Goal: Task Accomplishment & Management: Manage account settings

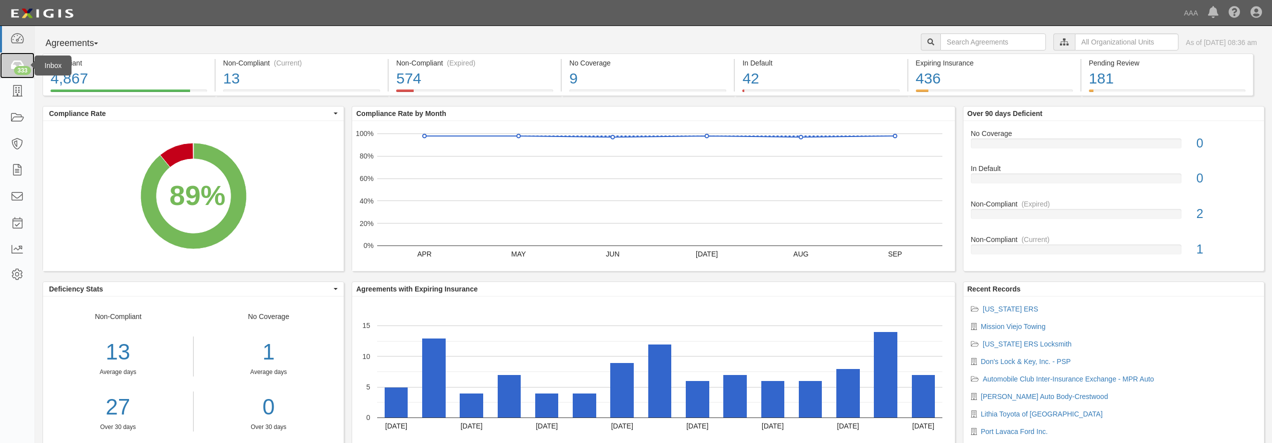
click at [17, 70] on div "333" at bounding box center [22, 70] width 17 height 9
click at [21, 200] on icon at bounding box center [17, 198] width 14 height 12
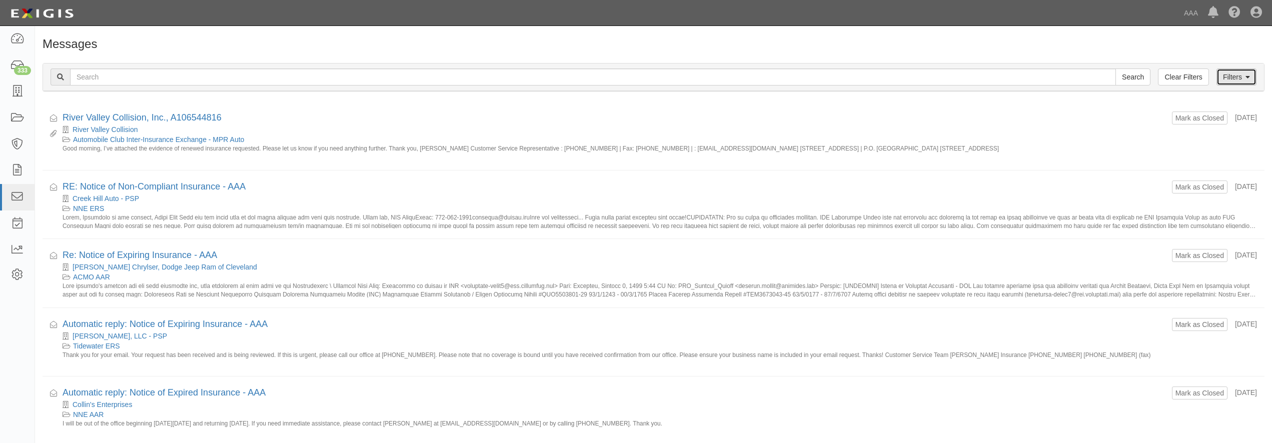
click at [1223, 75] on link "Filters" at bounding box center [1236, 77] width 40 height 17
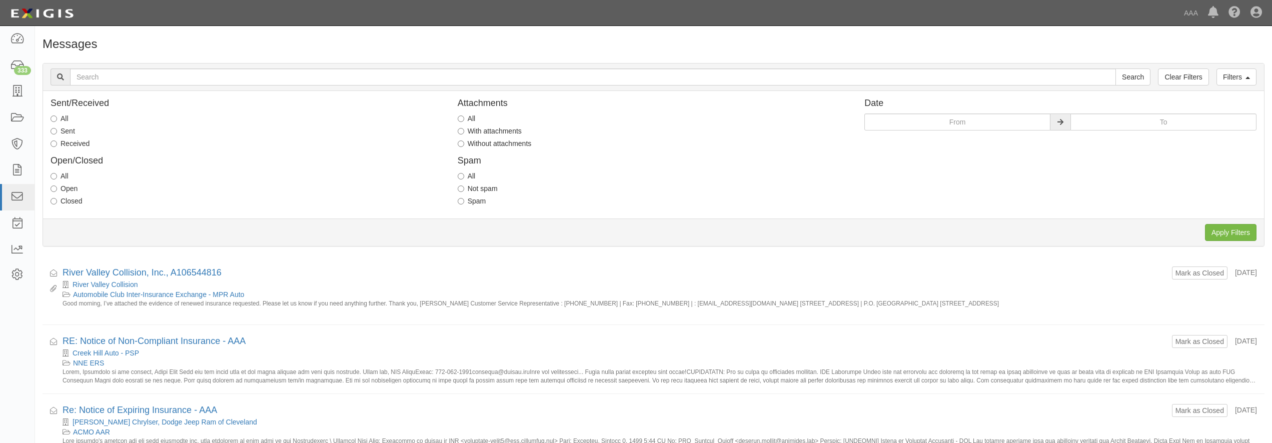
click at [67, 189] on label "Open" at bounding box center [64, 189] width 27 height 10
click at [57, 189] on input "Open" at bounding box center [54, 189] width 7 height 7
radio input "true"
click at [486, 140] on label "Without attachments" at bounding box center [495, 144] width 74 height 10
click at [464, 141] on input "Without attachments" at bounding box center [461, 144] width 7 height 7
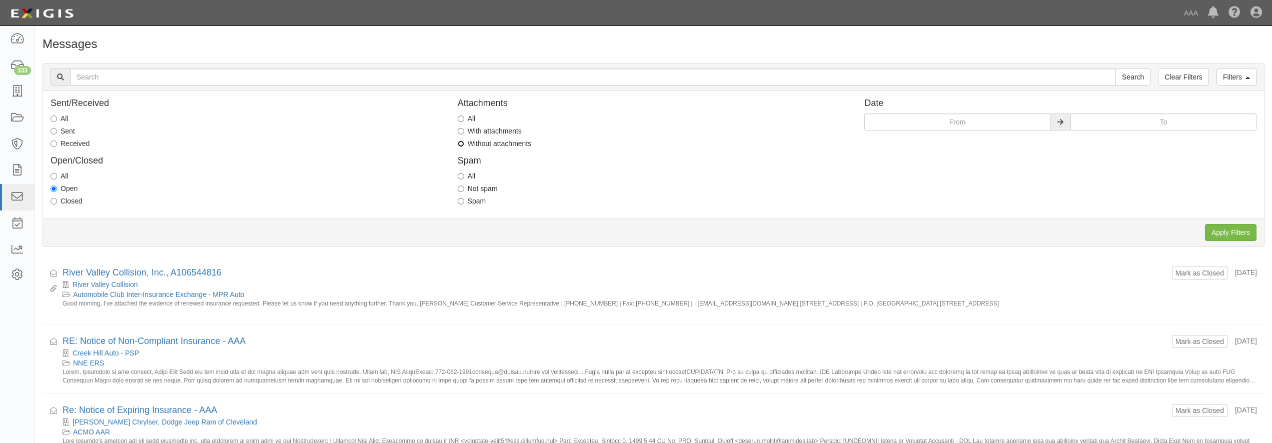
radio input "true"
click at [1246, 229] on input "Apply Filters" at bounding box center [1231, 232] width 52 height 17
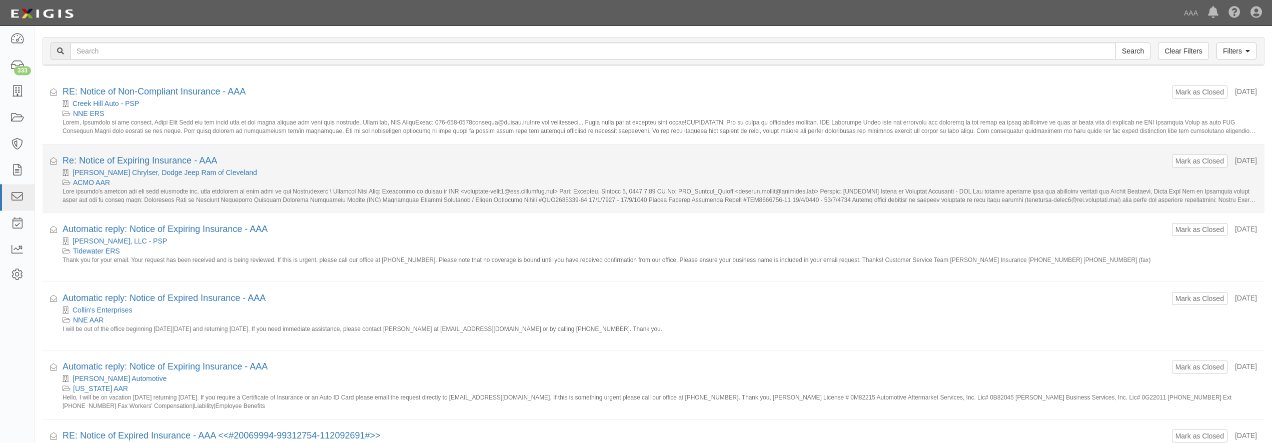
scroll to position [51, 0]
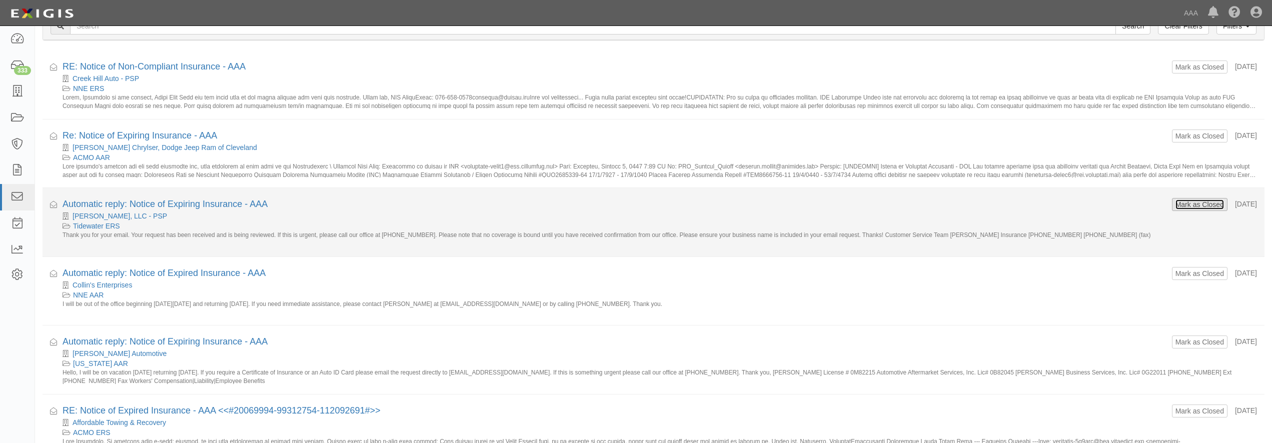
click at [1186, 209] on button "Mark as Closed" at bounding box center [1200, 204] width 50 height 11
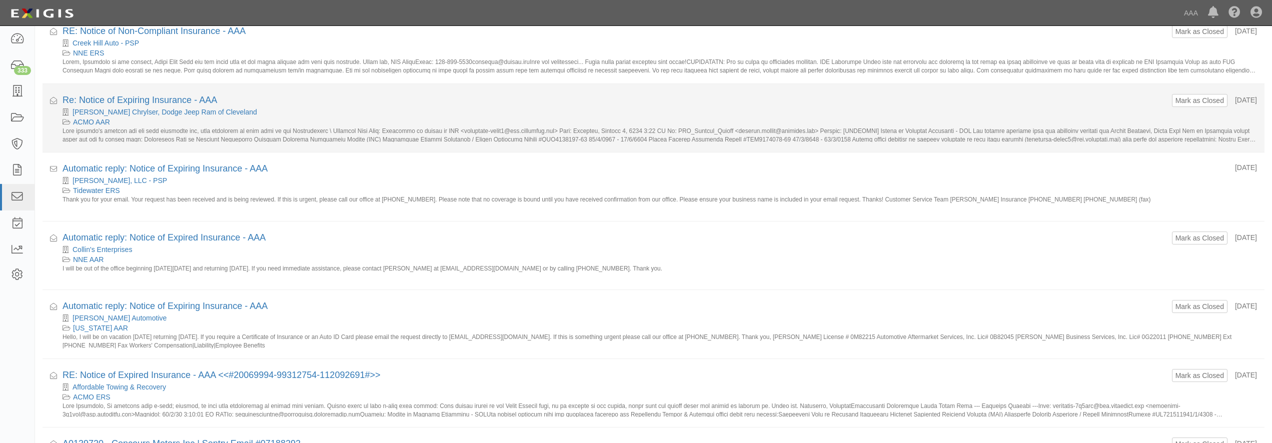
scroll to position [102, 0]
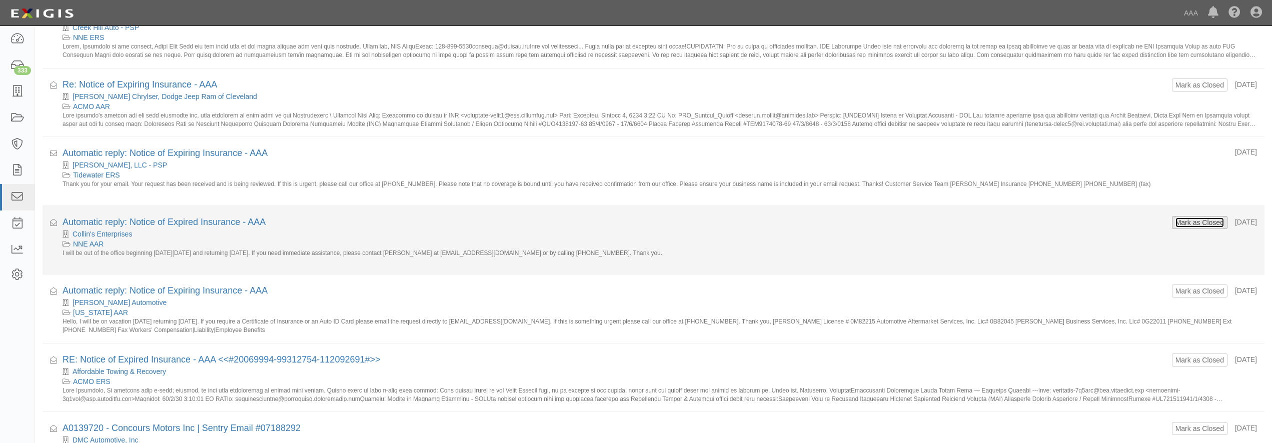
click at [1175, 227] on button "Mark as Closed" at bounding box center [1200, 222] width 50 height 11
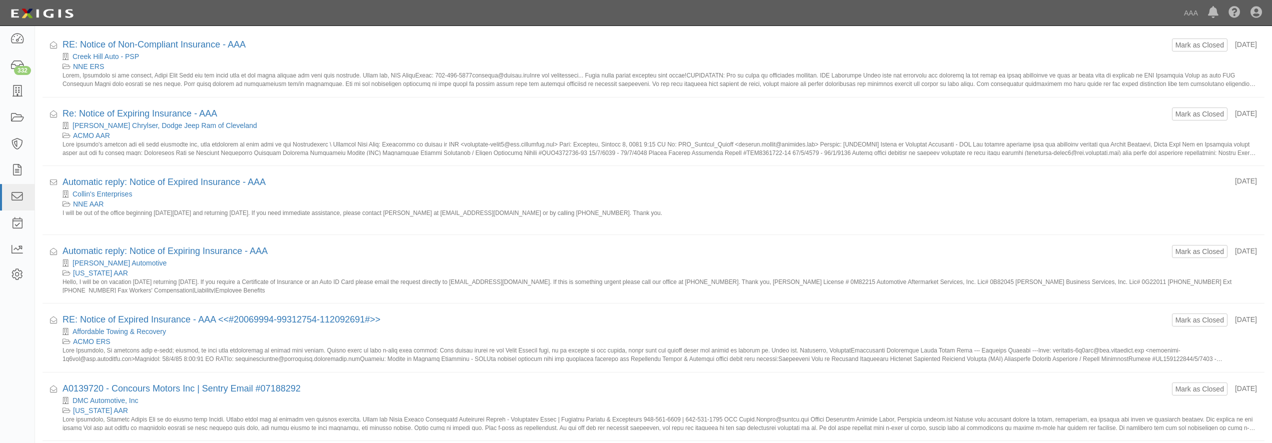
scroll to position [102, 0]
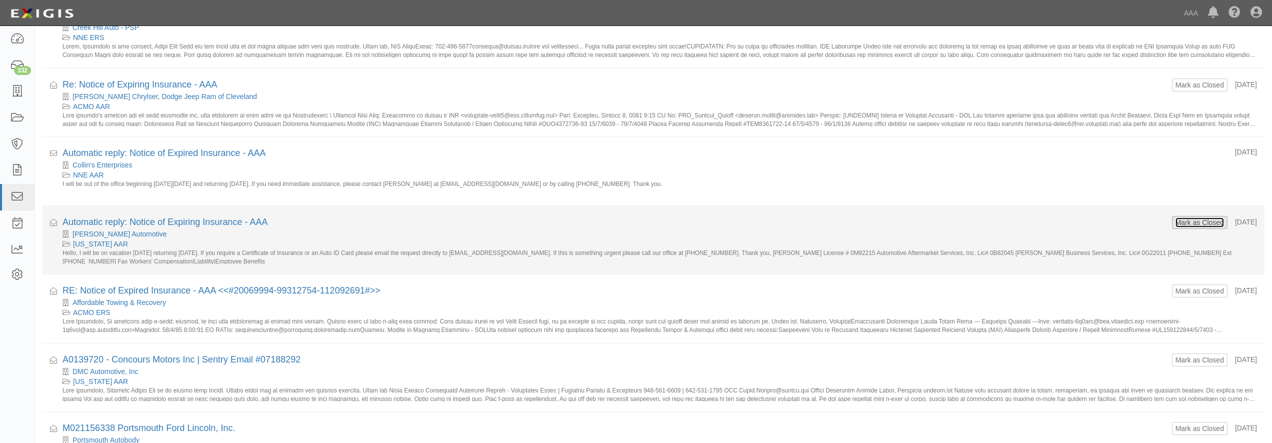
click at [1193, 223] on button "Mark as Closed" at bounding box center [1200, 222] width 50 height 11
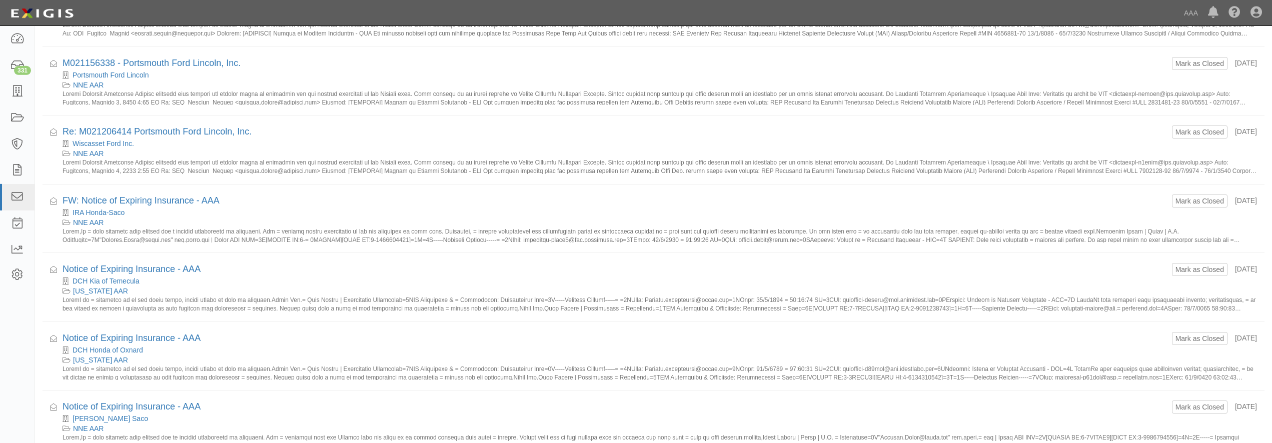
scroll to position [561, 0]
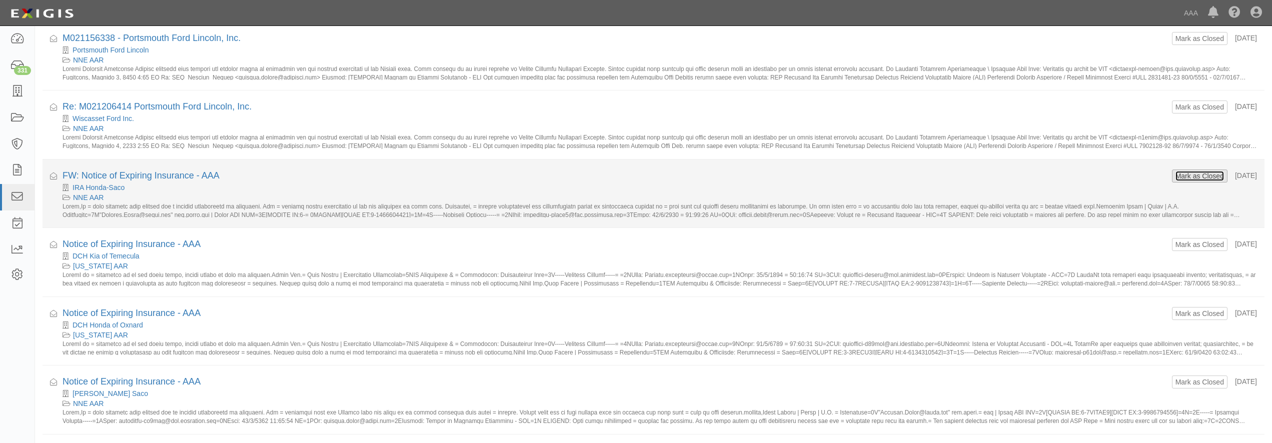
click at [1175, 175] on button "Mark as Closed" at bounding box center [1200, 176] width 50 height 11
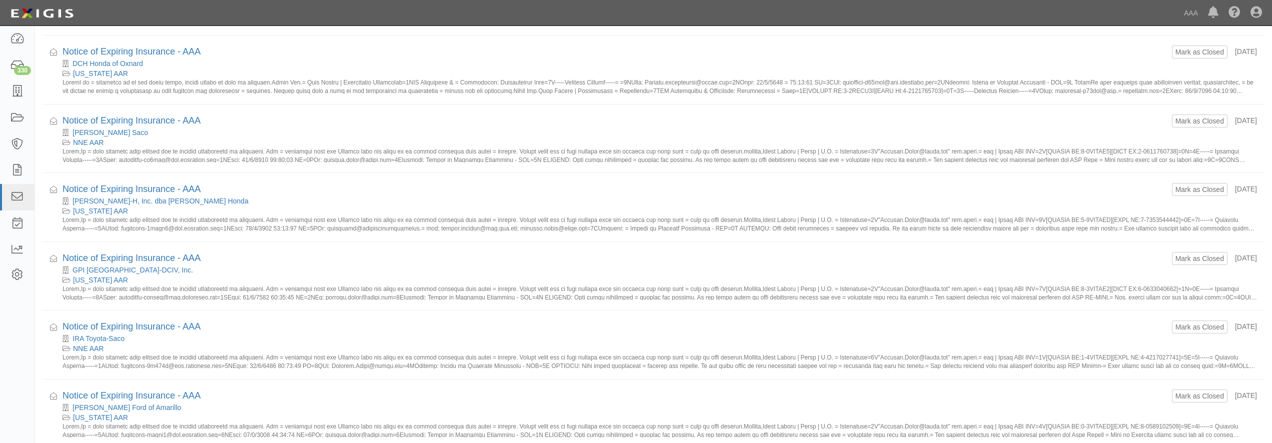
scroll to position [765, 0]
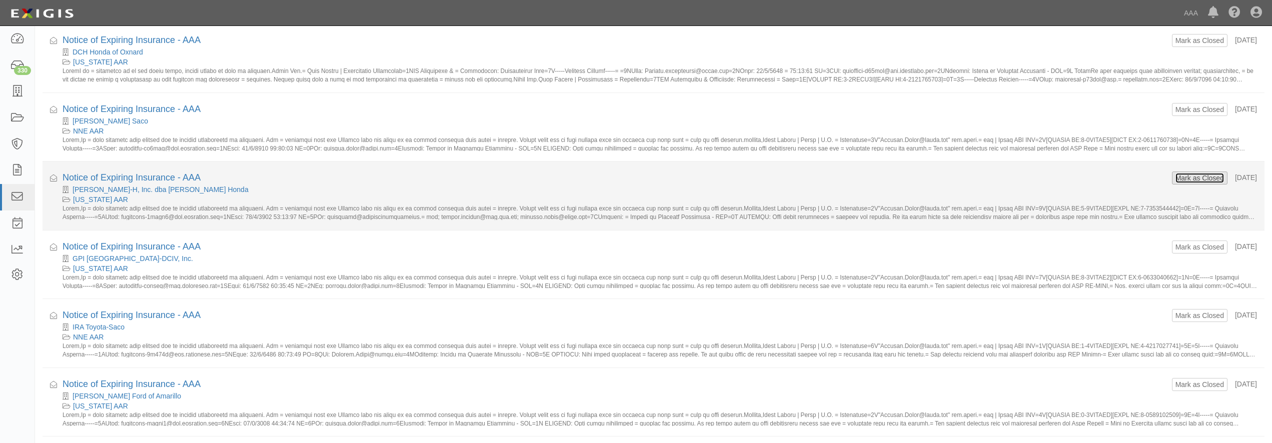
click at [1177, 180] on button "Mark as Closed" at bounding box center [1200, 178] width 50 height 11
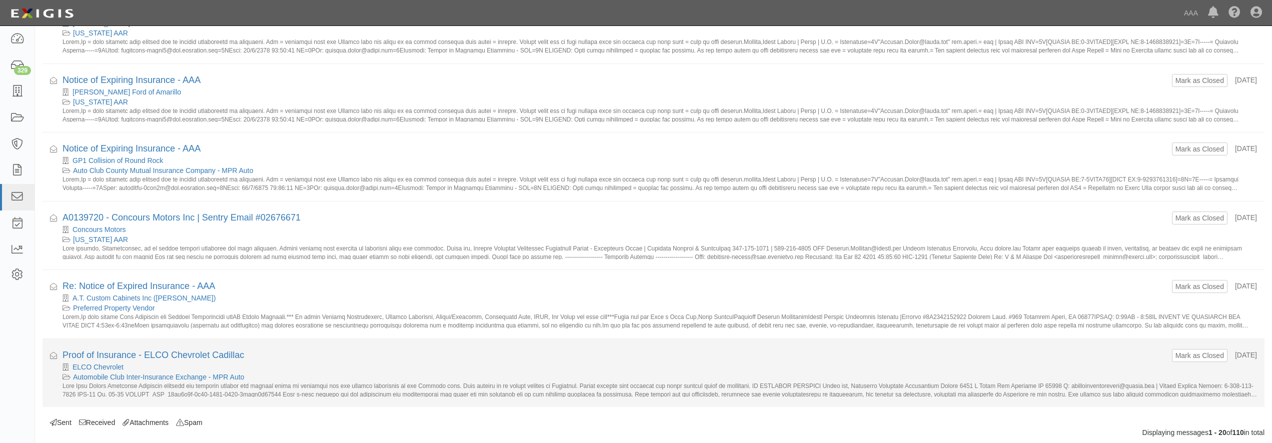
scroll to position [1067, 0]
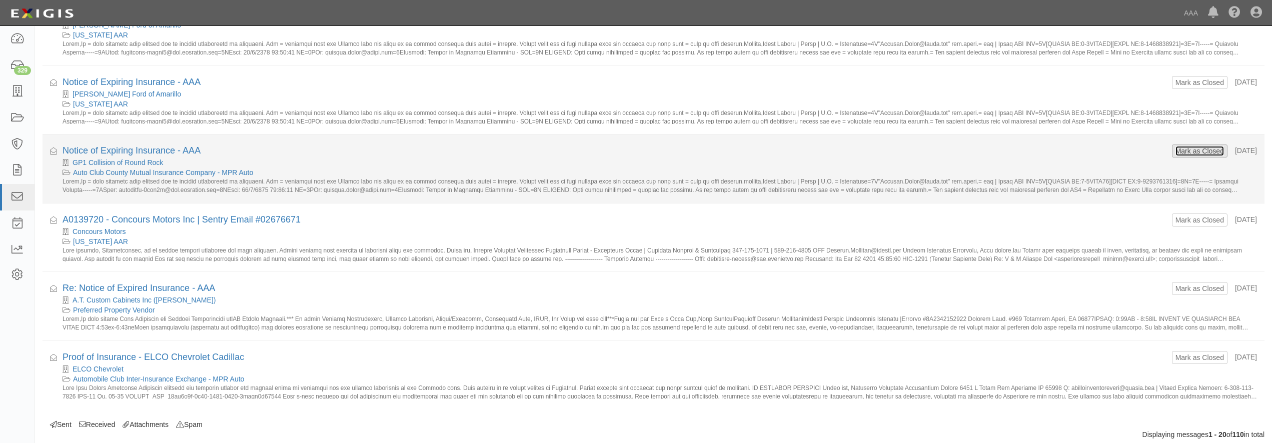
click at [1190, 151] on button "Mark as Closed" at bounding box center [1200, 151] width 50 height 11
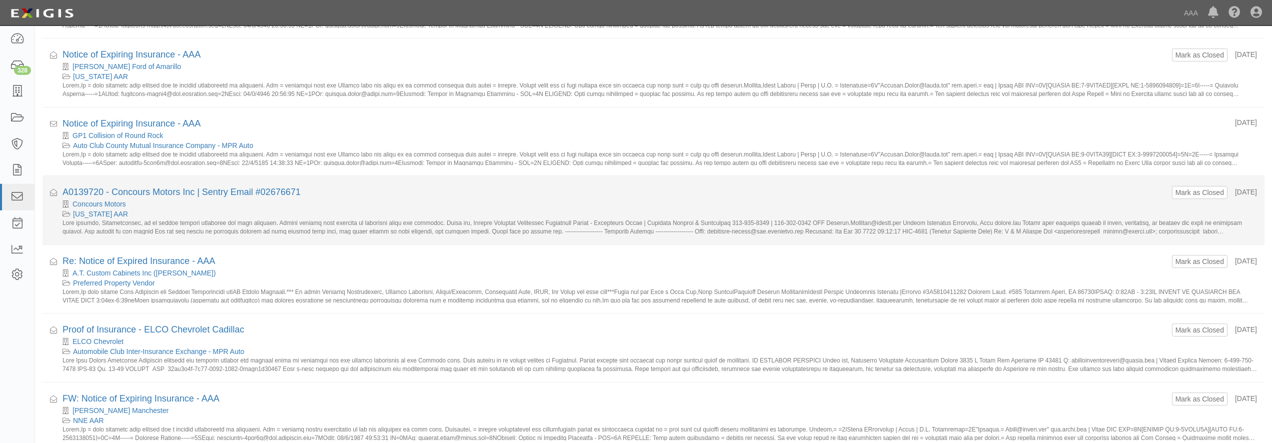
scroll to position [914, 0]
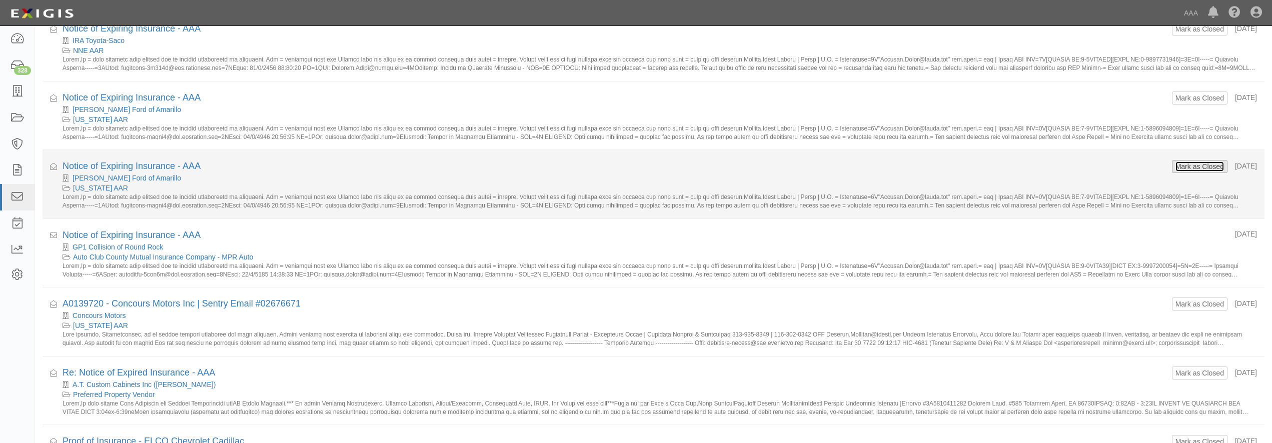
click at [1176, 168] on button "Mark as Closed" at bounding box center [1200, 166] width 50 height 11
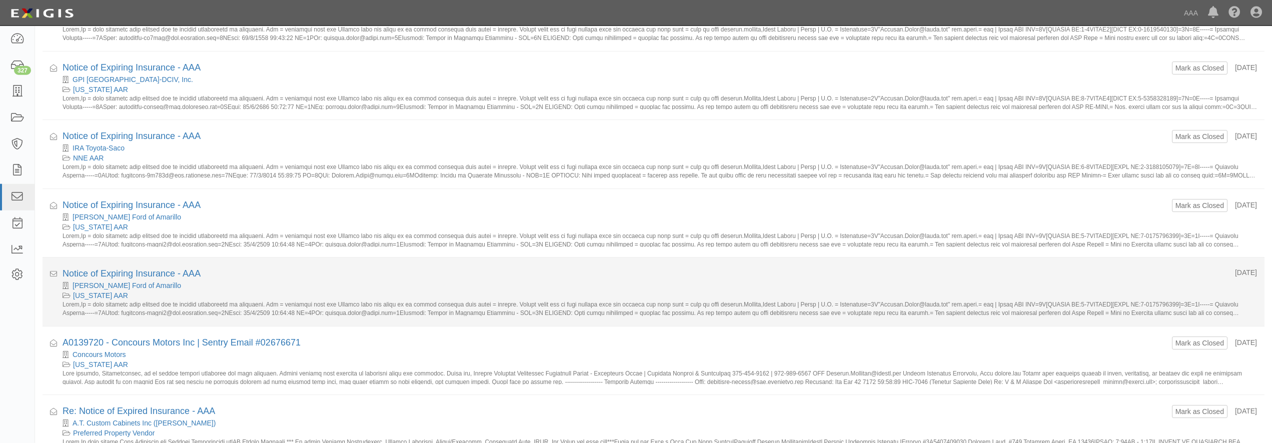
scroll to position [863, 0]
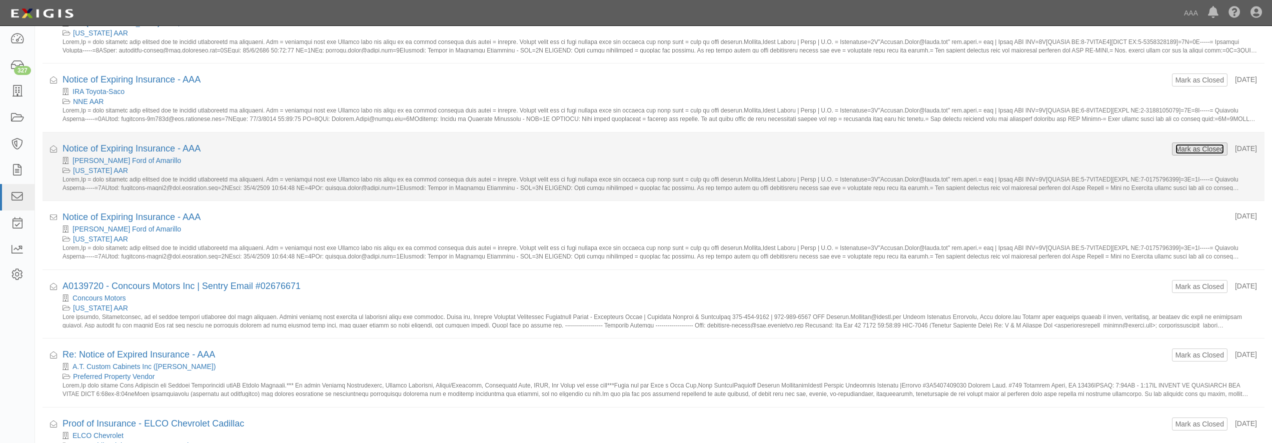
click at [1188, 144] on button "Mark as Closed" at bounding box center [1200, 149] width 50 height 11
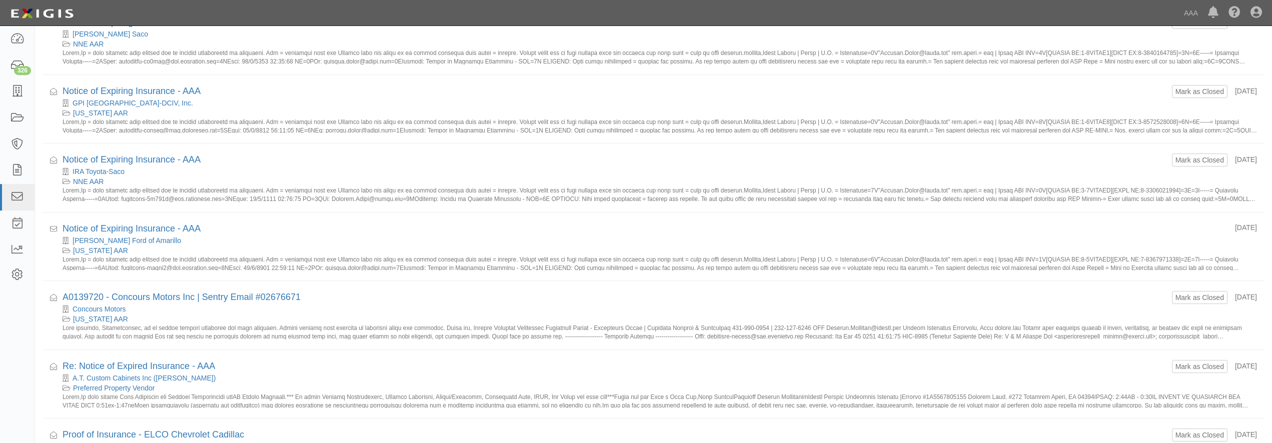
scroll to position [761, 0]
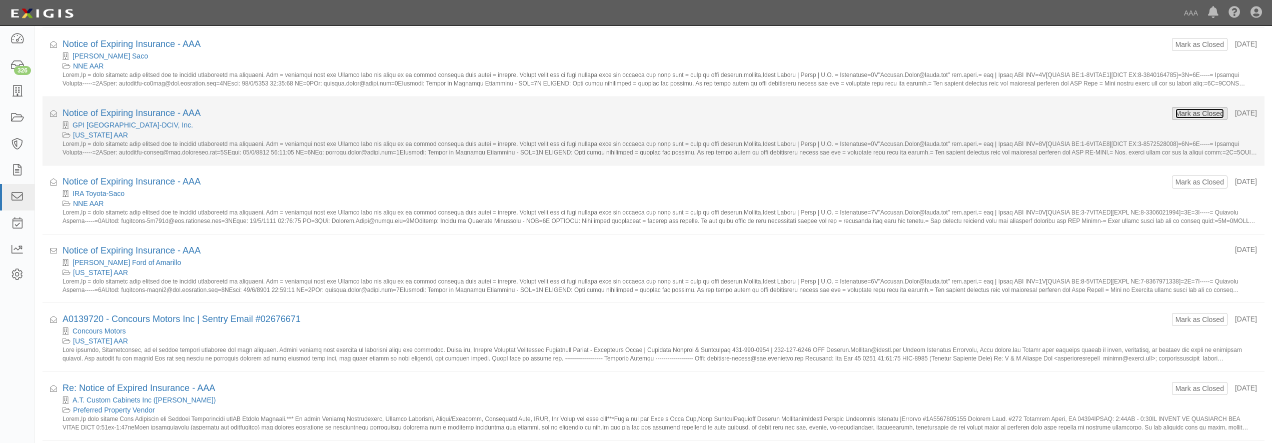
click at [1182, 111] on button "Mark as Closed" at bounding box center [1200, 113] width 50 height 11
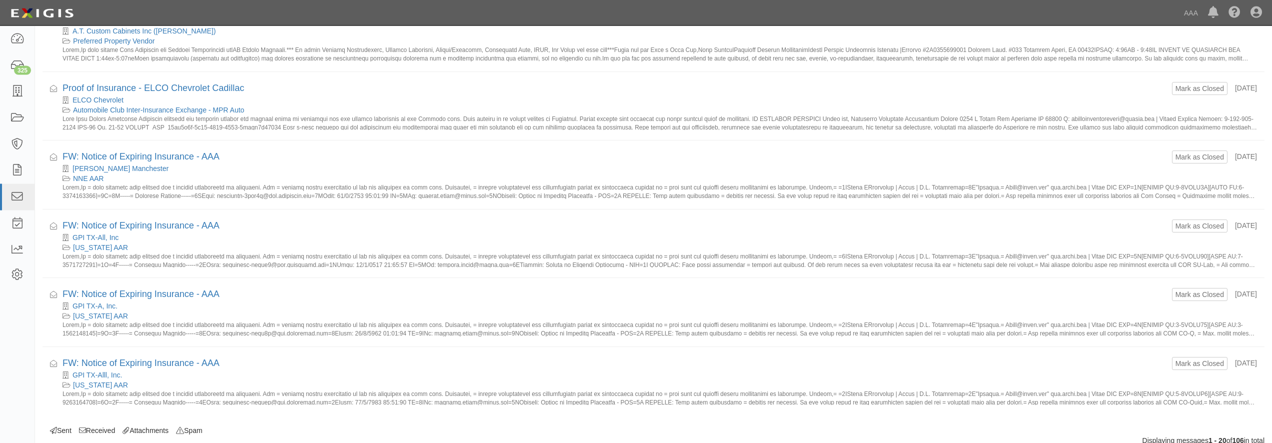
scroll to position [1118, 0]
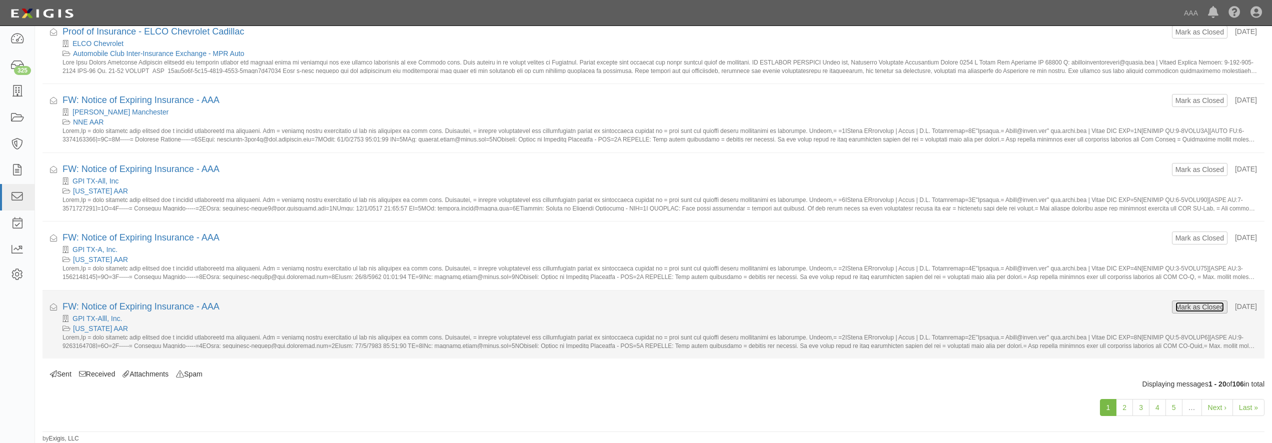
click at [1194, 310] on button "Mark as Closed" at bounding box center [1200, 307] width 50 height 11
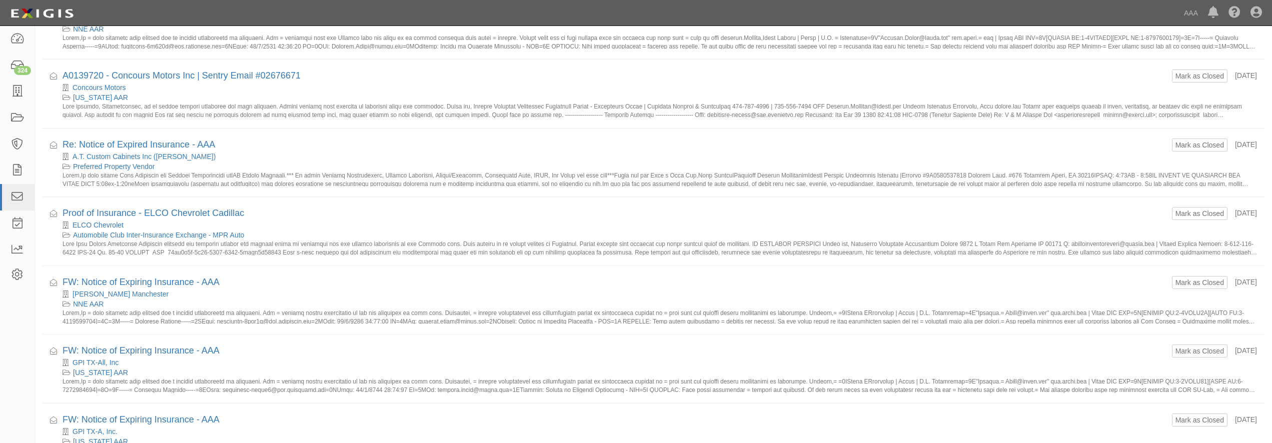
scroll to position [1118, 0]
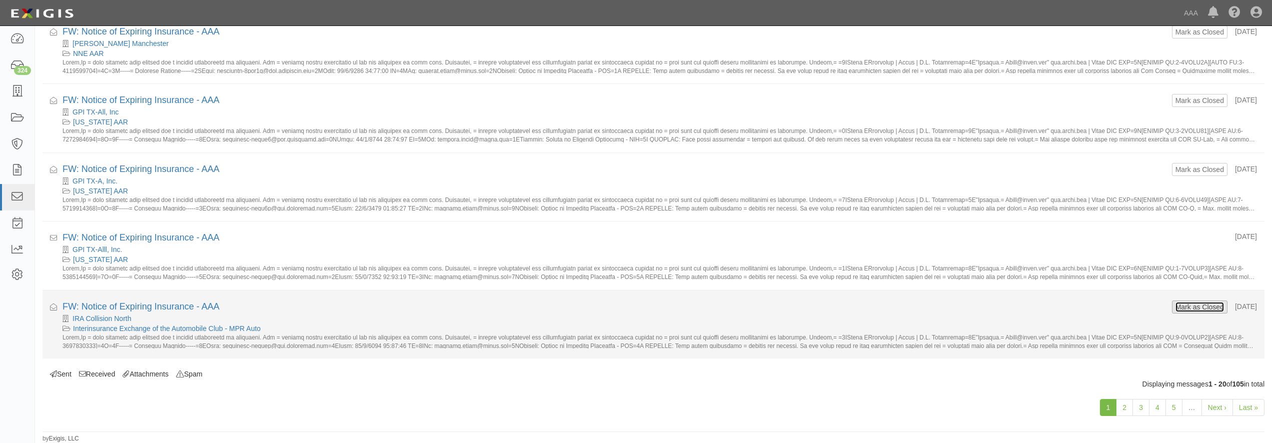
click at [1186, 310] on button "Mark as Closed" at bounding box center [1200, 307] width 50 height 11
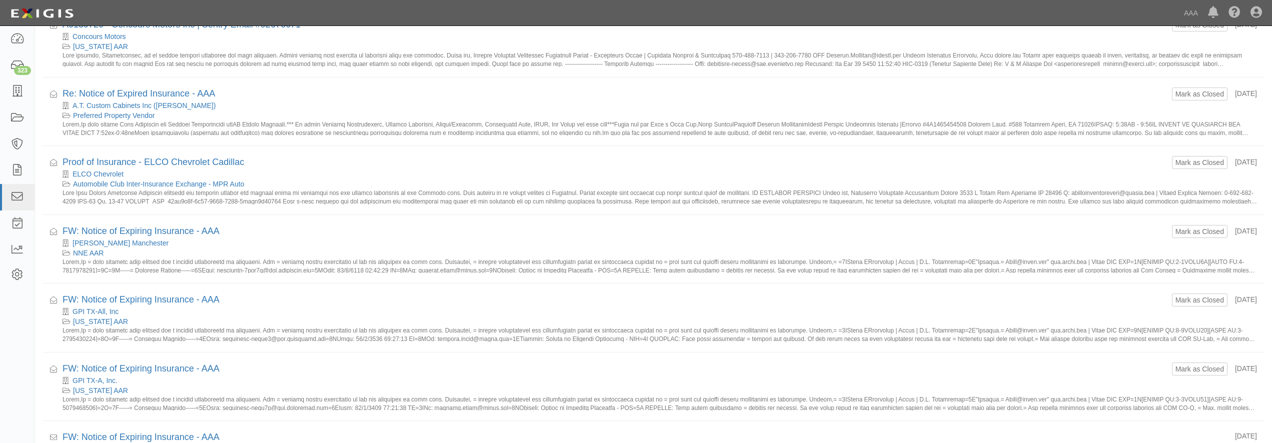
scroll to position [1118, 0]
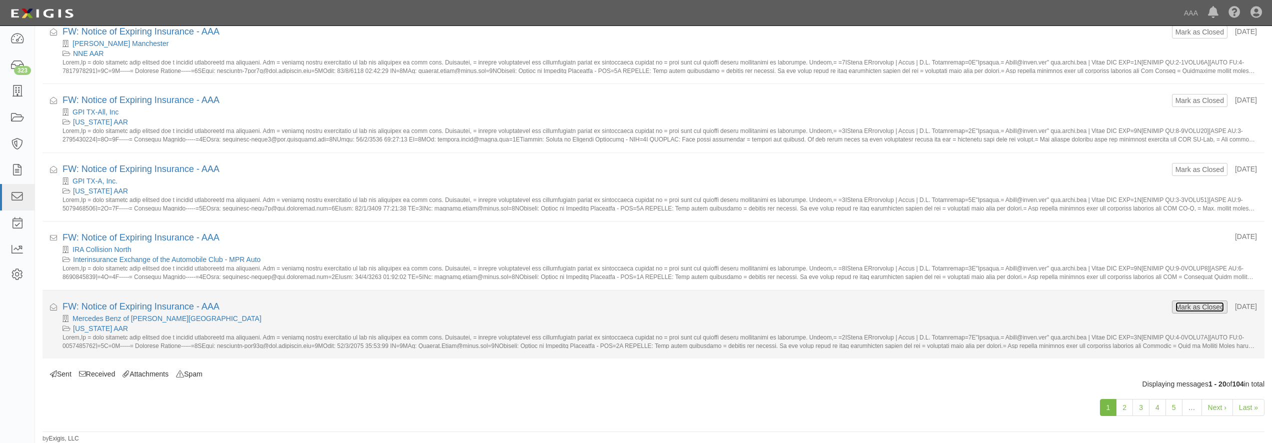
click at [1195, 305] on button "Mark as Closed" at bounding box center [1200, 307] width 50 height 11
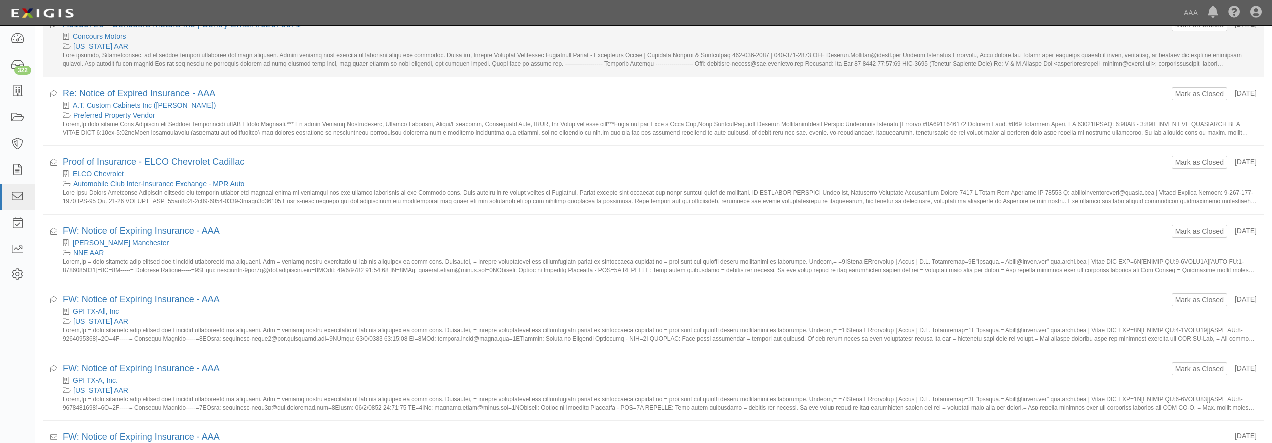
scroll to position [1118, 0]
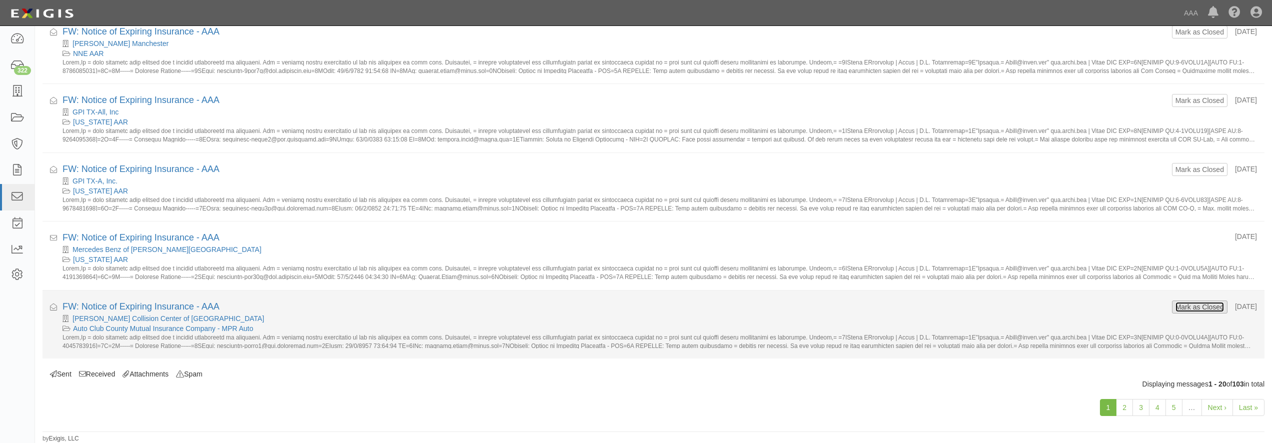
click at [1175, 307] on button "Mark as Closed" at bounding box center [1200, 307] width 50 height 11
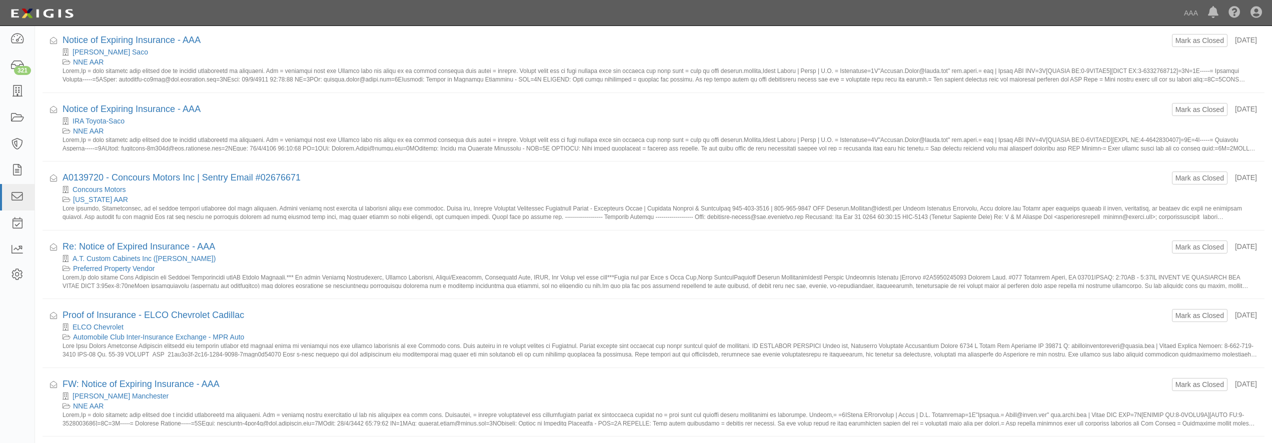
scroll to position [1118, 0]
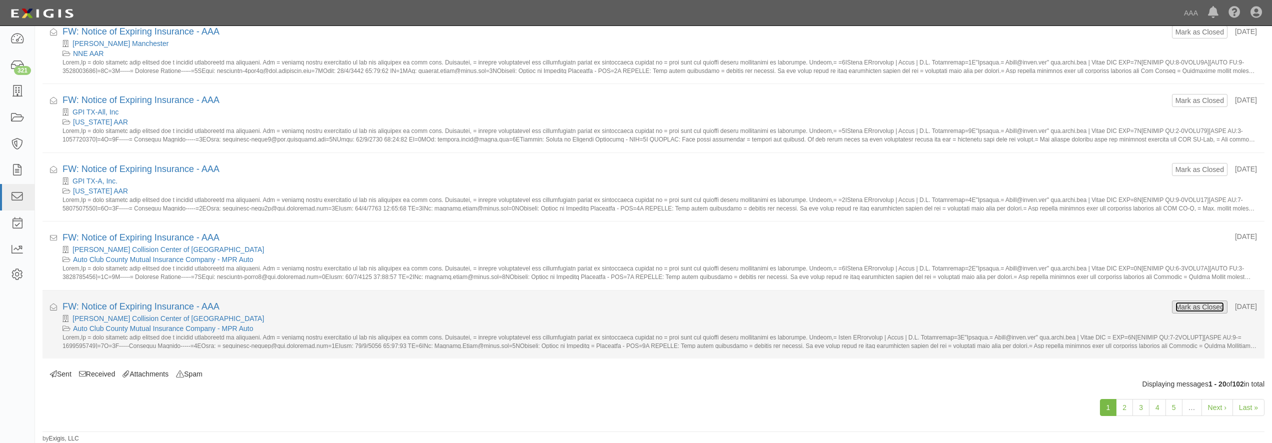
click at [1178, 308] on button "Mark as Closed" at bounding box center [1200, 307] width 50 height 11
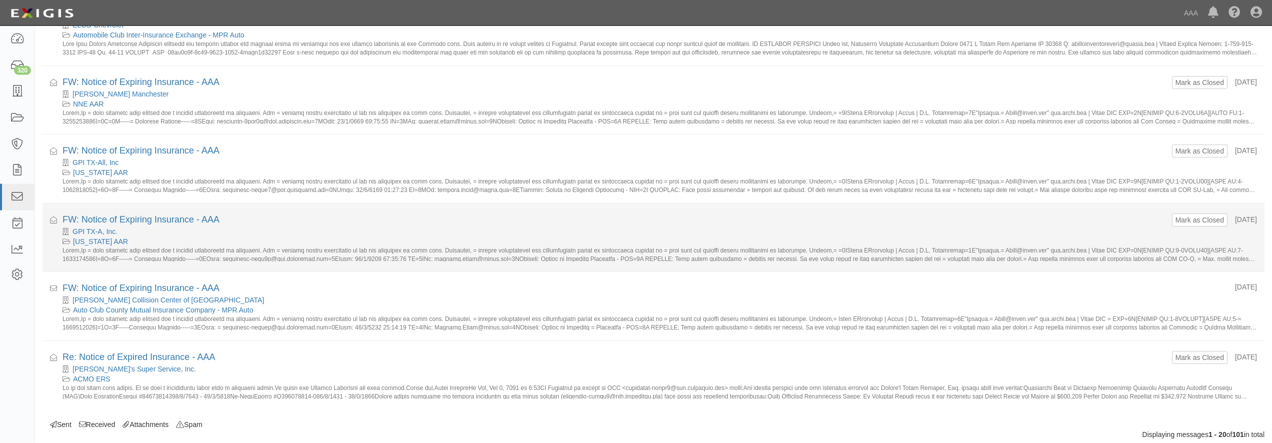
scroll to position [1016, 0]
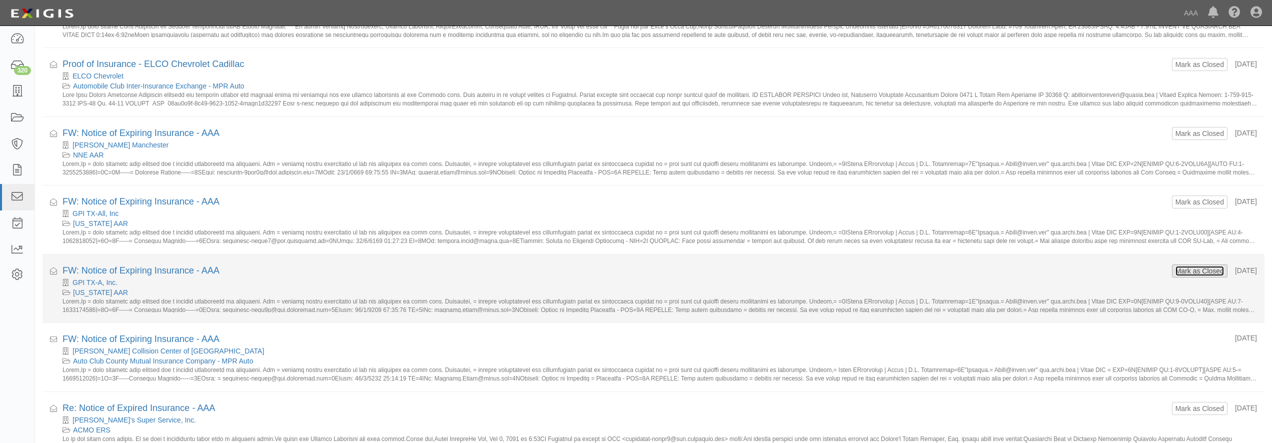
click at [1180, 272] on button "Mark as Closed" at bounding box center [1200, 271] width 50 height 11
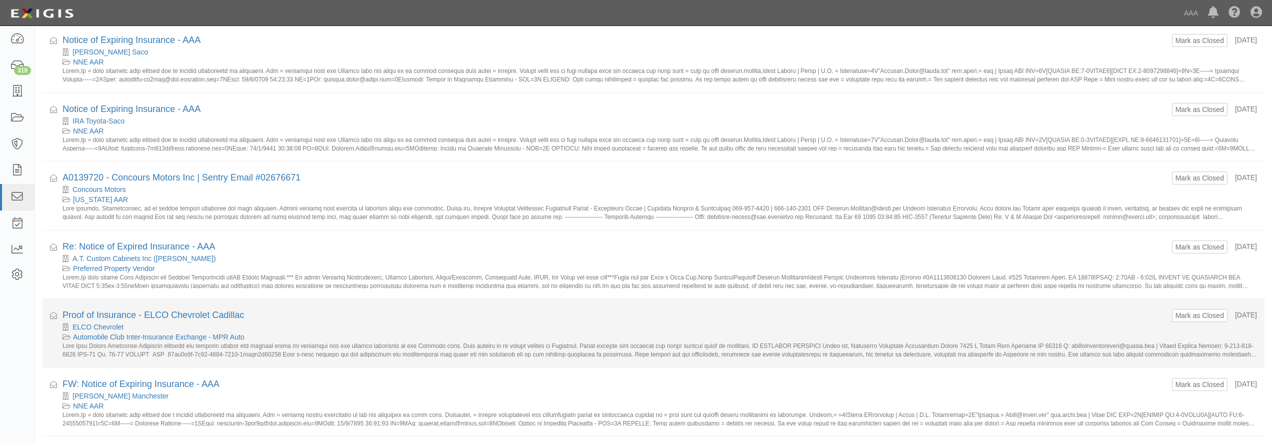
scroll to position [1118, 0]
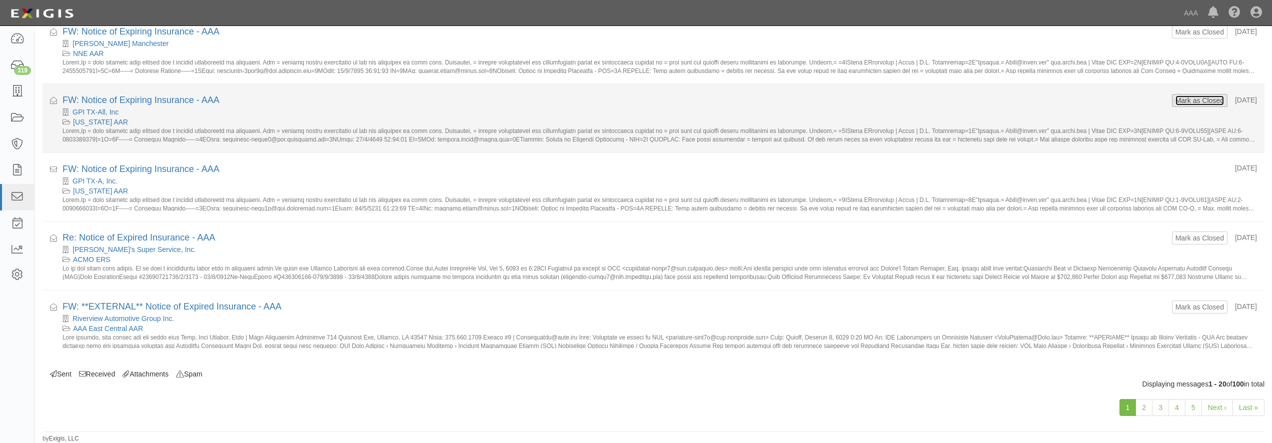
click at [1185, 104] on button "Mark as Closed" at bounding box center [1200, 100] width 50 height 11
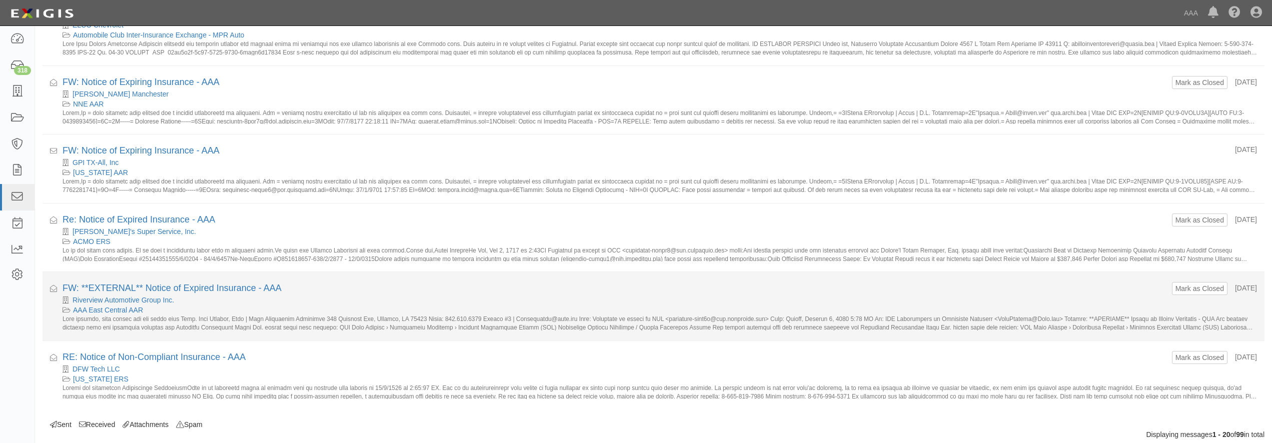
scroll to position [1016, 0]
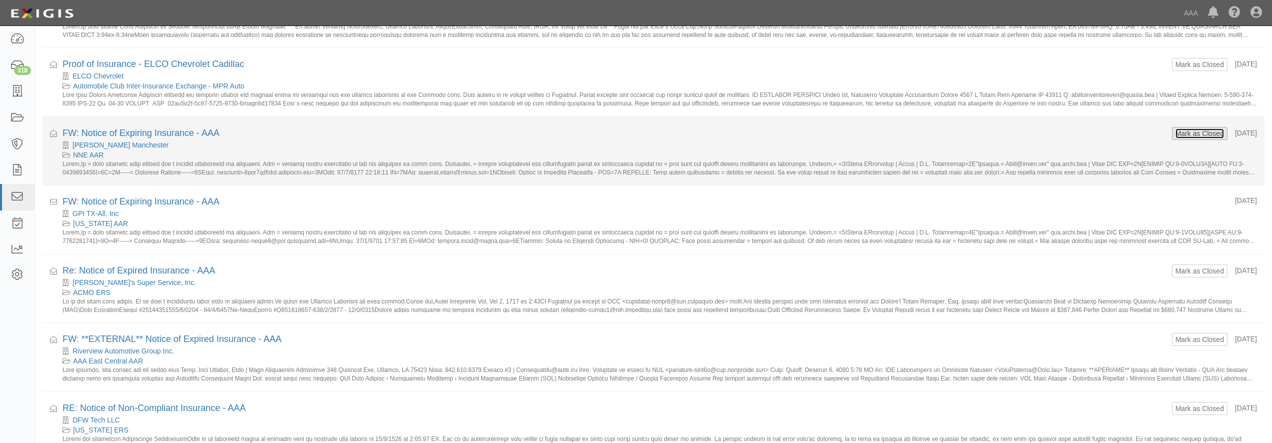
click at [1175, 133] on button "Mark as Closed" at bounding box center [1200, 133] width 50 height 11
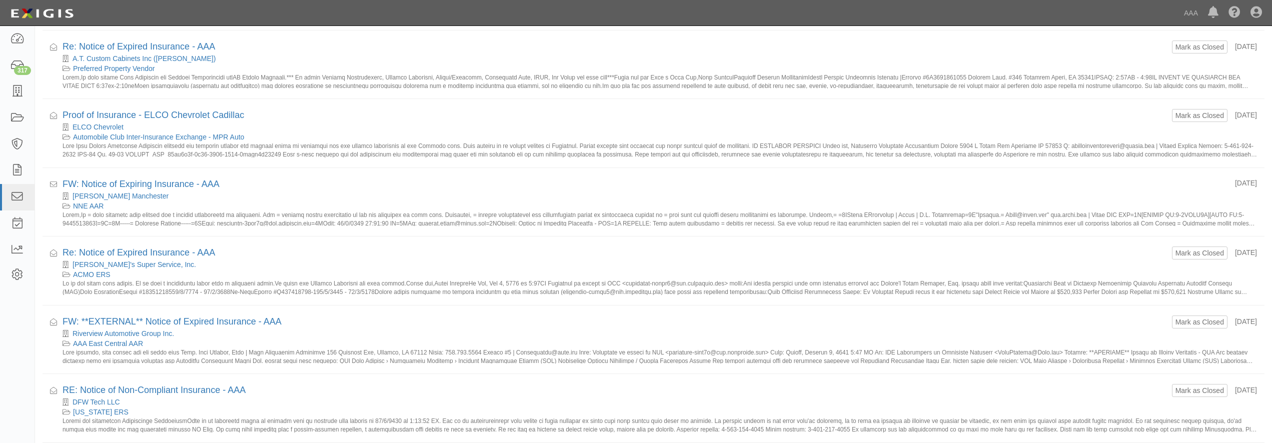
scroll to position [1118, 0]
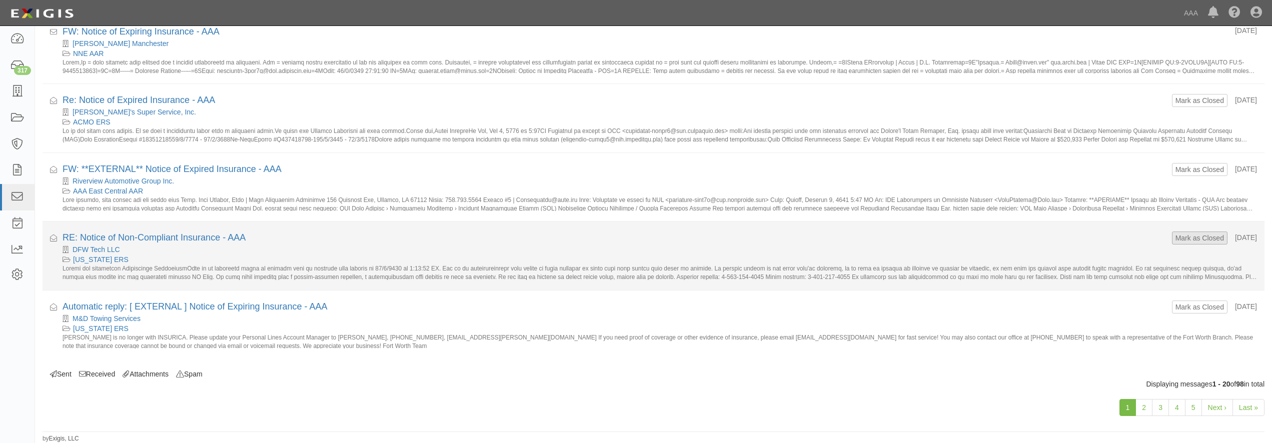
click at [1184, 232] on form "Mark as Closed" at bounding box center [1200, 238] width 56 height 13
click at [1195, 236] on button "Mark as Closed" at bounding box center [1200, 238] width 50 height 11
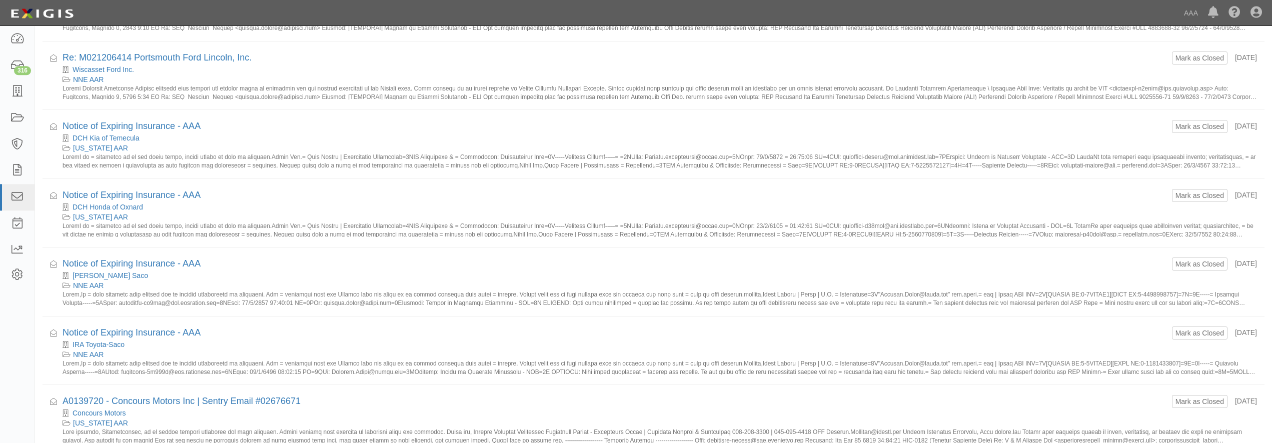
scroll to position [561, 0]
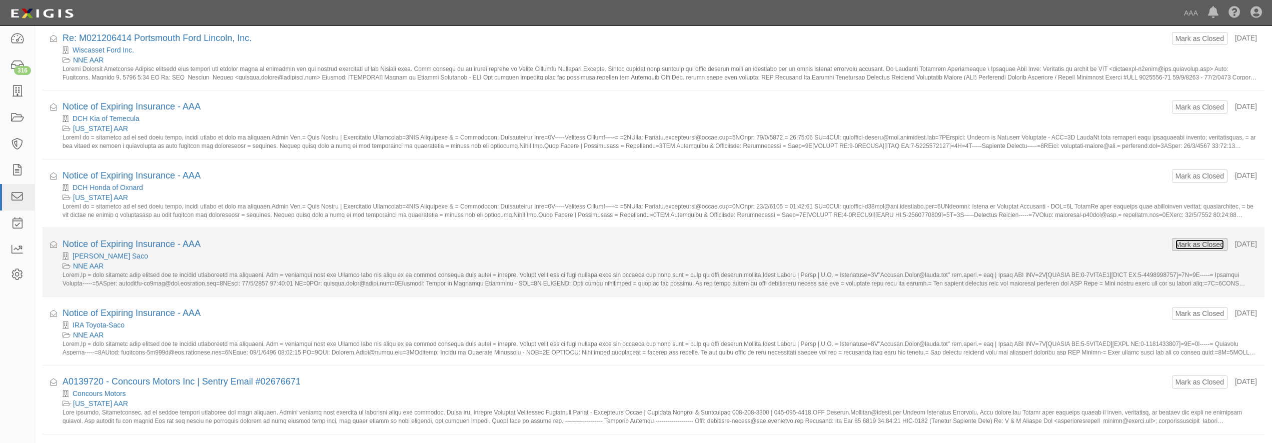
click at [1203, 250] on button "Mark as Closed" at bounding box center [1200, 244] width 50 height 11
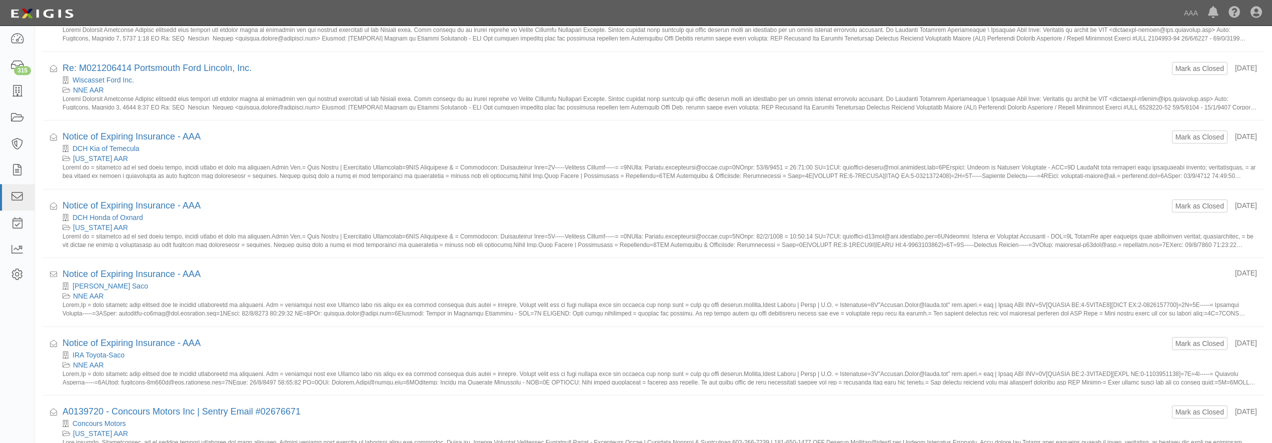
scroll to position [561, 0]
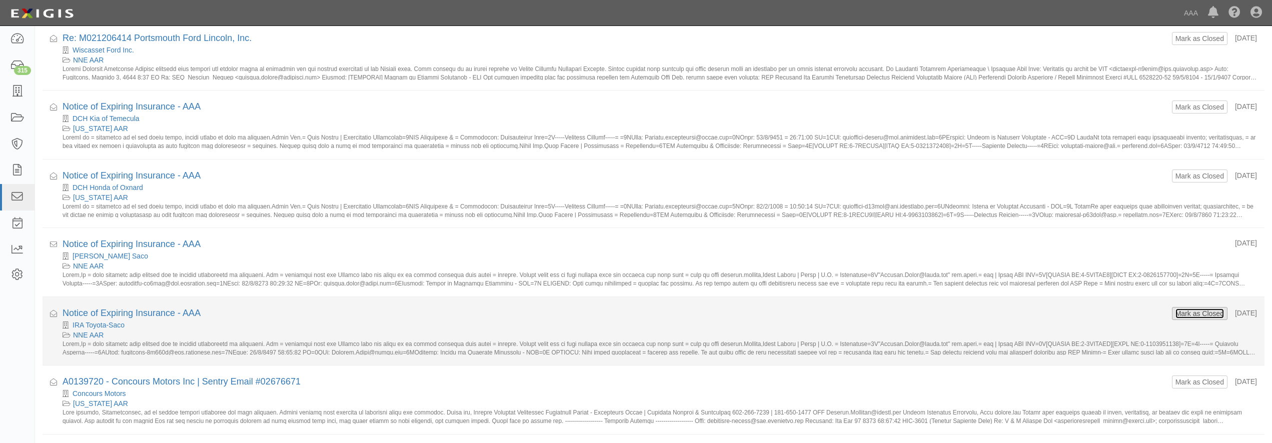
click at [1175, 311] on button "Mark as Closed" at bounding box center [1200, 313] width 50 height 11
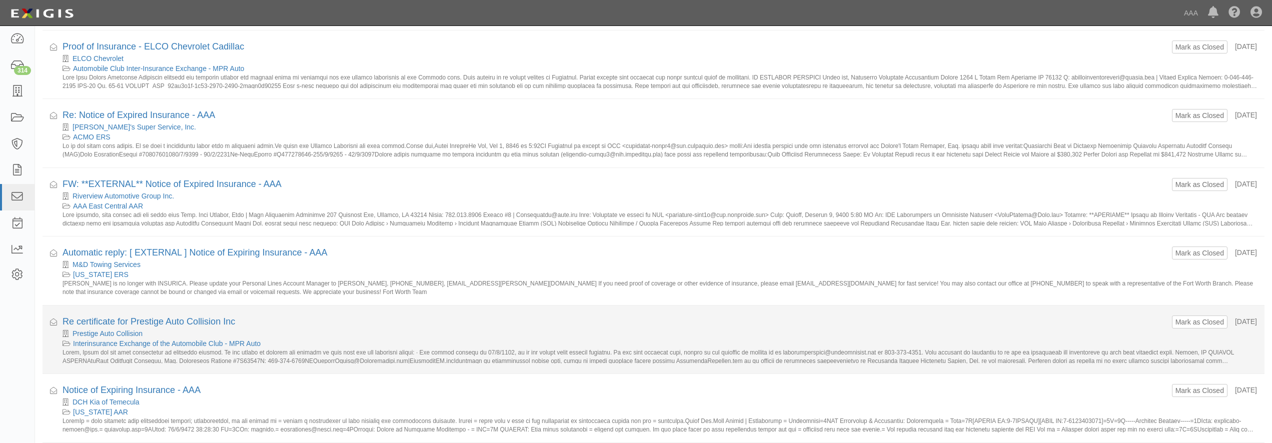
scroll to position [1118, 0]
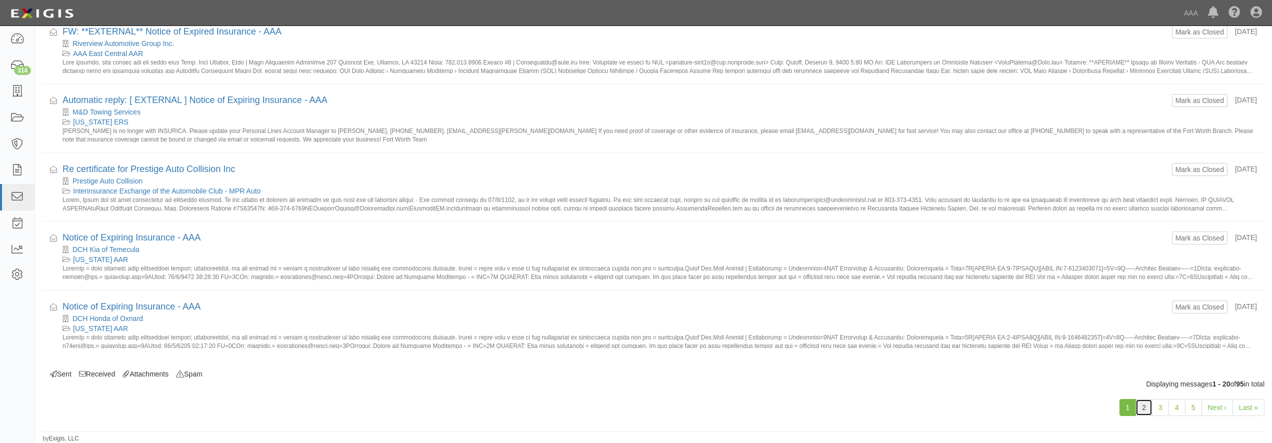
click at [1145, 404] on link "2" at bounding box center [1143, 407] width 17 height 17
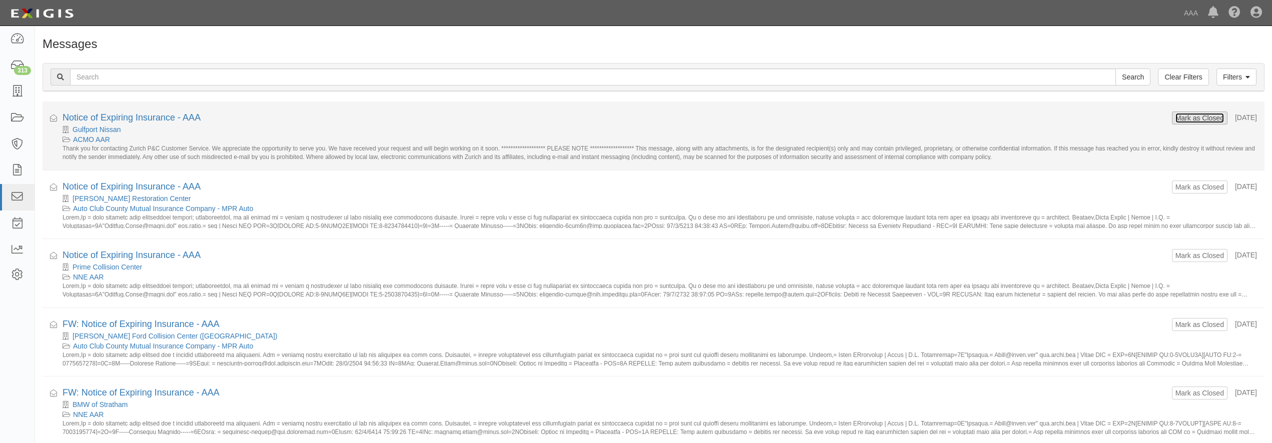
click at [1189, 119] on button "Mark as Closed" at bounding box center [1200, 118] width 50 height 11
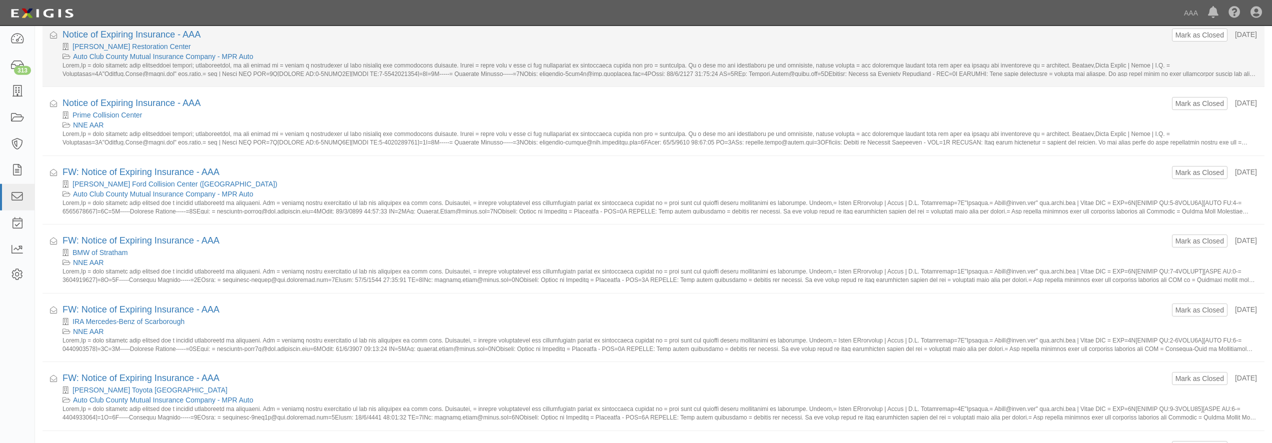
scroll to position [153, 0]
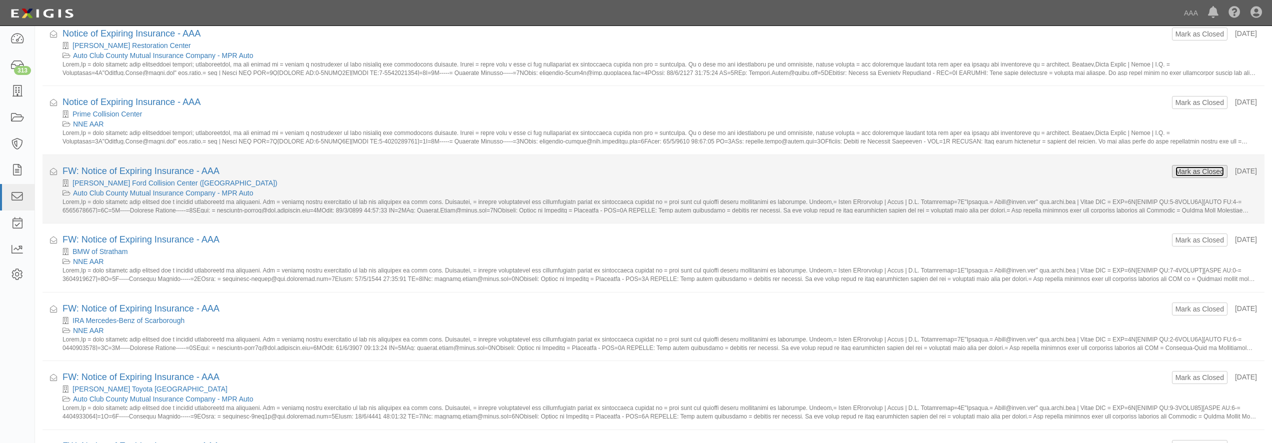
click at [1175, 173] on button "Mark as Closed" at bounding box center [1200, 171] width 50 height 11
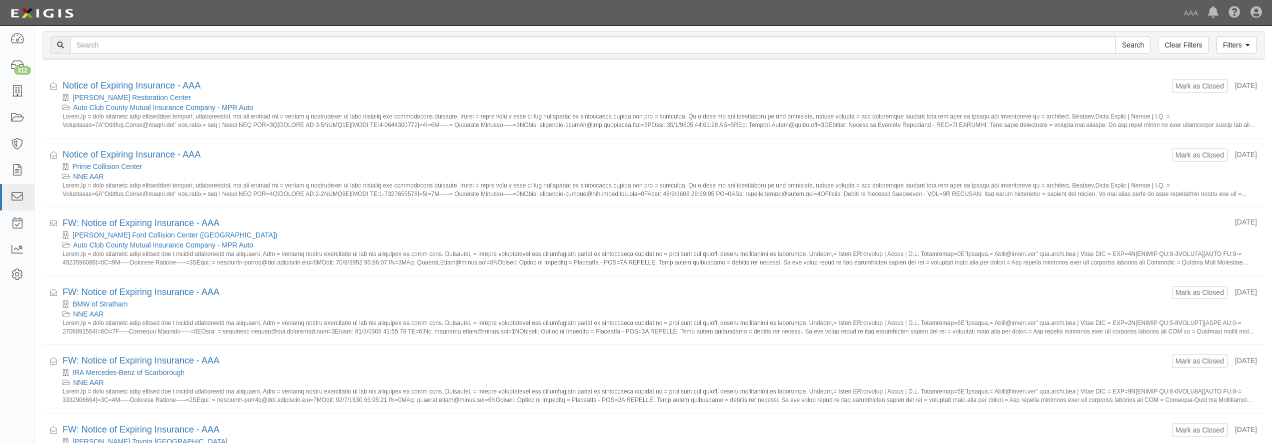
scroll to position [51, 0]
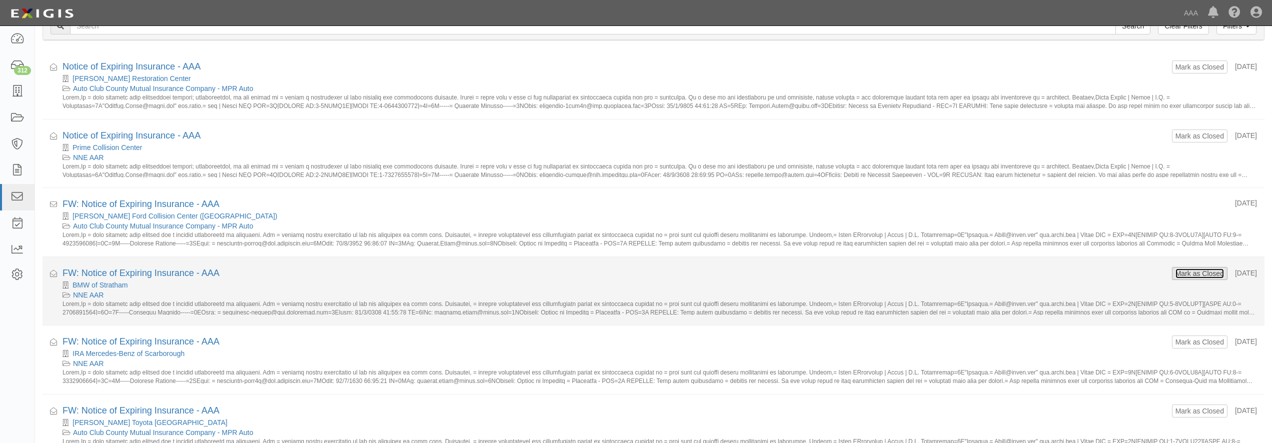
click at [1175, 269] on button "Mark as Closed" at bounding box center [1200, 273] width 50 height 11
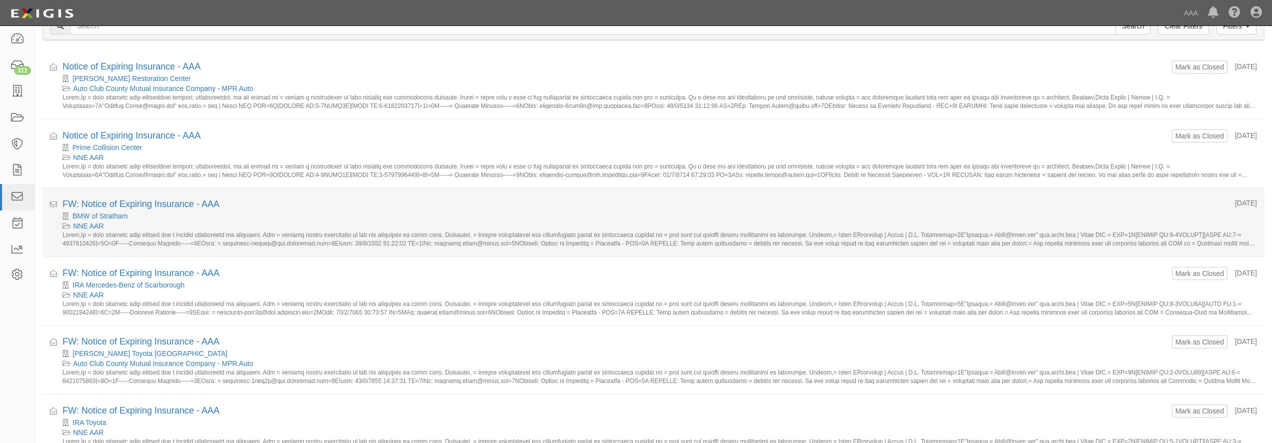
scroll to position [102, 0]
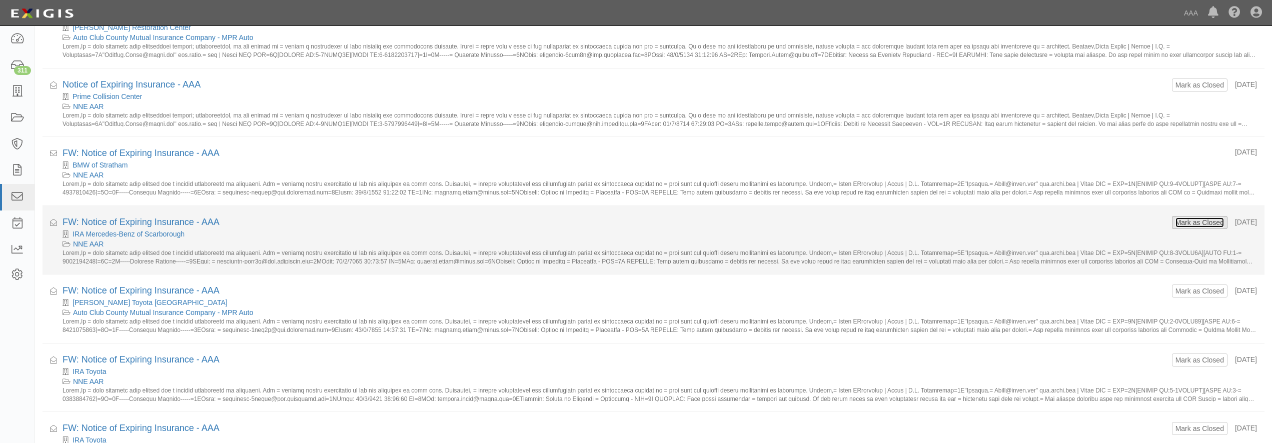
click at [1175, 226] on button "Mark as Closed" at bounding box center [1200, 222] width 50 height 11
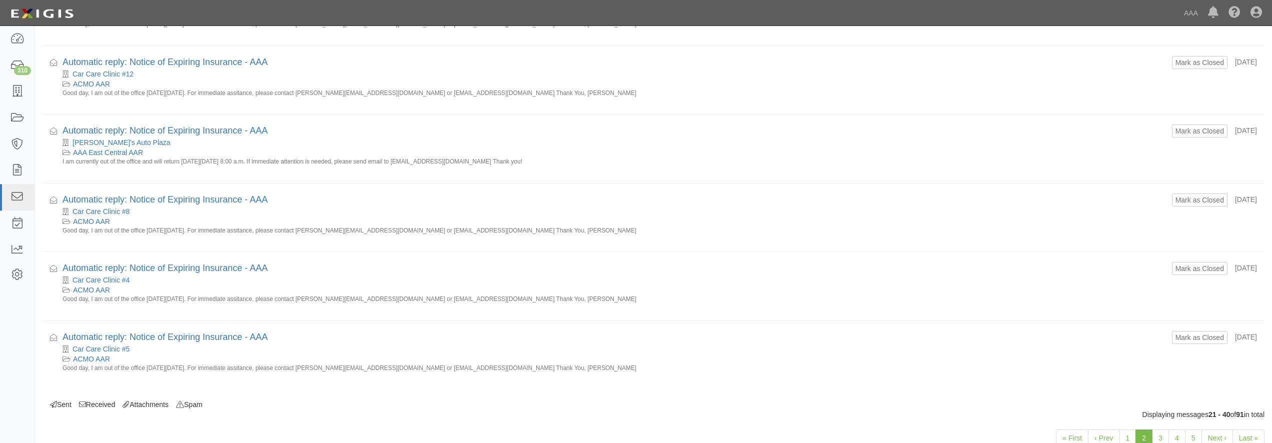
scroll to position [1118, 0]
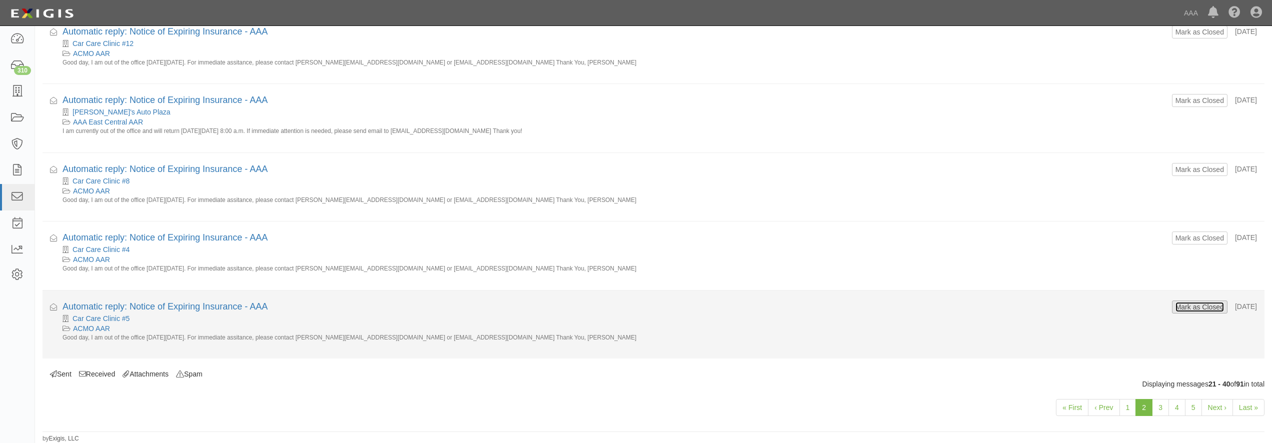
click at [1178, 303] on button "Mark as Closed" at bounding box center [1200, 307] width 50 height 11
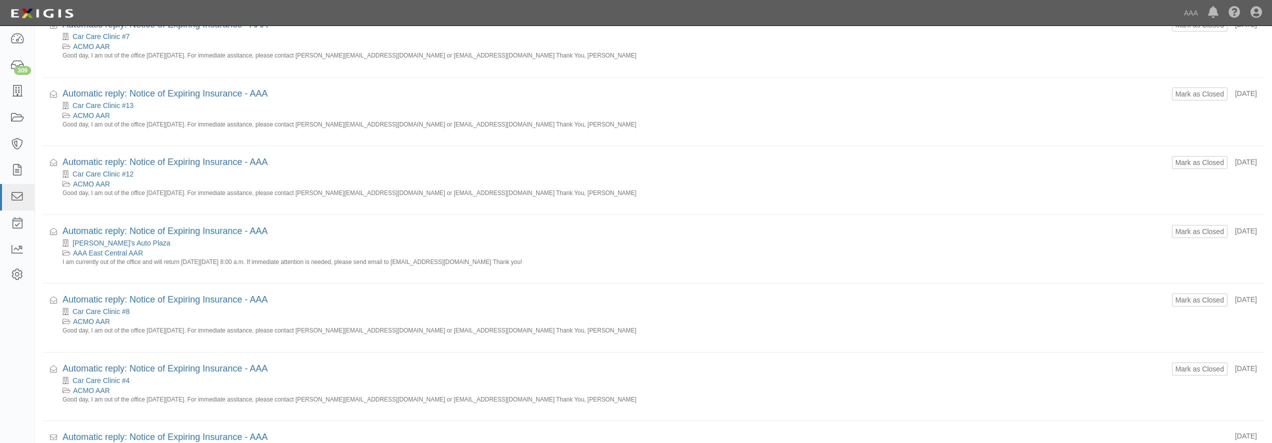
scroll to position [1118, 0]
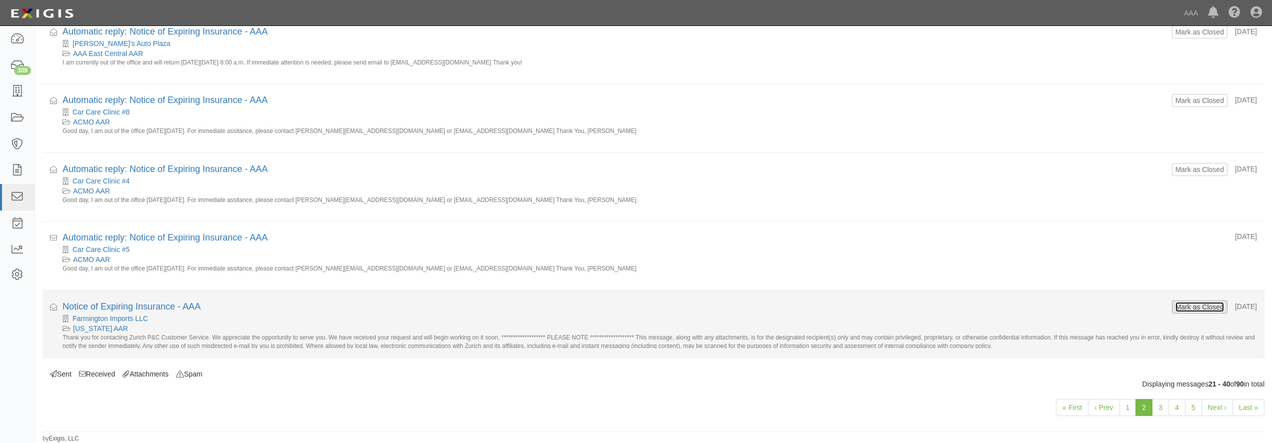
click at [1176, 309] on button "Mark as Closed" at bounding box center [1200, 307] width 50 height 11
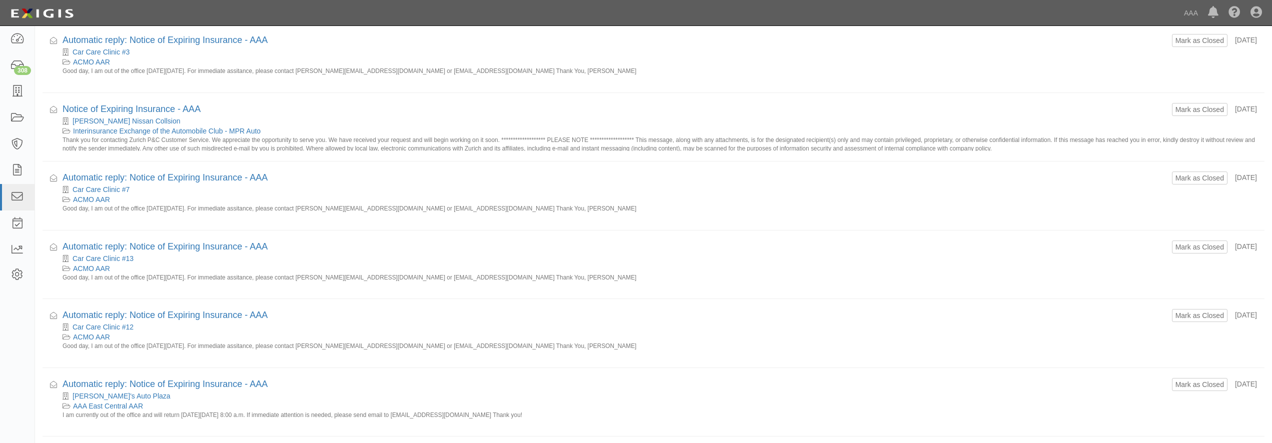
scroll to position [1118, 0]
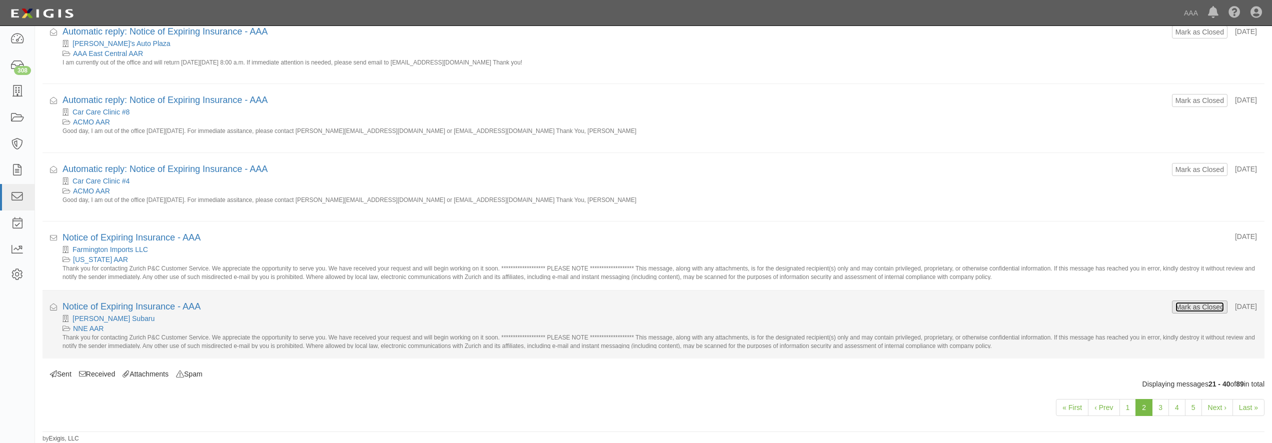
click at [1175, 305] on button "Mark as Closed" at bounding box center [1200, 307] width 50 height 11
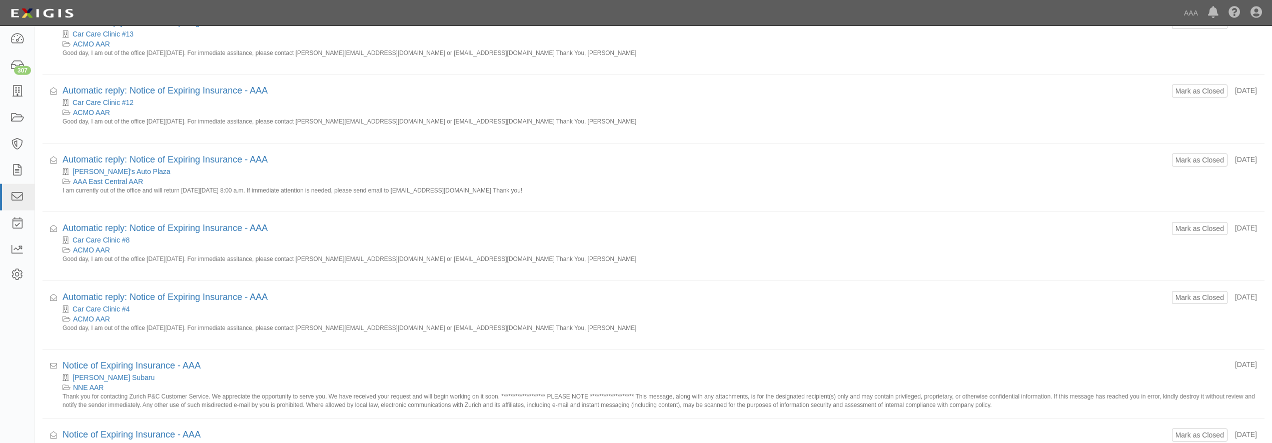
scroll to position [1118, 0]
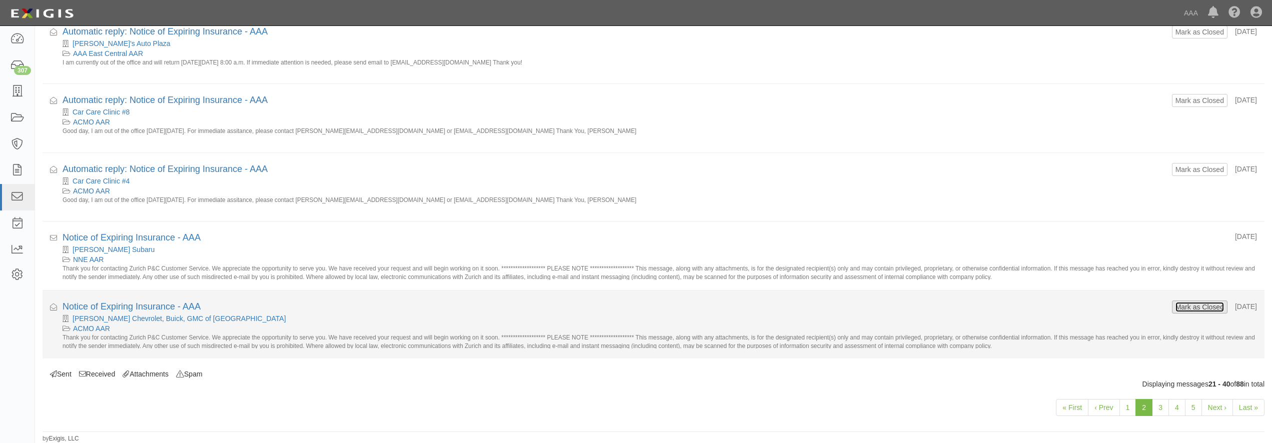
click at [1183, 311] on button "Mark as Closed" at bounding box center [1200, 307] width 50 height 11
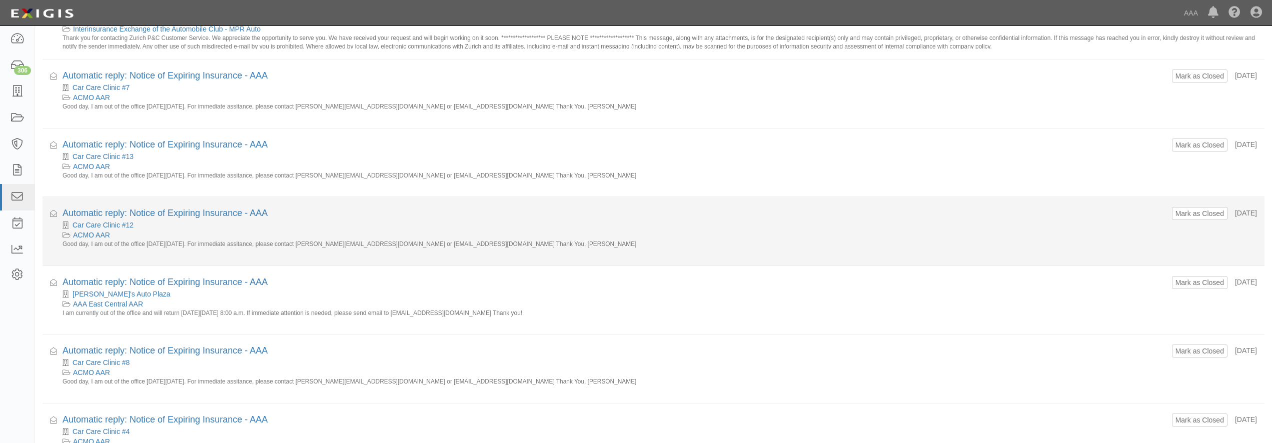
scroll to position [1118, 0]
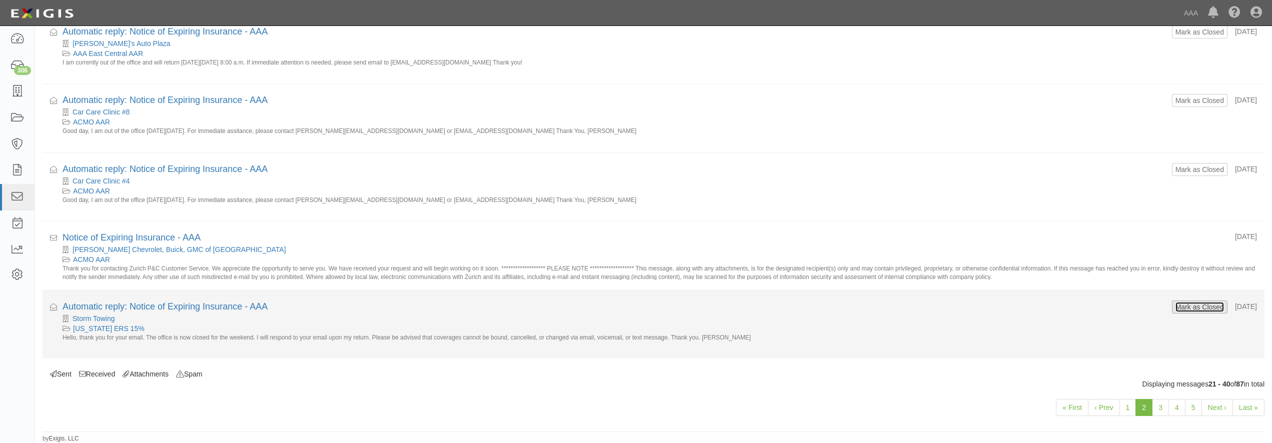
click at [1181, 310] on button "Mark as Closed" at bounding box center [1200, 307] width 50 height 11
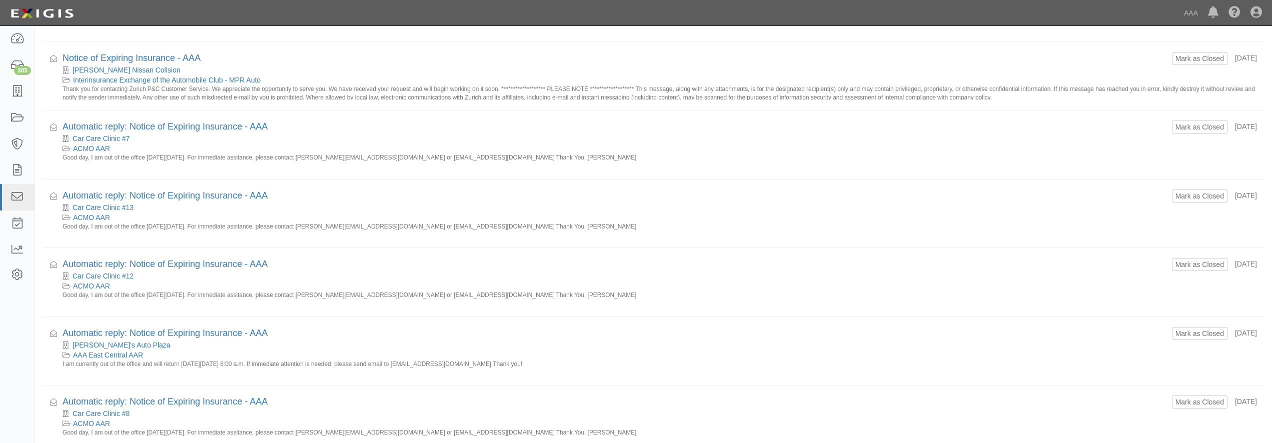
scroll to position [1118, 0]
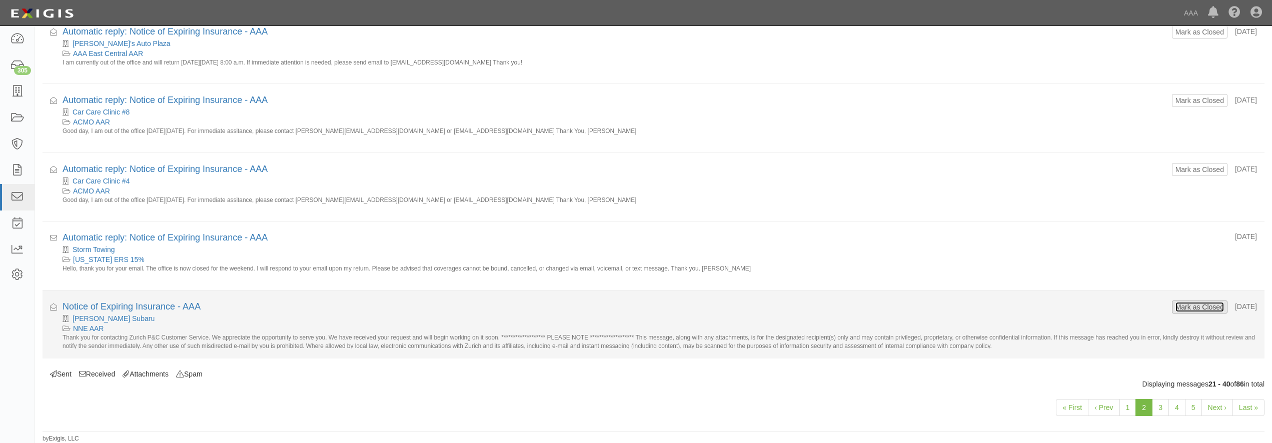
click at [1177, 304] on button "Mark as Closed" at bounding box center [1200, 307] width 50 height 11
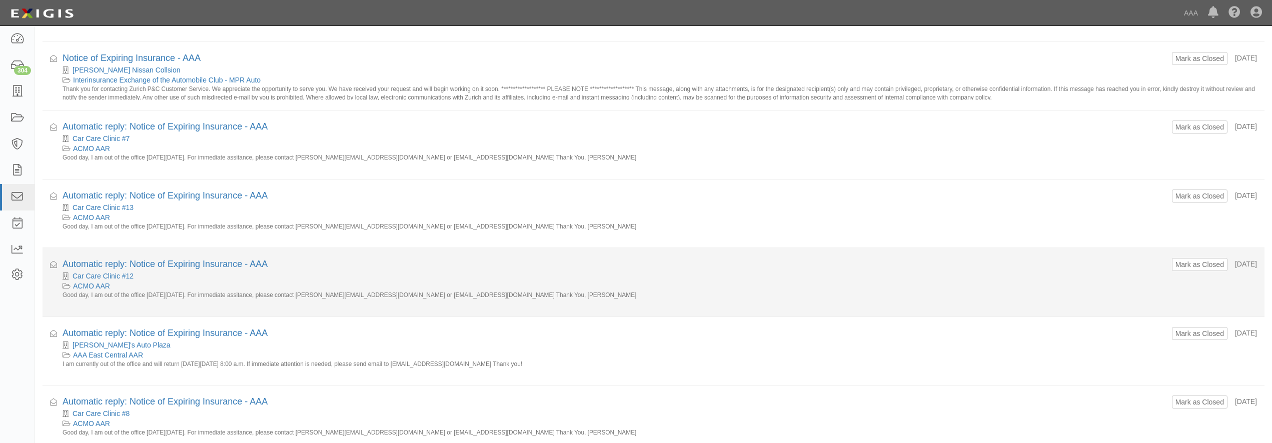
scroll to position [1118, 0]
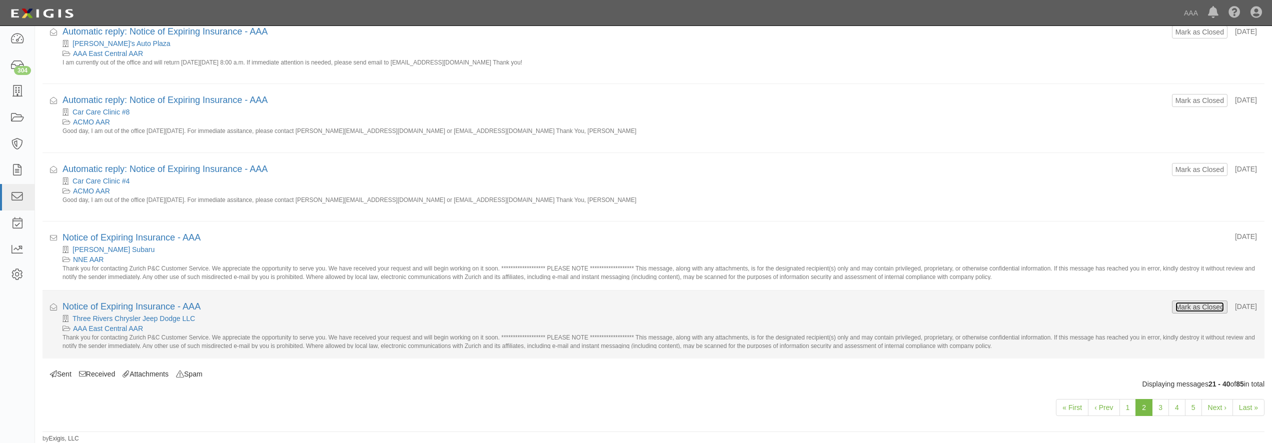
click at [1175, 307] on button "Mark as Closed" at bounding box center [1200, 307] width 50 height 11
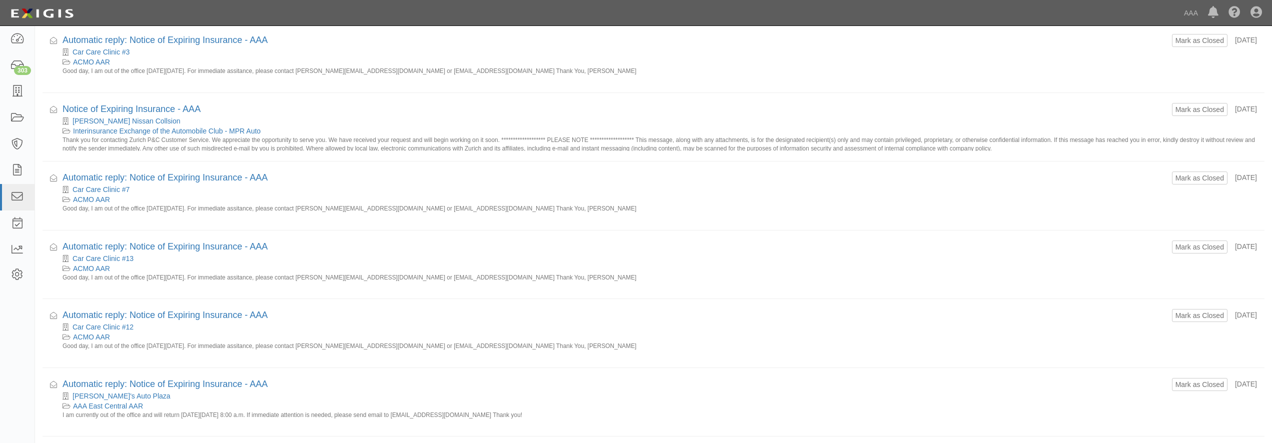
scroll to position [1118, 0]
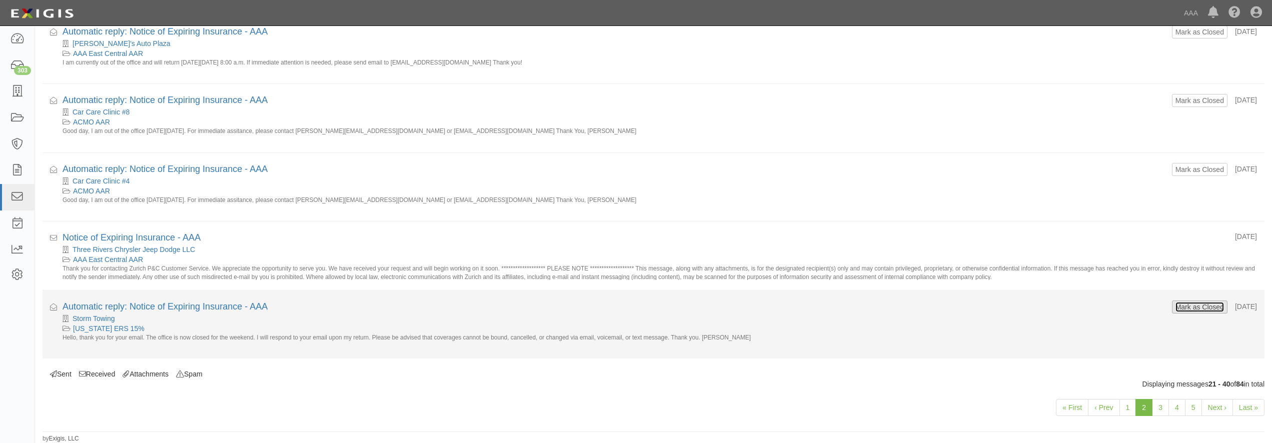
click at [1175, 309] on button "Mark as Closed" at bounding box center [1200, 307] width 50 height 11
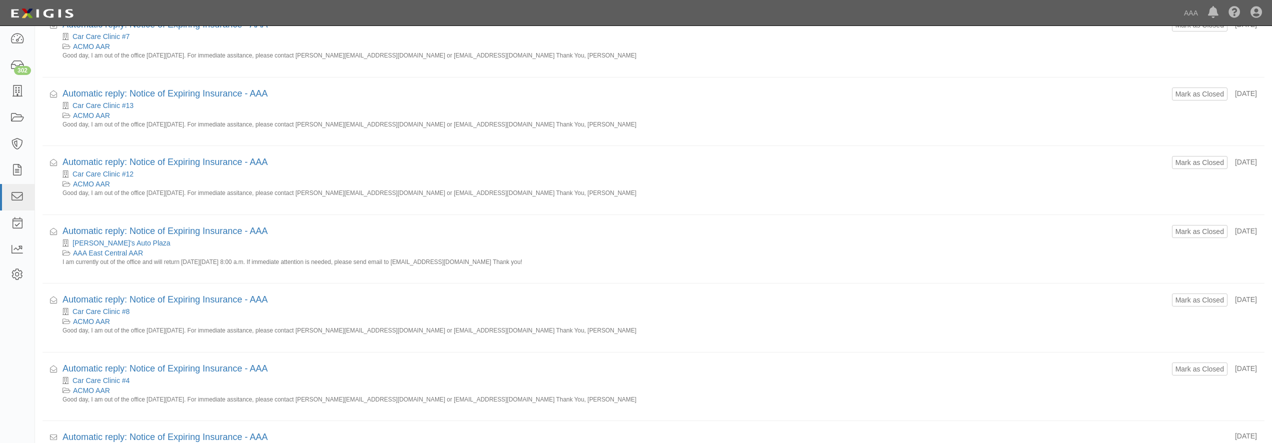
scroll to position [1118, 0]
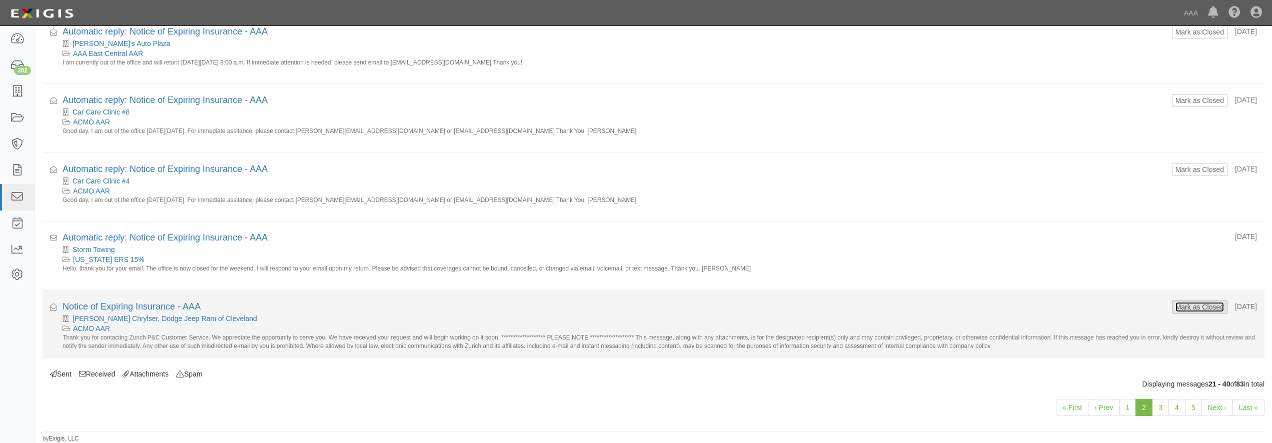
click at [1175, 307] on button "Mark as Closed" at bounding box center [1200, 307] width 50 height 11
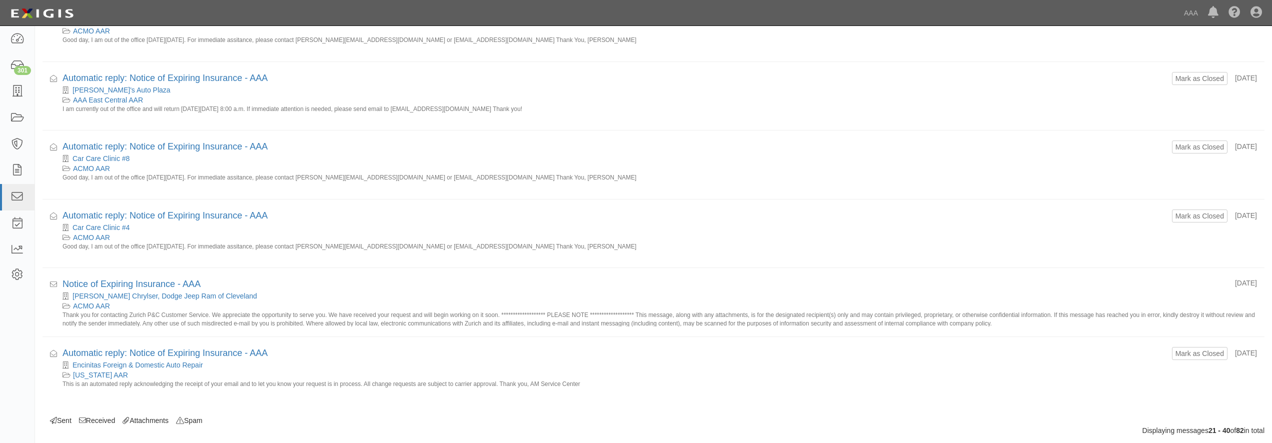
scroll to position [1118, 0]
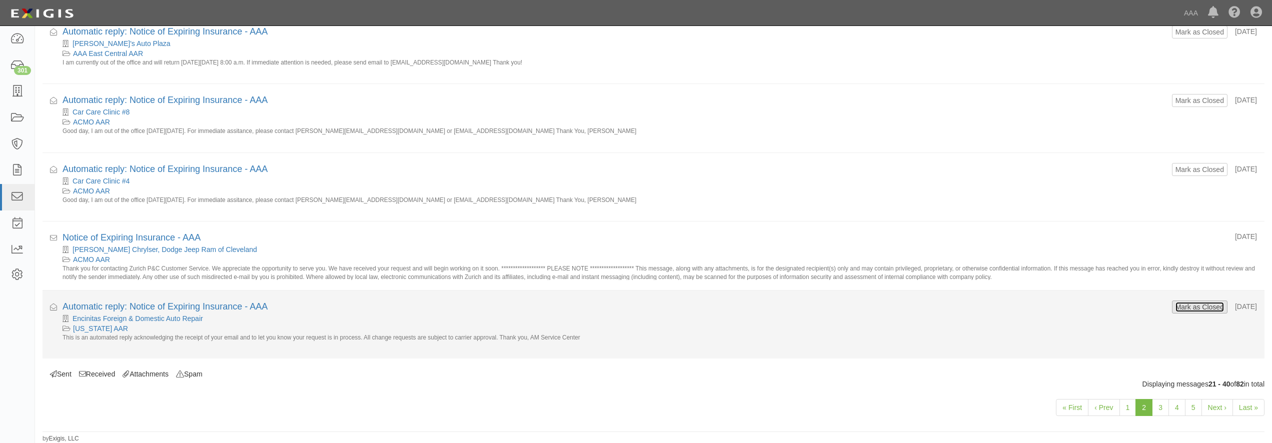
click at [1175, 302] on button "Mark as Closed" at bounding box center [1200, 307] width 50 height 11
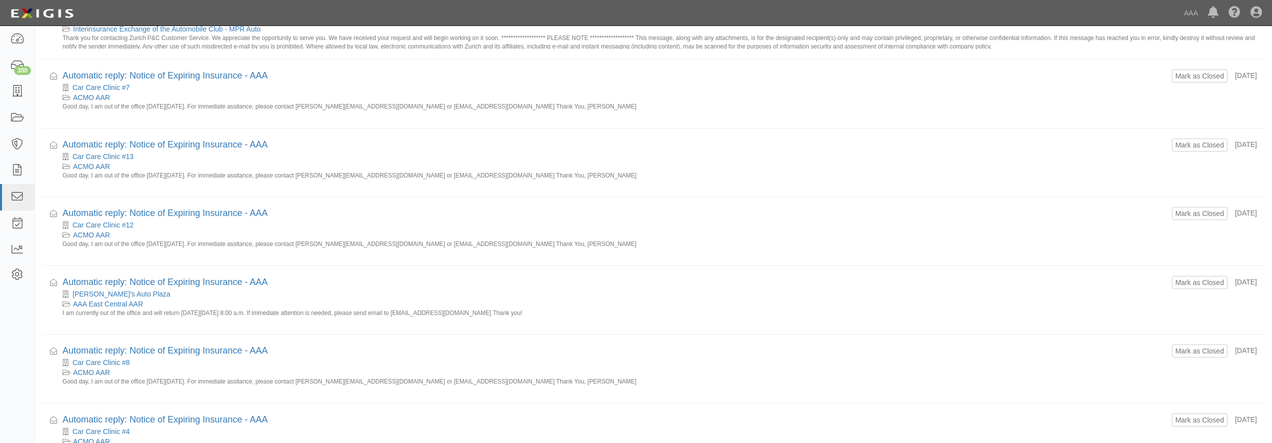
scroll to position [1118, 0]
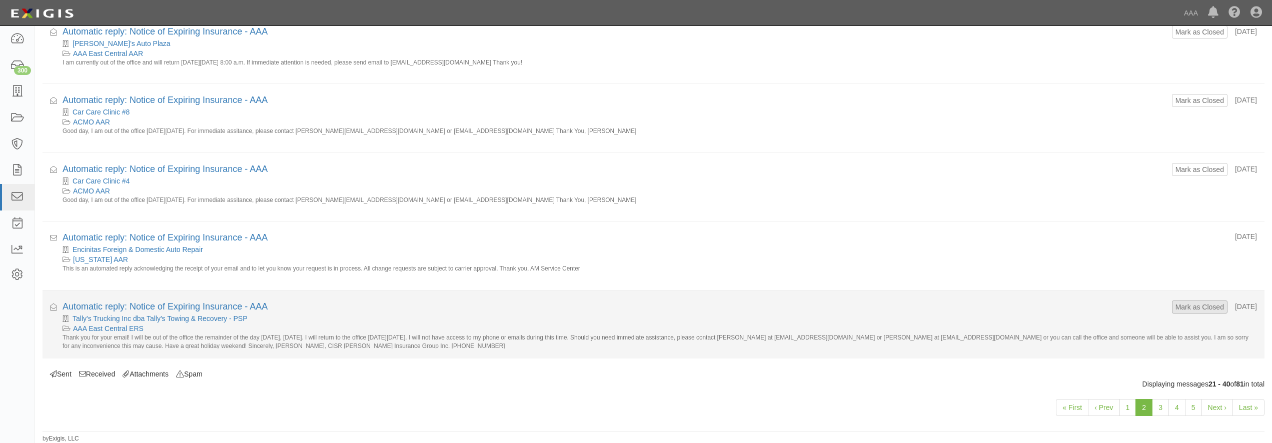
click at [1189, 313] on form "Mark as Closed" at bounding box center [1200, 307] width 56 height 13
click at [1180, 309] on button "Mark as Closed" at bounding box center [1200, 307] width 50 height 11
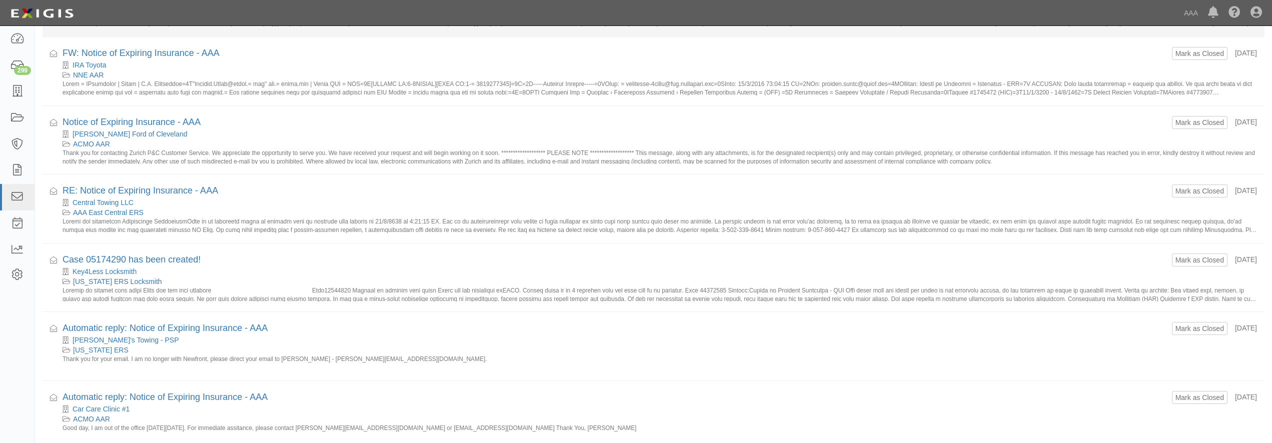
scroll to position [357, 0]
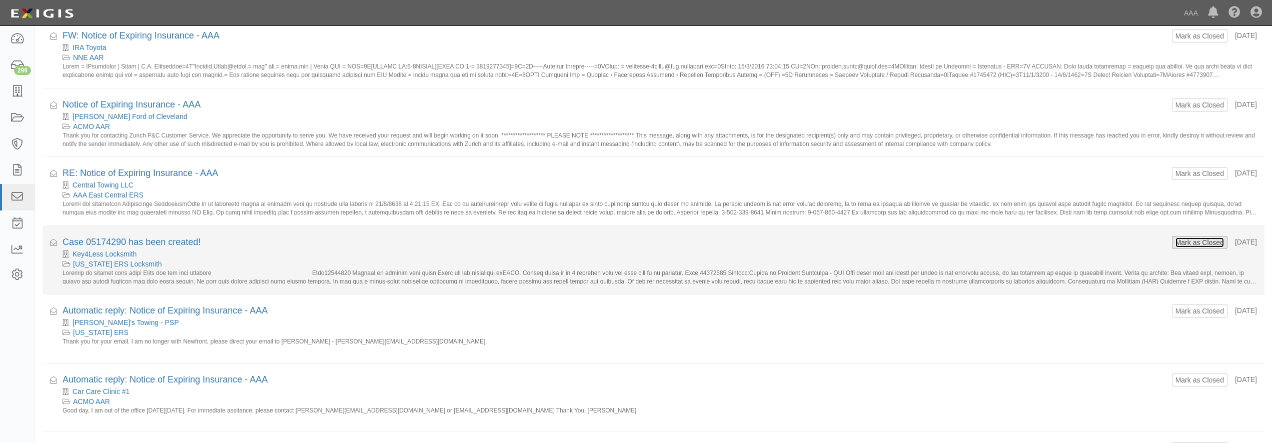
click at [1196, 242] on button "Mark as Closed" at bounding box center [1200, 242] width 50 height 11
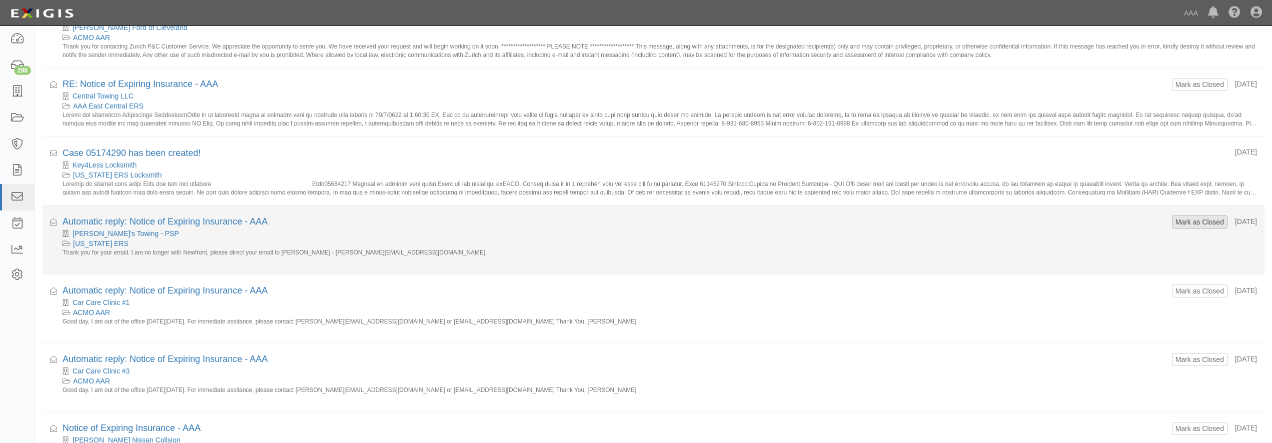
scroll to position [510, 0]
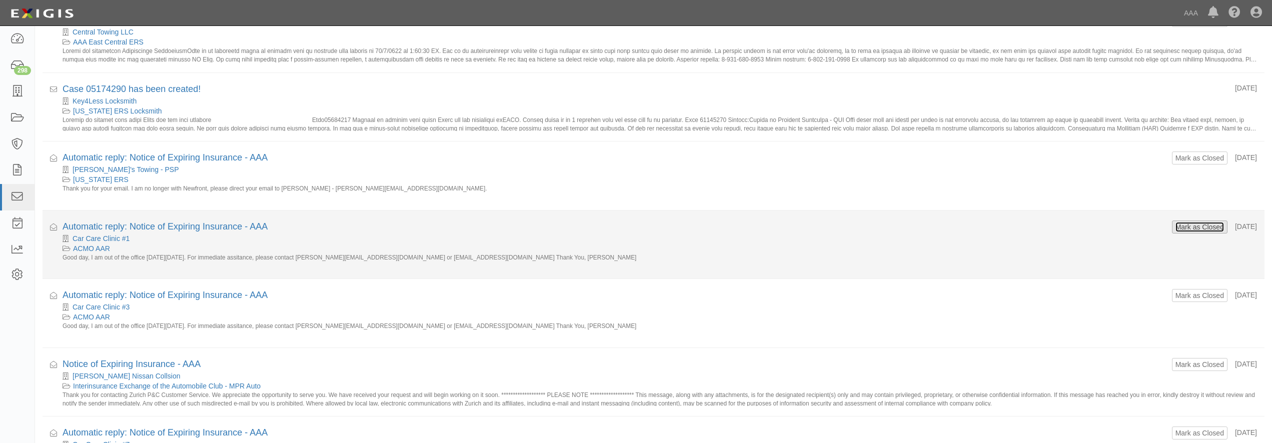
click at [1176, 231] on button "Mark as Closed" at bounding box center [1200, 227] width 50 height 11
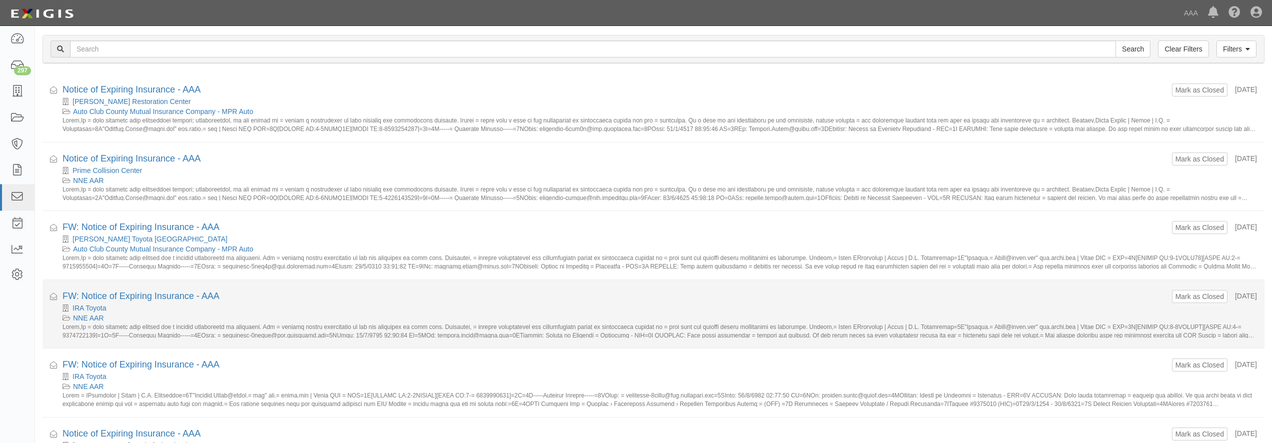
scroll to position [51, 0]
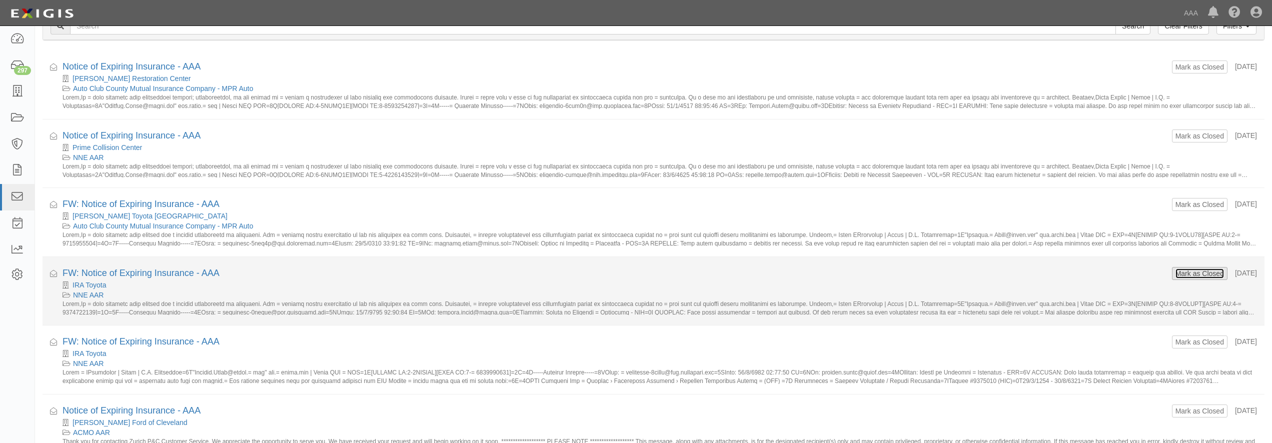
click at [1175, 271] on button "Mark as Closed" at bounding box center [1200, 273] width 50 height 11
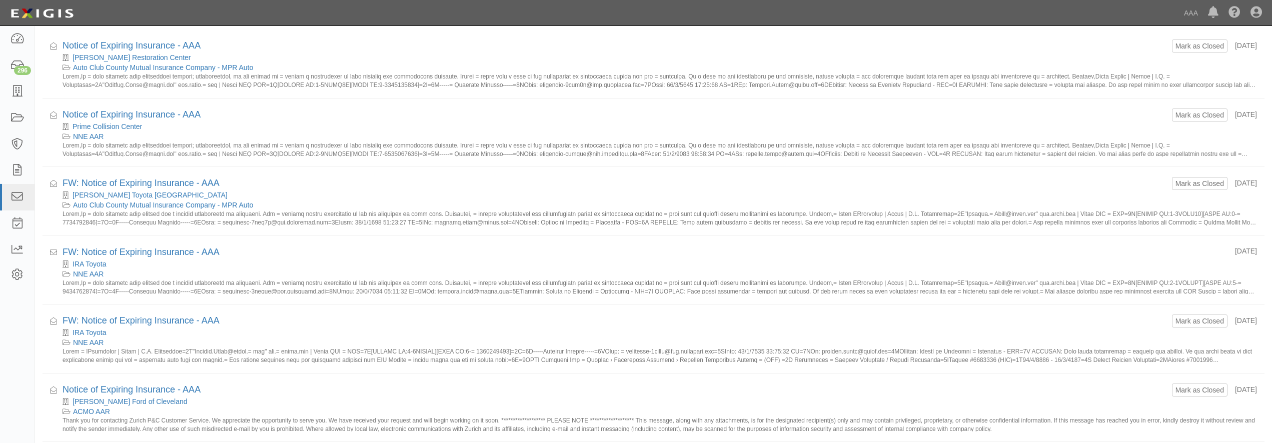
scroll to position [102, 0]
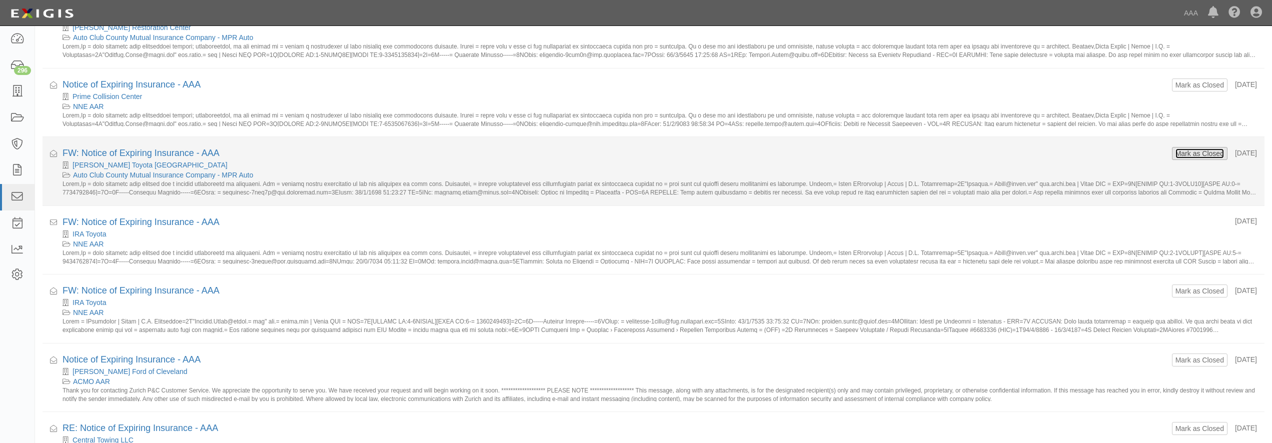
click at [1175, 152] on button "Mark as Closed" at bounding box center [1200, 153] width 50 height 11
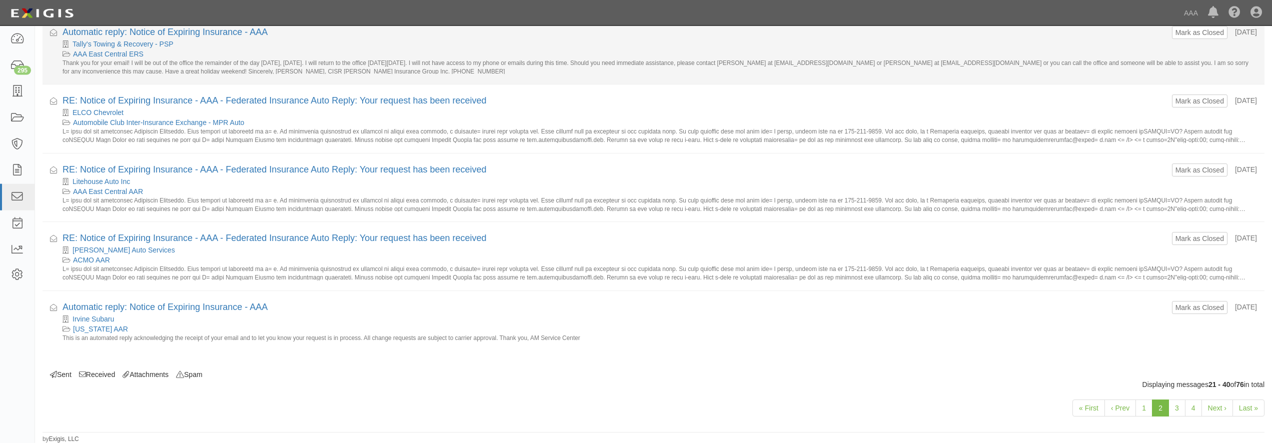
scroll to position [1118, 0]
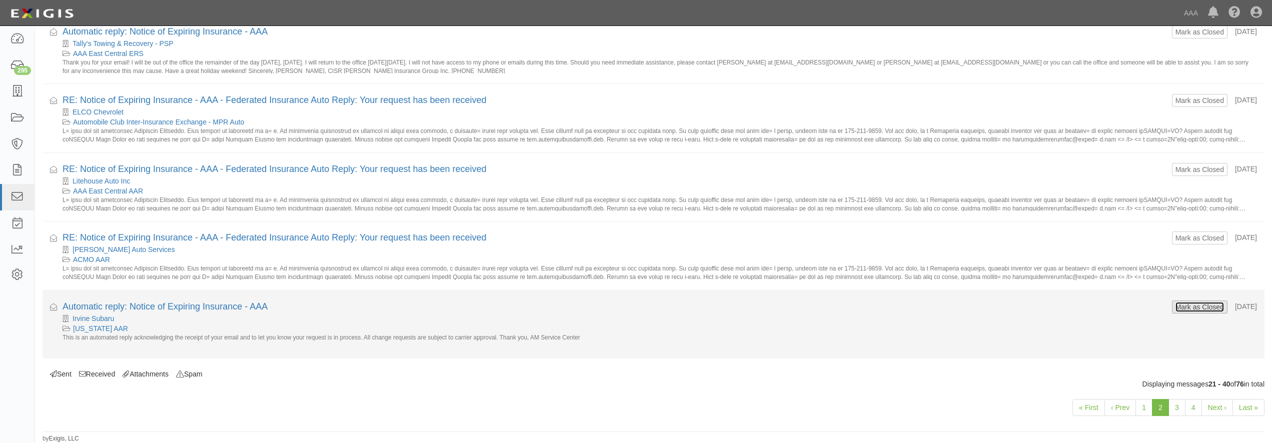
click at [1175, 306] on button "Mark as Closed" at bounding box center [1200, 307] width 50 height 11
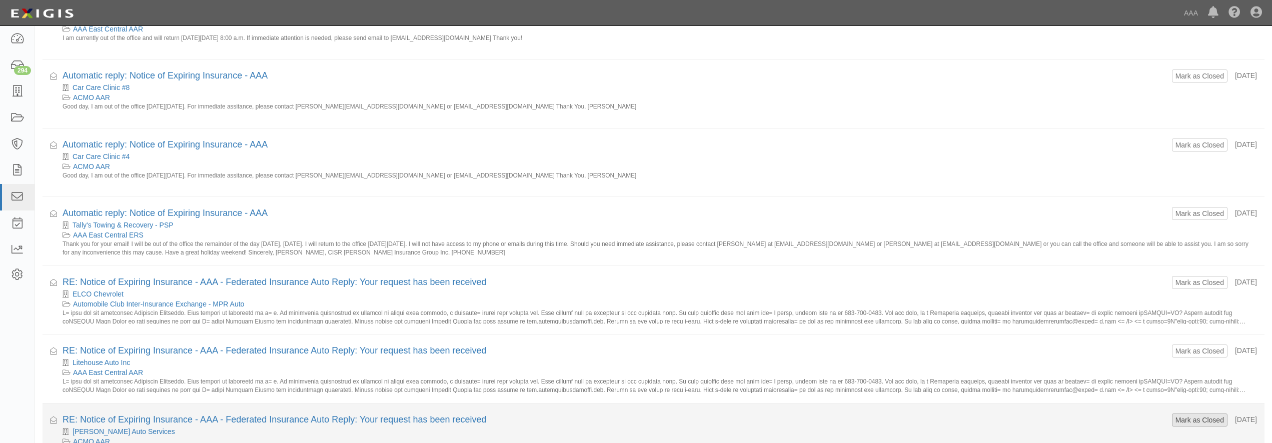
scroll to position [1118, 0]
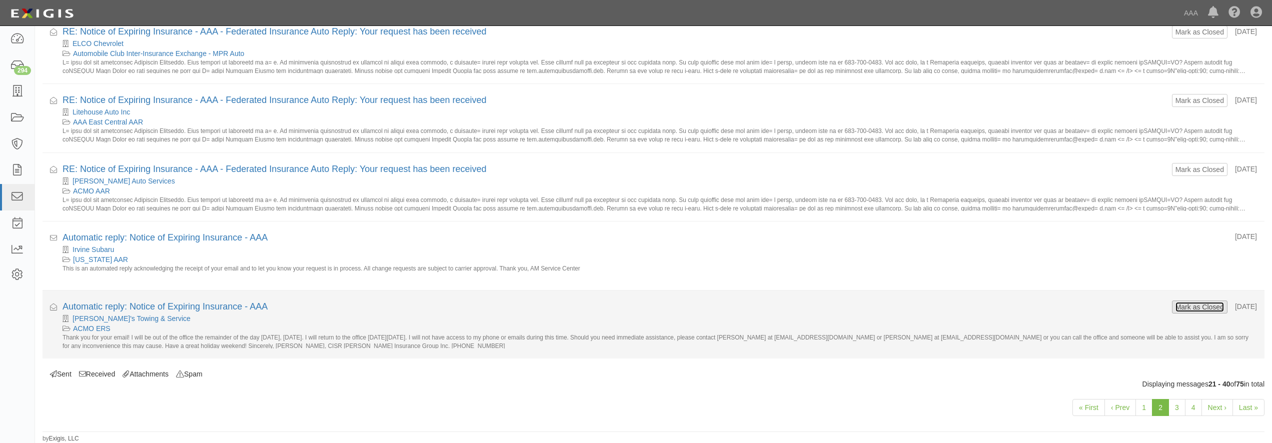
click at [1185, 307] on button "Mark as Closed" at bounding box center [1200, 307] width 50 height 11
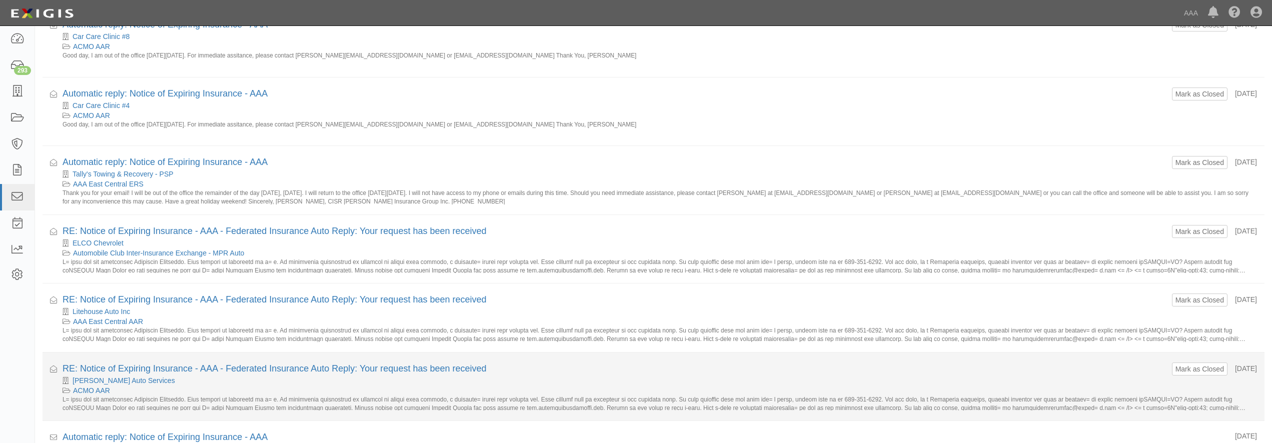
scroll to position [1118, 0]
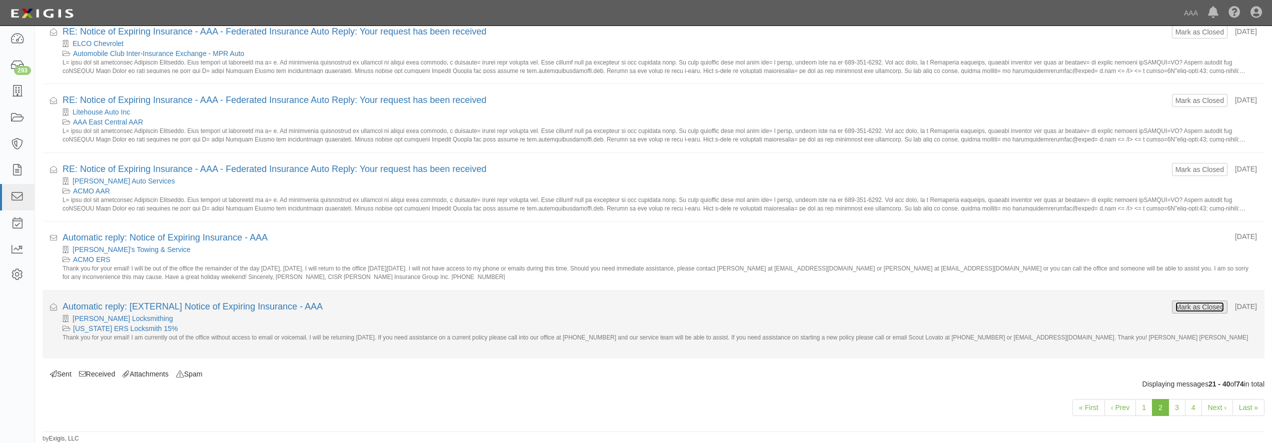
click at [1188, 306] on button "Mark as Closed" at bounding box center [1200, 307] width 50 height 11
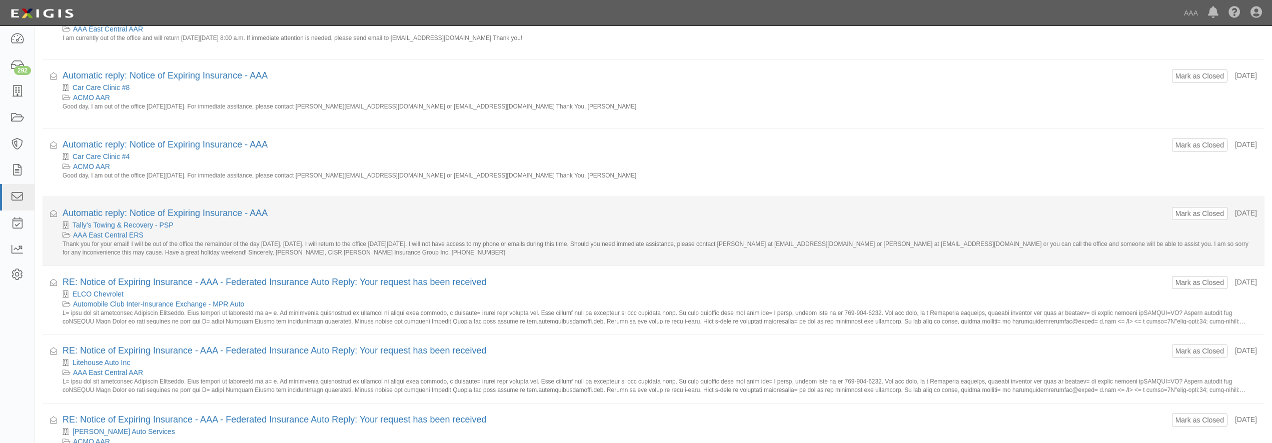
scroll to position [1118, 0]
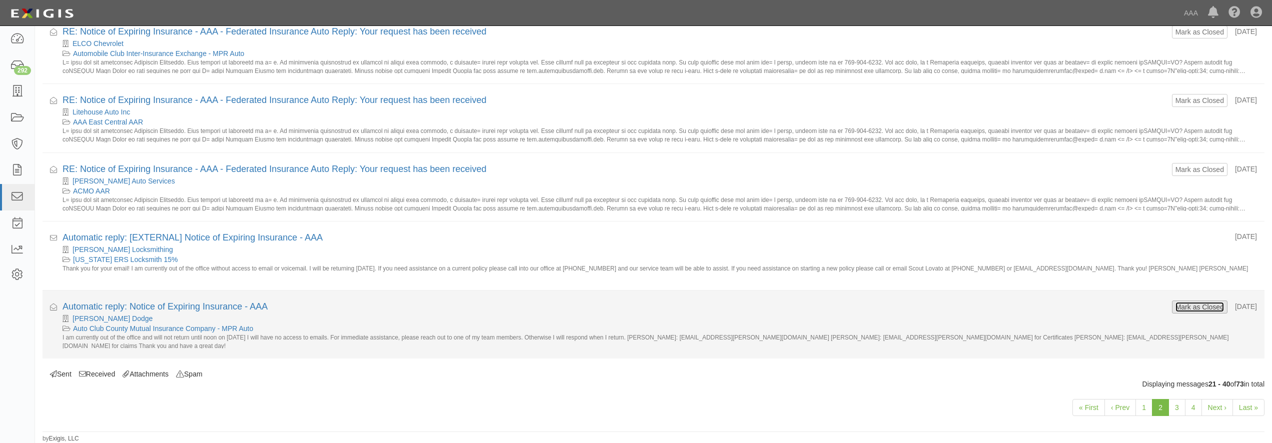
click at [1185, 303] on button "Mark as Closed" at bounding box center [1200, 307] width 50 height 11
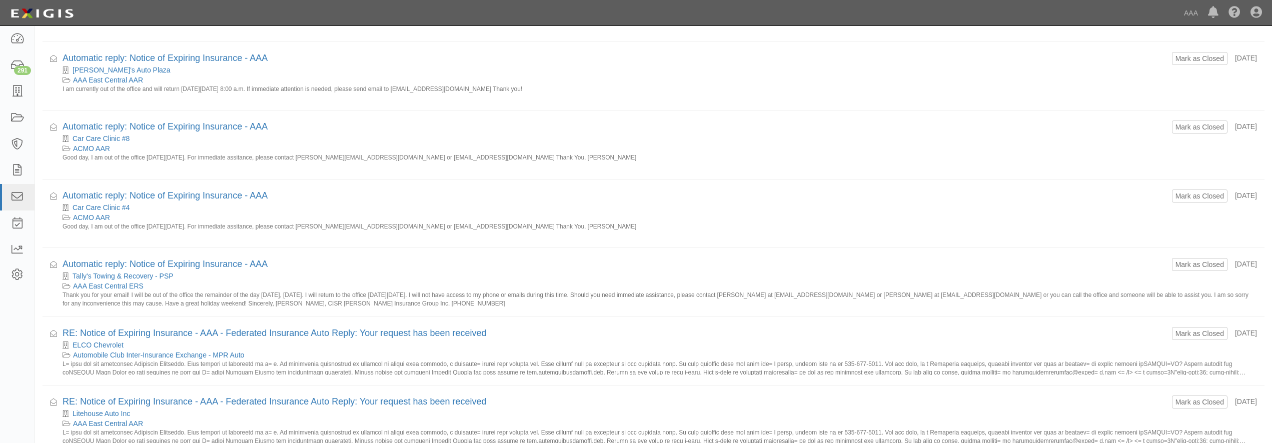
scroll to position [1118, 0]
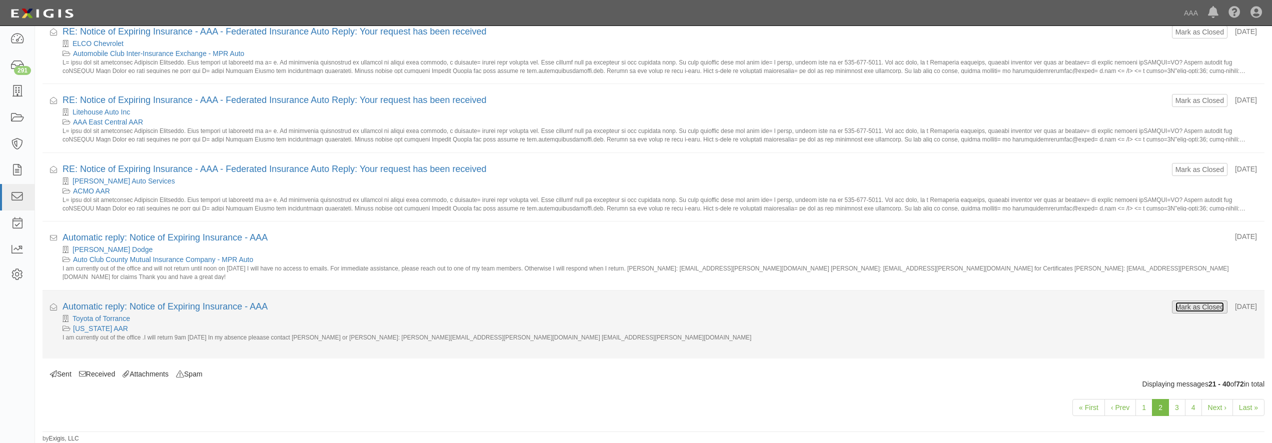
click at [1178, 311] on button "Mark as Closed" at bounding box center [1200, 307] width 50 height 11
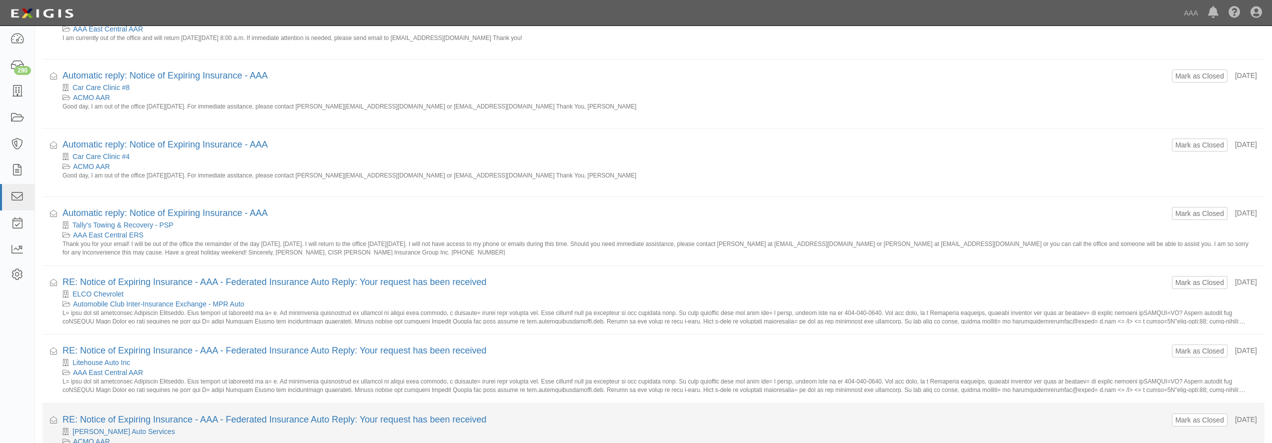
scroll to position [1118, 0]
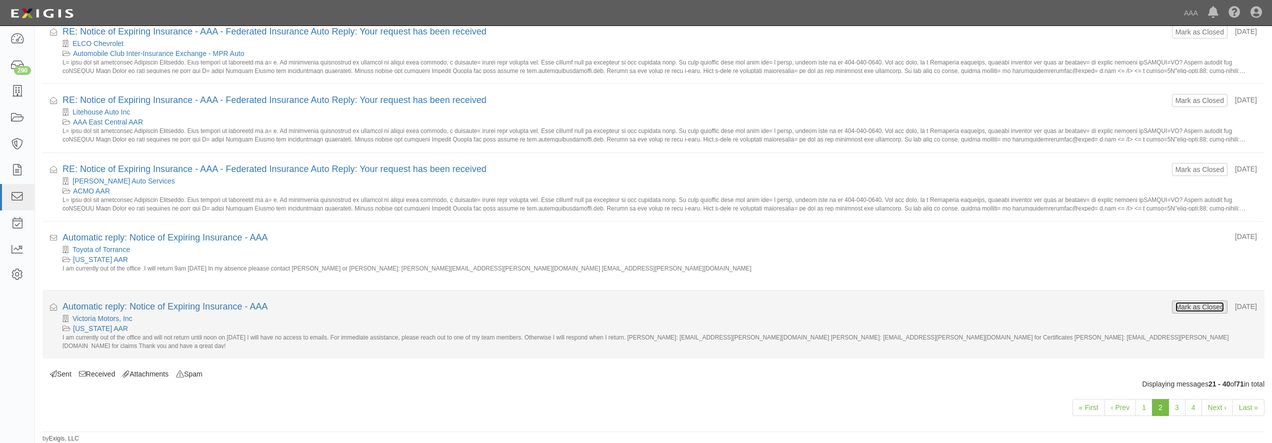
click at [1175, 309] on button "Mark as Closed" at bounding box center [1200, 307] width 50 height 11
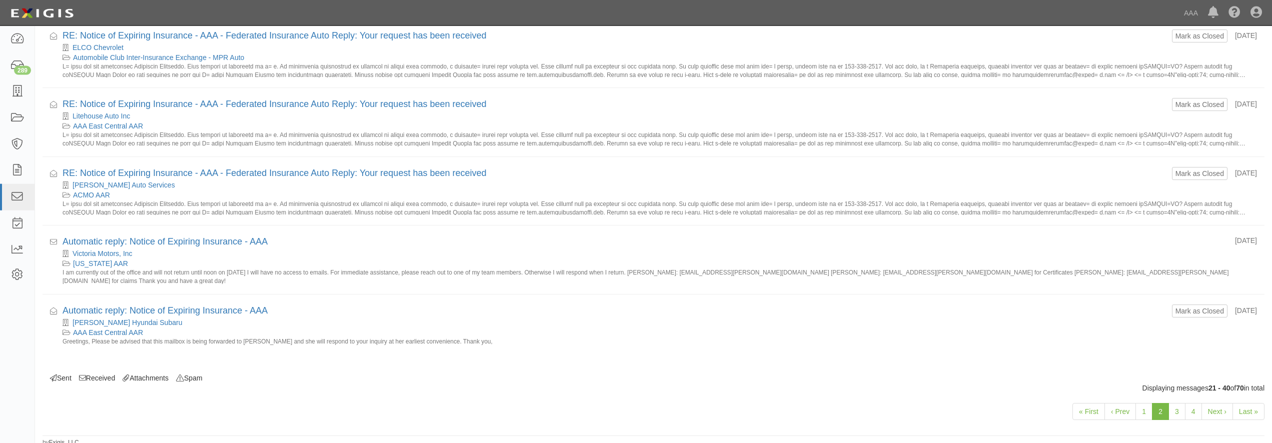
scroll to position [1118, 0]
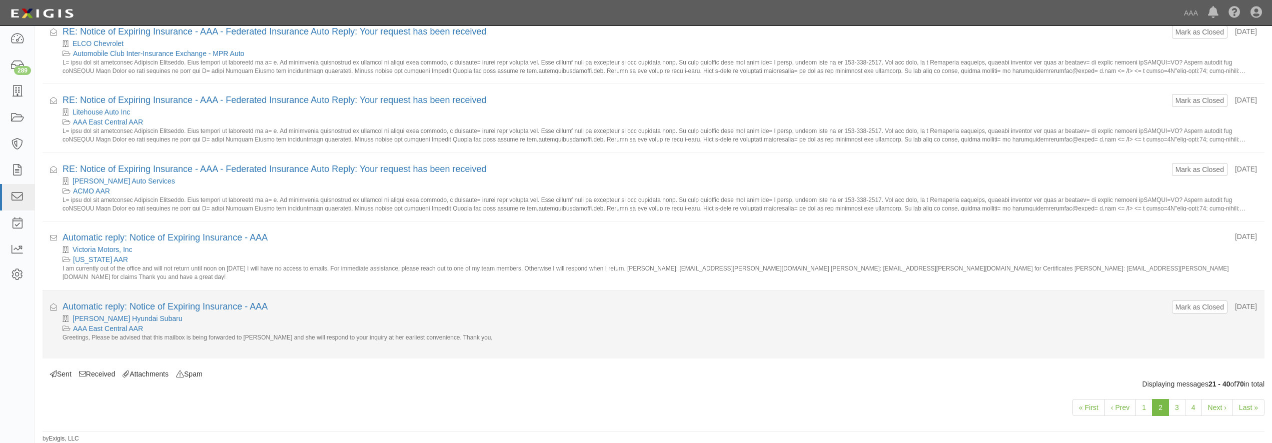
click at [1187, 317] on div "Mark as Closed [DATE] Automatic reply: Notice of Expiring Insurance - AAA [PERS…" at bounding box center [660, 325] width 1194 height 49
click at [1183, 308] on button "Mark as Closed" at bounding box center [1200, 307] width 50 height 11
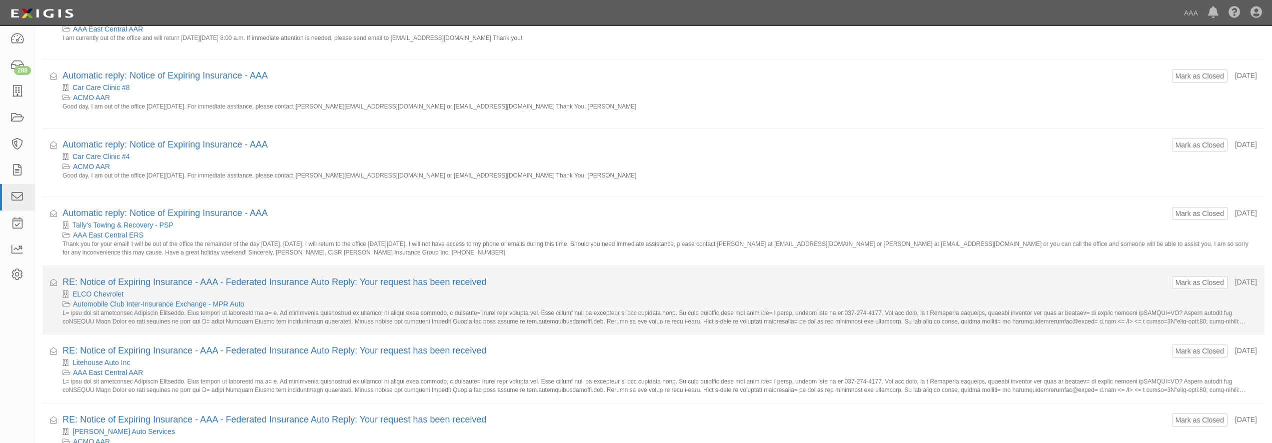
scroll to position [1118, 0]
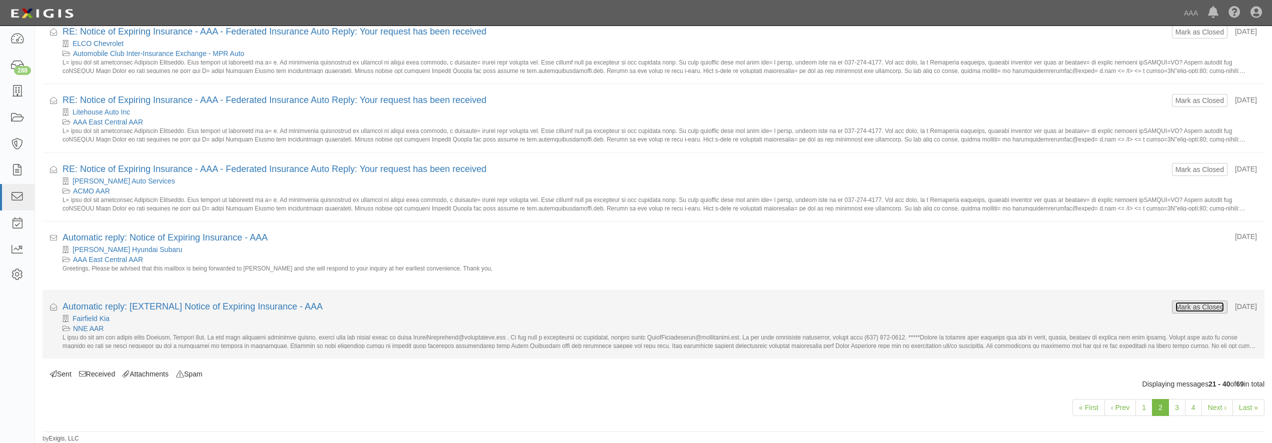
click at [1205, 306] on button "Mark as Closed" at bounding box center [1200, 307] width 50 height 11
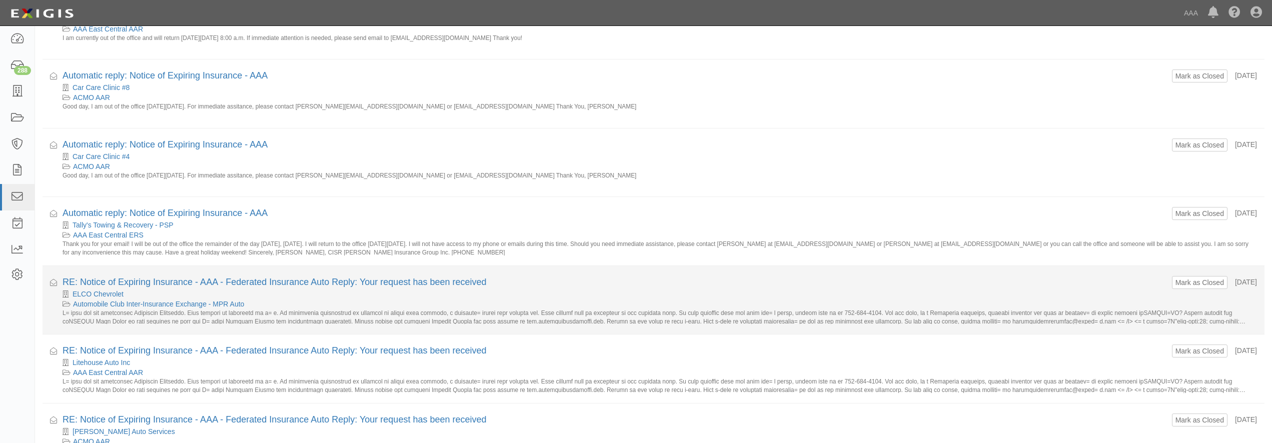
scroll to position [1118, 0]
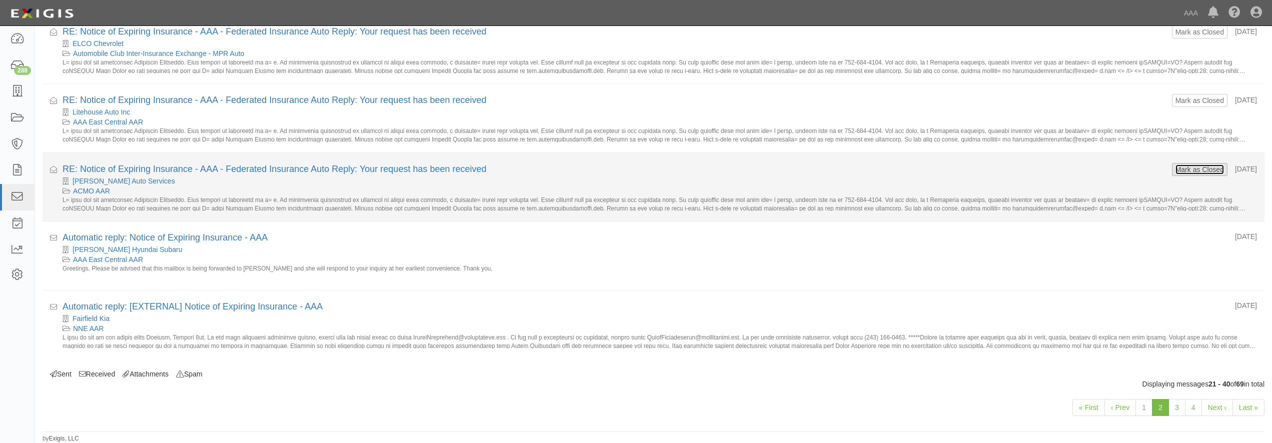
click at [1175, 165] on button "Mark as Closed" at bounding box center [1200, 169] width 50 height 11
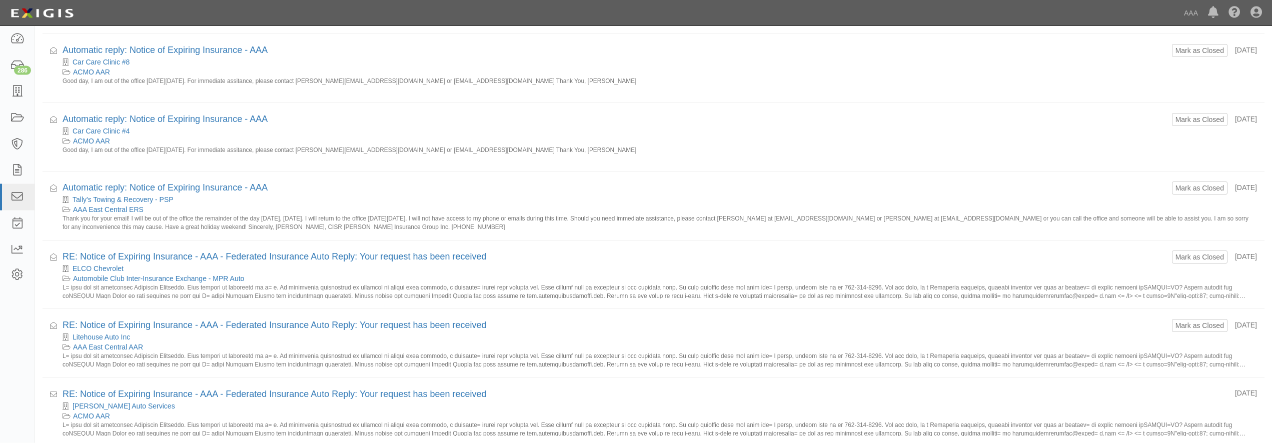
scroll to position [1118, 0]
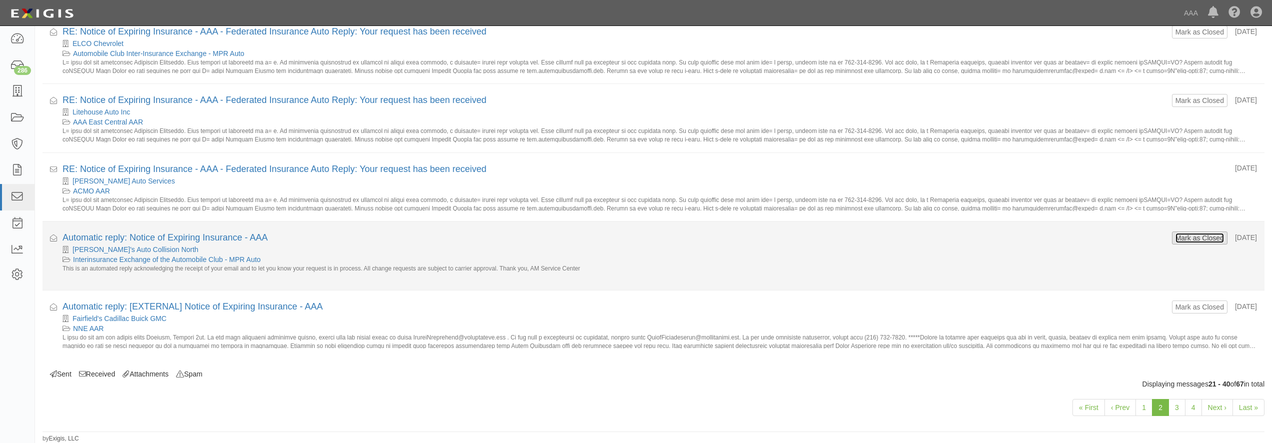
click at [1175, 237] on button "Mark as Closed" at bounding box center [1200, 238] width 50 height 11
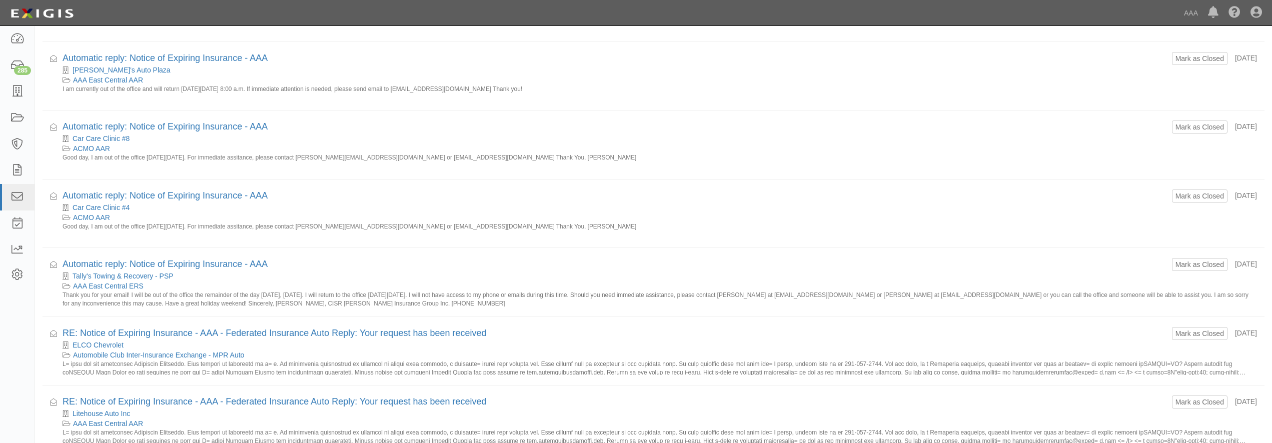
scroll to position [1118, 0]
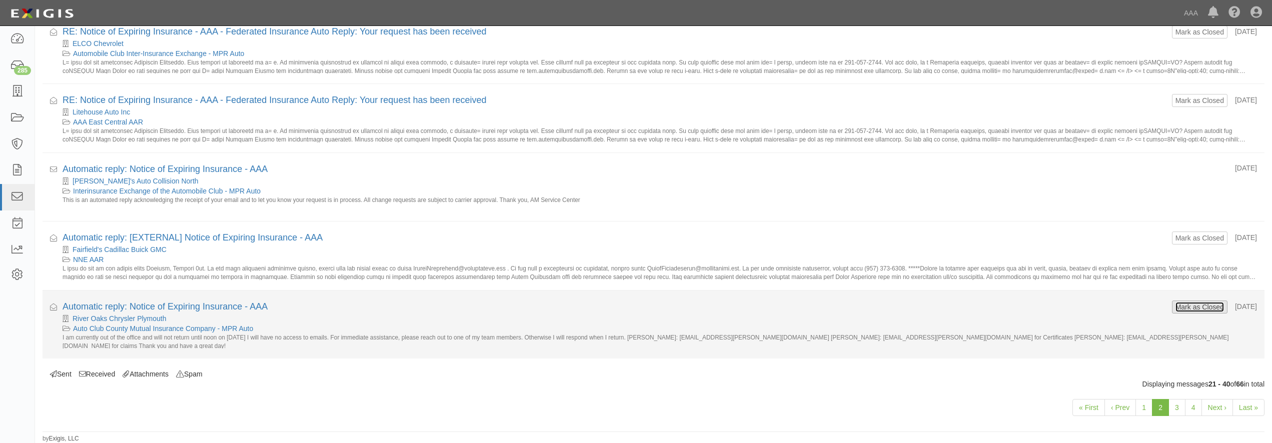
click at [1186, 305] on button "Mark as Closed" at bounding box center [1200, 307] width 50 height 11
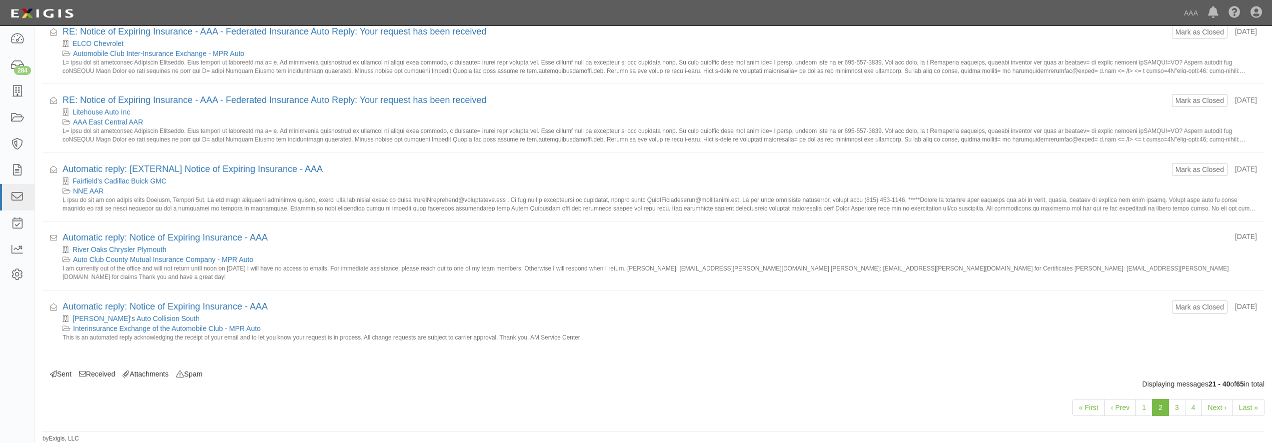
scroll to position [1118, 0]
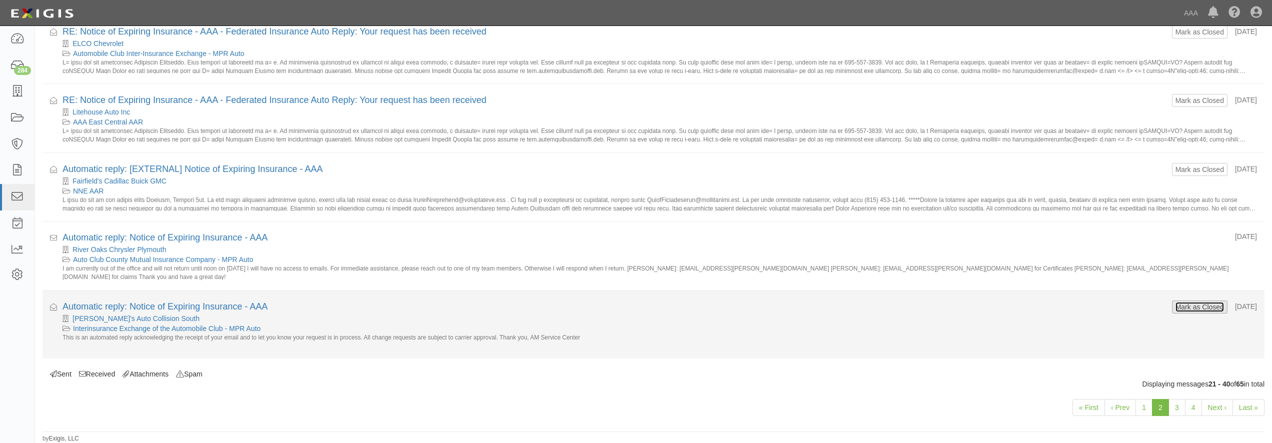
click at [1175, 305] on button "Mark as Closed" at bounding box center [1200, 307] width 50 height 11
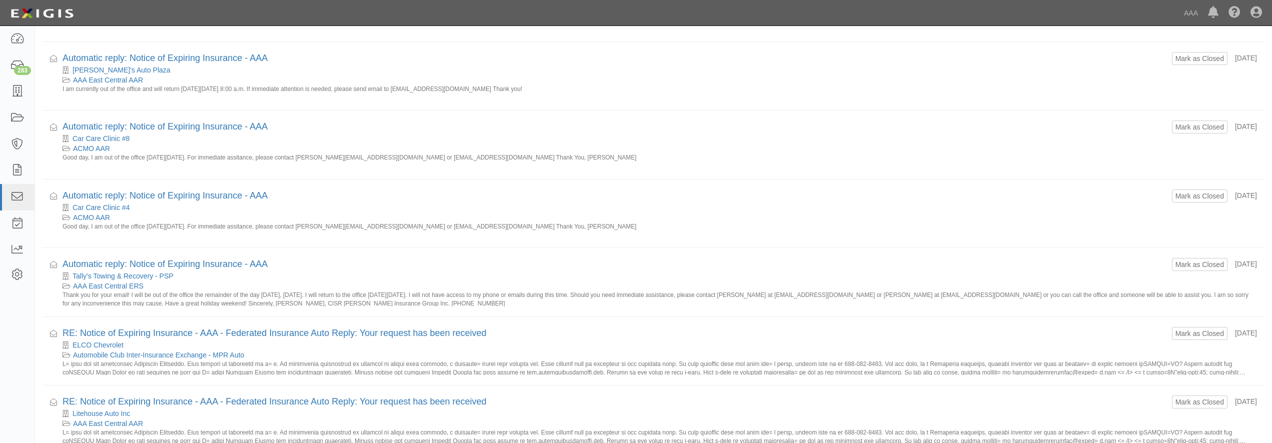
scroll to position [1118, 0]
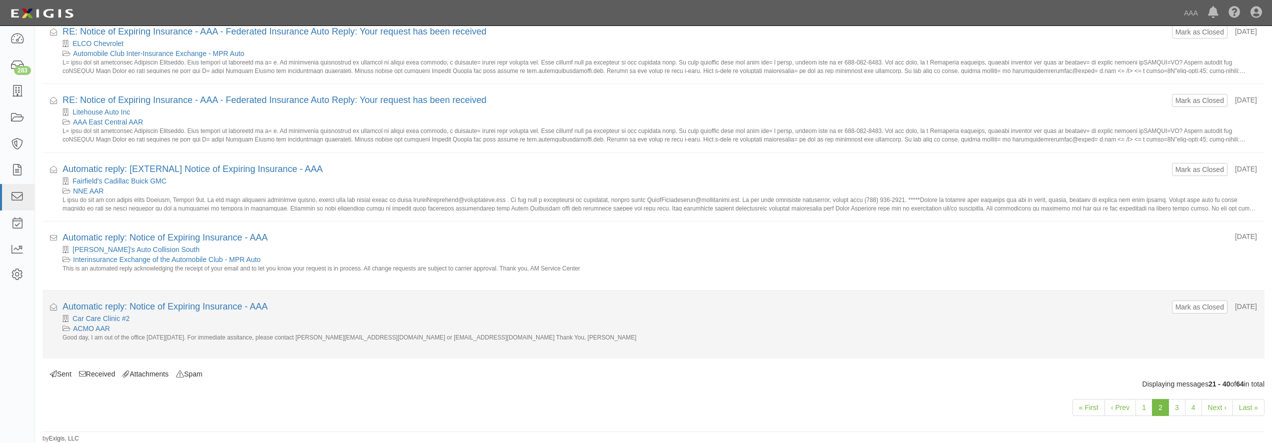
click at [1186, 300] on li "Received Mark as Closed [DATE] Automatic reply: Notice of Expiring Insurance - …" at bounding box center [654, 325] width 1222 height 69
click at [1183, 304] on button "Mark as Closed" at bounding box center [1200, 307] width 50 height 11
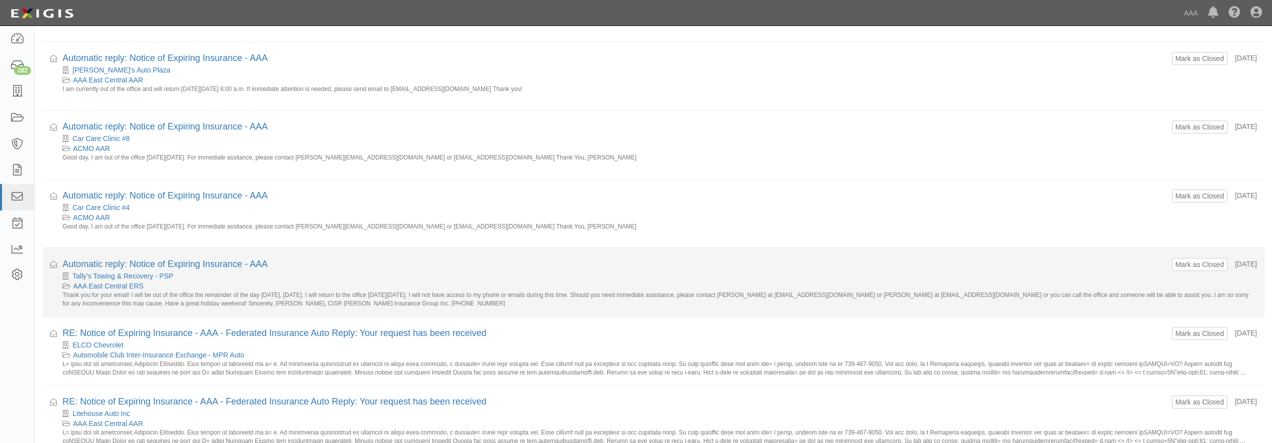
scroll to position [1118, 0]
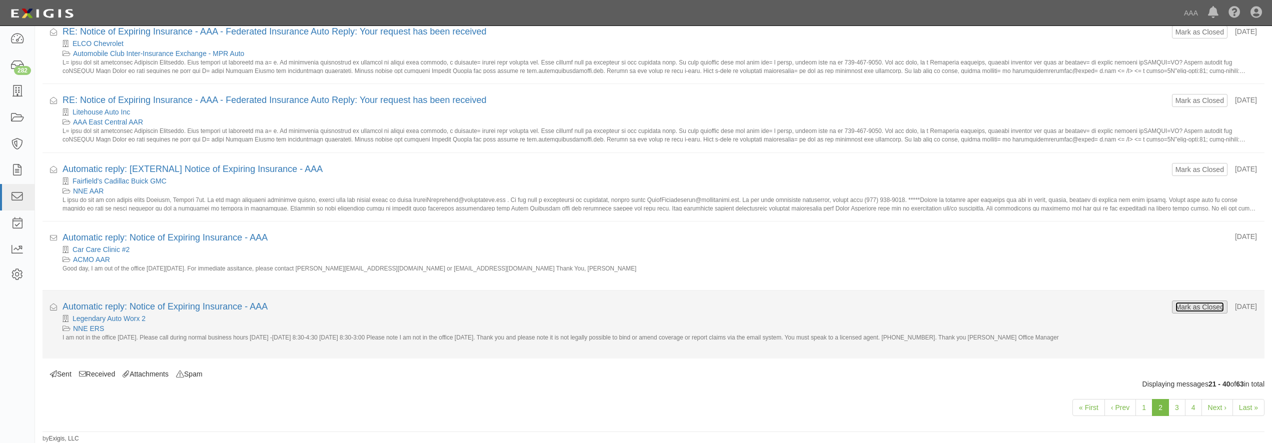
click at [1183, 309] on button "Mark as Closed" at bounding box center [1200, 307] width 50 height 11
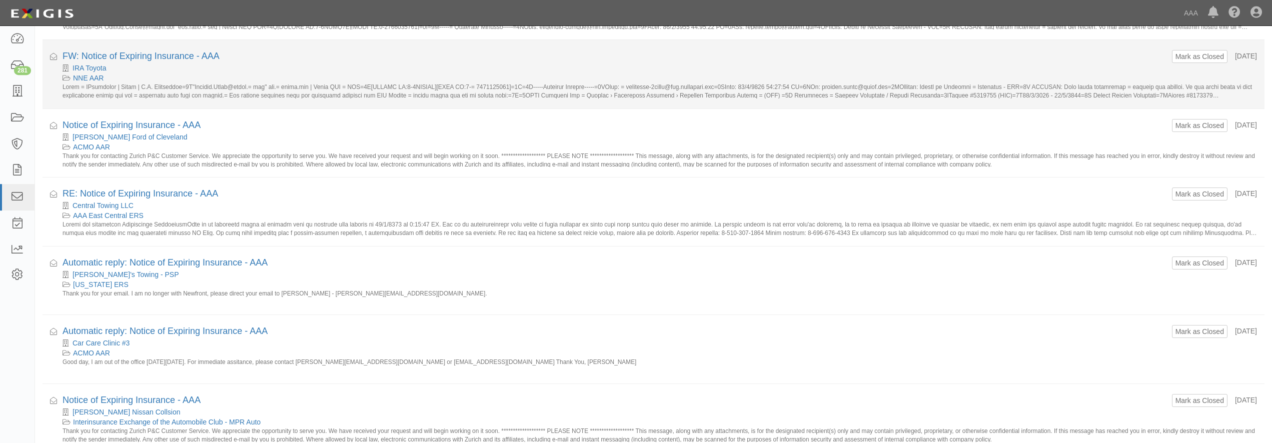
scroll to position [408, 0]
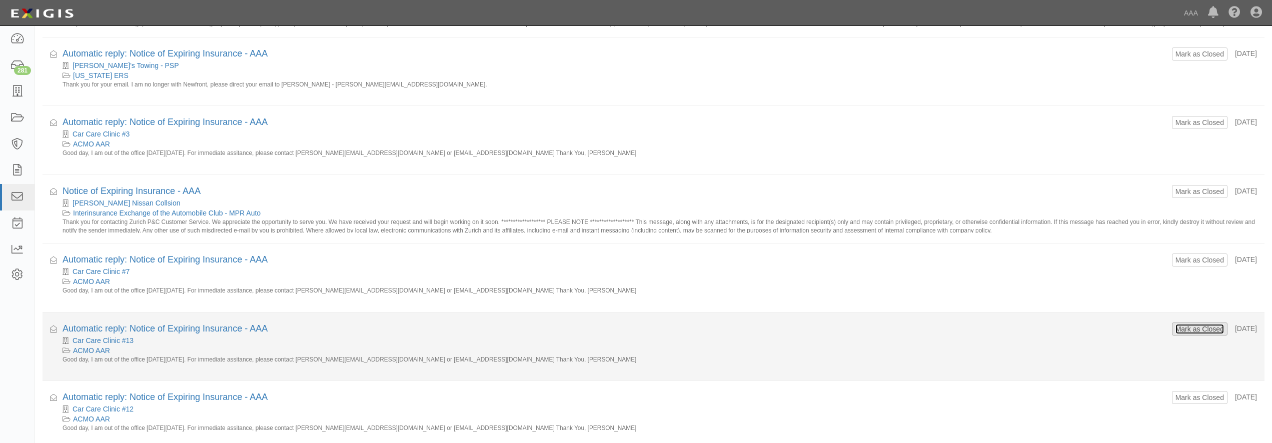
click at [1175, 329] on button "Mark as Closed" at bounding box center [1200, 329] width 50 height 11
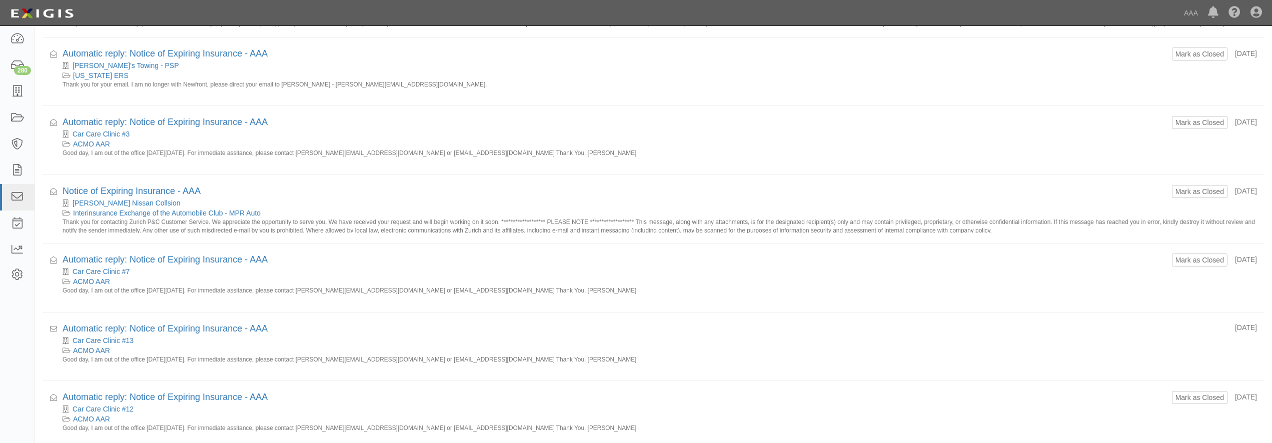
scroll to position [714, 0]
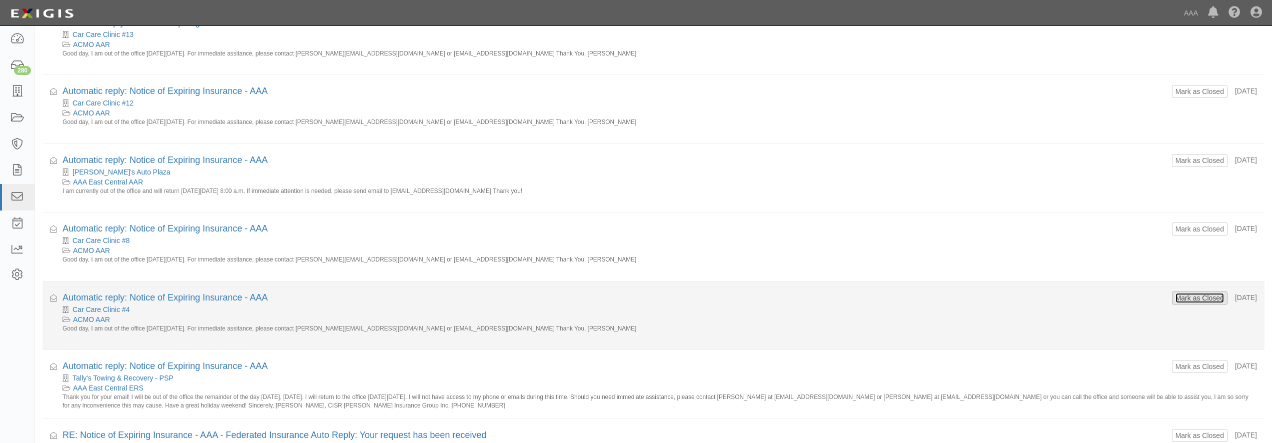
click at [1197, 299] on button "Mark as Closed" at bounding box center [1200, 298] width 50 height 11
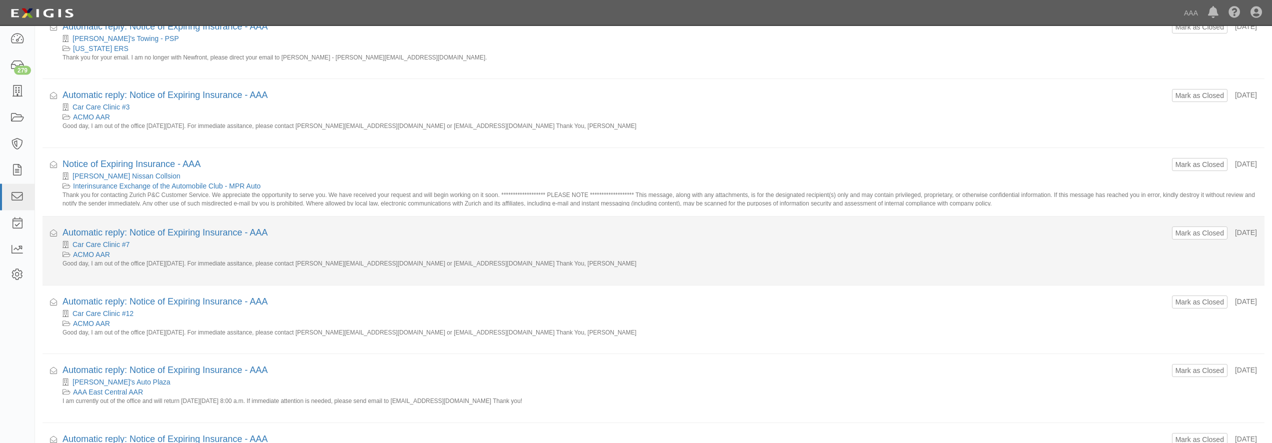
scroll to position [459, 0]
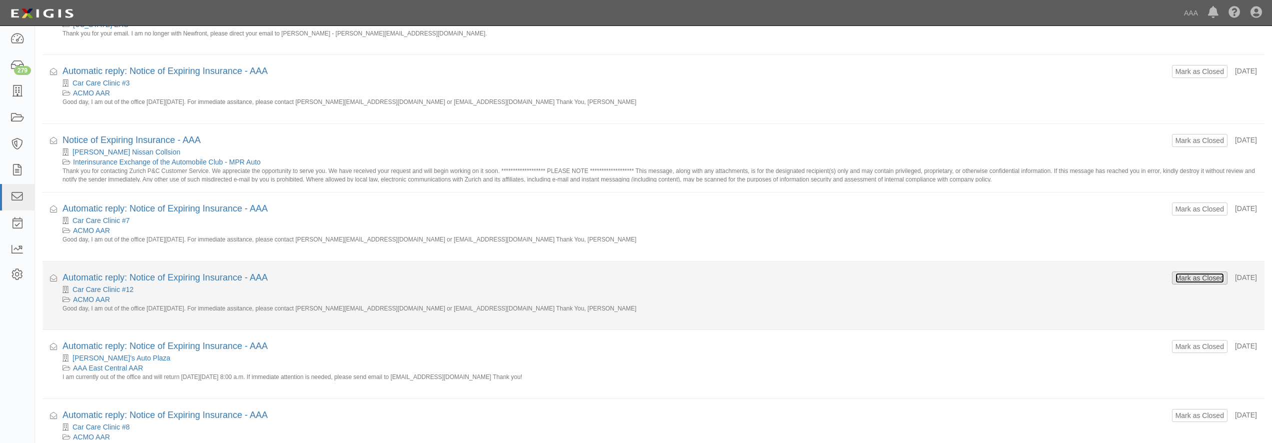
click at [1175, 283] on button "Mark as Closed" at bounding box center [1200, 278] width 50 height 11
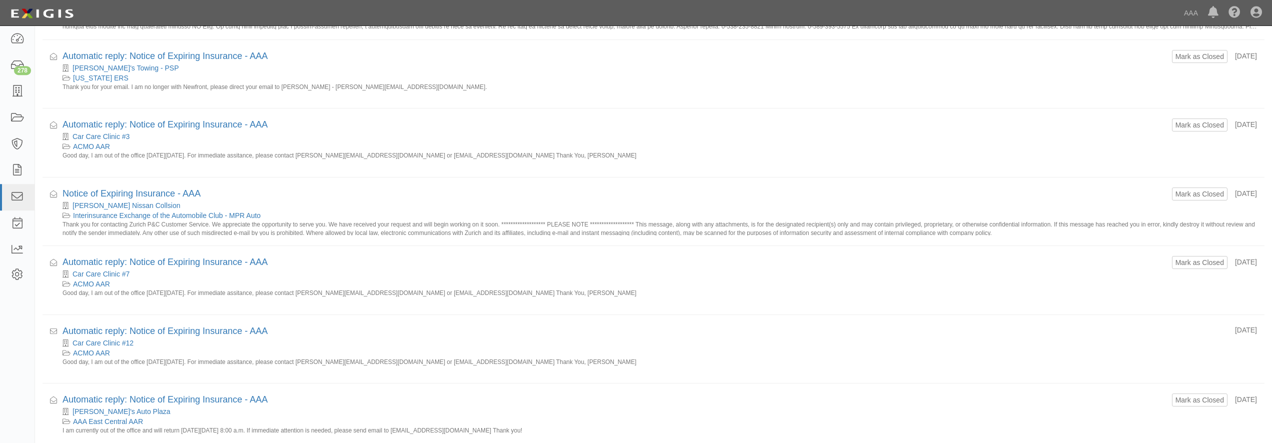
scroll to position [408, 0]
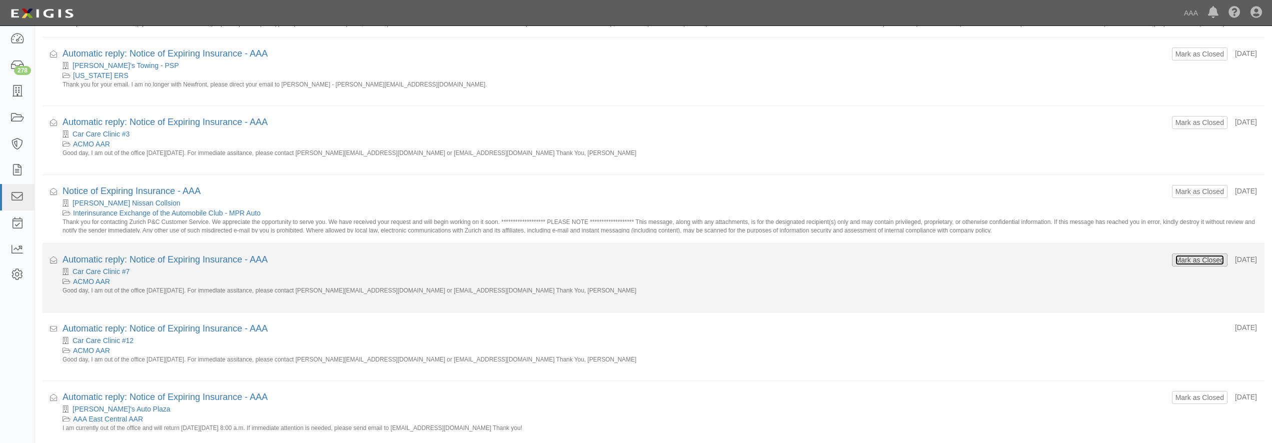
click at [1175, 263] on button "Mark as Closed" at bounding box center [1200, 260] width 50 height 11
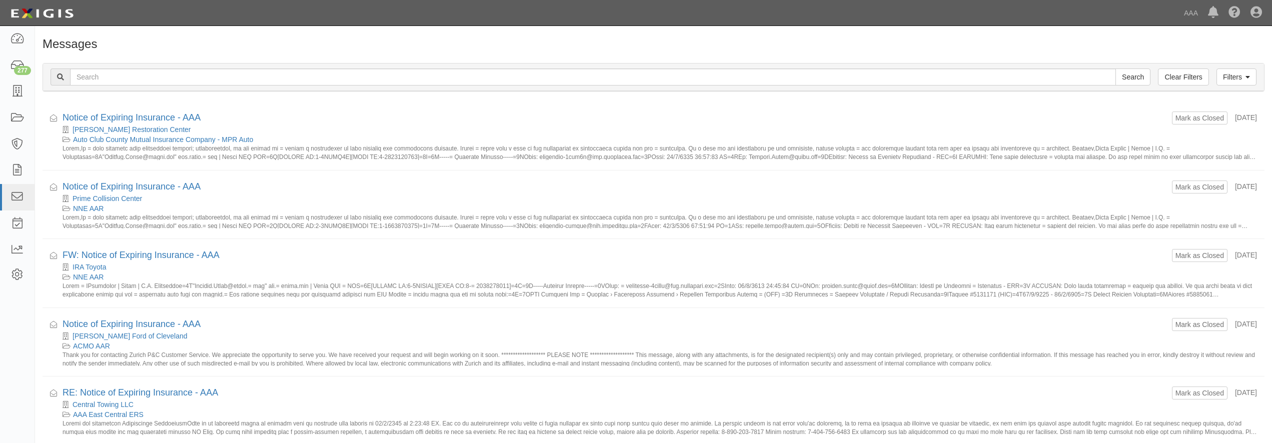
scroll to position [408, 0]
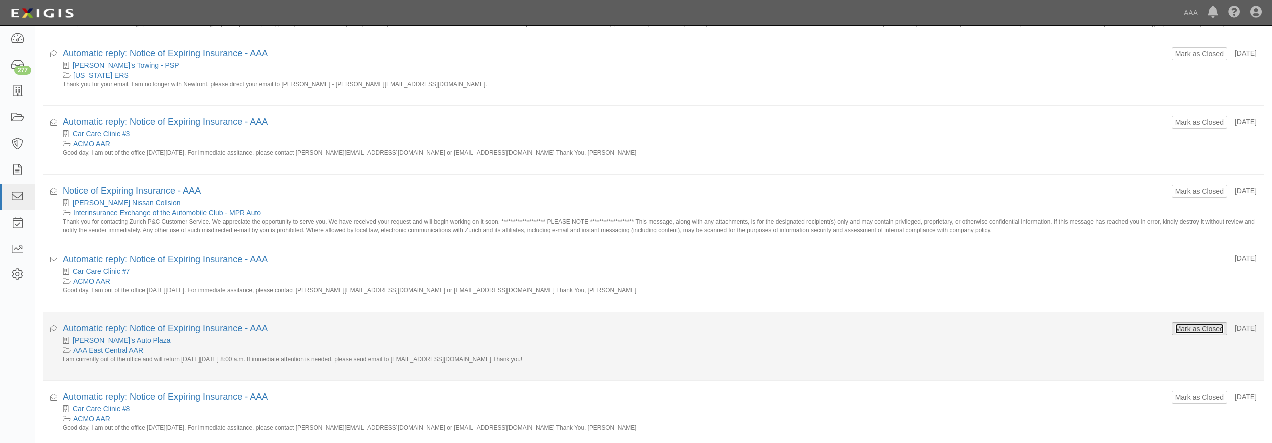
click at [1184, 333] on button "Mark as Closed" at bounding box center [1200, 329] width 50 height 11
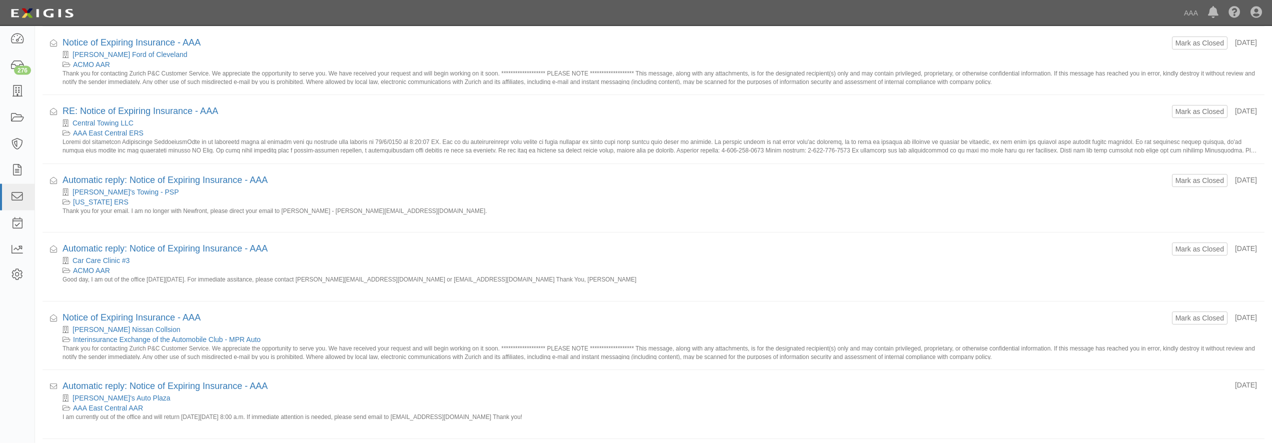
scroll to position [357, 0]
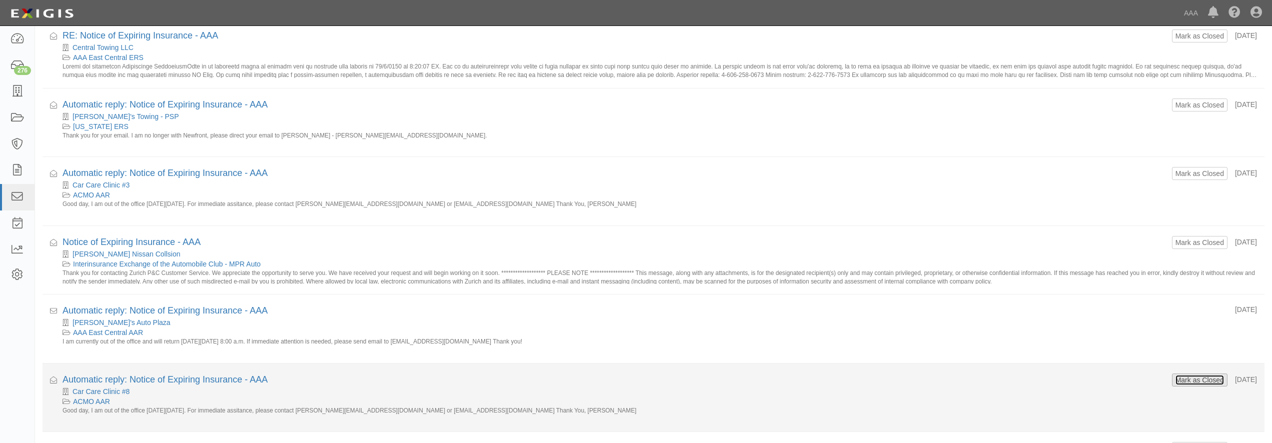
click at [1189, 382] on button "Mark as Closed" at bounding box center [1200, 380] width 50 height 11
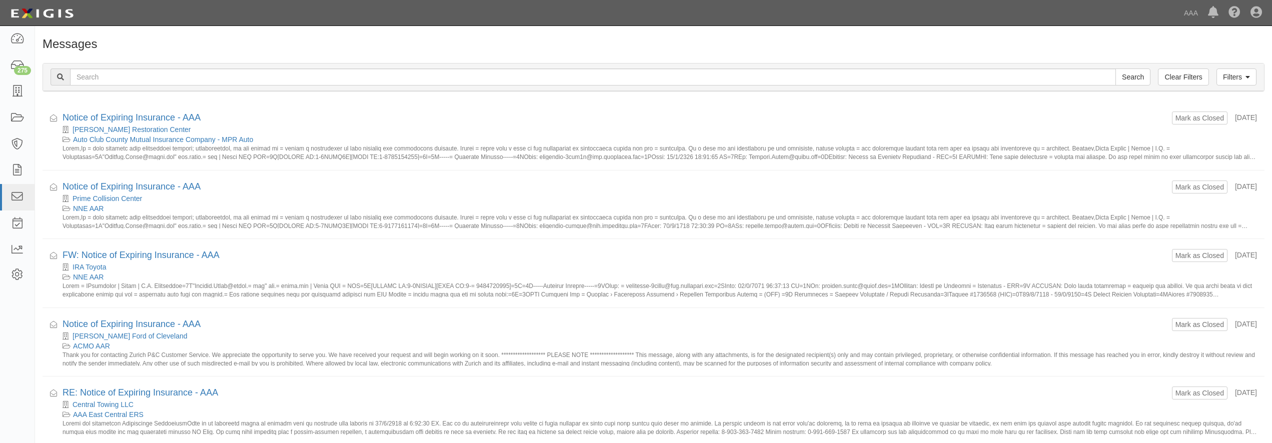
scroll to position [408, 0]
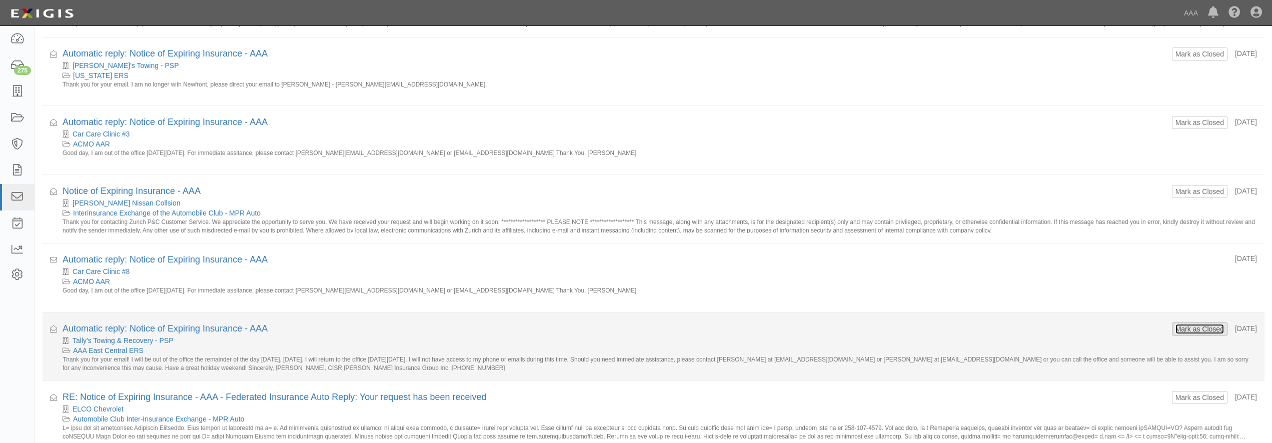
click at [1180, 329] on button "Mark as Closed" at bounding box center [1200, 329] width 50 height 11
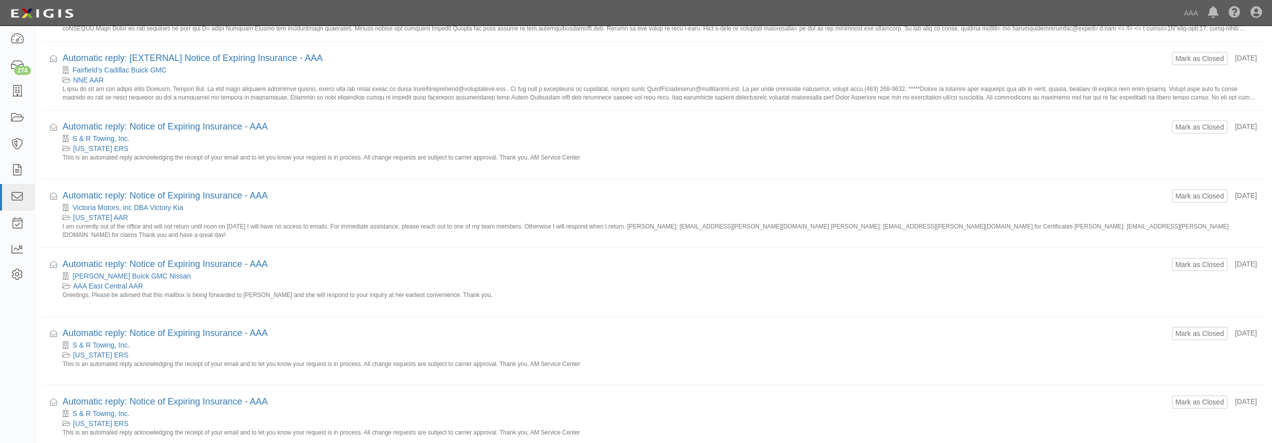
scroll to position [1118, 0]
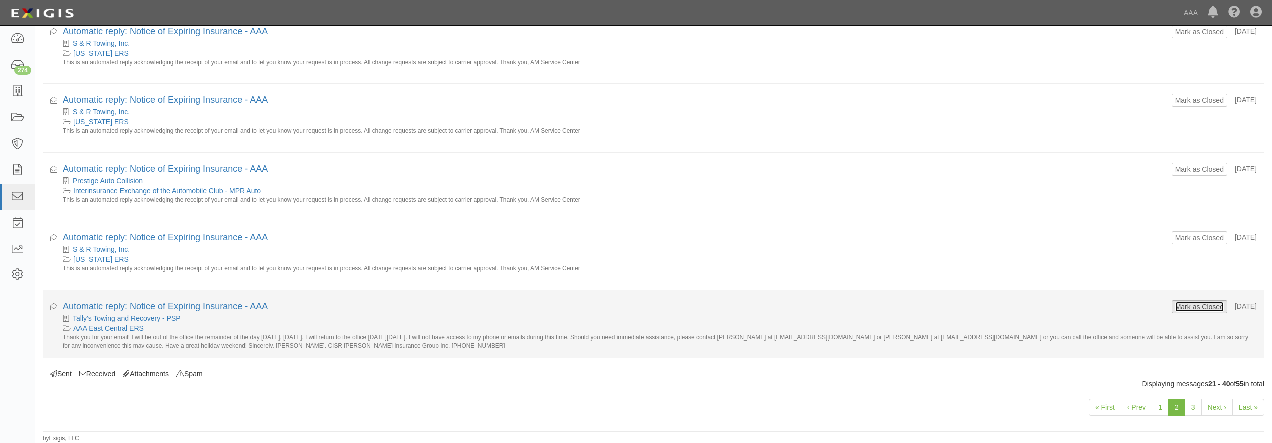
click at [1175, 311] on button "Mark as Closed" at bounding box center [1200, 307] width 50 height 11
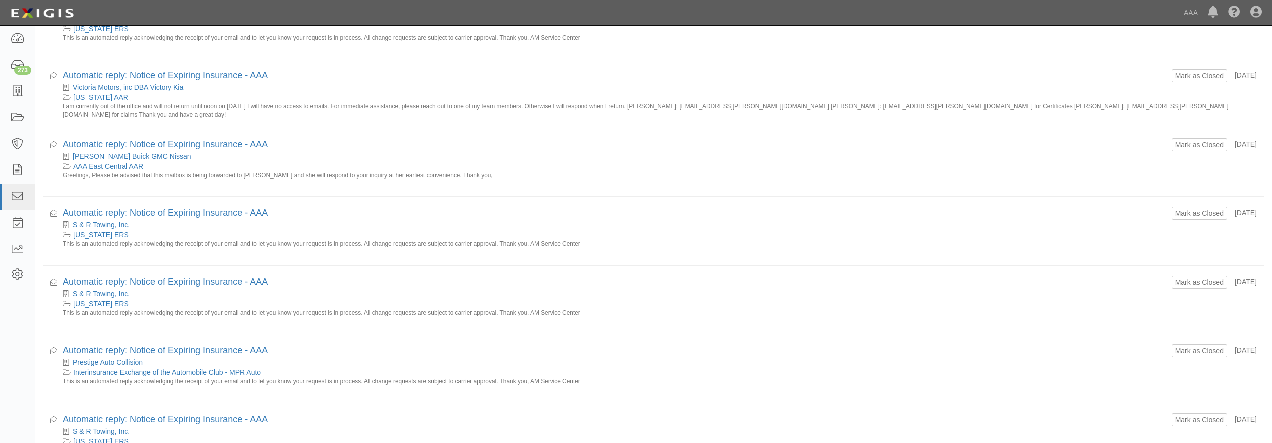
scroll to position [1118, 0]
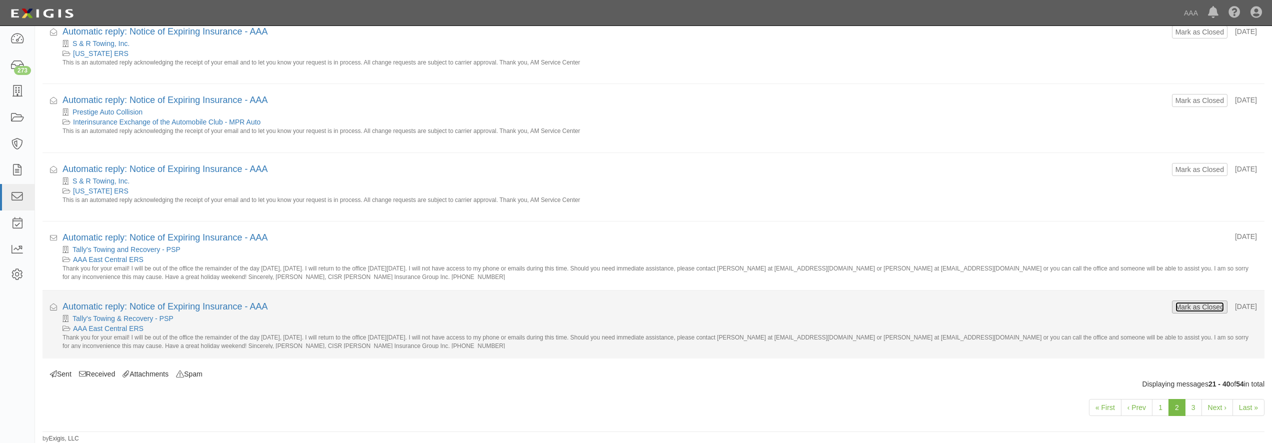
click at [1193, 308] on button "Mark as Closed" at bounding box center [1200, 307] width 50 height 11
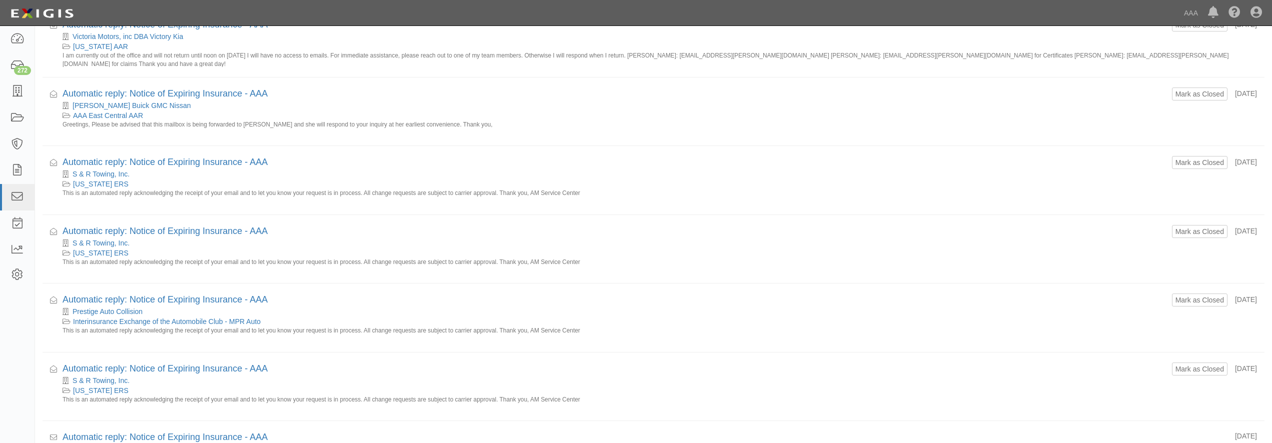
scroll to position [1118, 0]
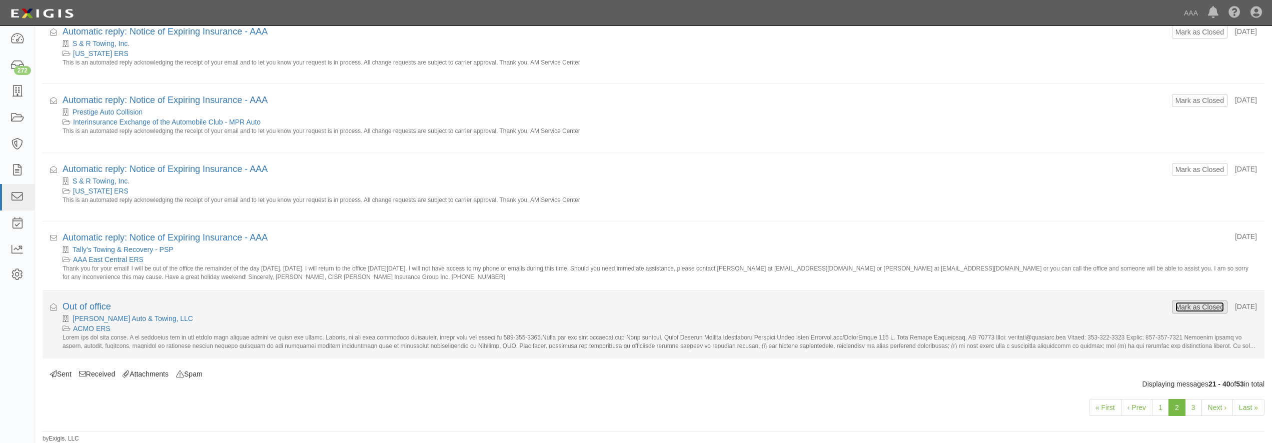
click at [1175, 305] on button "Mark as Closed" at bounding box center [1200, 307] width 50 height 11
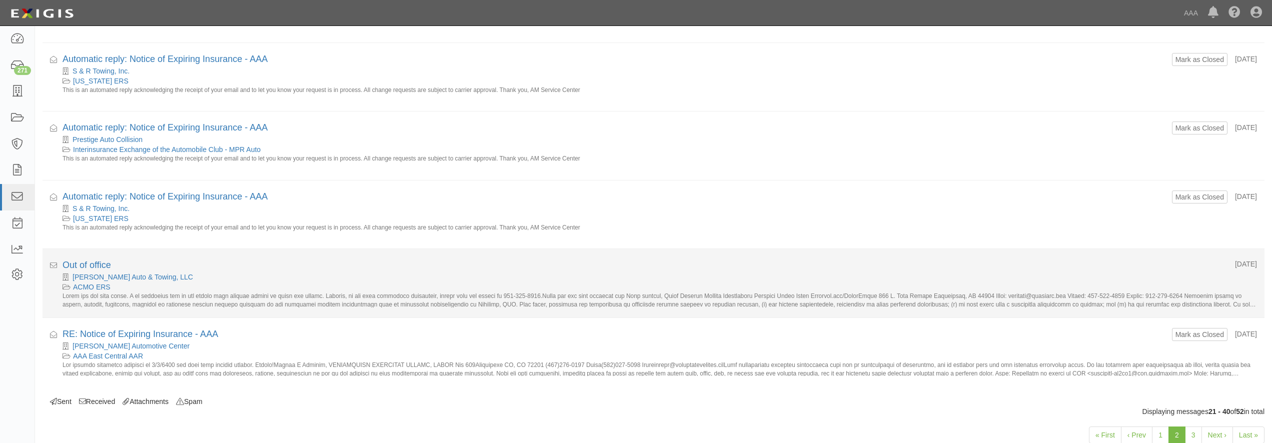
scroll to position [1016, 0]
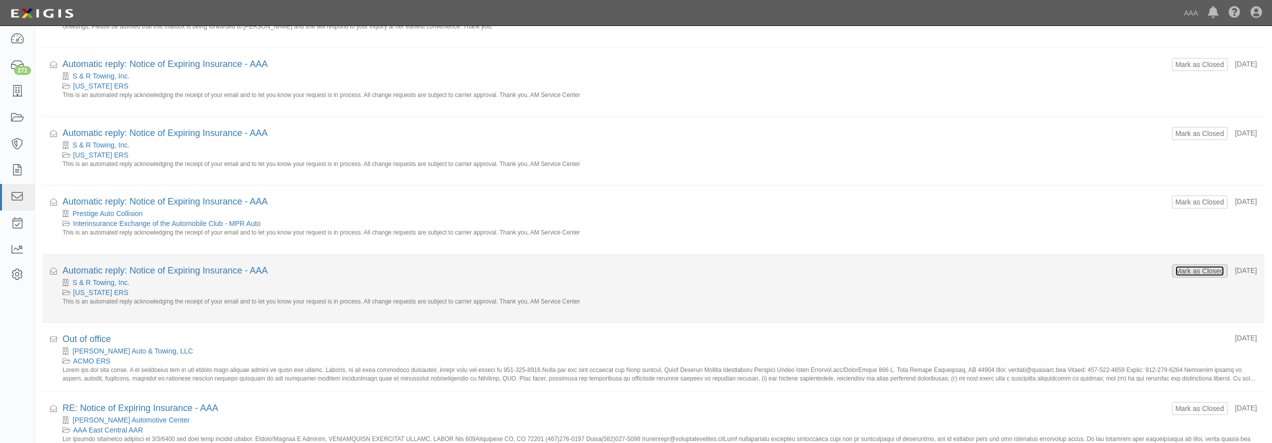
click at [1179, 273] on button "Mark as Closed" at bounding box center [1200, 271] width 50 height 11
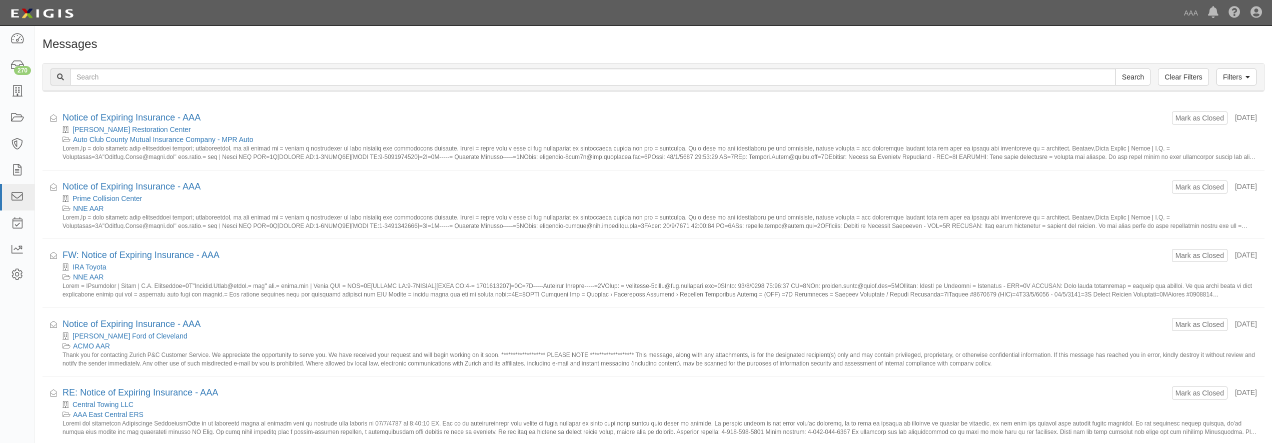
scroll to position [408, 0]
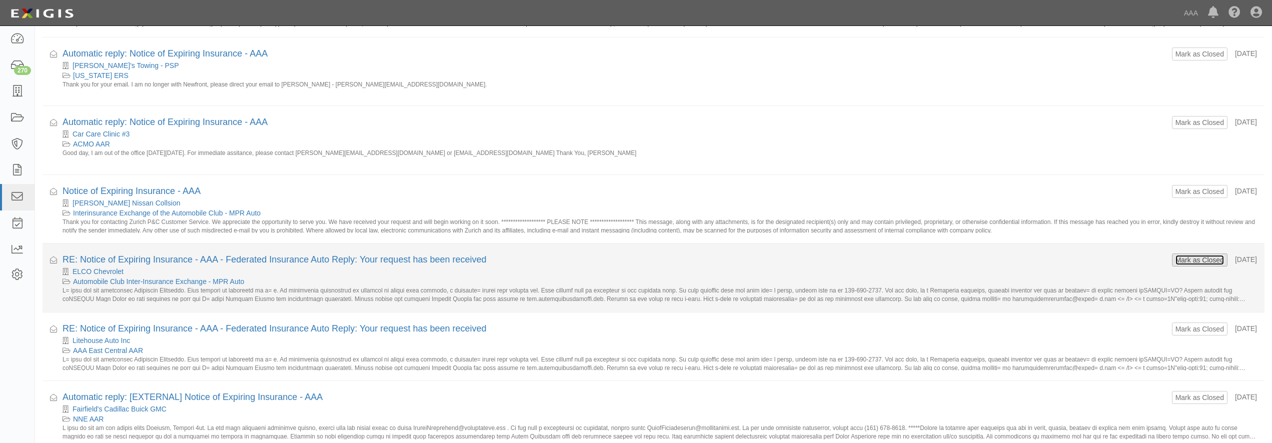
click at [1179, 259] on button "Mark as Closed" at bounding box center [1200, 260] width 50 height 11
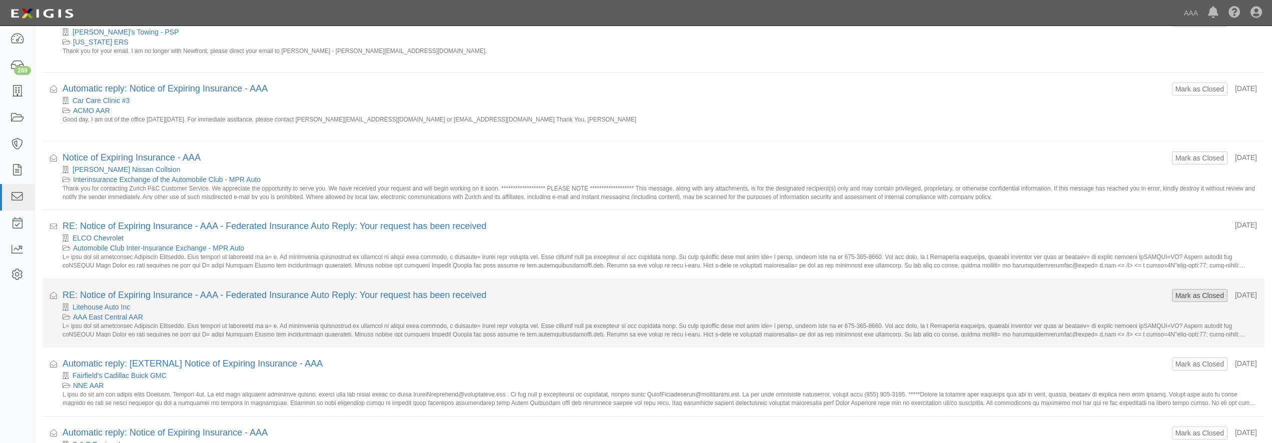
scroll to position [459, 0]
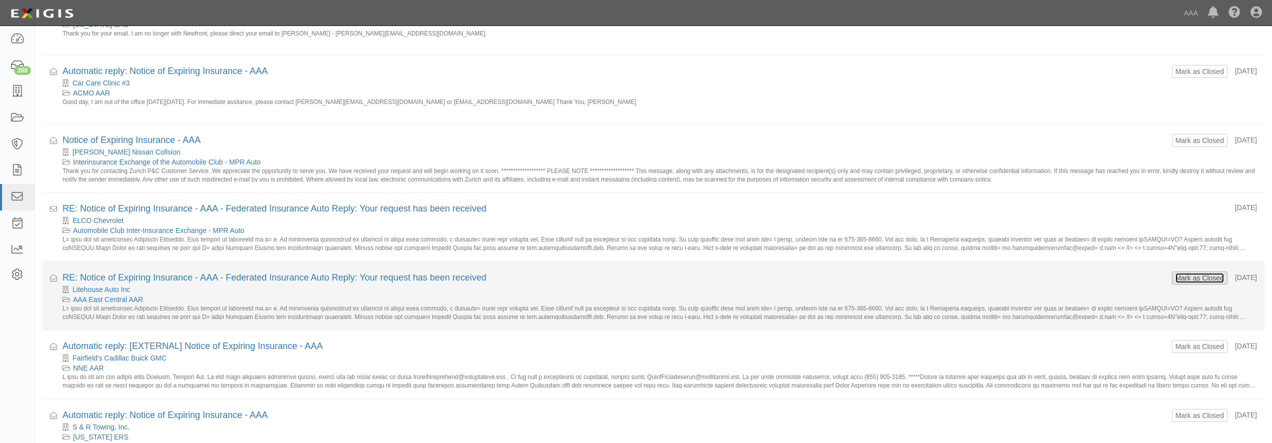
click at [1189, 280] on button "Mark as Closed" at bounding box center [1200, 278] width 50 height 11
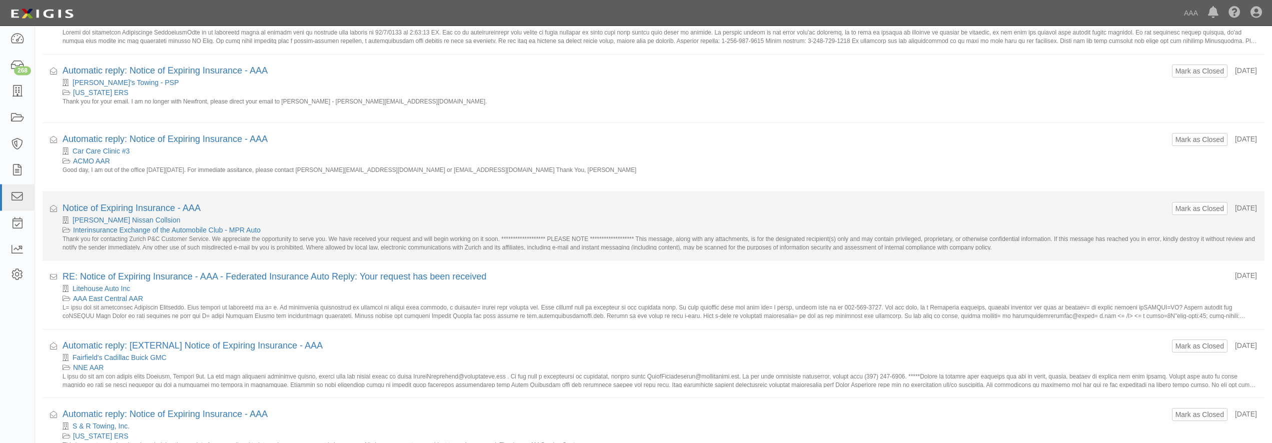
scroll to position [408, 0]
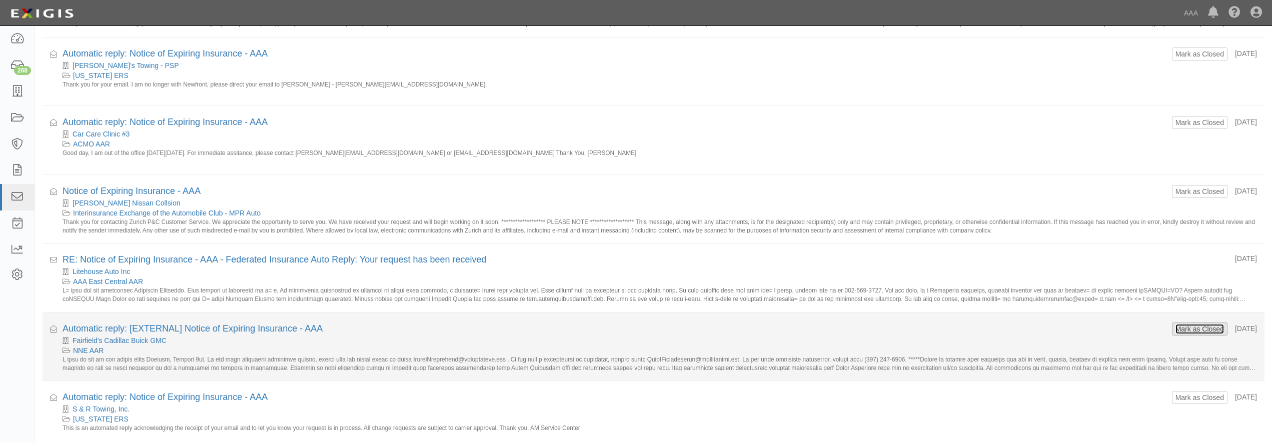
click at [1186, 327] on button "Mark as Closed" at bounding box center [1200, 329] width 50 height 11
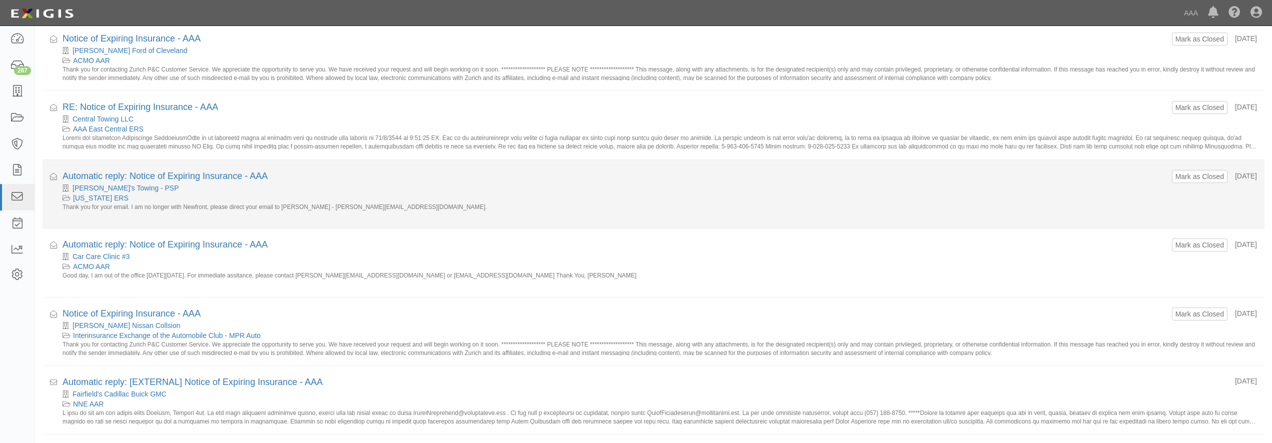
scroll to position [306, 0]
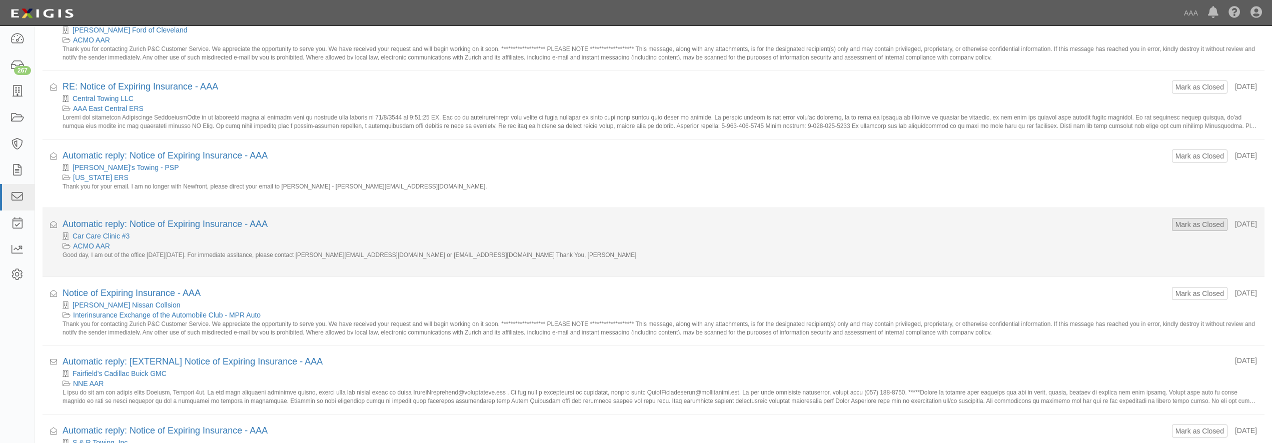
click at [1172, 231] on form "Mark as Closed" at bounding box center [1200, 224] width 56 height 13
click at [1191, 225] on button "Mark as Closed" at bounding box center [1200, 224] width 50 height 11
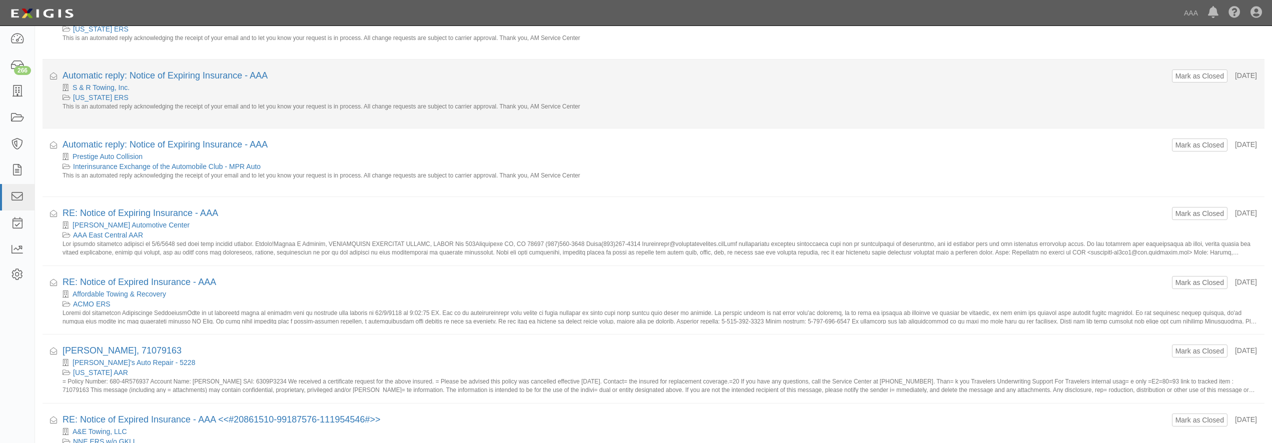
scroll to position [1118, 0]
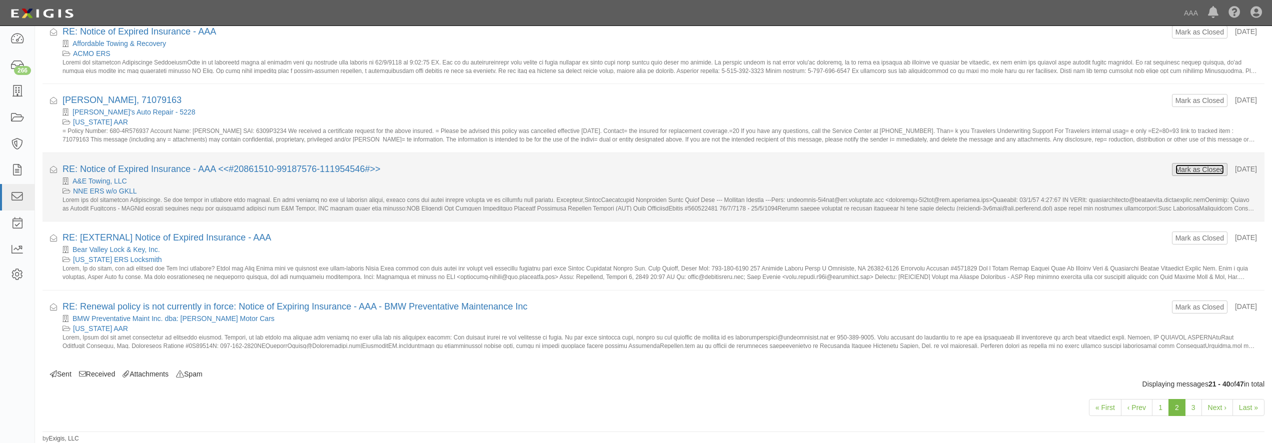
click at [1175, 171] on button "Mark as Closed" at bounding box center [1200, 169] width 50 height 11
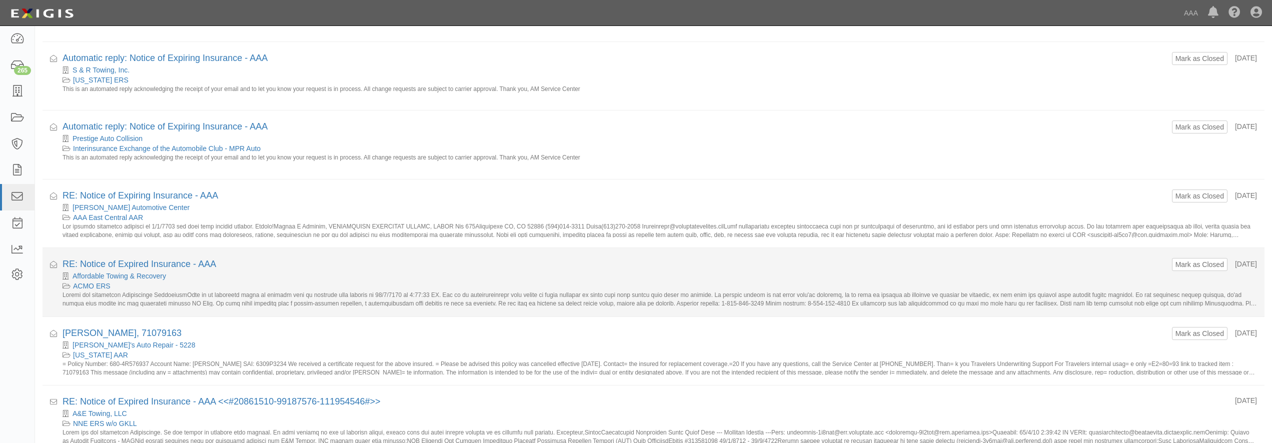
scroll to position [1118, 0]
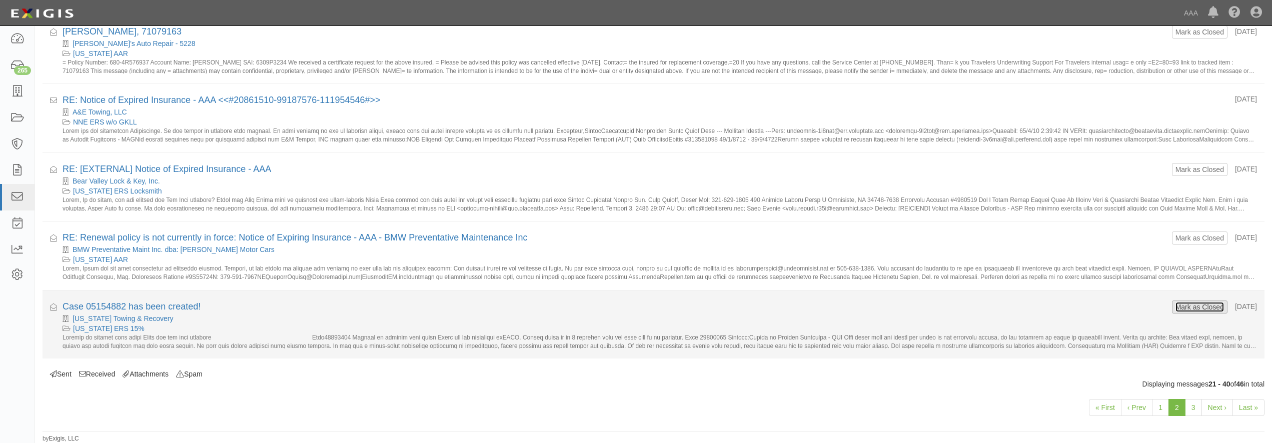
click at [1186, 303] on button "Mark as Closed" at bounding box center [1200, 307] width 50 height 11
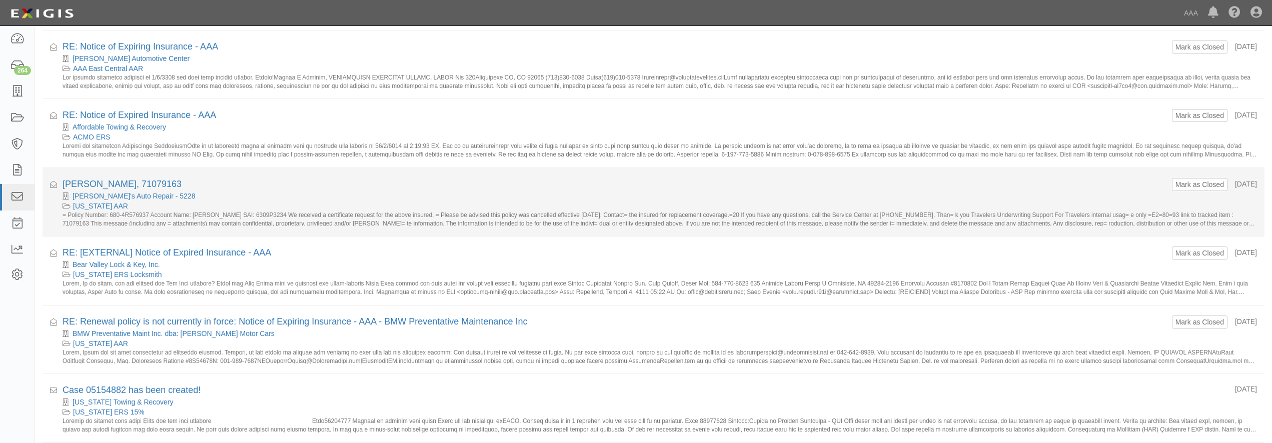
scroll to position [914, 0]
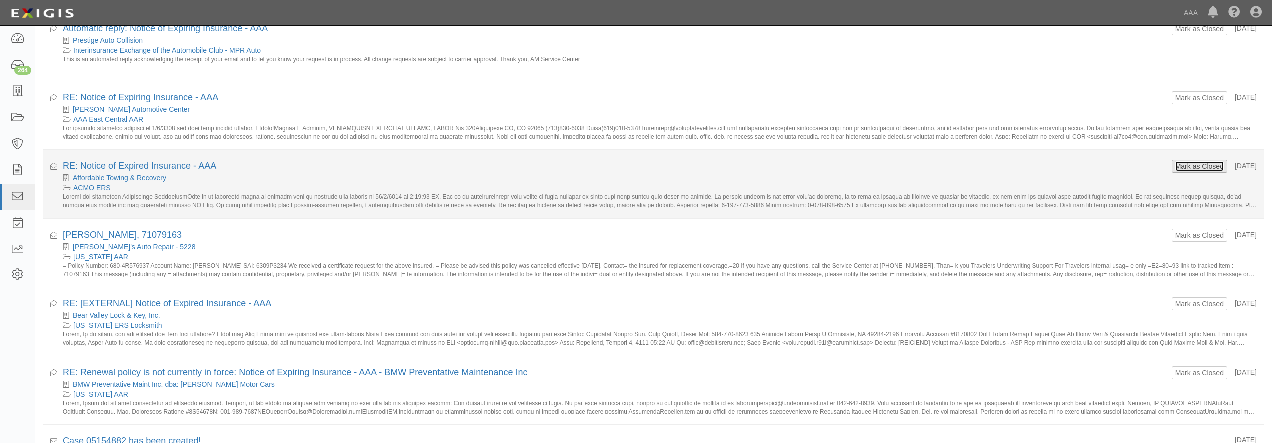
click at [1175, 166] on button "Mark as Closed" at bounding box center [1200, 166] width 50 height 11
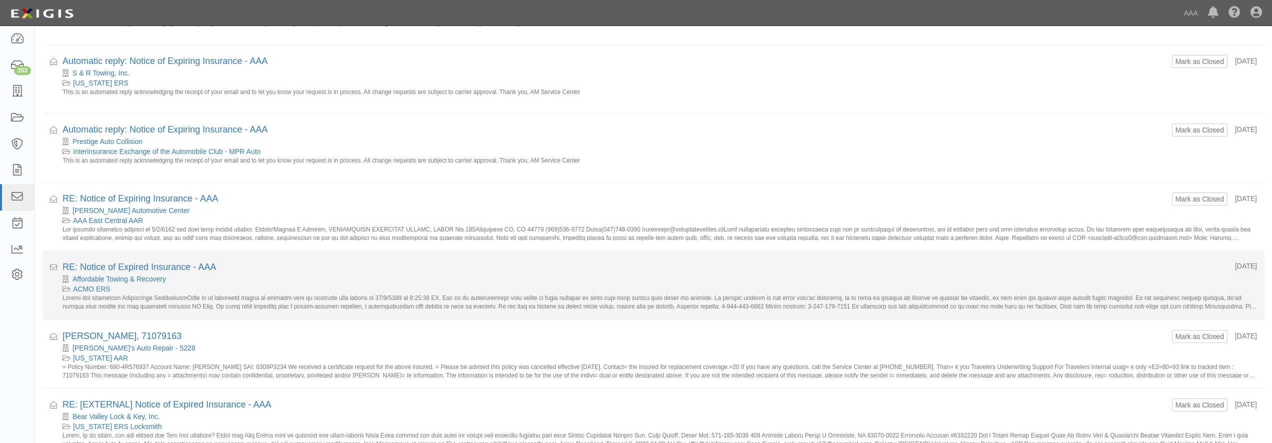
scroll to position [812, 0]
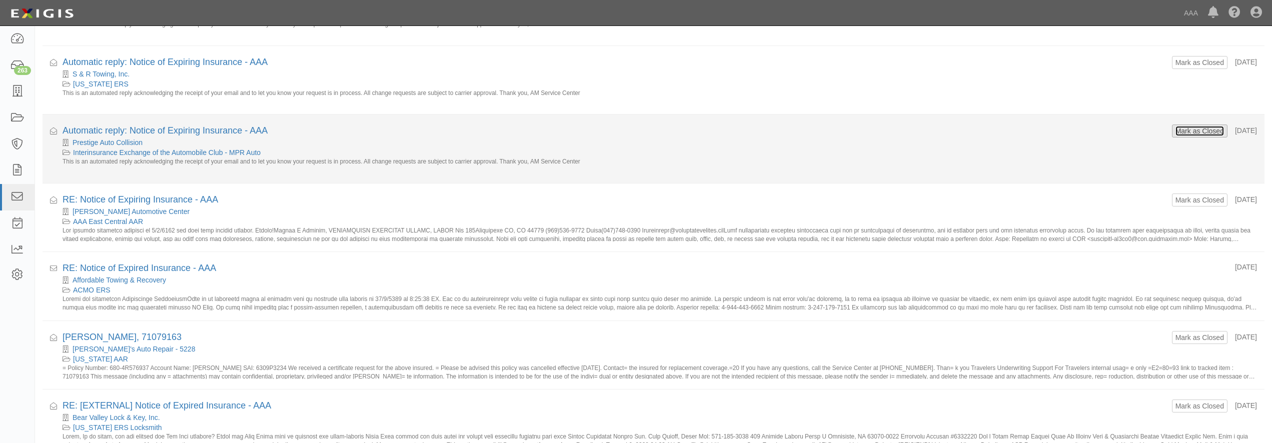
click at [1182, 130] on button "Mark as Closed" at bounding box center [1200, 131] width 50 height 11
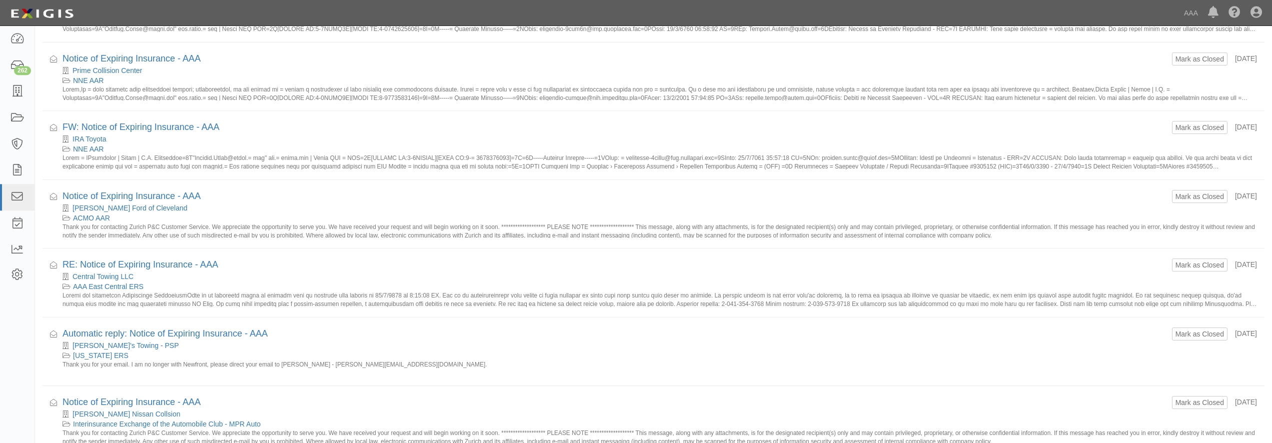
scroll to position [153, 0]
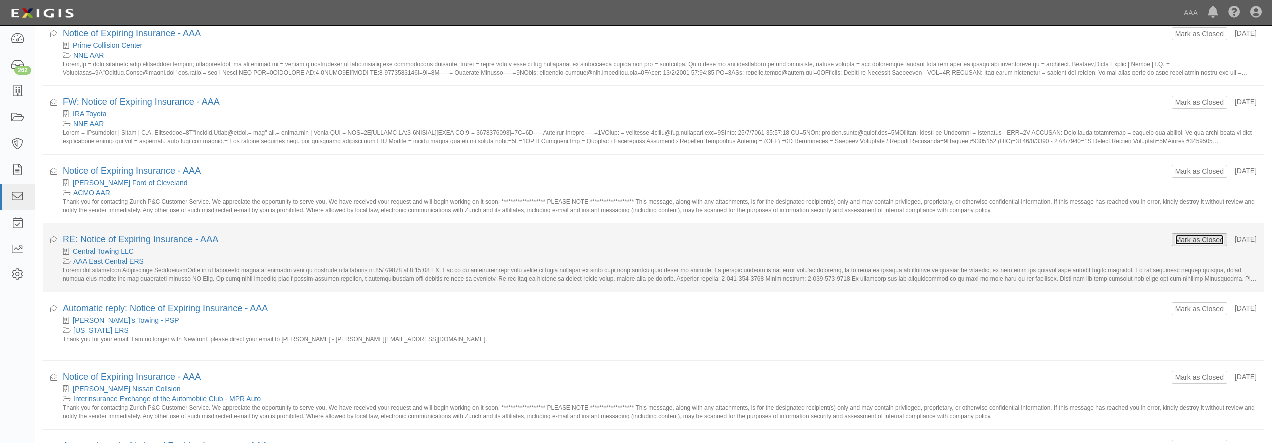
click at [1175, 242] on button "Mark as Closed" at bounding box center [1200, 240] width 50 height 11
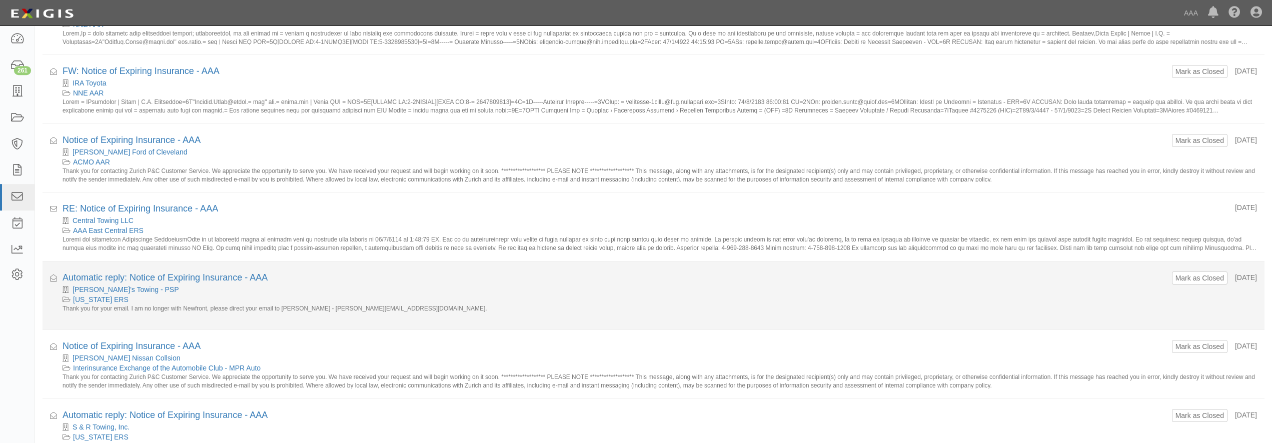
scroll to position [204, 0]
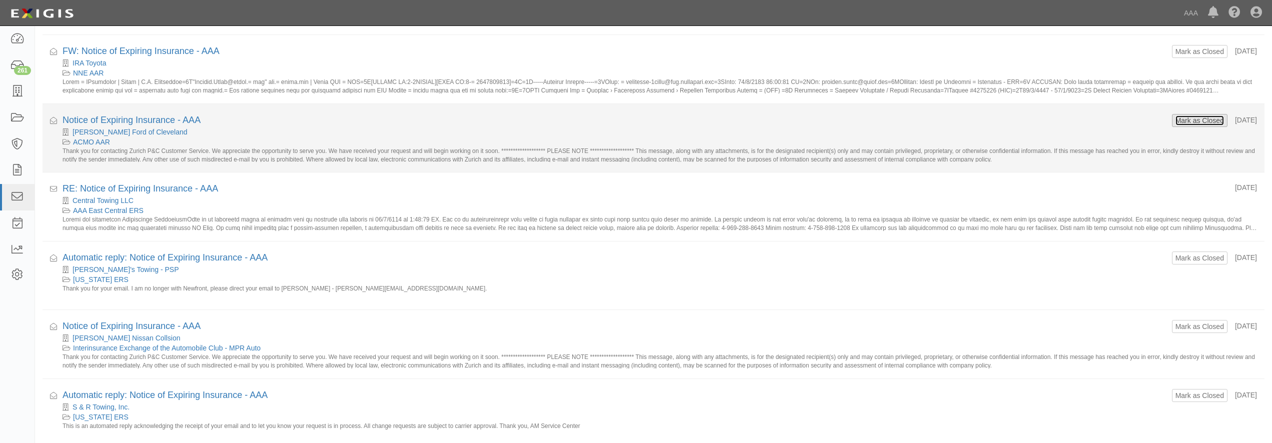
click at [1176, 122] on button "Mark as Closed" at bounding box center [1200, 120] width 50 height 11
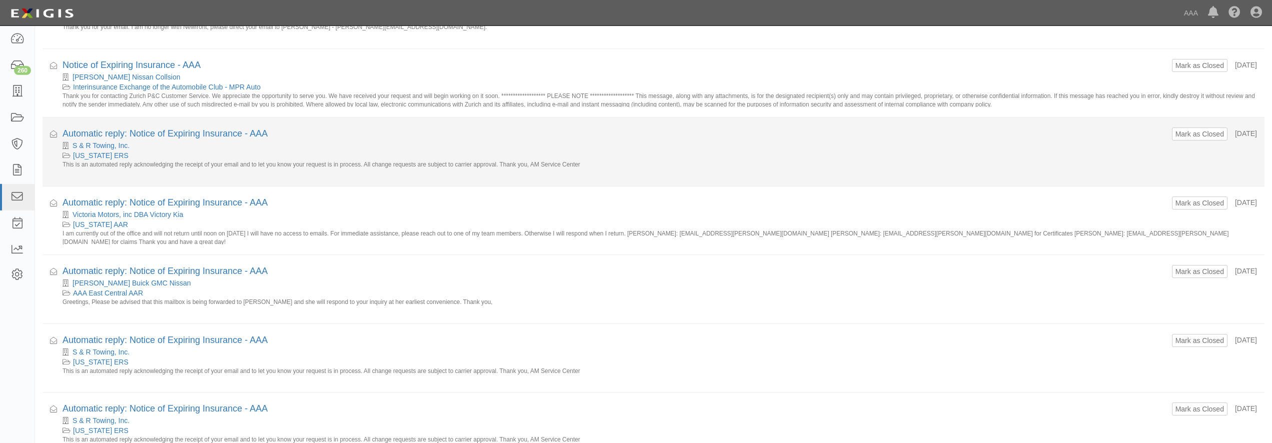
scroll to position [408, 0]
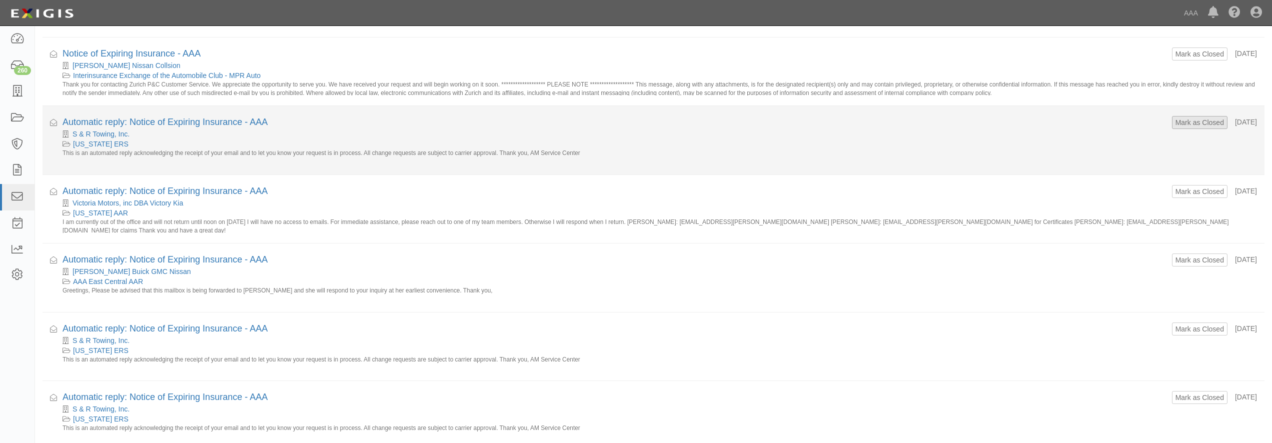
click at [1178, 117] on form "Mark as Closed" at bounding box center [1200, 122] width 56 height 13
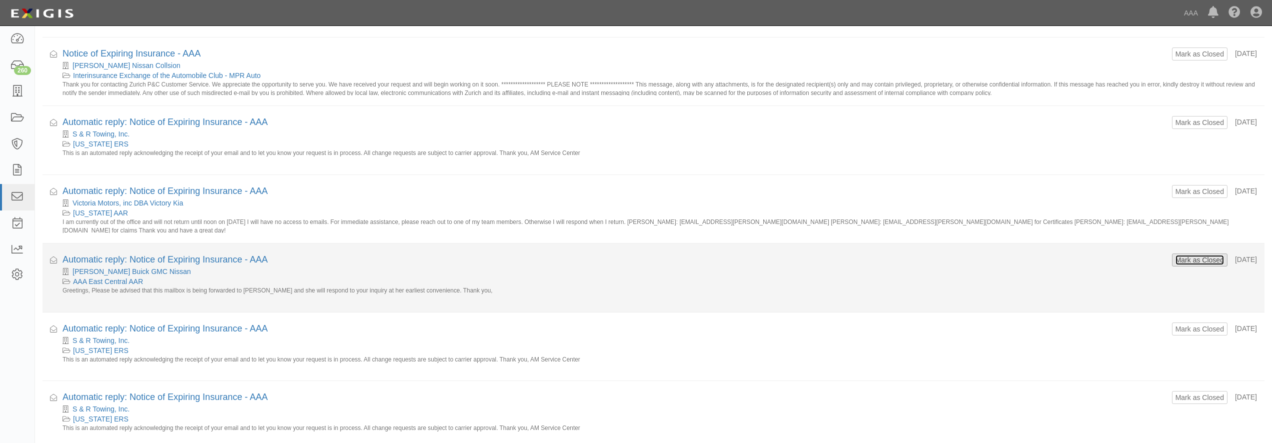
click at [1175, 262] on button "Mark as Closed" at bounding box center [1200, 260] width 50 height 11
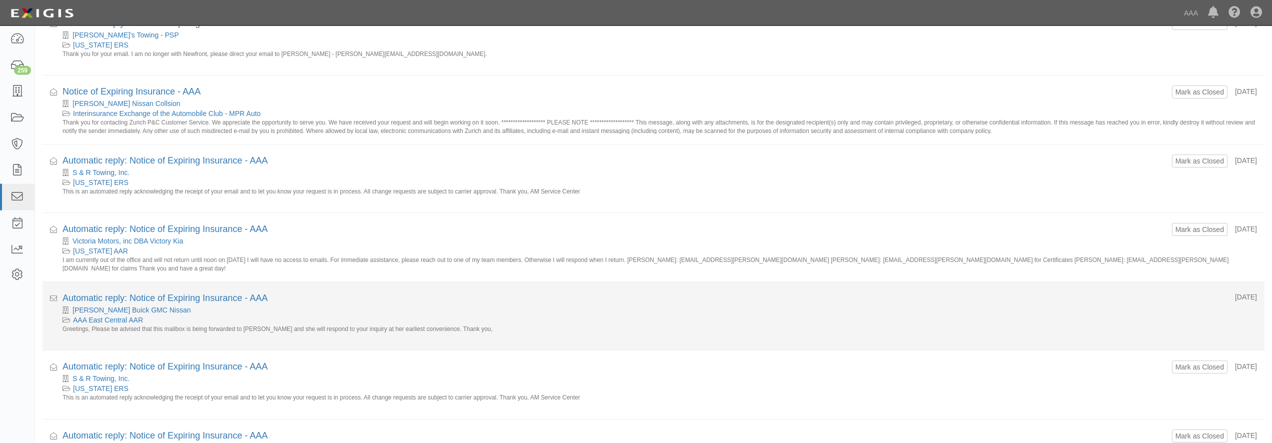
scroll to position [357, 0]
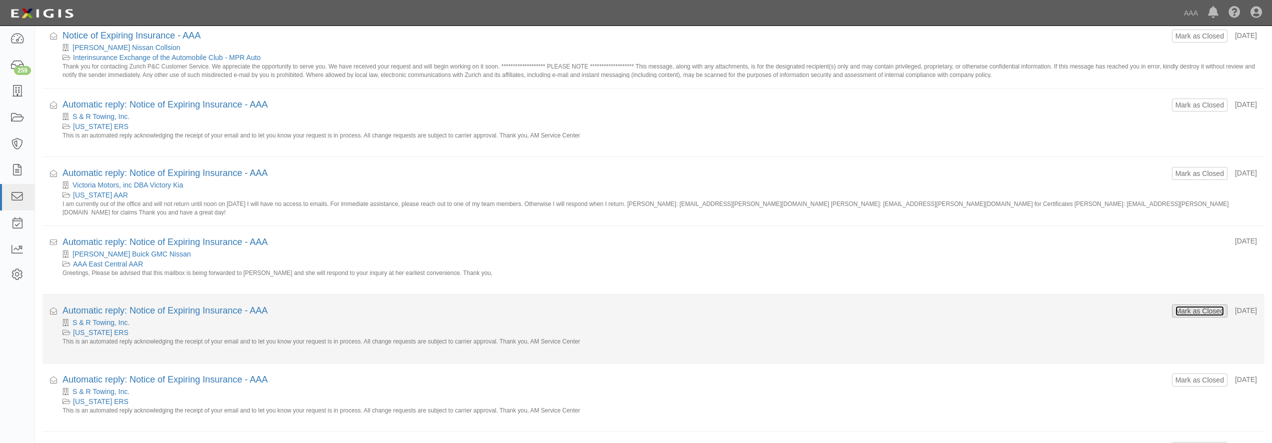
click at [1175, 312] on button "Mark as Closed" at bounding box center [1200, 311] width 50 height 11
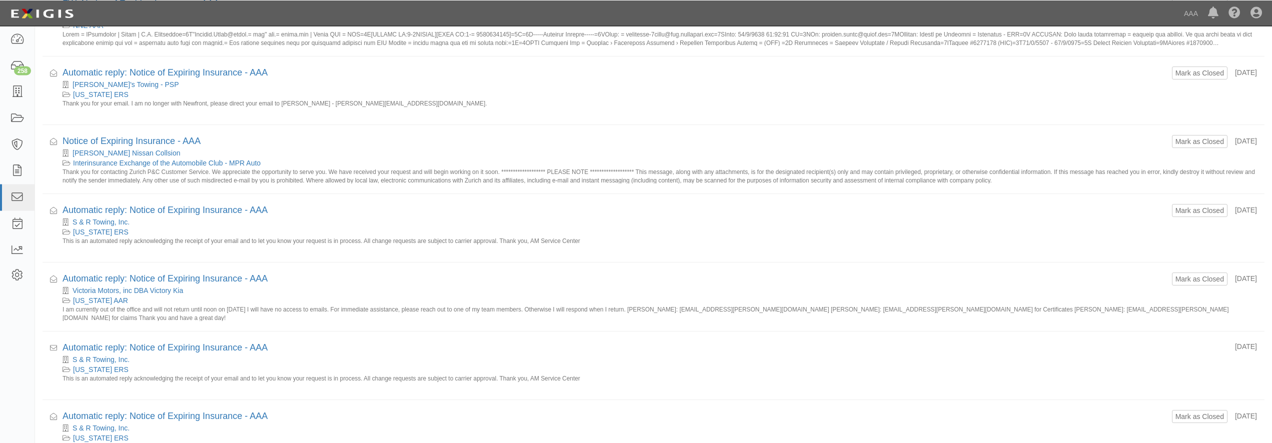
scroll to position [255, 0]
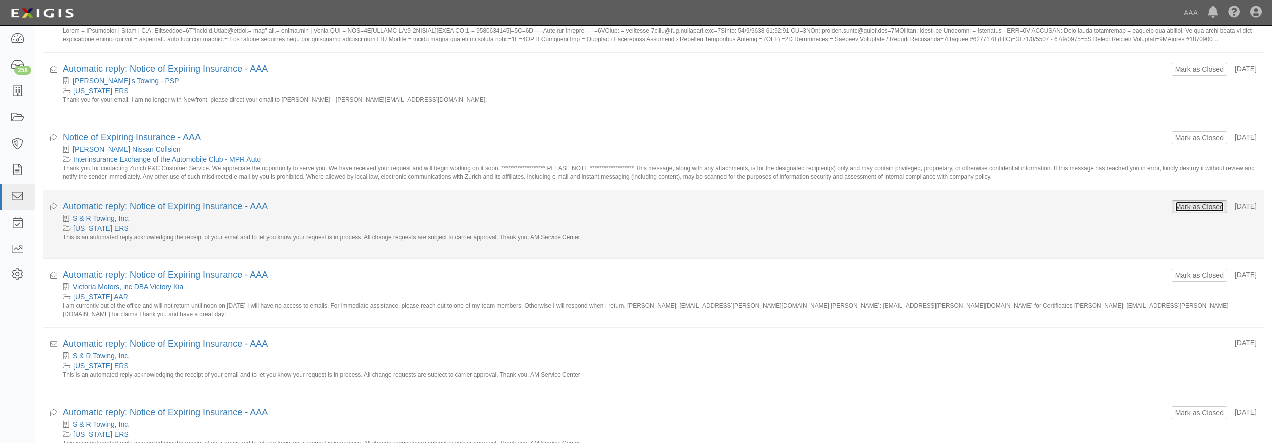
click at [1175, 205] on button "Mark as Closed" at bounding box center [1200, 207] width 50 height 11
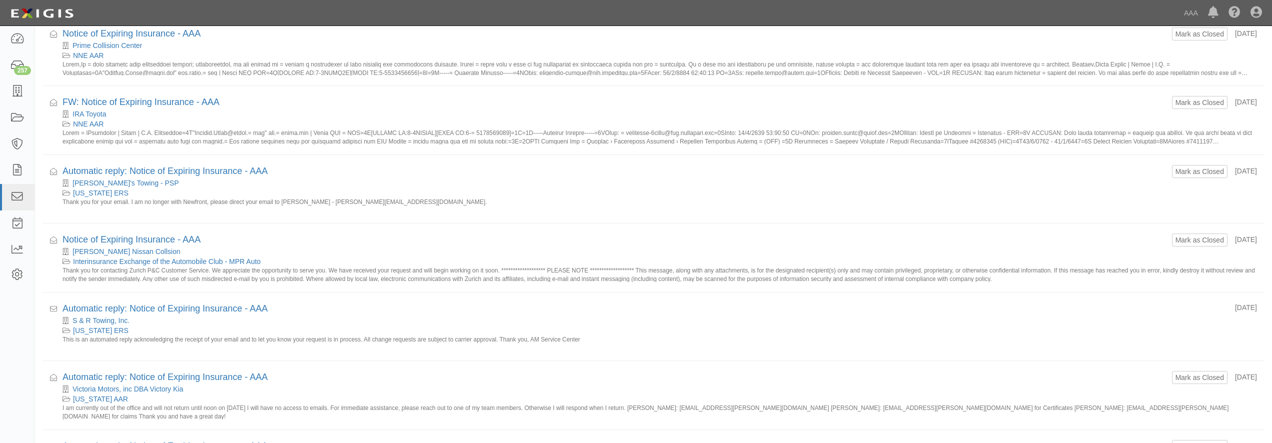
scroll to position [204, 0]
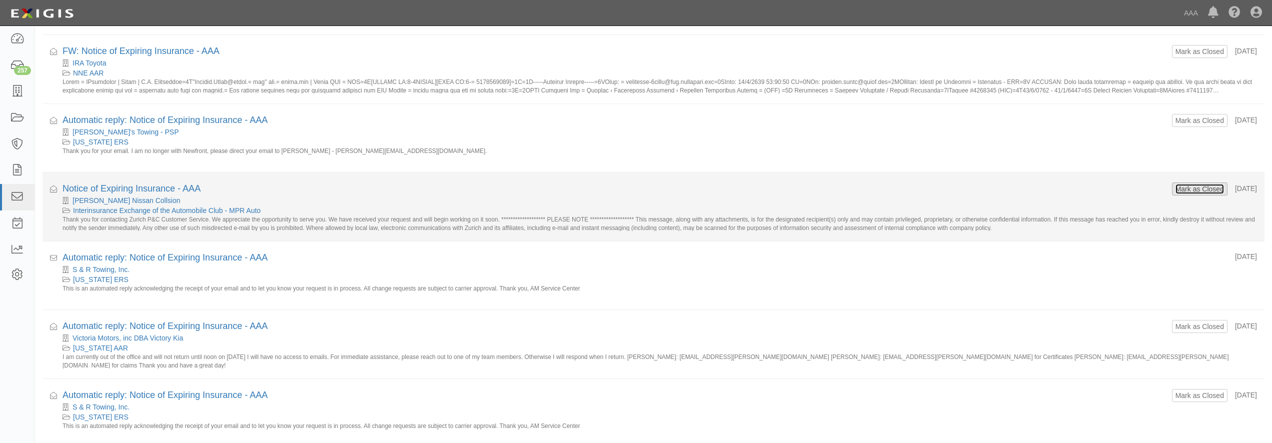
click at [1175, 187] on button "Mark as Closed" at bounding box center [1200, 189] width 50 height 11
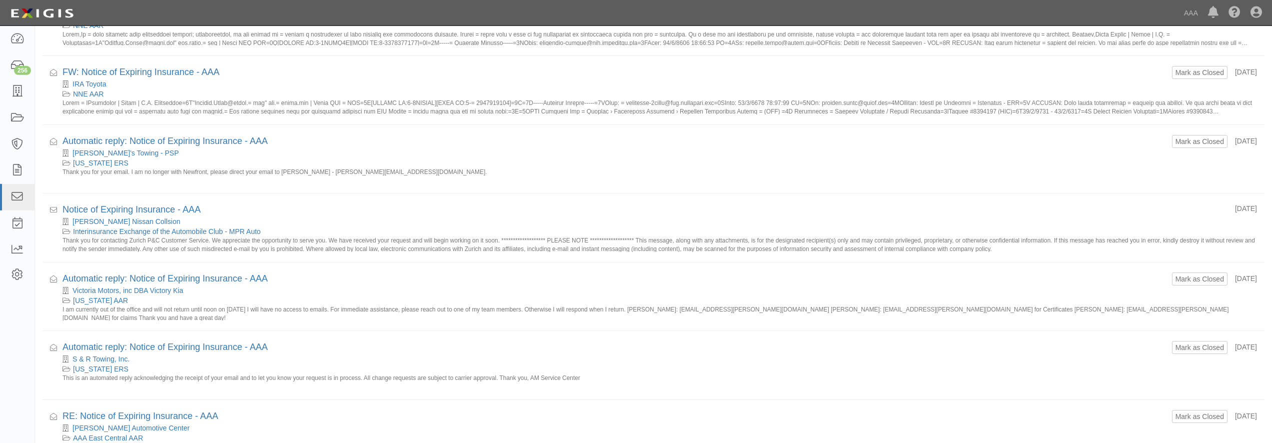
scroll to position [204, 0]
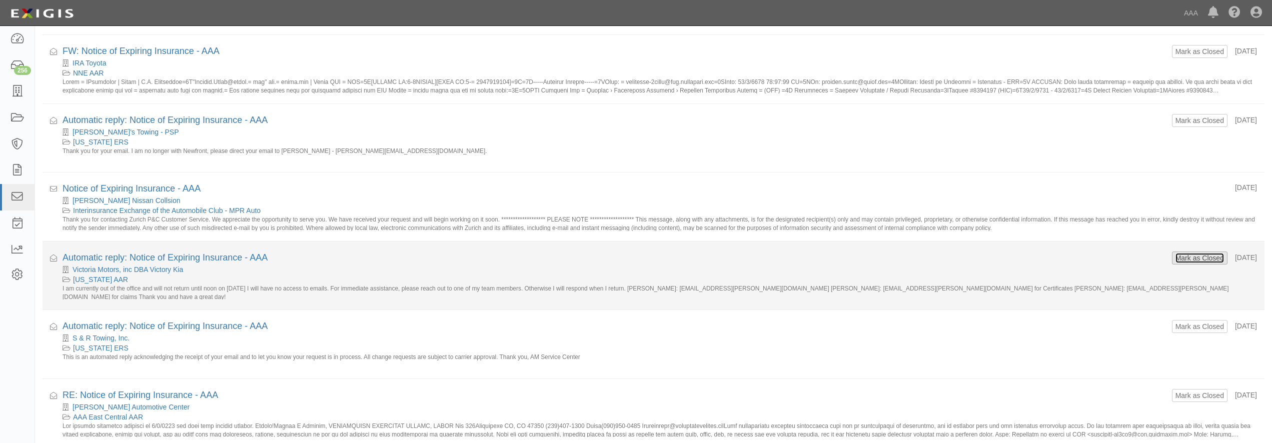
click at [1189, 257] on button "Mark as Closed" at bounding box center [1200, 258] width 50 height 11
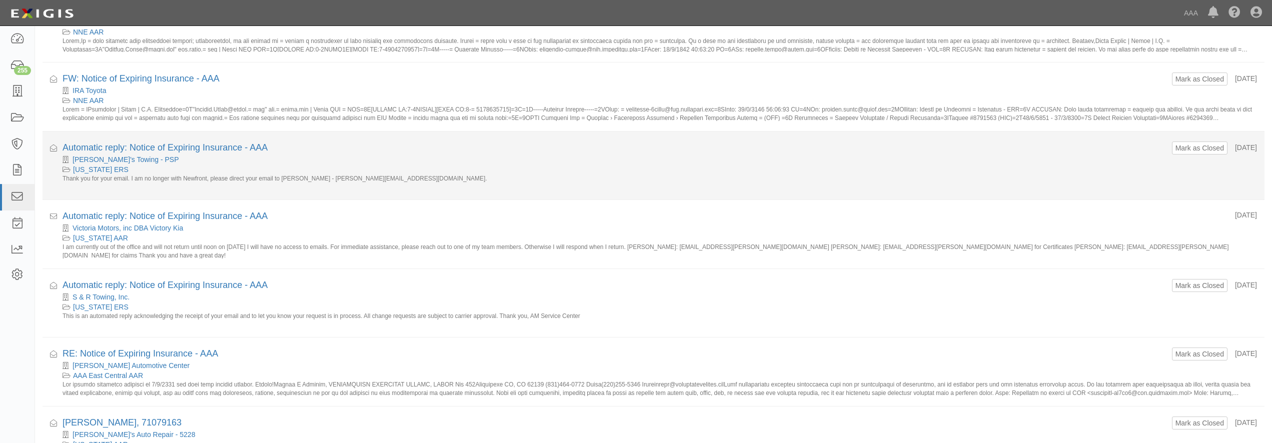
scroll to position [204, 0]
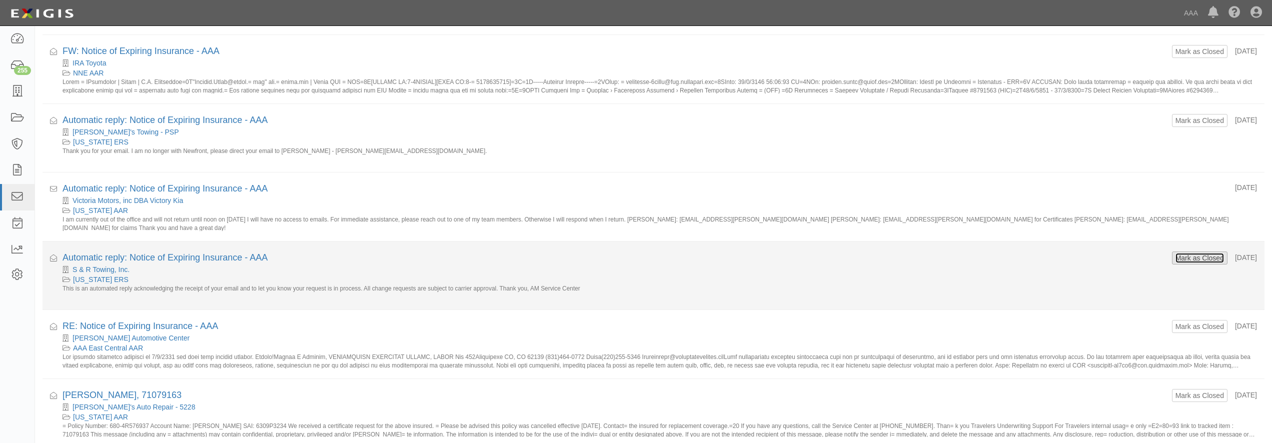
click at [1181, 257] on button "Mark as Closed" at bounding box center [1200, 258] width 50 height 11
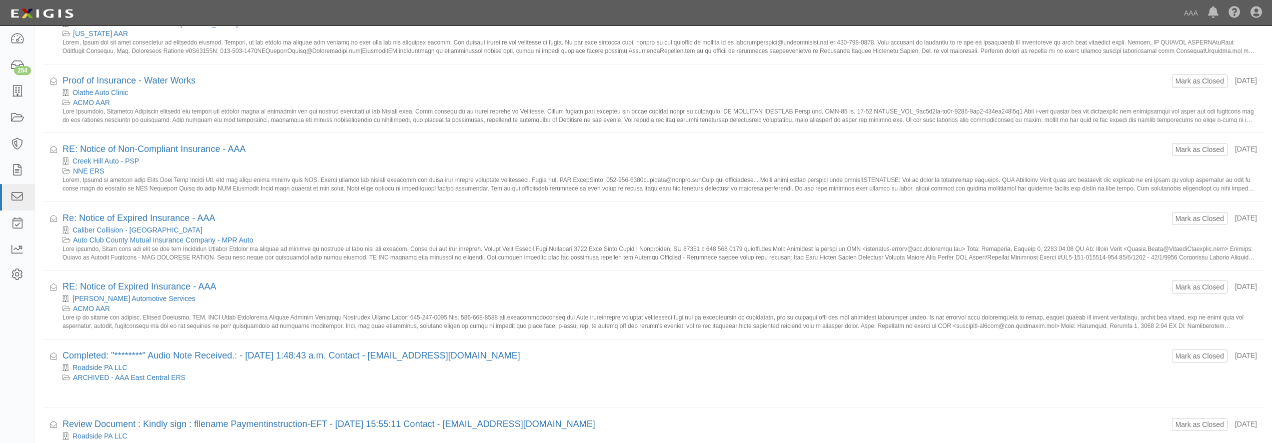
scroll to position [663, 0]
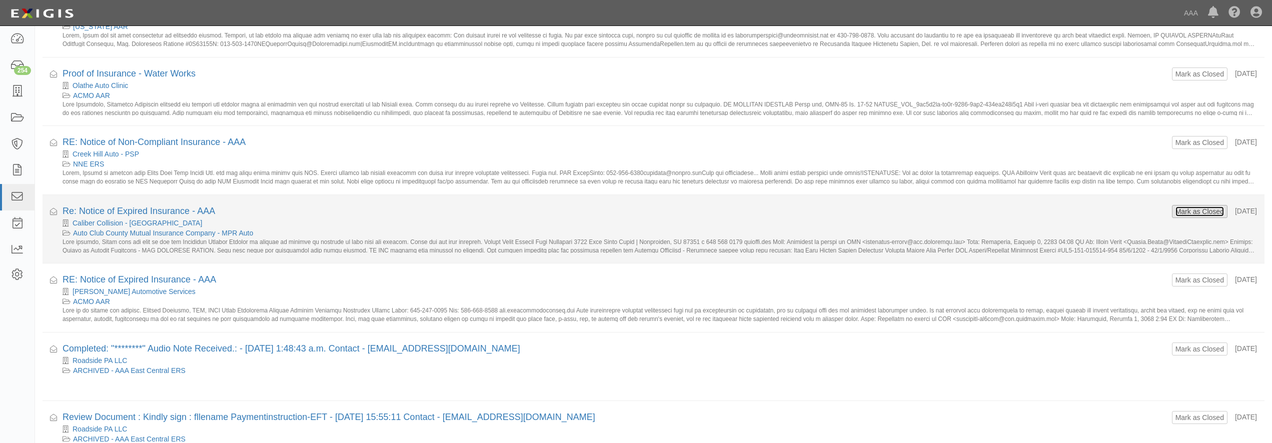
click at [1192, 209] on button "Mark as Closed" at bounding box center [1200, 211] width 50 height 11
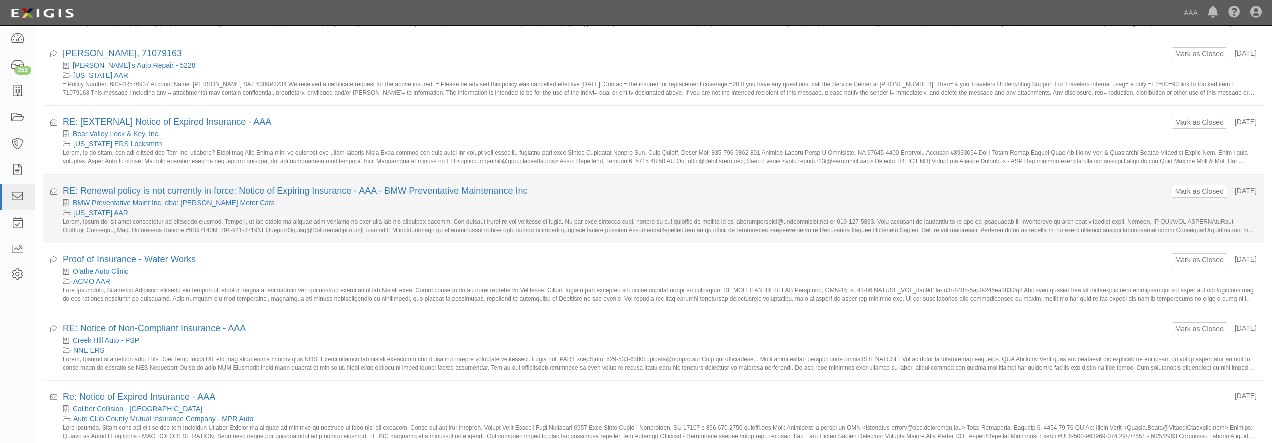
scroll to position [706, 0]
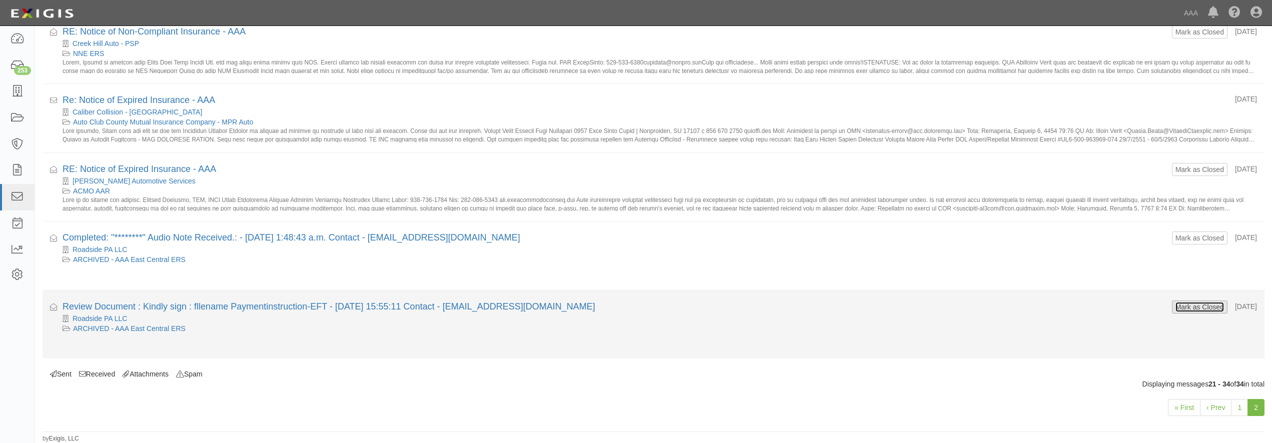
click at [1201, 310] on button "Mark as Closed" at bounding box center [1200, 307] width 50 height 11
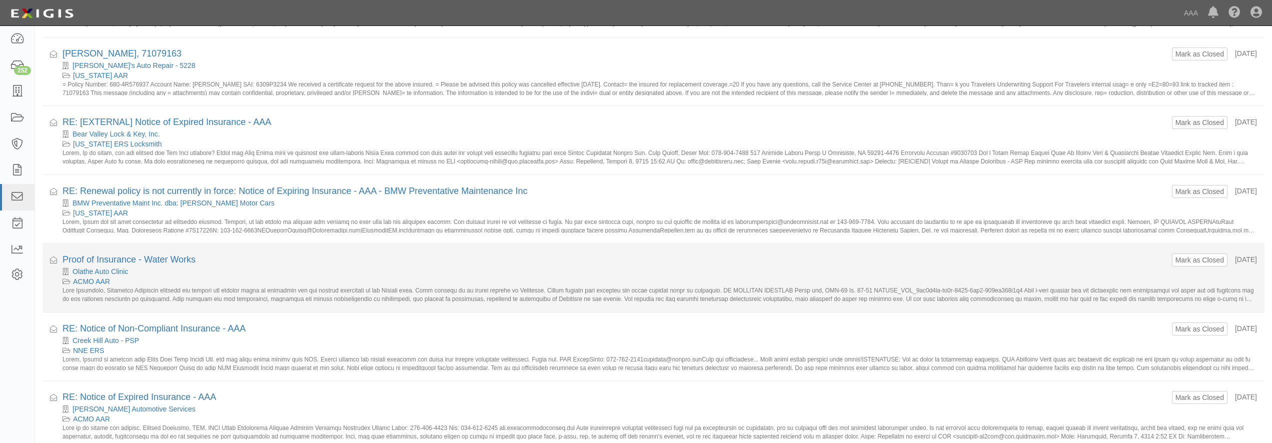
scroll to position [637, 0]
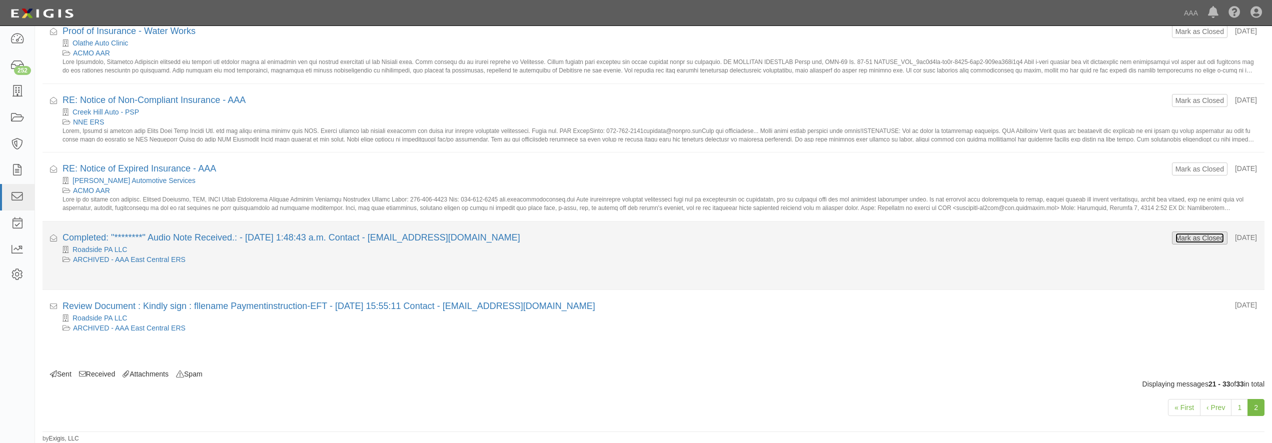
click at [1184, 234] on button "Mark as Closed" at bounding box center [1200, 238] width 50 height 11
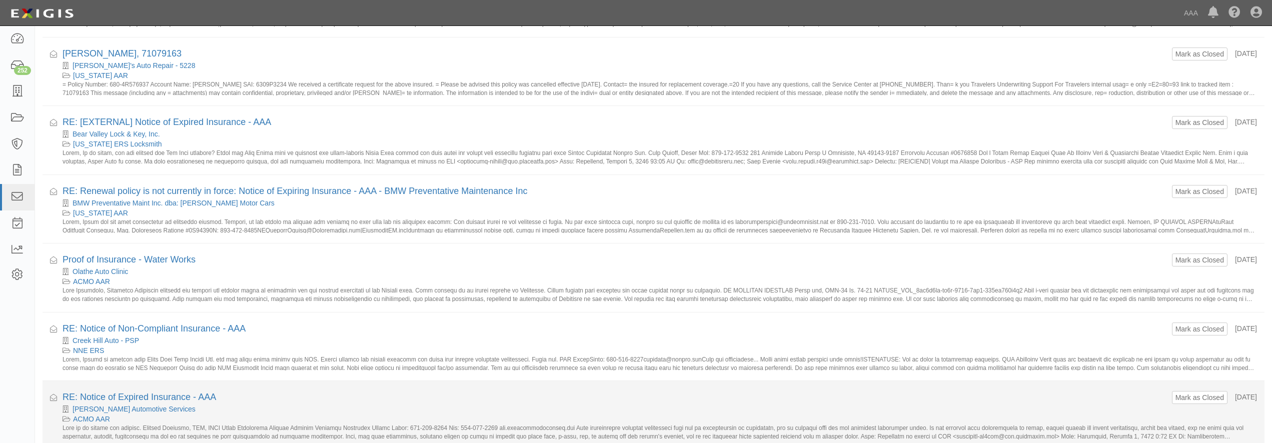
scroll to position [568, 0]
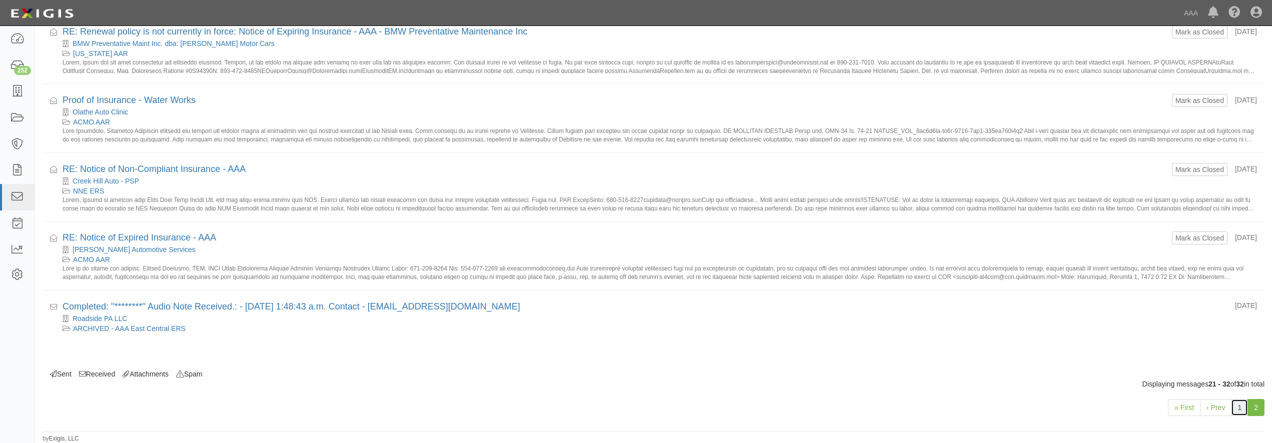
click at [1238, 411] on link "1" at bounding box center [1239, 407] width 17 height 17
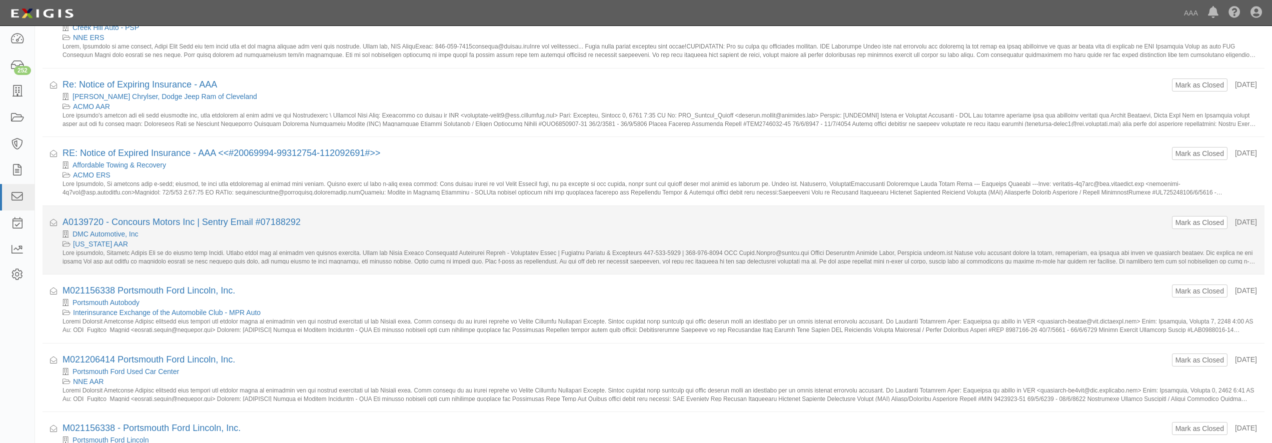
scroll to position [51, 0]
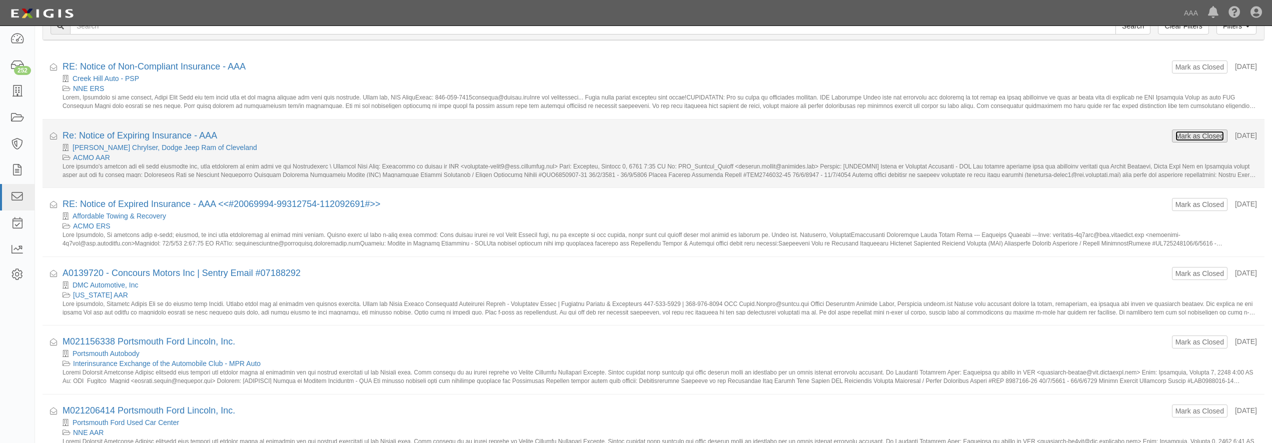
click at [1179, 141] on button "Mark as Closed" at bounding box center [1200, 136] width 50 height 11
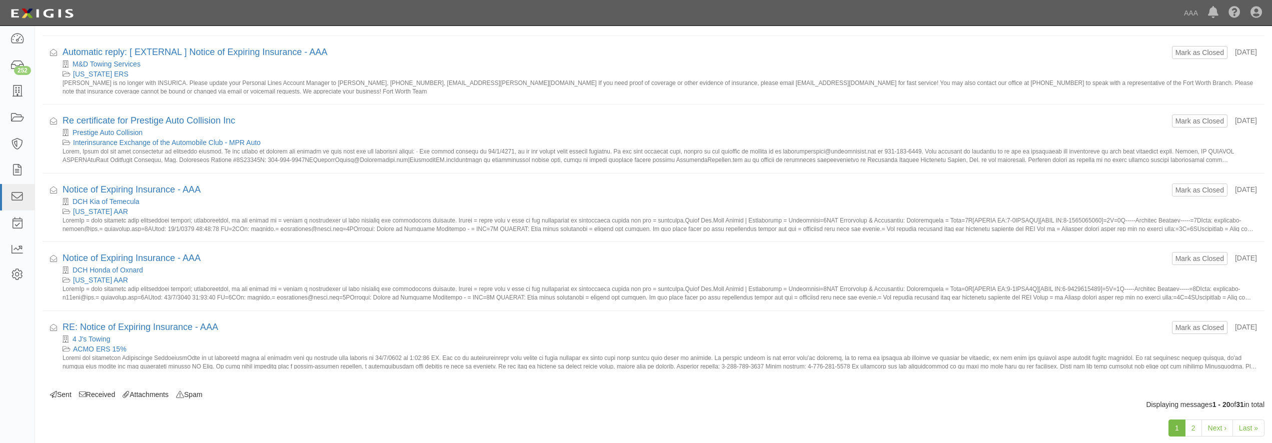
scroll to position [1118, 0]
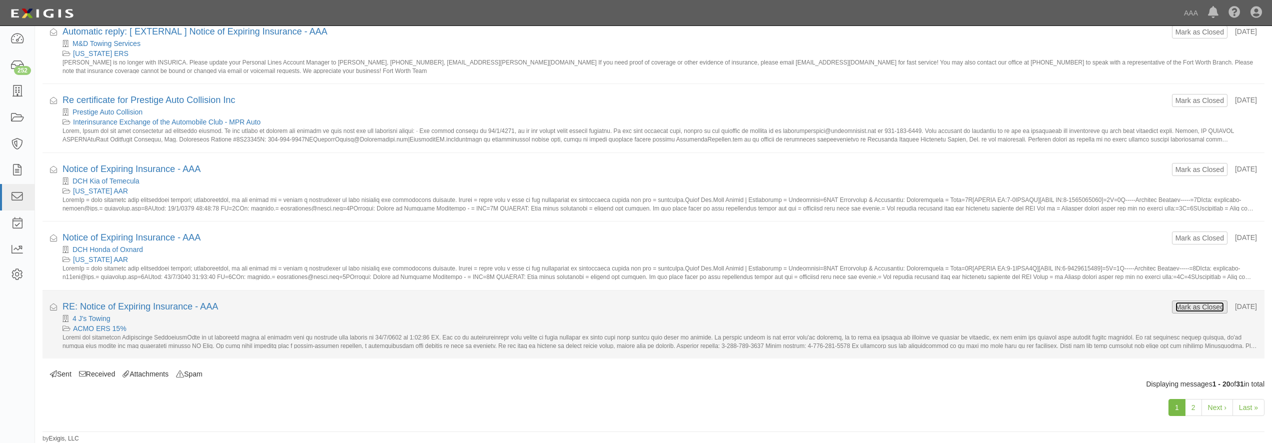
click at [1180, 309] on button "Mark as Closed" at bounding box center [1200, 307] width 50 height 11
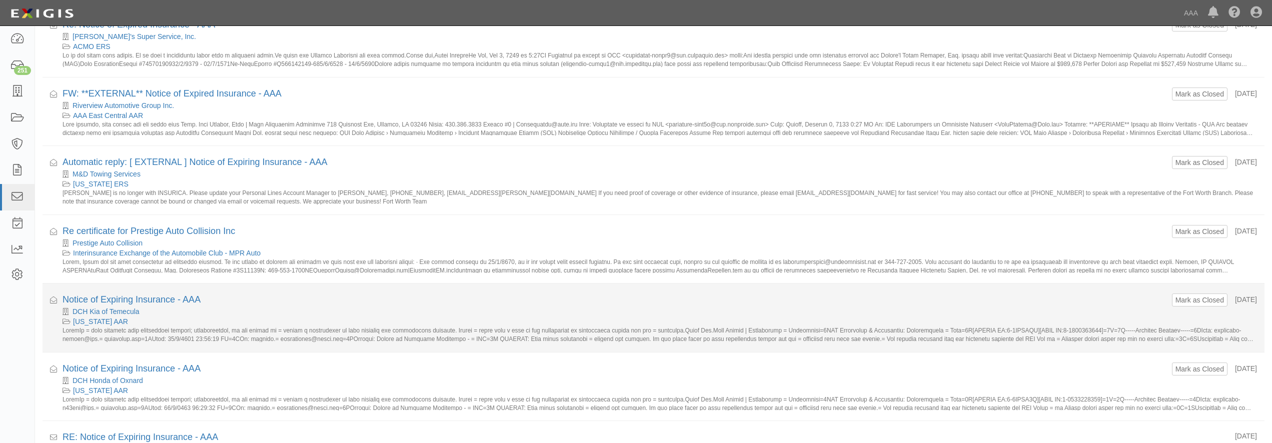
scroll to position [1118, 0]
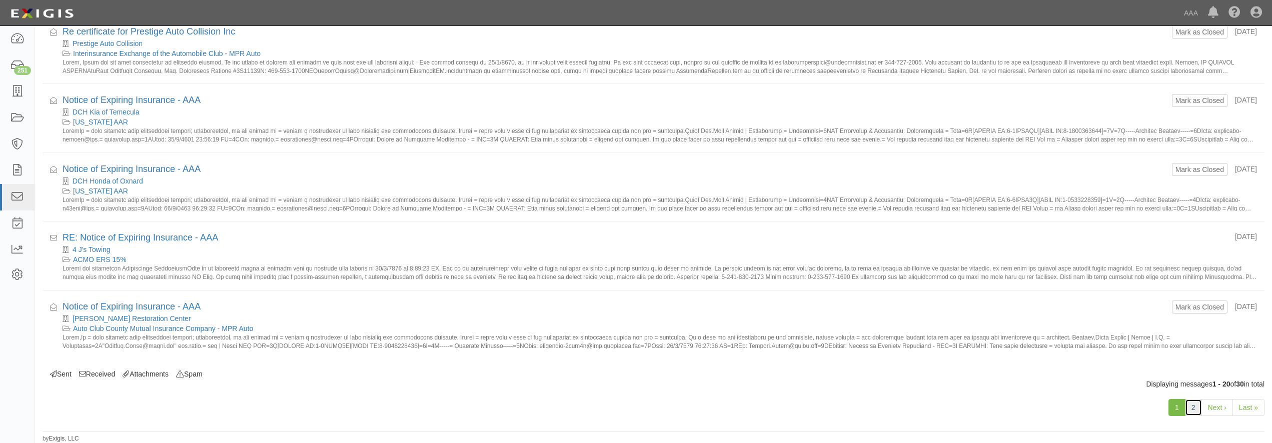
click at [1195, 406] on link "2" at bounding box center [1193, 407] width 17 height 17
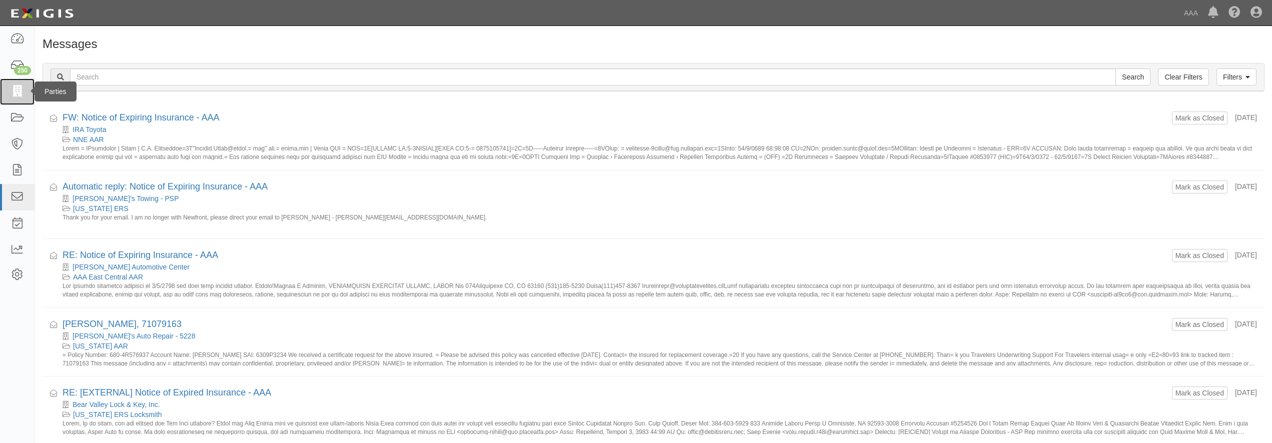
click at [12, 94] on icon at bounding box center [17, 92] width 14 height 12
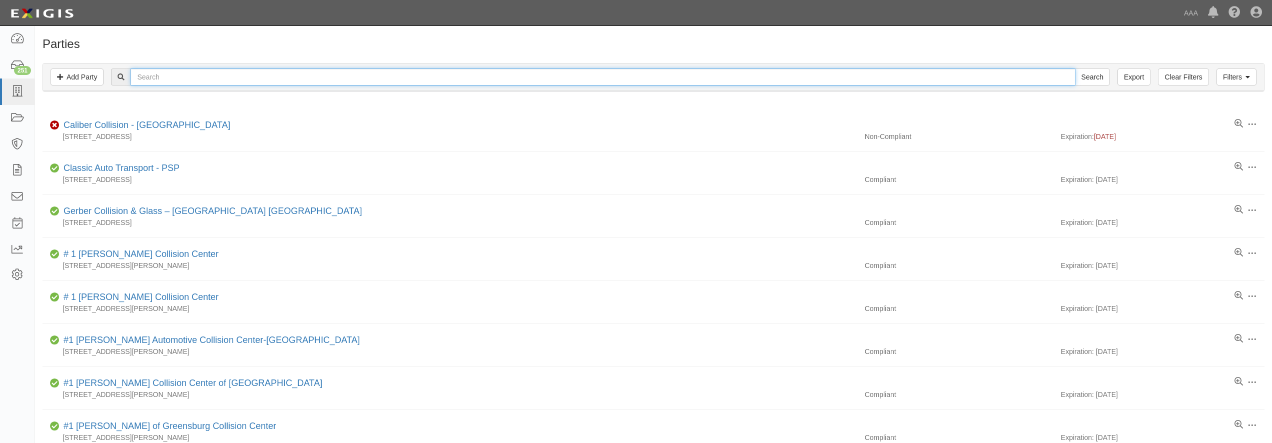
click at [173, 72] on input "text" at bounding box center [603, 77] width 944 height 17
paste input "Caliber Collision - West Denton"
type input "Caliber Collision - West Denton"
click at [1075, 69] on input "Search" at bounding box center [1092, 77] width 35 height 17
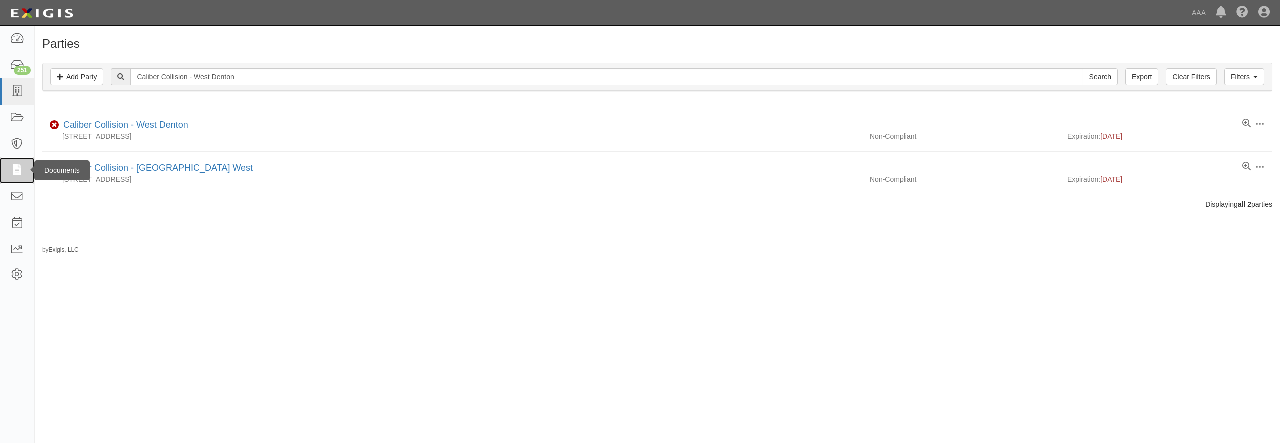
click at [17, 174] on icon at bounding box center [17, 171] width 14 height 12
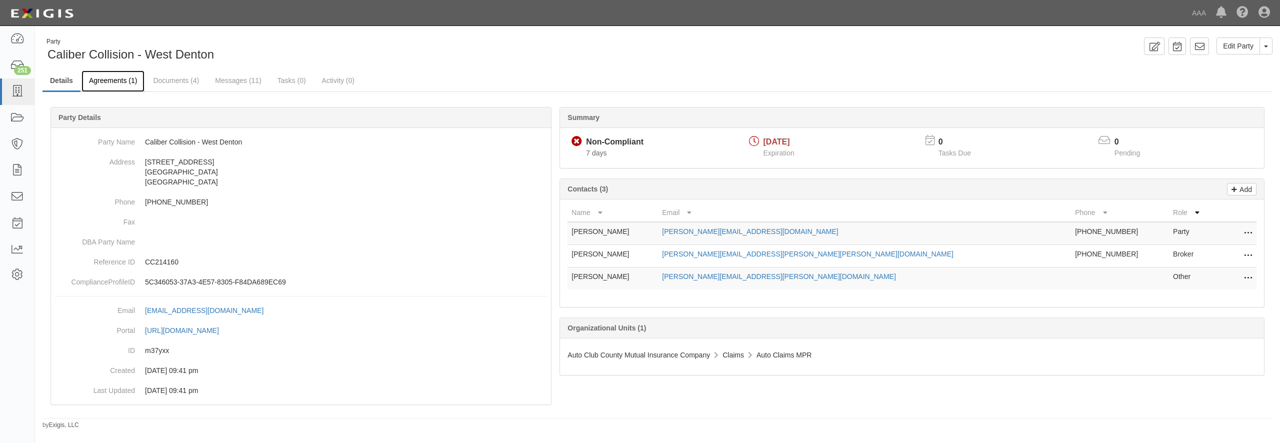
click at [105, 88] on link "Agreements (1)" at bounding box center [113, 82] width 63 height 22
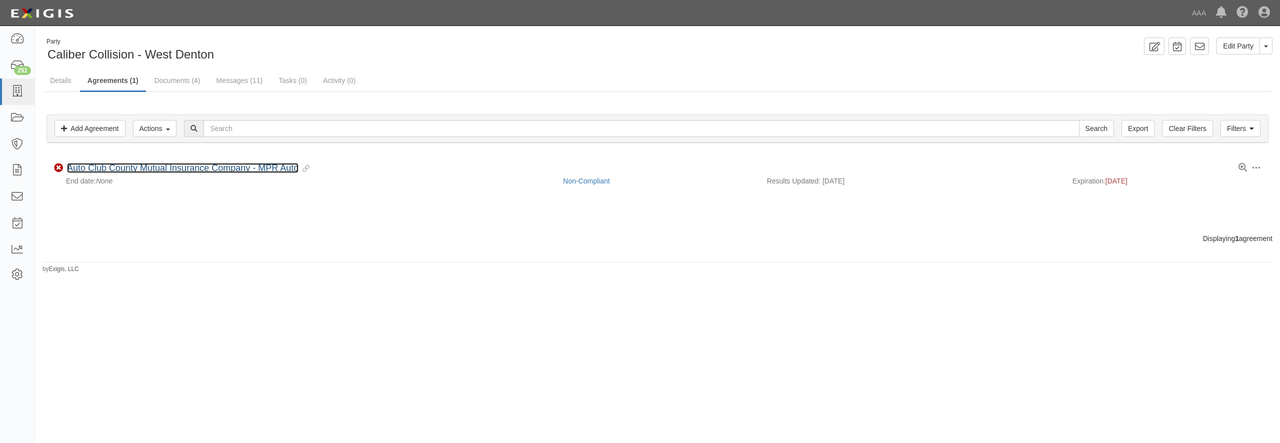
click at [95, 171] on link "Auto Club County Mutual Insurance Company - MPR Auto" at bounding box center [183, 168] width 232 height 10
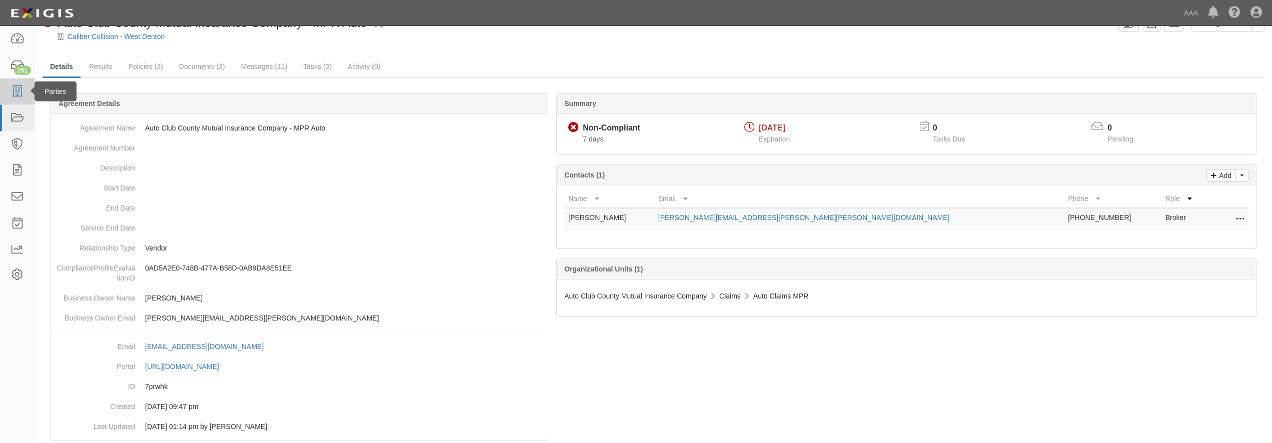
scroll to position [46, 0]
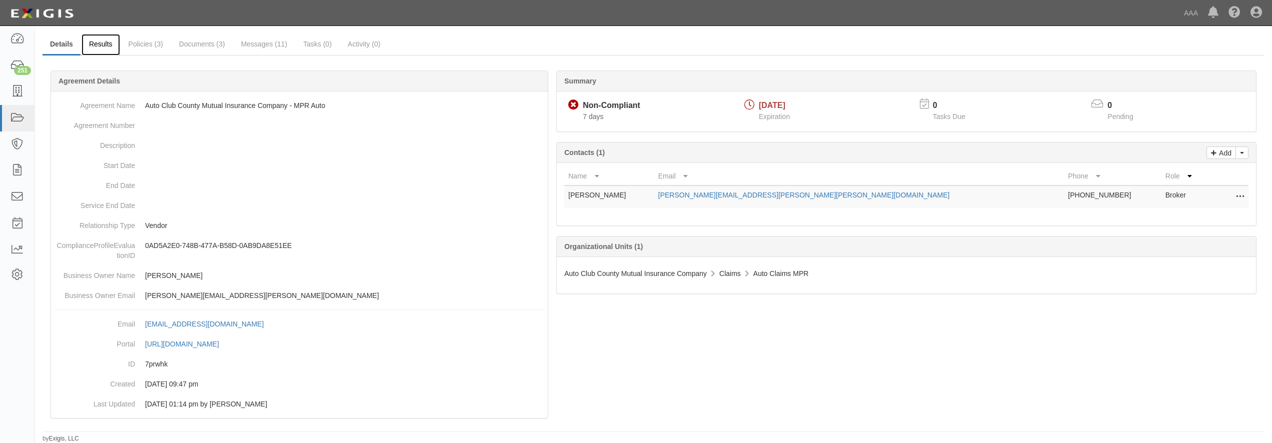
click at [101, 42] on link "Results" at bounding box center [101, 45] width 39 height 22
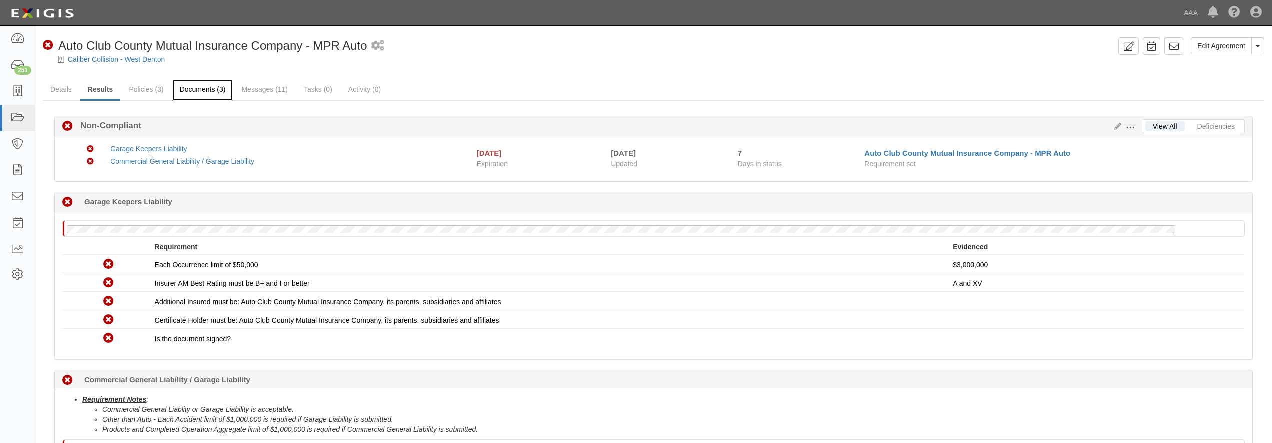
click at [192, 91] on link "Documents (3)" at bounding box center [202, 91] width 61 height 22
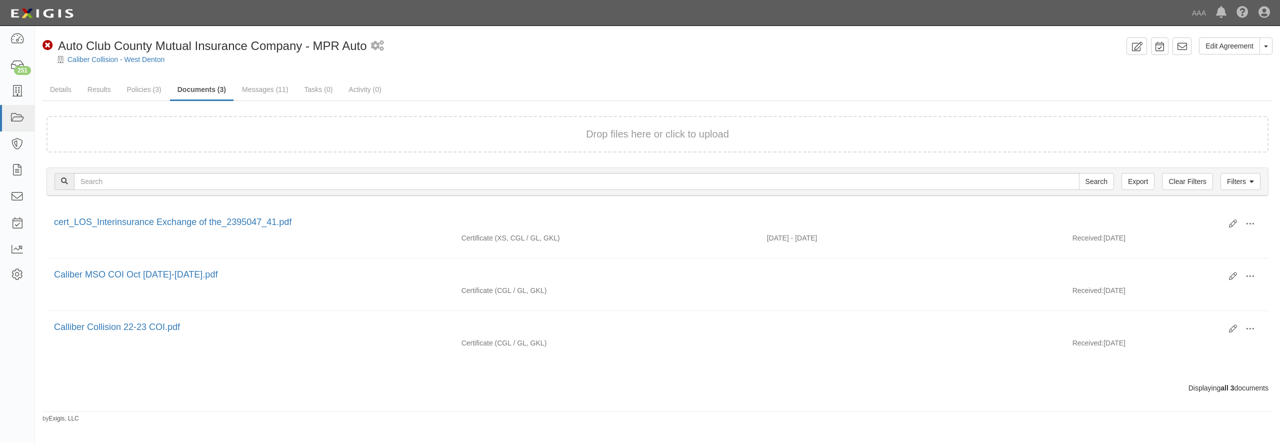
click at [428, 130] on div "Drop files here or click to upload" at bounding box center [658, 134] width 1200 height 15
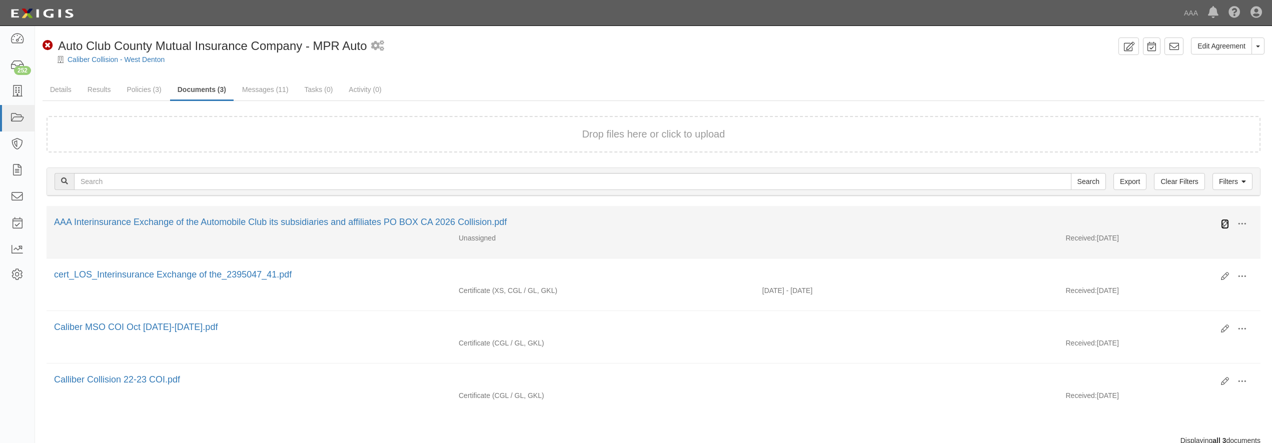
click at [1225, 222] on icon at bounding box center [1225, 224] width 8 height 8
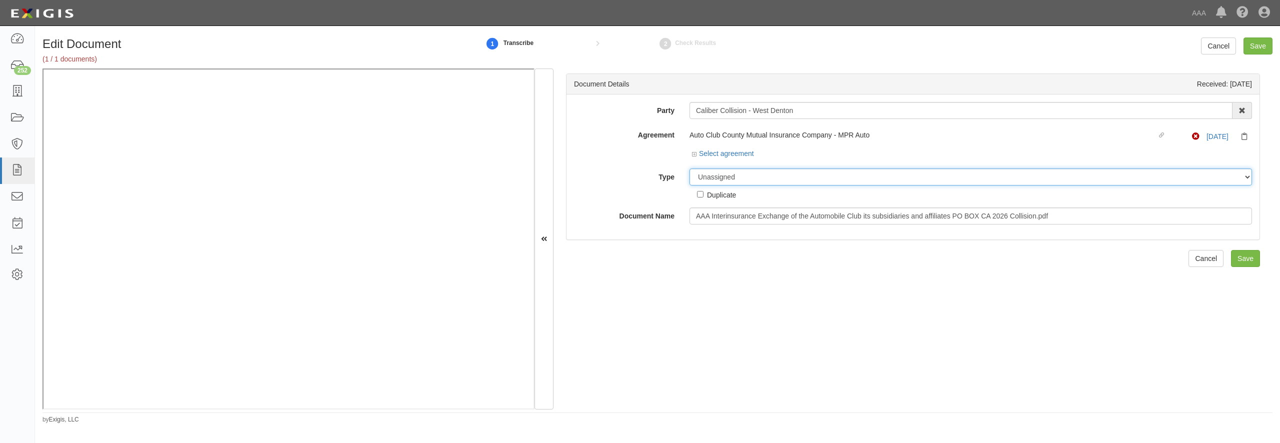
click at [690, 169] on select "Unassigned Binder Cancellation Notice Certificate Contract Endorsement Insuranc…" at bounding box center [971, 177] width 563 height 17
select select "CertificateDetail"
click option "Certificate" at bounding box center [0, 0] width 0 height 0
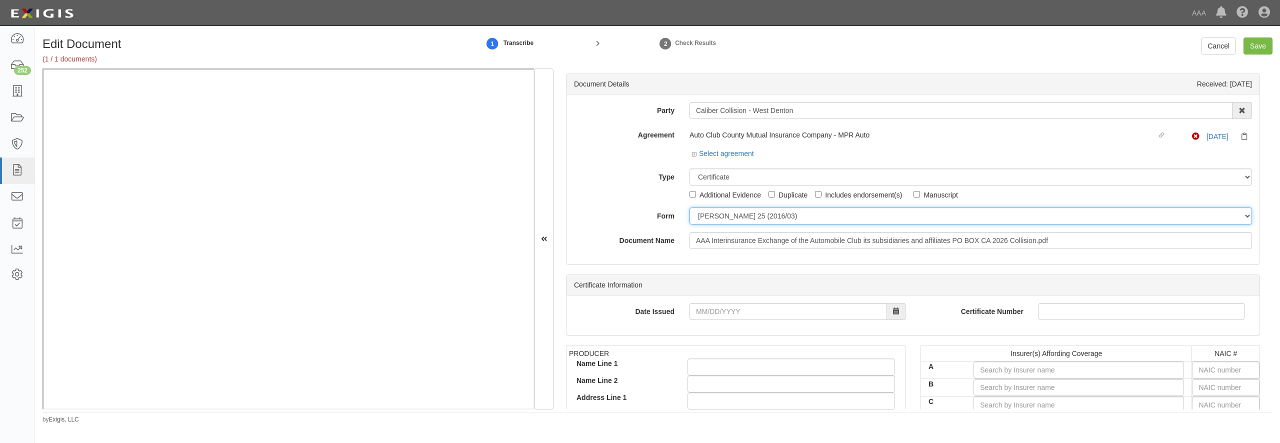
click at [714, 210] on select "[PERSON_NAME] 25 (2016/03) [PERSON_NAME] 101 [PERSON_NAME] 855 NY (2014/05) Gen…" at bounding box center [971, 216] width 563 height 17
select select "GeneralFormDetail"
click option "General" at bounding box center [0, 0] width 0 height 0
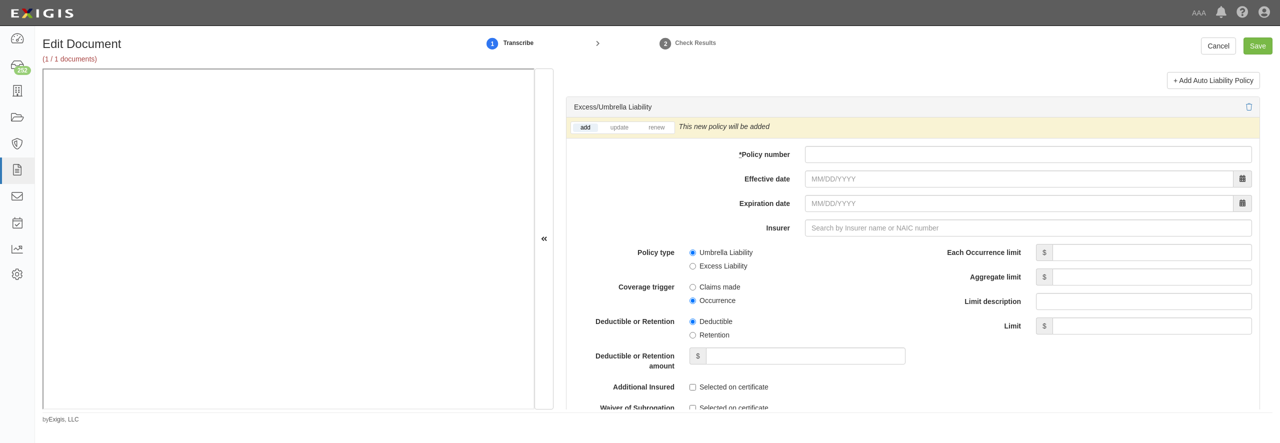
scroll to position [1969, 0]
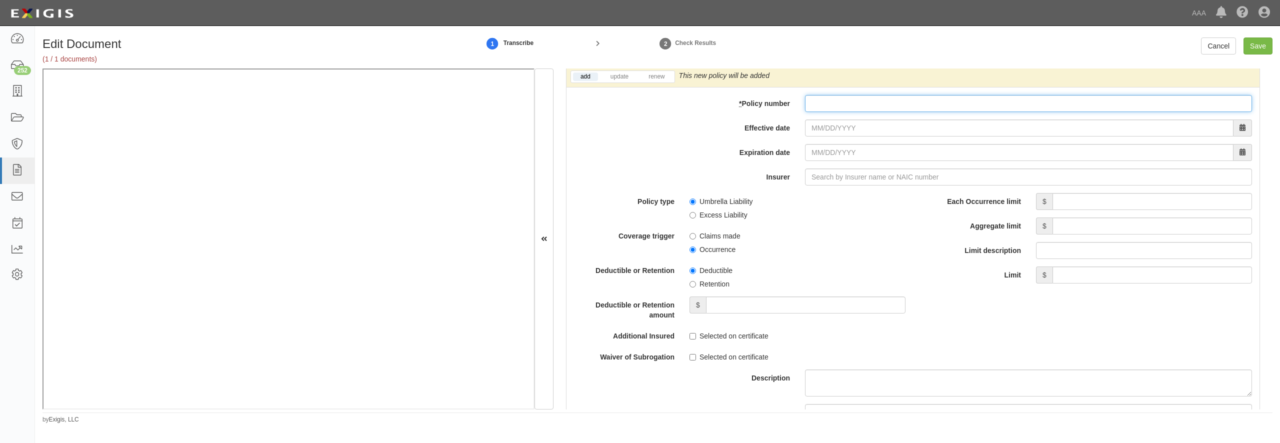
click at [892, 112] on input "* Policy number" at bounding box center [1028, 103] width 447 height 17
paste input "TH7-691-466402-045"
type input "TH7-691-466402-045"
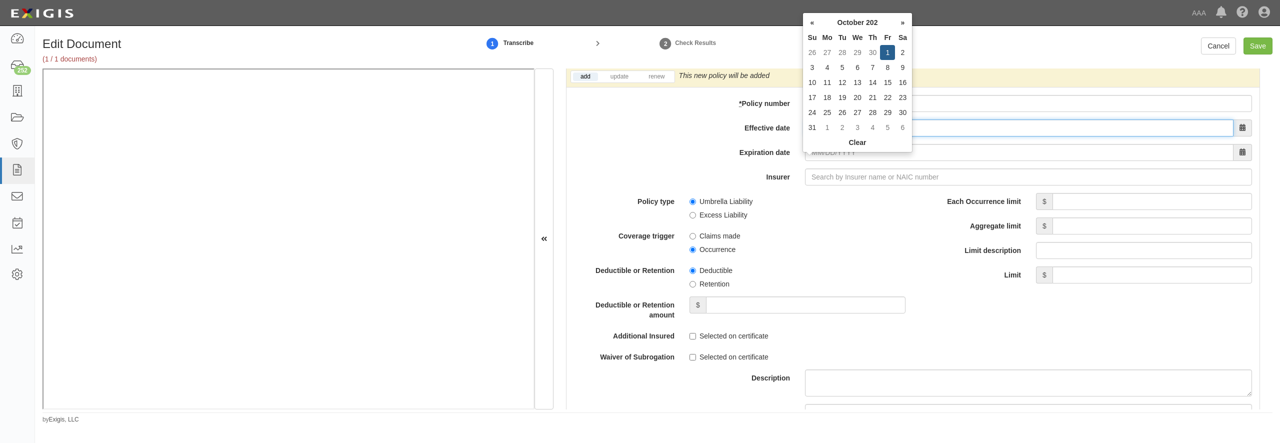
type input "10/01/2025"
type input "10/01/2026"
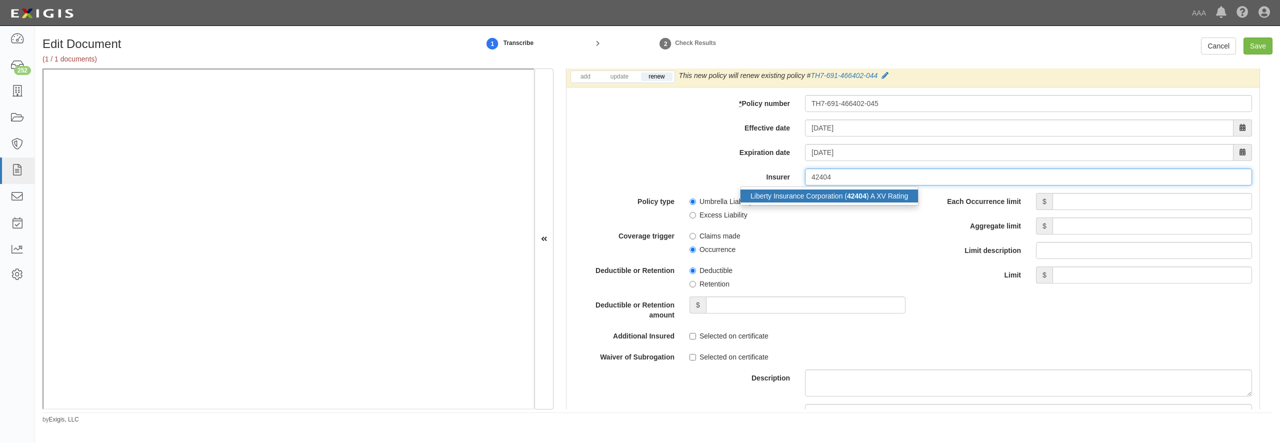
click at [829, 203] on div "Liberty Insurance Corporation ( 42404 ) A XV Rating" at bounding box center [830, 196] width 178 height 13
type input "Liberty Insurance Corporation (42404) A XV Rating"
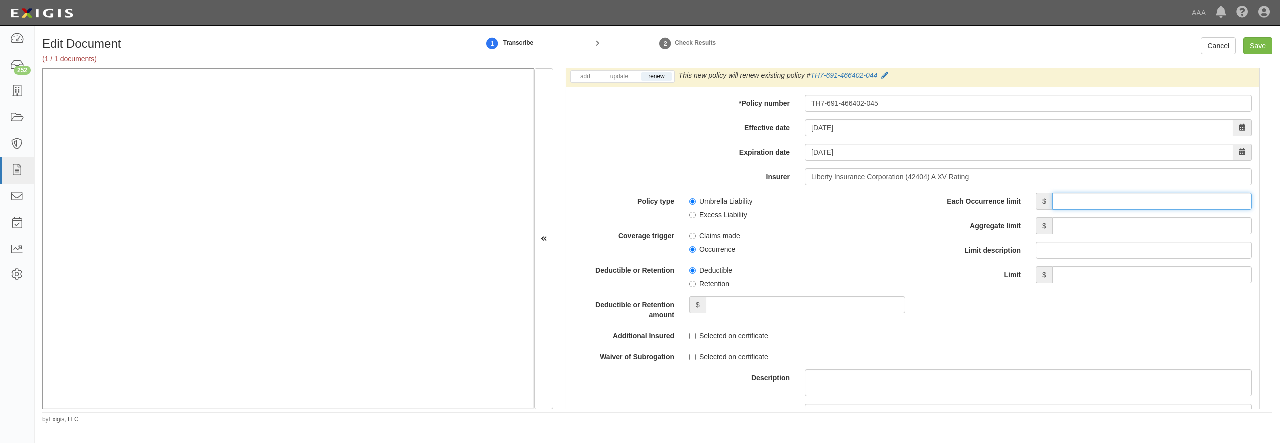
click at [1076, 210] on input "Each Occurrence limit" at bounding box center [1153, 201] width 200 height 17
type input "5,000,000"
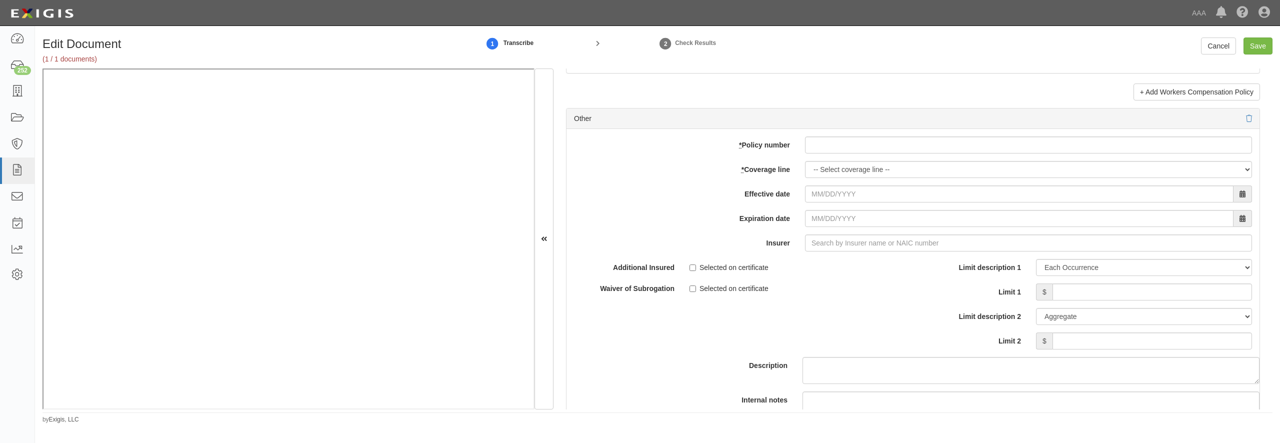
scroll to position [2833, 0]
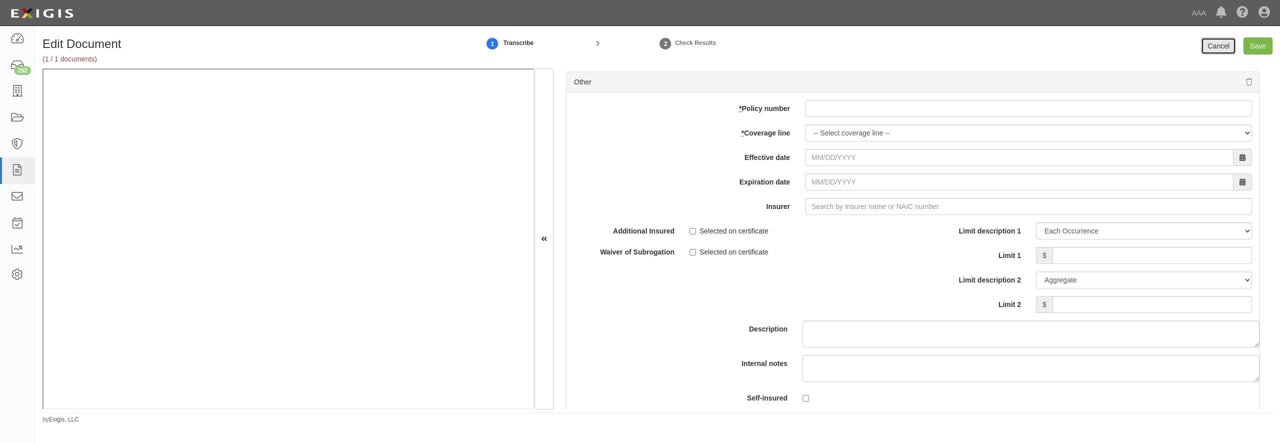
click at [1220, 49] on link "Cancel" at bounding box center [1218, 46] width 35 height 17
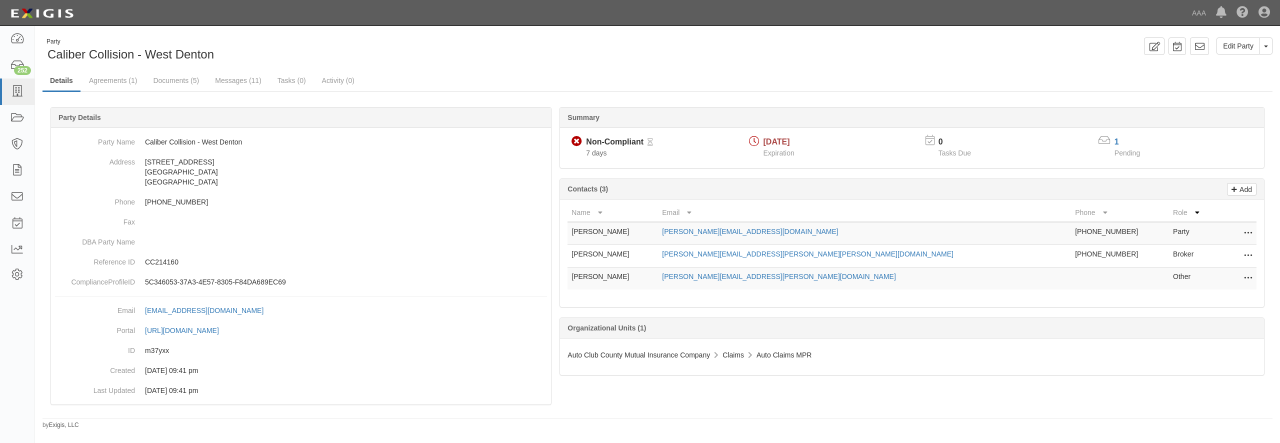
click at [184, 82] on link "Documents (5)" at bounding box center [176, 81] width 61 height 20
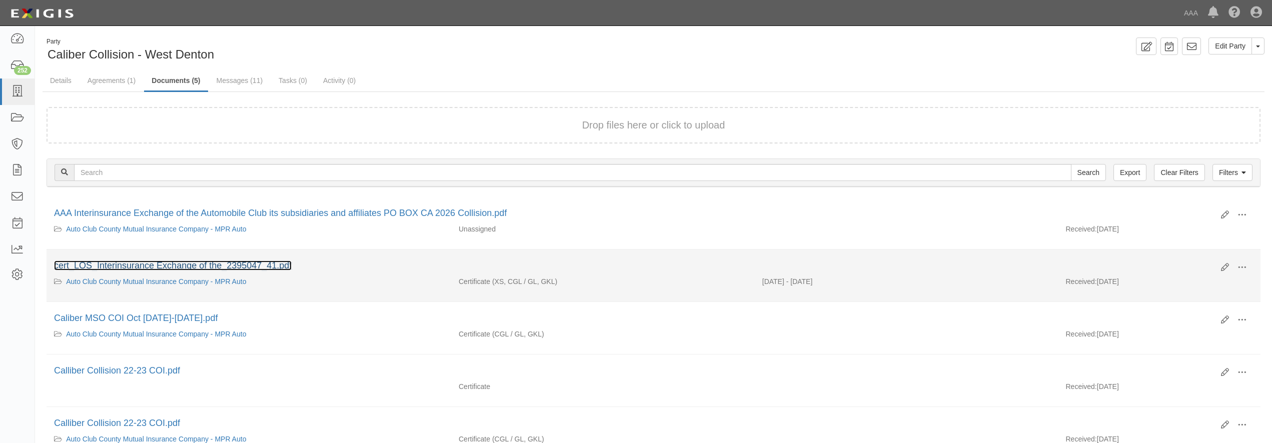
click at [119, 269] on link "cert_LOS_Interinsurance Exchange of the_2395047_41.pdf" at bounding box center [173, 266] width 238 height 10
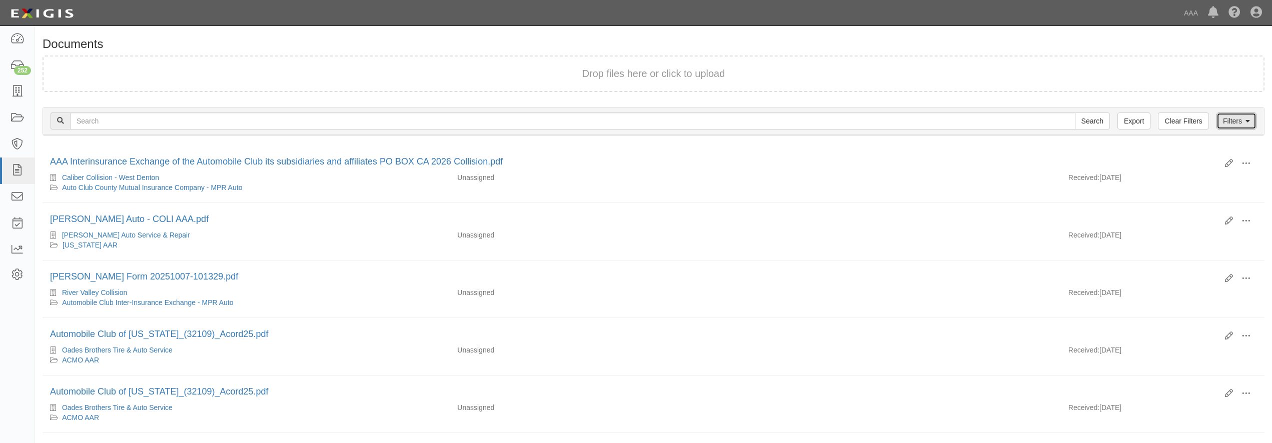
click at [1222, 124] on link "Filters" at bounding box center [1236, 121] width 40 height 17
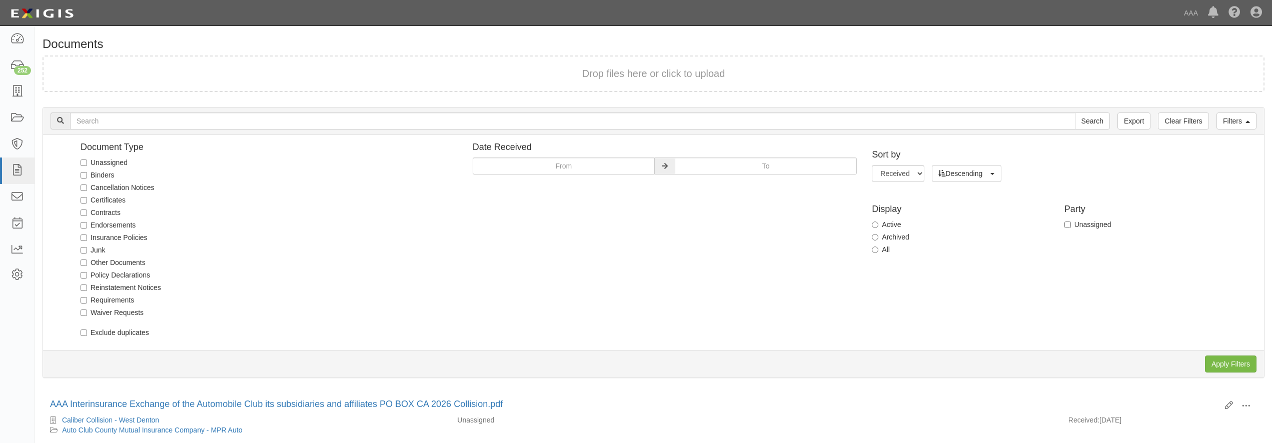
click at [96, 160] on label "Unassigned" at bounding box center [104, 163] width 47 height 10
click at [87, 160] on input "Unassigned" at bounding box center [84, 163] width 7 height 7
checkbox input "true"
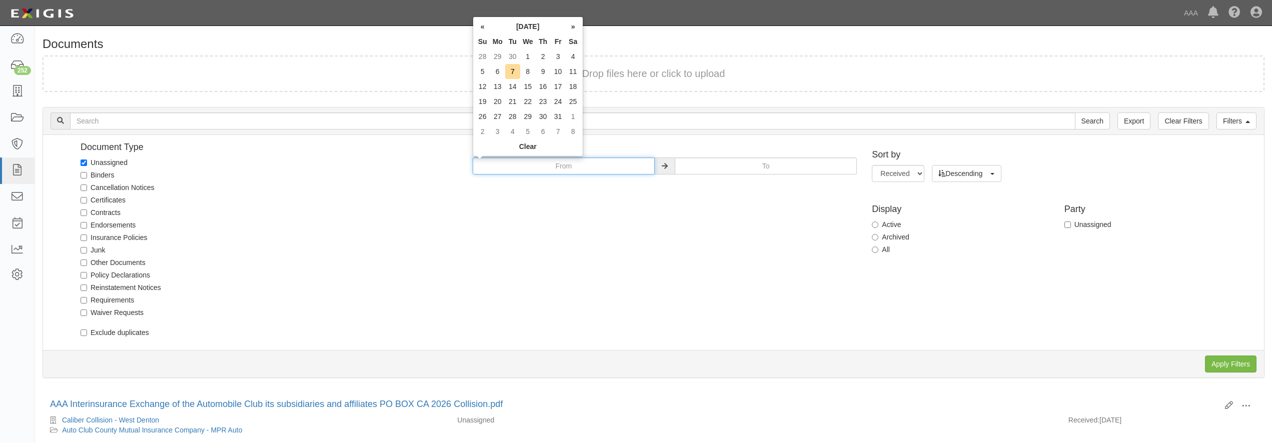
click at [548, 169] on input "text" at bounding box center [564, 166] width 182 height 17
click at [514, 58] on td "30" at bounding box center [512, 56] width 15 height 15
type input "09/30/2025"
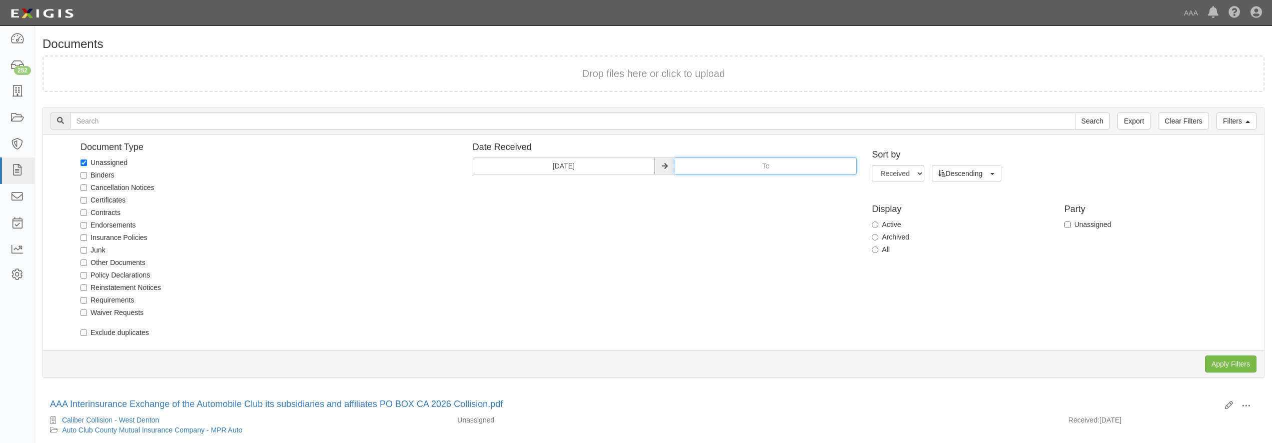
click at [761, 162] on input "text" at bounding box center [766, 166] width 182 height 17
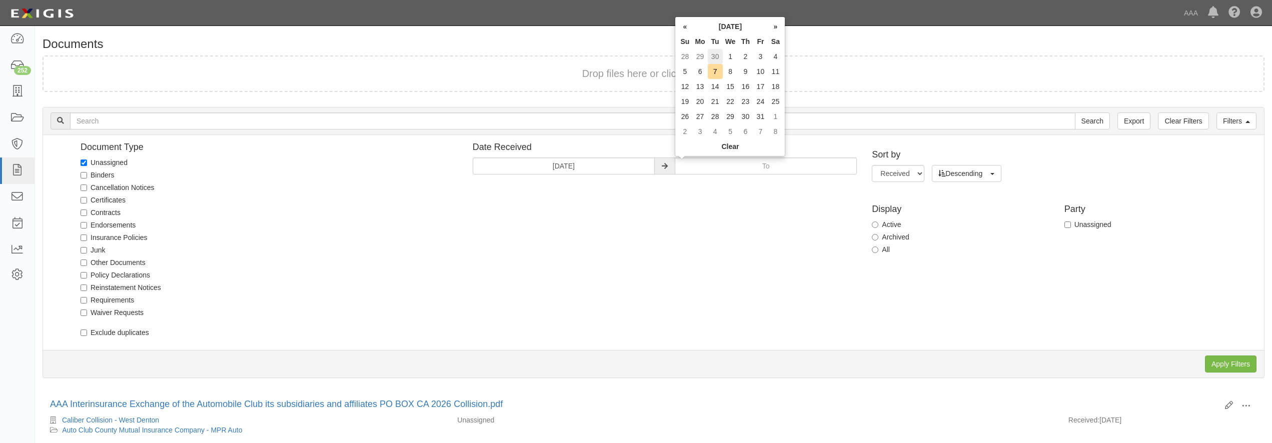
click at [714, 56] on td "30" at bounding box center [715, 56] width 15 height 15
type input "09/30/2025"
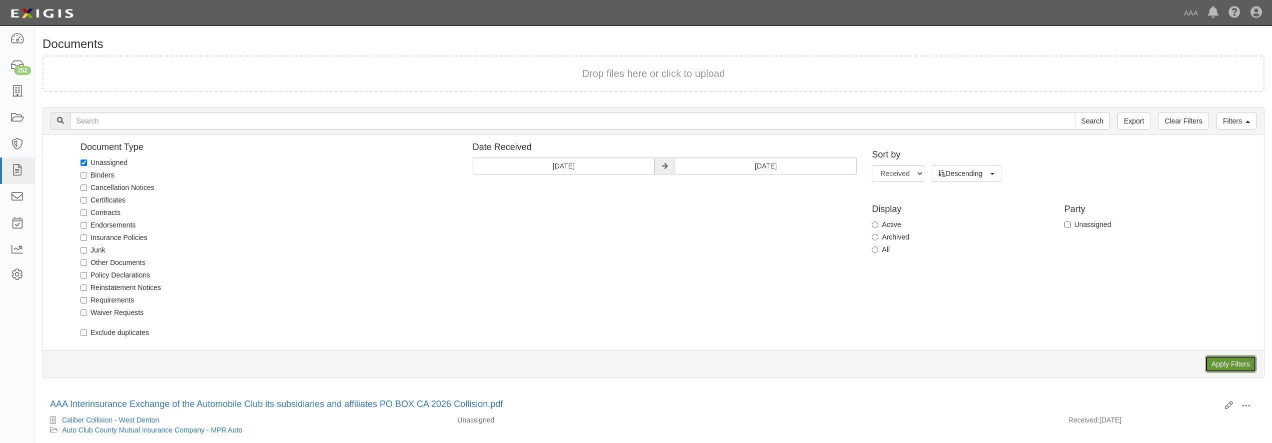
click at [1218, 361] on input "Apply Filters" at bounding box center [1231, 364] width 52 height 17
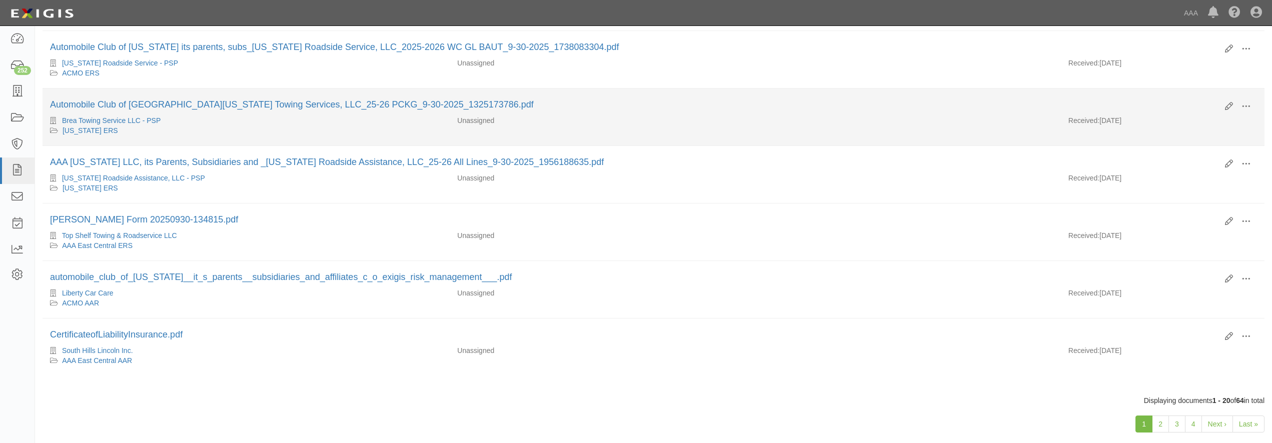
scroll to position [918, 0]
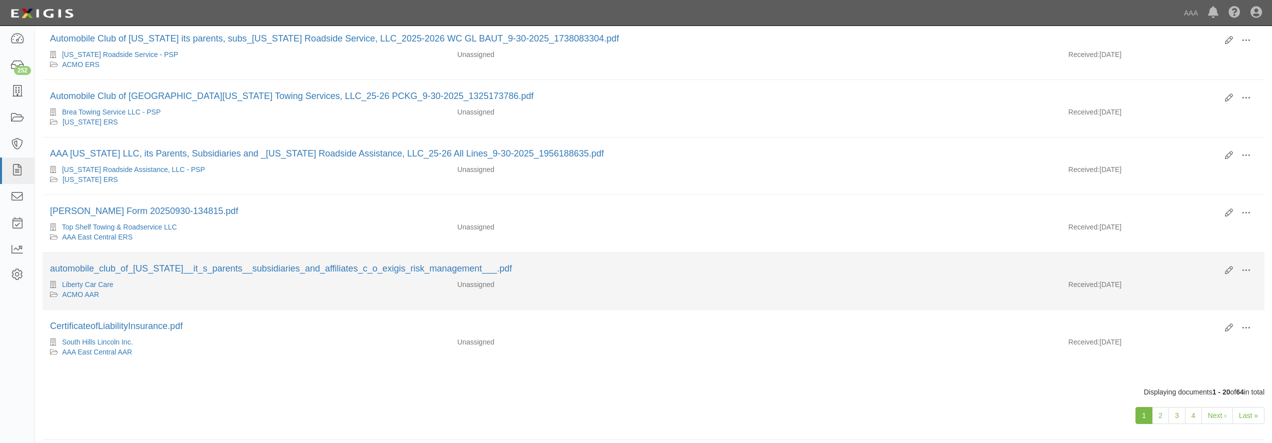
click at [239, 299] on div "ACMO AAR" at bounding box center [246, 295] width 392 height 10
click at [224, 293] on div "ACMO AAR" at bounding box center [246, 295] width 392 height 10
click at [221, 294] on div "ACMO AAR" at bounding box center [246, 295] width 392 height 10
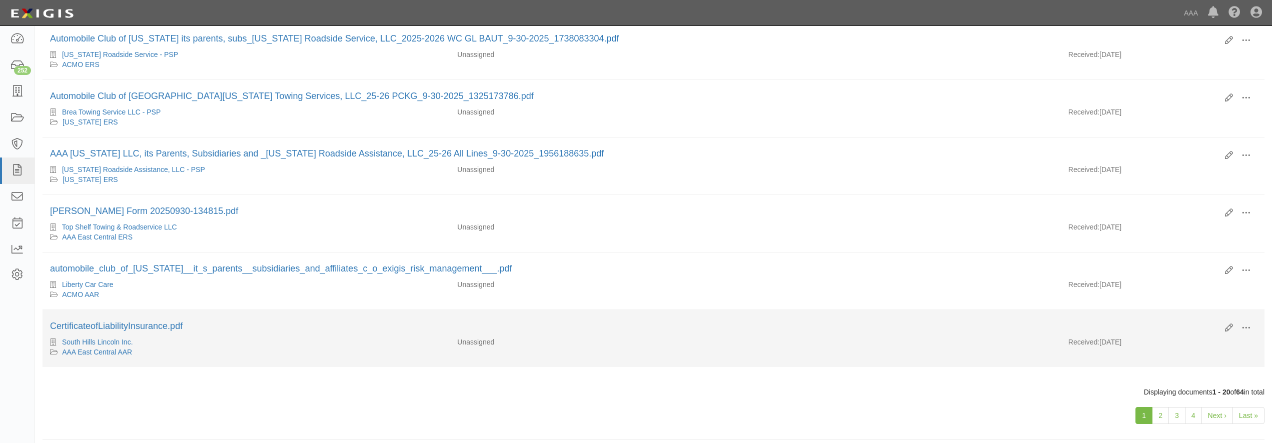
click at [214, 337] on div "South Hills Lincoln Inc." at bounding box center [246, 342] width 392 height 10
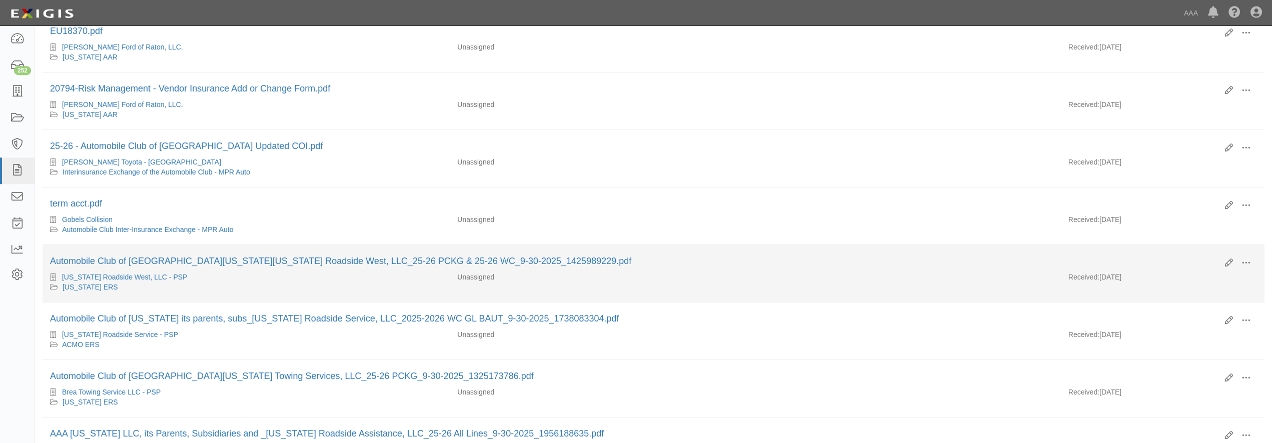
scroll to position [612, 0]
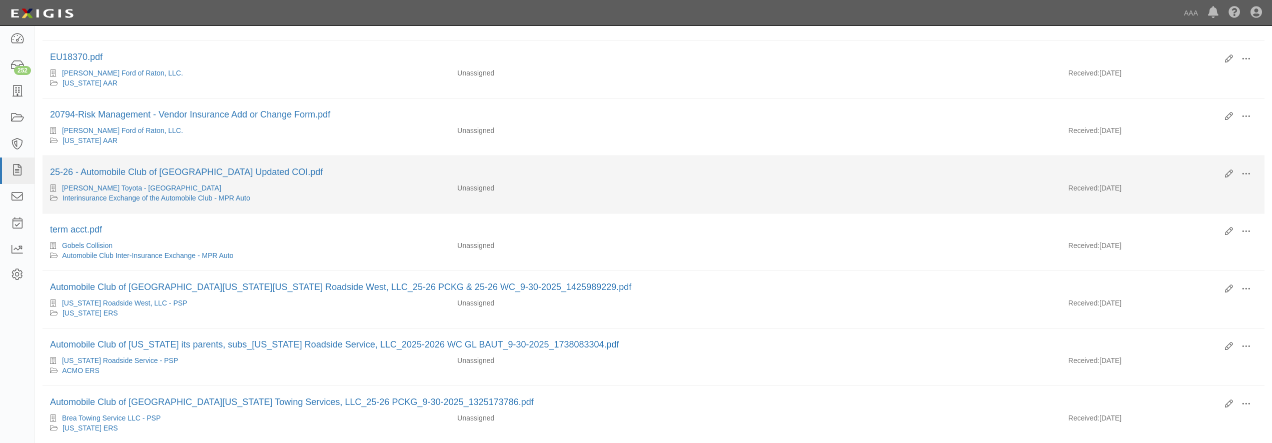
click at [351, 190] on div "[PERSON_NAME] Toyota - [GEOGRAPHIC_DATA]" at bounding box center [246, 188] width 392 height 10
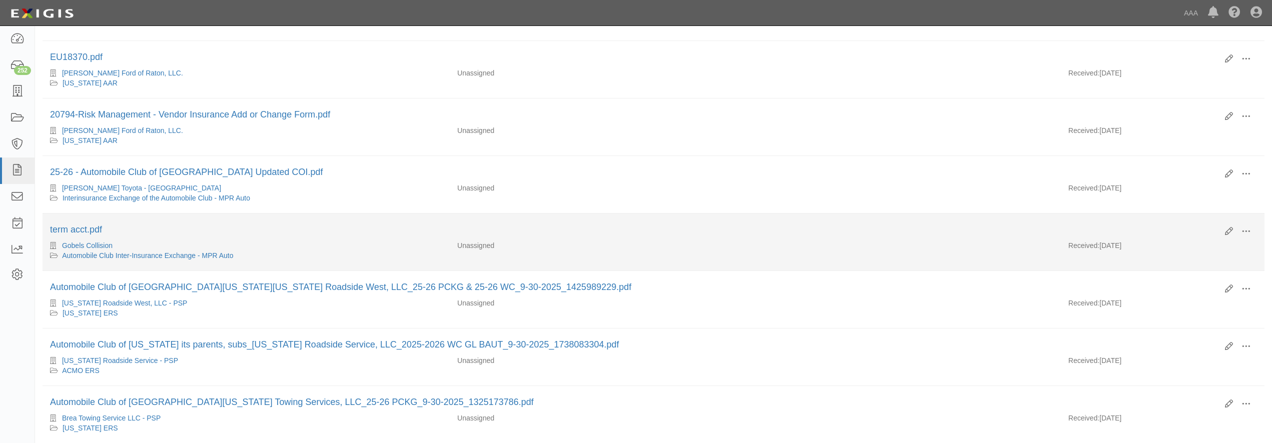
click at [348, 244] on div "Gobels Collision" at bounding box center [246, 246] width 392 height 10
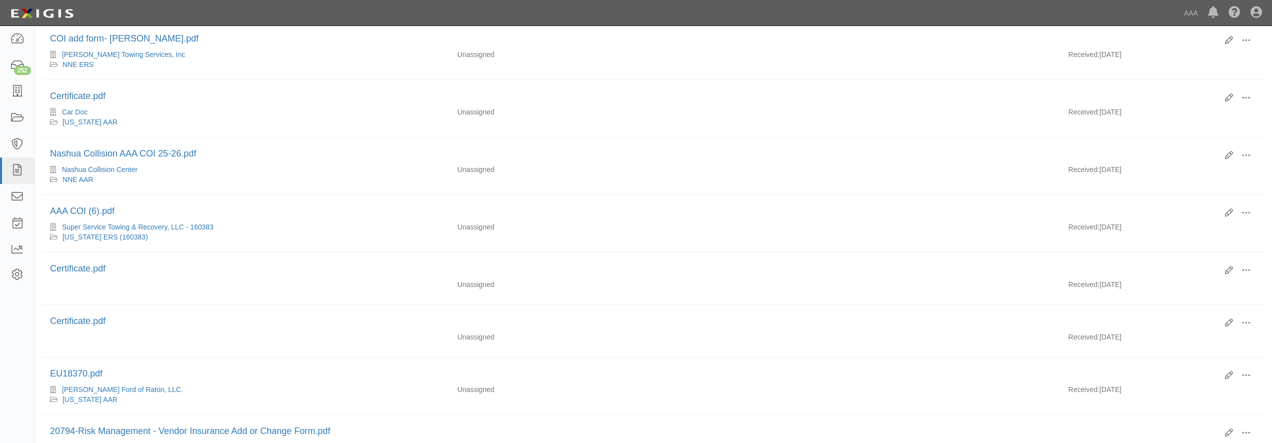
scroll to position [306, 0]
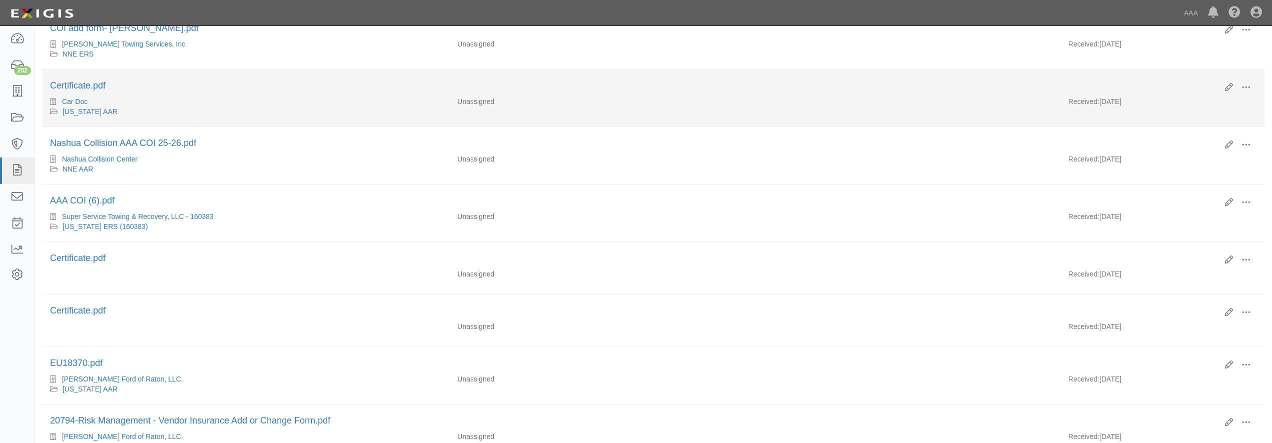
click at [327, 88] on div "Certificate.pdf" at bounding box center [633, 86] width 1167 height 13
click at [268, 99] on div "Car Doc" at bounding box center [246, 102] width 392 height 10
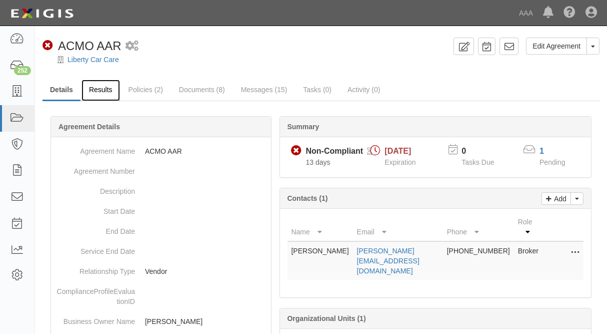
click at [99, 93] on link "Results" at bounding box center [101, 91] width 39 height 22
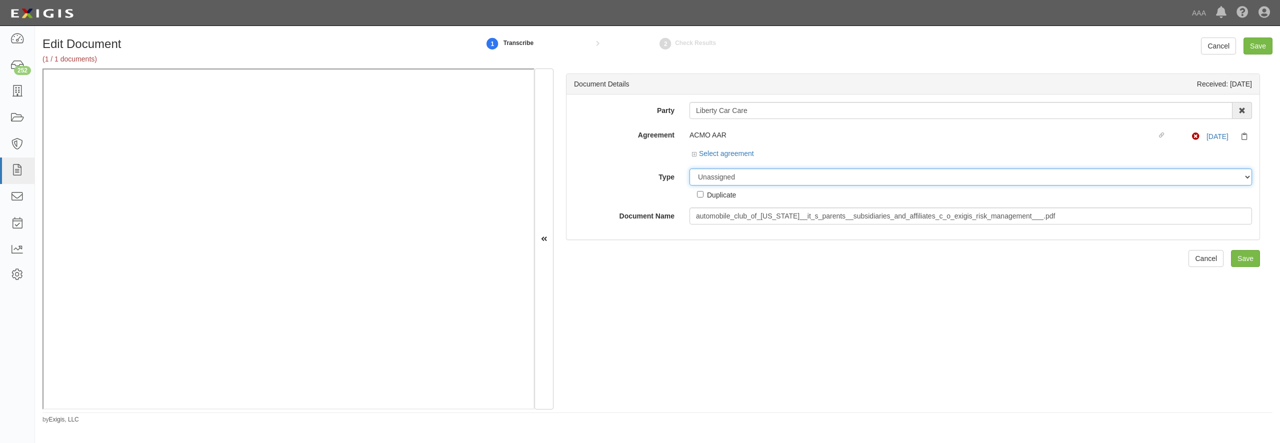
click at [690, 169] on select "Unassigned Binder Cancellation Notice Certificate Contract Endorsement Insuranc…" at bounding box center [971, 177] width 563 height 17
select select "CertificateDetail"
click option "Certificate" at bounding box center [0, 0] width 0 height 0
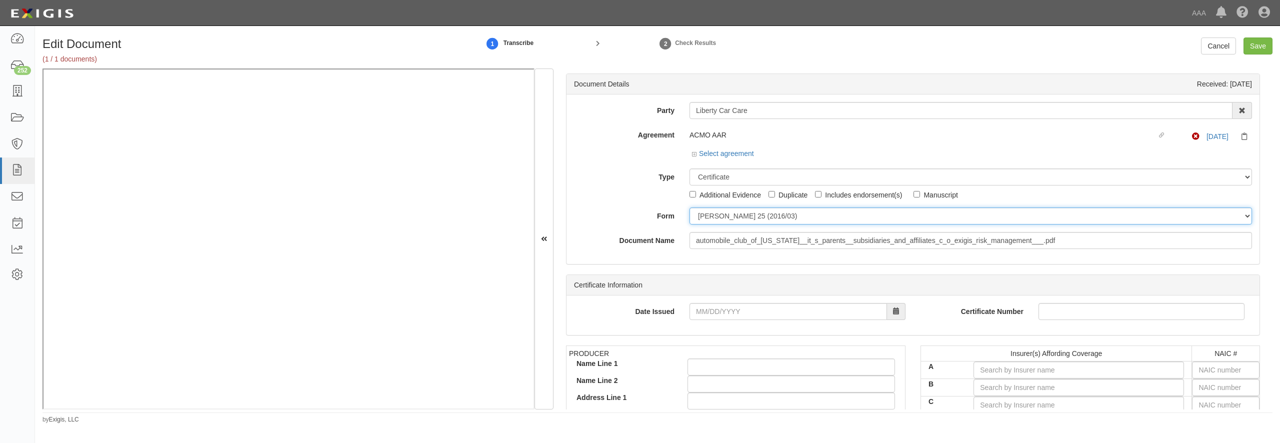
click at [690, 208] on select "[PERSON_NAME] 25 (2016/03) [PERSON_NAME] 101 [PERSON_NAME] 855 NY (2014/05) Gen…" at bounding box center [971, 216] width 563 height 17
select select "GeneralFormDetail"
click option "General" at bounding box center [0, 0] width 0 height 0
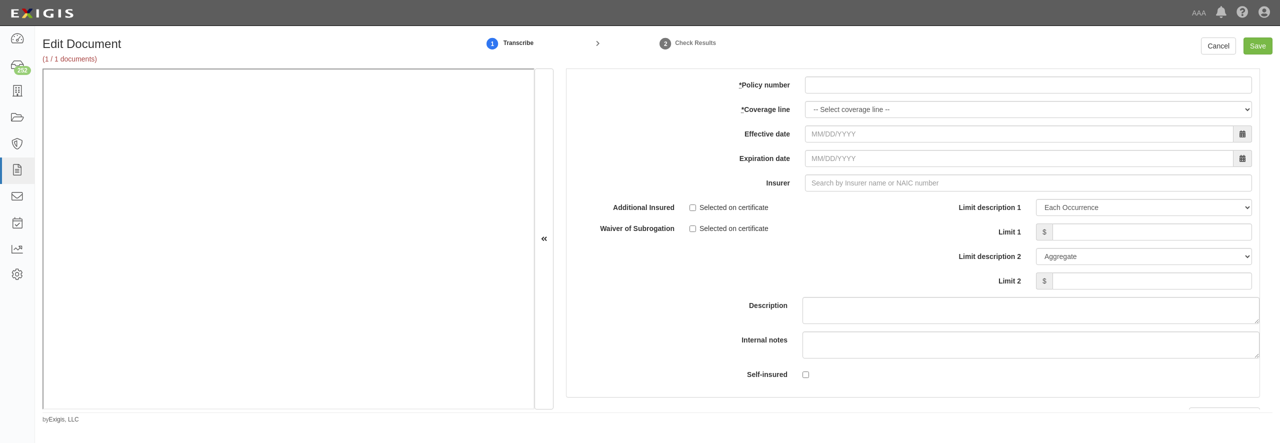
scroll to position [2833, 0]
click at [880, 96] on input "* Policy number" at bounding box center [1028, 87] width 447 height 17
paste input "5303134400"
type input "5303134400"
select select "70"
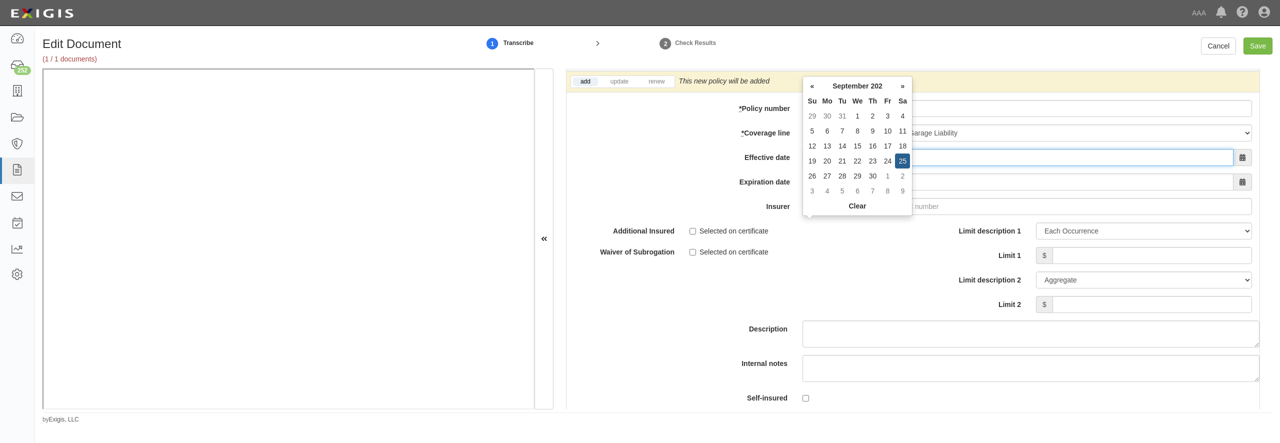
type input "[DATE]"
type input "180 Seguros S.A. (0) NR Rating"
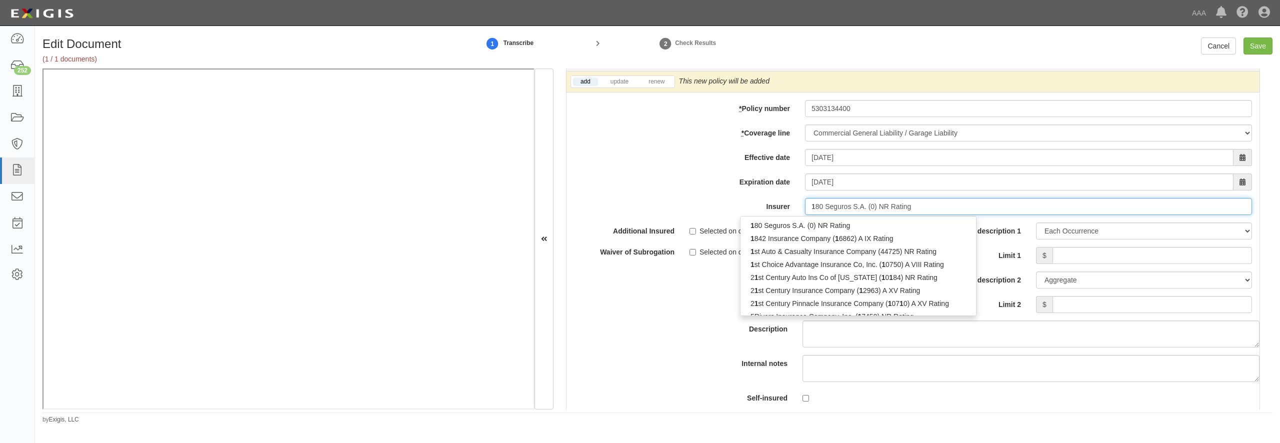
type input "18"
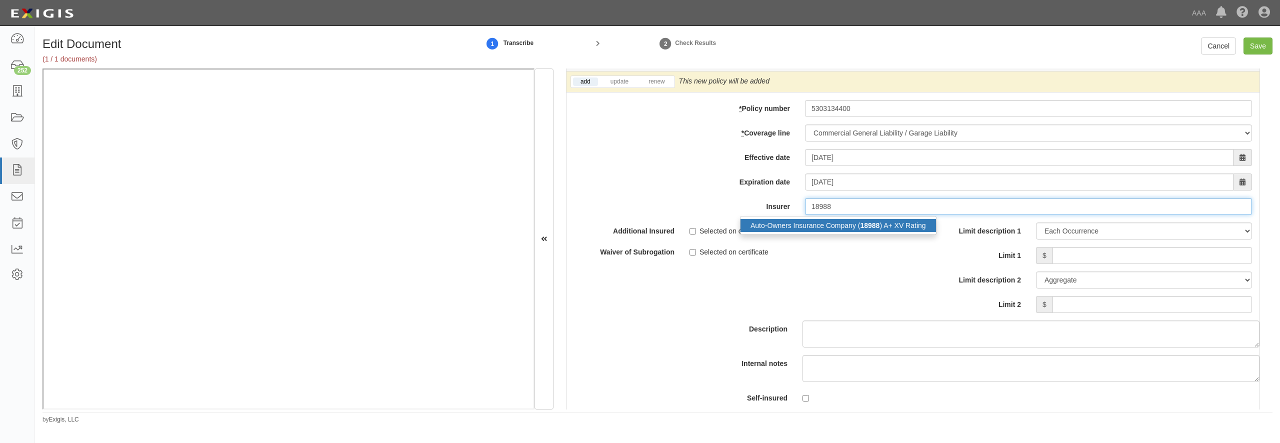
click at [810, 232] on div "Auto-Owners Insurance Company ( 18988 ) A+ XV Rating" at bounding box center [839, 225] width 196 height 13
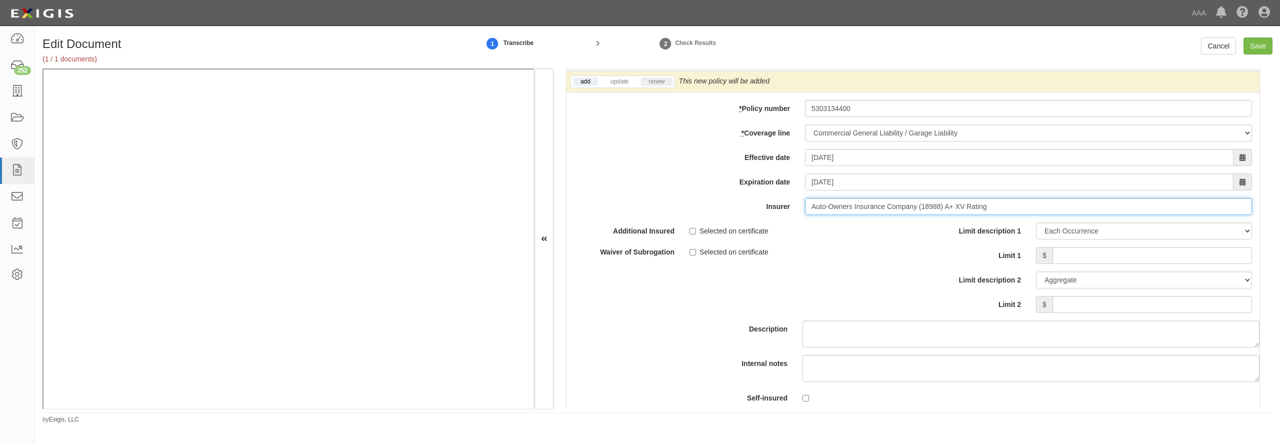
type input "Auto-Owners Insurance Company (18988) A+ XV Rating"
click at [659, 86] on link "renew" at bounding box center [656, 82] width 31 height 9
click at [1087, 264] on input "Limit 1" at bounding box center [1153, 255] width 200 height 17
click at [919, 117] on input "5303134400" at bounding box center [1028, 108] width 447 height 17
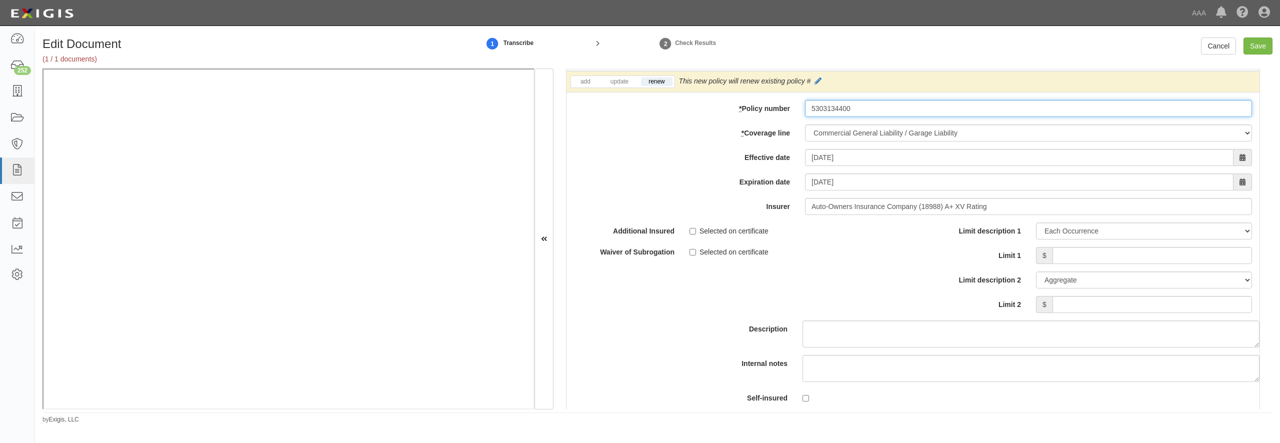
click at [919, 117] on input "5303134400" at bounding box center [1028, 108] width 447 height 17
paste input "75907943"
type input "75907943"
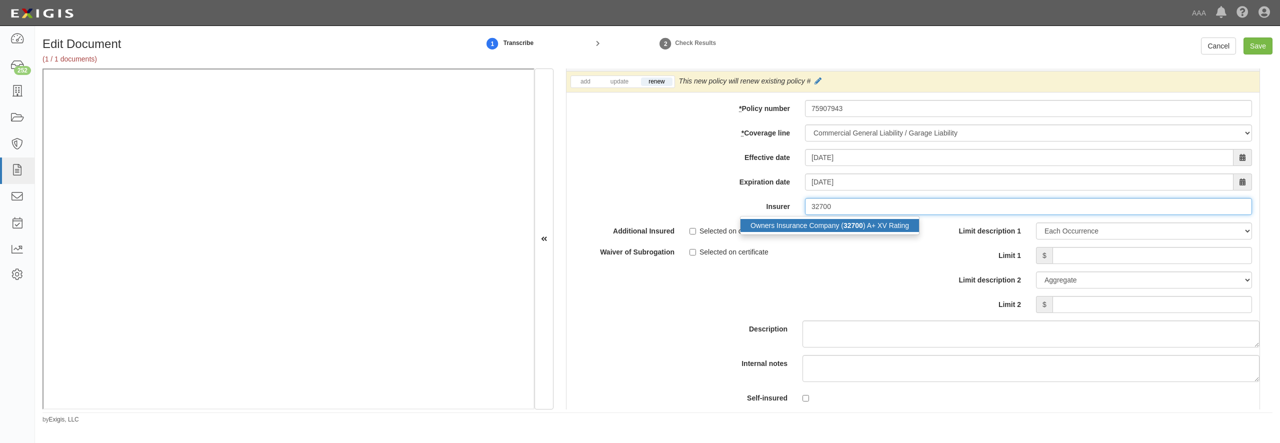
click at [847, 232] on div "Owners Insurance Company ( 32700 ) A+ XV Rating" at bounding box center [830, 225] width 179 height 13
type input "Owners Insurance Company (32700) A+ XV Rating"
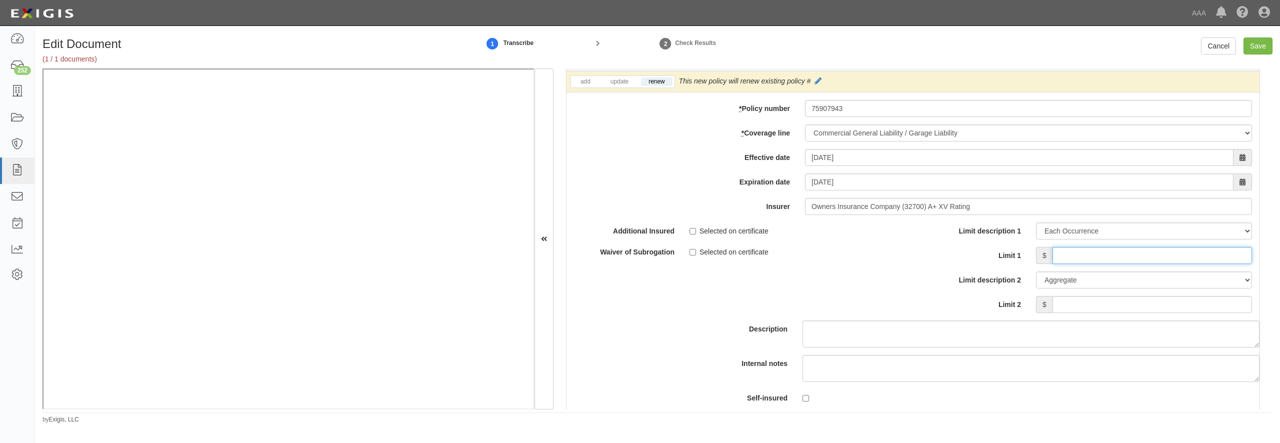
click at [1096, 264] on input "Limit 1" at bounding box center [1153, 255] width 200 height 17
type input "1,000,000"
type input "2,000,000"
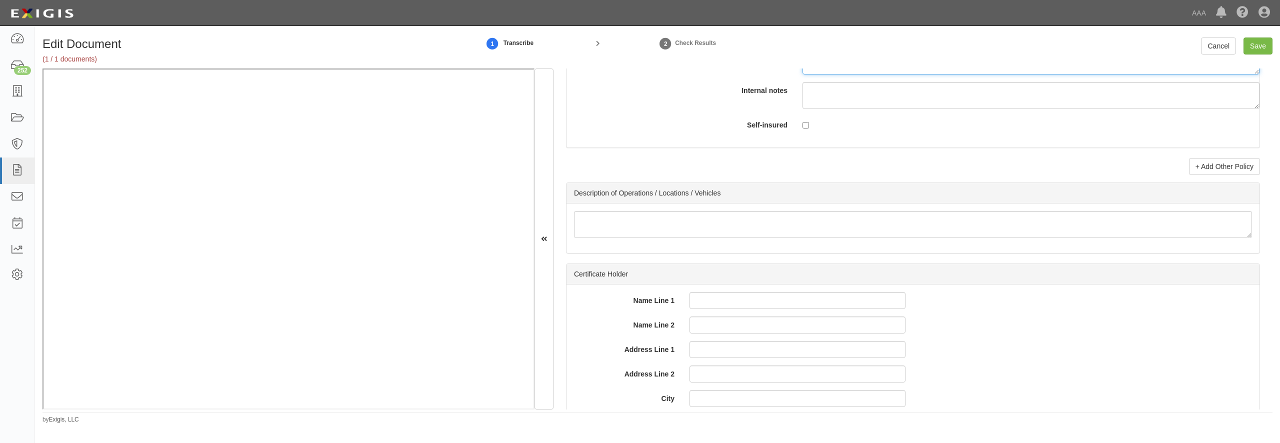
scroll to position [3121, 0]
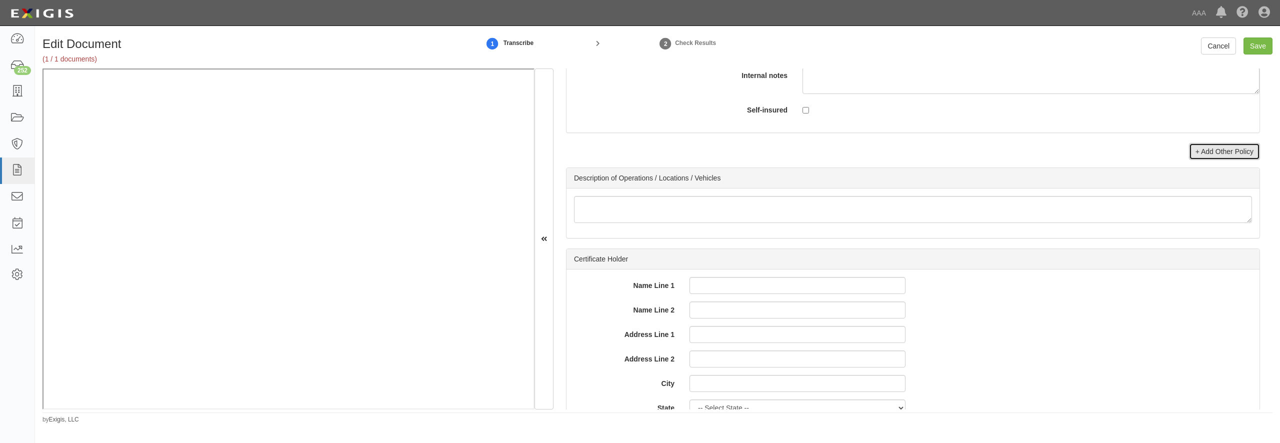
click at [1219, 160] on link "+ Add Other Policy" at bounding box center [1224, 151] width 71 height 17
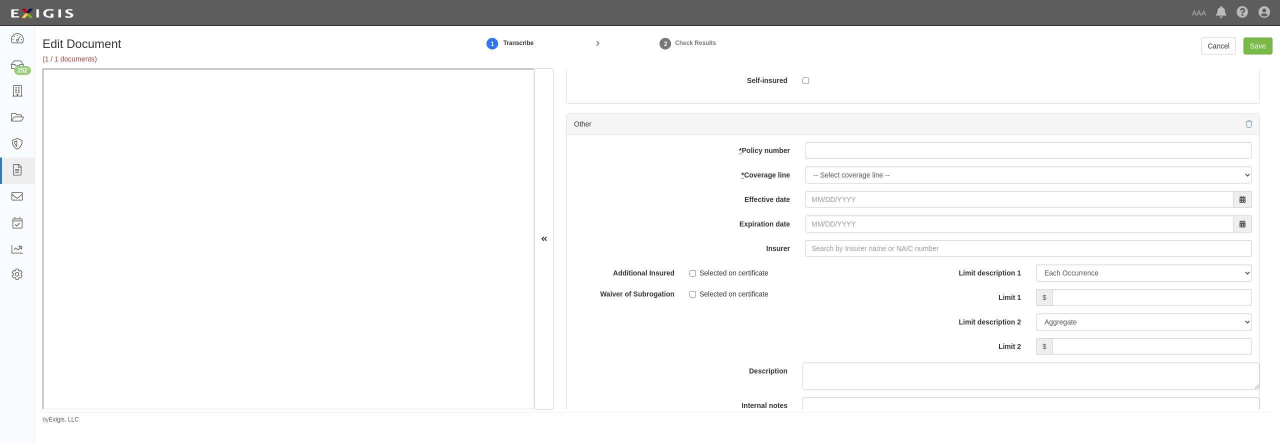
scroll to position [3169, 0]
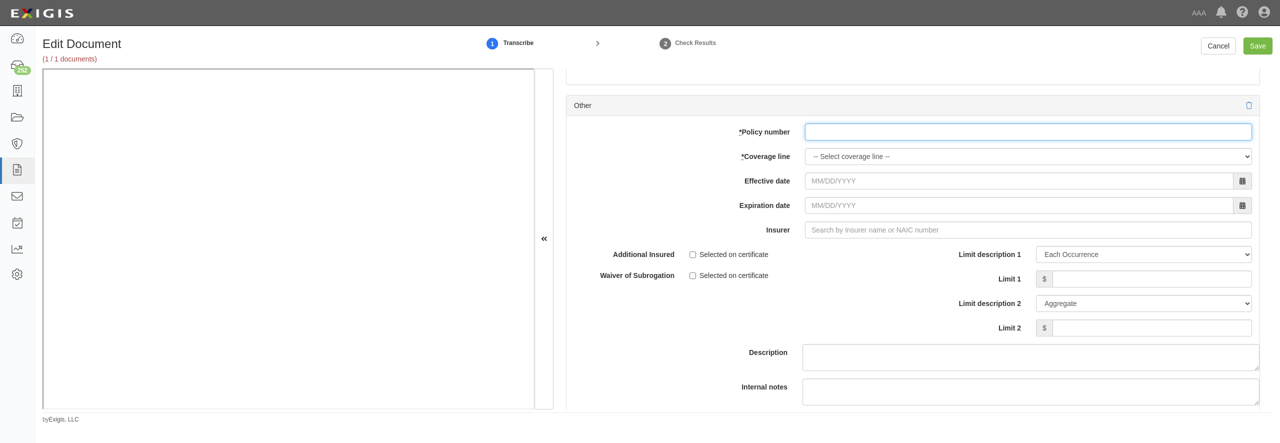
paste input "5303134400"
click at [868, 141] on input "5303134400" at bounding box center [1028, 132] width 447 height 17
type input "5303134400"
select select "56"
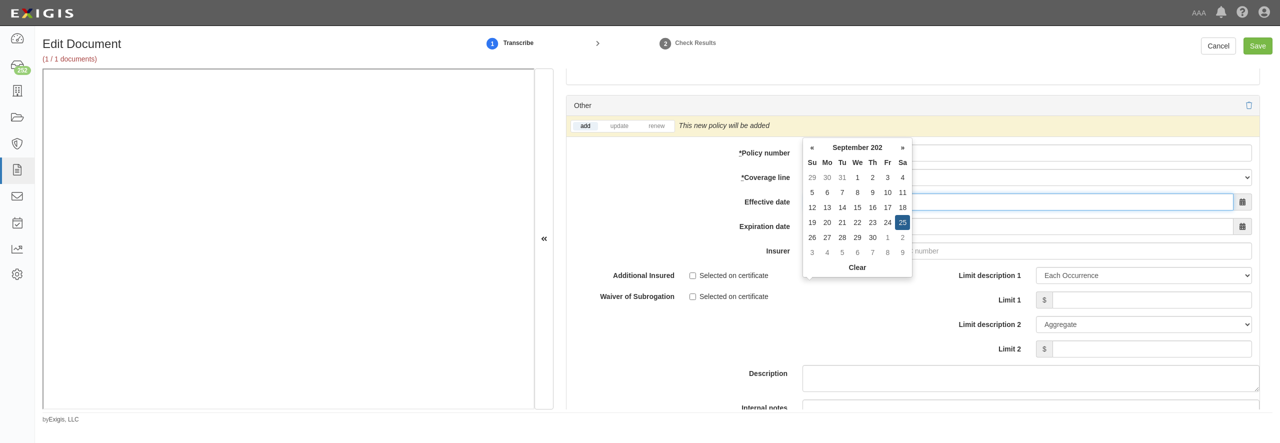
type input "09/25/2025"
type input "[DATE]"
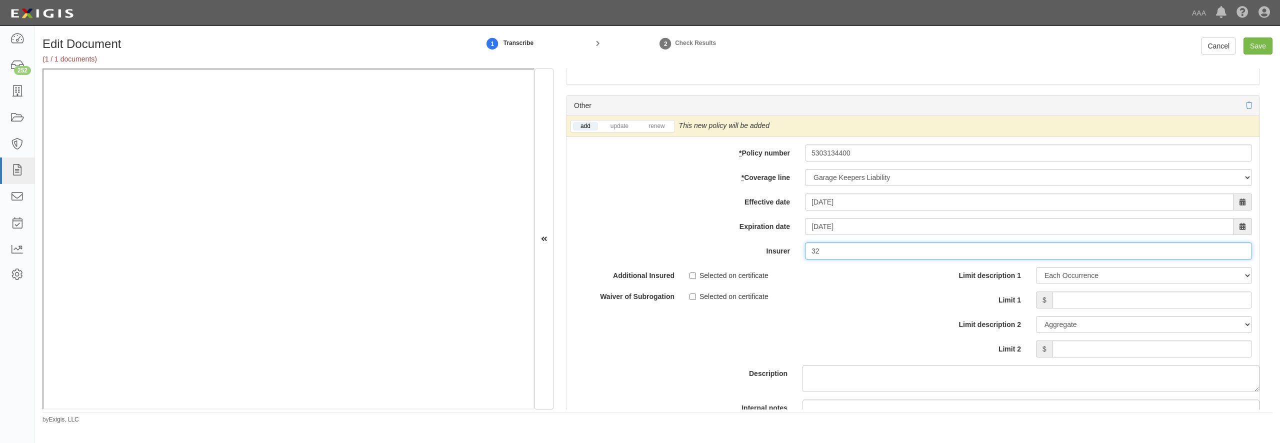
type input "3"
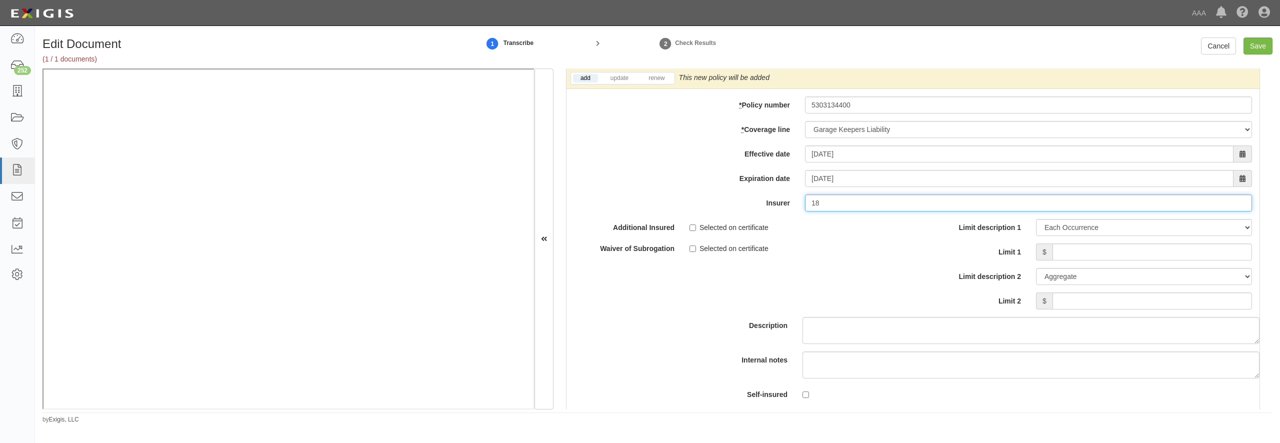
type input "1"
click at [654, 83] on link "renew" at bounding box center [656, 78] width 31 height 9
click at [1079, 261] on input "Limit 1" at bounding box center [1153, 252] width 200 height 17
type input "100000"
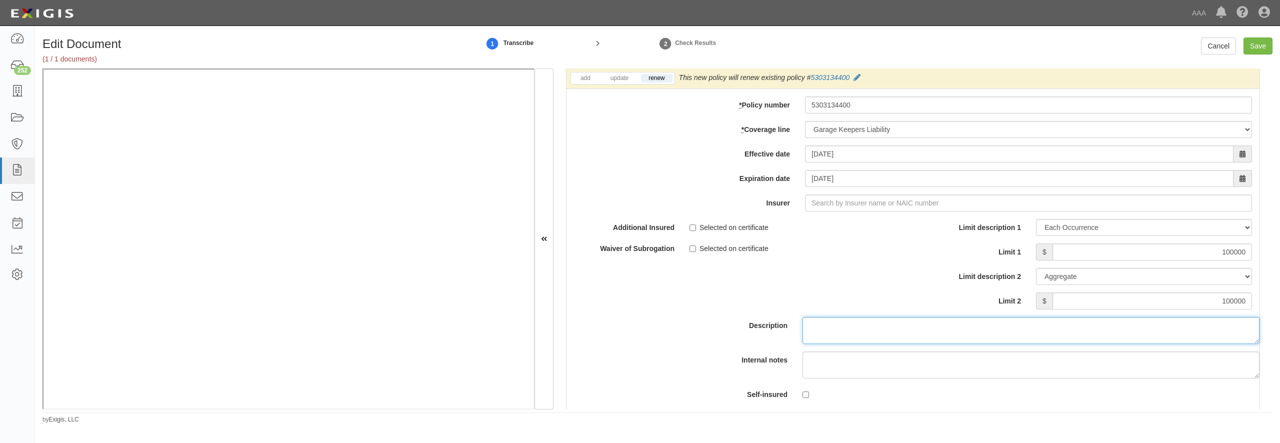
scroll to position [3398, 0]
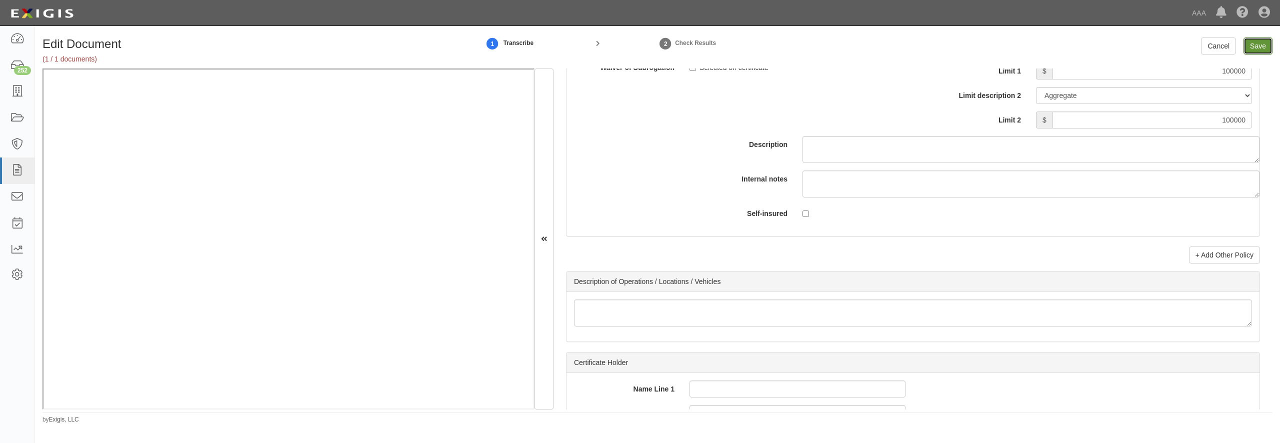
click at [1270, 47] on input "Save" at bounding box center [1258, 46] width 29 height 17
type input "1000000"
type input "2000000"
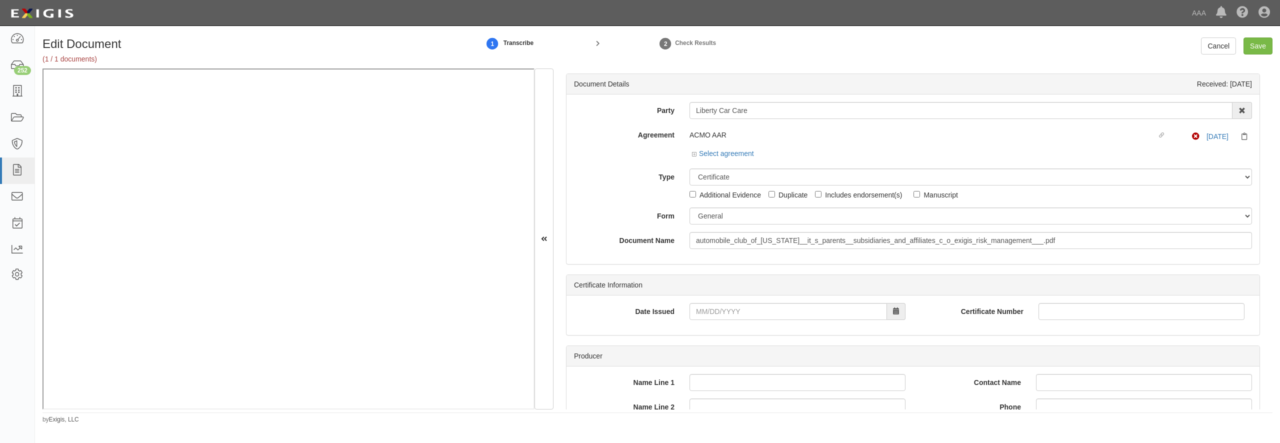
select select "CertificateDetail"
select select "GeneralFormDetail"
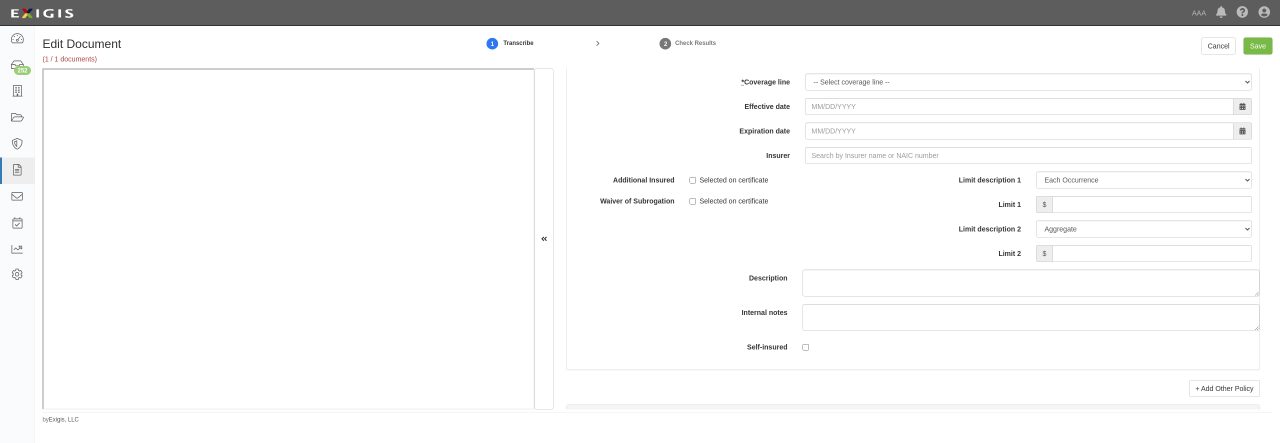
scroll to position [2937, 0]
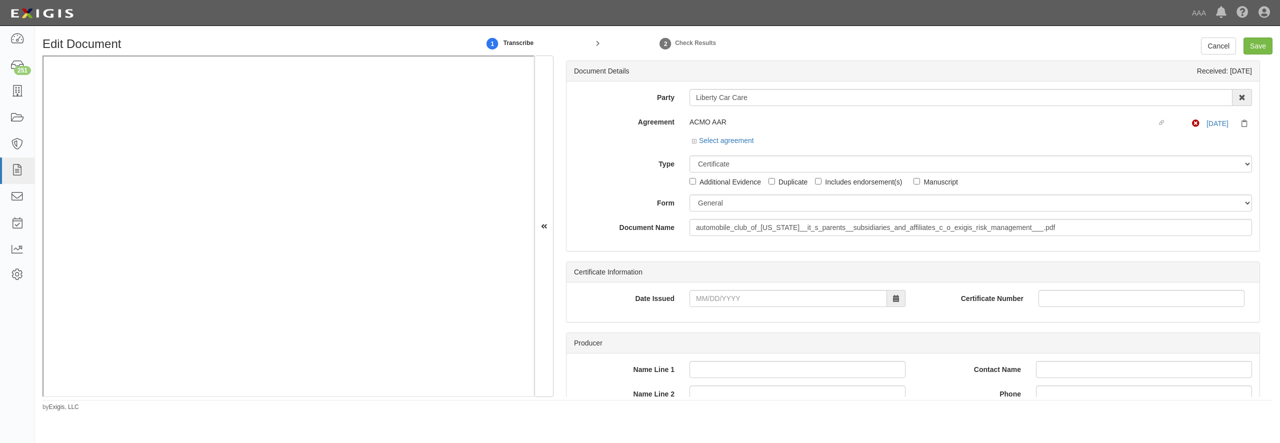
scroll to position [2937, 0]
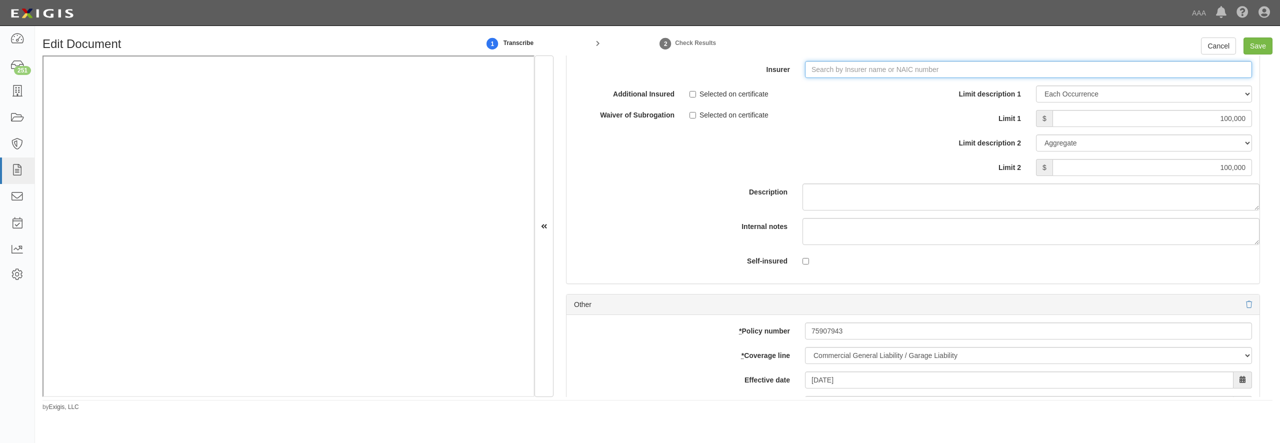
click at [926, 78] on input "Insurer" at bounding box center [1028, 69] width 447 height 17
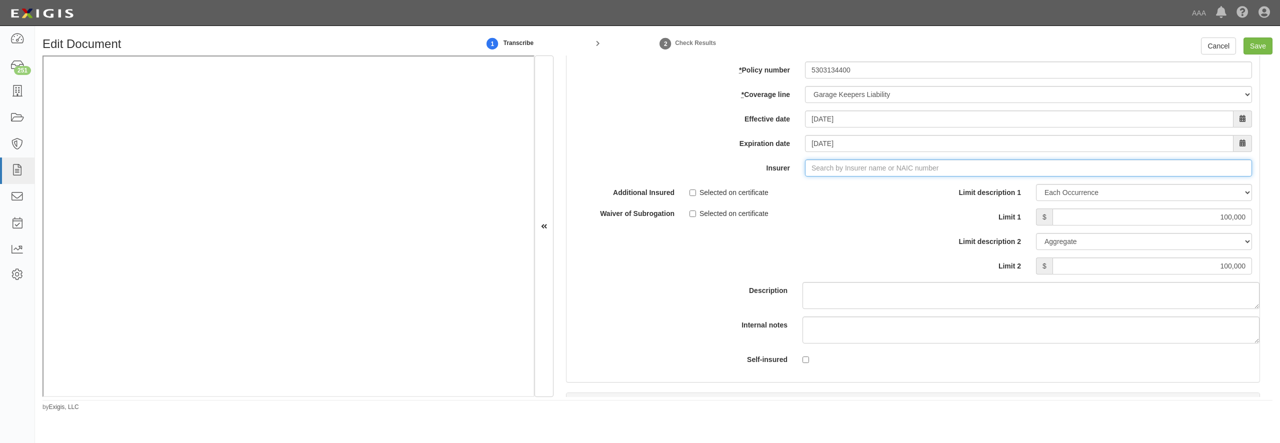
click at [877, 177] on input "Insurer" at bounding box center [1028, 168] width 447 height 17
type input "180 Seguros S.A. (0) NR Rating"
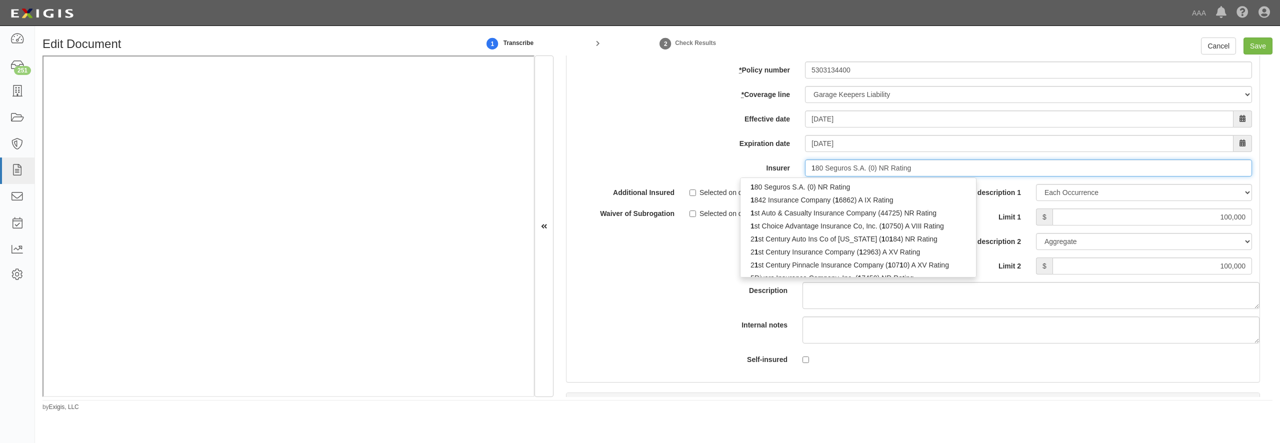
type input "18"
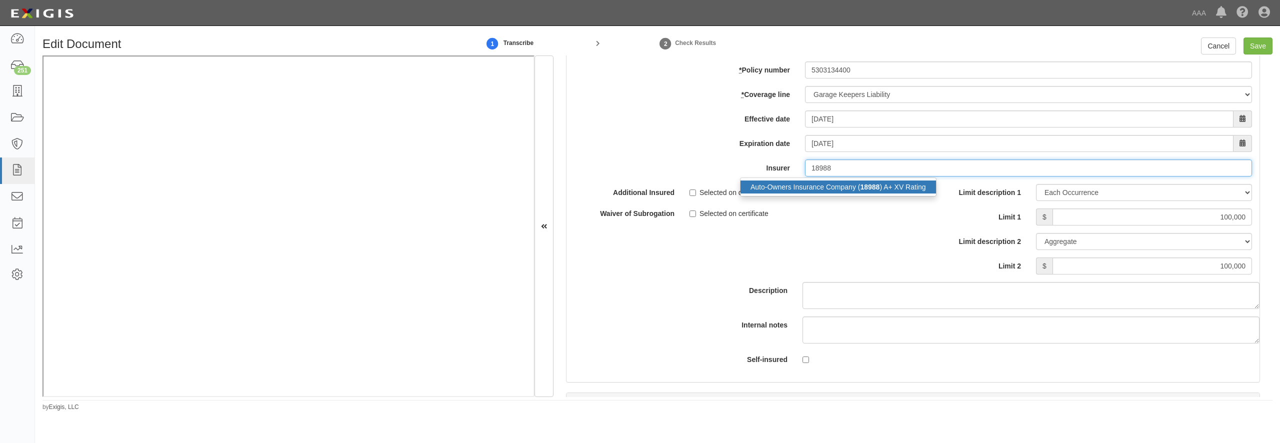
click at [813, 194] on div "Auto-Owners Insurance Company ( 18988 ) A+ XV Rating" at bounding box center [839, 187] width 196 height 13
type input "Auto-Owners Insurance Company (18988) A+ XV Rating"
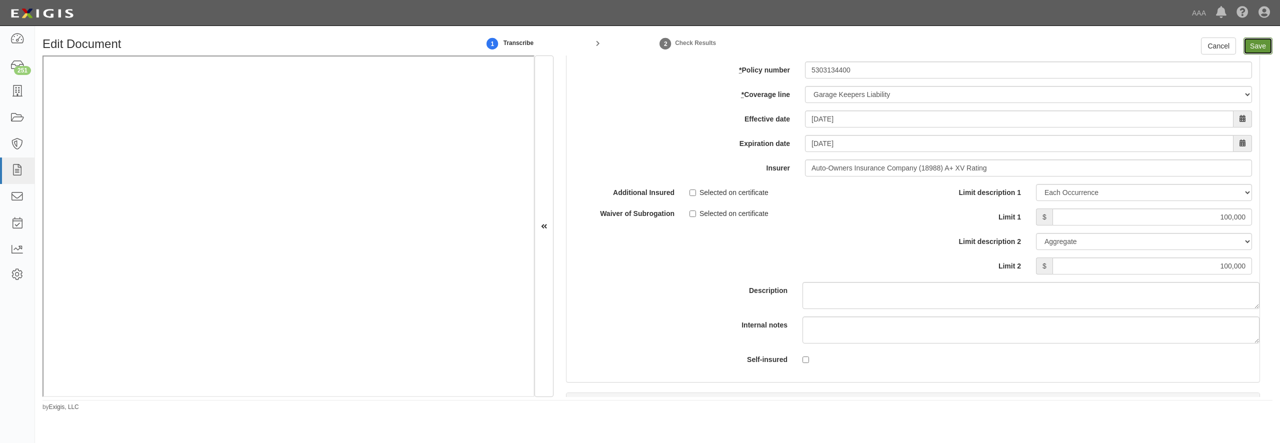
click at [1262, 47] on input "Save" at bounding box center [1258, 46] width 29 height 17
type input "100000"
type input "1000000"
type input "2000000"
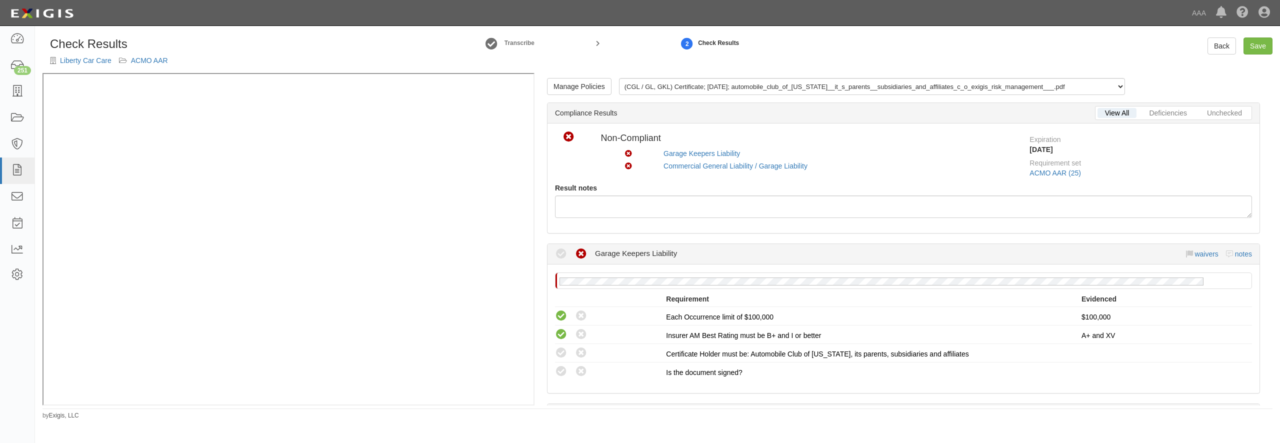
click at [986, 14] on div "Dashboard 251 Inbox Parties Agreements Coverages Documents Messages Tasks Repor…" at bounding box center [640, 13] width 1265 height 26
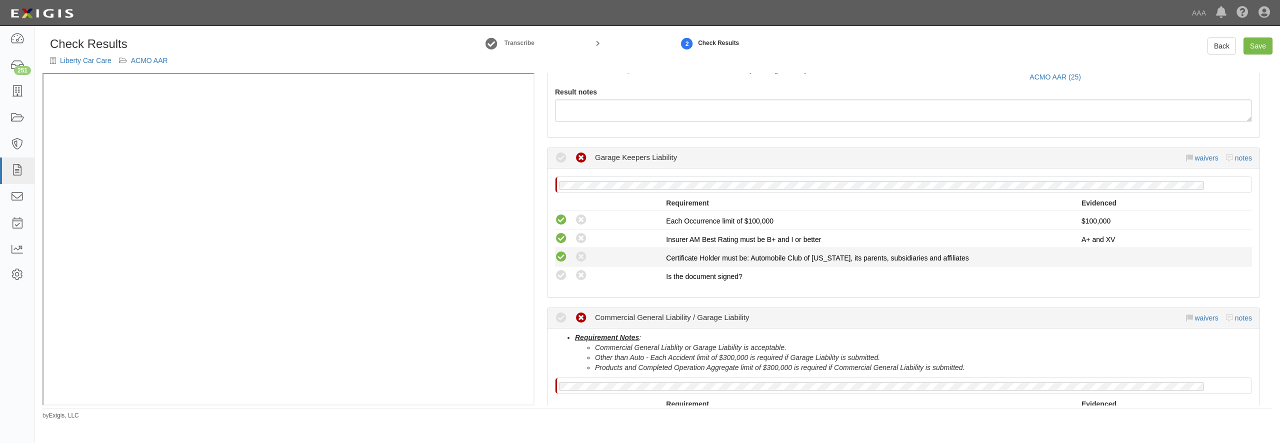
click at [563, 256] on icon at bounding box center [561, 257] width 13 height 13
radio input "true"
click at [563, 271] on icon at bounding box center [561, 276] width 13 height 13
radio input "true"
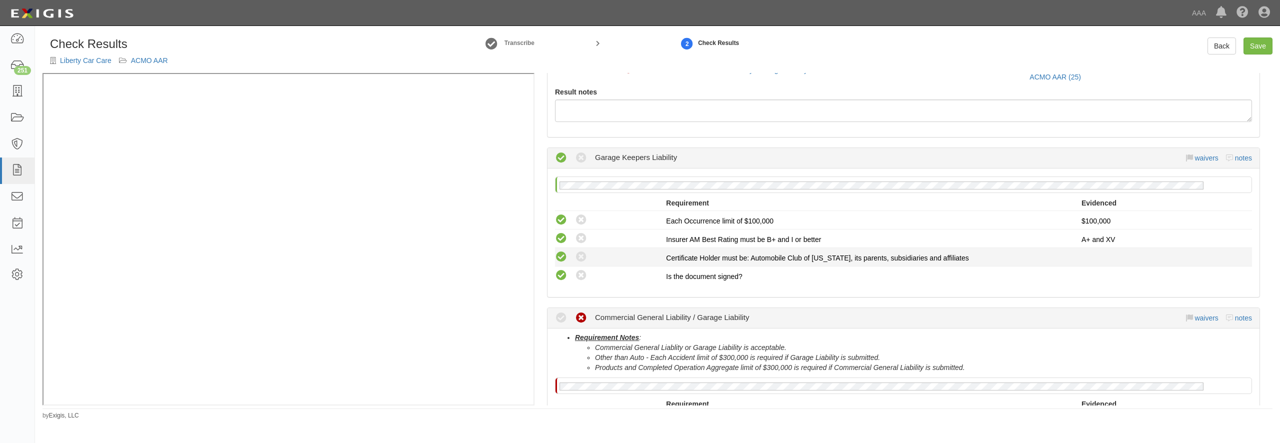
scroll to position [288, 0]
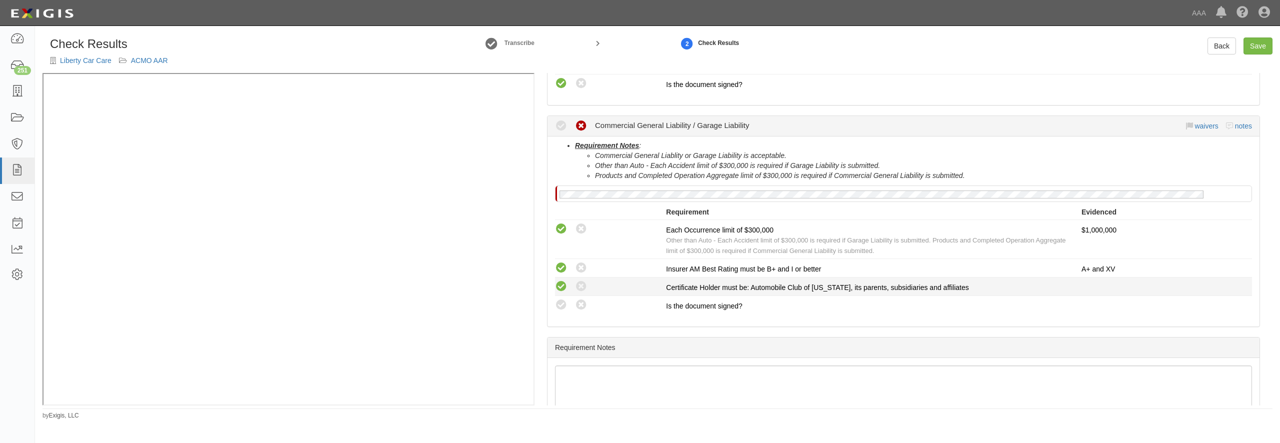
click at [567, 284] on icon at bounding box center [561, 287] width 13 height 13
radio input "true"
click at [564, 303] on icon at bounding box center [561, 305] width 13 height 13
radio input "true"
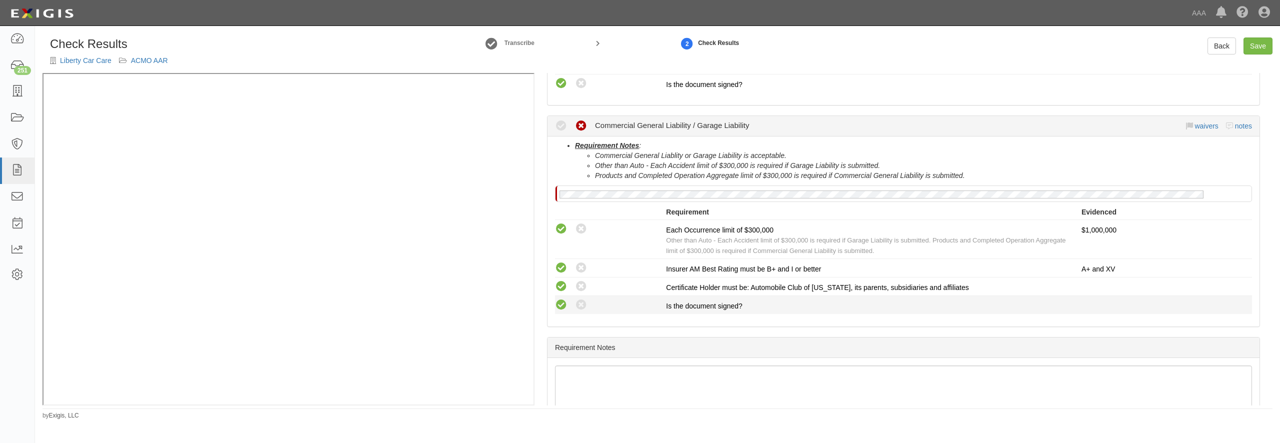
radio input "true"
click at [1257, 45] on link "Save" at bounding box center [1258, 46] width 29 height 17
radio input "true"
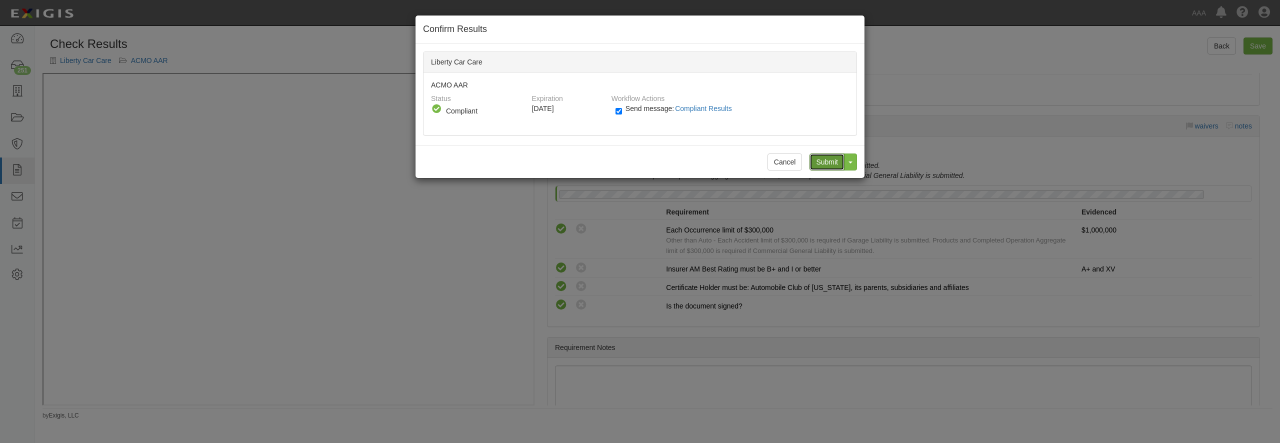
click at [835, 164] on input "Submit" at bounding box center [827, 162] width 35 height 17
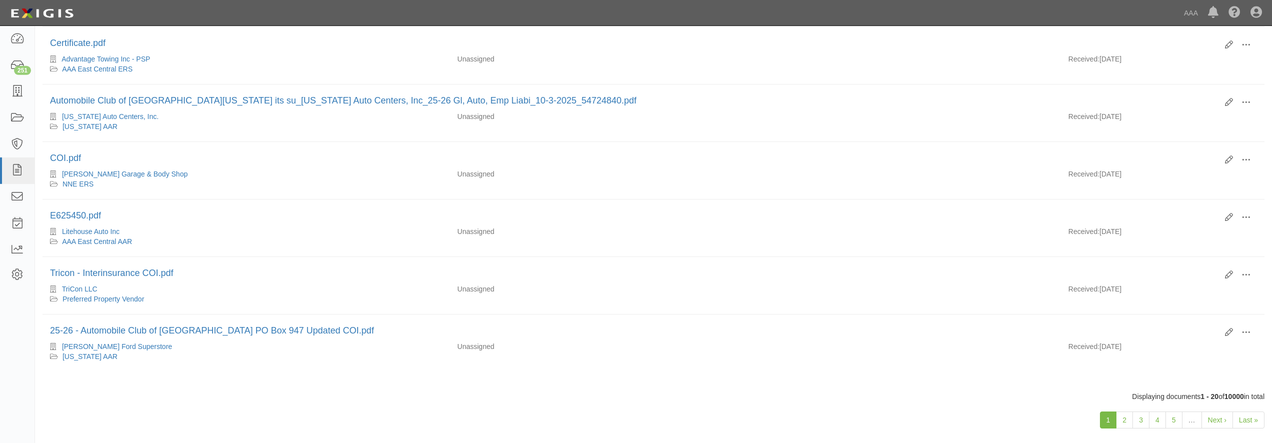
scroll to position [962, 0]
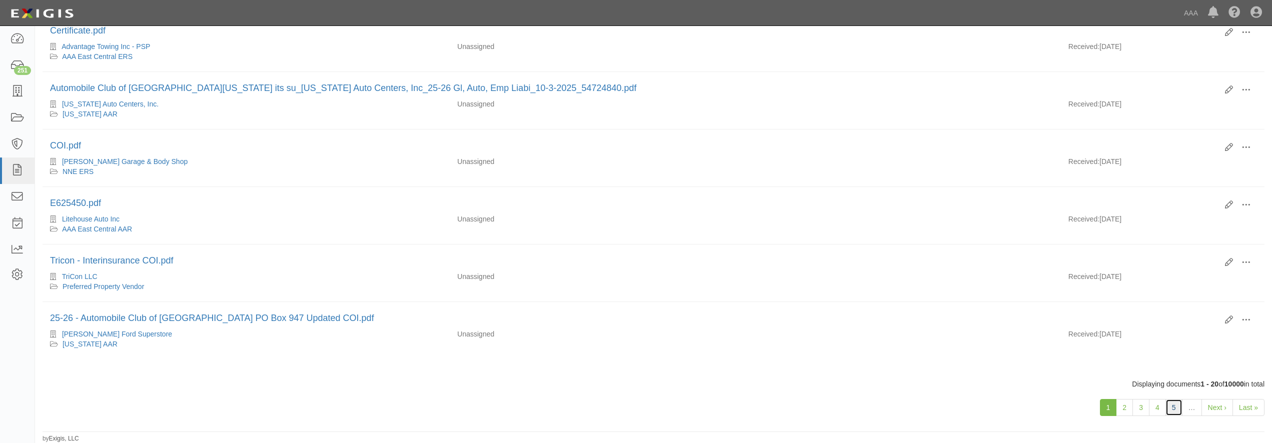
click at [1174, 411] on link "5" at bounding box center [1173, 407] width 17 height 17
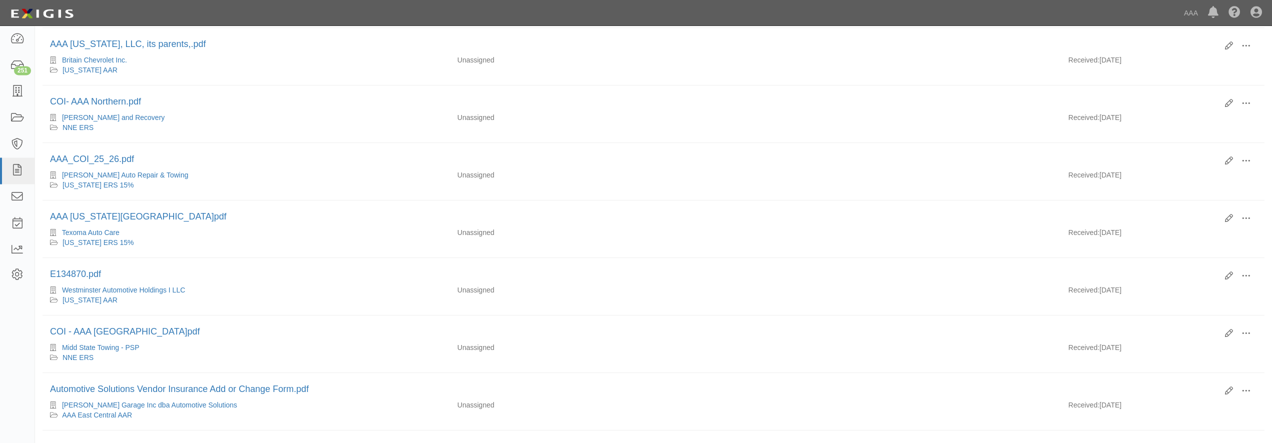
scroll to position [306, 0]
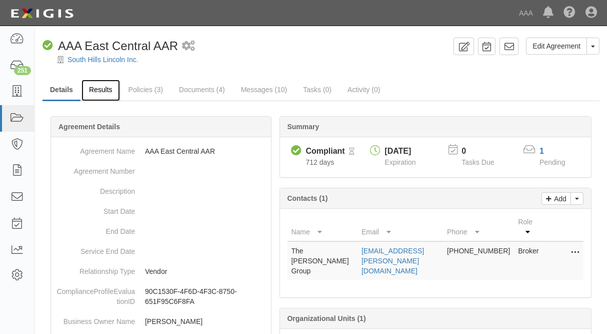
click at [96, 96] on link "Results" at bounding box center [101, 91] width 39 height 22
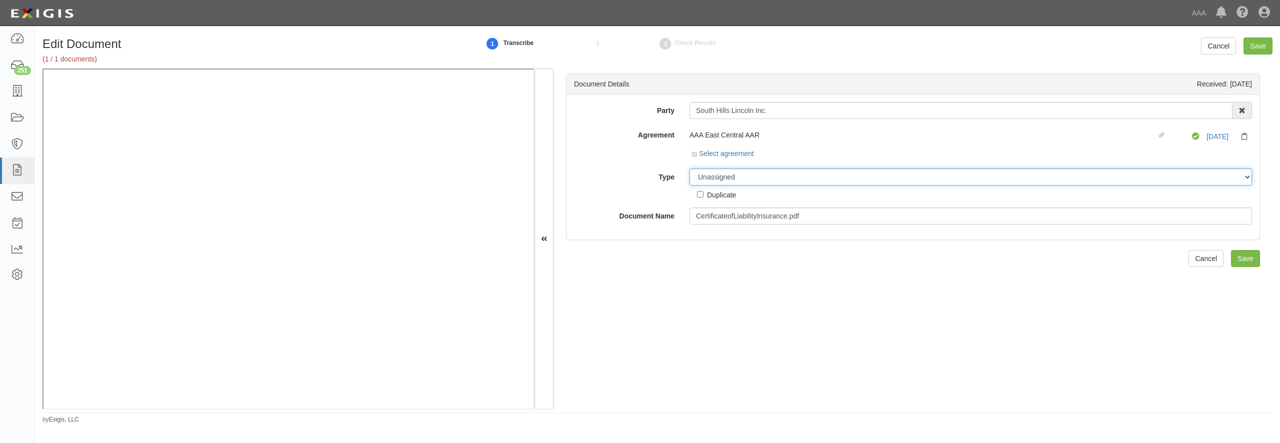
click at [690, 169] on select "Unassigned Binder Cancellation Notice Certificate Contract Endorsement Insuranc…" at bounding box center [971, 177] width 563 height 17
select select "CertificateDetail"
click option "Certificate" at bounding box center [0, 0] width 0 height 0
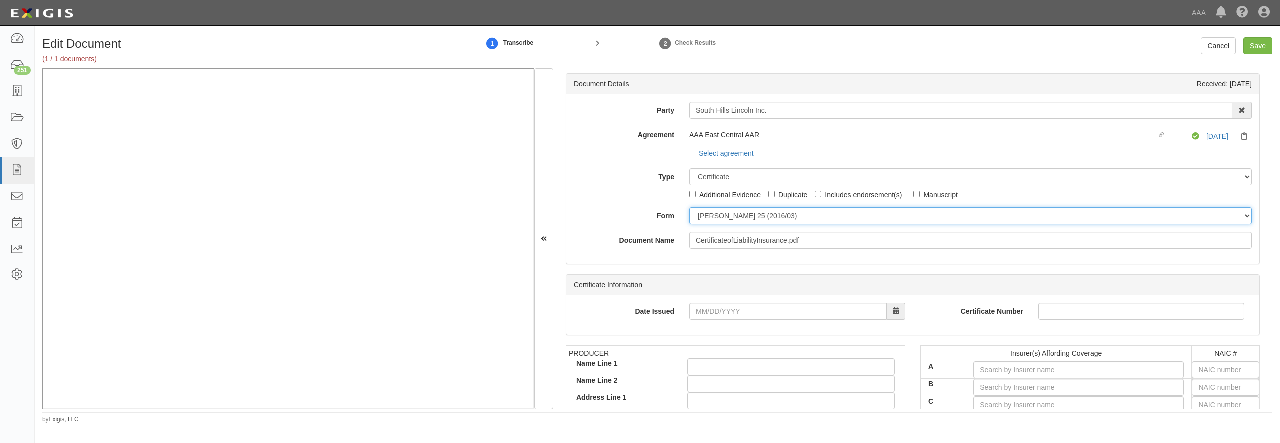
click at [719, 214] on select "ACORD 25 (2016/03) ACORD 101 ACORD 855 NY (2014/05) General" at bounding box center [971, 216] width 563 height 17
select select "GeneralFormDetail"
click option "General" at bounding box center [0, 0] width 0 height 0
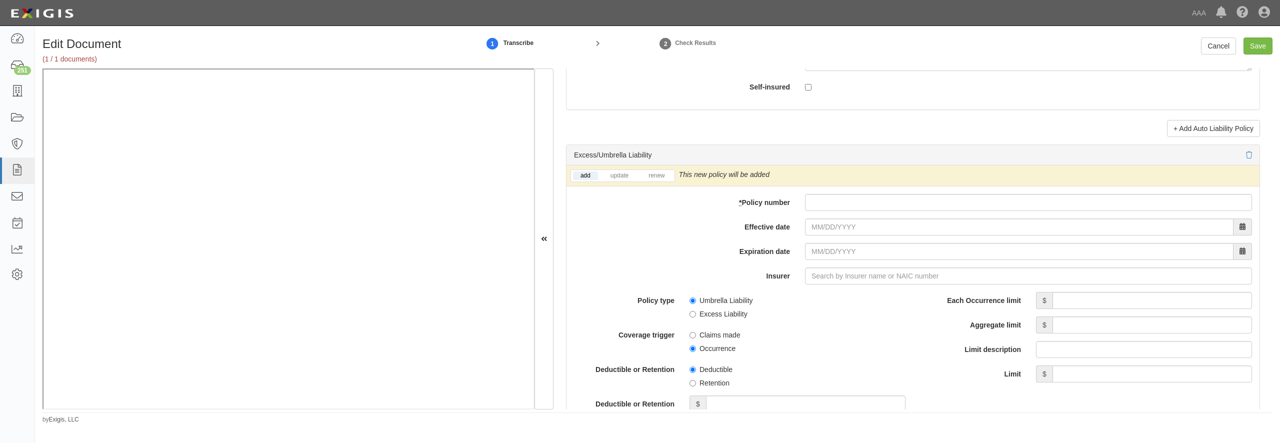
scroll to position [1969, 0]
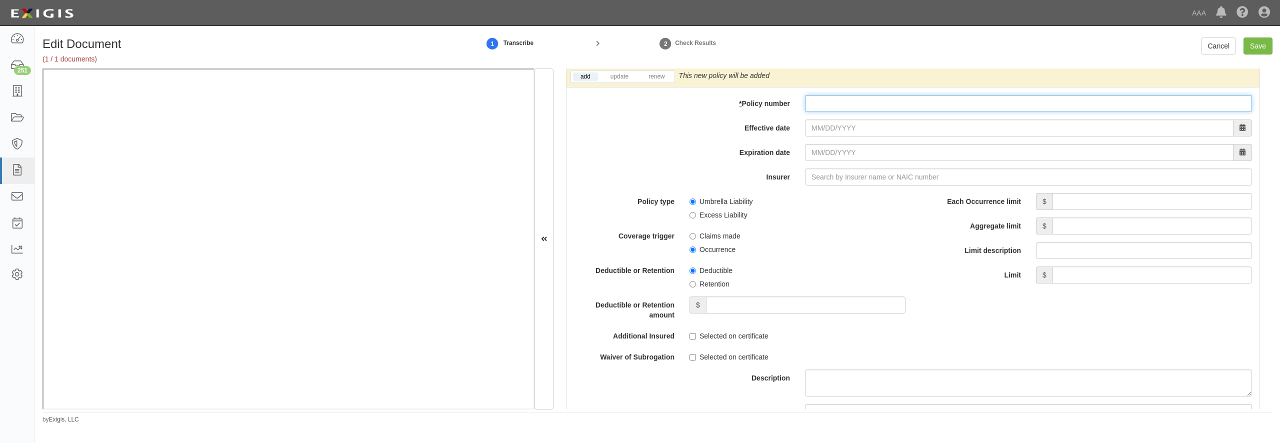
click at [896, 112] on input "* Policy number" at bounding box center [1028, 103] width 447 height 17
type input "Q342170169"
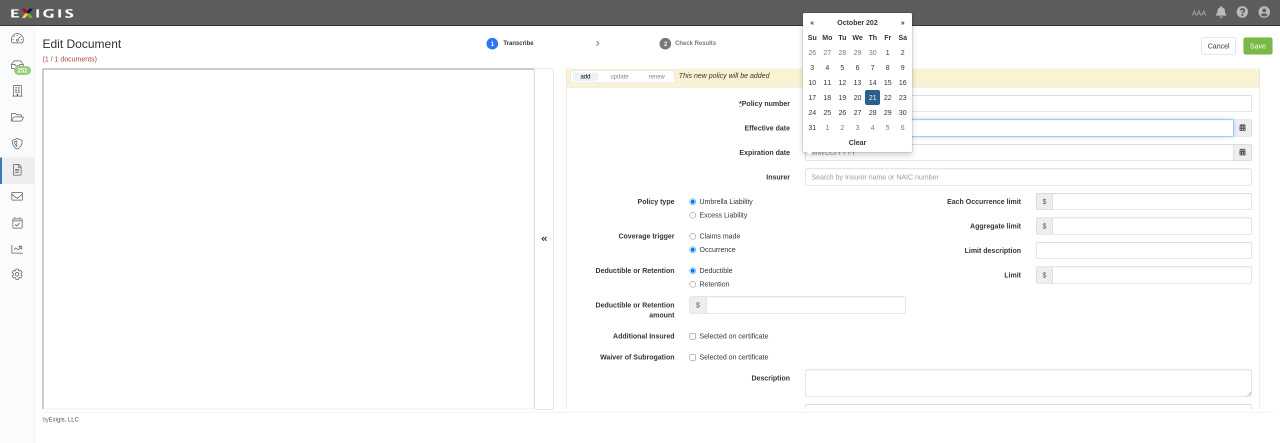
type input "10/21/2025"
type input "10/21/2026"
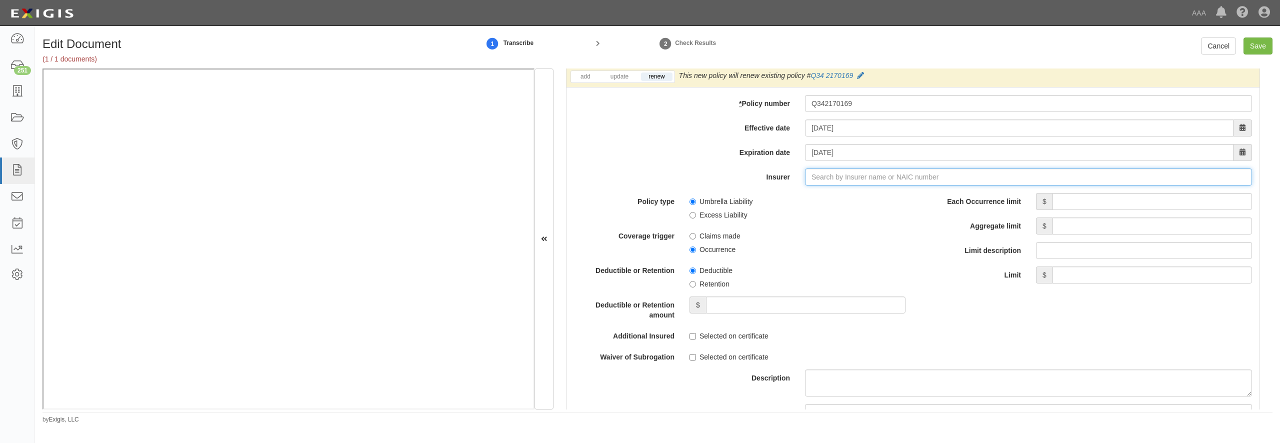
type input "21st Century Advantage Insurance Company (25232) NR Rating"
type input "2"
click at [825, 203] on div "Erie Insurance Exchange ( 26271 ) A XV Rating" at bounding box center [823, 196] width 164 height 13
type input "Erie Insurance Exchange (26271) A XV Rating"
click at [1072, 210] on input "Each Occurrence limit" at bounding box center [1153, 201] width 200 height 17
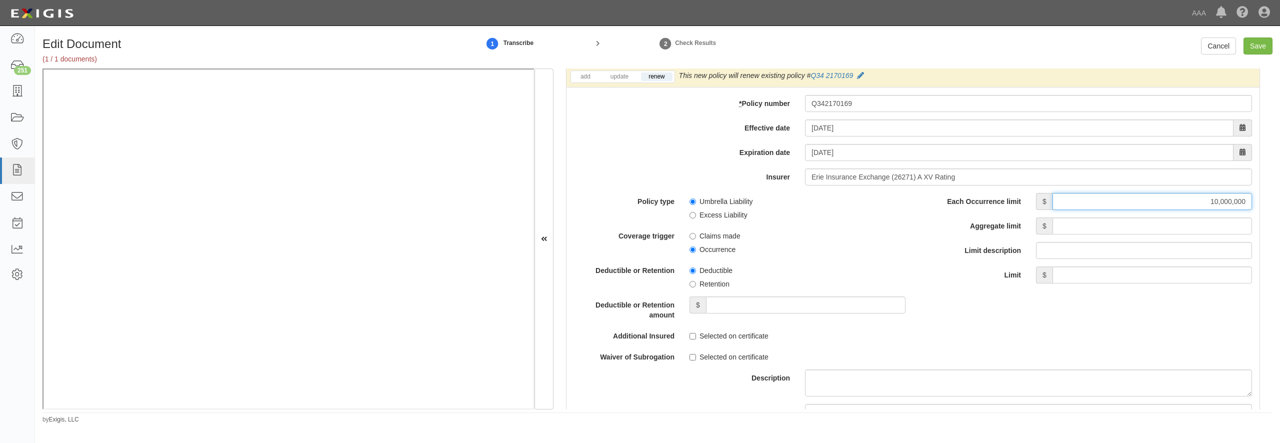
type input "10,000,000"
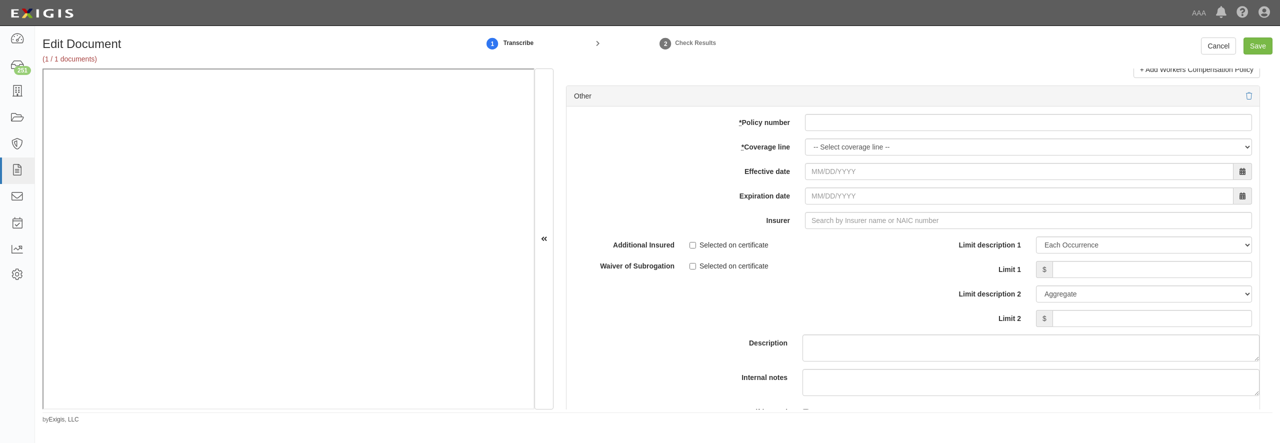
scroll to position [2833, 0]
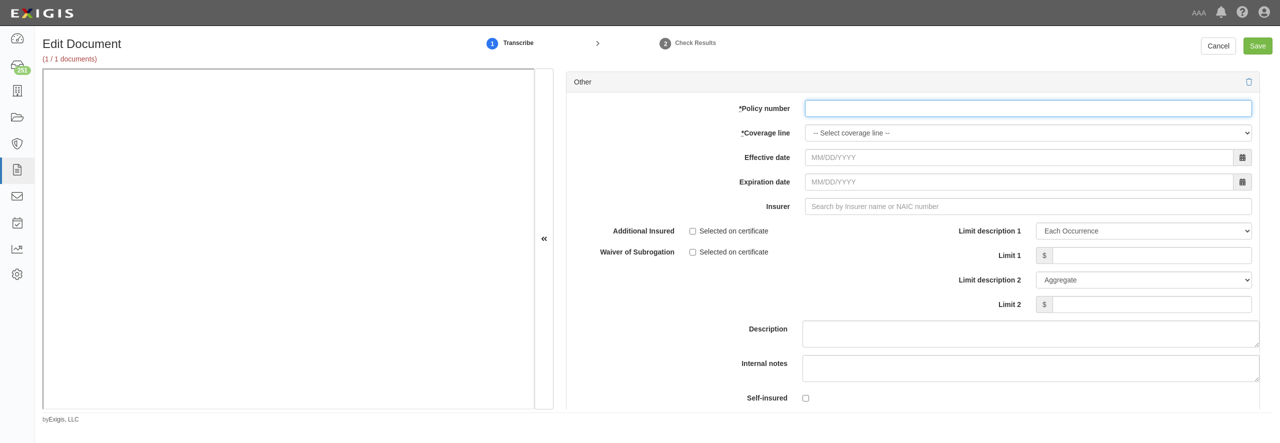
click at [914, 117] on input "* Policy number" at bounding box center [1028, 108] width 447 height 17
type input "Q102180173"
select select "70"
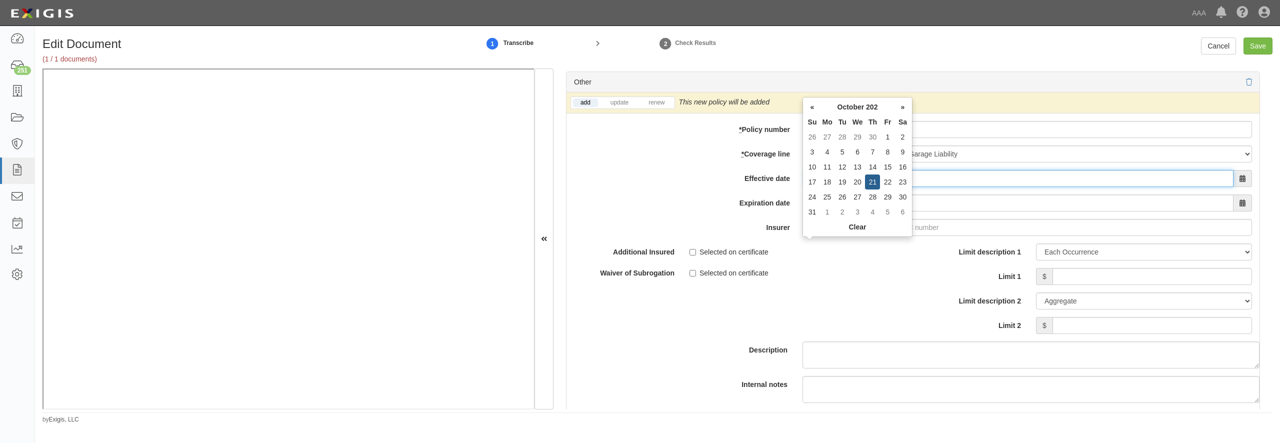
type input "10/21/2025"
type input "10/21/2026"
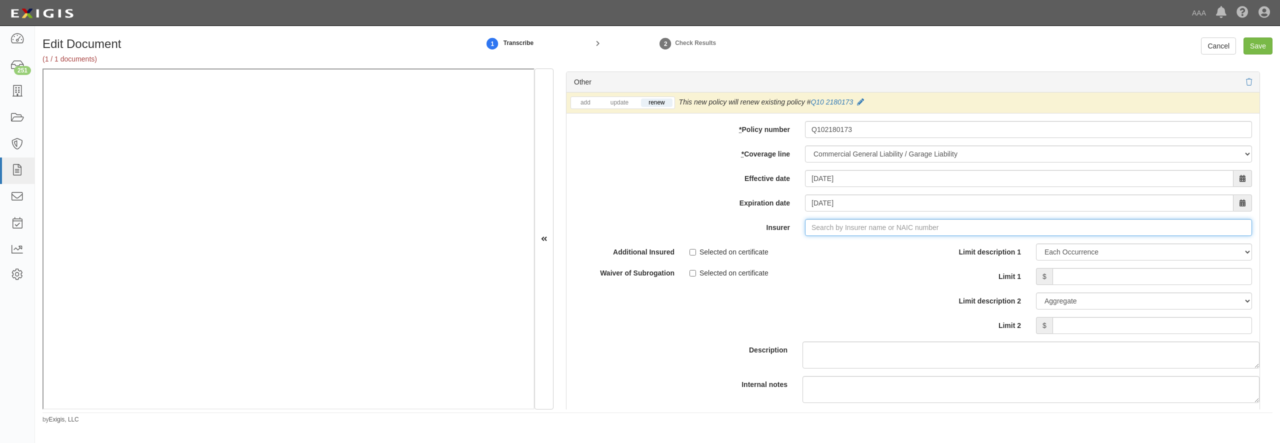
type input "21st Century Advantage Insurance Company (25232) NR Rating"
type input "2"
click at [802, 253] on div "Erie Insurance Exchange ( 26271 ) A XV Rating" at bounding box center [823, 246] width 164 height 13
type input "Erie Insurance Exchange (26271) A XV Rating"
click at [1084, 285] on input "Limit 1" at bounding box center [1153, 276] width 200 height 17
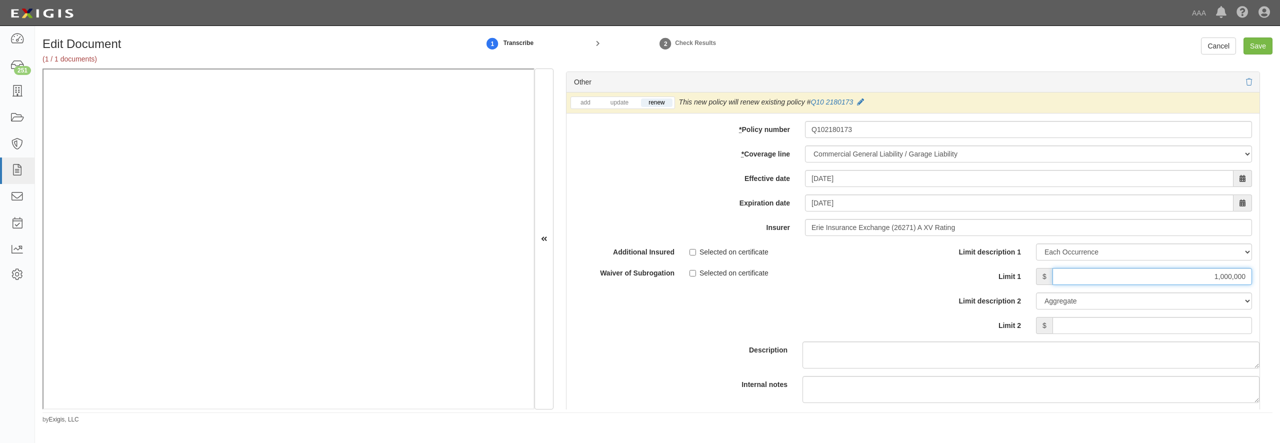
type input "1,000,000"
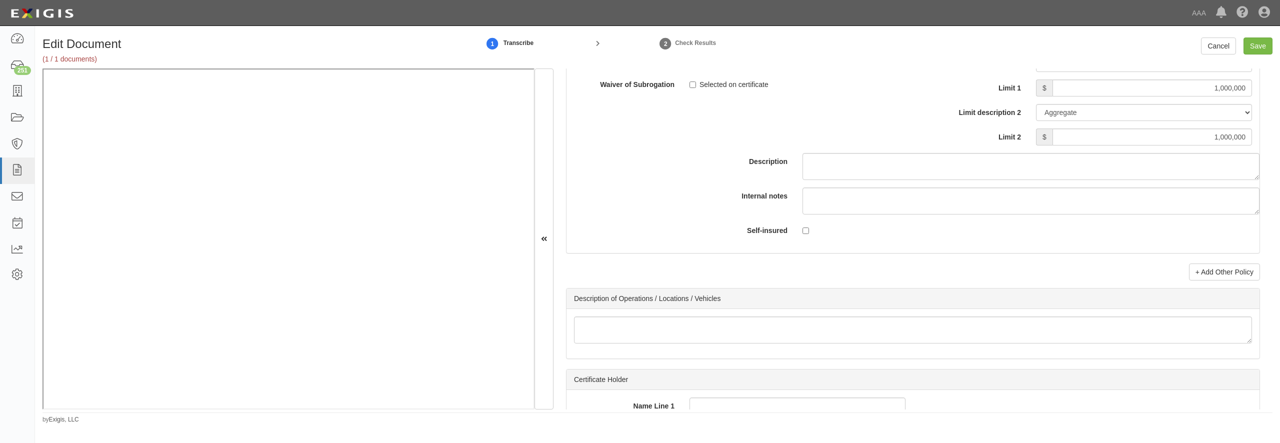
click at [1206, 281] on div "Other add update renew This new policy will be added This new policy will updat…" at bounding box center [913, 82] width 694 height 398
click at [1206, 281] on link "+ Add Other Policy" at bounding box center [1224, 272] width 71 height 17
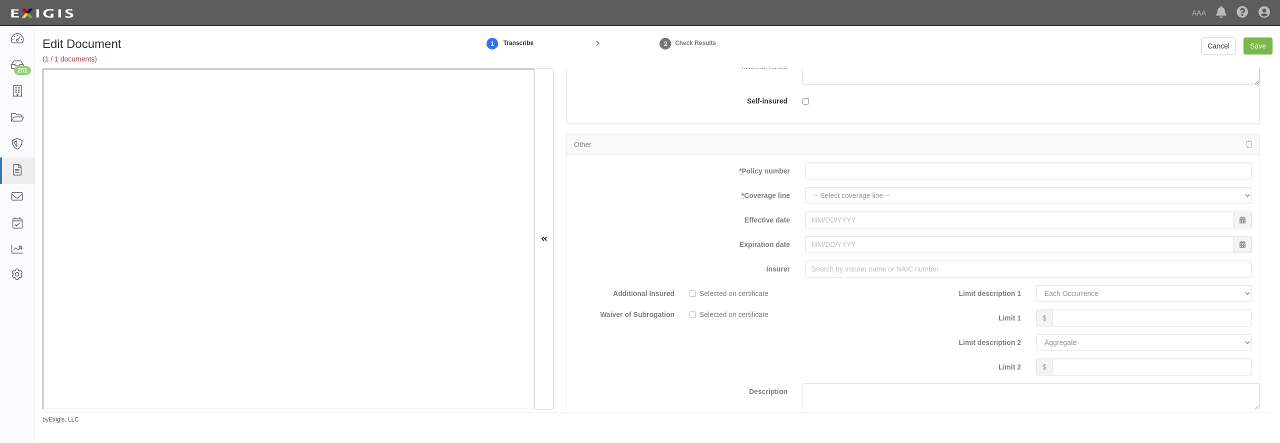
scroll to position [3166, 0]
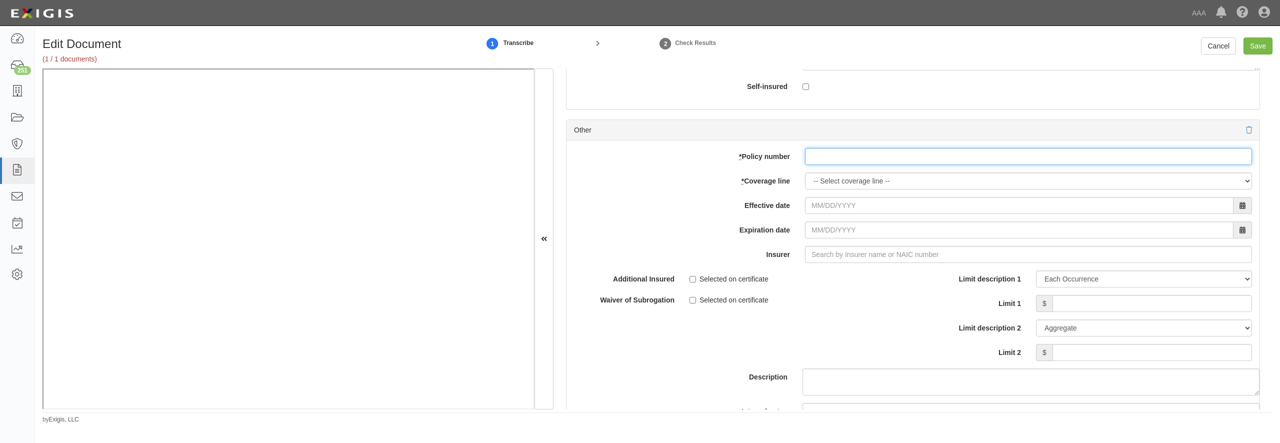
click at [825, 165] on input "* Policy number" at bounding box center [1028, 156] width 447 height 17
paste input "5303134400"
click at [824, 165] on input "5303134400" at bounding box center [1028, 156] width 447 height 17
type input "Q102180173"
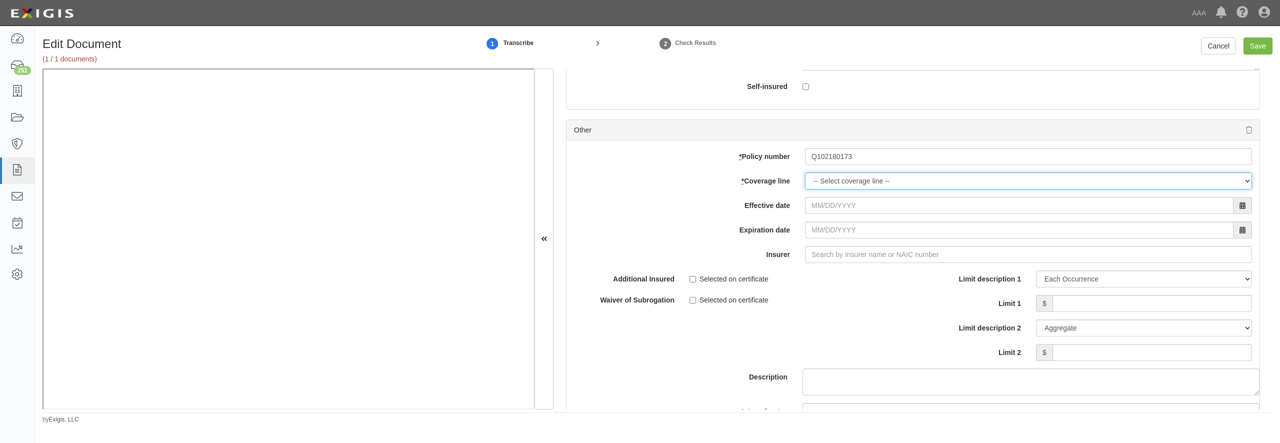
select select "56"
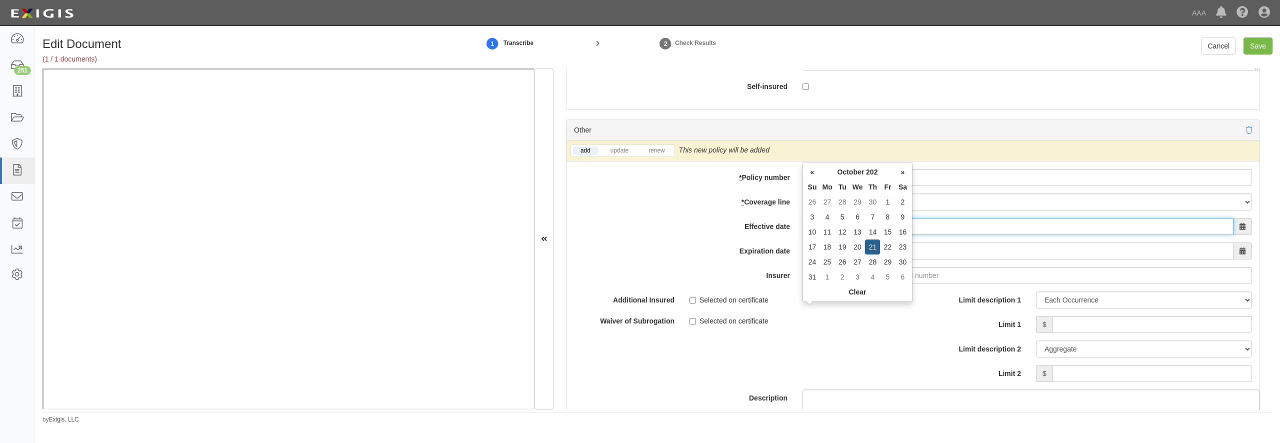
type input "10/21/0202"
type input "10/21/0203"
drag, startPoint x: 859, startPoint y: 313, endPoint x: 755, endPoint y: 322, distance: 104.9
click at [805, 235] on input "10/21/0202" at bounding box center [1019, 226] width 429 height 17
type input "0"
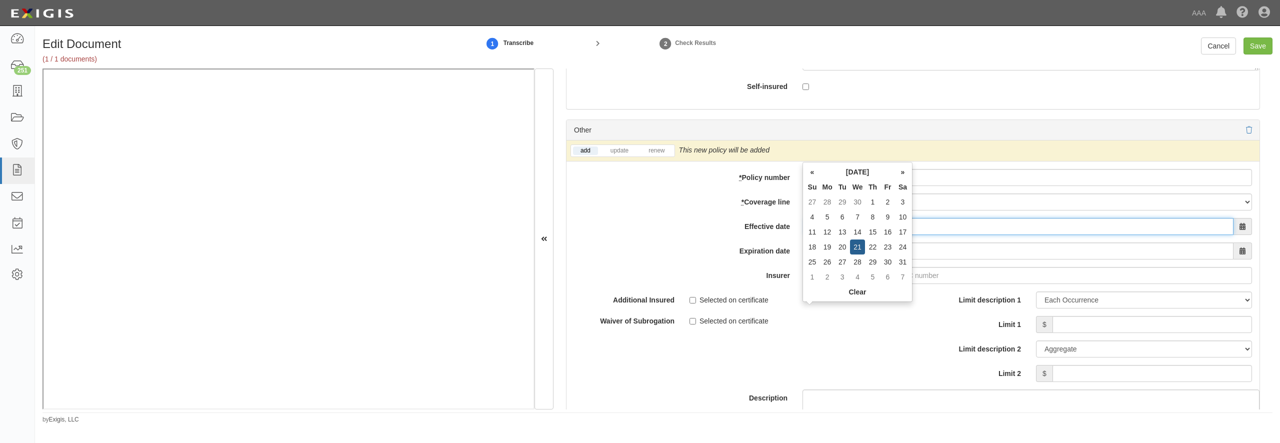
type input "10/21/2025"
type input "10/21/2026"
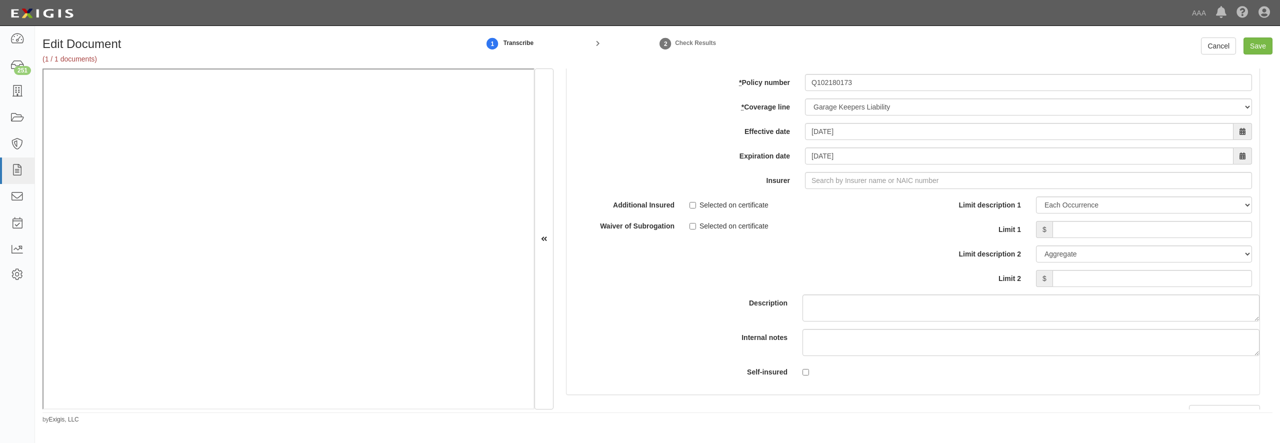
scroll to position [3262, 0]
click at [829, 188] on input "Insurer" at bounding box center [1028, 179] width 447 height 17
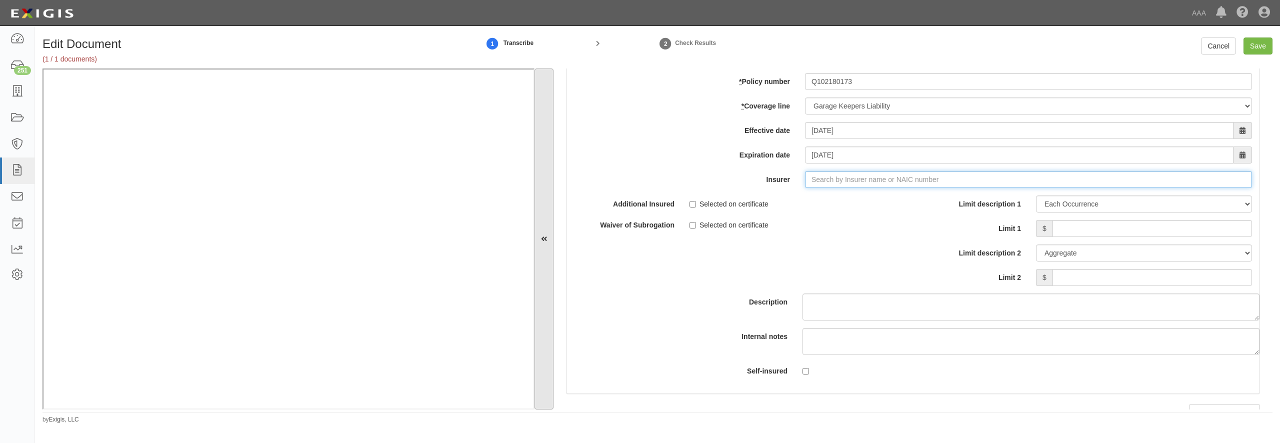
type input "21st Century Advantage Insurance Company (25232) NR Rating"
type input "2"
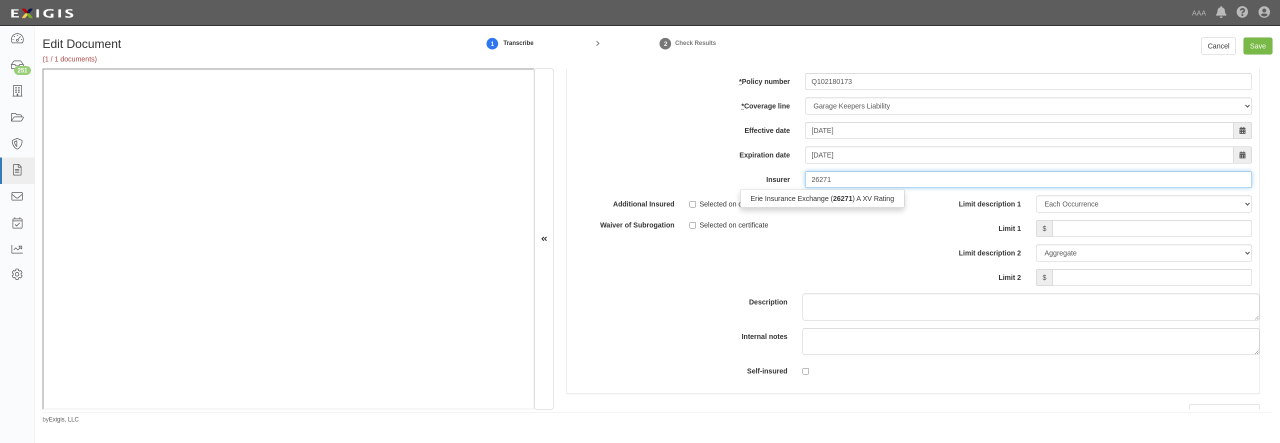
click at [804, 208] on div "Erie Insurance Exchange ( 26271 ) A XV Rating" at bounding box center [822, 198] width 165 height 19
click at [804, 205] on div "Erie Insurance Exchange ( 26271 ) A XV Rating" at bounding box center [823, 198] width 164 height 13
type input "Erie Insurance Exchange (26271) A XV Rating"
click at [1075, 237] on input "Limit 1" at bounding box center [1153, 228] width 200 height 17
type input "1,000,000"
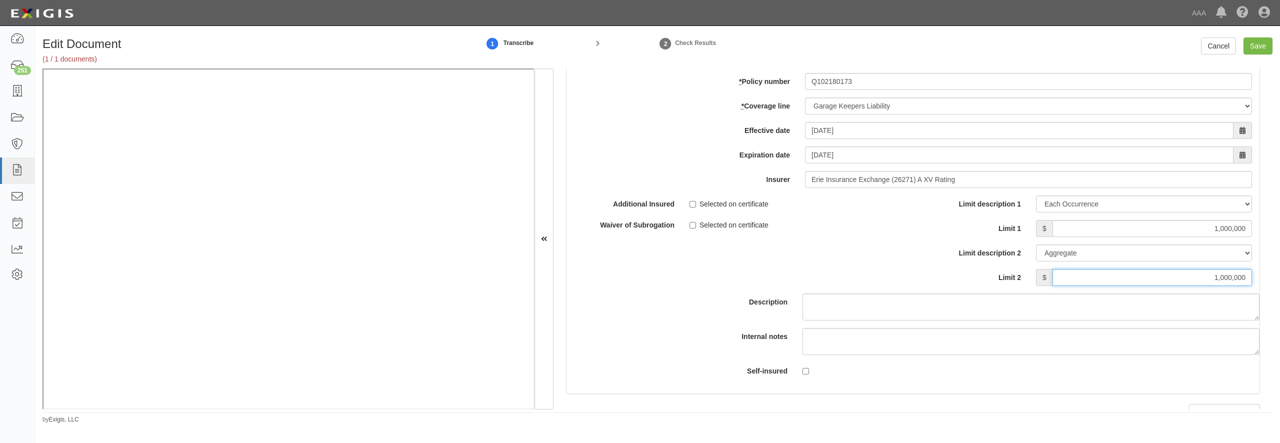
type input "1,000,000"
click at [1120, 237] on input "1,000,000" at bounding box center [1153, 228] width 200 height 17
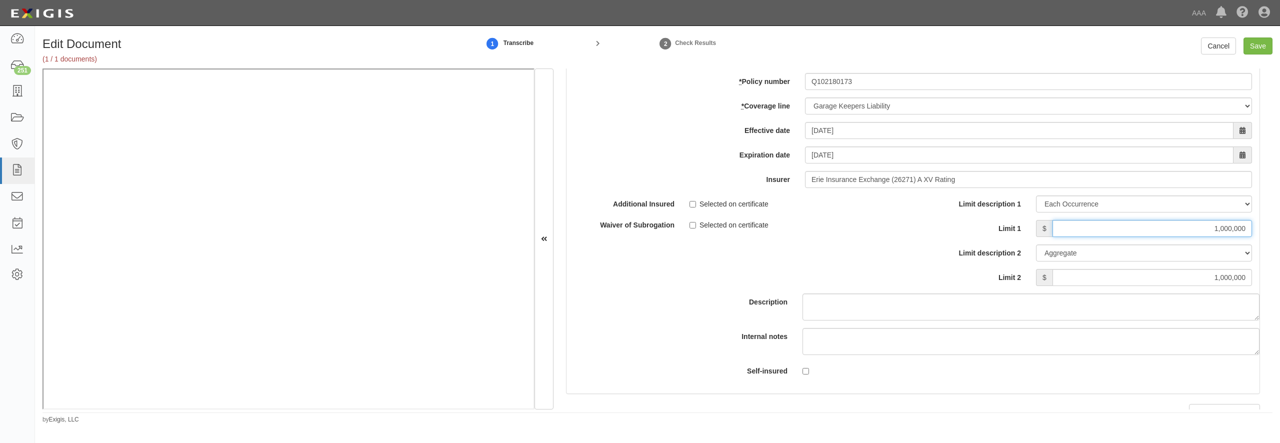
click at [1120, 237] on input "1,000,000" at bounding box center [1153, 228] width 200 height 17
type input "600,000"
click at [1262, 42] on input "Save" at bounding box center [1258, 46] width 29 height 17
type input "10000000"
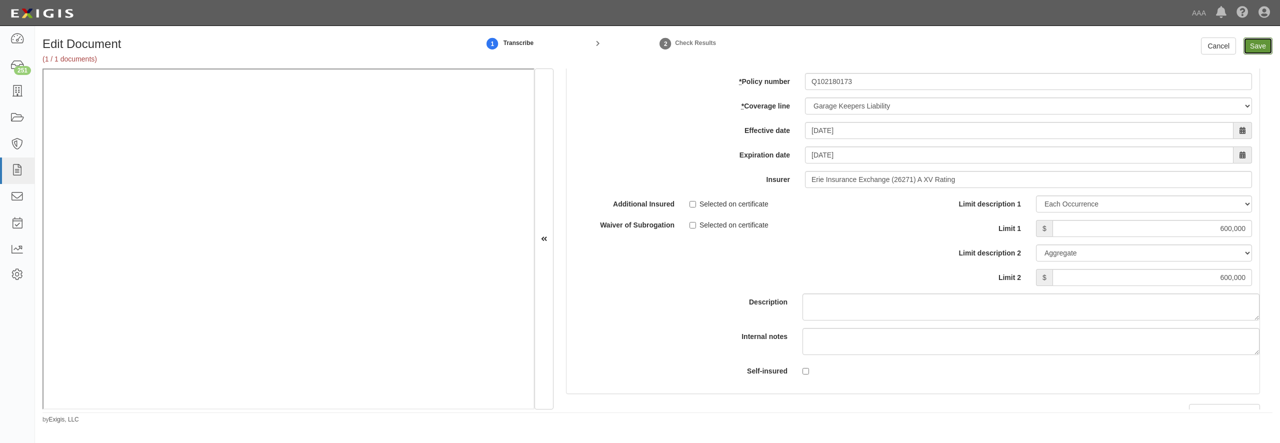
type input "10000000"
type input "1000000"
type input "600000"
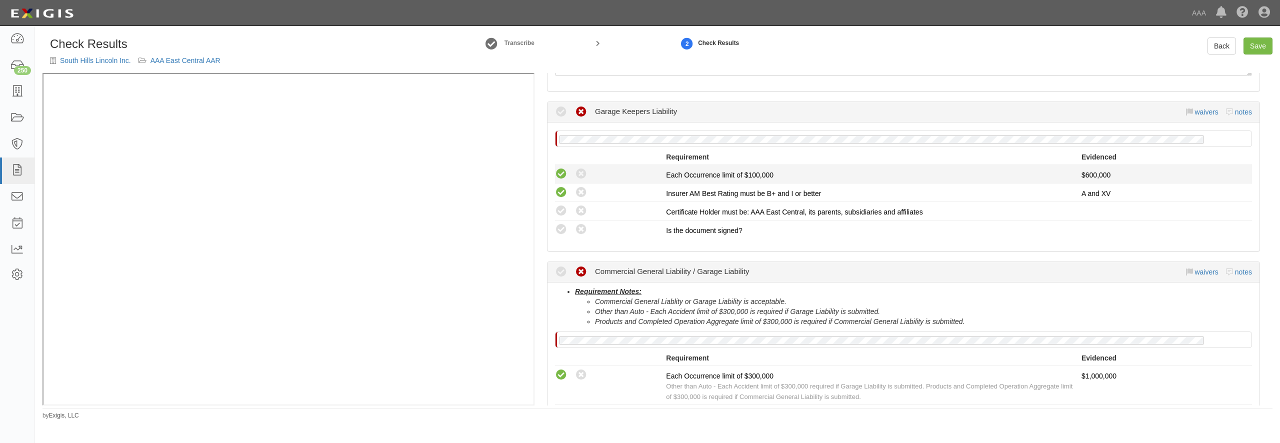
scroll to position [144, 0]
click at [565, 207] on icon at bounding box center [561, 209] width 13 height 13
radio input "true"
click at [564, 225] on icon at bounding box center [561, 228] width 13 height 13
radio input "true"
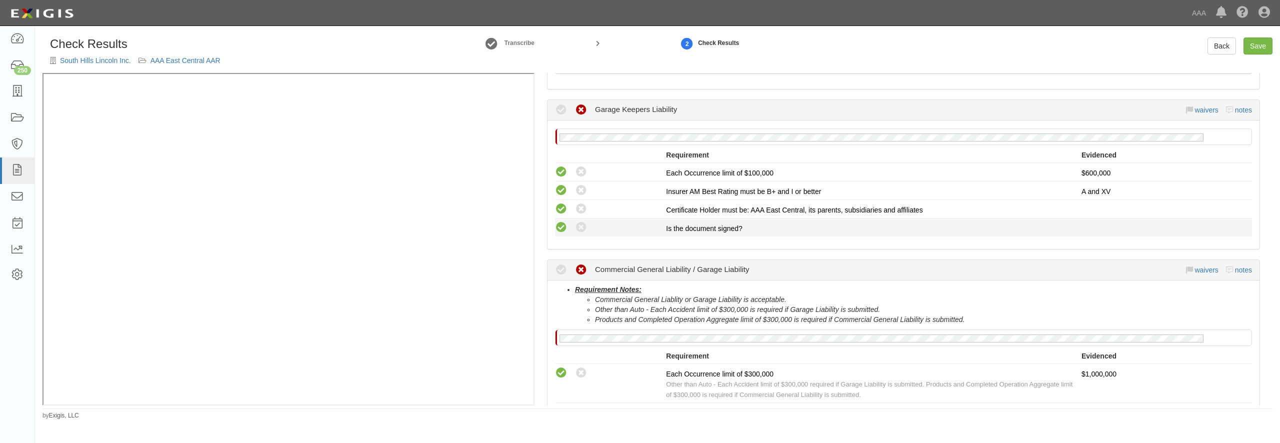
radio input "true"
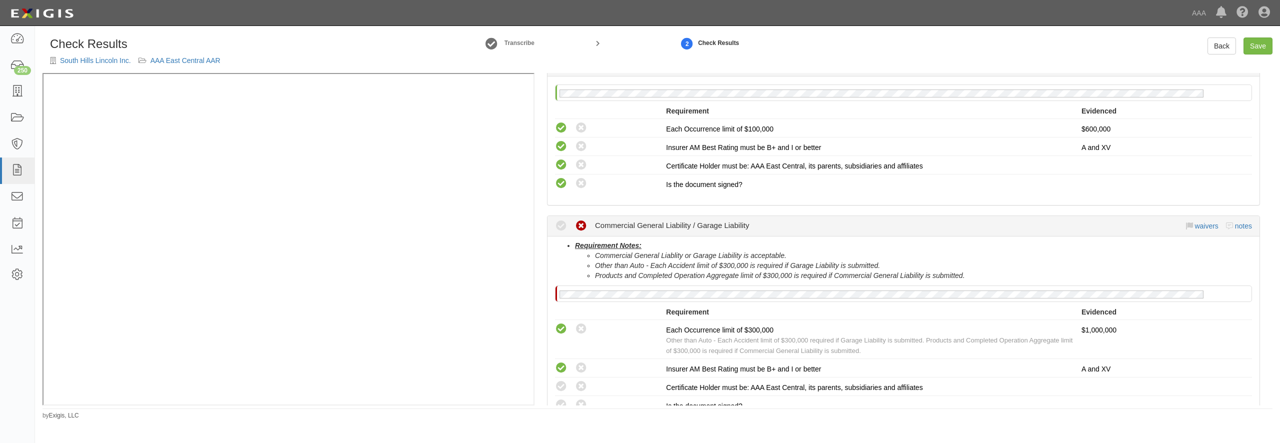
scroll to position [336, 0]
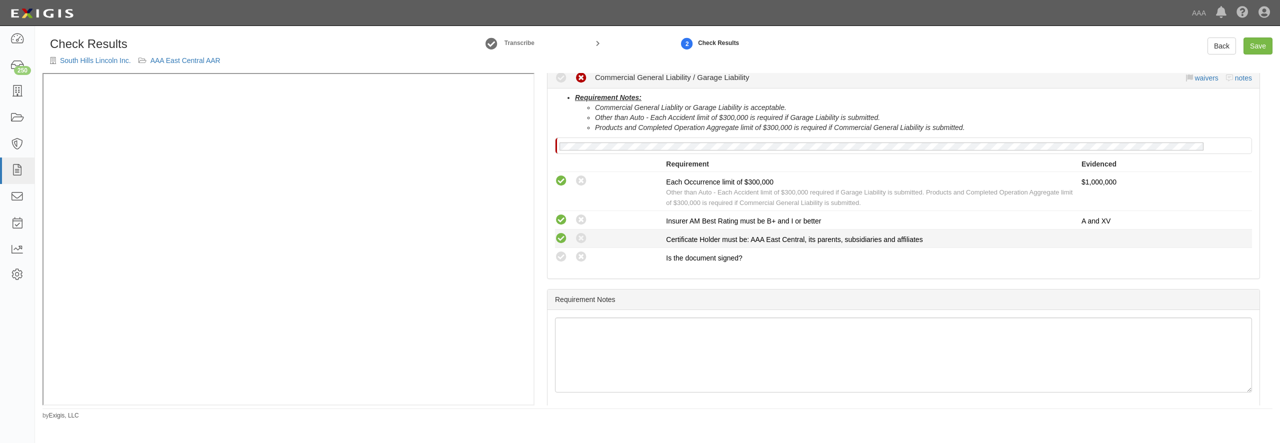
click at [563, 235] on icon at bounding box center [561, 239] width 13 height 13
radio input "true"
click at [562, 262] on icon at bounding box center [561, 257] width 13 height 13
radio input "true"
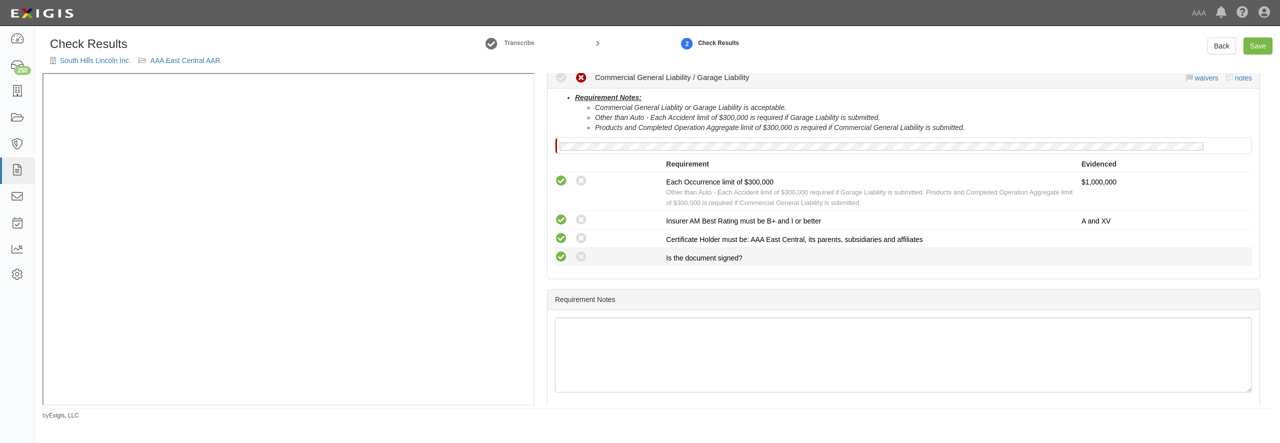
radio input "true"
click at [1246, 51] on link "Save" at bounding box center [1258, 46] width 29 height 17
radio input "true"
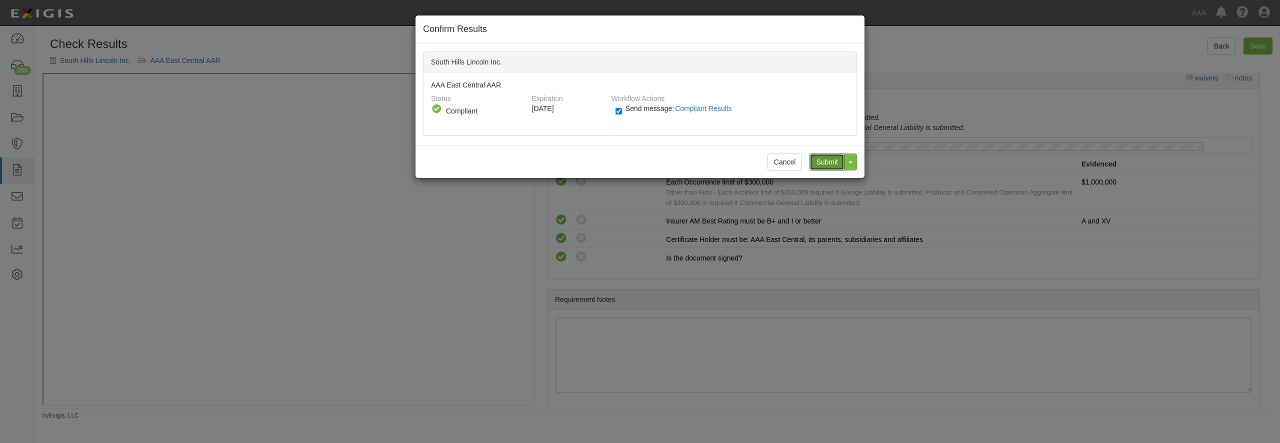
click at [830, 165] on input "Submit" at bounding box center [827, 162] width 35 height 17
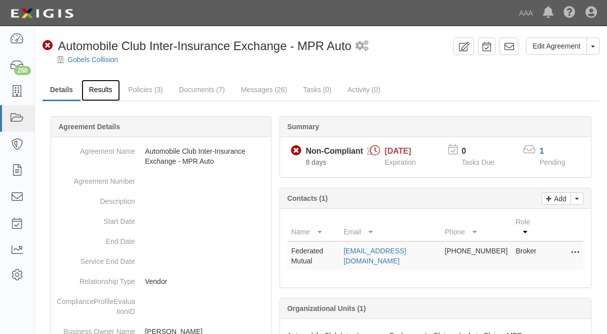
click at [100, 91] on link "Results" at bounding box center [101, 91] width 39 height 22
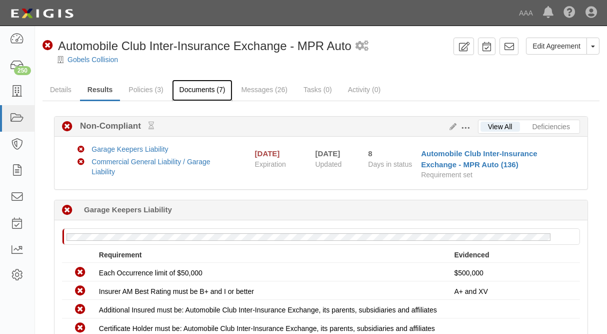
click at [216, 88] on link "Documents (7)" at bounding box center [202, 91] width 61 height 22
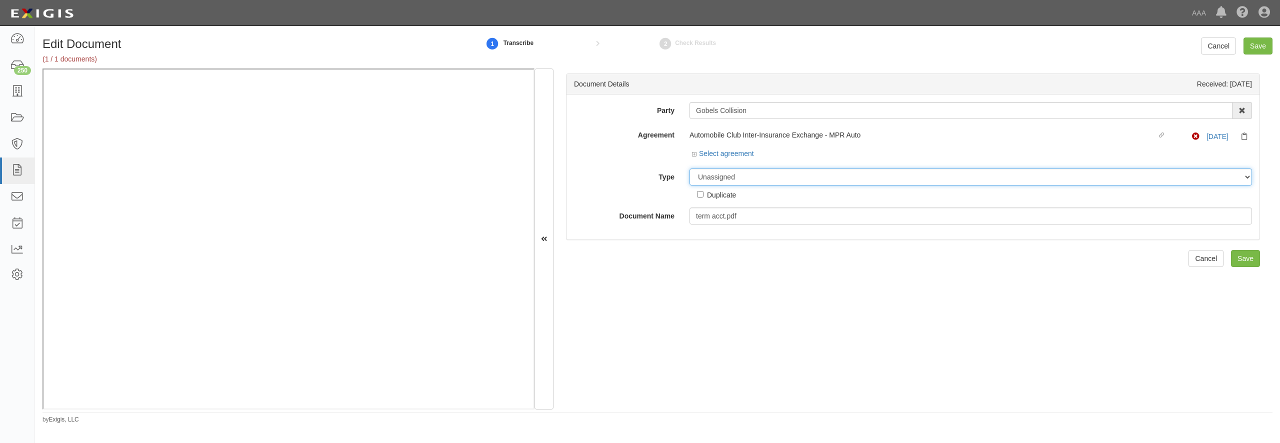
click at [714, 175] on select "Unassigned Binder Cancellation Notice Certificate Contract Endorsement Insuranc…" at bounding box center [971, 177] width 563 height 17
select select "OtherDetail"
click option "Other Document" at bounding box center [0, 0] width 0 height 0
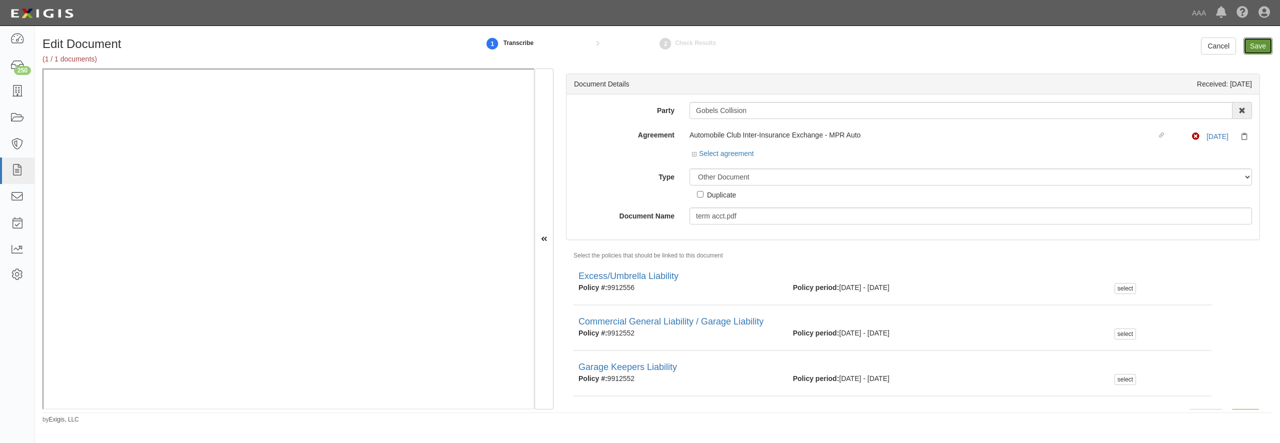
click at [1261, 50] on input "Save" at bounding box center [1258, 46] width 29 height 17
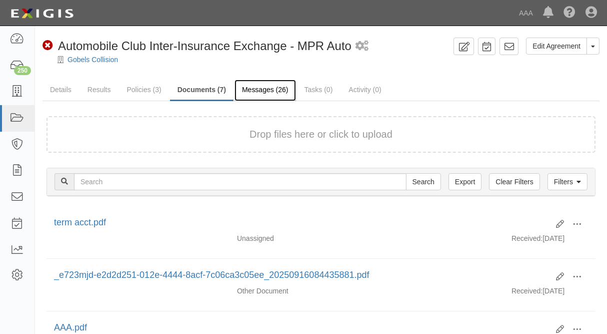
click at [275, 95] on link "Messages (26)" at bounding box center [266, 91] width 62 height 22
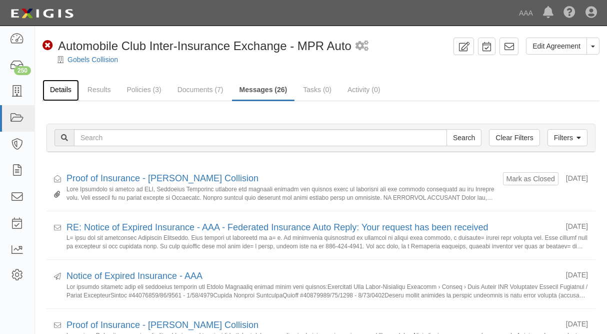
click at [63, 86] on link "Details" at bounding box center [61, 91] width 37 height 22
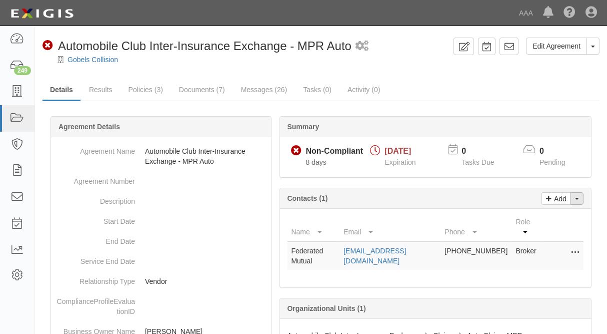
click at [581, 197] on button "Toggle Contact Dropdown" at bounding box center [577, 198] width 13 height 13
click at [551, 213] on link "Change contacts" at bounding box center [543, 216] width 79 height 13
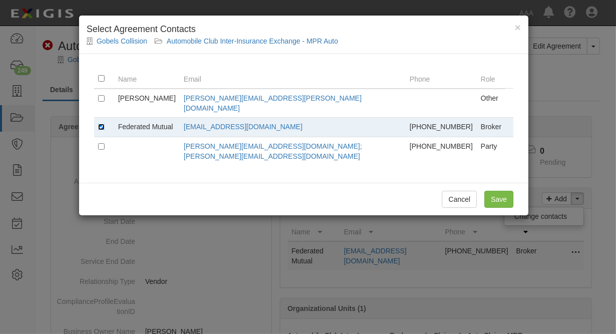
click at [104, 124] on input "checkbox" at bounding box center [101, 127] width 7 height 7
checkbox input "false"
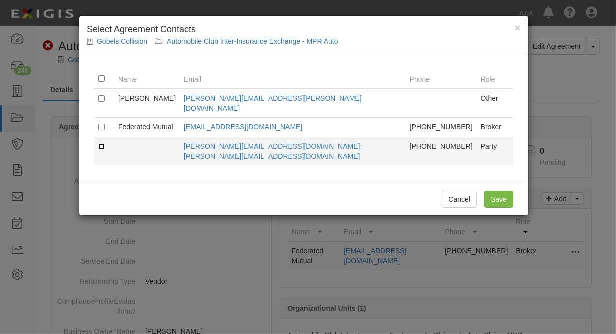
click at [101, 143] on input "checkbox" at bounding box center [101, 146] width 7 height 7
checkbox input "true"
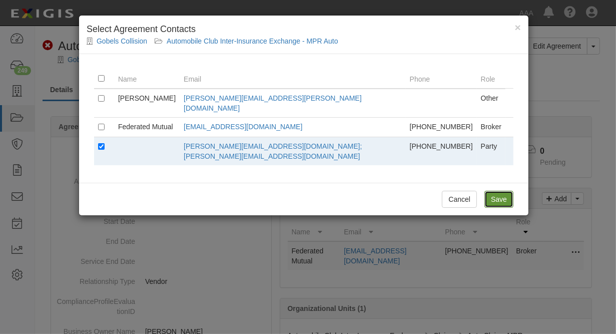
click at [493, 191] on input "Save" at bounding box center [498, 199] width 29 height 17
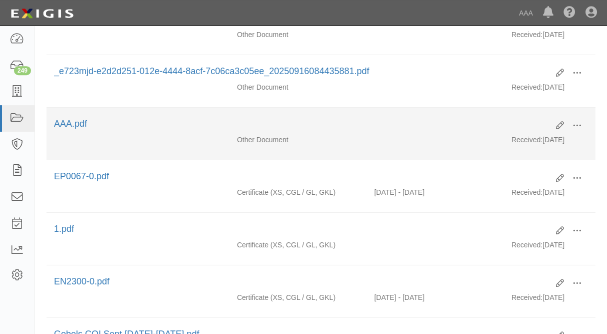
scroll to position [216, 0]
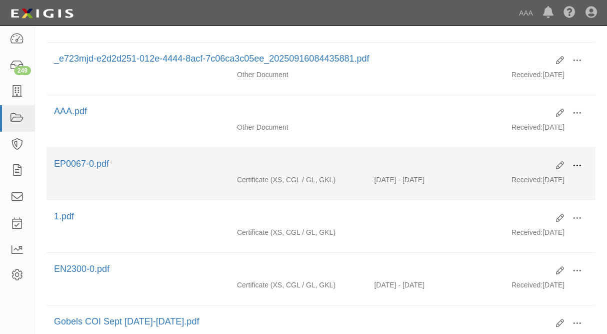
click at [579, 167] on span at bounding box center [577, 165] width 9 height 9
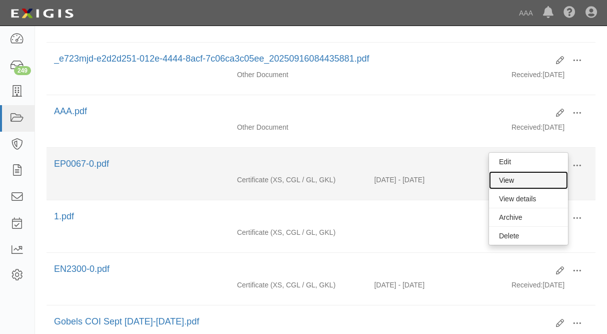
click at [503, 180] on link "View" at bounding box center [528, 180] width 79 height 18
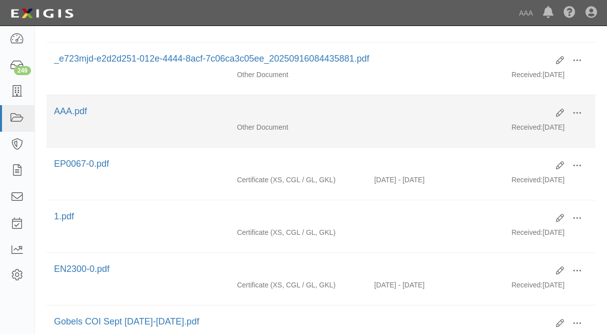
scroll to position [0, 0]
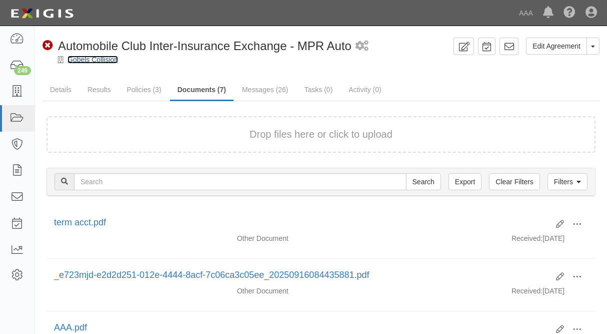
click at [88, 58] on link "Gobels Collision" at bounding box center [93, 60] width 51 height 8
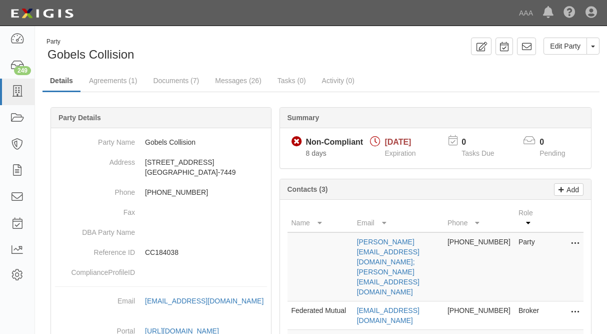
scroll to position [108, 0]
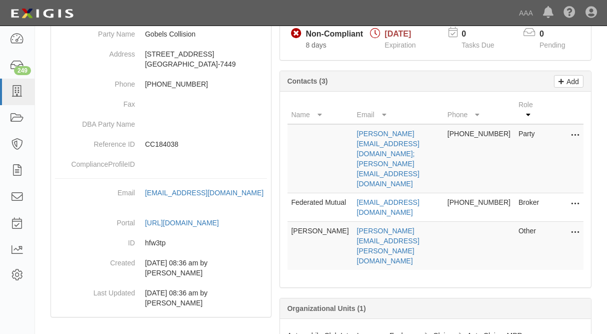
click at [578, 198] on icon at bounding box center [575, 204] width 8 height 13
click at [535, 210] on link "Delete" at bounding box center [539, 219] width 79 height 18
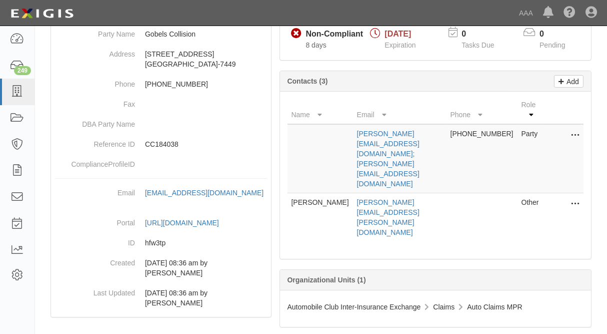
click at [575, 135] on icon at bounding box center [575, 135] width 8 height 13
click at [524, 135] on link "Edit" at bounding box center [539, 133] width 79 height 18
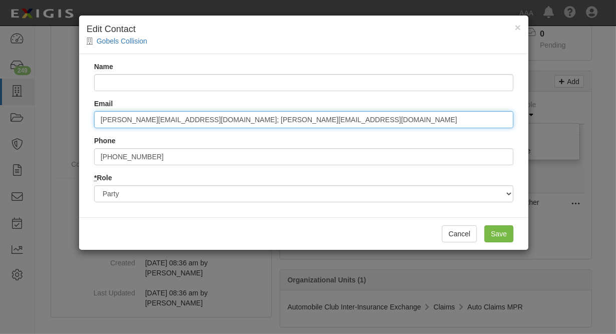
drag, startPoint x: 276, startPoint y: 122, endPoint x: 181, endPoint y: 121, distance: 95.0
click at [181, 121] on input "todd@gobelscollision.com; brandi@gobelscollision.com" at bounding box center [303, 119] width 419 height 17
drag, startPoint x: 185, startPoint y: 119, endPoint x: 288, endPoint y: 126, distance: 103.2
click at [288, 126] on input "todd@gobelscollision.com; brandi@gobelscollision.com" at bounding box center [303, 119] width 419 height 17
type input "todd@gobelscollision.com"
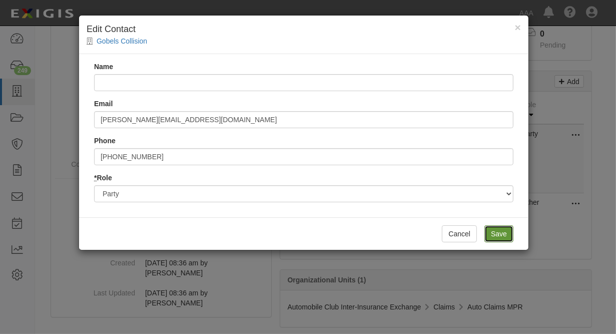
click at [496, 233] on input "Save" at bounding box center [498, 233] width 29 height 17
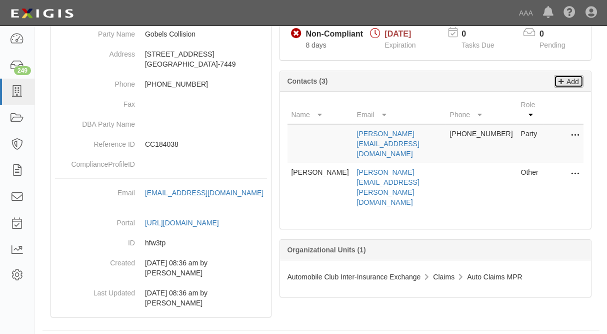
click at [574, 82] on p "Add" at bounding box center [571, 82] width 15 height 12
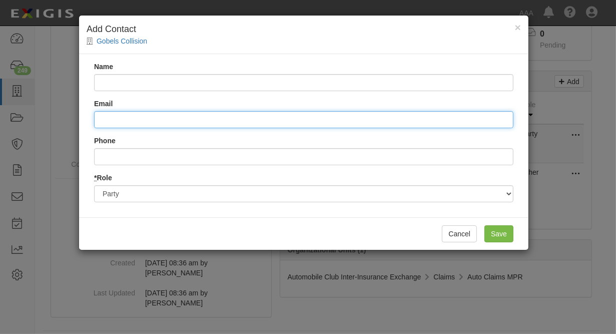
click at [134, 117] on input "Email" at bounding box center [303, 119] width 419 height 17
paste input "brandi@gobelscollision.com"
drag, startPoint x: 104, startPoint y: 118, endPoint x: 85, endPoint y: 117, distance: 19.0
click at [94, 117] on input "brandi@gobelscollision.com" at bounding box center [303, 119] width 419 height 17
type input "brandi@gobelscollision.com"
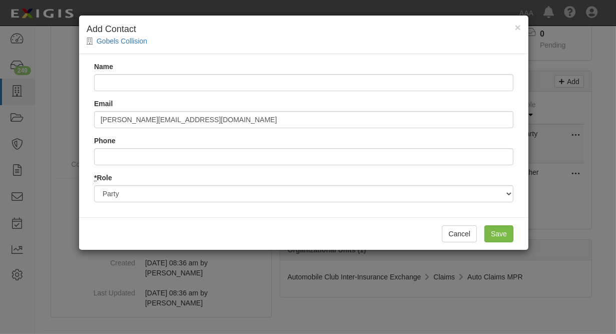
click at [194, 227] on div "Cancel Save" at bounding box center [303, 233] width 449 height 33
click at [491, 236] on input "Save" at bounding box center [498, 233] width 29 height 17
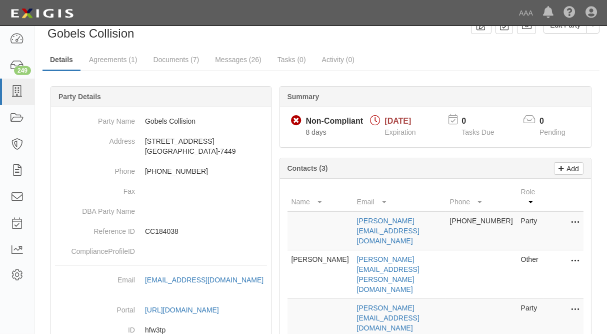
scroll to position [0, 0]
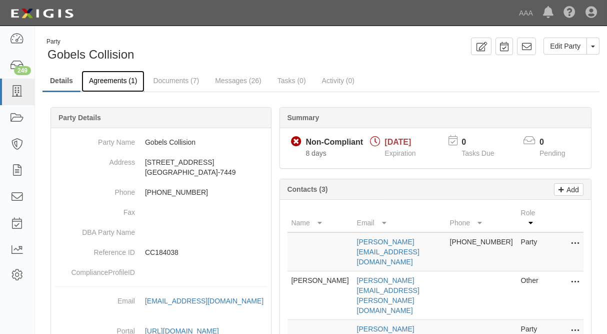
click at [108, 87] on link "Agreements (1)" at bounding box center [113, 82] width 63 height 22
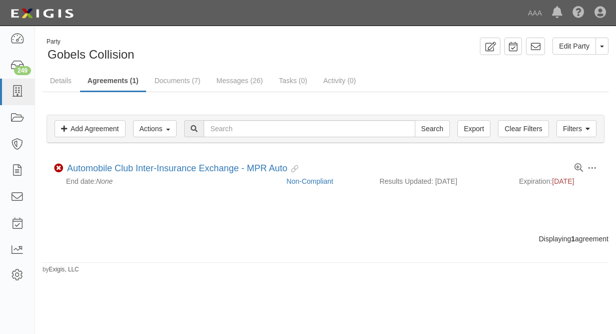
click at [126, 166] on link "Automobile Club Inter-Insurance Exchange - MPR Auto" at bounding box center [177, 168] width 220 height 10
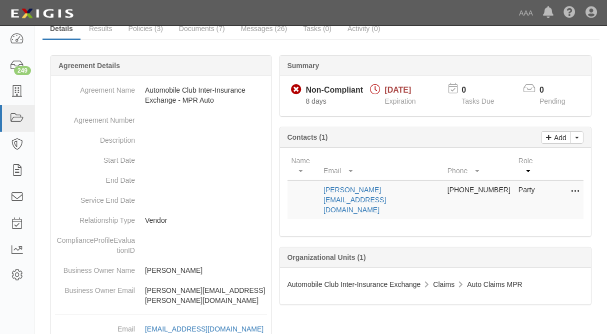
scroll to position [54, 0]
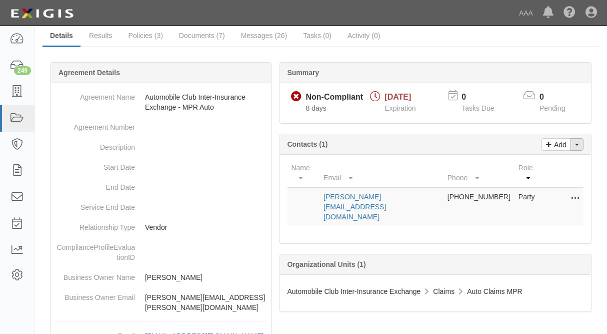
click at [581, 147] on button "Toggle Contact Dropdown" at bounding box center [577, 144] width 13 height 13
click at [516, 254] on div "Organizational Units (1)" at bounding box center [436, 264] width 312 height 21
click at [551, 142] on icon at bounding box center [549, 143] width 6 height 9
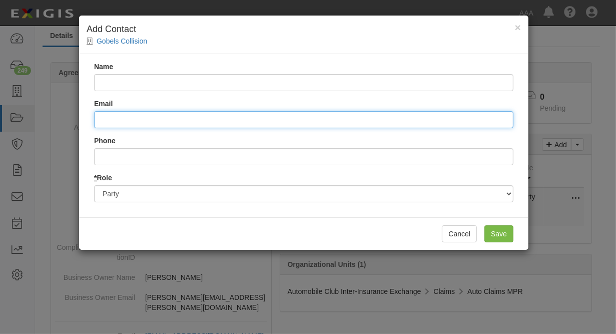
click at [122, 115] on input "Email" at bounding box center [303, 119] width 419 height 17
paste input "[PERSON_NAME][EMAIL_ADDRESS][DOMAIN_NAME]"
type input "brandi@gobelscollision.com"
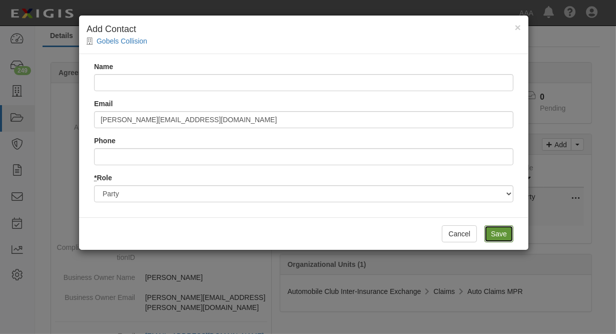
click at [504, 233] on input "Save" at bounding box center [498, 233] width 29 height 17
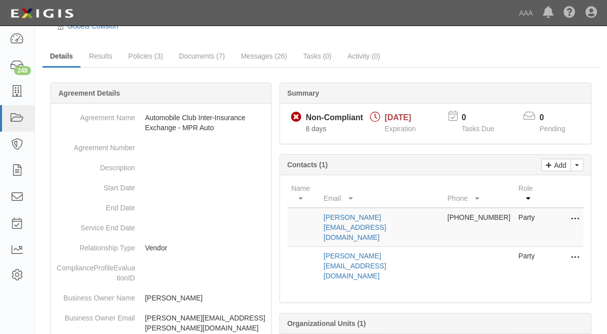
scroll to position [0, 0]
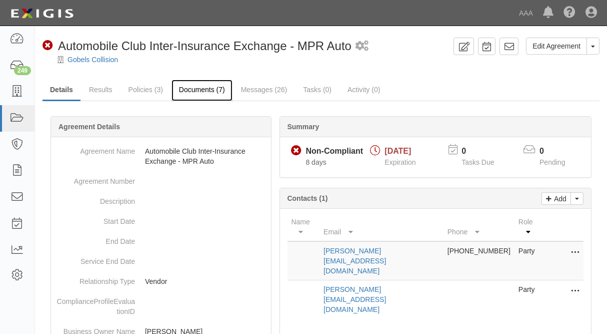
click at [202, 83] on link "Documents (7)" at bounding box center [202, 91] width 61 height 22
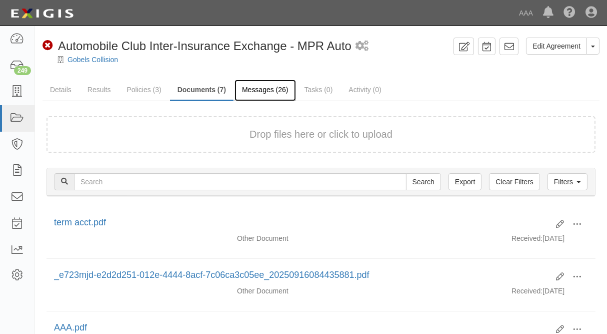
click at [268, 88] on link "Messages (26)" at bounding box center [266, 91] width 62 height 22
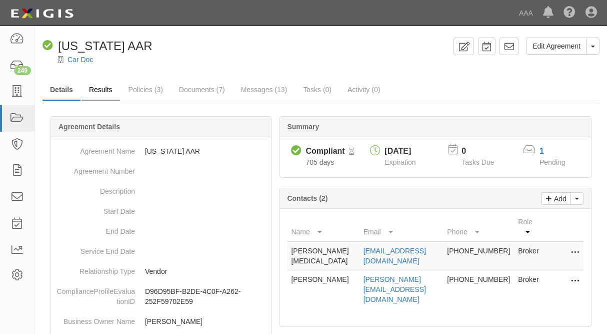
click at [101, 94] on link "Results" at bounding box center [101, 91] width 39 height 22
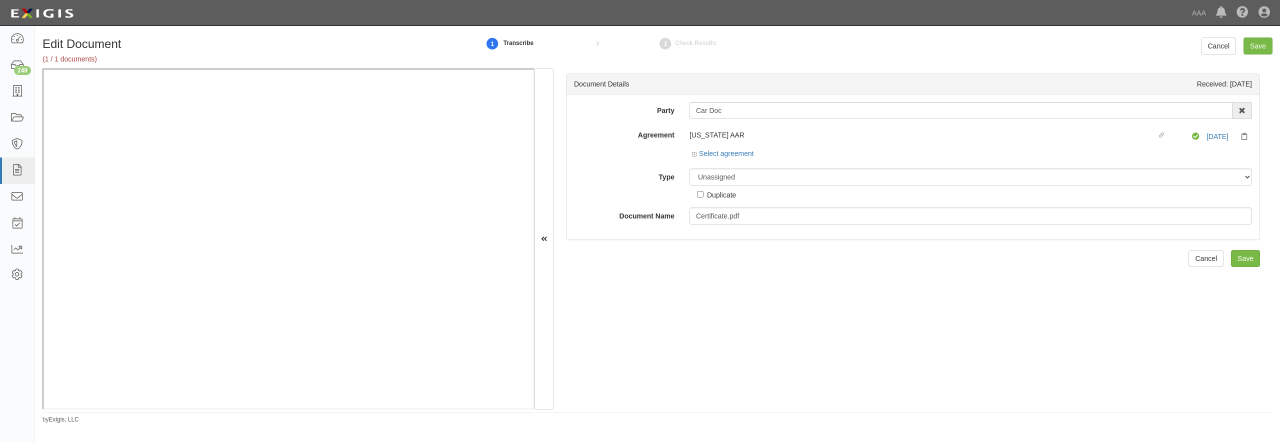
click at [715, 186] on div "Duplicate" at bounding box center [716, 193] width 39 height 15
click at [690, 169] on select "Unassigned Binder Cancellation Notice Certificate Contract Endorsement Insuranc…" at bounding box center [971, 177] width 563 height 17
select select "CertificateDetail"
click option "Certificate" at bounding box center [0, 0] width 0 height 0
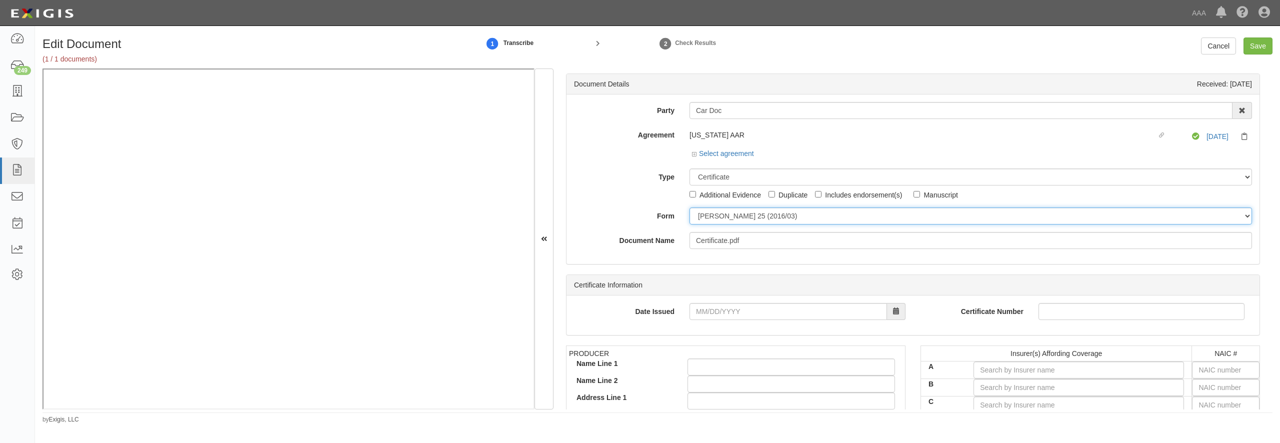
click at [690, 208] on select "ACORD 25 (2016/03) ACORD 101 ACORD 855 NY (2014/05) General" at bounding box center [971, 216] width 563 height 17
select select "GeneralFormDetail"
click option "General" at bounding box center [0, 0] width 0 height 0
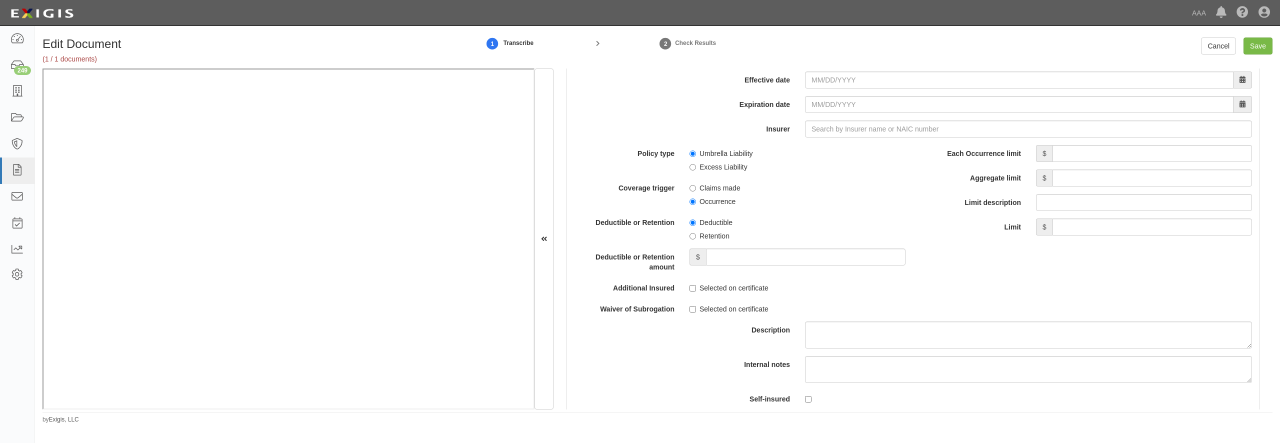
scroll to position [1921, 0]
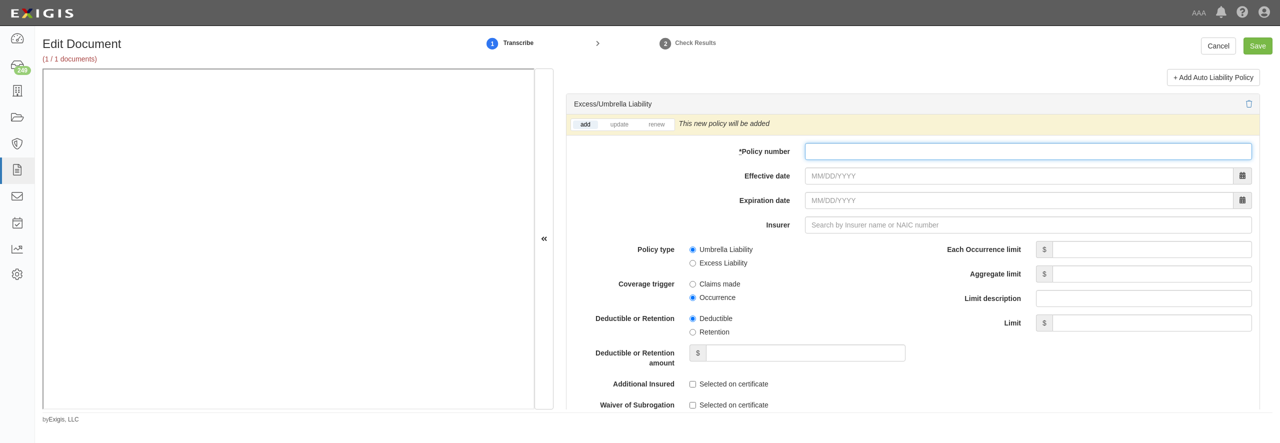
paste input "ACPCU015592364823"
click at [830, 160] on input "* Policy number" at bounding box center [1028, 151] width 447 height 17
type input "ACPCU015592364823"
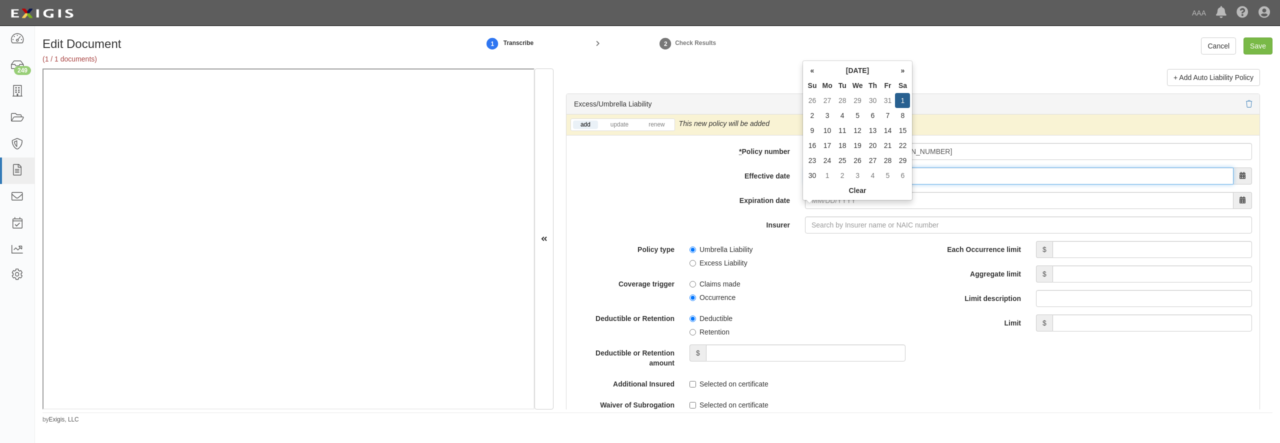
type input "11/01/2025"
type input "11/01/2026"
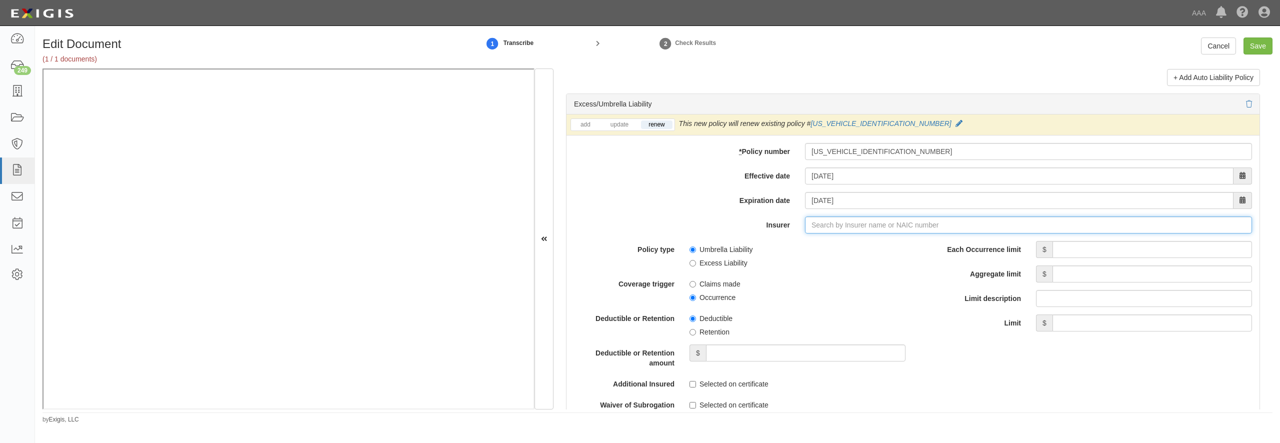
type input "21st Century Advantage Insurance Company (25232) NR Rating"
type input "2"
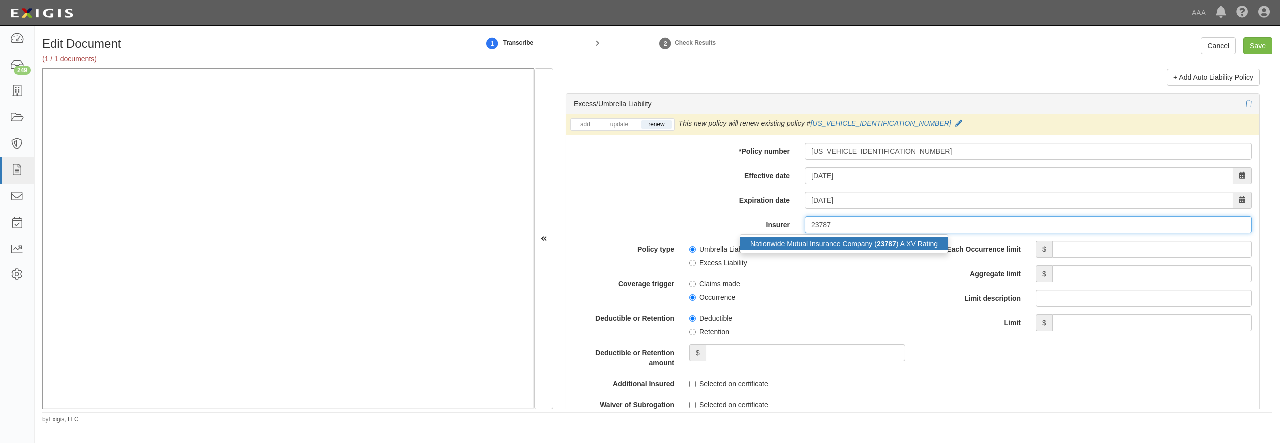
click at [842, 251] on div "Nationwide Mutual Insurance Company ( 23787 ) A XV Rating" at bounding box center [845, 244] width 208 height 13
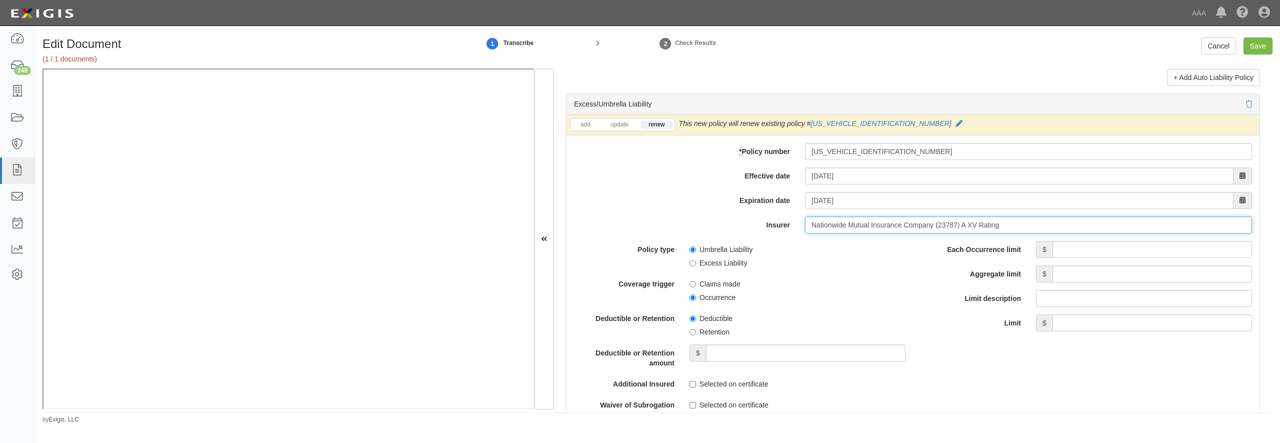
type input "Nationwide Mutual Insurance Company (23787) A XV Rating"
click at [1174, 258] on input "Each Occurrence limit" at bounding box center [1153, 249] width 200 height 17
type input "1,000,000"
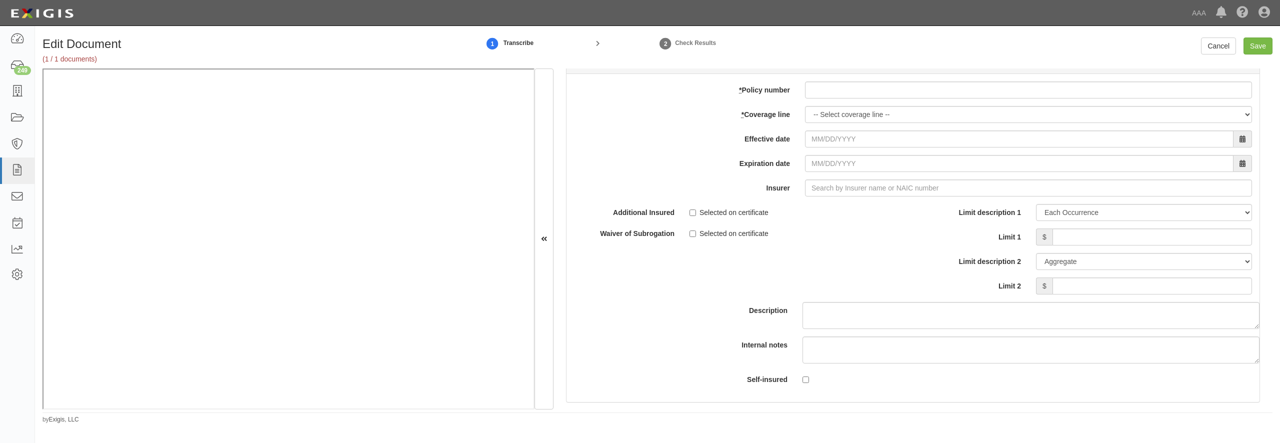
scroll to position [2881, 0]
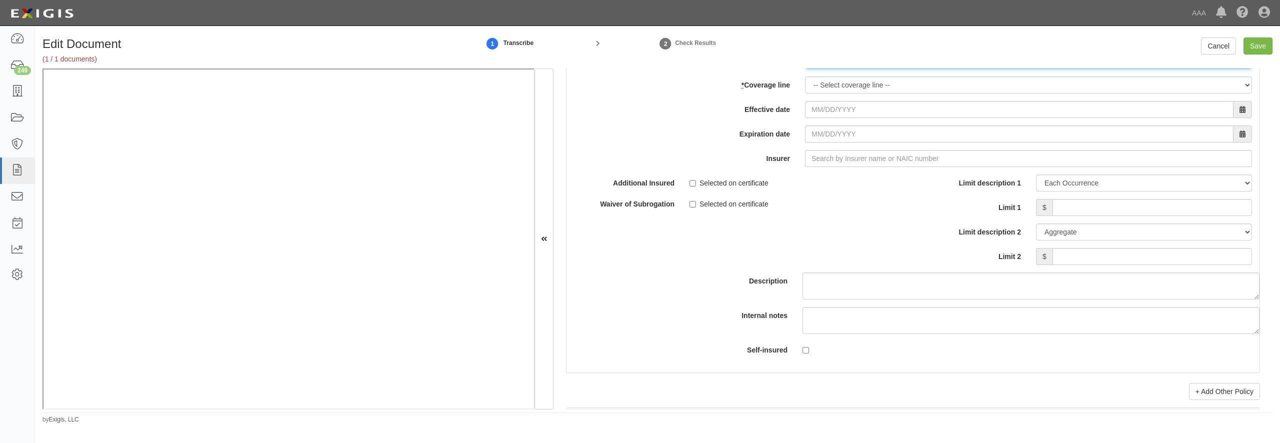
paste input "ACPBP015592364823"
click at [871, 69] on input "ACPBP015592364823" at bounding box center [1028, 60] width 447 height 17
type input "ACPBP015592364823"
select select "70"
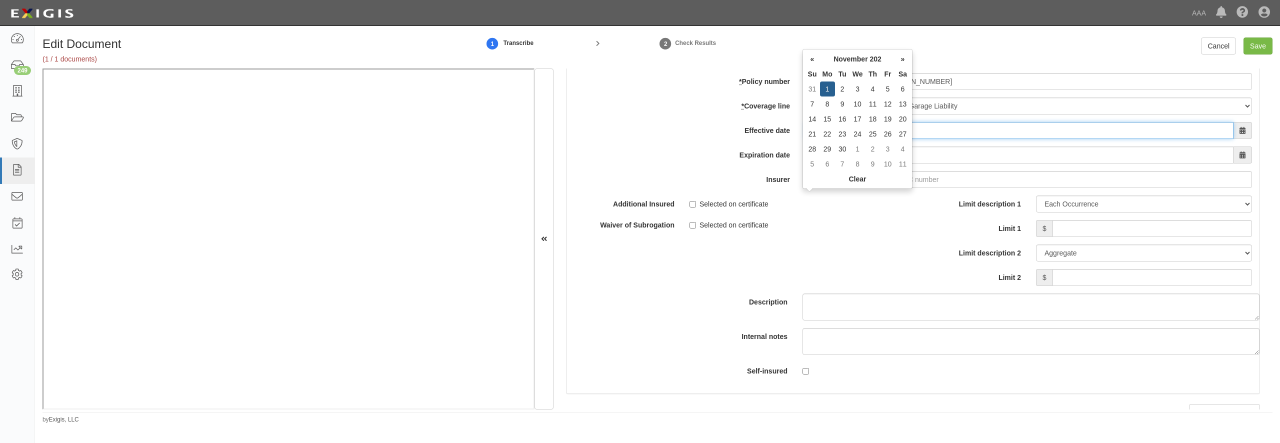
type input "11/01/2025"
type input "11/01/2026"
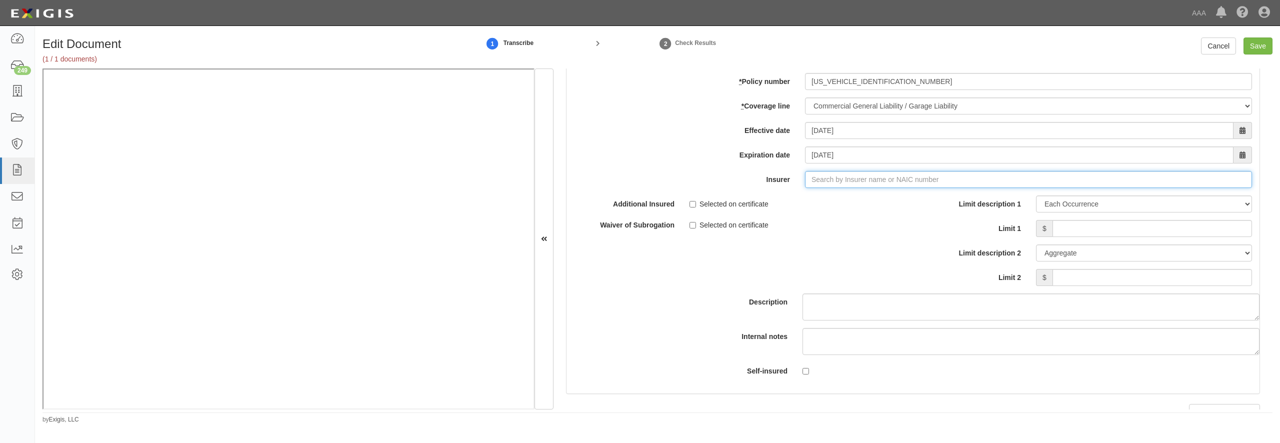
type input "180 Seguros S.A. (0) NR Rating"
type input "1"
click at [862, 205] on div "Nationwide Insurance Company of Florida ( 10948 ) A XV Rating" at bounding box center [858, 198] width 234 height 13
type input "Nationwide Insurance Company of Florida (10948) A XV Rating"
click at [1107, 237] on input "Limit 1" at bounding box center [1153, 228] width 200 height 17
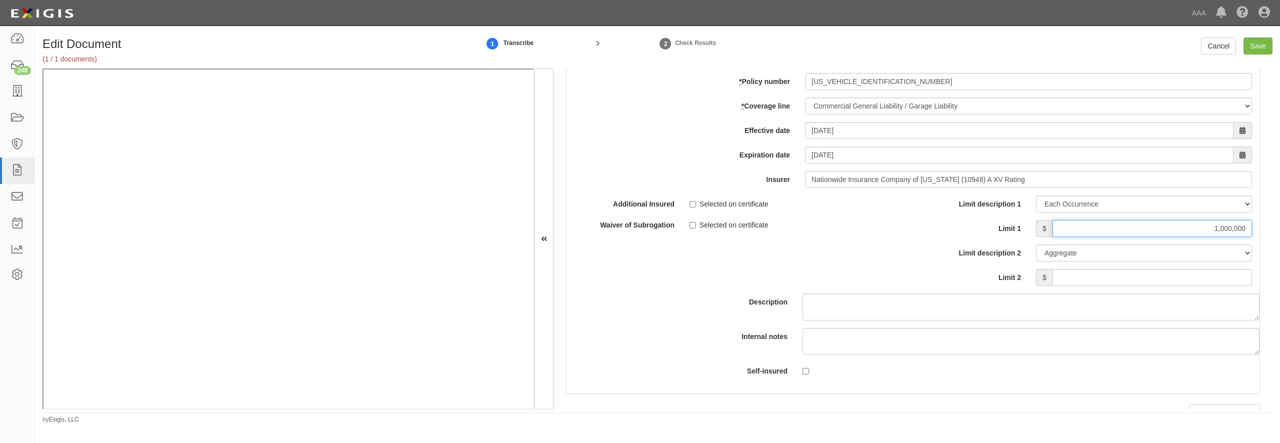
type input "1,000,000"
type input "2,000,000"
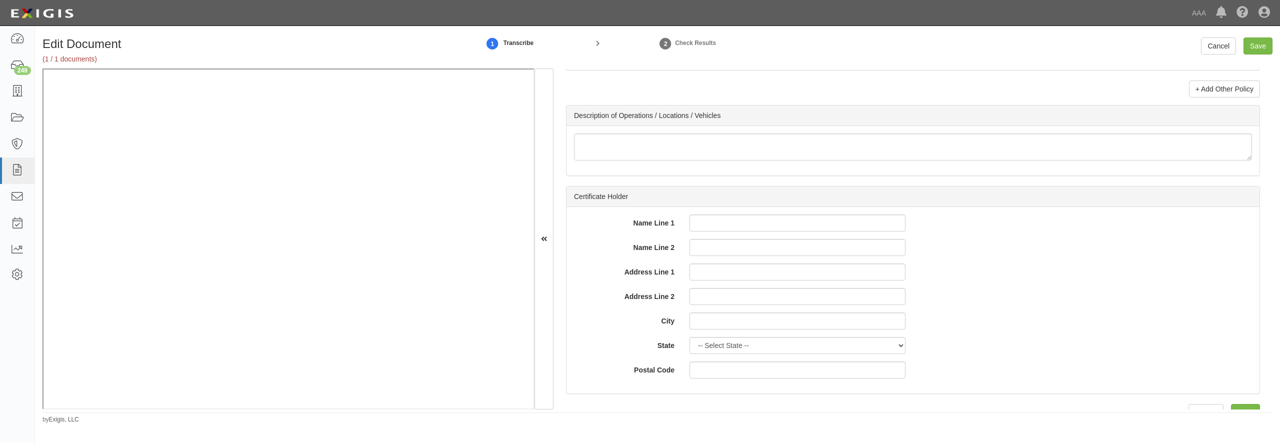
scroll to position [3217, 0]
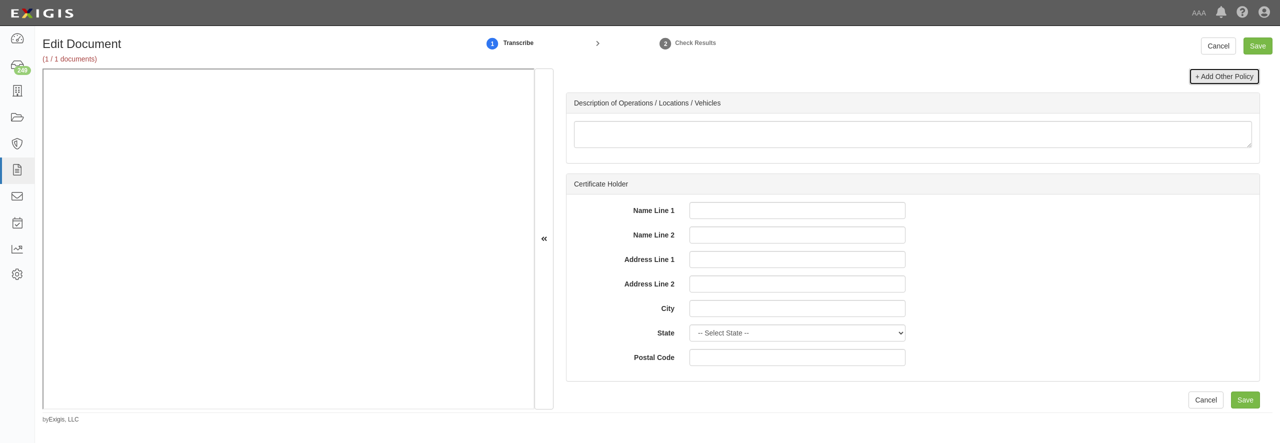
click at [1213, 85] on link "+ Add Other Policy" at bounding box center [1224, 76] width 71 height 17
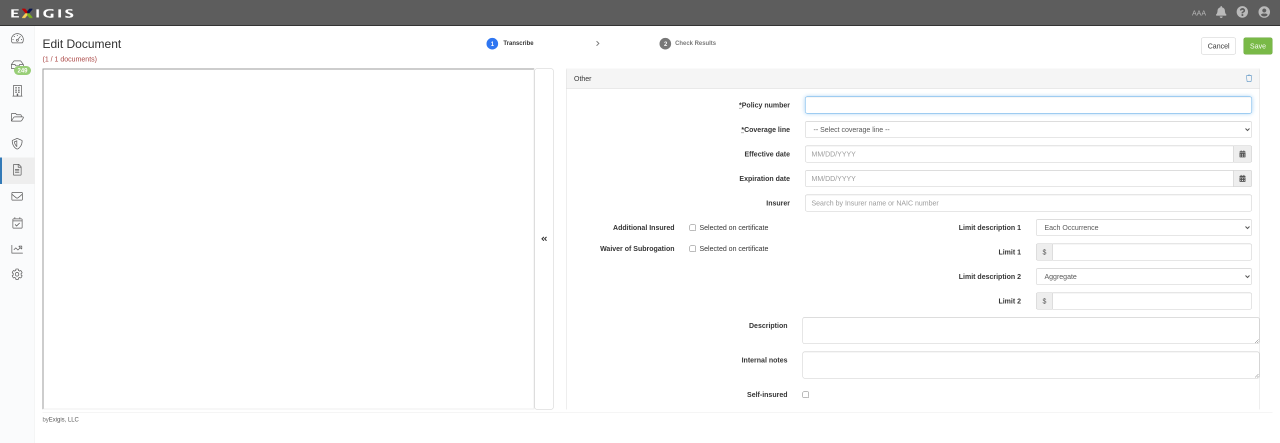
click at [839, 114] on input "* Policy number" at bounding box center [1028, 105] width 447 height 17
paste input "ACPBP015592364823"
type input "ACPBP015592364823"
select select "56"
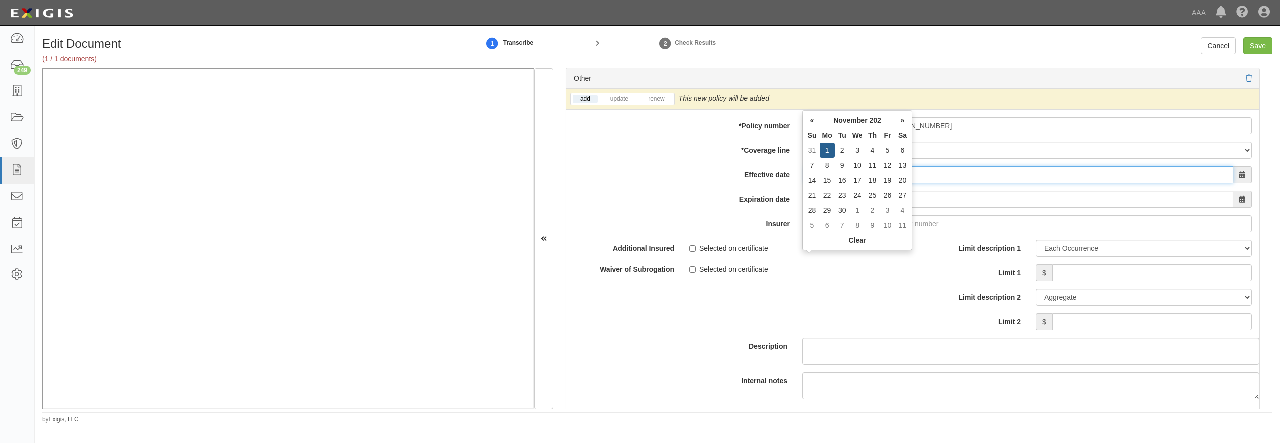
type input "11/01/2025"
type input "11/01/2026"
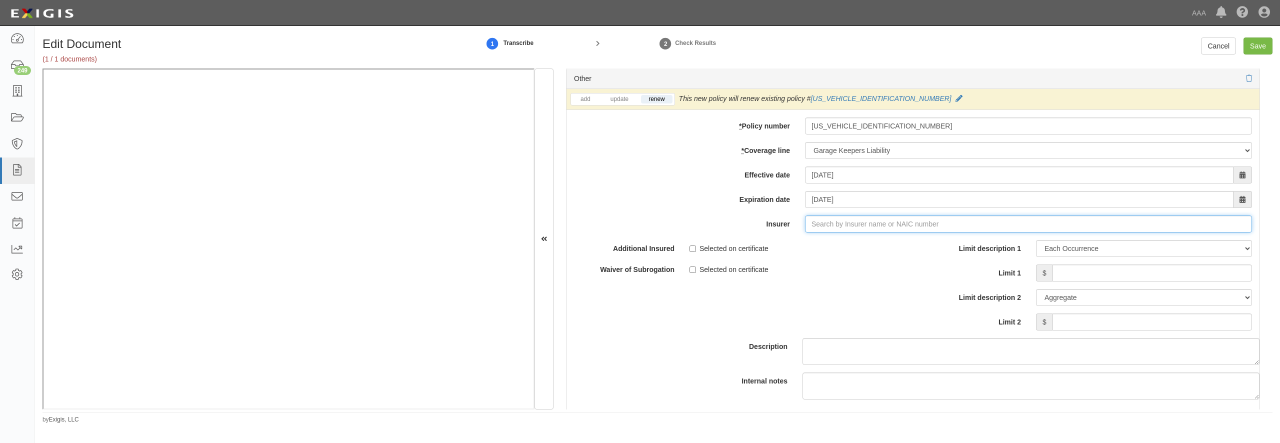
type input "180 Seguros S.A. (0) NR Rating"
type input "10"
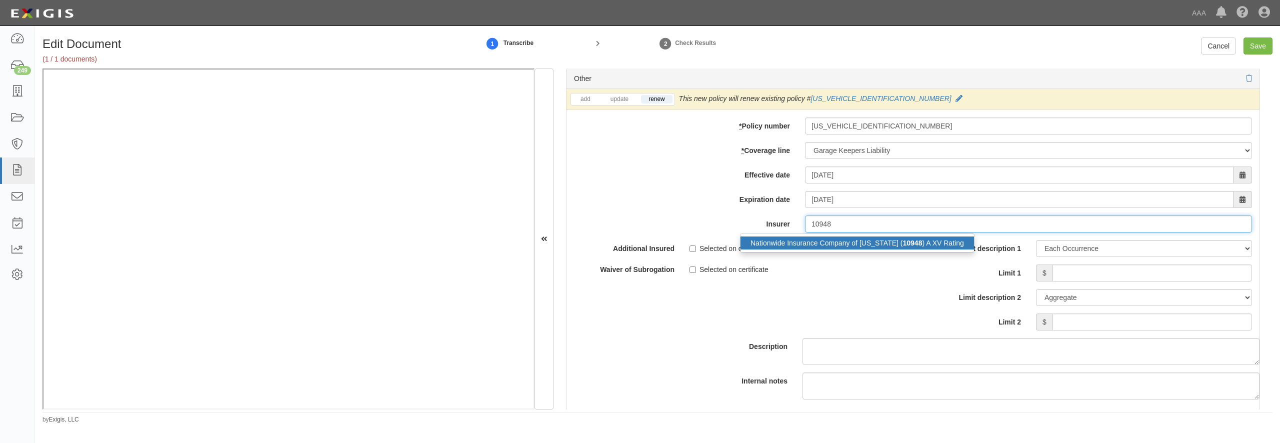
click at [799, 250] on div "Nationwide Insurance Company of Florida ( 10948 ) A XV Rating" at bounding box center [858, 243] width 234 height 13
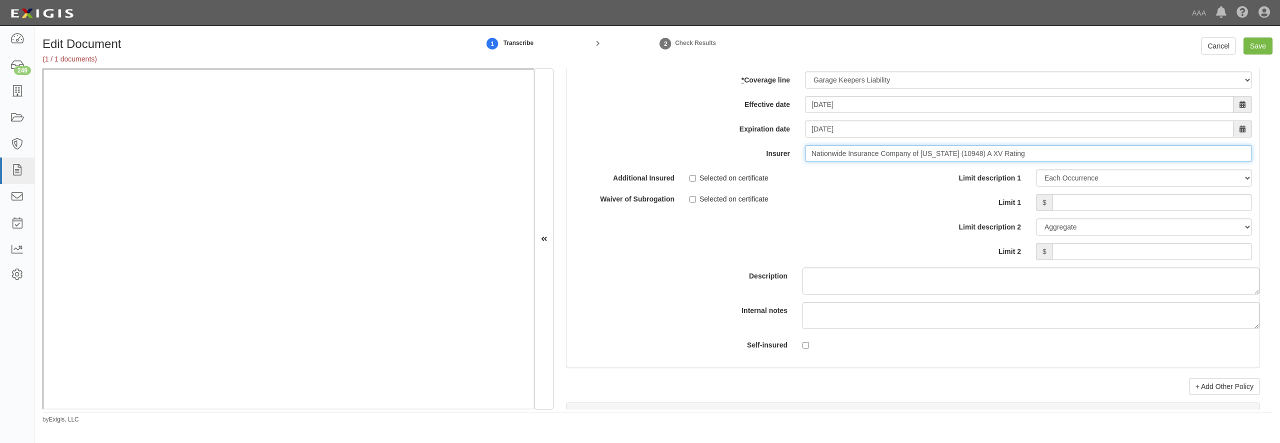
scroll to position [3313, 0]
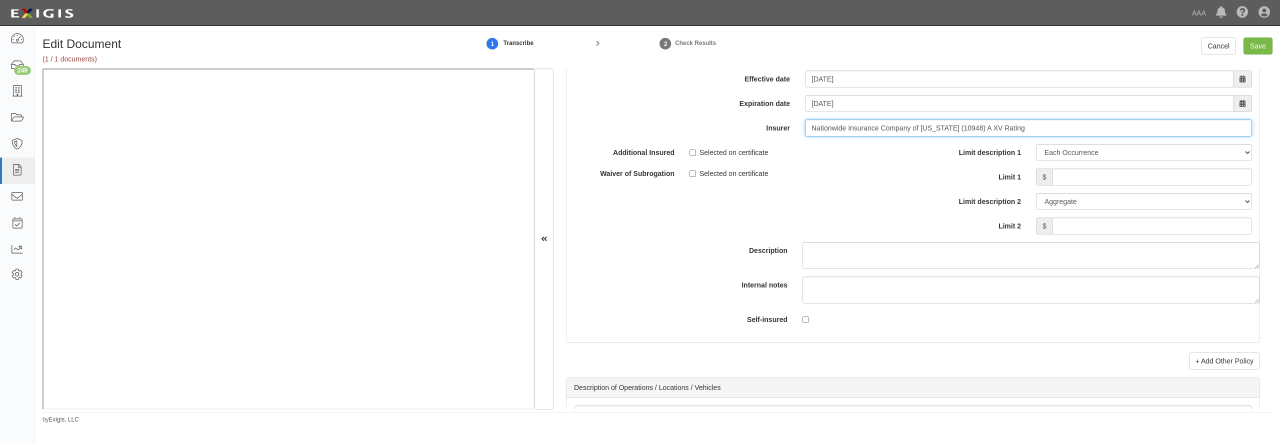
type input "Nationwide Insurance Company of Florida (10948) A XV Rating"
click at [1101, 186] on input "Limit 1" at bounding box center [1153, 177] width 200 height 17
type input "300,000"
click at [1259, 39] on input "Save" at bounding box center [1258, 46] width 29 height 17
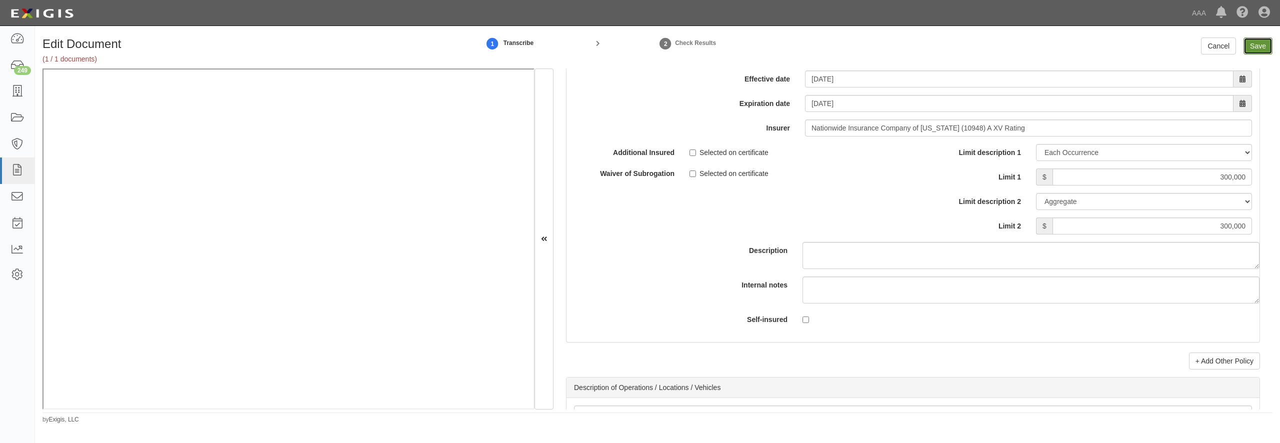
type input "1000000"
type input "2000000"
type input "300000"
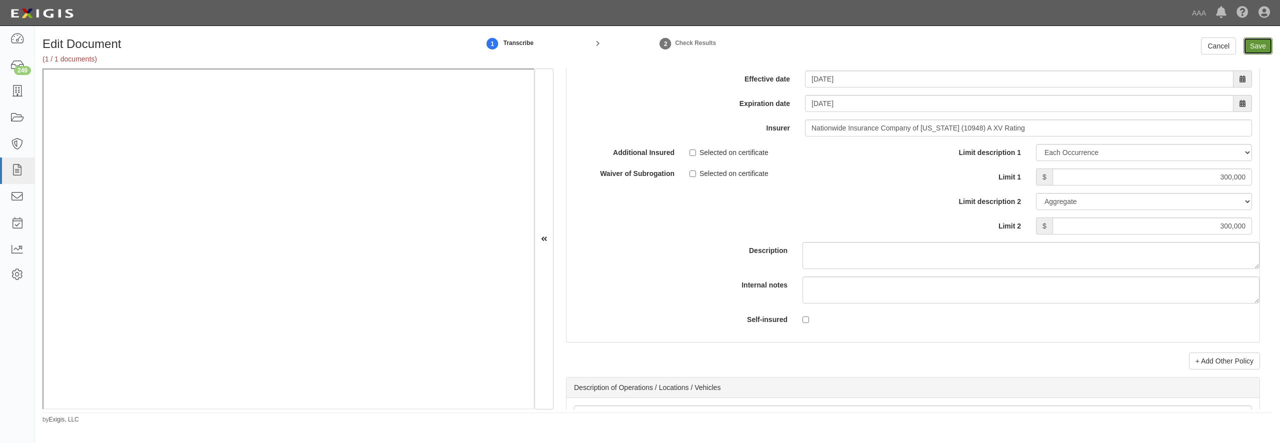
type input "300000"
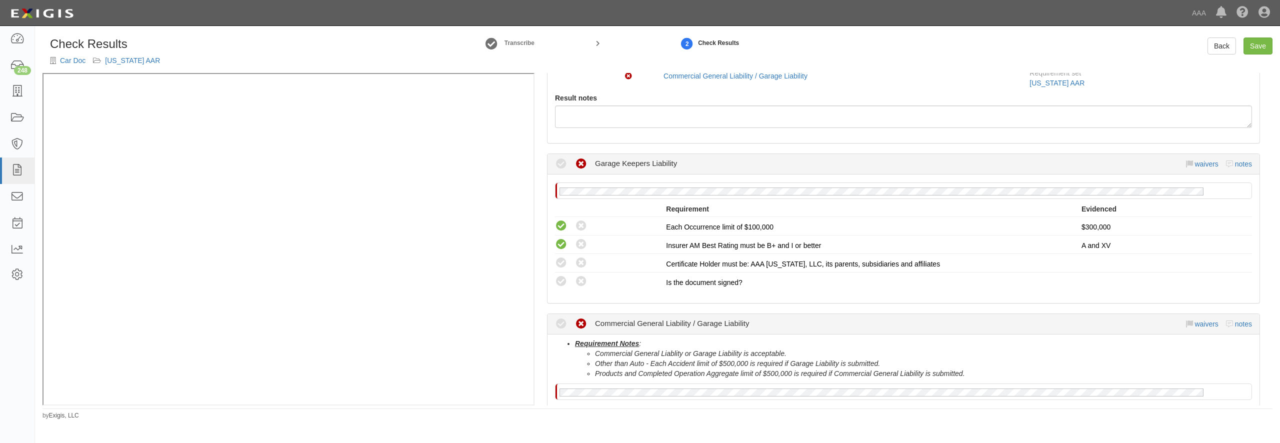
scroll to position [96, 0]
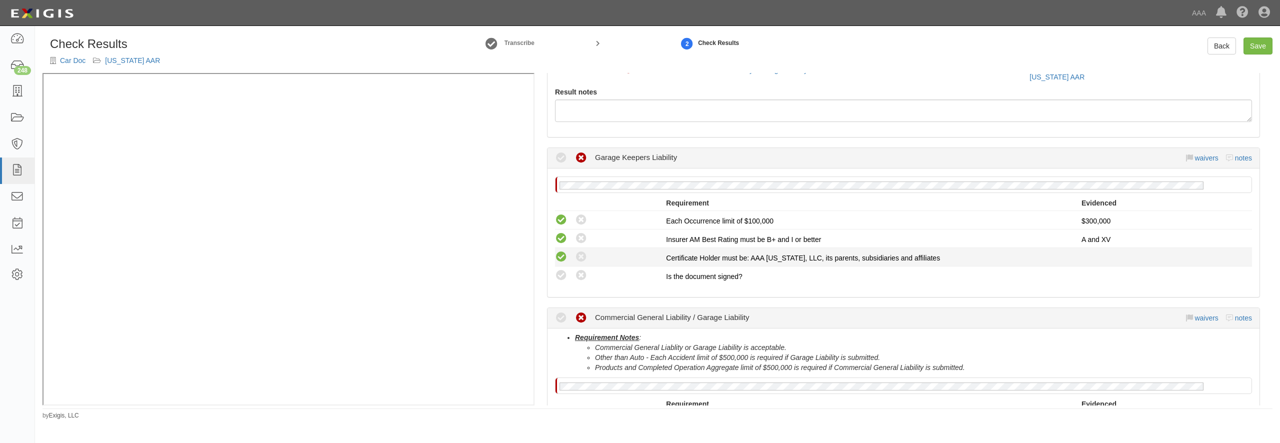
click at [564, 254] on icon at bounding box center [561, 257] width 13 height 13
radio input "true"
click at [559, 273] on icon at bounding box center [561, 276] width 13 height 13
radio input "true"
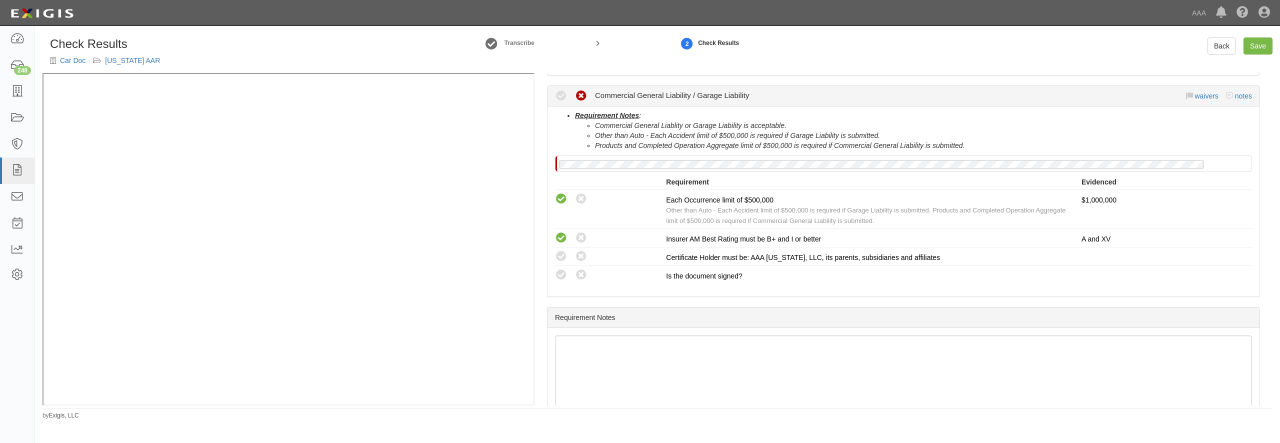
scroll to position [336, 0]
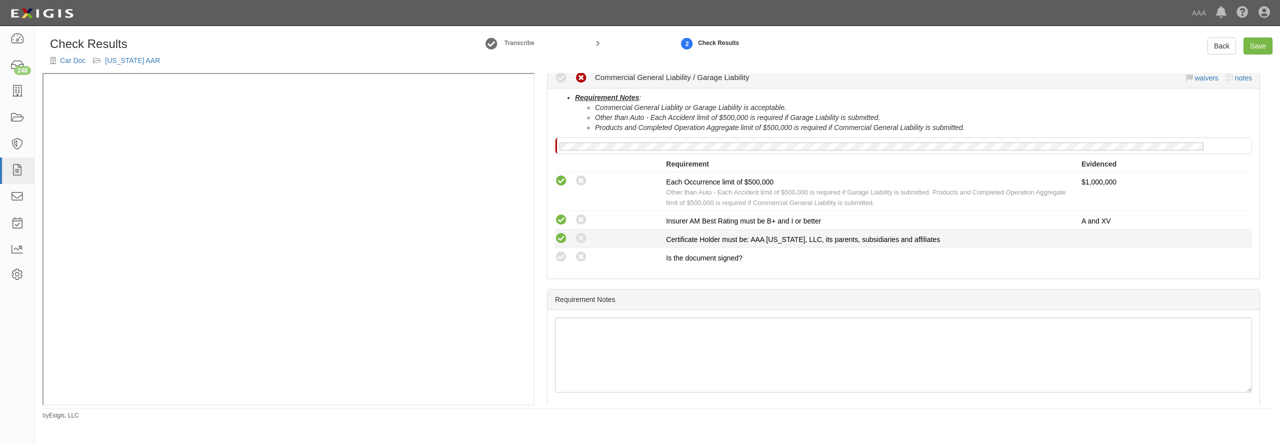
click at [564, 242] on icon at bounding box center [561, 239] width 13 height 13
radio input "true"
click at [564, 257] on icon at bounding box center [561, 257] width 13 height 13
radio input "true"
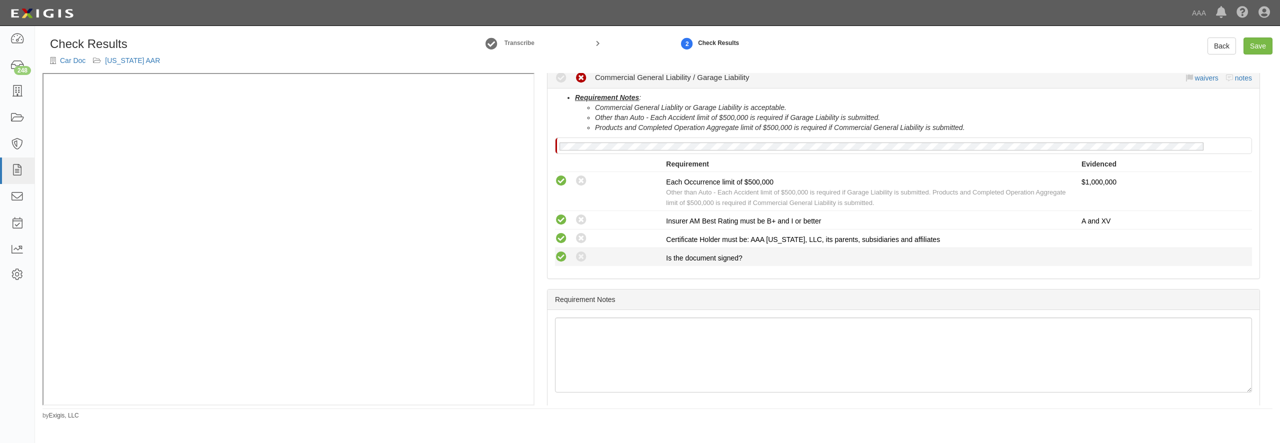
radio input "true"
click at [1250, 45] on link "Save" at bounding box center [1258, 46] width 29 height 17
radio input "true"
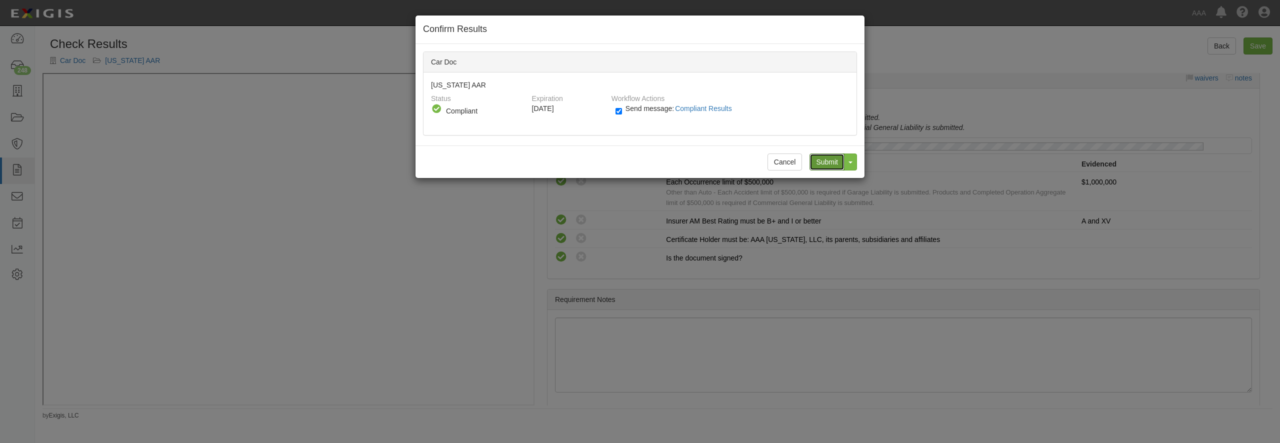
click at [830, 167] on input "Submit" at bounding box center [827, 162] width 35 height 17
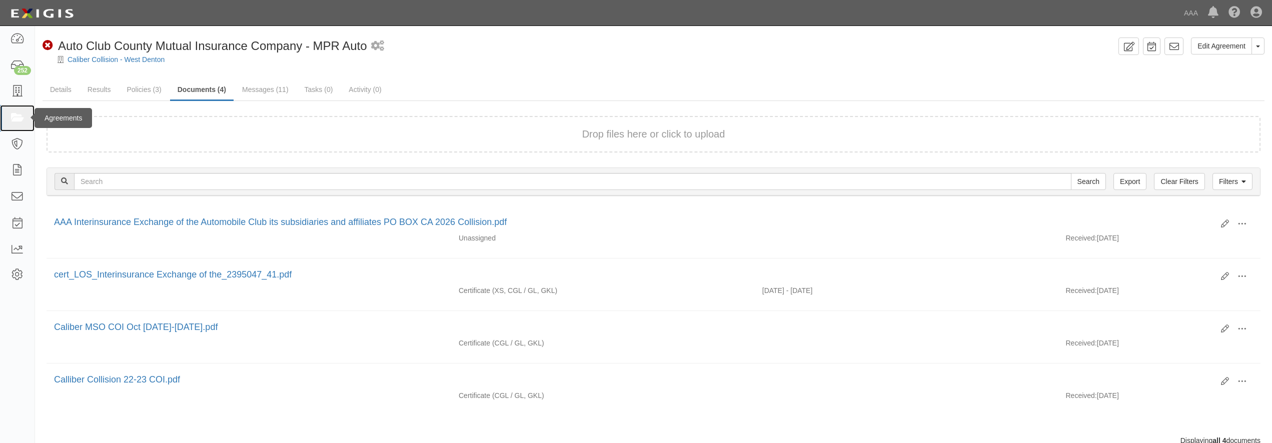
click at [13, 119] on icon at bounding box center [17, 119] width 14 height 12
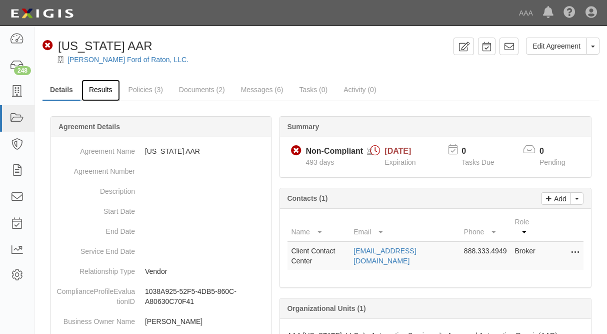
click at [101, 90] on link "Results" at bounding box center [101, 91] width 39 height 22
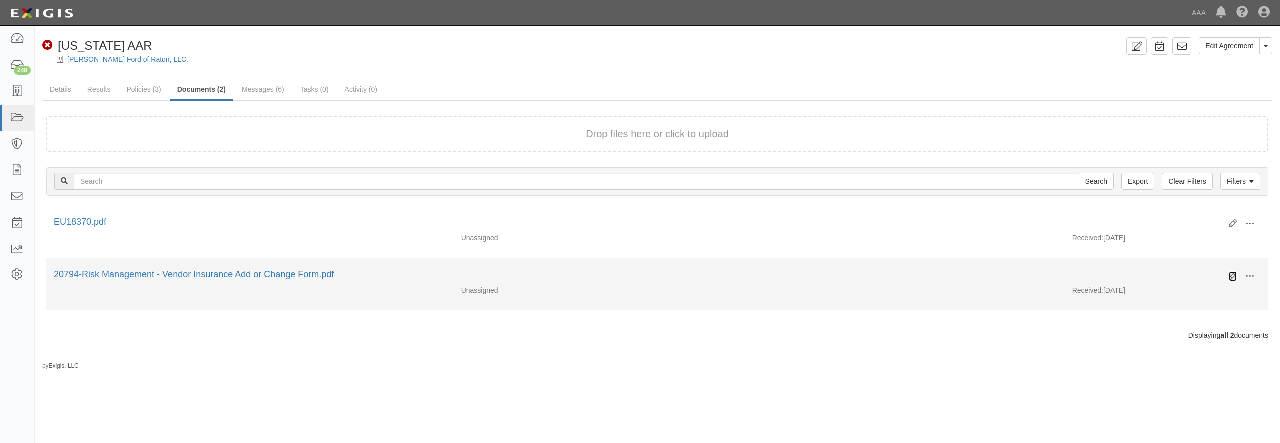
click at [1232, 275] on icon at bounding box center [1233, 277] width 8 height 8
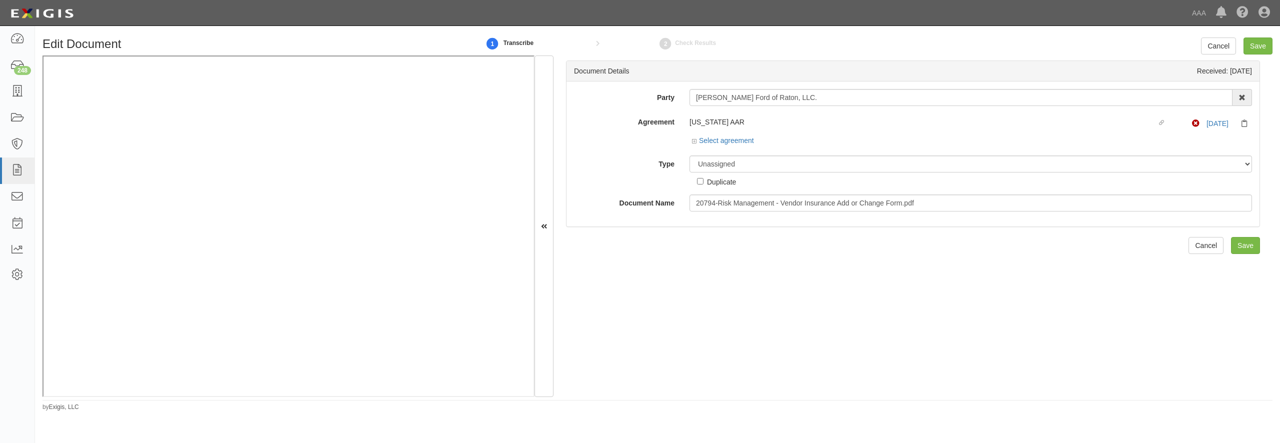
click at [727, 165] on select "Unassigned Binder Cancellation Notice Certificate Contract Endorsement Insuranc…" at bounding box center [971, 164] width 563 height 17
select select "OtherDetail"
click option "Other Document" at bounding box center [0, 0] width 0 height 0
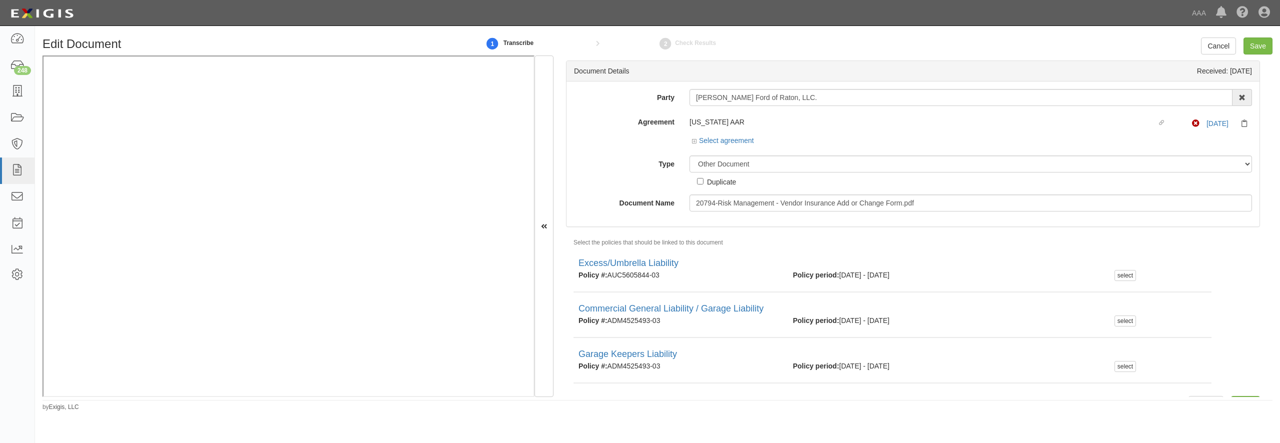
click at [1251, 37] on div "Edit Document 1 Transcribe 2 Check Results Cancel Save Document Details Receive…" at bounding box center [657, 221] width 1245 height 382
click at [1254, 40] on input "Save" at bounding box center [1258, 46] width 29 height 17
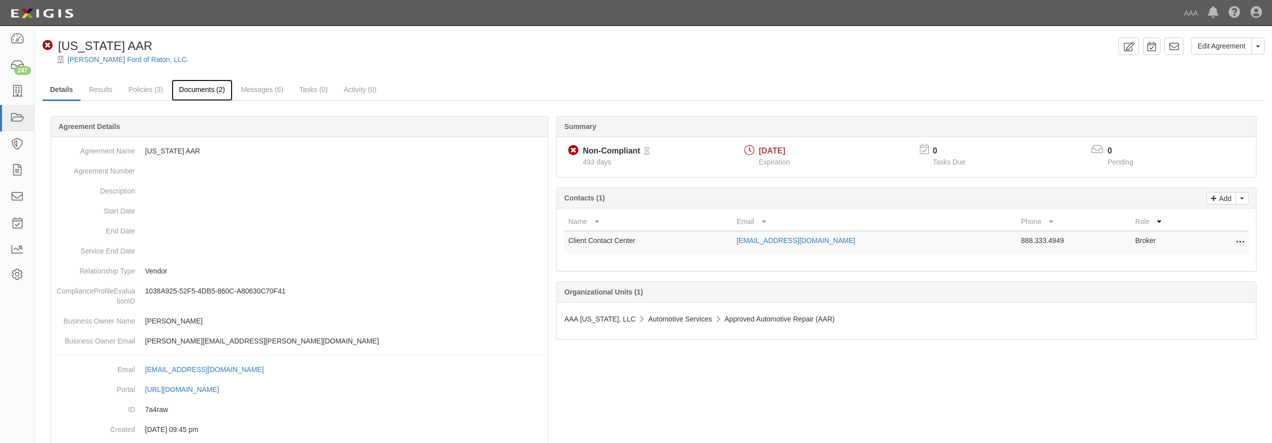
click at [182, 89] on link "Documents (2)" at bounding box center [202, 91] width 61 height 22
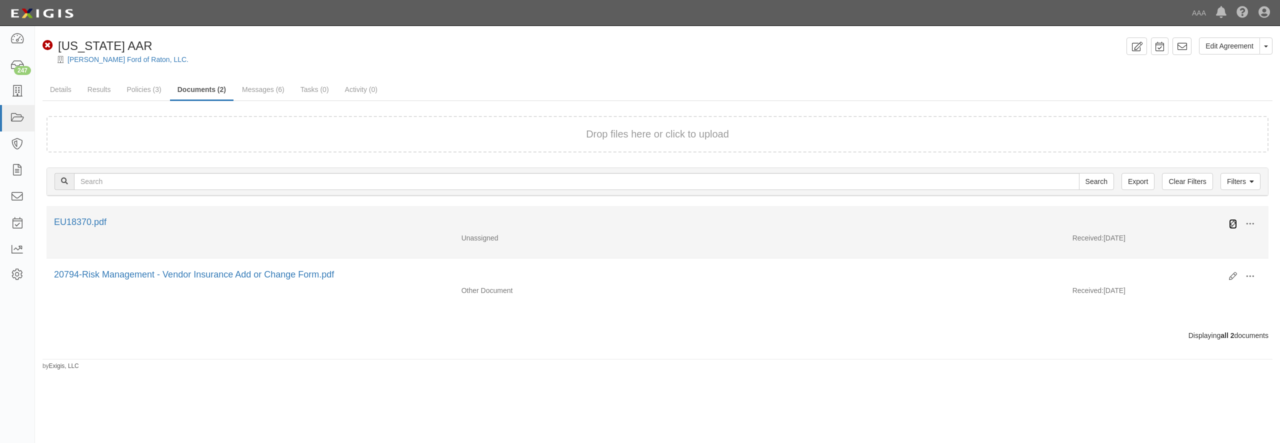
click at [1230, 221] on icon at bounding box center [1233, 224] width 8 height 8
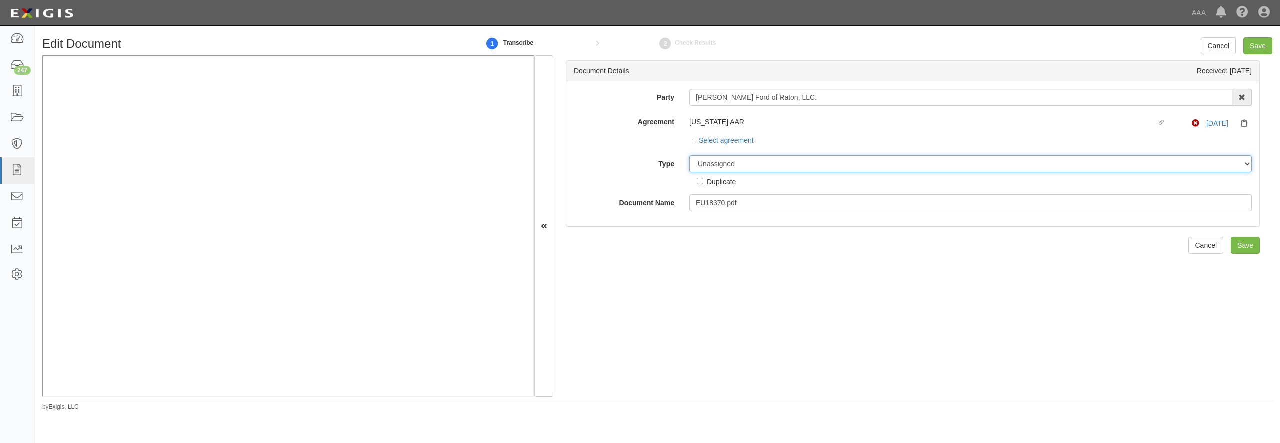
click at [690, 156] on select "Unassigned Binder Cancellation Notice Certificate Contract Endorsement Insuranc…" at bounding box center [971, 164] width 563 height 17
select select "CertificateDetail"
click option "Certificate" at bounding box center [0, 0] width 0 height 0
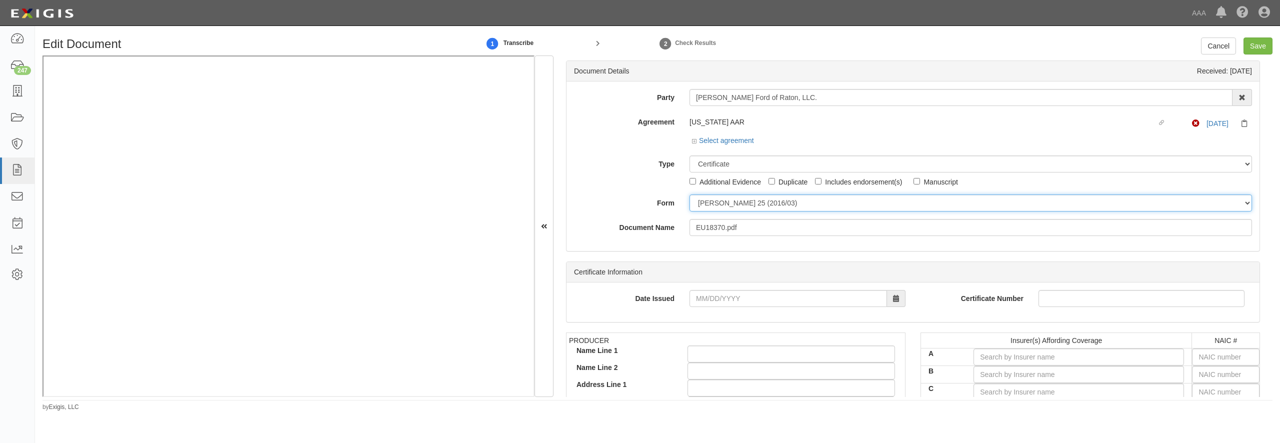
drag, startPoint x: 716, startPoint y: 200, endPoint x: 716, endPoint y: 209, distance: 8.5
click at [690, 195] on select "ACORD 25 (2016/03) ACORD 101 ACORD 855 NY (2014/05) General" at bounding box center [971, 203] width 563 height 17
select select "GeneralFormDetail"
click option "General" at bounding box center [0, 0] width 0 height 0
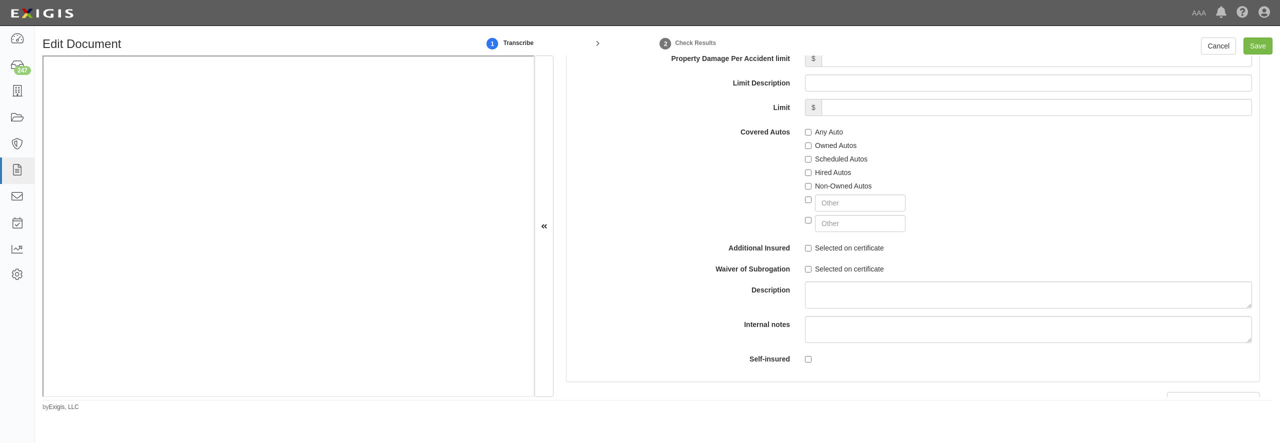
scroll to position [1873, 0]
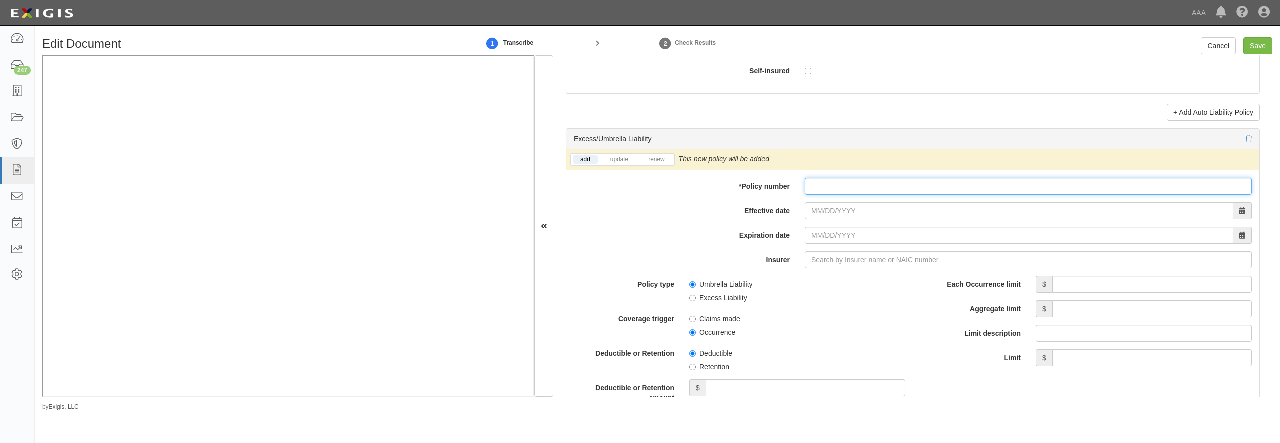
click at [868, 195] on input "* Policy number" at bounding box center [1028, 186] width 447 height 17
type input "1897531"
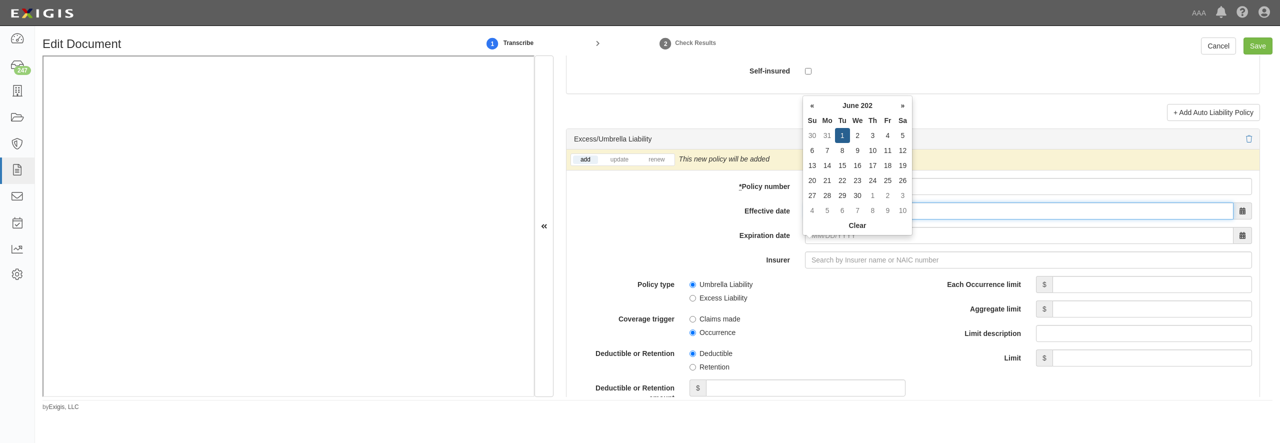
type input "06/01/2025"
type input "06/01/2026"
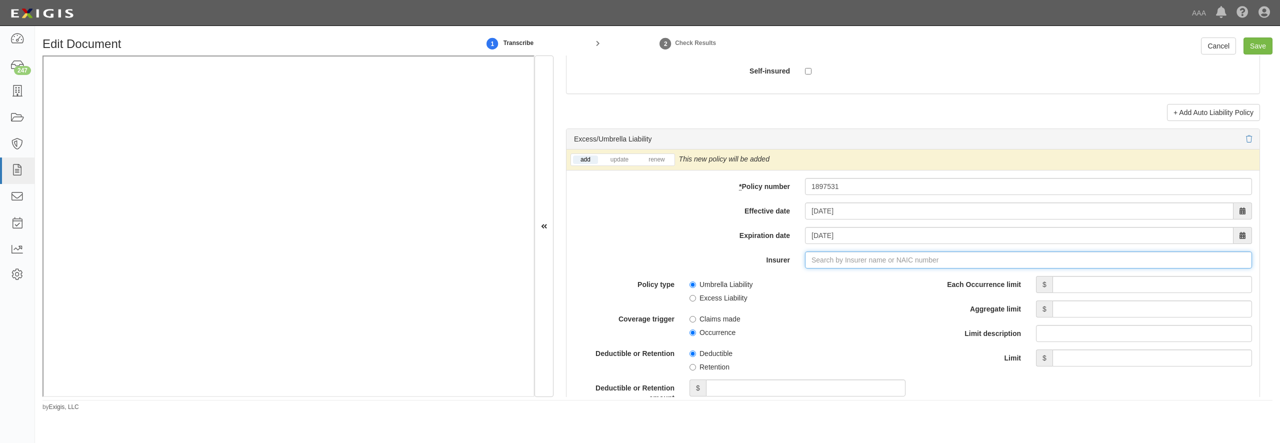
type input "180 Seguros S.A. (0) NR Rating"
type input "1"
click at [800, 286] on div "Federated Mutual Insurance Company ( 13935 ) A+ XV Rating" at bounding box center [846, 279] width 210 height 13
type input "Federated Mutual Insurance Company (13935) A+ XV Rating"
click at [1078, 293] on input "Each Occurrence limit" at bounding box center [1153, 284] width 200 height 17
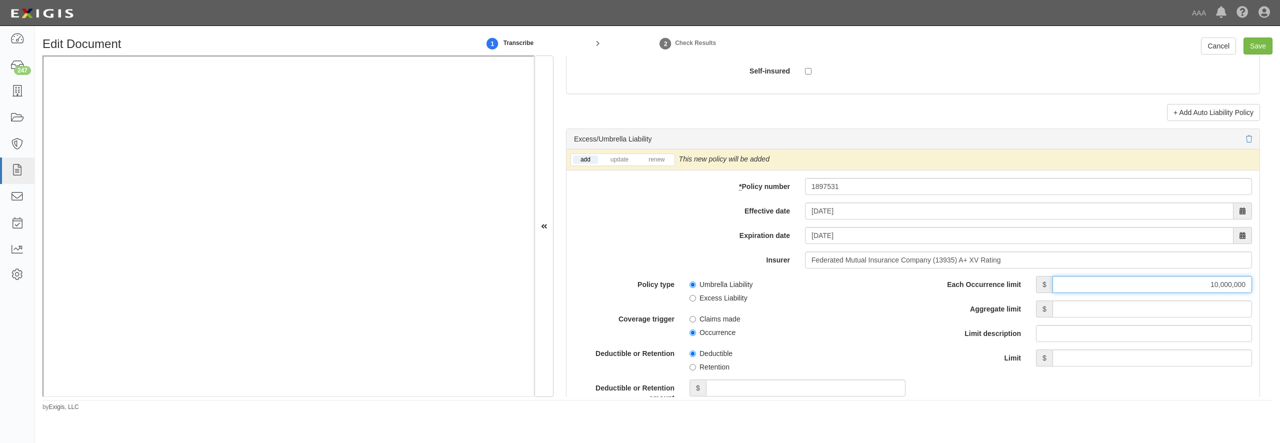
type input "10,000,000"
type input "30,000,000"
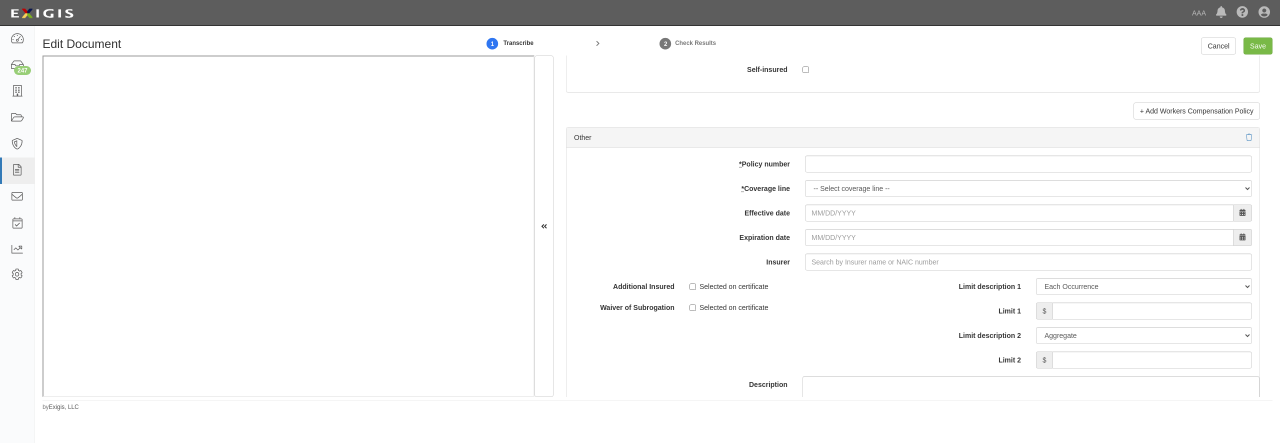
scroll to position [2881, 0]
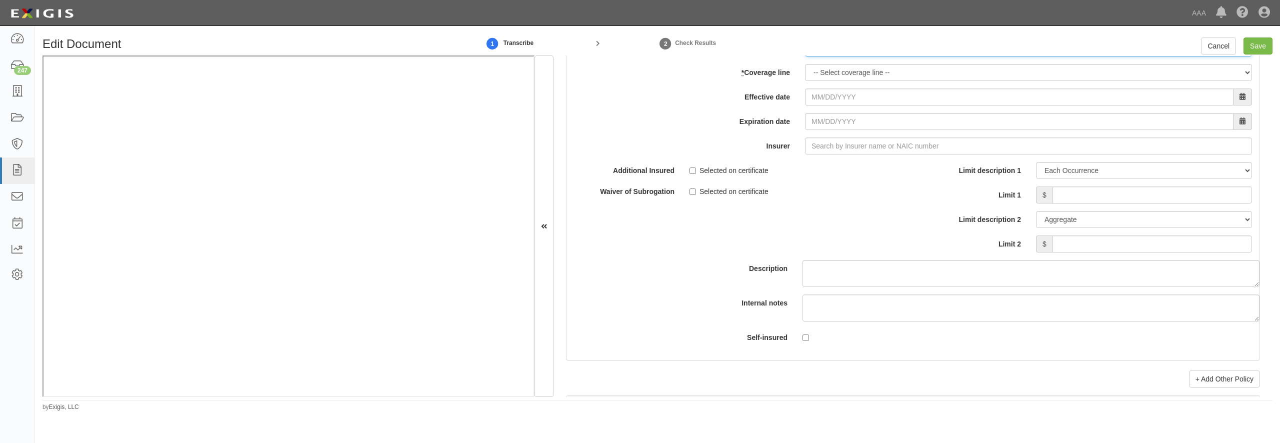
click at [871, 57] on input "* Policy number" at bounding box center [1028, 48] width 447 height 17
type input "1897528"
select select "70"
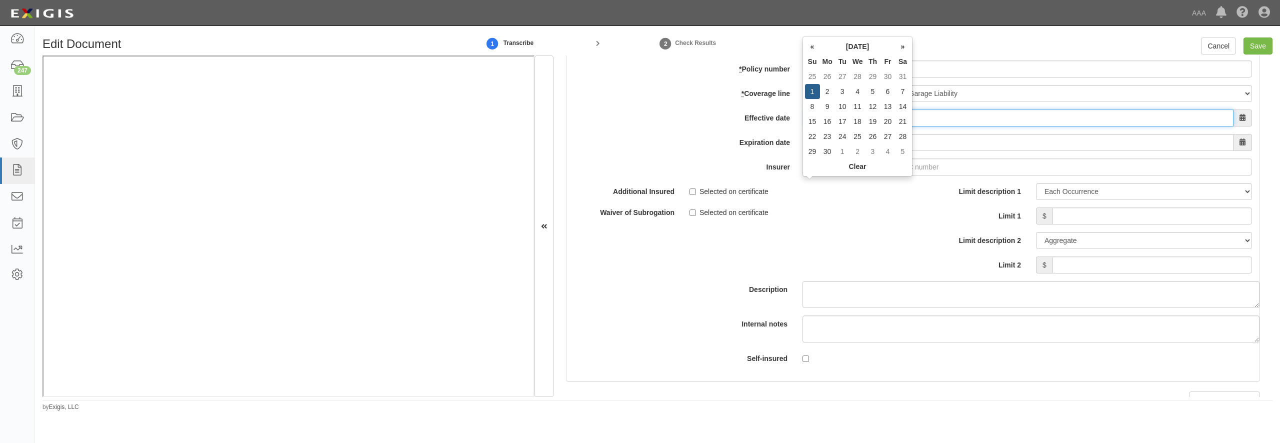
type input "06/01/2025"
type input "06/01/2026"
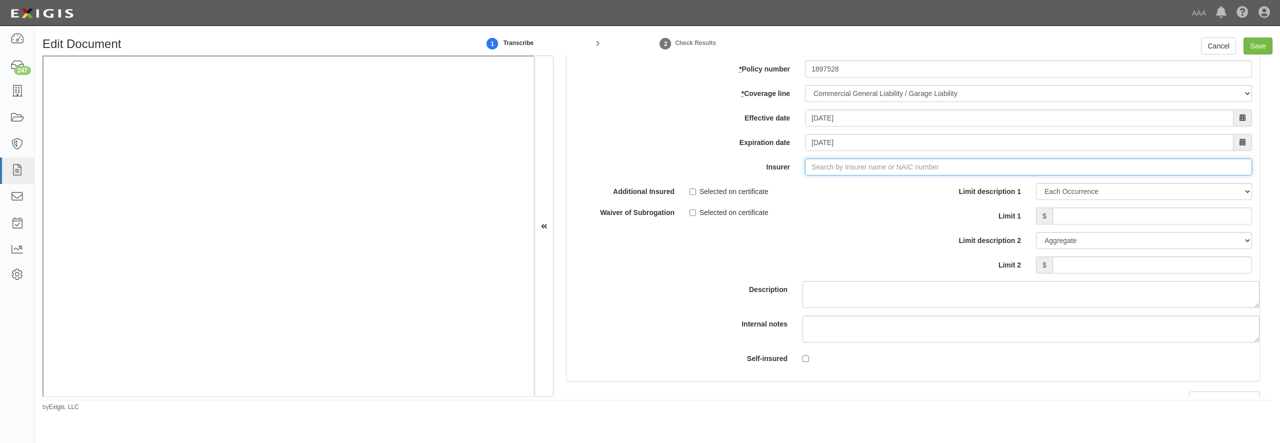
type input "180 Seguros S.A. (0) NR Rating"
type input "1"
click at [801, 193] on div "Federated Mutual Insurance Company ( 13935 ) A+ XV Rating" at bounding box center [846, 186] width 210 height 13
type input "Federated Mutual Insurance Company (13935) A+ XV Rating"
click at [658, 47] on link "renew" at bounding box center [656, 42] width 31 height 9
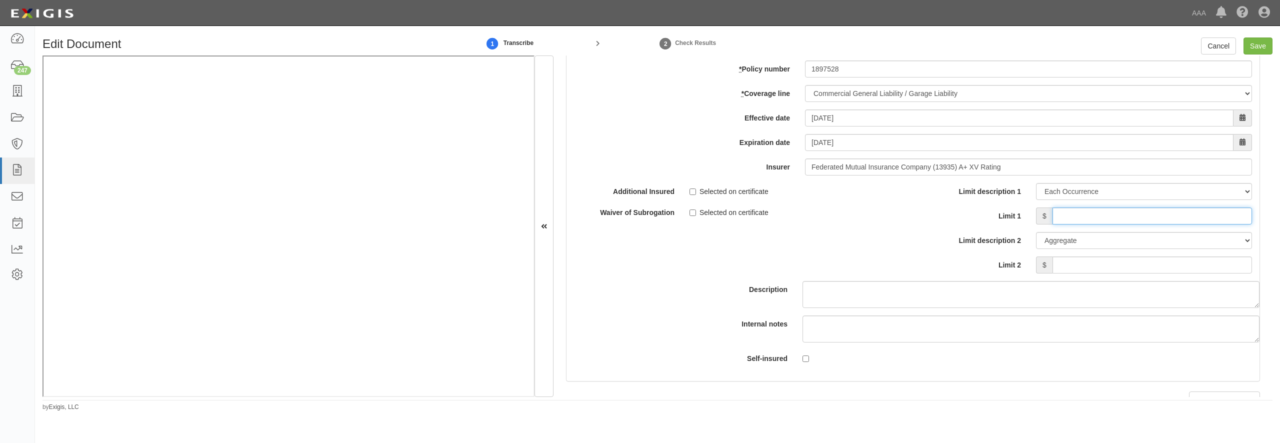
click at [1099, 225] on input "Limit 1" at bounding box center [1153, 216] width 200 height 17
type input "500,000"
type input "1,000,000"
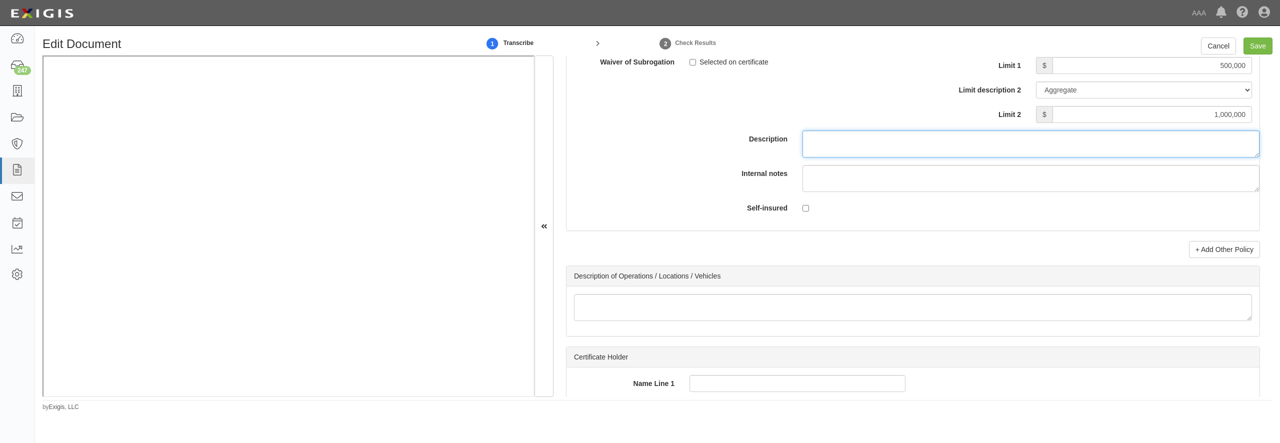
scroll to position [3121, 0]
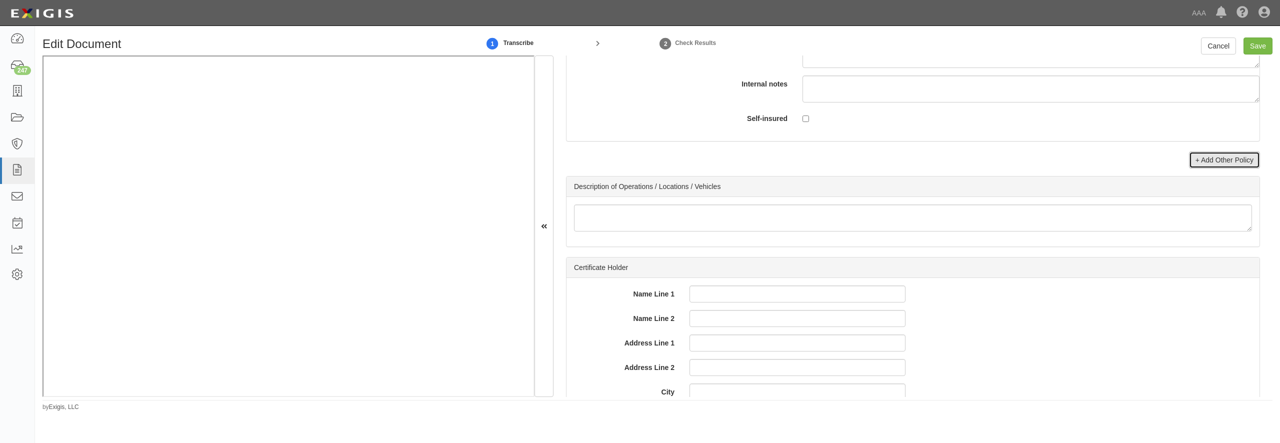
click at [1203, 169] on link "+ Add Other Policy" at bounding box center [1224, 160] width 71 height 17
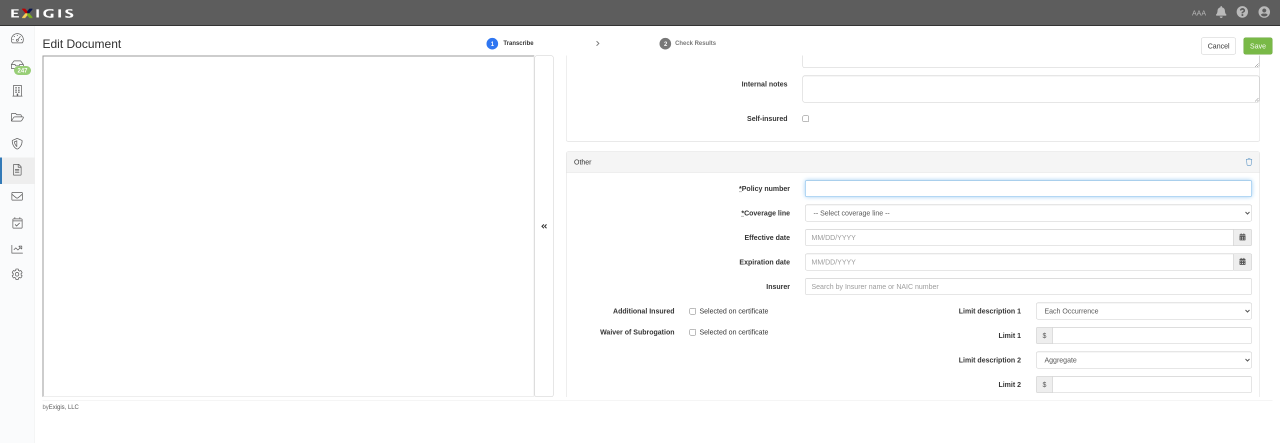
click at [879, 197] on input "* Policy number" at bounding box center [1028, 188] width 447 height 17
paste input "ACPBP015592364823"
click at [879, 197] on input "ACPBP015592364823" at bounding box center [1028, 188] width 447 height 17
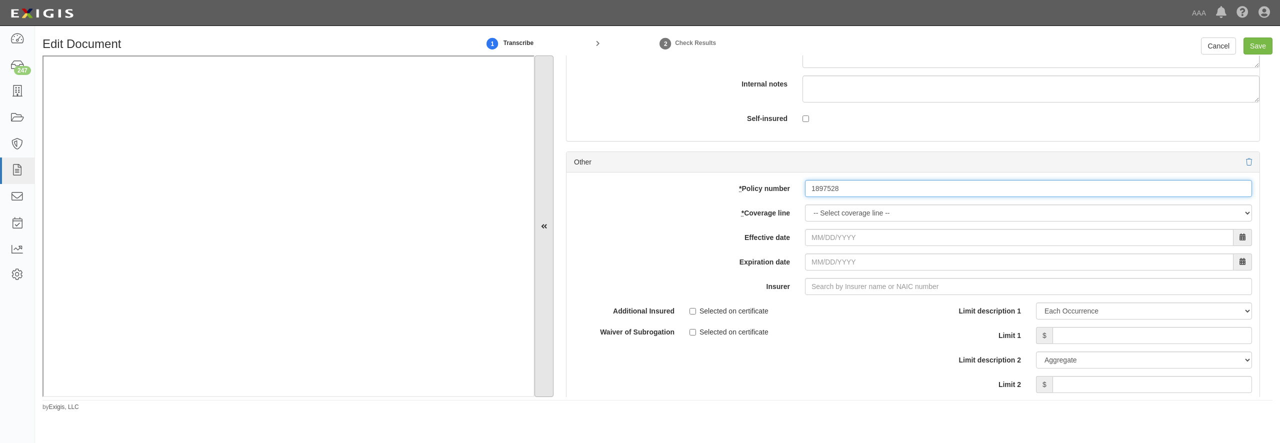
type input "1897528"
select select "56"
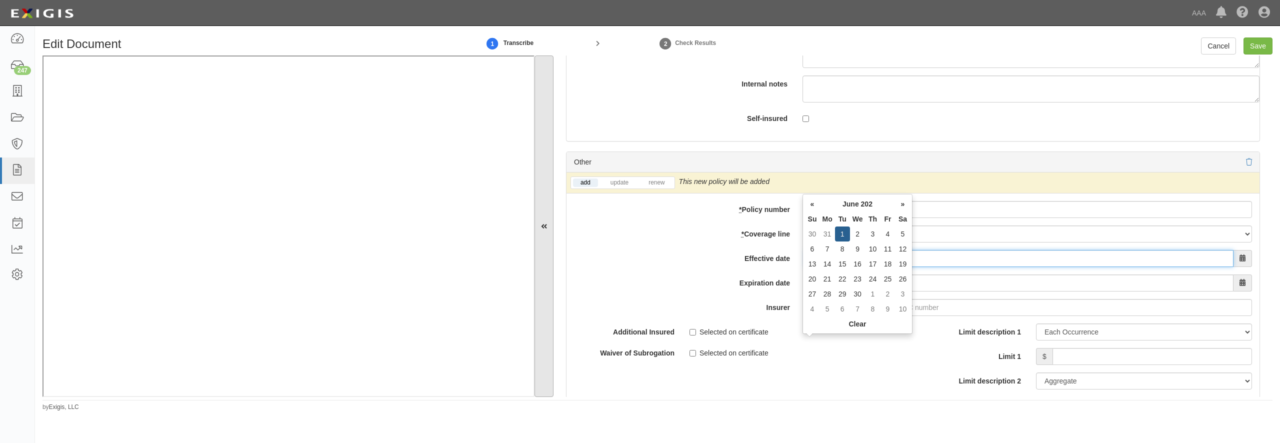
type input "06/01/2025"
type input "06/01/2026"
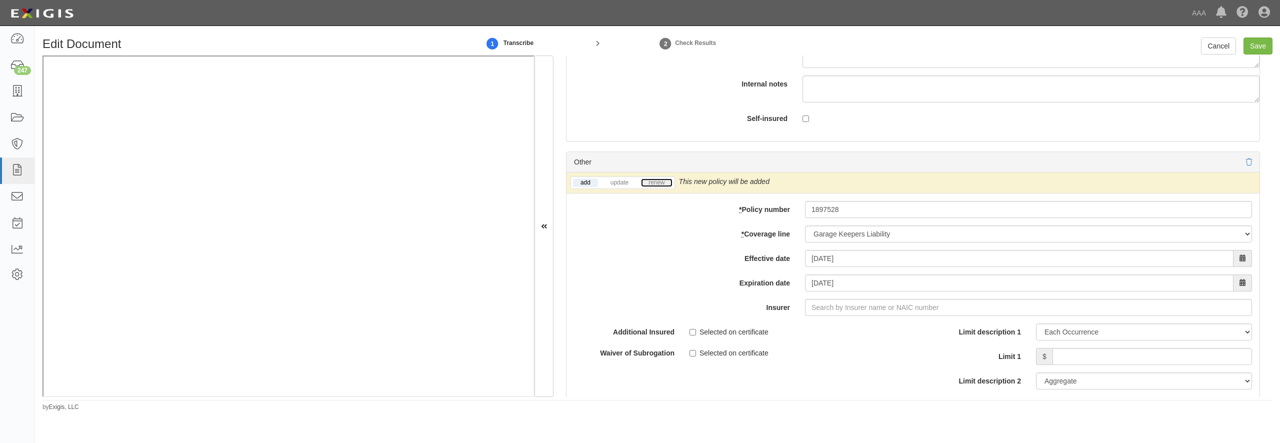
click at [661, 187] on link "renew" at bounding box center [656, 183] width 31 height 9
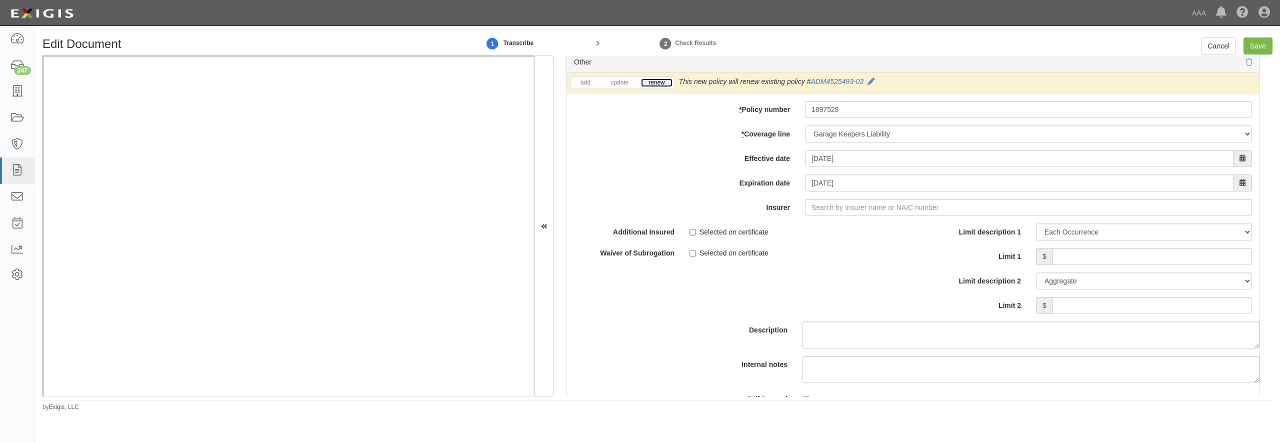
scroll to position [3265, 0]
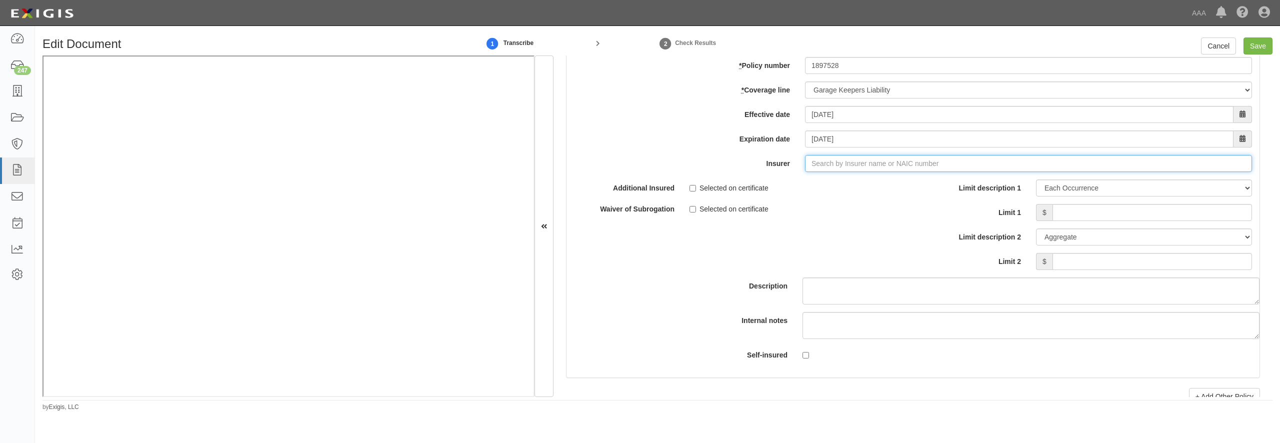
click at [820, 172] on input "Insurer" at bounding box center [1028, 163] width 447 height 17
type input "180 Seguros S.A. (0) NR Rating"
type input "1"
click at [811, 189] on div "Federated Mutual Insurance Company ( 13935 ) A+ XV Rating" at bounding box center [846, 182] width 210 height 13
type input "Federated Mutual Insurance Company (13935) A+ XV Rating"
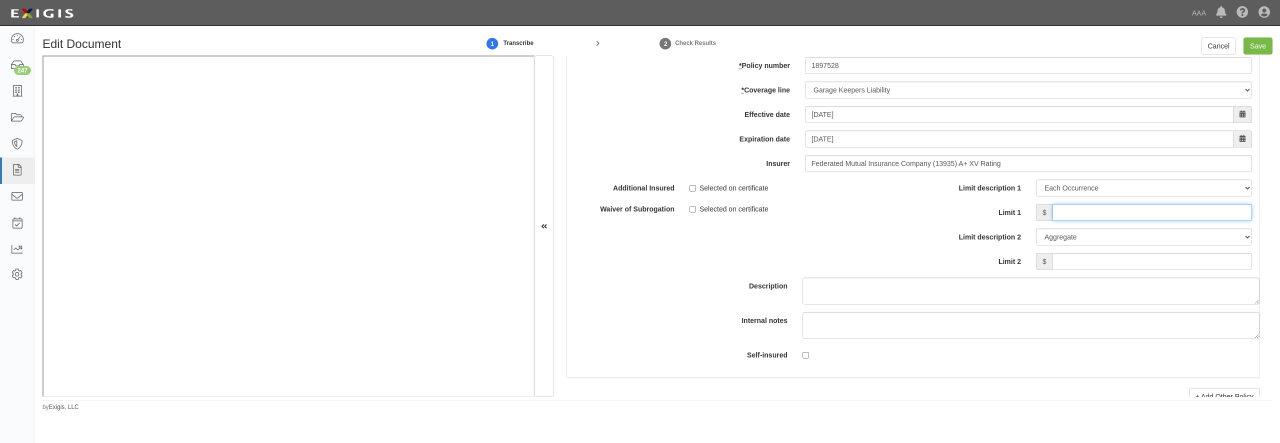
click at [1178, 221] on input "Limit 1" at bounding box center [1153, 212] width 200 height 17
type input "500,000"
click at [1255, 45] on input "Save" at bounding box center [1258, 46] width 29 height 17
type input "10000000"
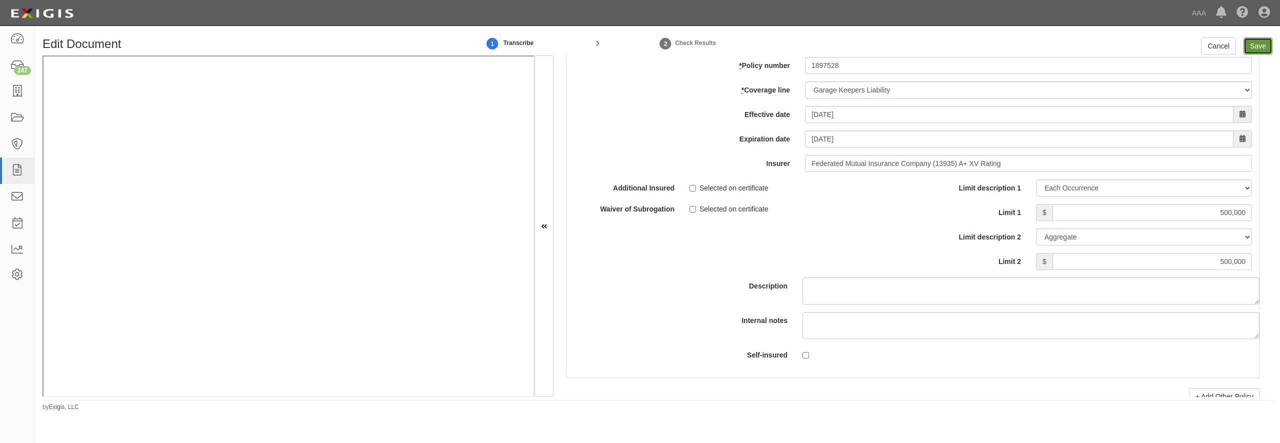
type input "30000000"
type input "500000"
type input "1000000"
type input "500000"
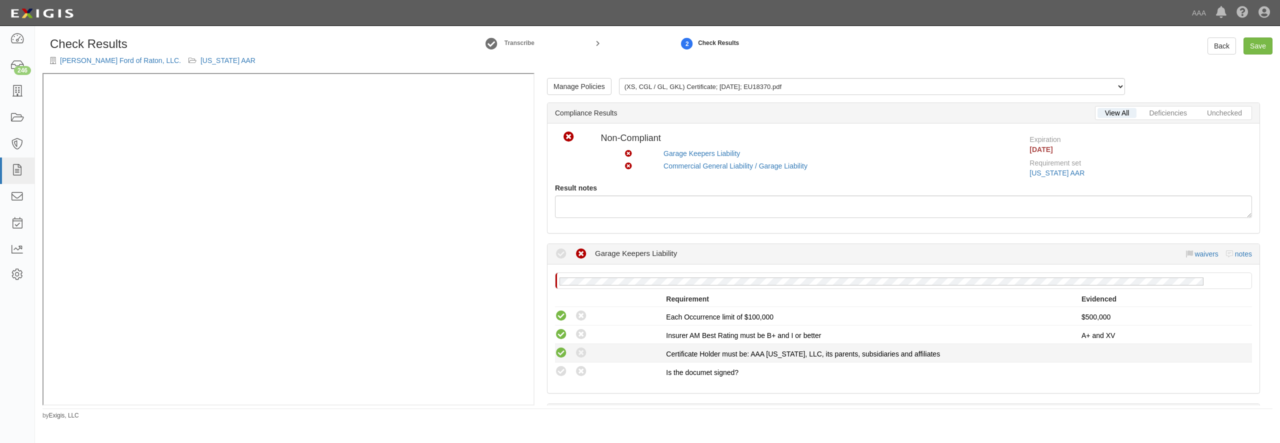
click at [561, 351] on icon at bounding box center [561, 353] width 13 height 13
radio input "true"
click at [558, 369] on icon at bounding box center [561, 372] width 13 height 13
radio input "true"
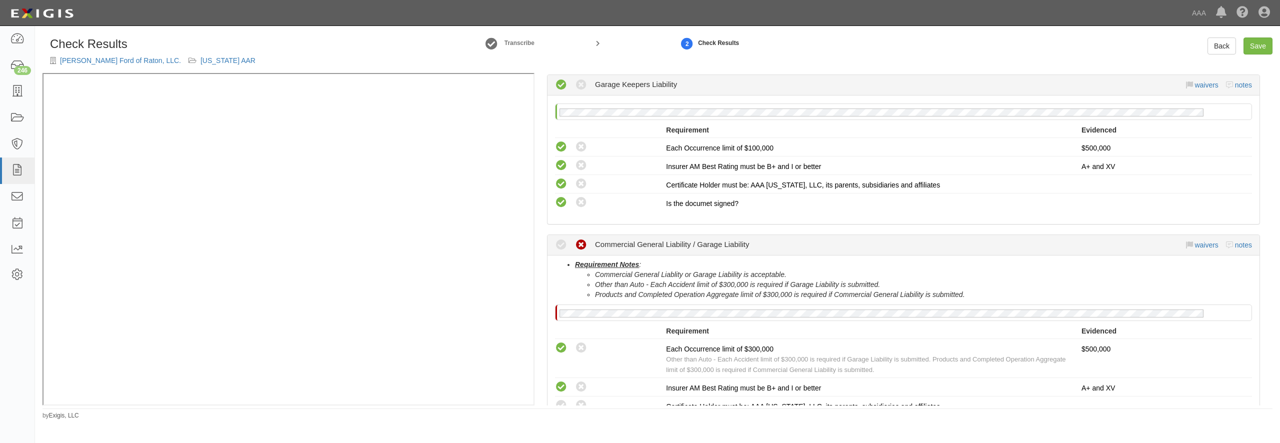
scroll to position [240, 0]
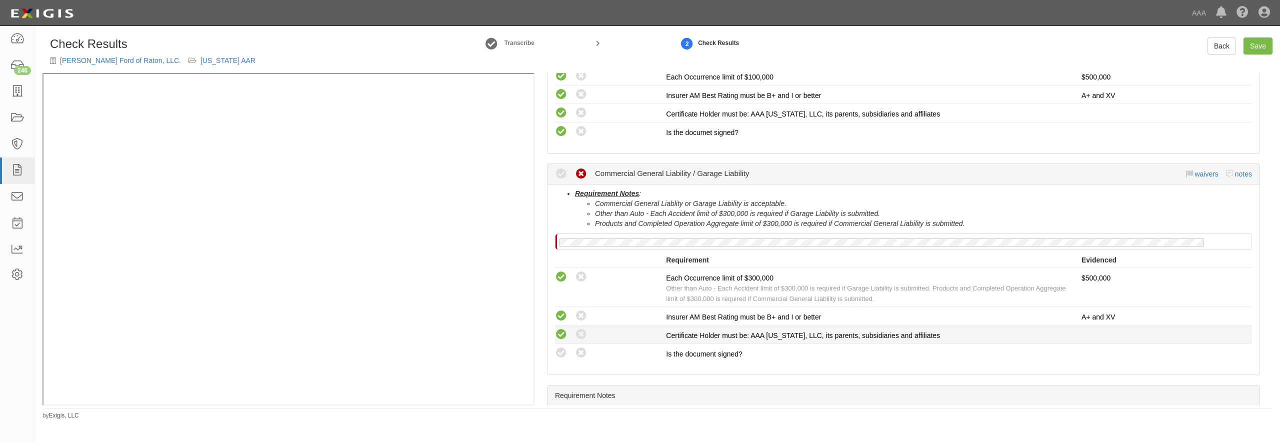
click at [563, 336] on icon at bounding box center [561, 335] width 13 height 13
radio input "true"
click at [562, 358] on icon at bounding box center [561, 353] width 13 height 13
radio input "true"
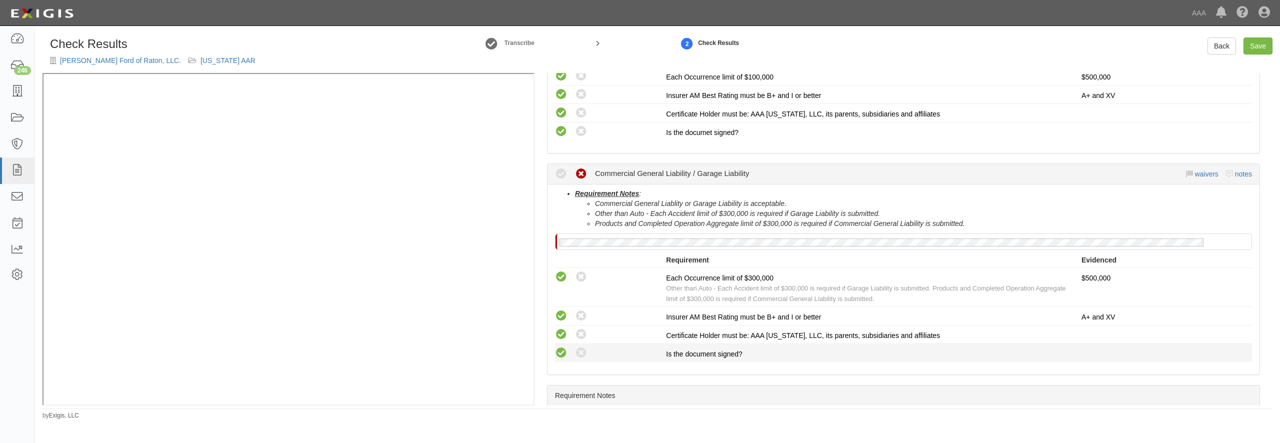
radio input "true"
click at [1248, 51] on link "Save" at bounding box center [1258, 46] width 29 height 17
radio input "true"
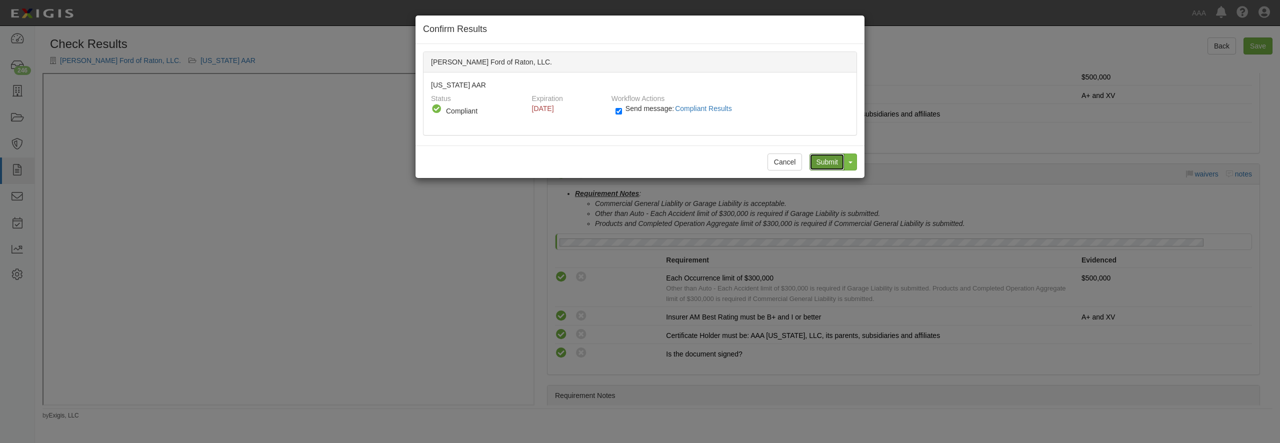
click at [828, 165] on input "Submit" at bounding box center [827, 162] width 35 height 17
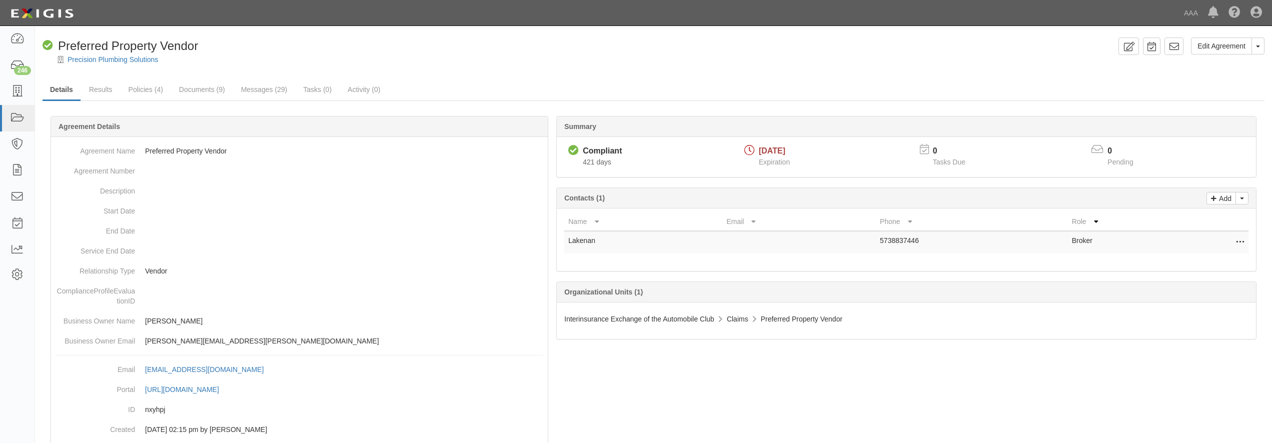
click at [136, 89] on link "Policies (4)" at bounding box center [146, 90] width 50 height 20
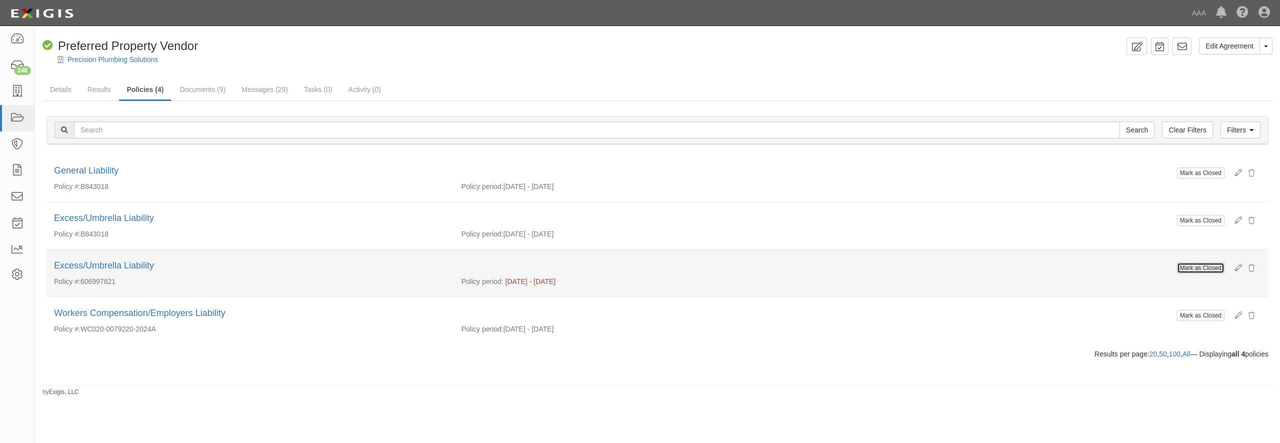
click at [1191, 269] on button "Mark as Closed" at bounding box center [1201, 268] width 48 height 11
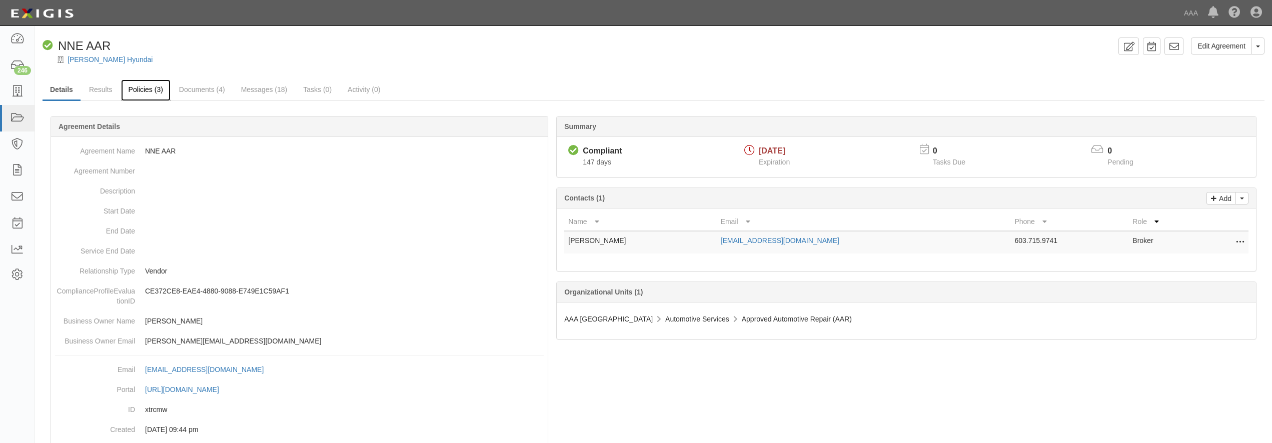
click at [148, 90] on link "Policies (3)" at bounding box center [146, 91] width 50 height 22
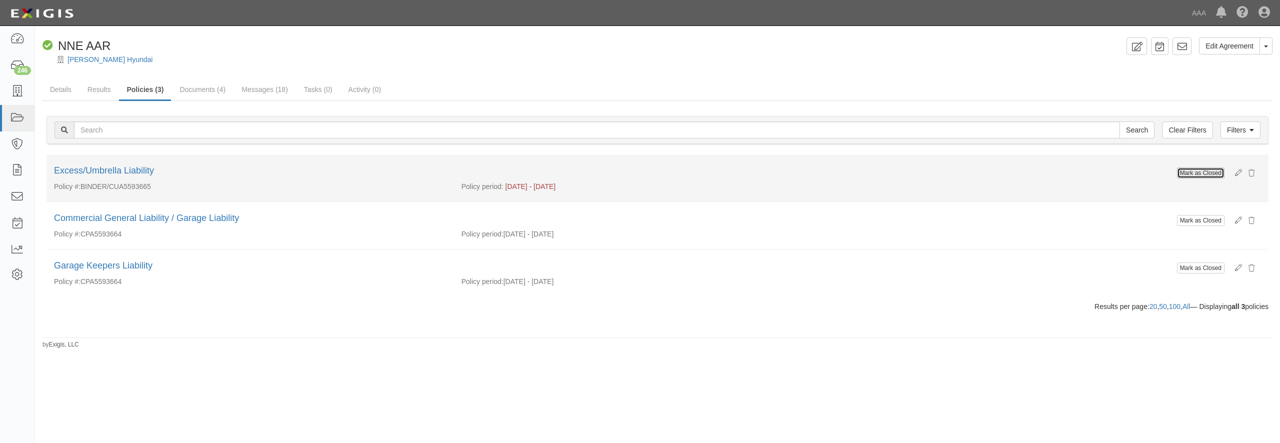
click at [1195, 173] on button "Mark as Closed" at bounding box center [1201, 173] width 48 height 11
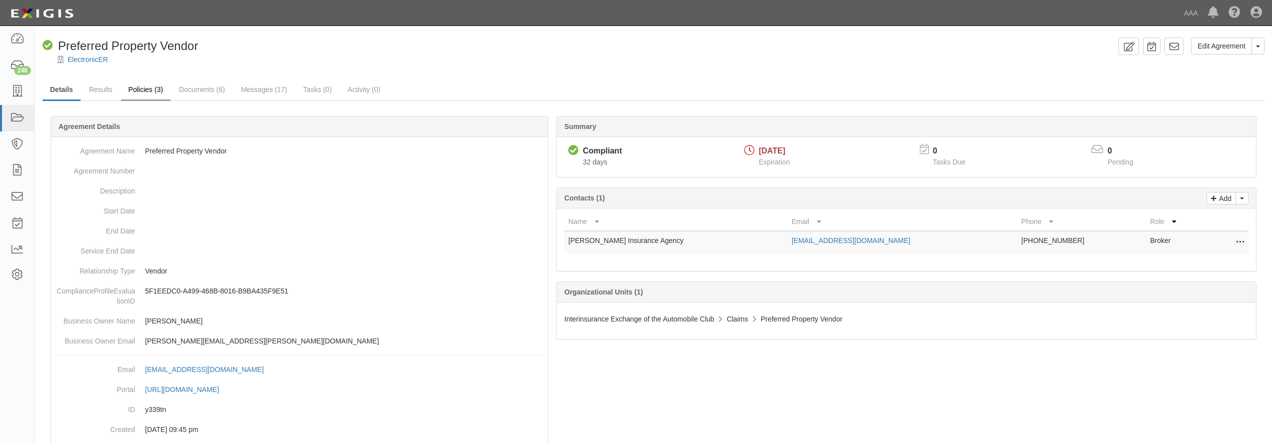
click at [151, 88] on link "Policies (3)" at bounding box center [146, 91] width 50 height 22
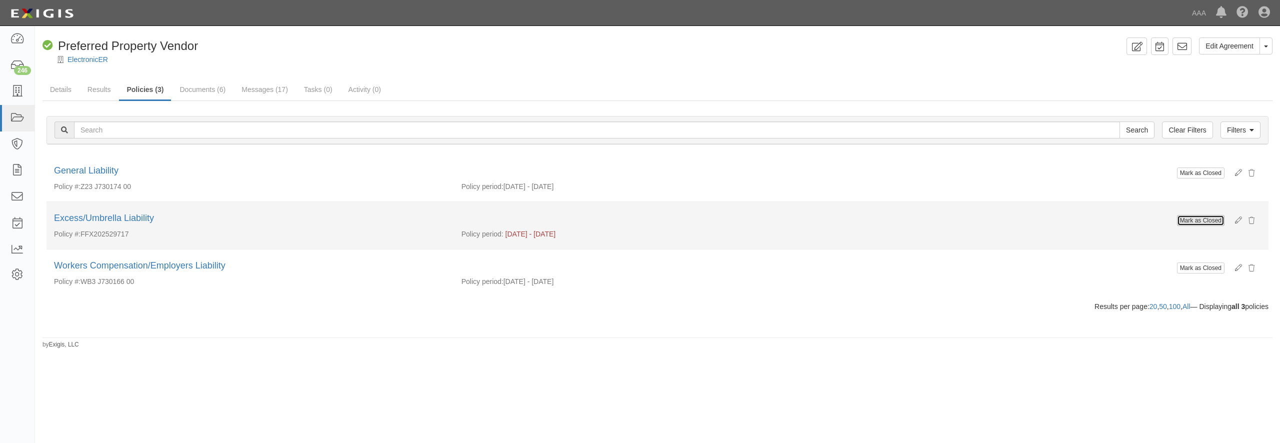
click at [1185, 223] on button "Mark as Closed" at bounding box center [1201, 220] width 48 height 11
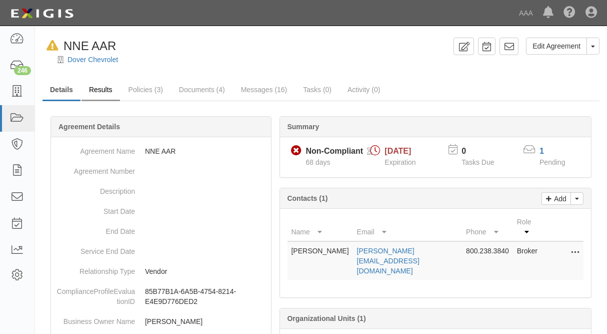
click at [105, 92] on link "Results" at bounding box center [101, 91] width 39 height 22
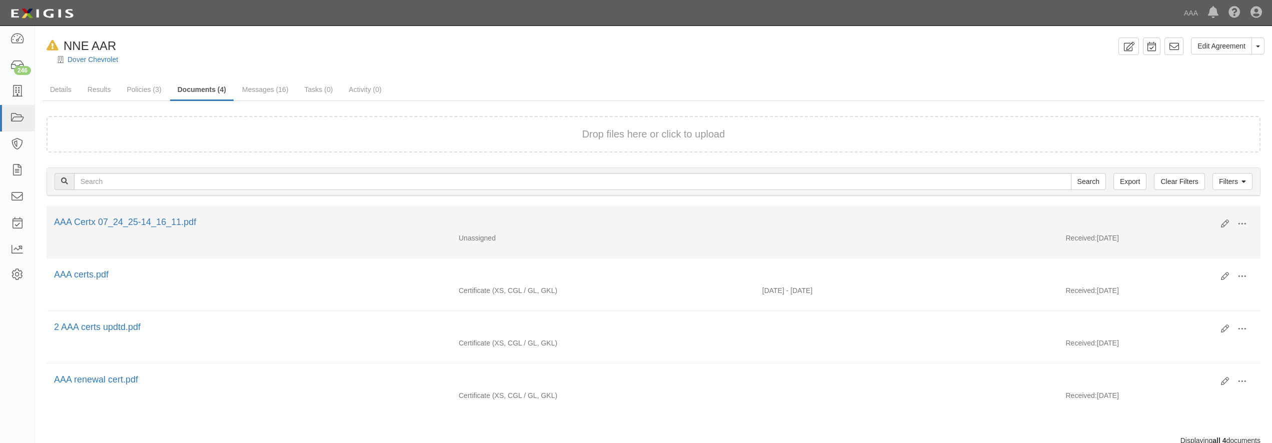
click at [383, 243] on div "Unassigned Received: [DATE]" at bounding box center [654, 240] width 1214 height 15
click at [1223, 222] on icon at bounding box center [1225, 224] width 8 height 8
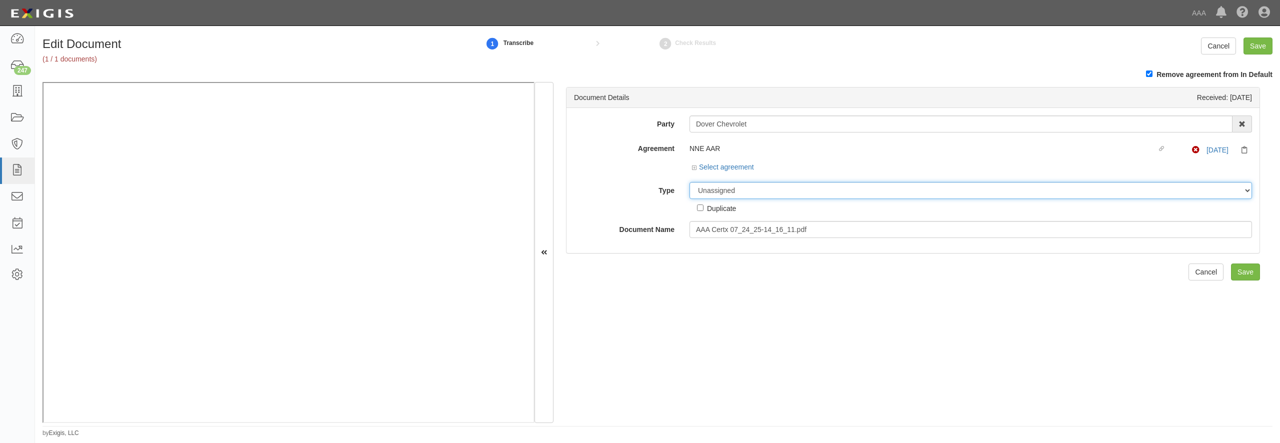
click at [759, 187] on select "Unassigned Binder Cancellation Notice Certificate Contract Endorsement Insuranc…" at bounding box center [971, 190] width 563 height 17
select select "CertificateDetail"
click option "Certificate" at bounding box center [0, 0] width 0 height 0
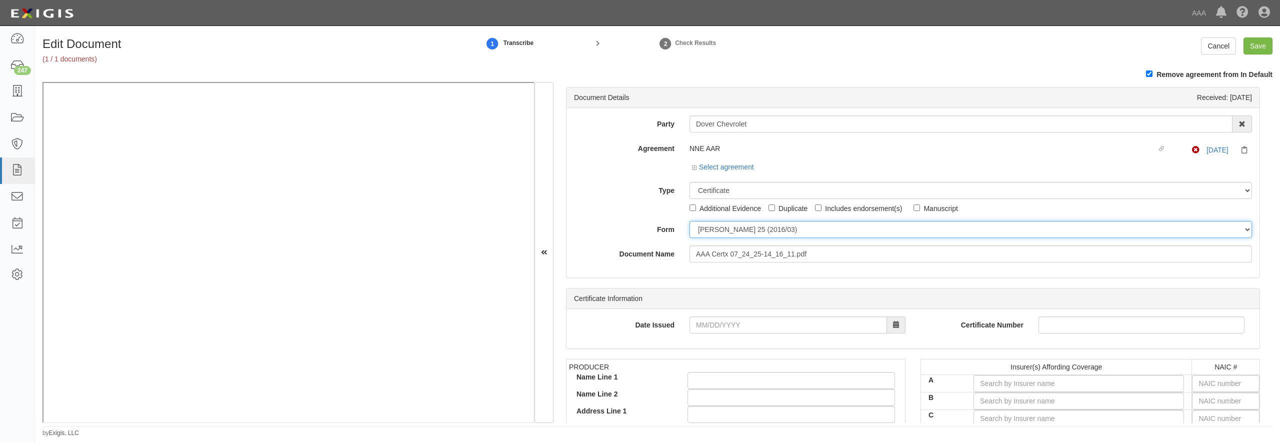
click at [690, 221] on select "ACORD 25 (2016/03) ACORD 101 ACORD 855 NY (2014/05) General" at bounding box center [971, 229] width 563 height 17
select select "GeneralFormDetail"
click option "General" at bounding box center [0, 0] width 0 height 0
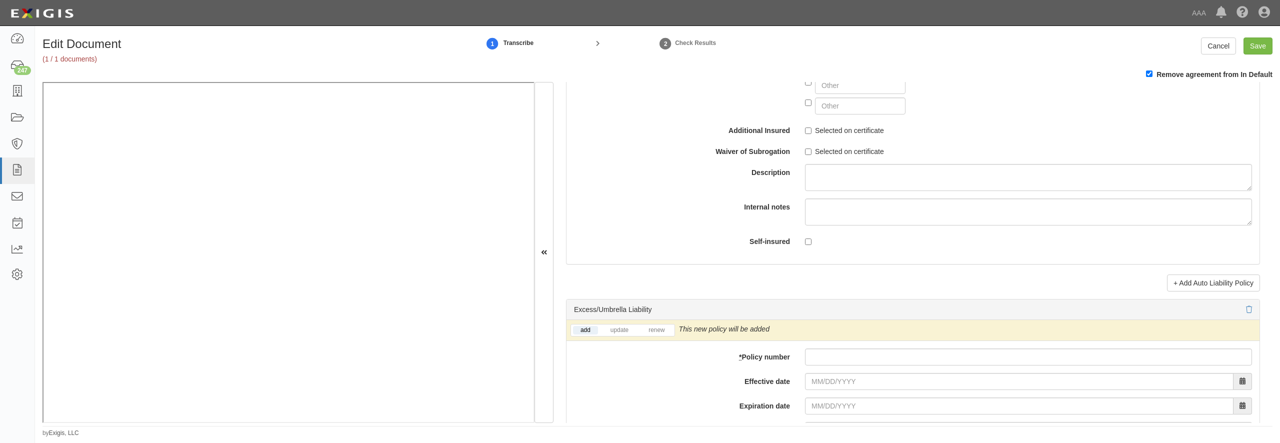
scroll to position [1921, 0]
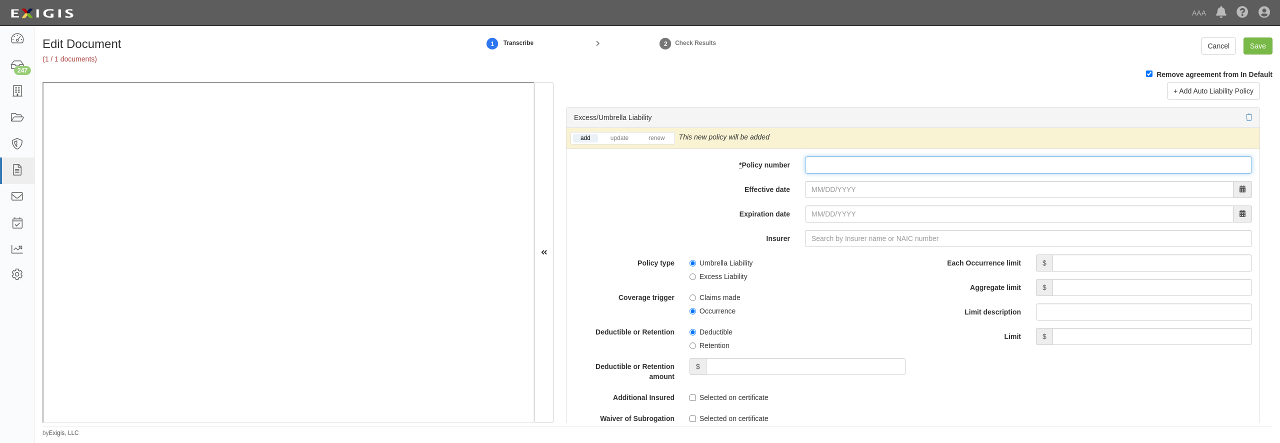
click at [861, 174] on input "* Policy number" at bounding box center [1028, 165] width 447 height 17
type input "CUP6W3683192514"
type input "08/01/2025"
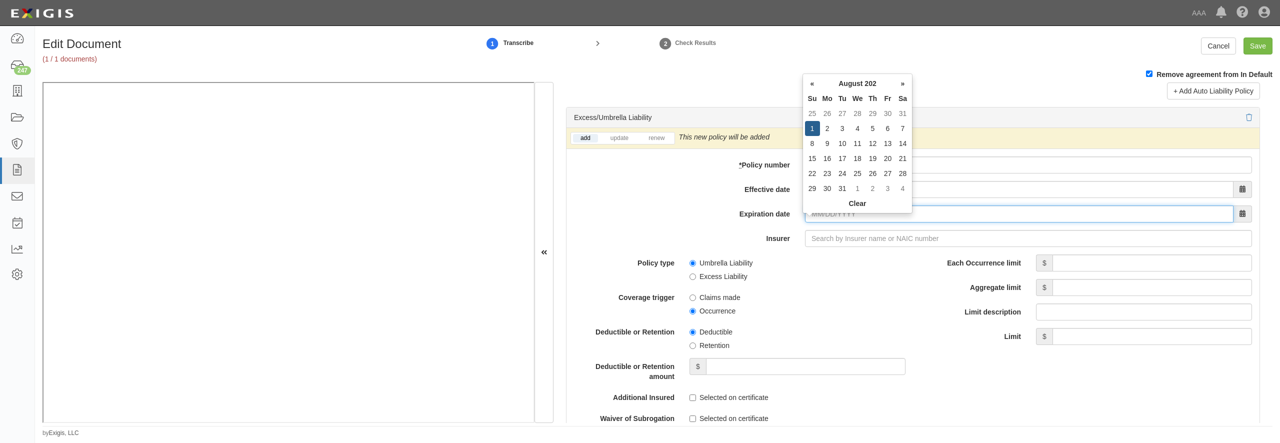
type input "08/01/2026"
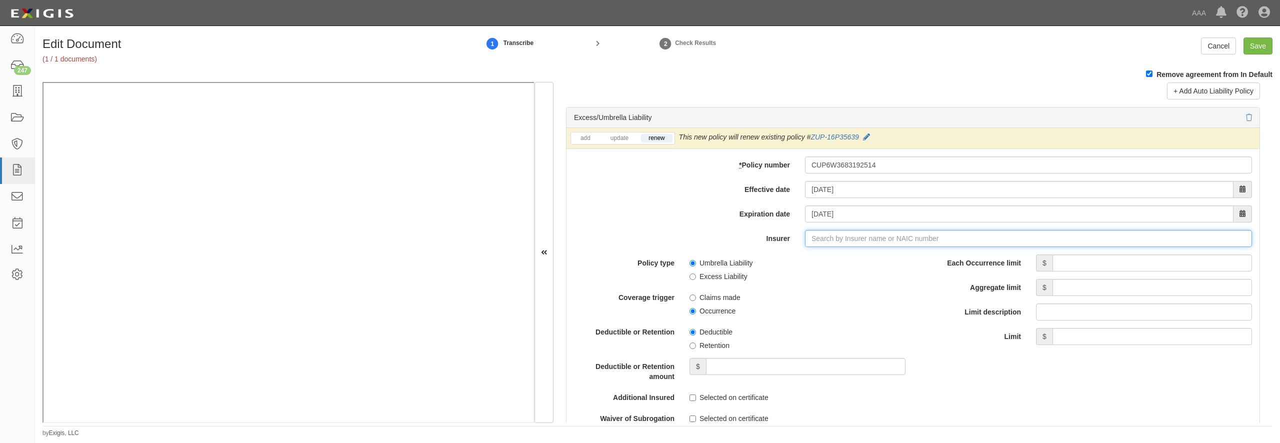
type input "21st Century Advantage Insurance Company (25232) NR Rating"
type input "2"
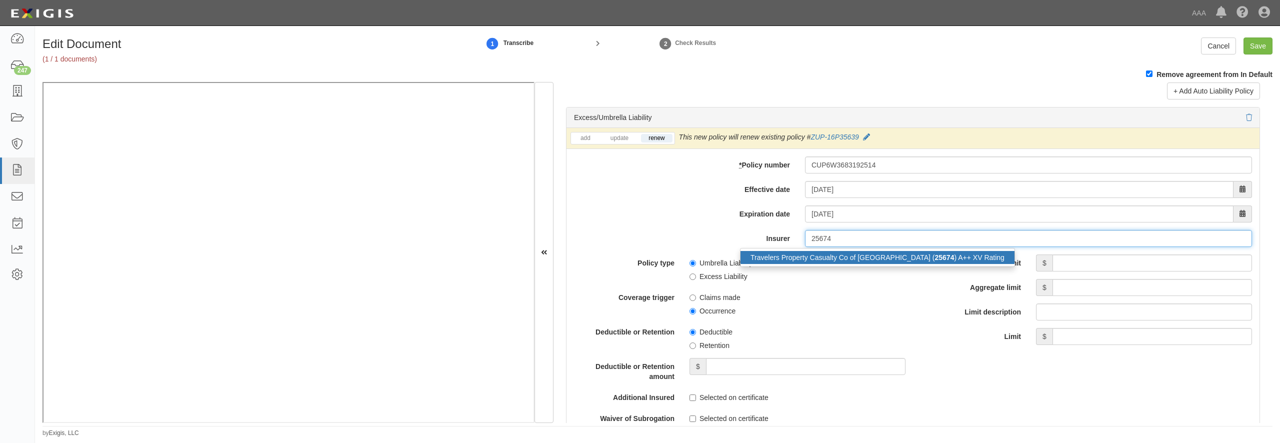
click at [843, 264] on div "Travelers Property Casualty Co of Amer ( 25674 ) A++ XV Rating" at bounding box center [878, 257] width 274 height 13
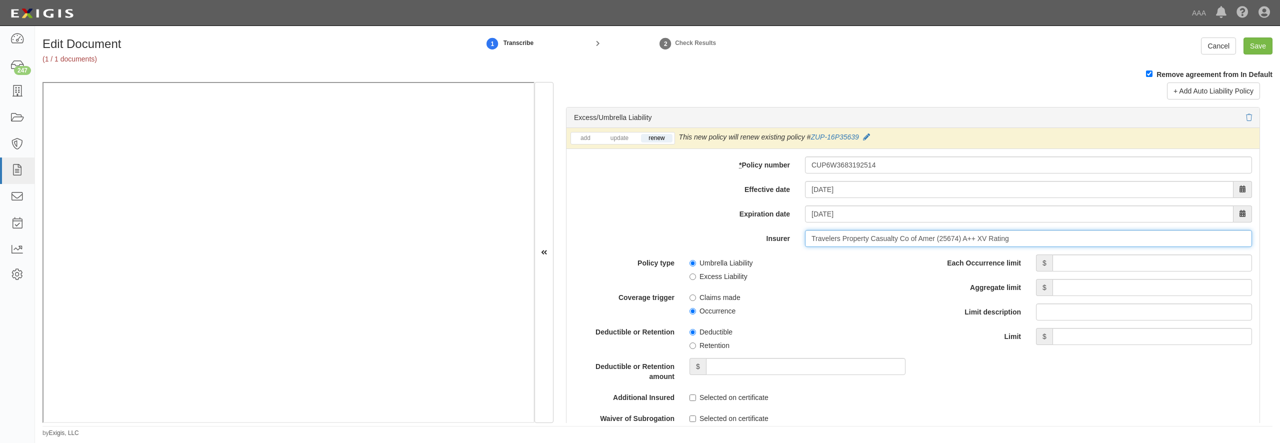
type input "Travelers Property Casualty Co of Amer (25674) A++ XV Rating"
click at [1109, 272] on input "Each Occurrence limit" at bounding box center [1153, 263] width 200 height 17
type input "20,000,000"
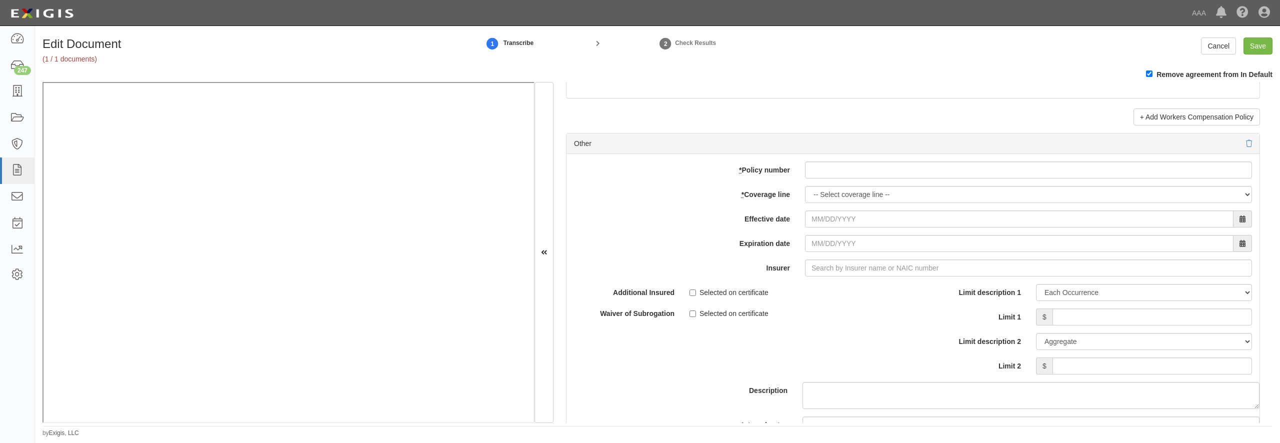
scroll to position [2881, 0]
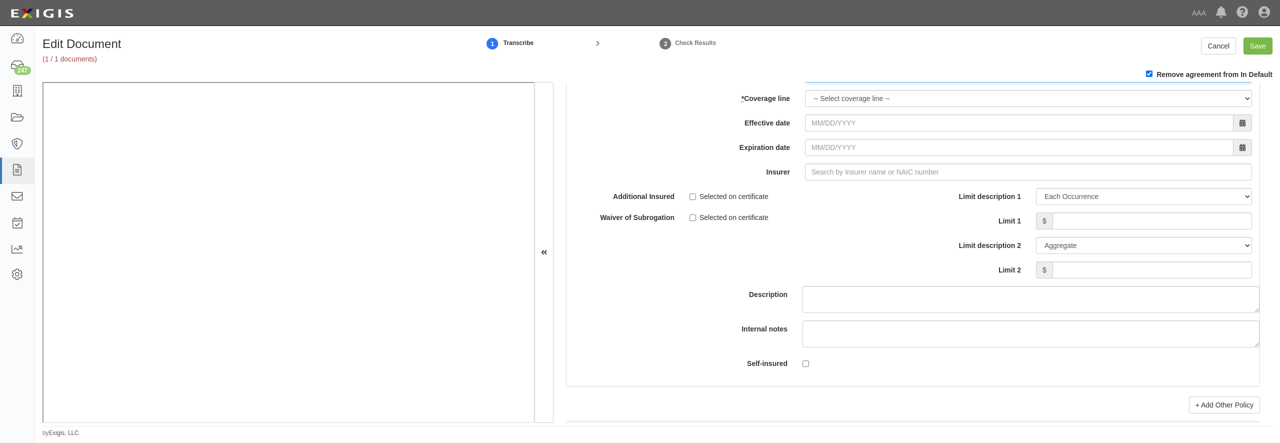
click at [833, 83] on input "* Policy number" at bounding box center [1028, 74] width 447 height 17
type input "Y6306A054174"
select select "70"
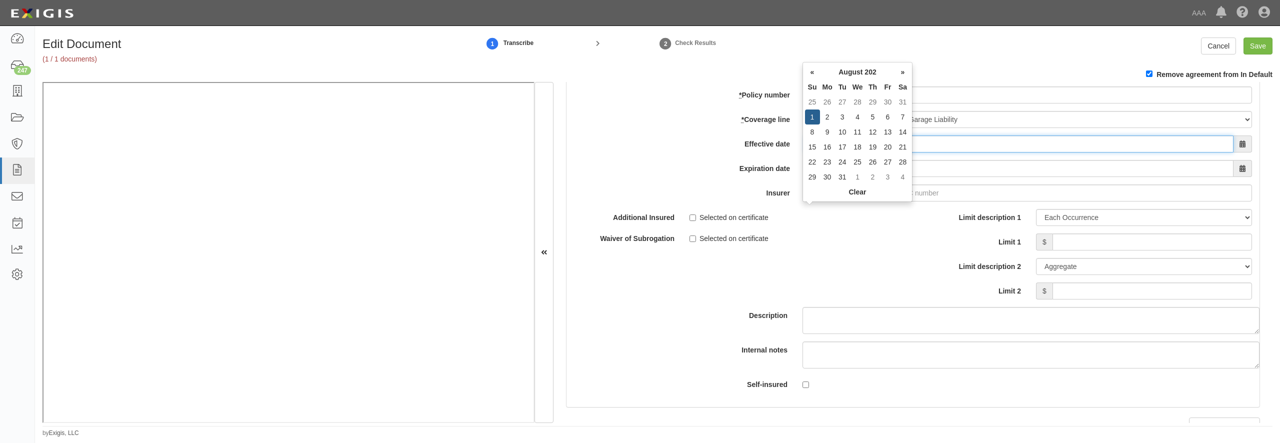
type input "08/01/2025"
type input "[DATE]"
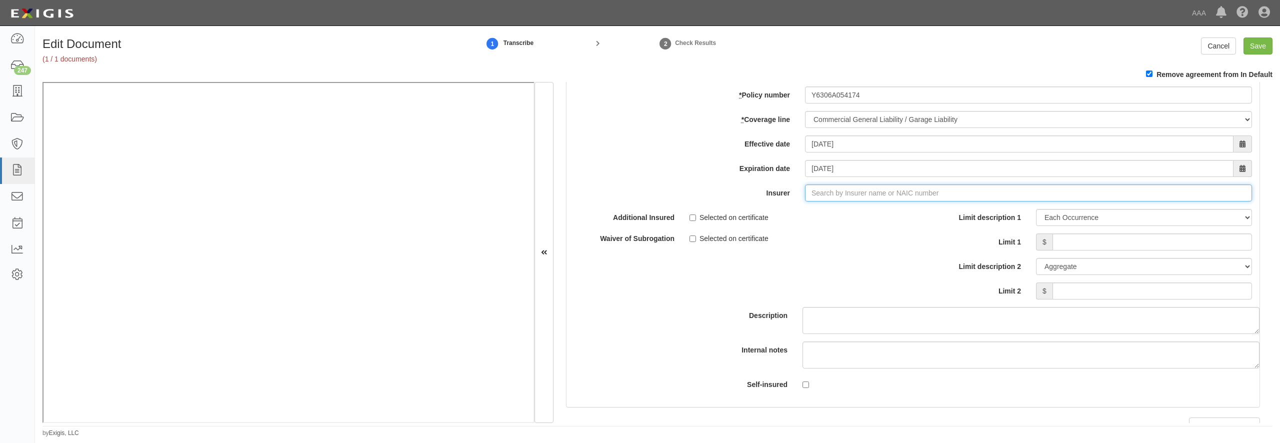
type input "21st Century Advantage Insurance Company (25232) NR Rating"
type input "2"
click at [787, 219] on div "Travelers Indemnity Co of America ( 25666 ) A++ XV Rating" at bounding box center [856, 212] width 230 height 13
type input "Travelers Indemnity Co of America (25666) A++ XV Rating"
click at [1062, 251] on input "Limit 1" at bounding box center [1153, 242] width 200 height 17
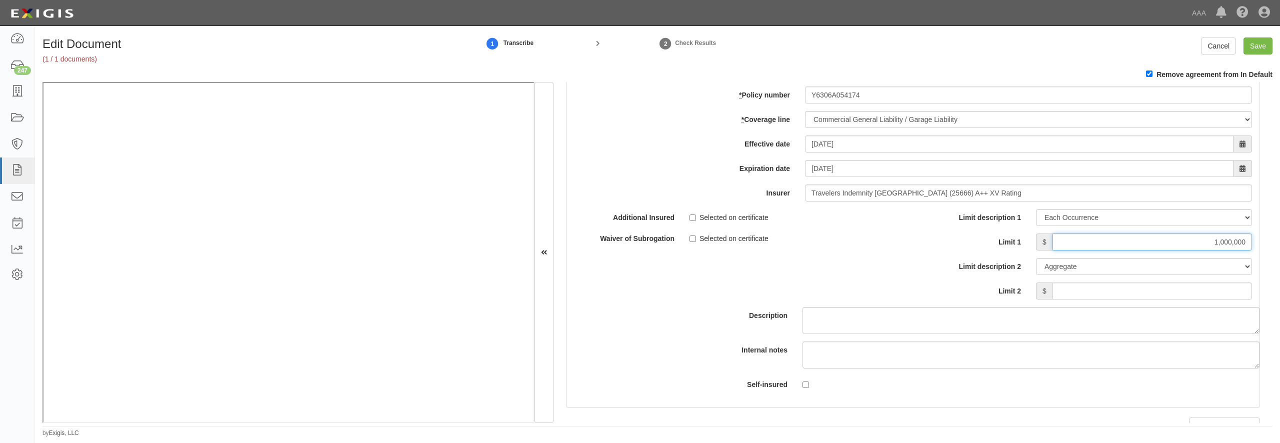
type input "1,000,000"
type input "2,000,000"
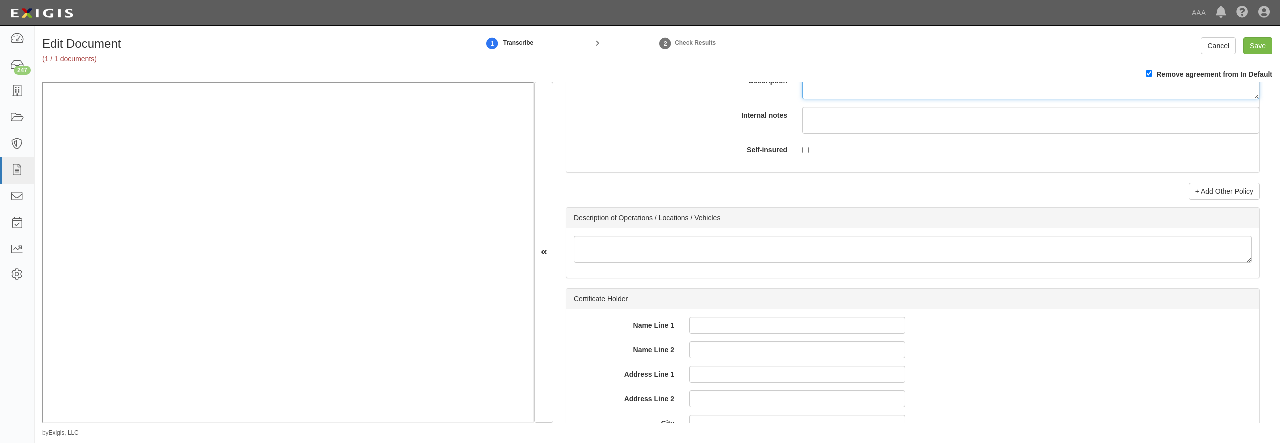
scroll to position [3121, 0]
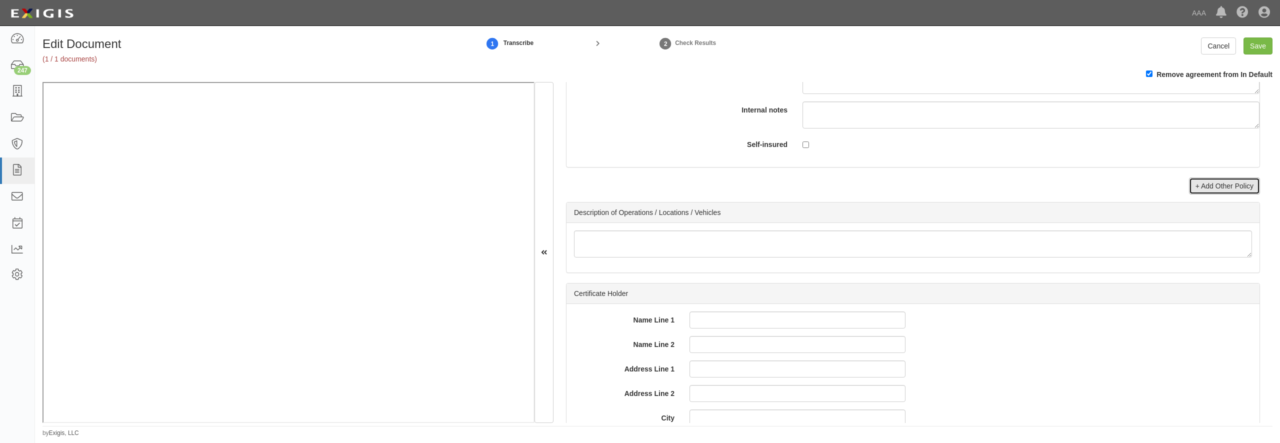
click at [1243, 195] on link "+ Add Other Policy" at bounding box center [1224, 186] width 71 height 17
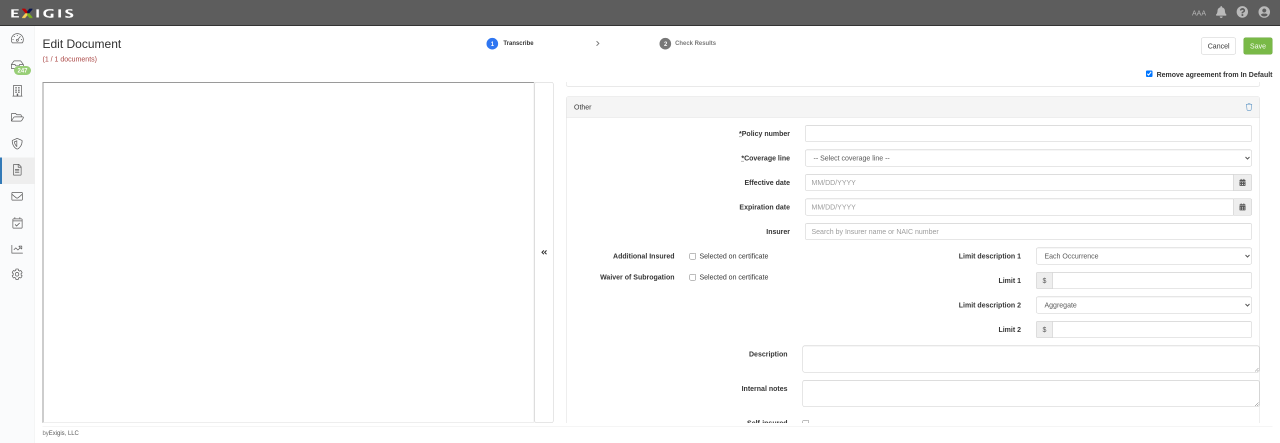
scroll to position [3217, 0]
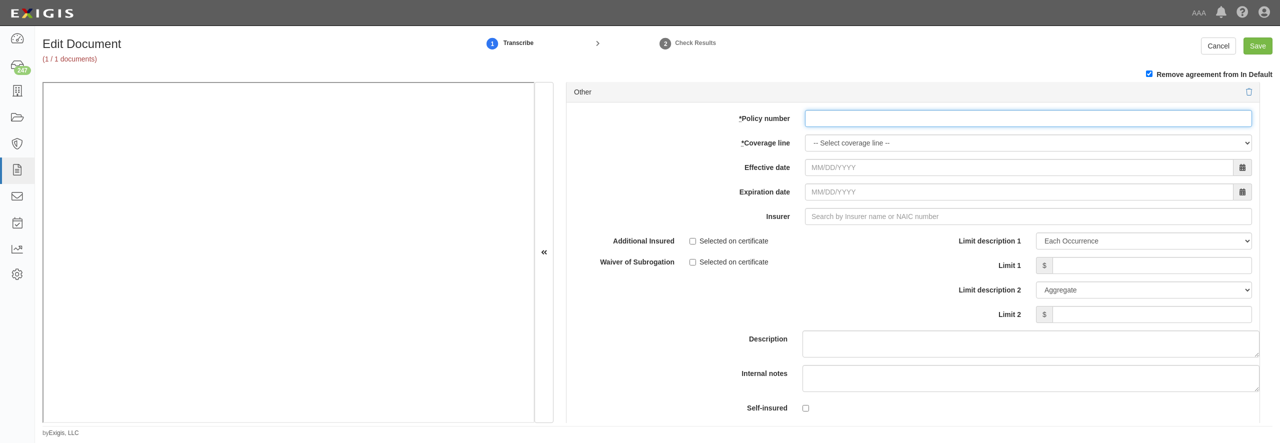
click at [828, 127] on input "* Policy number" at bounding box center [1028, 118] width 447 height 17
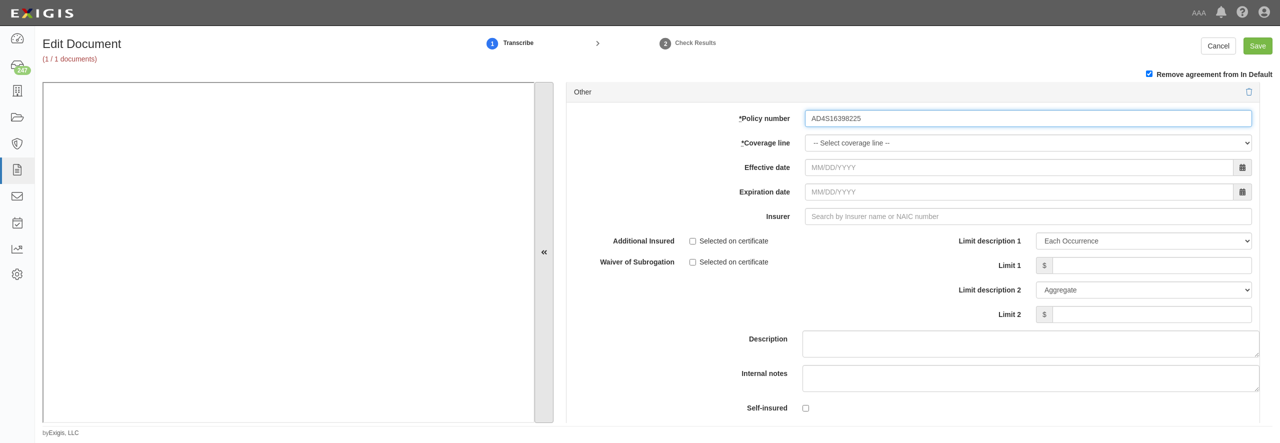
type input "AD4S16398225"
select select "56"
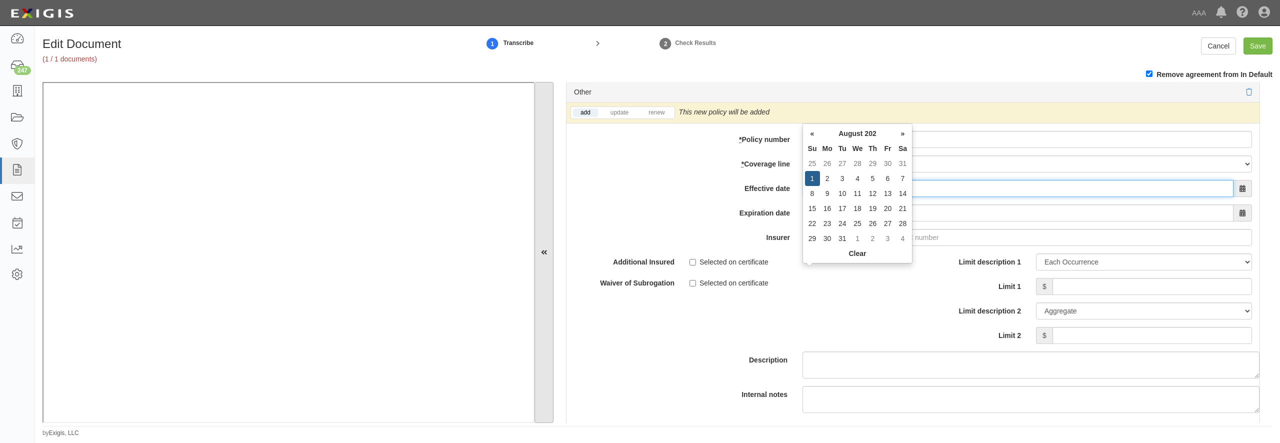
type input "08/01/2025"
type input "08/01/2026"
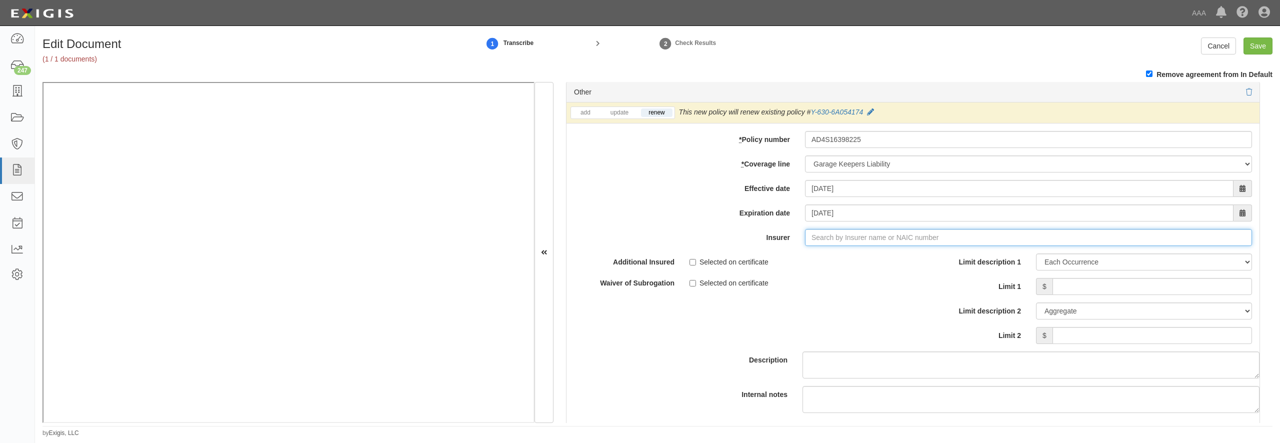
type input "21st Century Advantage Insurance Company (25232) NR Rating"
type input "2"
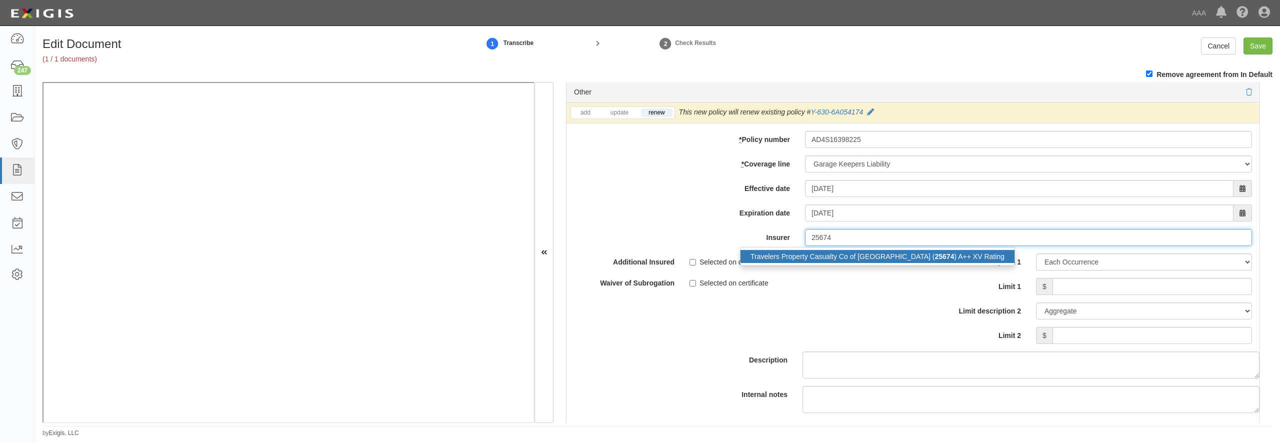
click at [768, 263] on div "Travelers Property Casualty Co of Amer ( 25674 ) A++ XV Rating" at bounding box center [878, 256] width 274 height 13
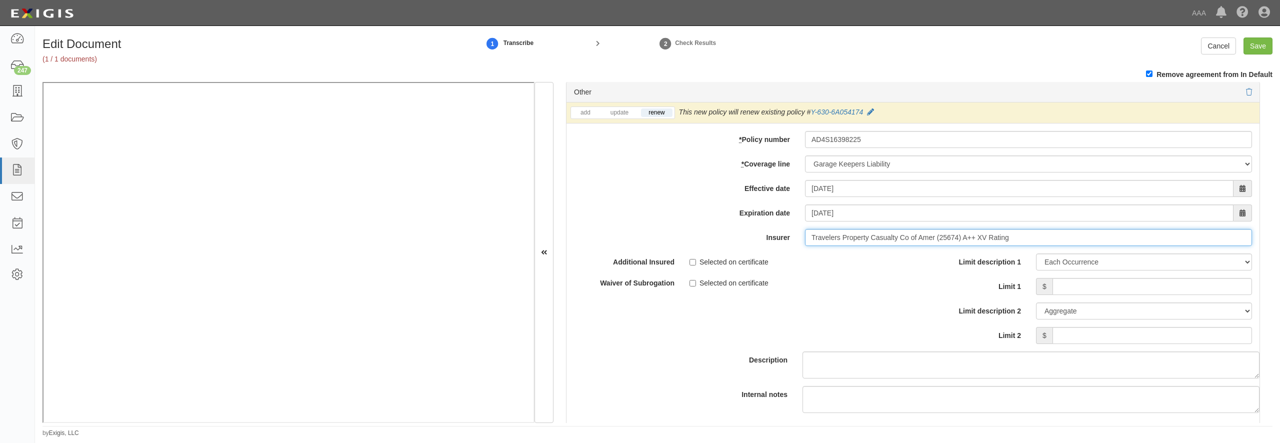
type input "Travelers Property Casualty Co of Amer (25674) A++ XV Rating"
click at [1100, 295] on input "Limit 1" at bounding box center [1153, 286] width 200 height 17
type input "750,000"
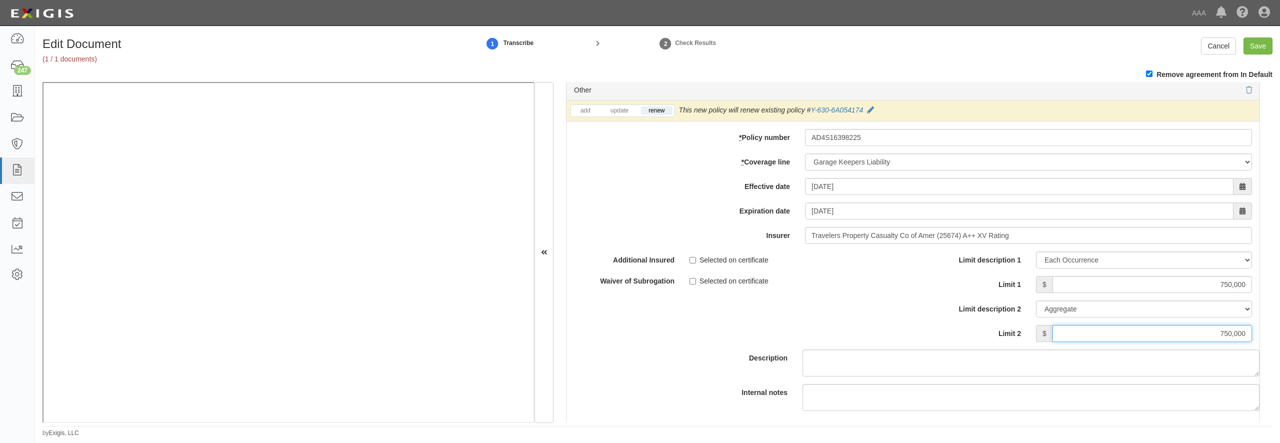
type input "750,000"
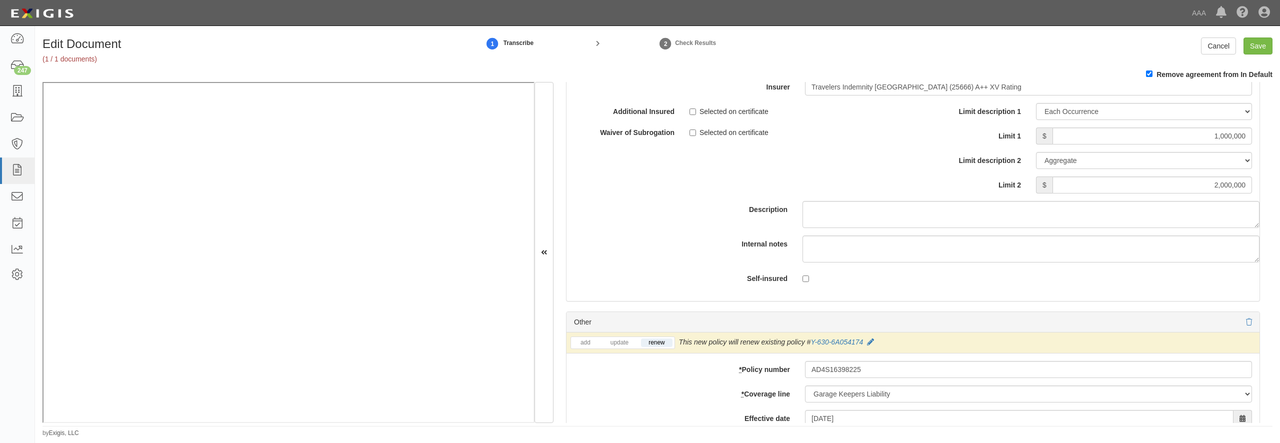
scroll to position [2747, 0]
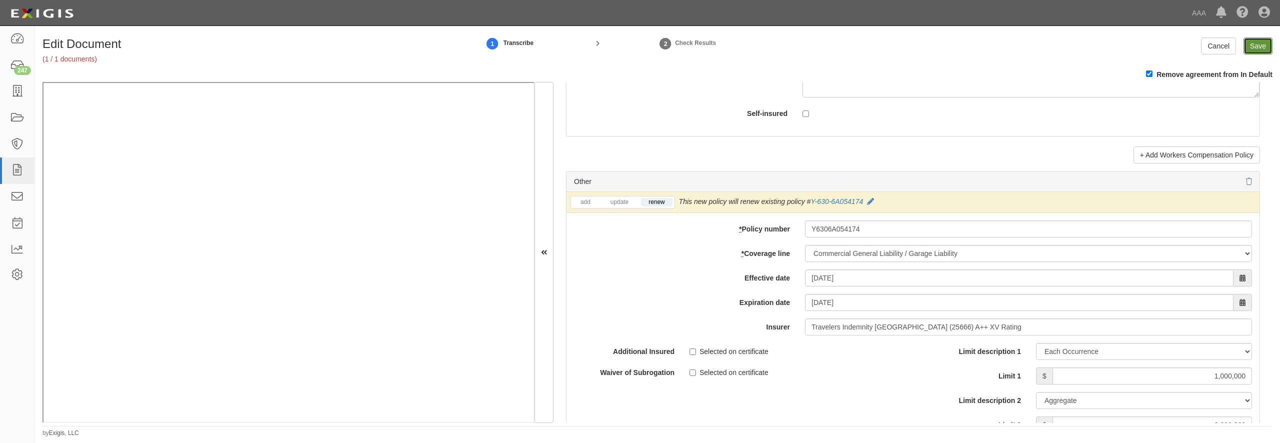
click at [1259, 44] on input "Save" at bounding box center [1258, 46] width 29 height 17
type input "20000000"
type input "1000000"
type input "2000000"
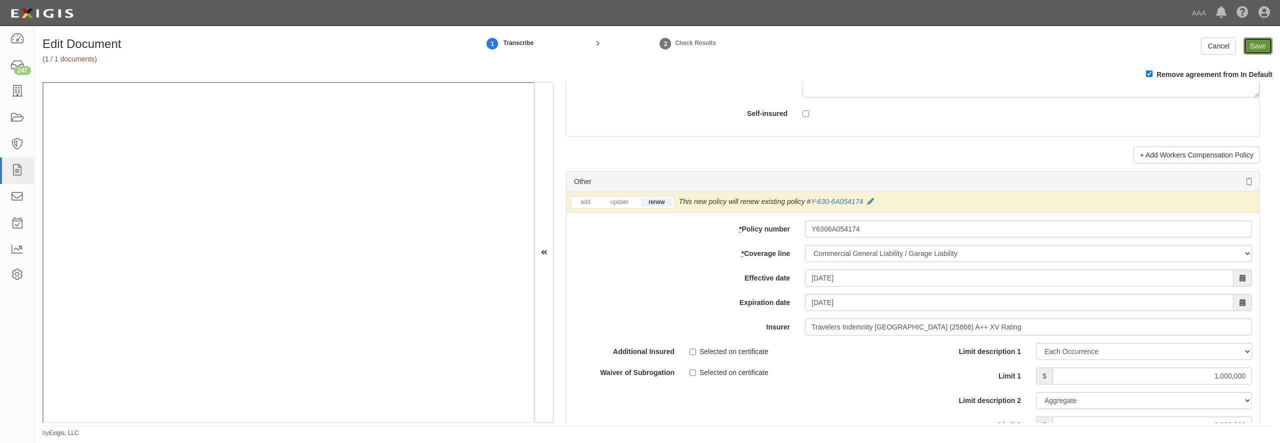
type input "750000"
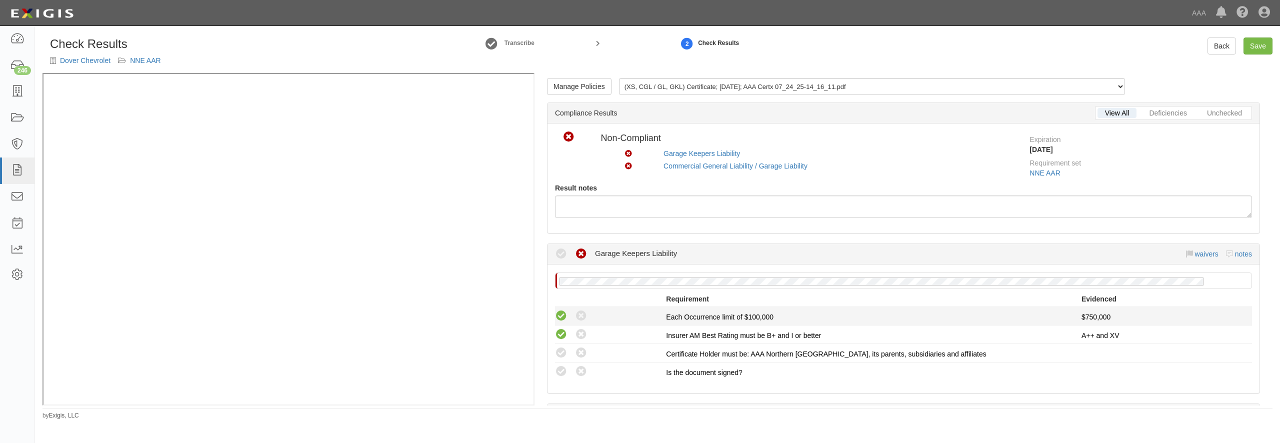
scroll to position [48, 0]
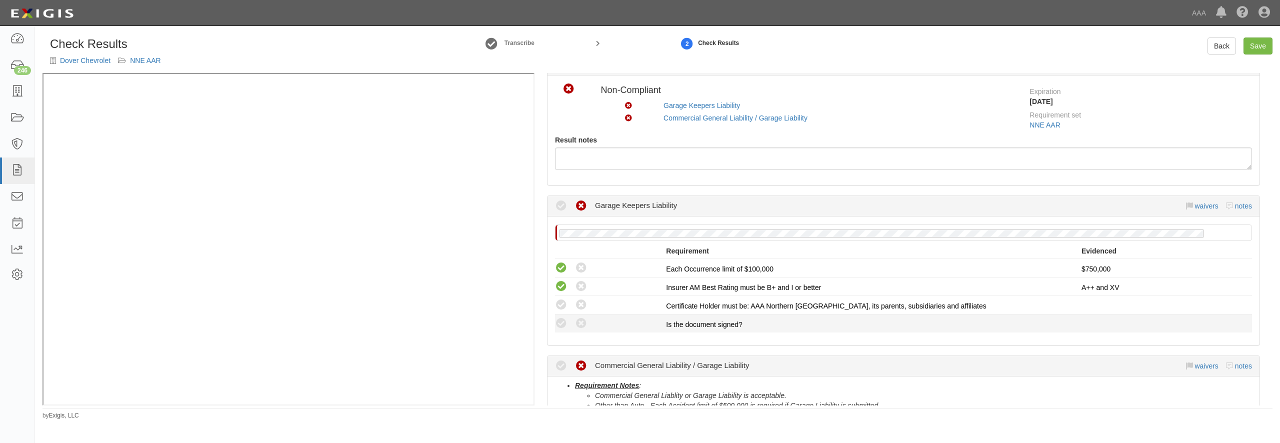
click at [559, 308] on icon at bounding box center [561, 305] width 13 height 13
radio input "true"
click at [563, 326] on icon at bounding box center [561, 324] width 13 height 13
radio input "true"
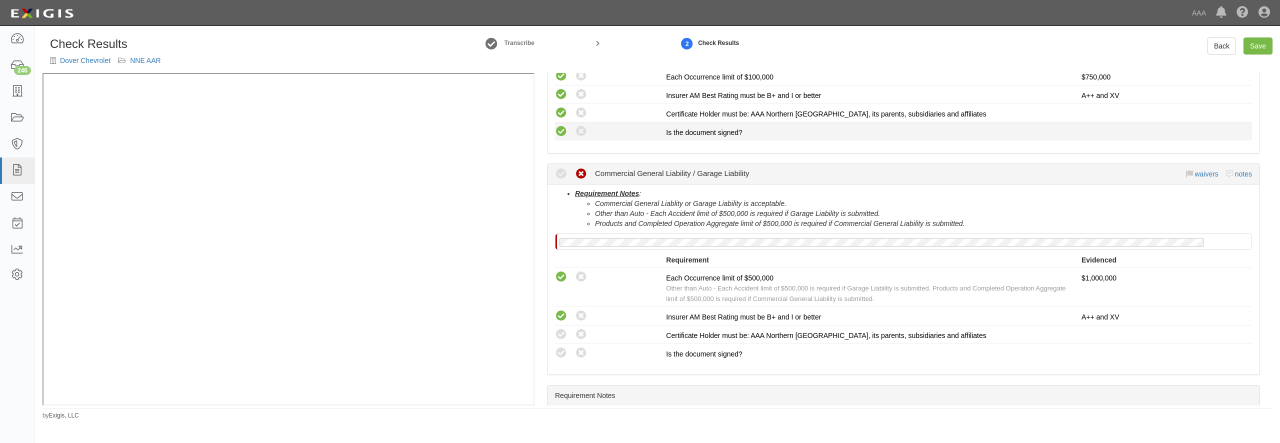
scroll to position [288, 0]
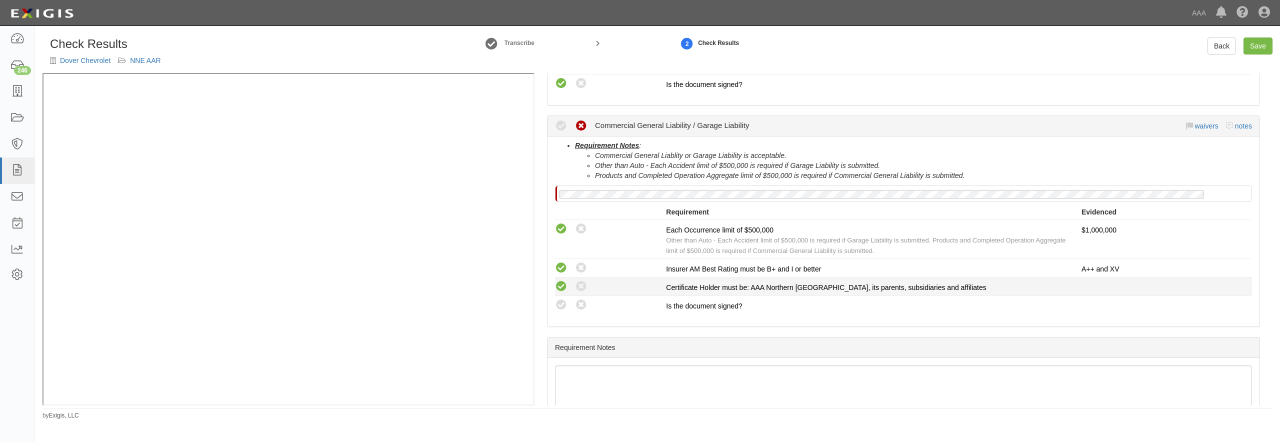
click at [562, 282] on icon at bounding box center [561, 287] width 13 height 13
radio input "true"
click at [563, 300] on icon at bounding box center [561, 305] width 13 height 13
radio input "true"
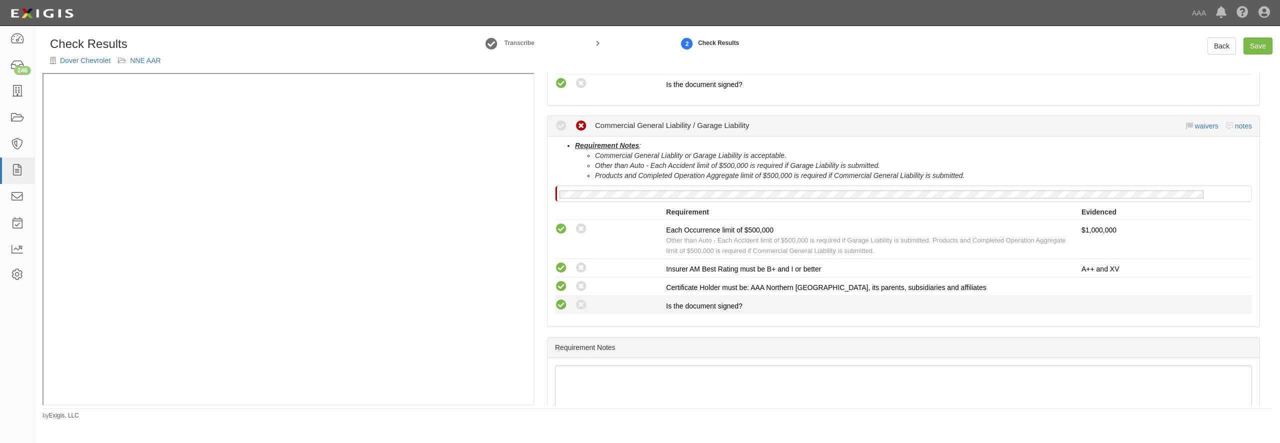
radio input "true"
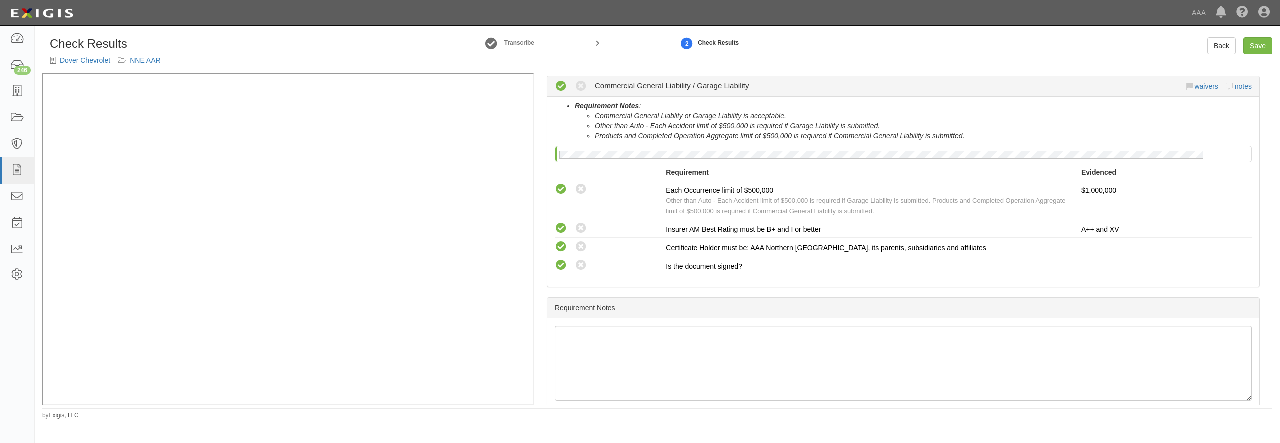
scroll to position [336, 0]
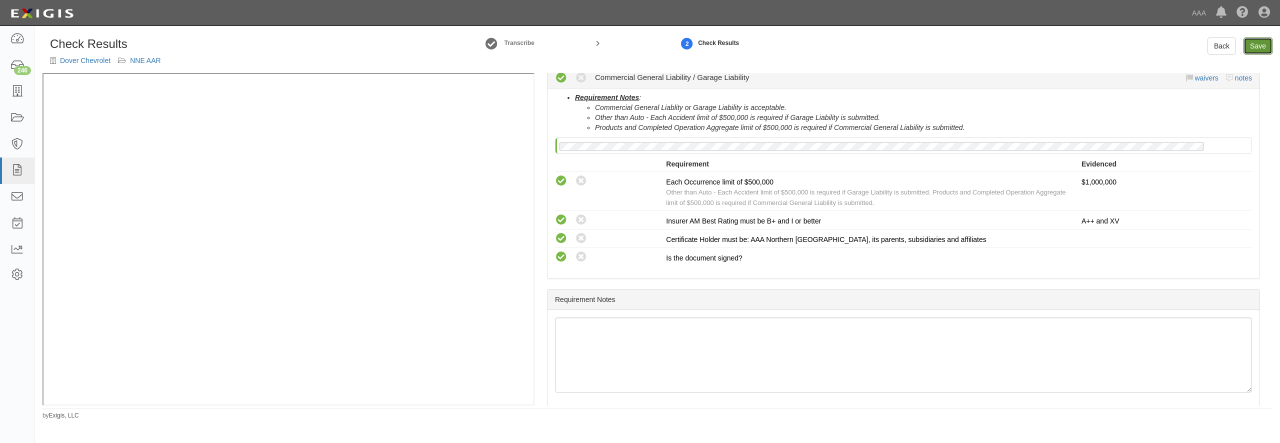
click at [1262, 48] on link "Save" at bounding box center [1258, 46] width 29 height 17
radio input "true"
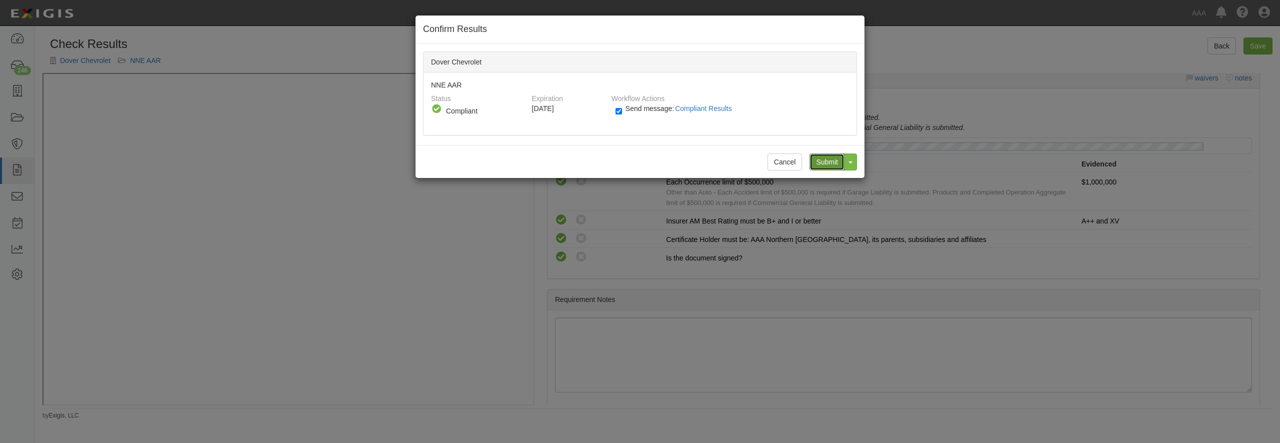
click at [827, 165] on input "Submit" at bounding box center [827, 162] width 35 height 17
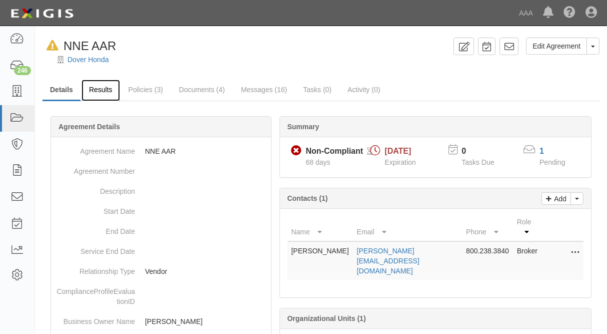
click at [104, 92] on link "Results" at bounding box center [101, 91] width 39 height 22
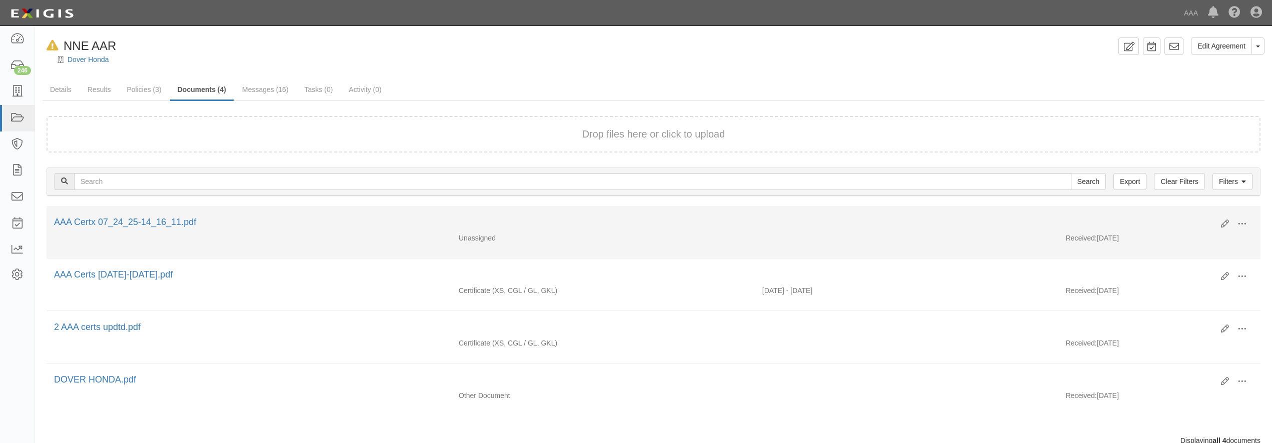
click at [393, 238] on div "Unassigned Received: [DATE]" at bounding box center [654, 240] width 1214 height 15
click at [1223, 221] on icon at bounding box center [1225, 224] width 8 height 8
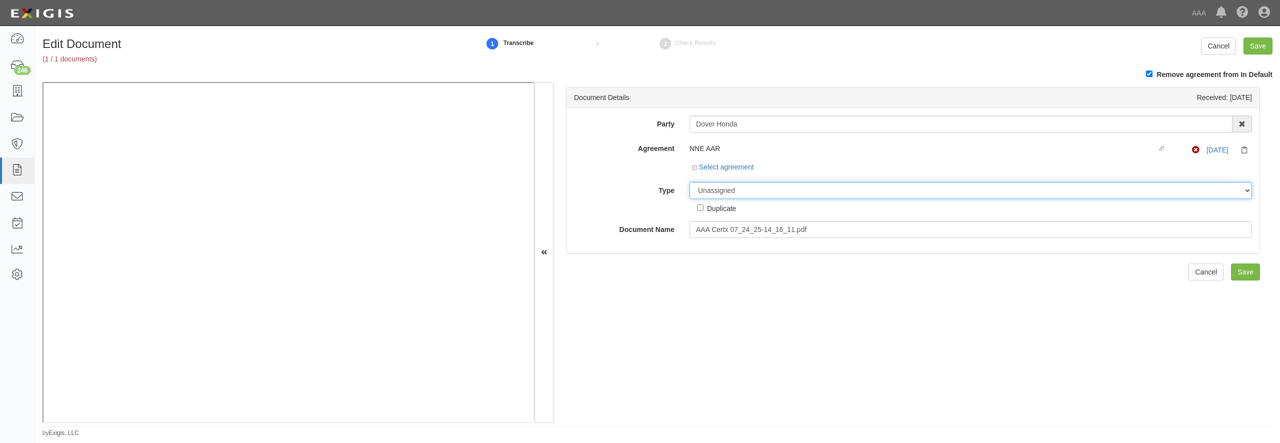
click at [690, 182] on select "Unassigned Binder Cancellation Notice Certificate Contract Endorsement Insuranc…" at bounding box center [971, 190] width 563 height 17
select select "CertificateDetail"
click option "Certificate" at bounding box center [0, 0] width 0 height 0
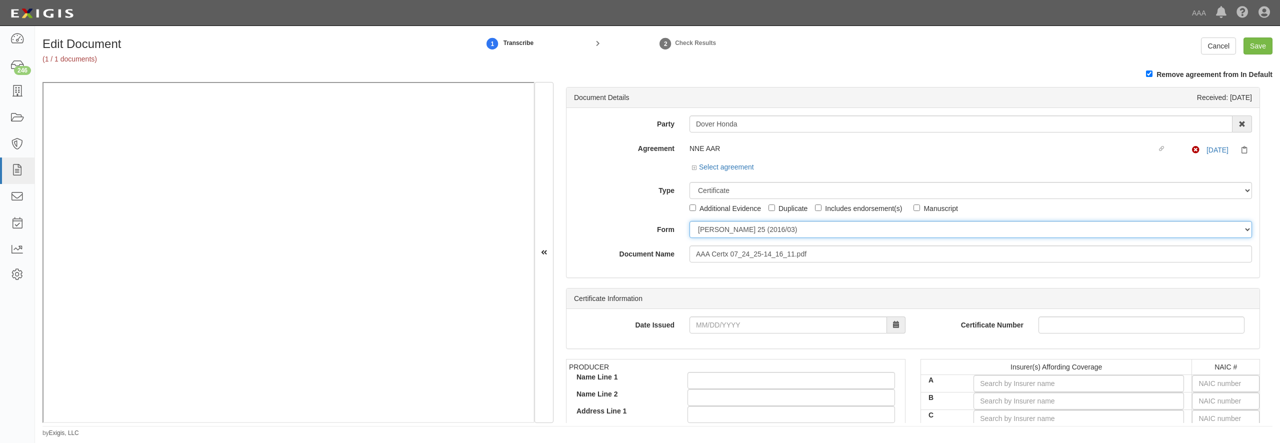
drag, startPoint x: 723, startPoint y: 224, endPoint x: 723, endPoint y: 235, distance: 10.5
click at [690, 221] on select "ACORD 25 (2016/03) ACORD 101 ACORD 855 NY (2014/05) General" at bounding box center [971, 229] width 563 height 17
select select "GeneralFormDetail"
click option "General" at bounding box center [0, 0] width 0 height 0
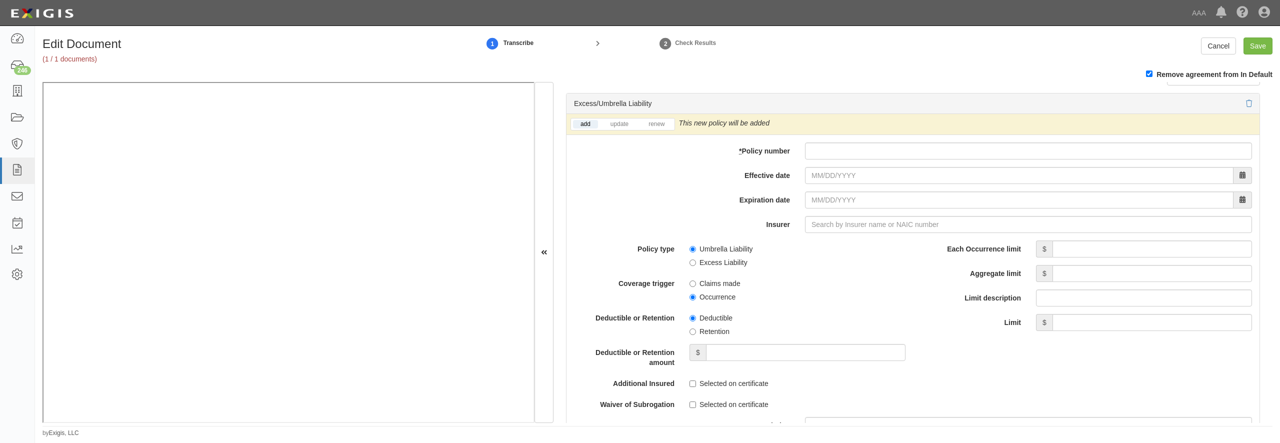
scroll to position [1969, 0]
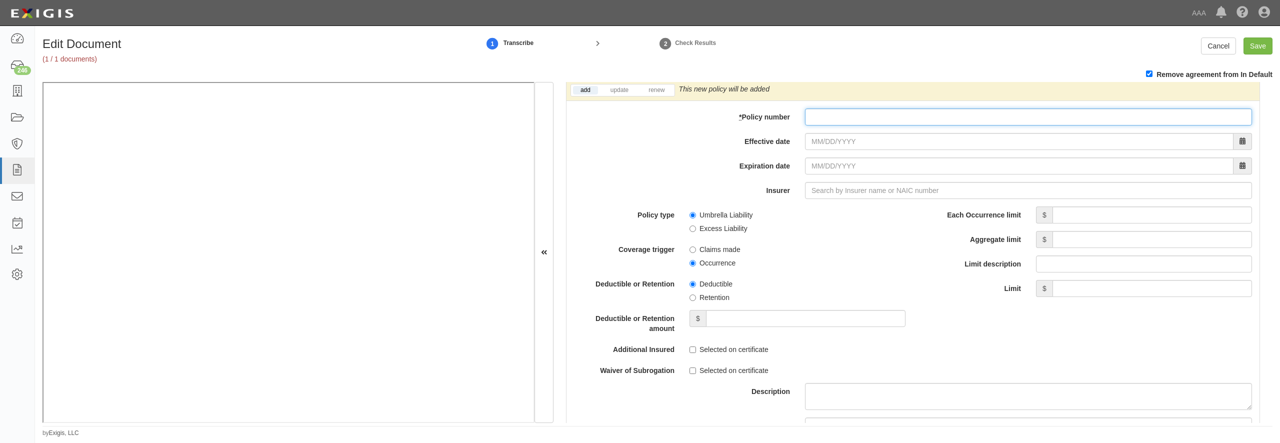
click at [811, 126] on input "* Policy number" at bounding box center [1028, 117] width 447 height 17
type input "CUP6W3683192514"
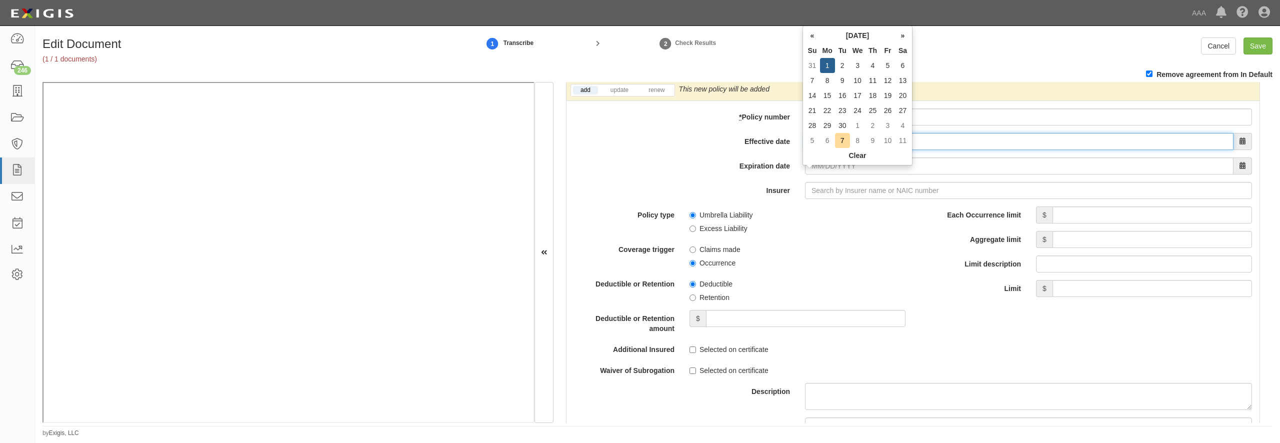
type input "0"
type input "08/01/2025"
type input "[DATE]"
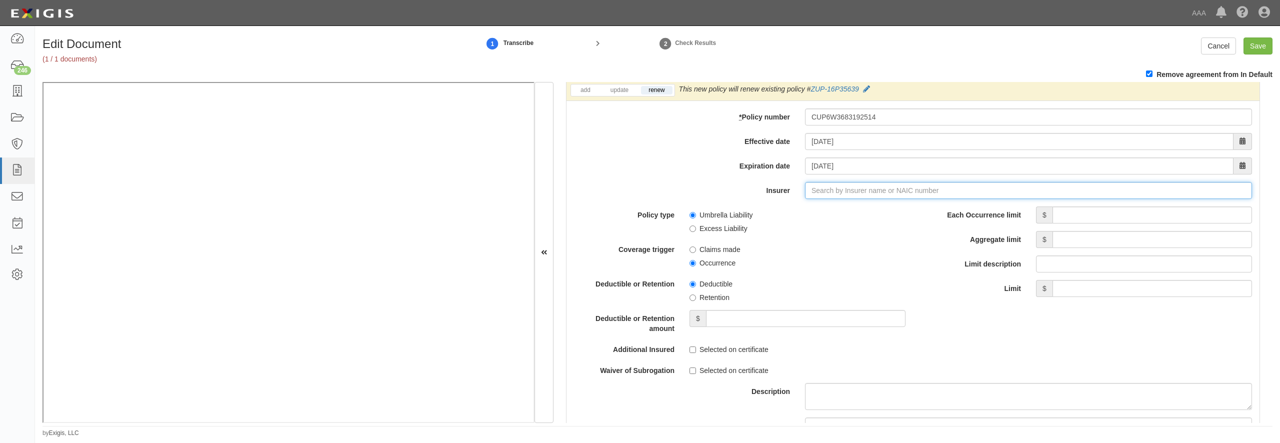
type input "21st Century Advantage Insurance Company (25232) NR Rating"
type input "2"
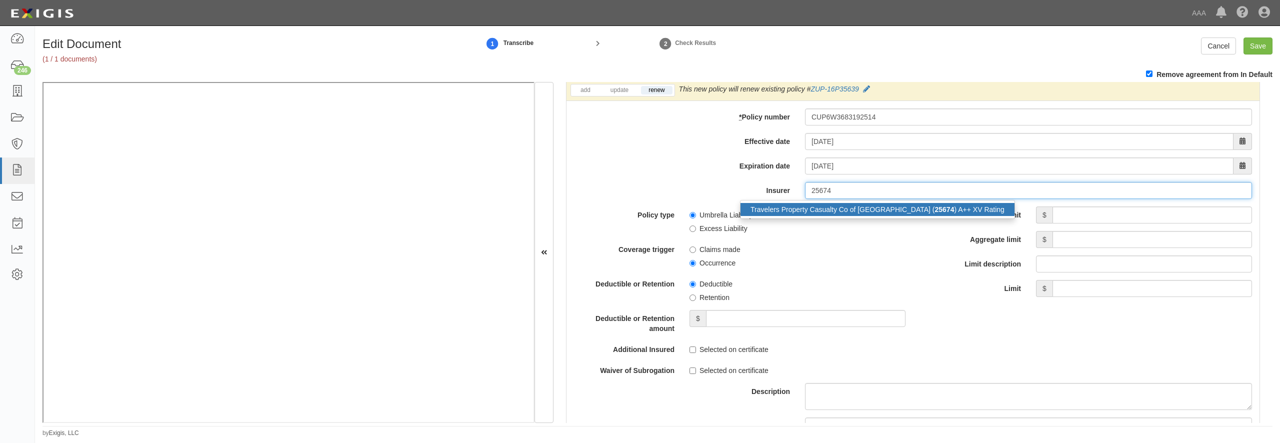
click at [820, 216] on div "Travelers Property Casualty Co of Amer ( 25674 ) A++ XV Rating" at bounding box center [878, 209] width 274 height 13
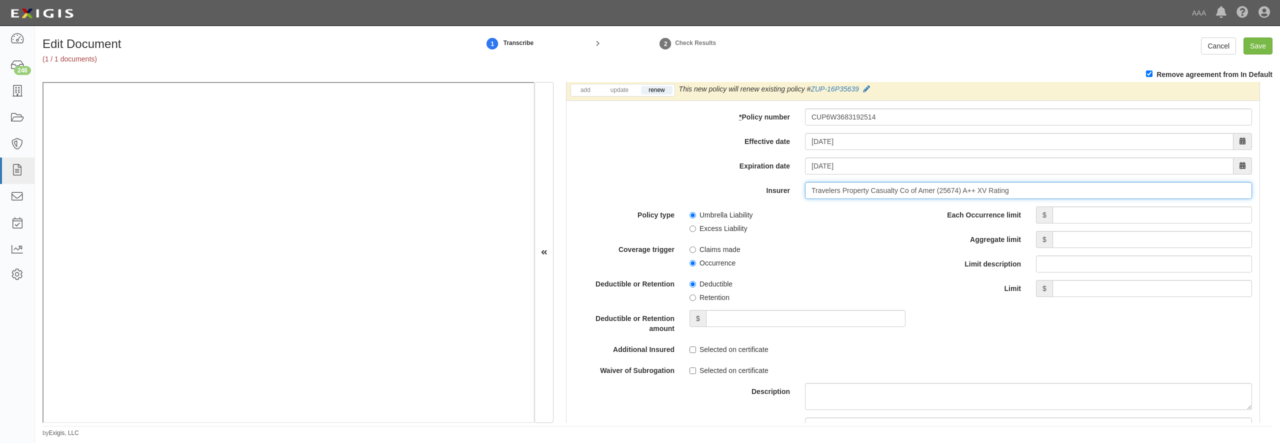
type input "Travelers Property Casualty Co of Amer (25674) A++ XV Rating"
click at [1094, 224] on input "Each Occurrence limit" at bounding box center [1153, 215] width 200 height 17
type input "20,000,000"
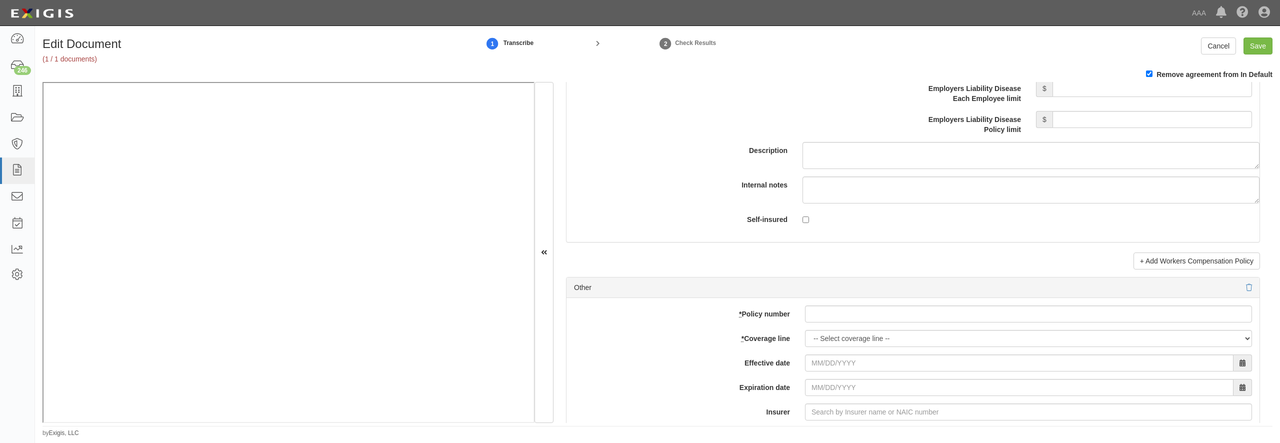
scroll to position [2833, 0]
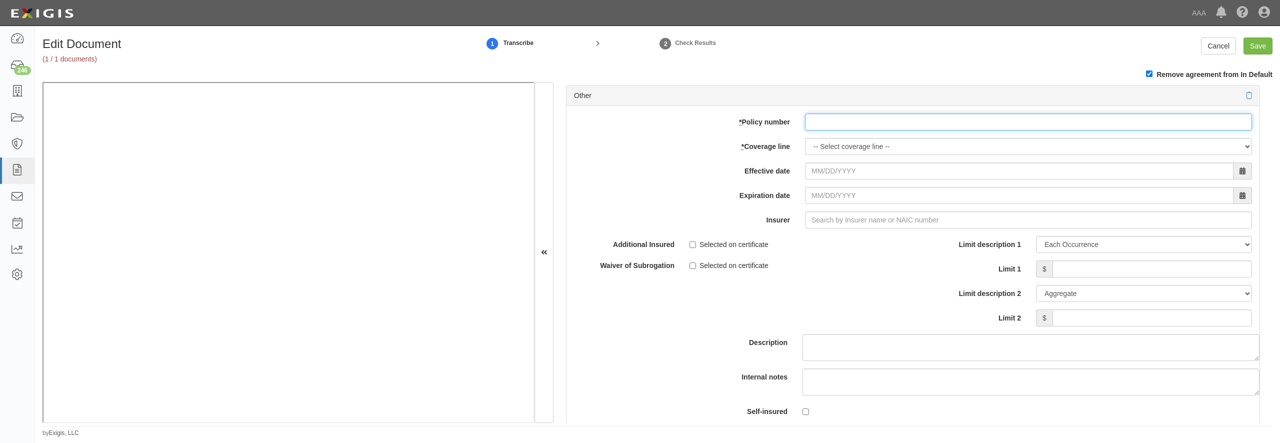
click at [910, 131] on input "* Policy number" at bounding box center [1028, 122] width 447 height 17
click at [897, 131] on input "* Policy number" at bounding box center [1028, 122] width 447 height 17
type input "AD4S16398225"
select select "70"
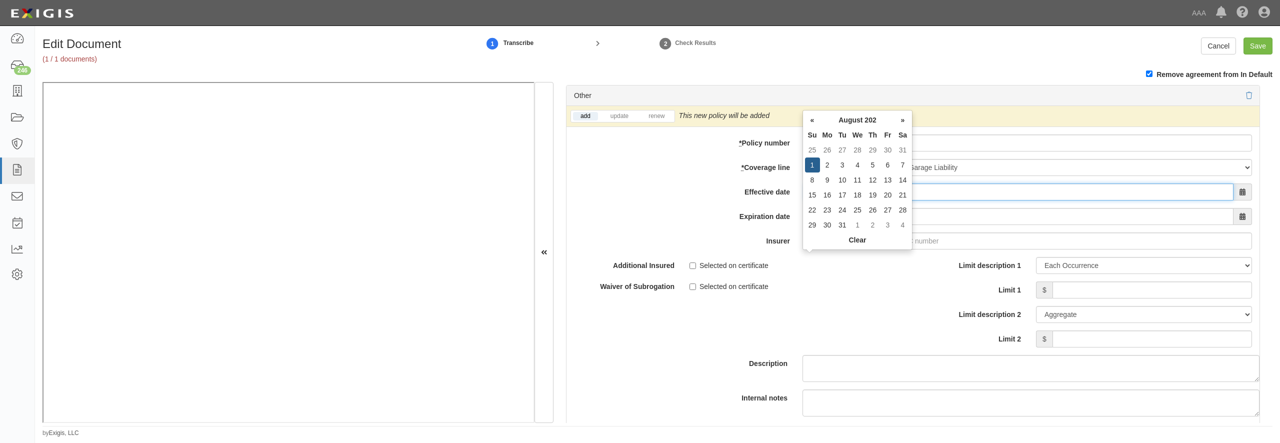
type input "08/01/2025"
type input "08/01/2026"
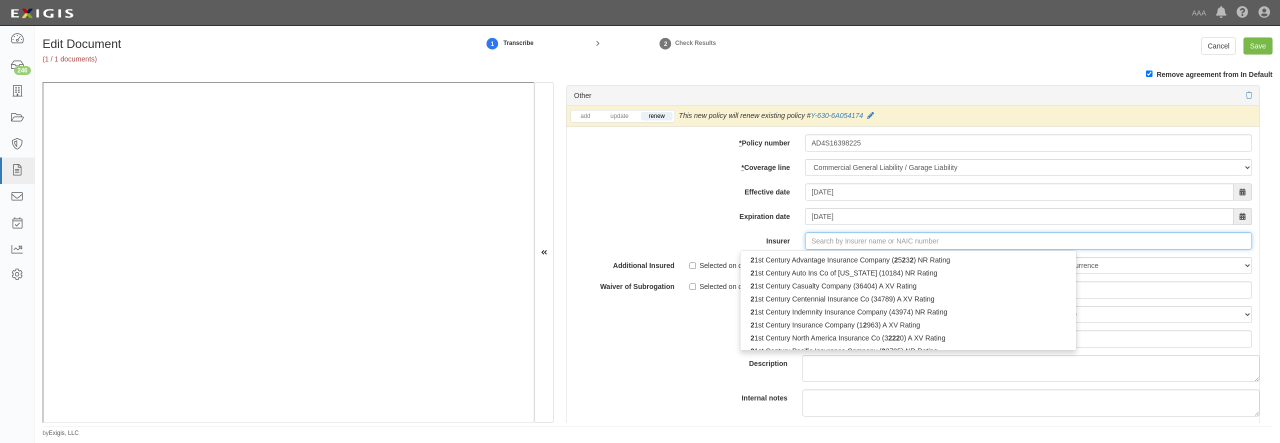
type input "21st Century Advantage Insurance Company (25232) NR Rating"
type input "2"
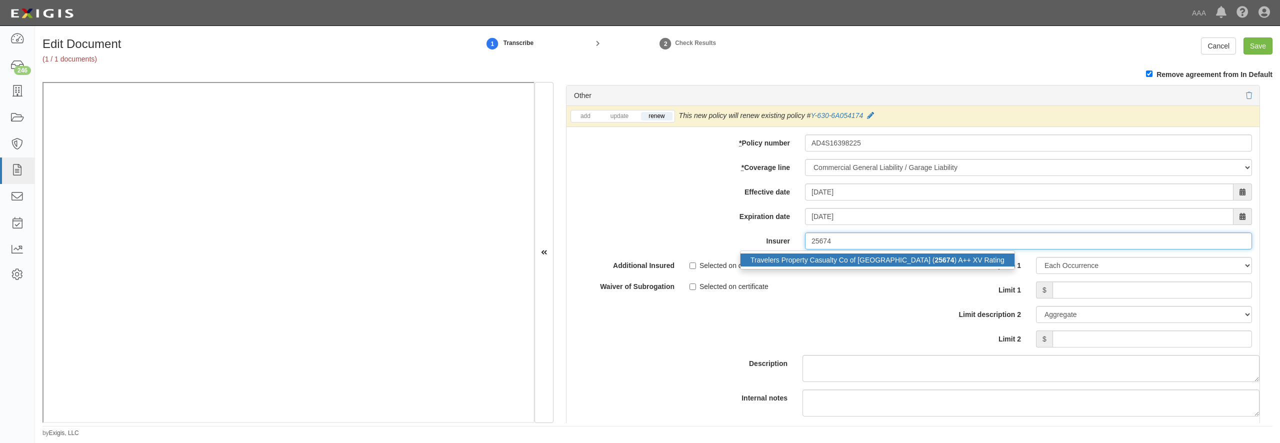
click at [868, 267] on div "Travelers Property Casualty Co of Amer ( 25674 ) A++ XV Rating" at bounding box center [878, 260] width 274 height 13
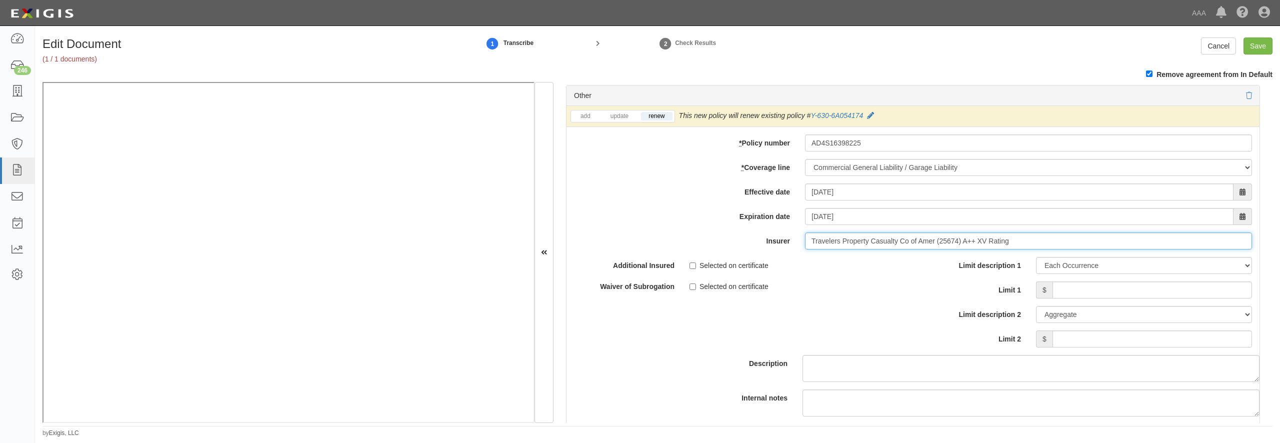
type input "Travelers Property Casualty Co of Amer (25674) A++ XV Rating"
click at [1066, 299] on input "Limit 1" at bounding box center [1153, 290] width 200 height 17
type input "1,000,000"
type input "3,000,000"
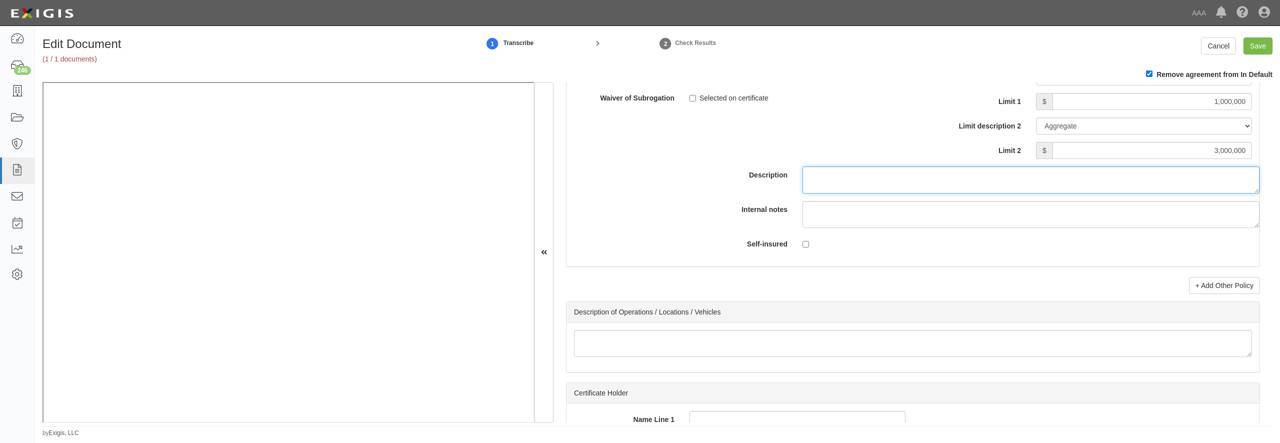
scroll to position [3166, 0]
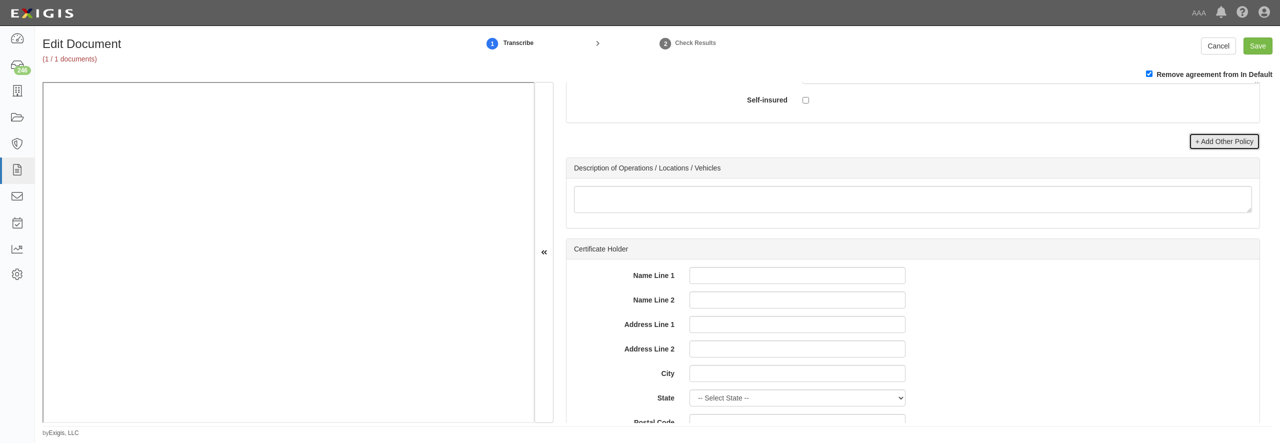
click at [1209, 150] on link "+ Add Other Policy" at bounding box center [1224, 141] width 71 height 17
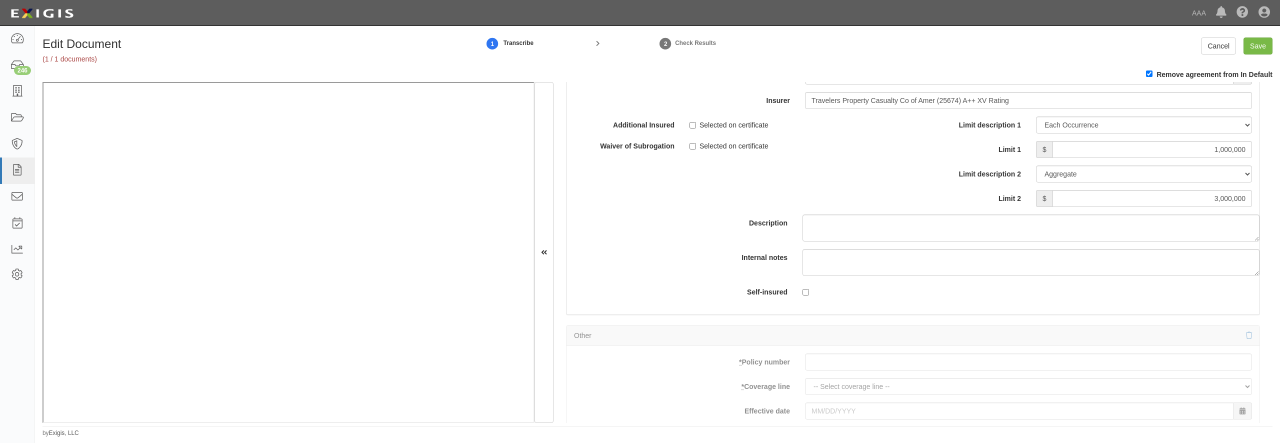
scroll to position [2926, 0]
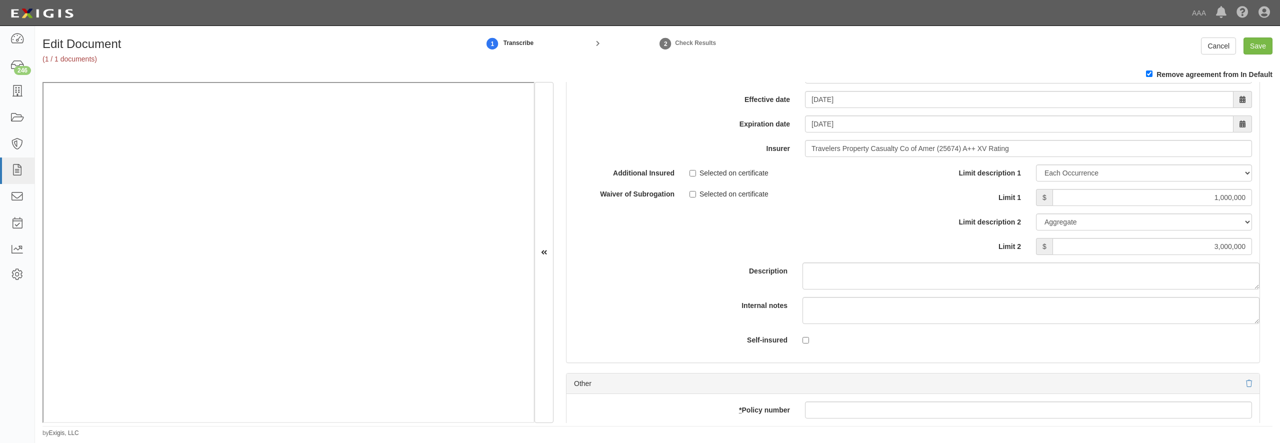
click at [848, 59] on input "AD4S16398225" at bounding box center [1028, 50] width 447 height 17
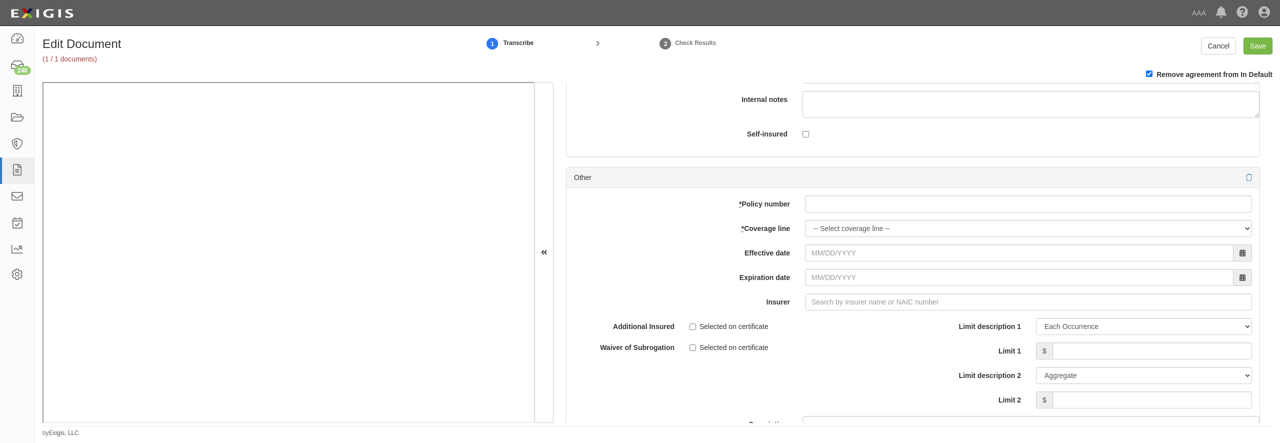
scroll to position [3214, 0]
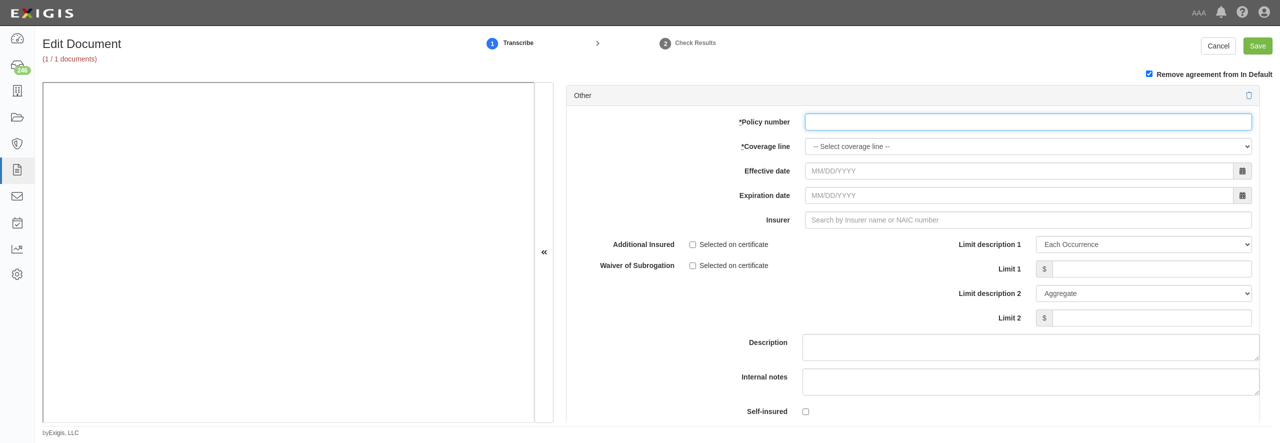
click at [832, 131] on input "* Policy number" at bounding box center [1028, 122] width 447 height 17
paste input "AD4S16398225"
type input "AD4S16398225"
select select "56"
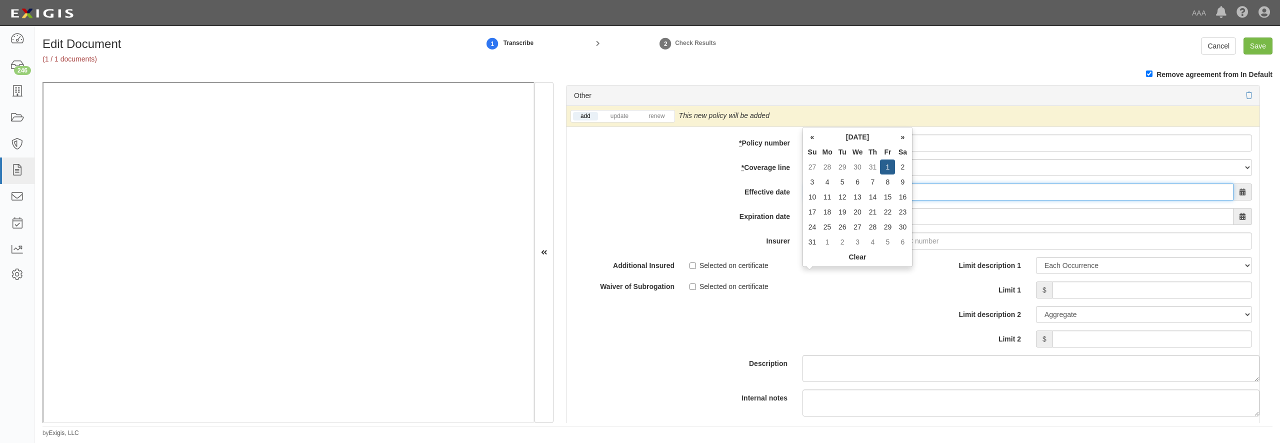
type input "08/01/2025"
type input "08/01/2026"
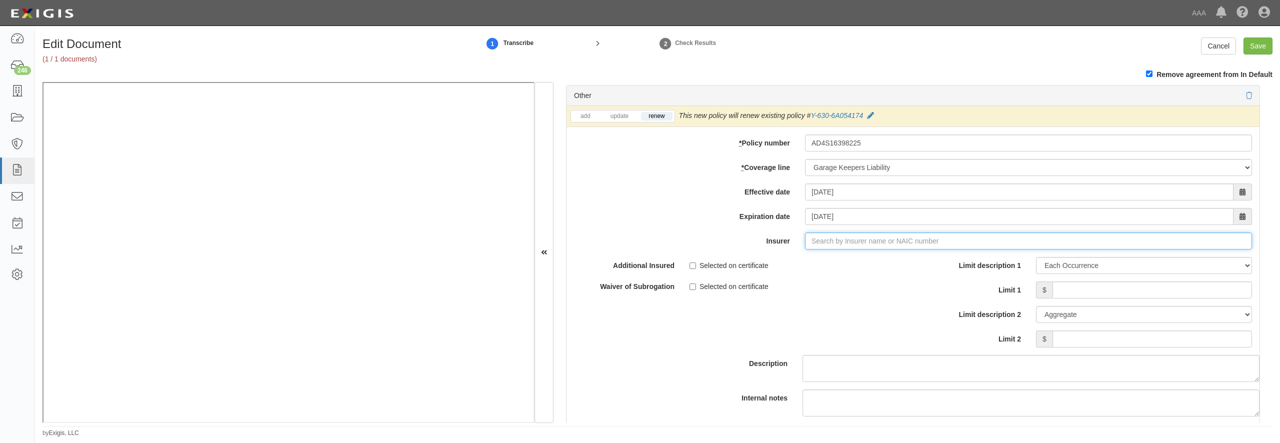
type input "21st Century Advantage Insurance Company (25232) NR Rating"
type input "2"
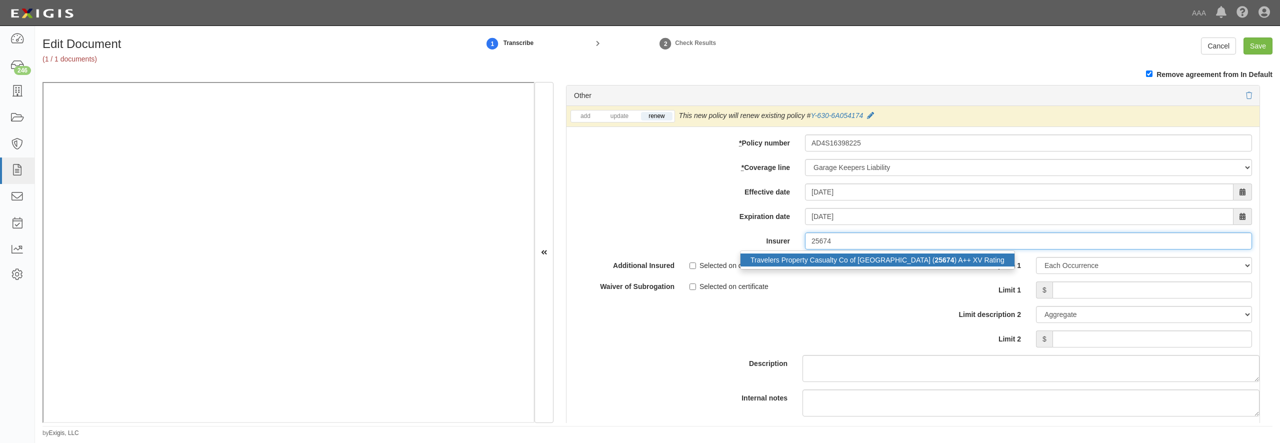
click at [827, 267] on div "Travelers Property Casualty Co of Amer ( 25674 ) A++ XV Rating" at bounding box center [878, 260] width 274 height 13
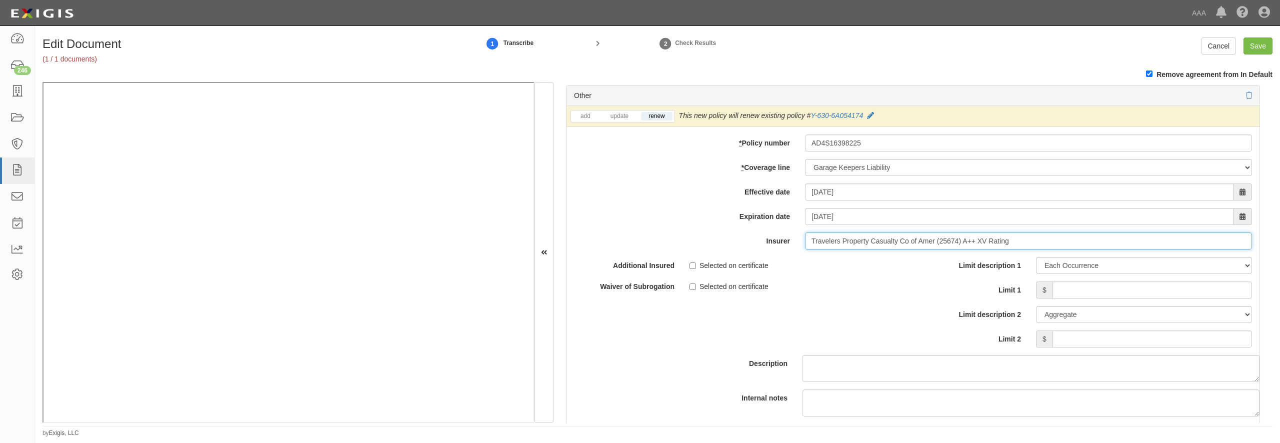
type input "Travelers Property Casualty Co of Amer (25674) A++ XV Rating"
click at [1098, 299] on input "Limit 1" at bounding box center [1153, 290] width 200 height 17
type input "750,000"
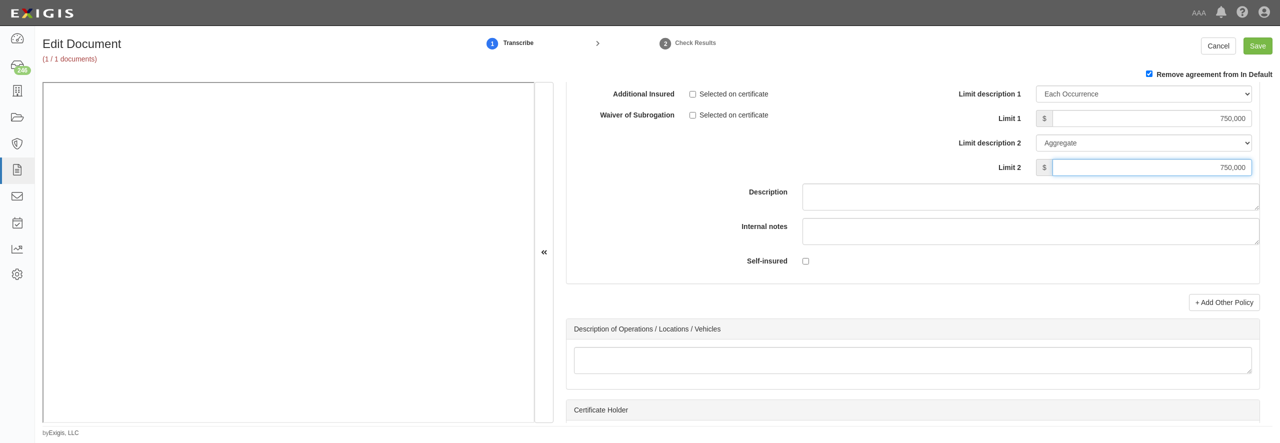
type input "750,000"
click at [1268, 57] on div "Edit Document (1 / 1 documents) 1 Transcribe 2 Check Results Cancel Save" at bounding box center [657, 53] width 1245 height 31
click at [1264, 50] on input "Save" at bounding box center [1258, 46] width 29 height 17
type input "20000000"
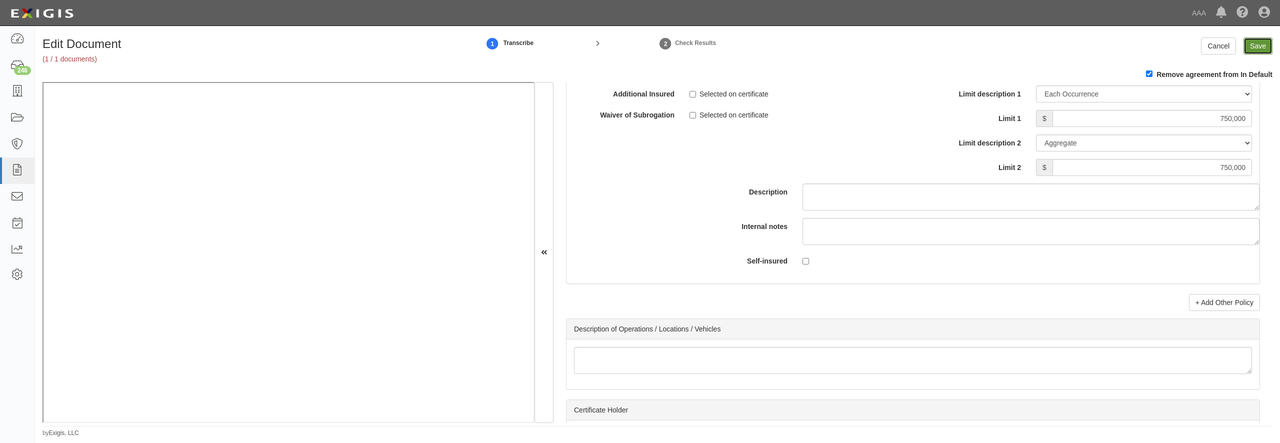
type input "1000000"
type input "3000000"
type input "750000"
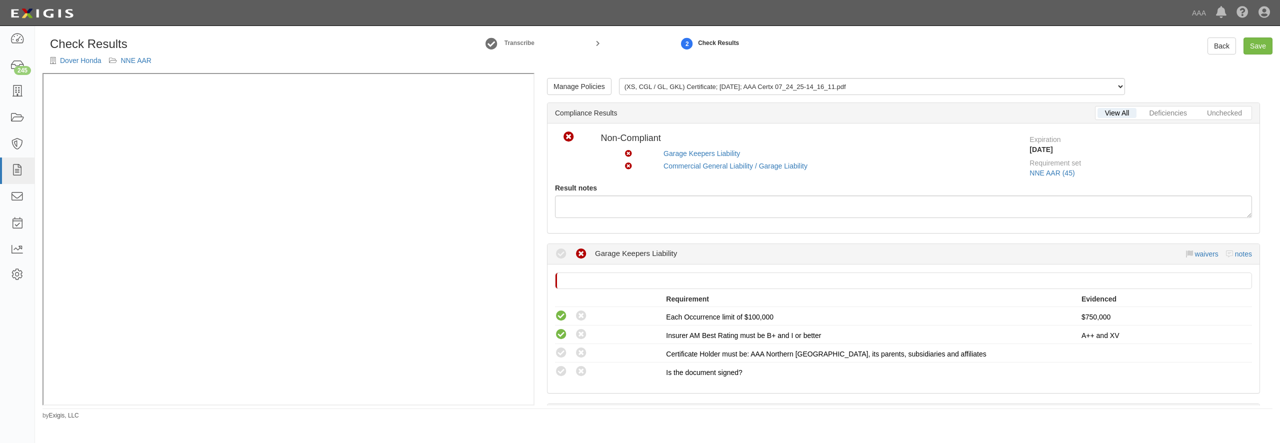
scroll to position [48, 0]
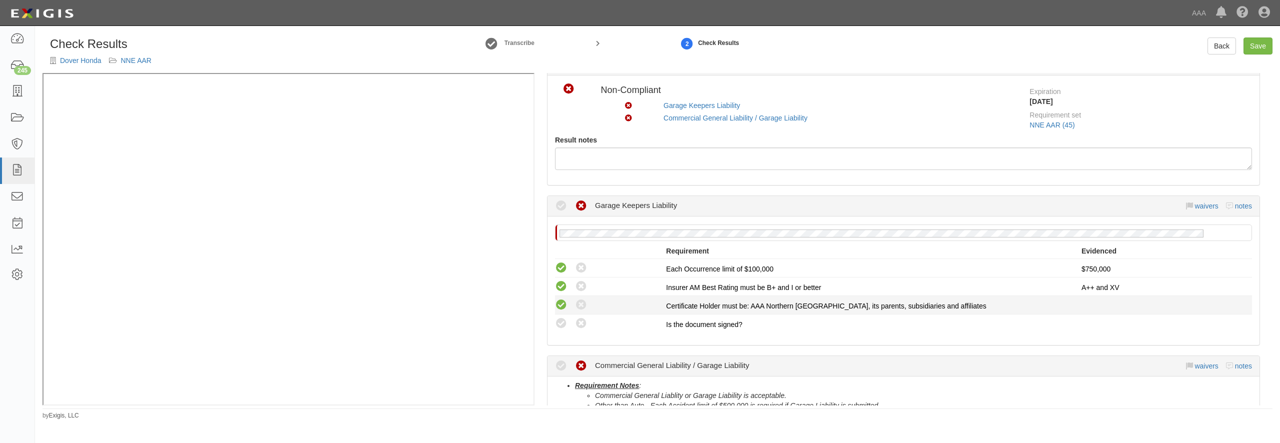
click at [559, 307] on icon at bounding box center [561, 305] width 13 height 13
radio input "true"
click at [563, 325] on icon at bounding box center [561, 324] width 13 height 13
radio input "true"
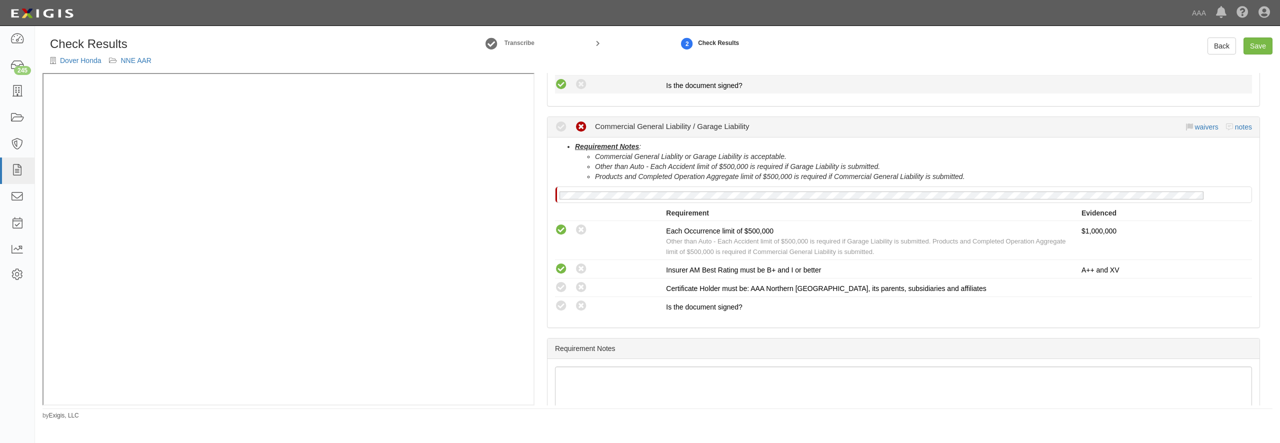
scroll to position [288, 0]
click at [560, 286] on icon at bounding box center [561, 287] width 13 height 13
radio input "true"
click at [561, 297] on li "Compliant Waived: Non-Compliant Is the document signed?" at bounding box center [903, 305] width 697 height 18
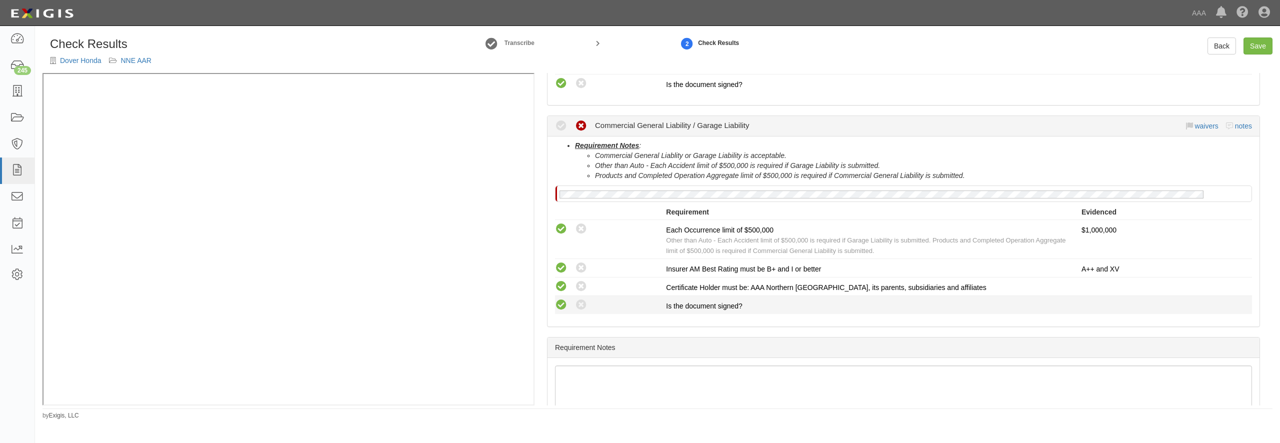
click at [562, 302] on icon at bounding box center [561, 305] width 13 height 13
radio input "true"
click at [1262, 45] on link "Save" at bounding box center [1258, 46] width 29 height 17
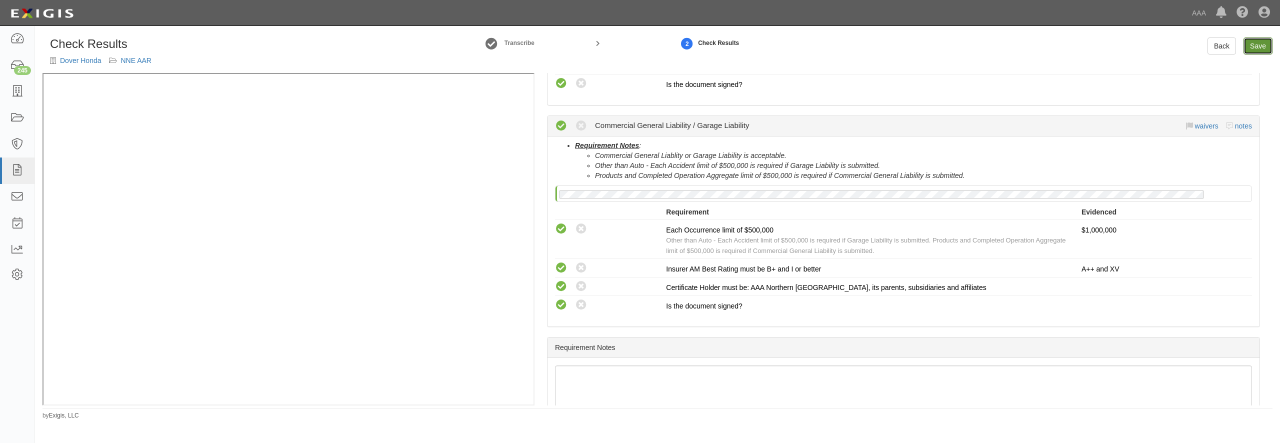
radio input "true"
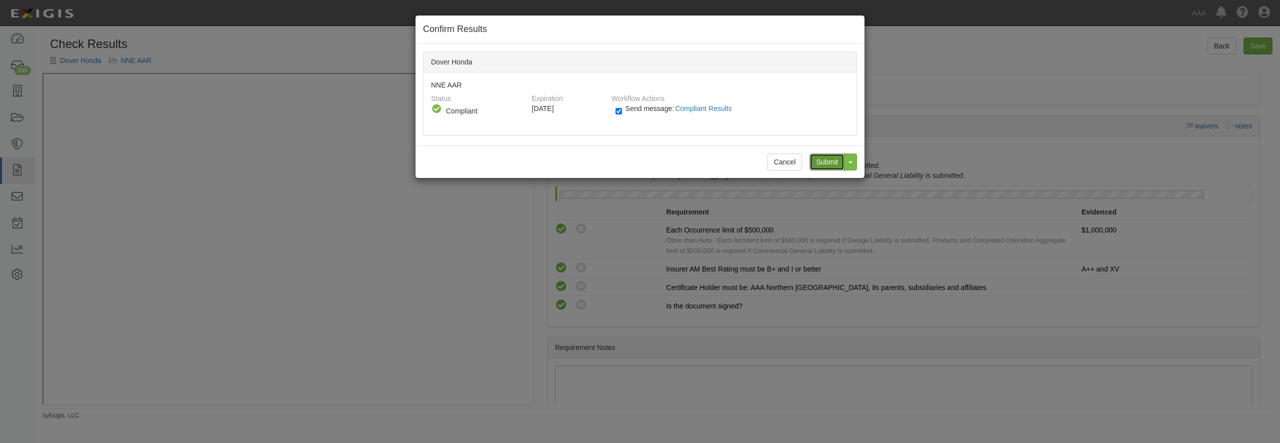
click at [815, 162] on input "Submit" at bounding box center [827, 162] width 35 height 17
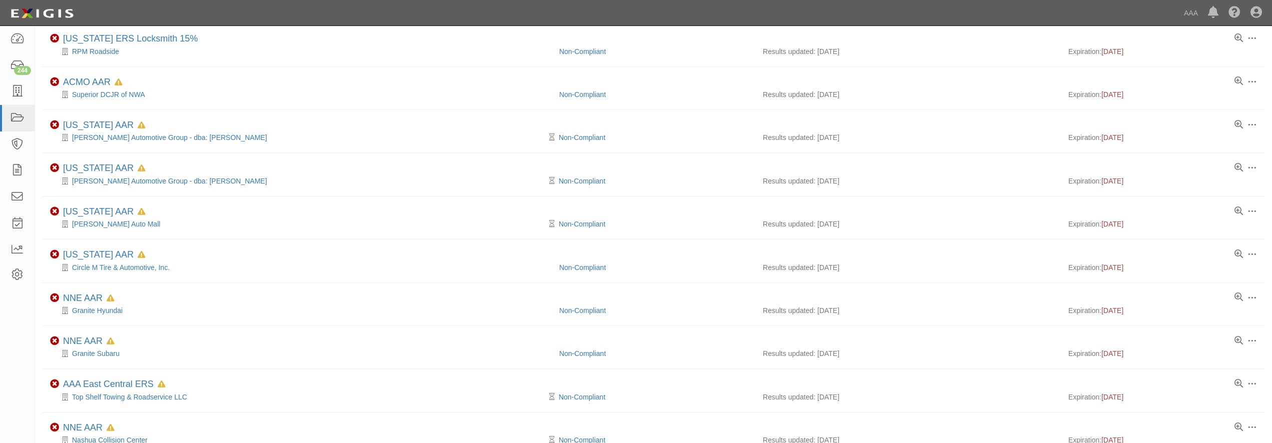
scroll to position [306, 0]
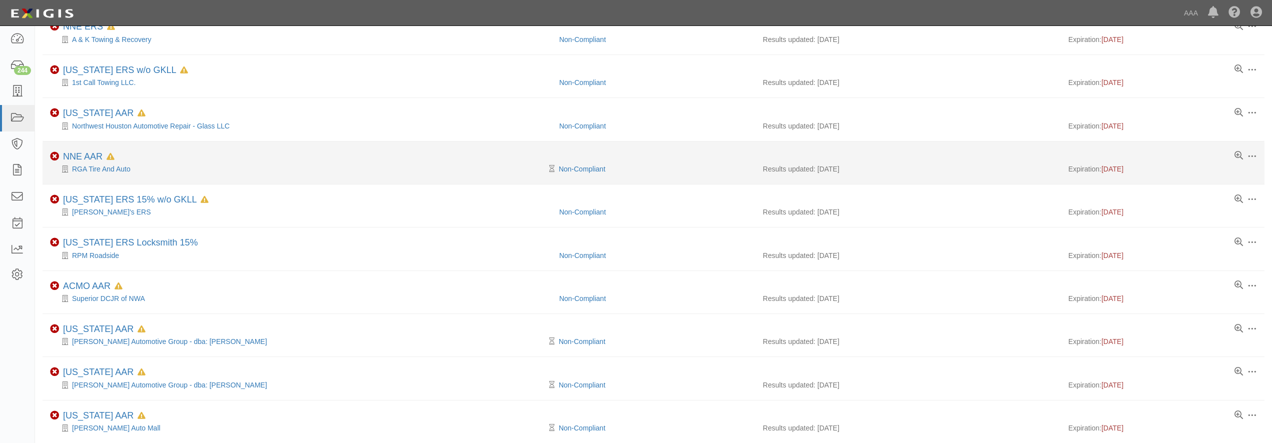
click at [252, 171] on div "RGA Tire And Auto" at bounding box center [301, 169] width 502 height 10
click at [1252, 154] on span at bounding box center [1251, 156] width 9 height 9
click at [310, 179] on li "Toggle Agreement Dropdown Edit Log activity Add task Send message Archive Delet…" at bounding box center [654, 163] width 1222 height 43
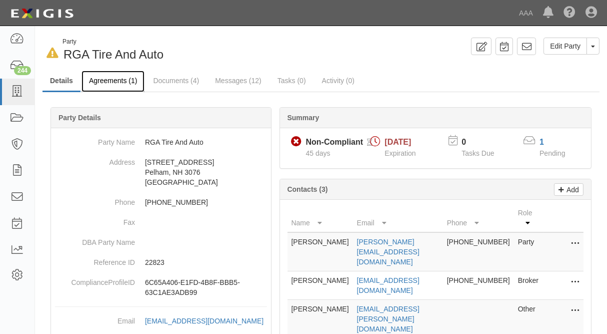
click at [128, 82] on link "Agreements (1)" at bounding box center [113, 82] width 63 height 22
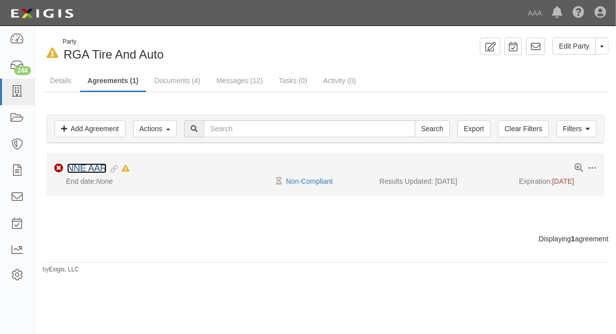
click at [90, 172] on link "NNE AAR" at bounding box center [87, 168] width 40 height 10
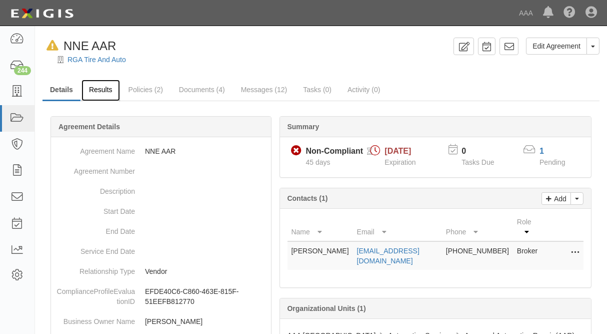
click at [108, 91] on link "Results" at bounding box center [101, 91] width 39 height 22
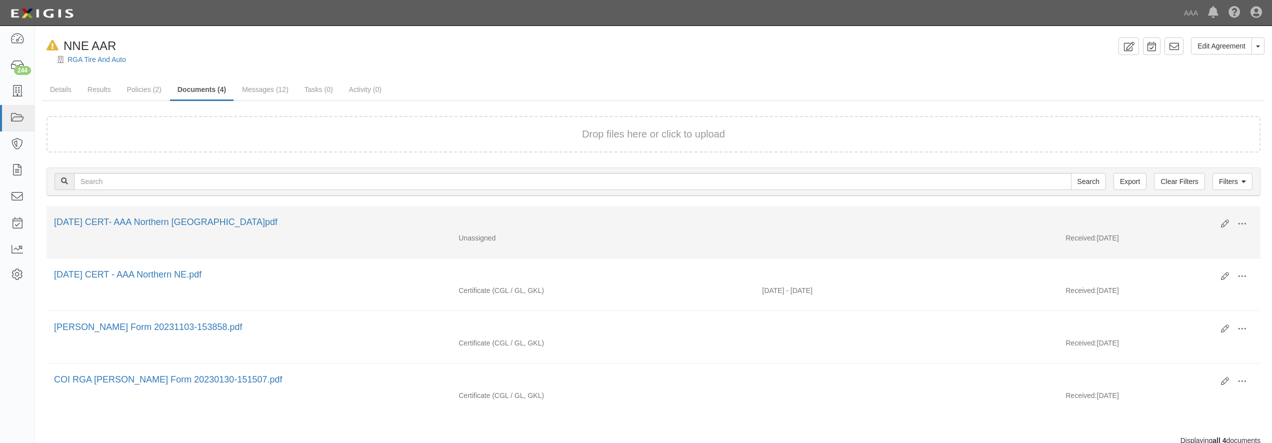
click at [607, 218] on div "[DATE] CERT- AAA Northern [GEOGRAPHIC_DATA]pdf" at bounding box center [633, 222] width 1159 height 13
click at [607, 224] on icon at bounding box center [1225, 224] width 8 height 8
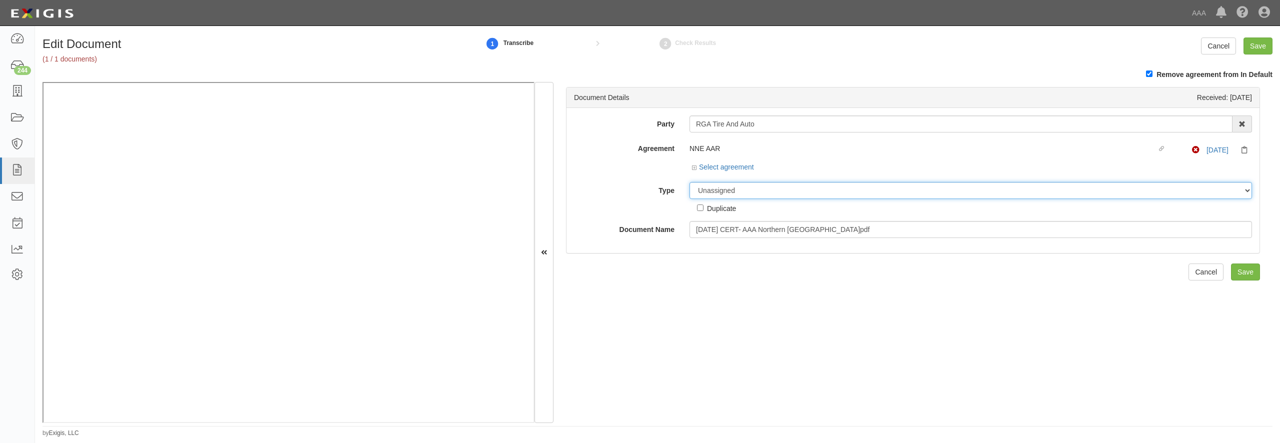
click at [702, 191] on select "Unassigned Binder Cancellation Notice Certificate Contract Endorsement Insuranc…" at bounding box center [971, 190] width 563 height 17
select select "CertificateDetail"
click option "Certificate" at bounding box center [0, 0] width 0 height 0
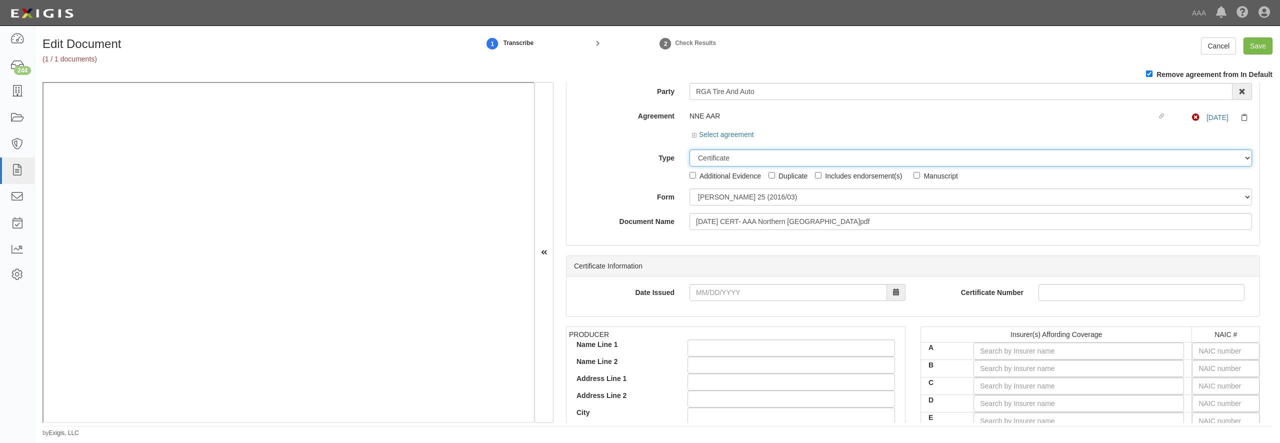
scroll to position [48, 0]
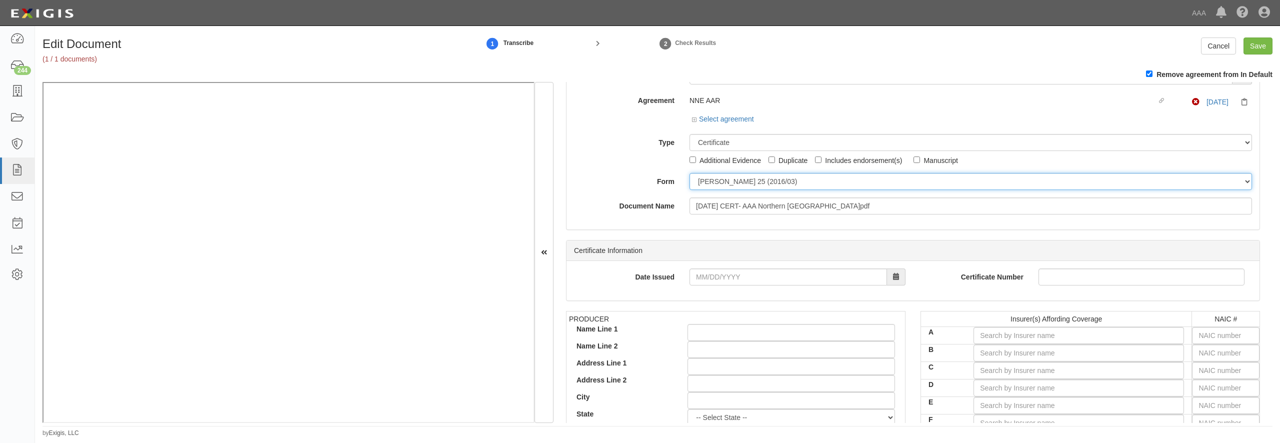
click at [690, 173] on select "[PERSON_NAME] 25 (2016/03) [PERSON_NAME] 101 [PERSON_NAME] 855 NY (2014/05) Gen…" at bounding box center [971, 181] width 563 height 17
select select "GeneralFormDetail"
click option "General" at bounding box center [0, 0] width 0 height 0
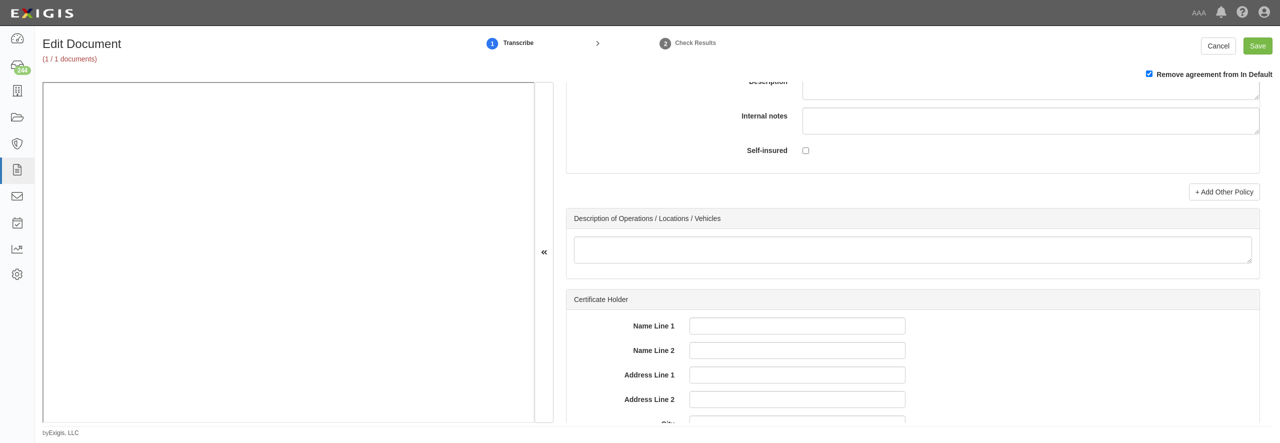
scroll to position [2881, 0]
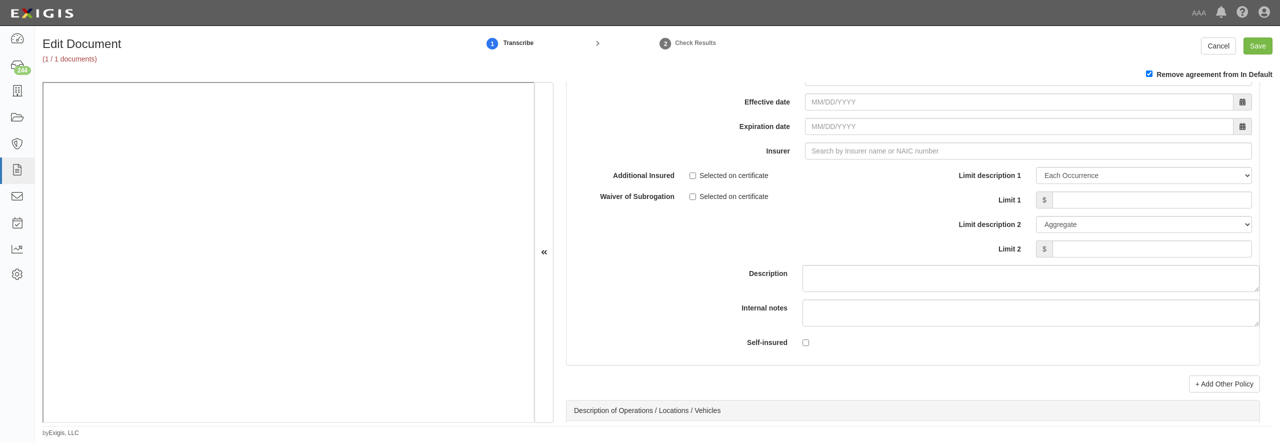
click at [806, 62] on input "* Policy number" at bounding box center [1028, 53] width 447 height 17
paste input "2810012859"
type input "28100128590"
select select "70"
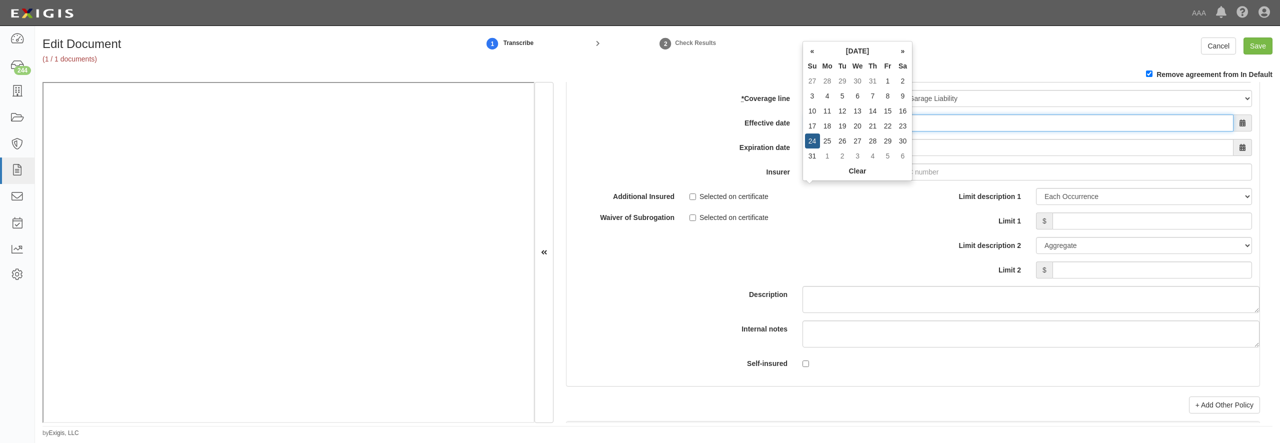
type input "[DATE]"
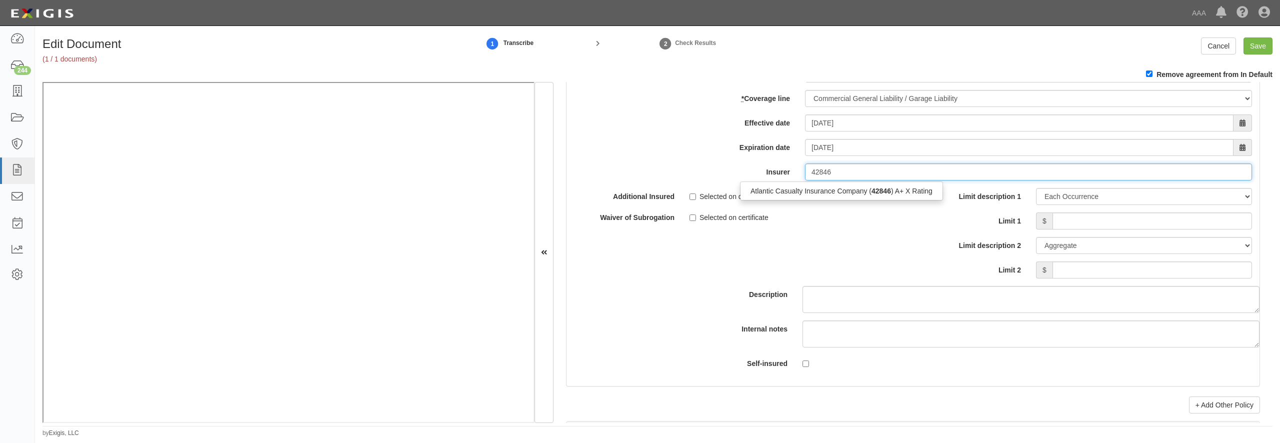
click at [800, 201] on div "Atlantic Casualty Insurance Company ( 42846 ) A+ X Rating" at bounding box center [841, 191] width 203 height 19
click at [802, 198] on div "Atlantic Casualty Insurance Company ( 42846 ) A+ X Rating" at bounding box center [842, 191] width 202 height 13
type input "Atlantic Casualty Insurance Company (42846) A+ X Rating"
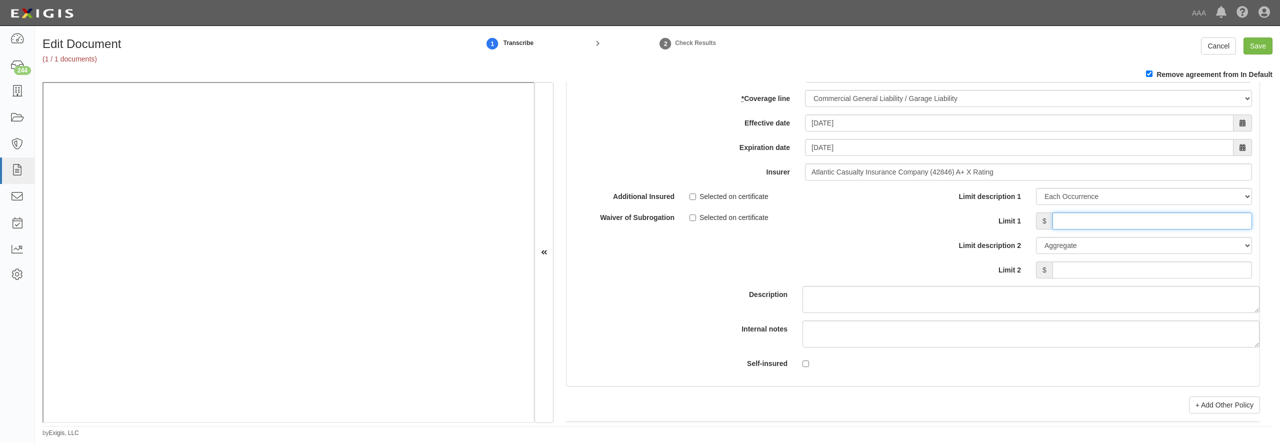
click at [1053, 230] on input "Limit 1" at bounding box center [1153, 221] width 200 height 17
type input "1,000,000"
type input "3,000,000"
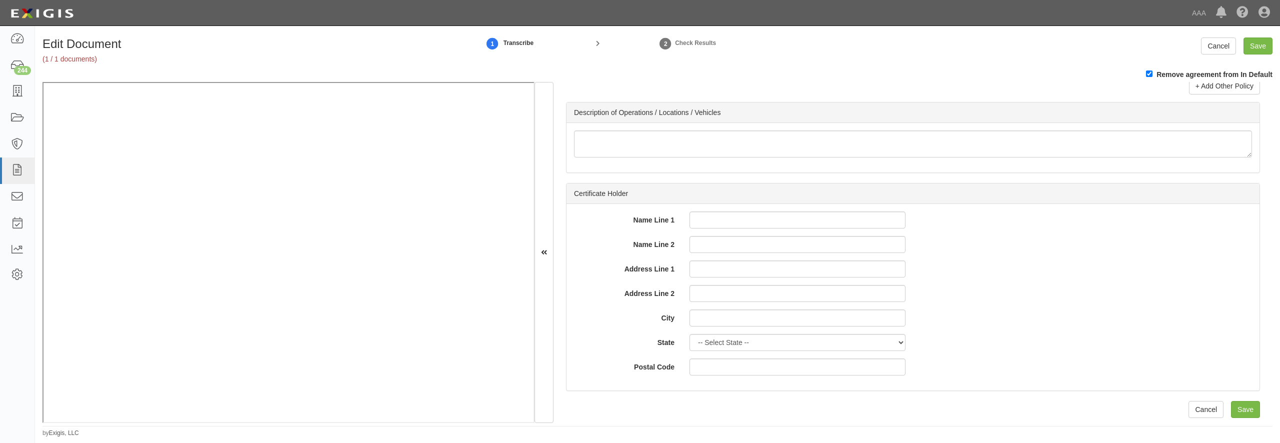
scroll to position [3198, 0]
click at [1235, 97] on link "+ Add Other Policy" at bounding box center [1224, 88] width 71 height 17
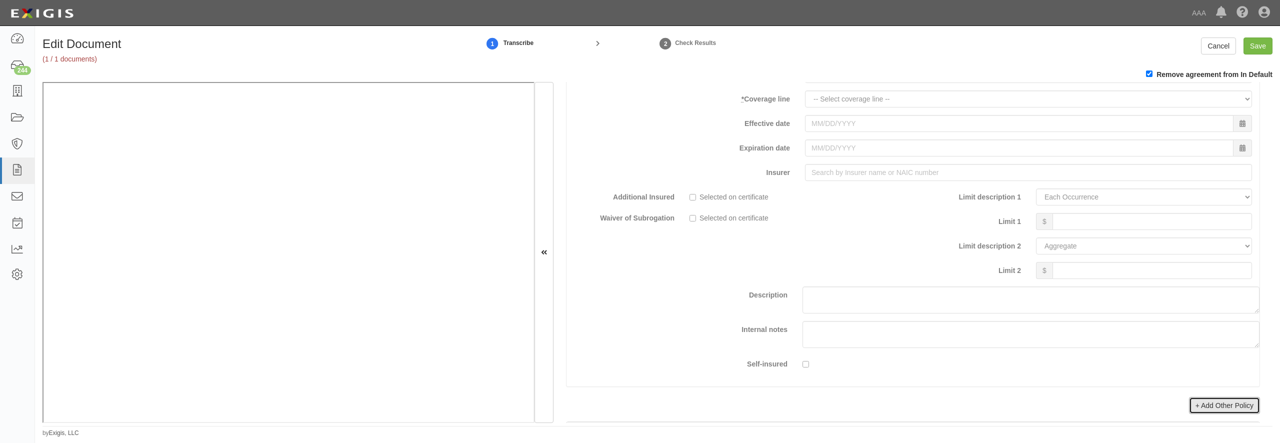
scroll to position [3246, 0]
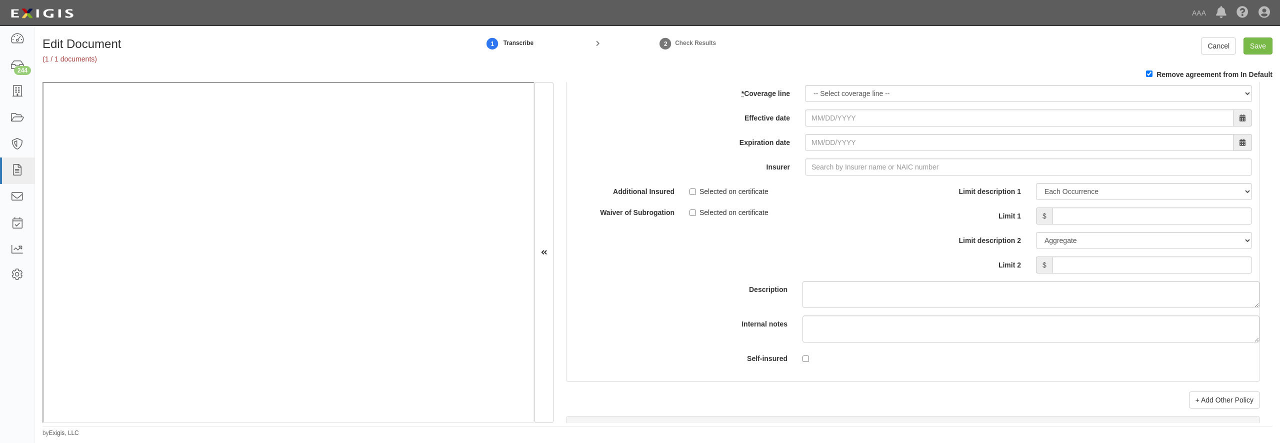
click at [905, 78] on input "* Policy number" at bounding box center [1028, 69] width 447 height 17
paste input "2810012859"
type input "28100128590"
select select "56"
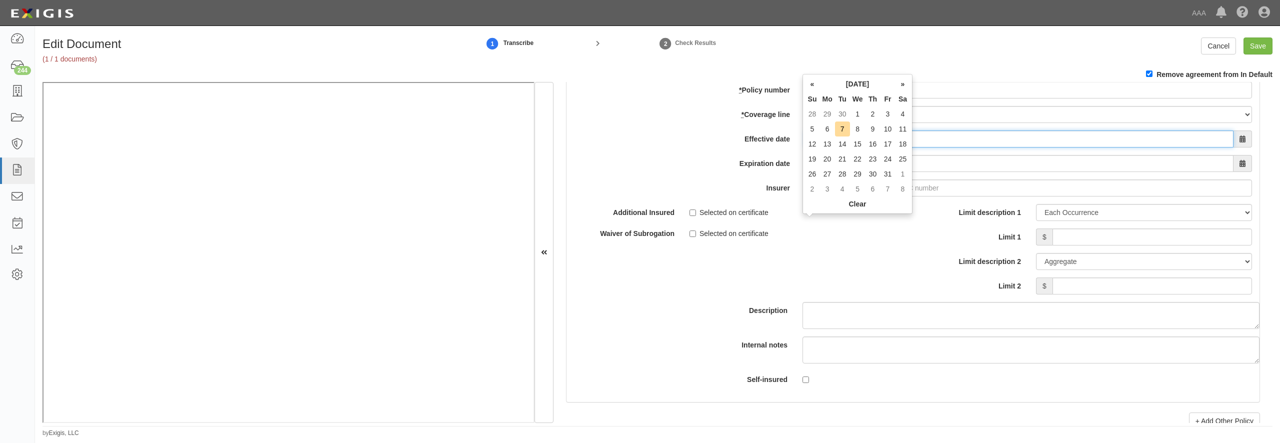
click at [810, 148] on input "Effective date" at bounding box center [1019, 139] width 429 height 17
type input "08/24/2025"
type input "08/24/2026"
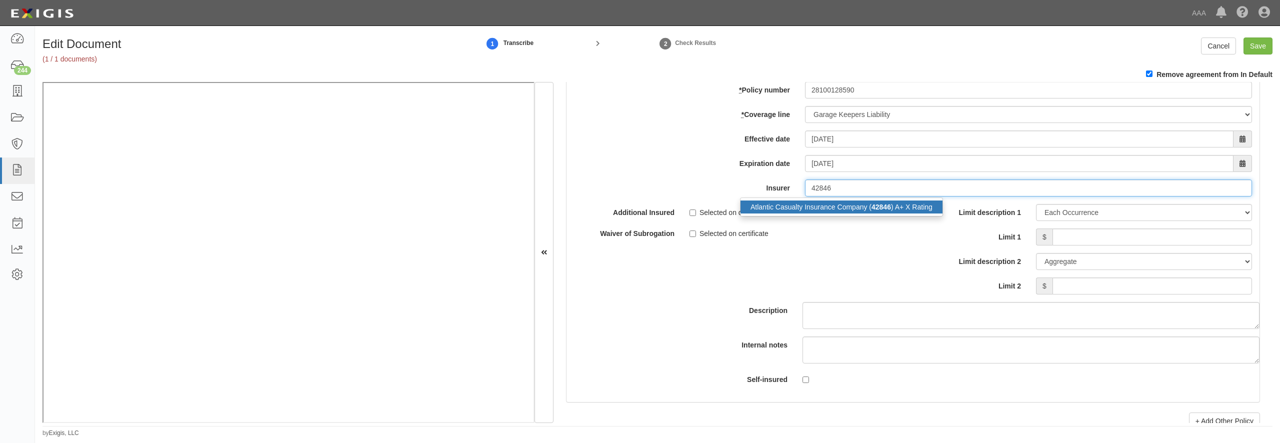
click at [865, 214] on div "Atlantic Casualty Insurance Company ( 42846 ) A+ X Rating" at bounding box center [842, 207] width 202 height 13
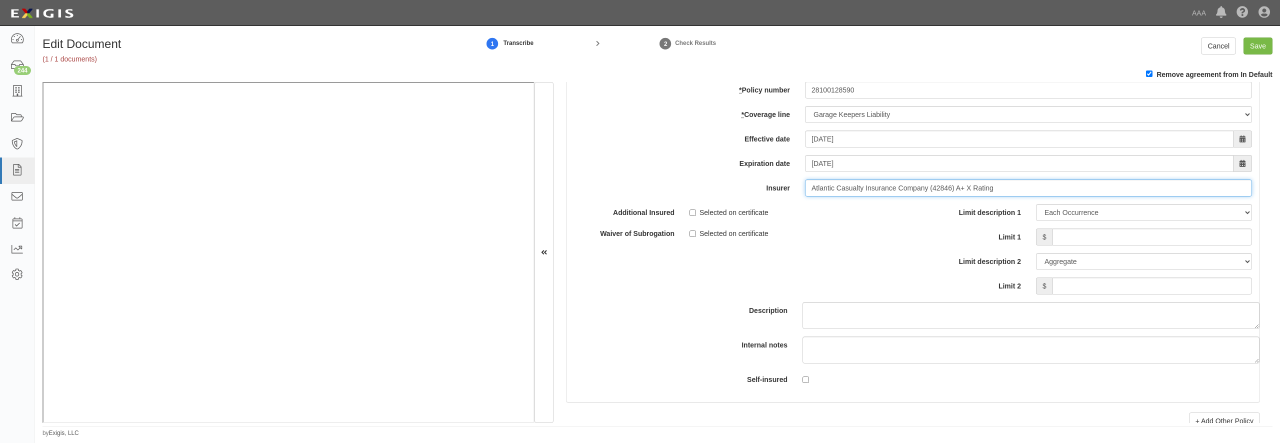
type input "Atlantic Casualty Insurance Company (42846) A+ X Rating"
click at [1096, 246] on input "Limit 1" at bounding box center [1153, 237] width 200 height 17
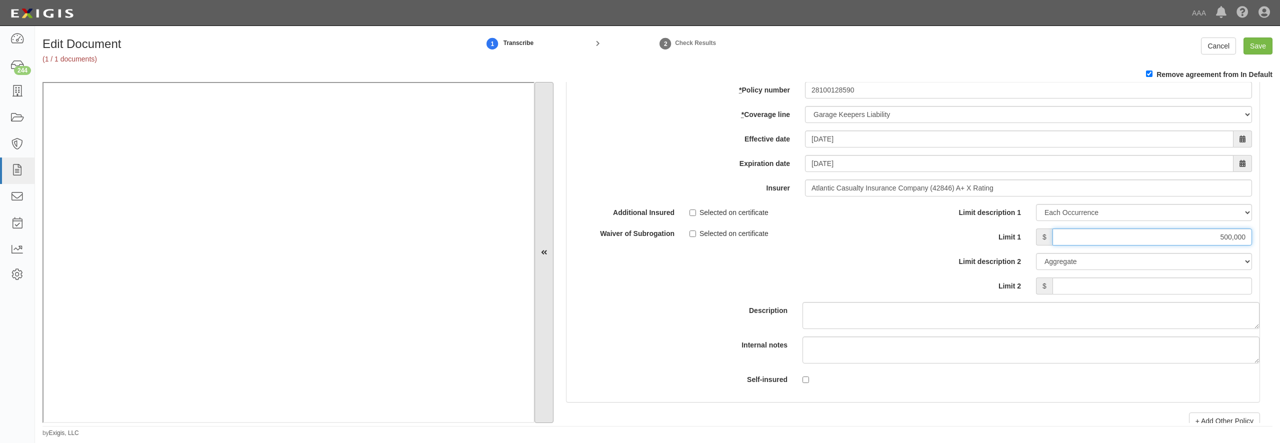
type input "500,000"
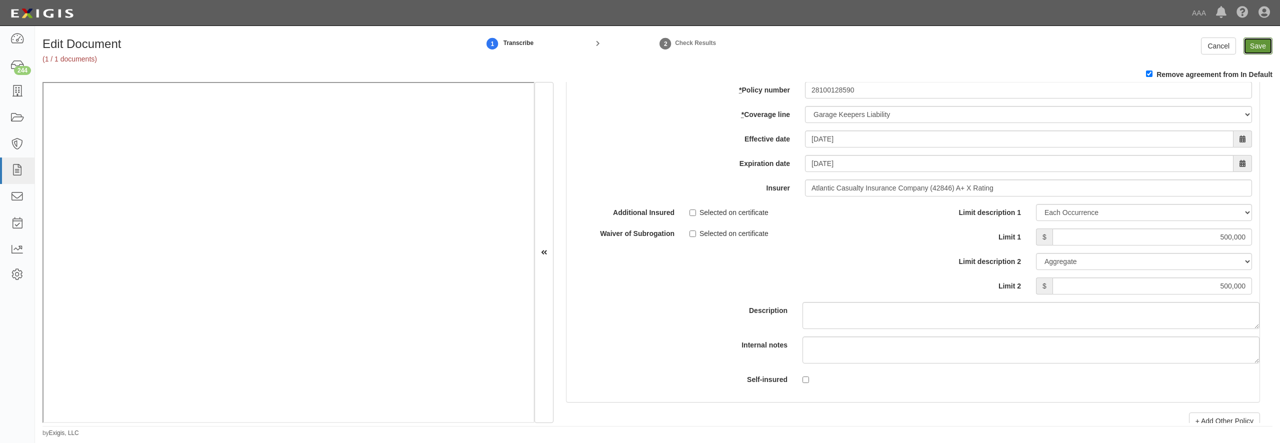
click at [1255, 50] on input "Save" at bounding box center [1258, 46] width 29 height 17
type input "1000000"
type input "3000000"
type input "500000"
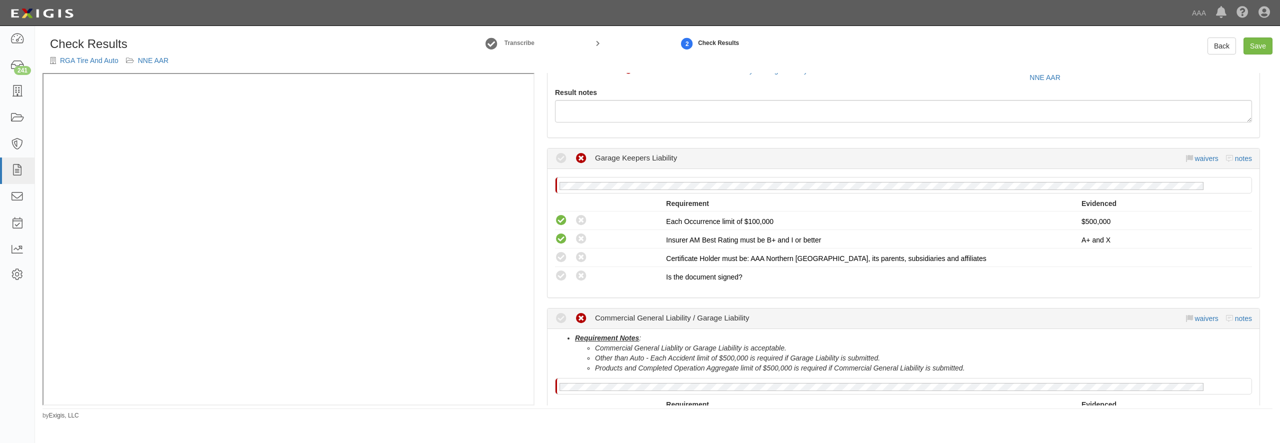
scroll to position [96, 0]
click at [563, 262] on icon at bounding box center [561, 257] width 13 height 13
radio input "true"
click at [561, 273] on icon at bounding box center [561, 276] width 13 height 13
radio input "true"
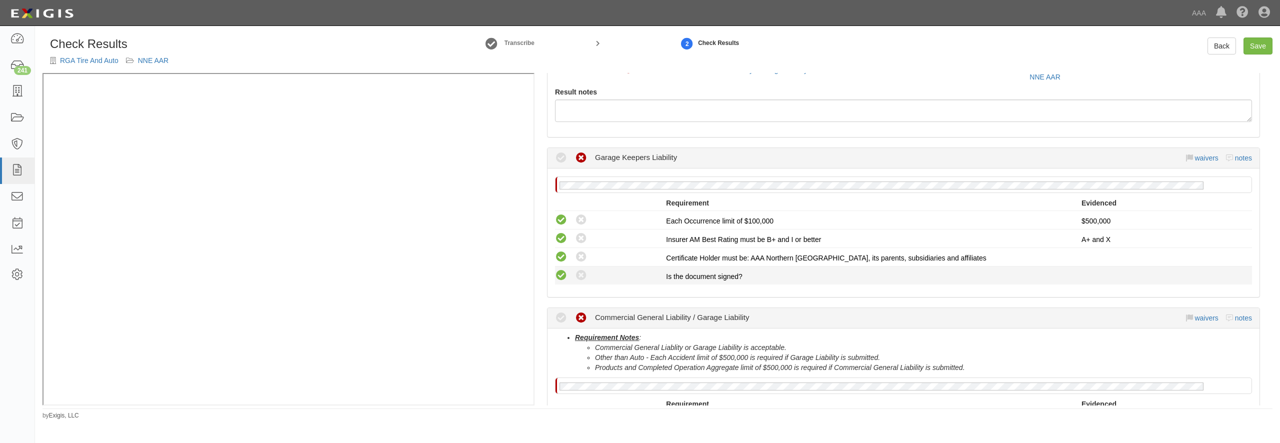
radio input "true"
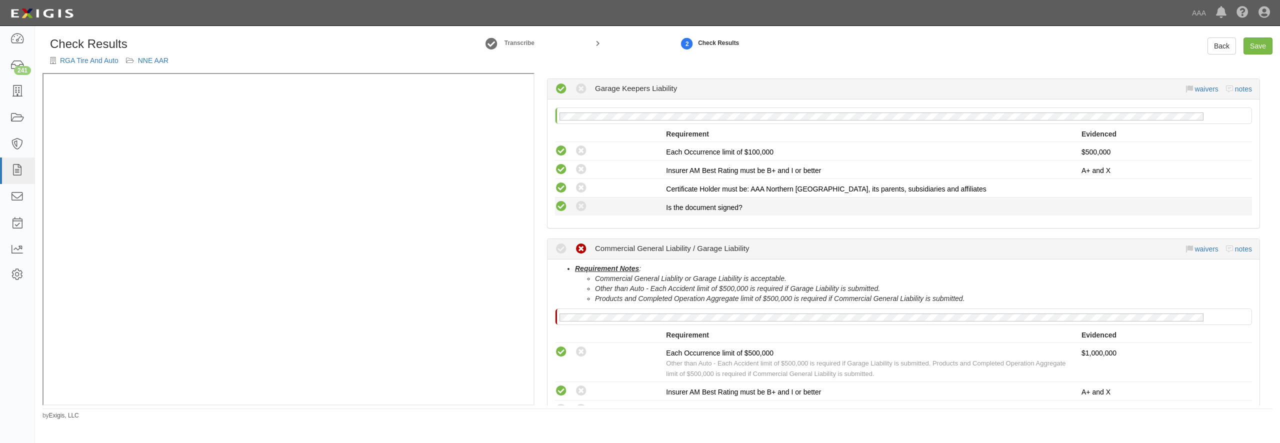
scroll to position [288, 0]
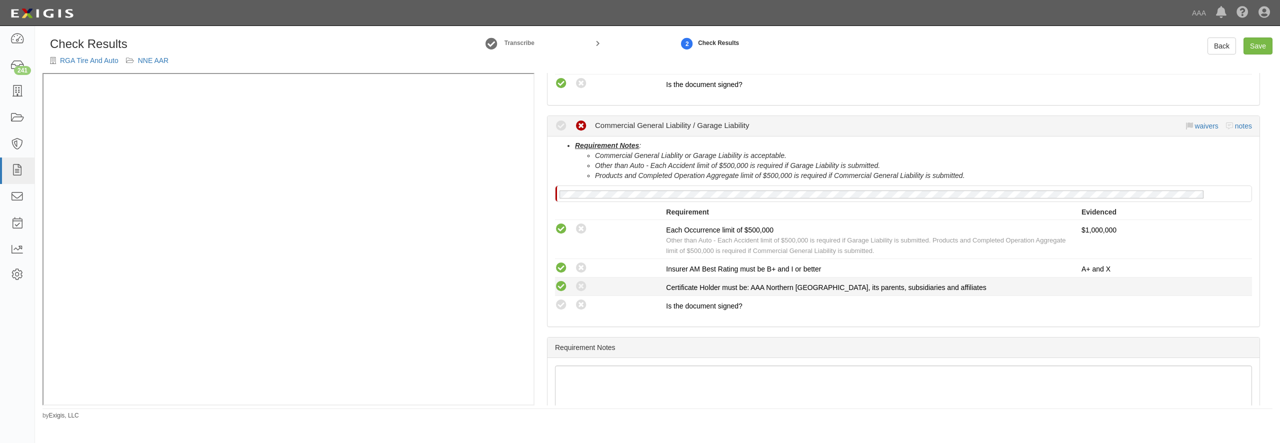
click at [556, 285] on icon at bounding box center [561, 287] width 13 height 13
radio input "true"
click at [560, 314] on div "Requirement Notes : Commercial General Liablity or Garage Liability is acceptab…" at bounding box center [904, 232] width 712 height 190
click at [561, 306] on icon at bounding box center [561, 305] width 13 height 13
radio input "true"
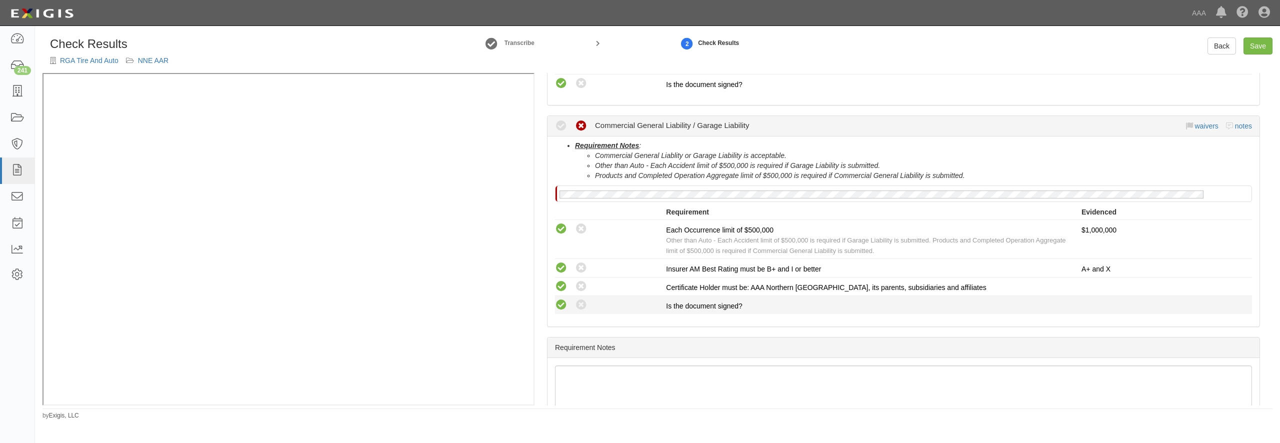
radio input "true"
click at [1265, 44] on link "Save" at bounding box center [1258, 46] width 29 height 17
radio input "true"
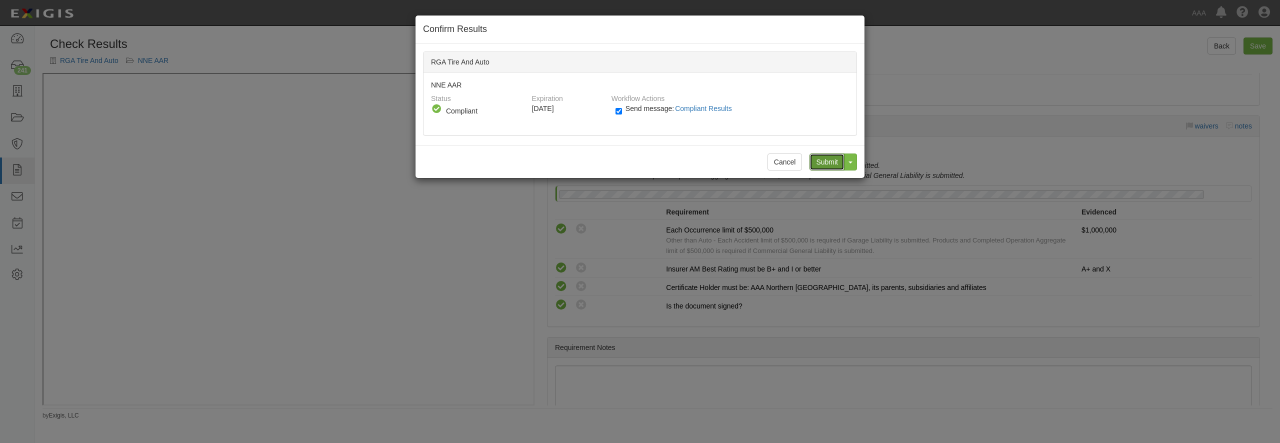
click at [822, 165] on input "Submit" at bounding box center [827, 162] width 35 height 17
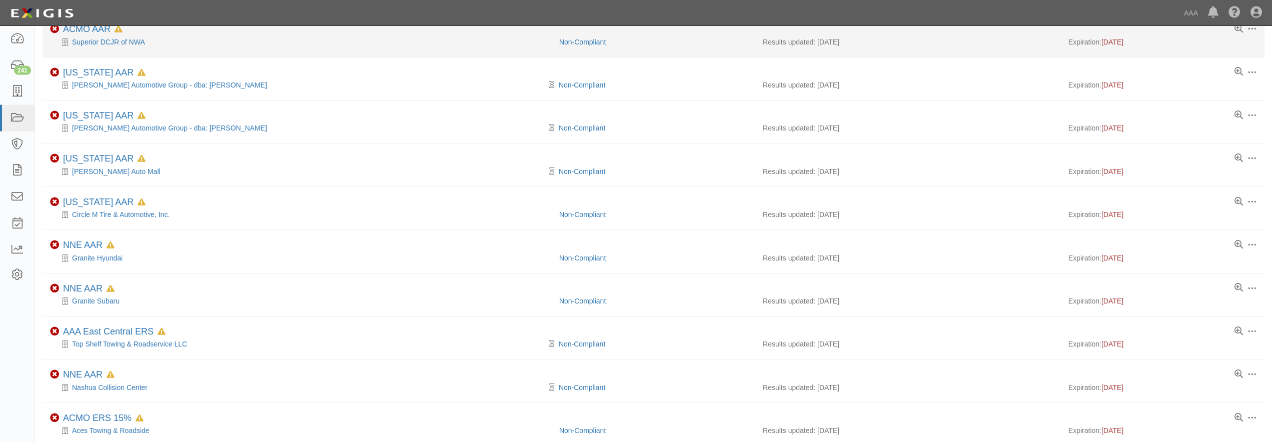
scroll to position [602, 0]
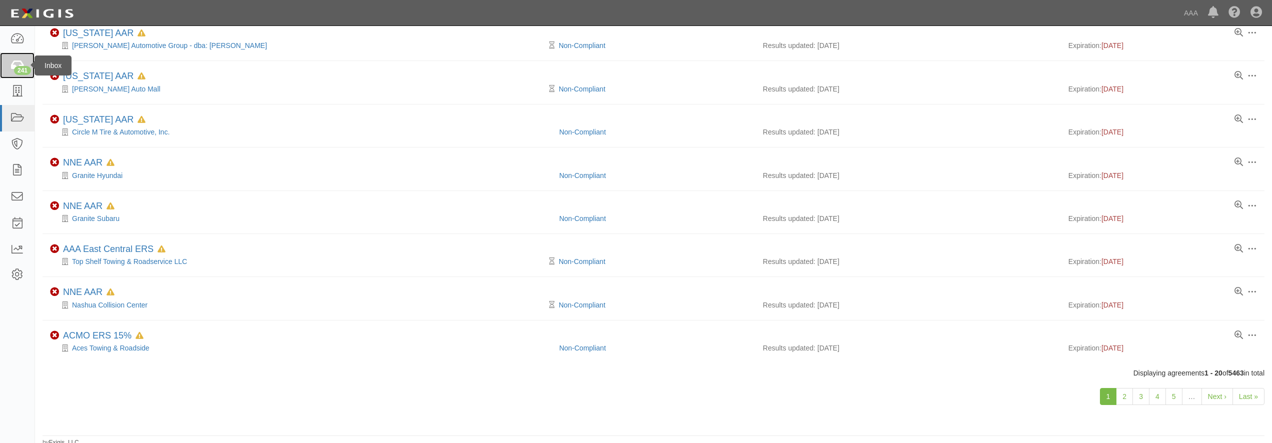
click at [23, 67] on div "241" at bounding box center [22, 70] width 17 height 9
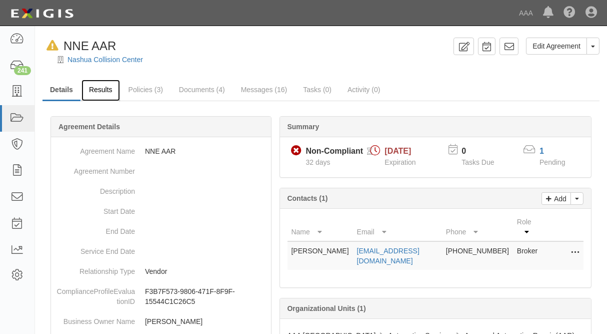
click at [99, 93] on link "Results" at bounding box center [101, 91] width 39 height 22
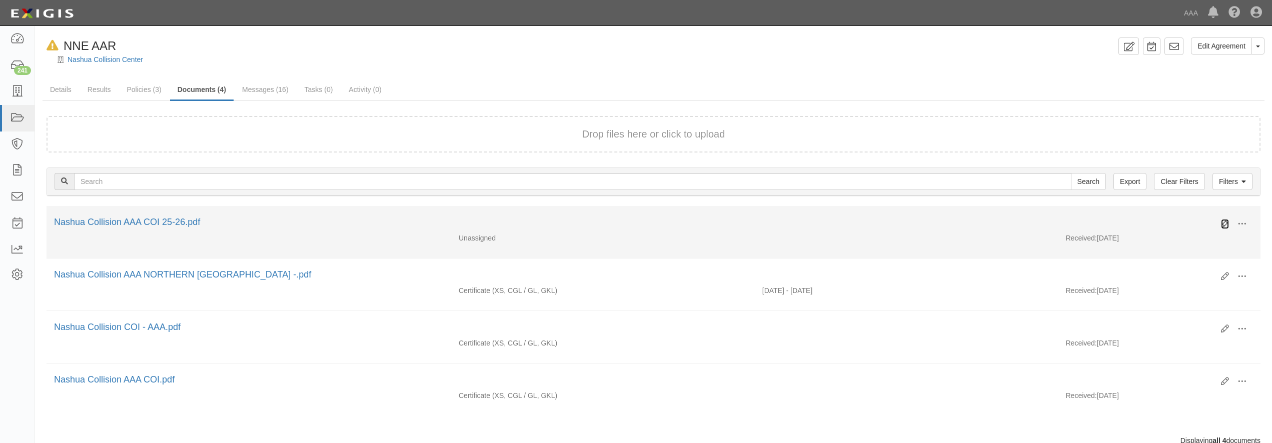
click at [1223, 223] on icon at bounding box center [1225, 224] width 8 height 8
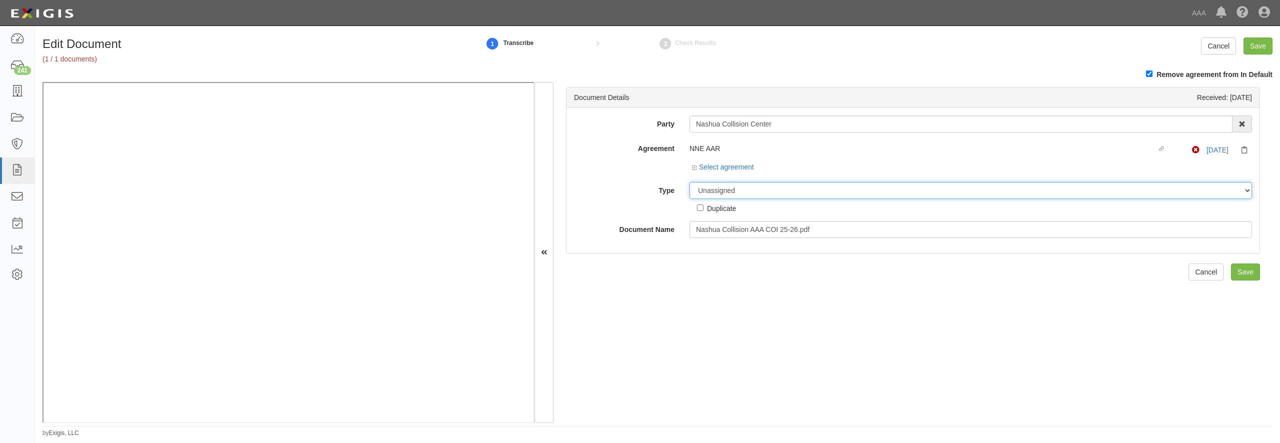
click at [742, 190] on select "Unassigned Binder Cancellation Notice Certificate Contract Endorsement Insuranc…" at bounding box center [971, 190] width 563 height 17
select select "CertificateDetail"
click option "Certificate" at bounding box center [0, 0] width 0 height 0
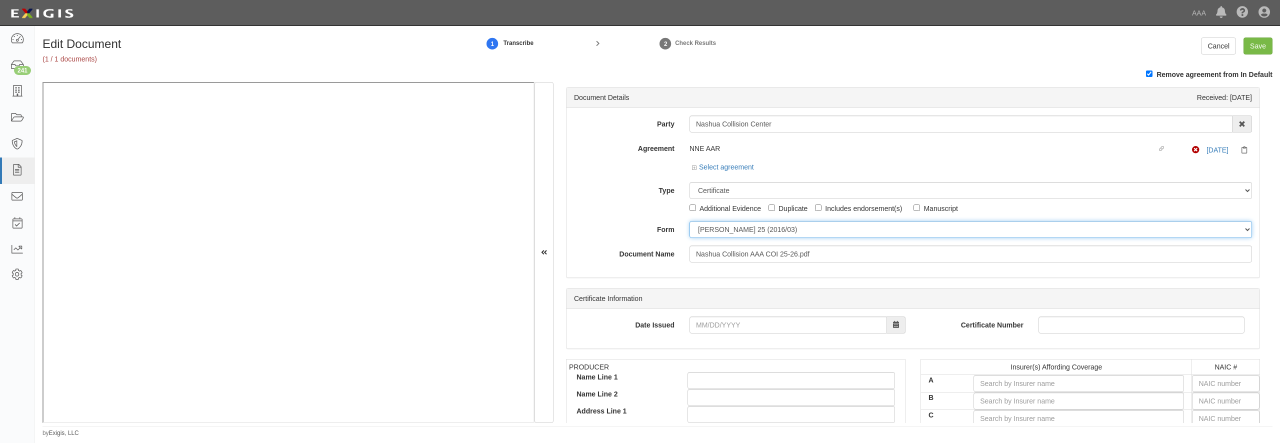
click at [690, 221] on select "ACORD 25 (2016/03) ACORD 101 ACORD 855 NY (2014/05) General" at bounding box center [971, 229] width 563 height 17
select select "GeneralFormDetail"
click option "General" at bounding box center [0, 0] width 0 height 0
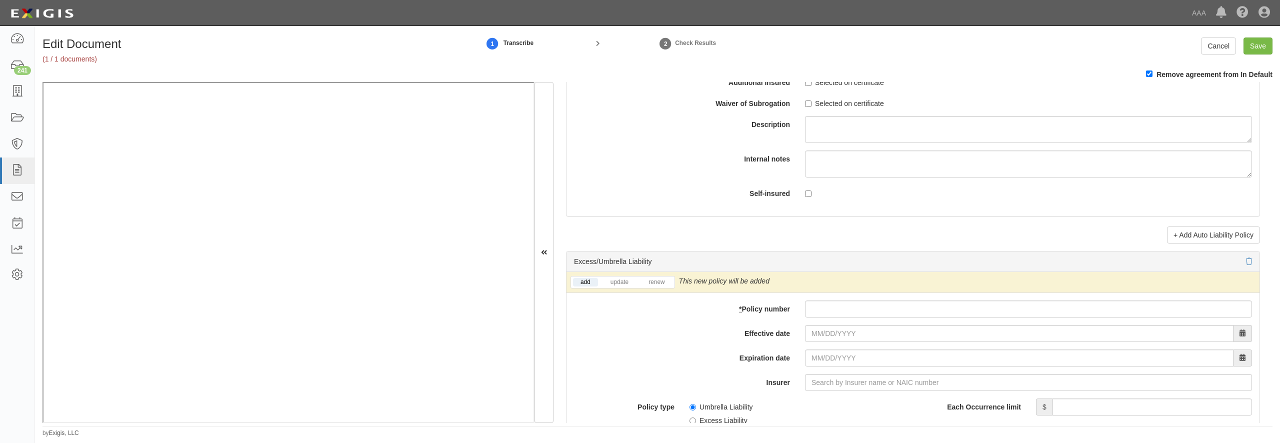
scroll to position [1921, 0]
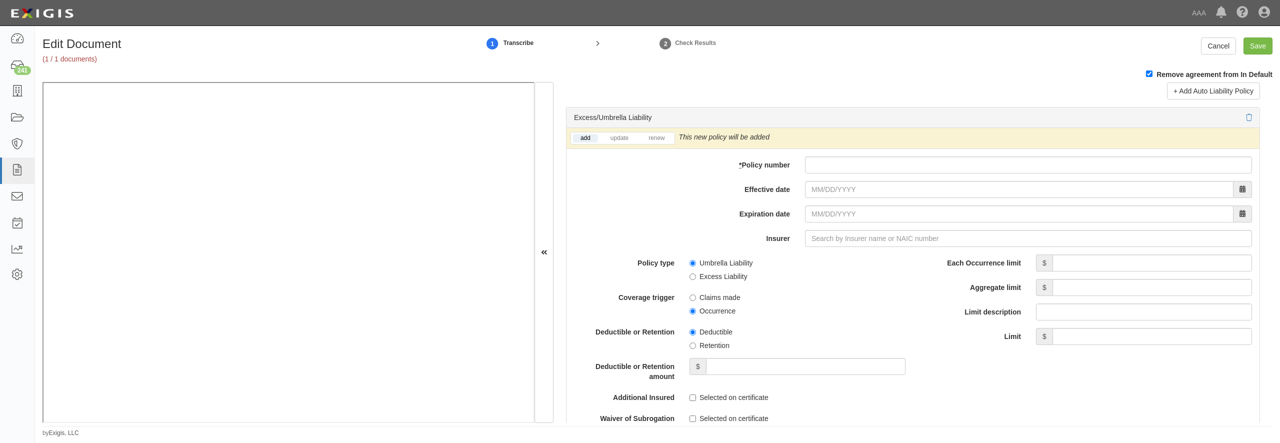
click at [814, 149] on div "add update renew This new policy will be added This new policy will update exis…" at bounding box center [913, 138] width 693 height 21
click at [815, 174] on input "* Policy number" at bounding box center [1028, 165] width 447 height 17
paste input "USO58832690"
type input "USO58832690"
type input "09/06/2025"
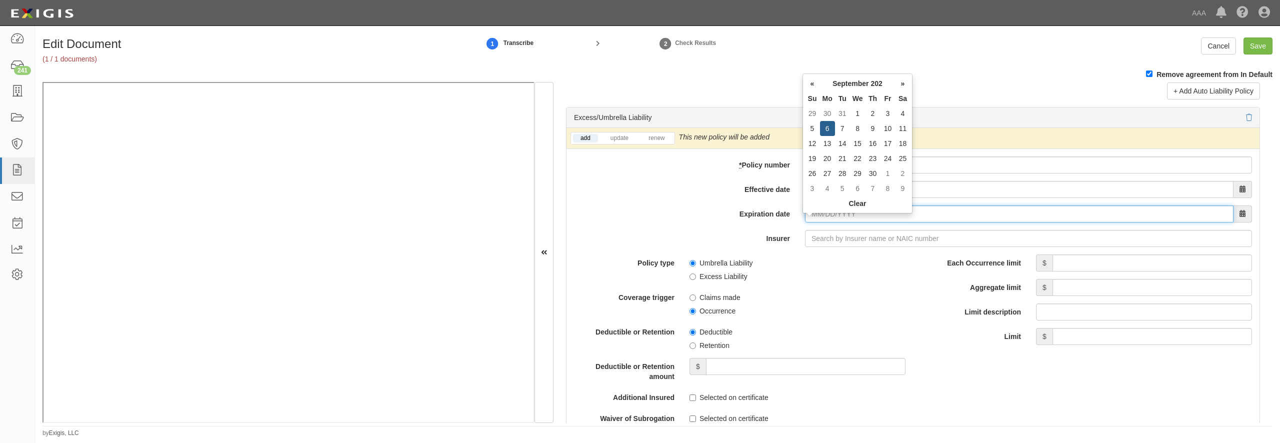
type input "[DATE]"
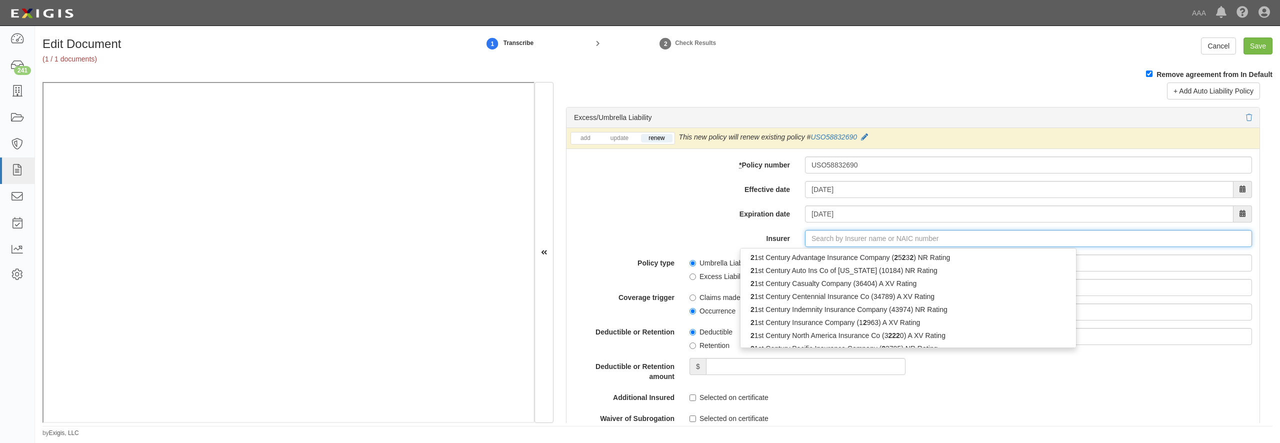
type input "21st Century Advantage Insurance Company (25232) NR Rating"
type input "2"
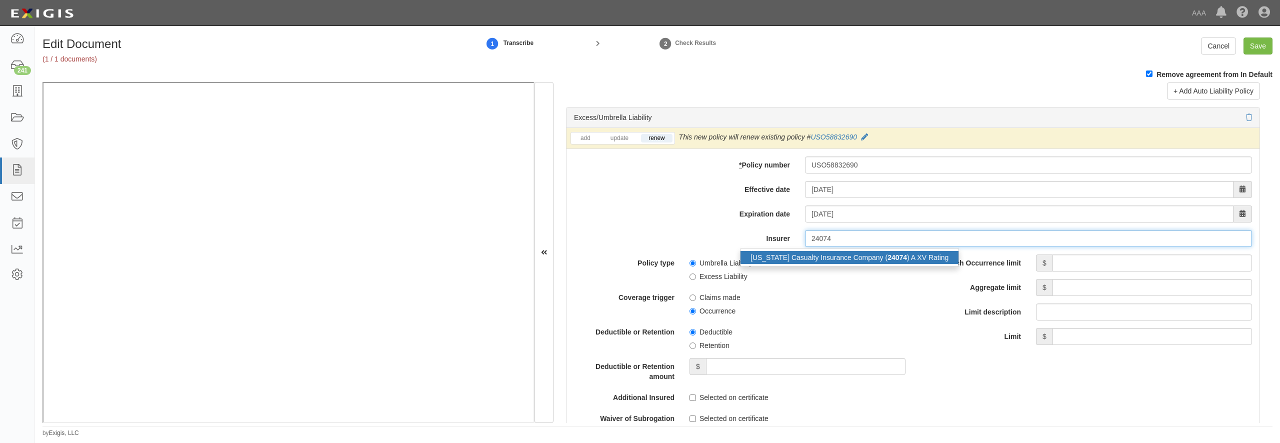
click at [769, 264] on div "Ohio Casualty Insurance Company ( 24074 ) A XV Rating" at bounding box center [850, 257] width 218 height 13
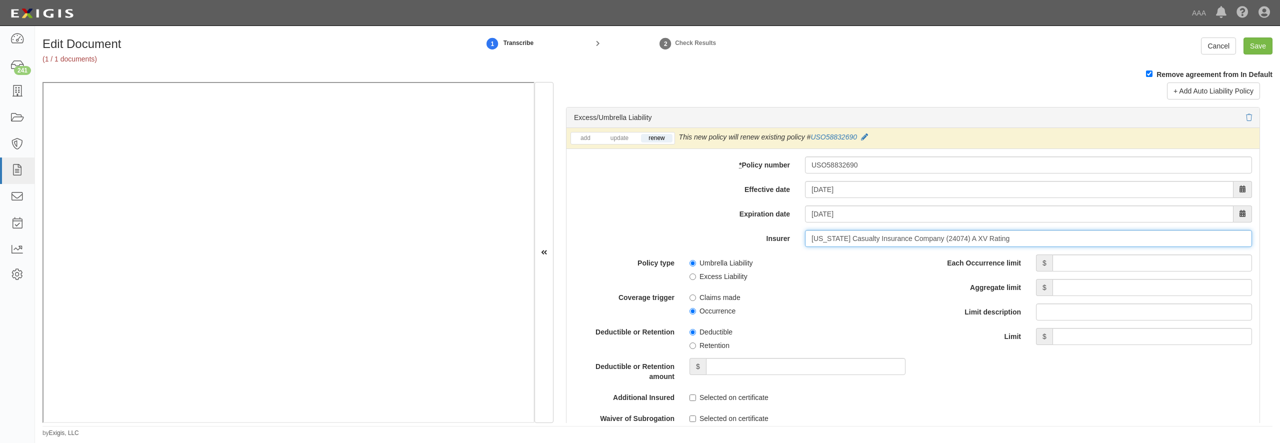
type input "Ohio Casualty Insurance Company (24074) A XV Rating"
click at [1074, 272] on input "Each Occurrence limit" at bounding box center [1153, 263] width 200 height 17
type input "1,000,000"
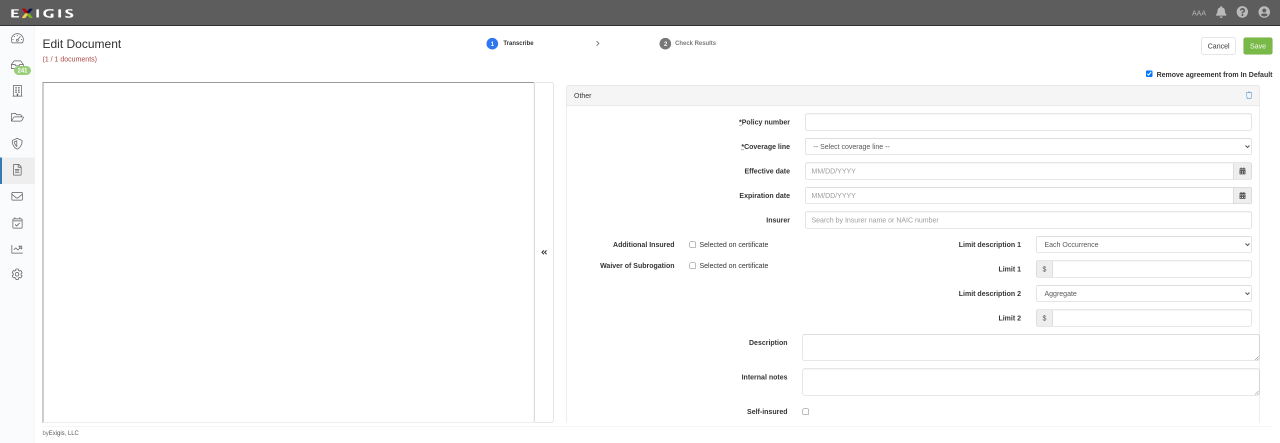
scroll to position [2881, 0]
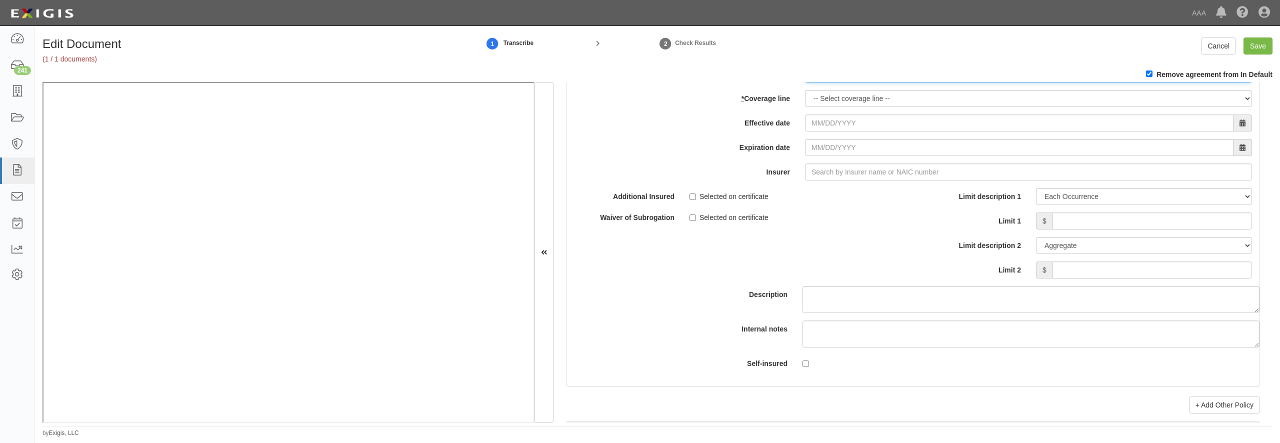
click at [848, 83] on input "* Policy number" at bounding box center [1028, 74] width 447 height 17
paste input "BKS58832690"
type input "BKS58832690"
select select "70"
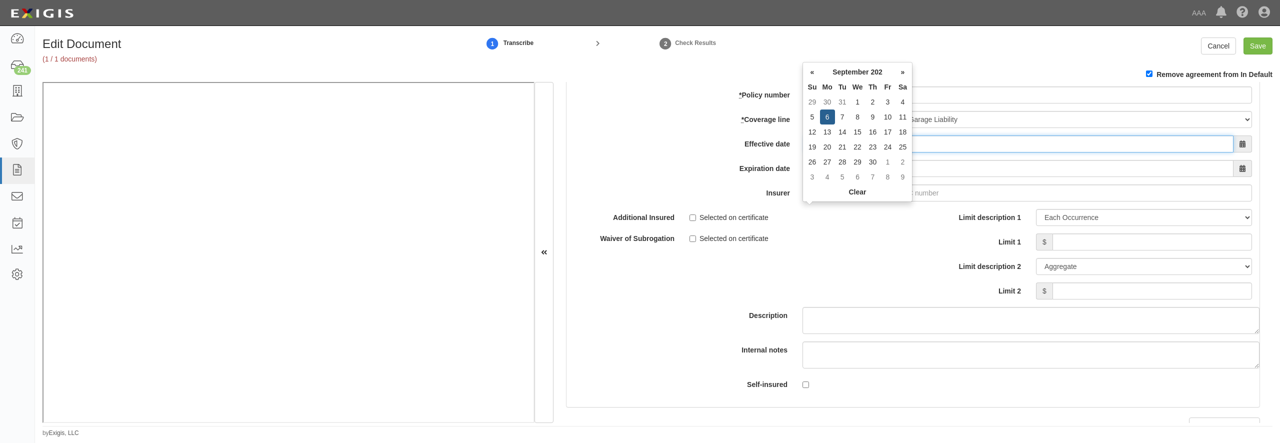
type input "09/06/2025"
type input "09/06/2026"
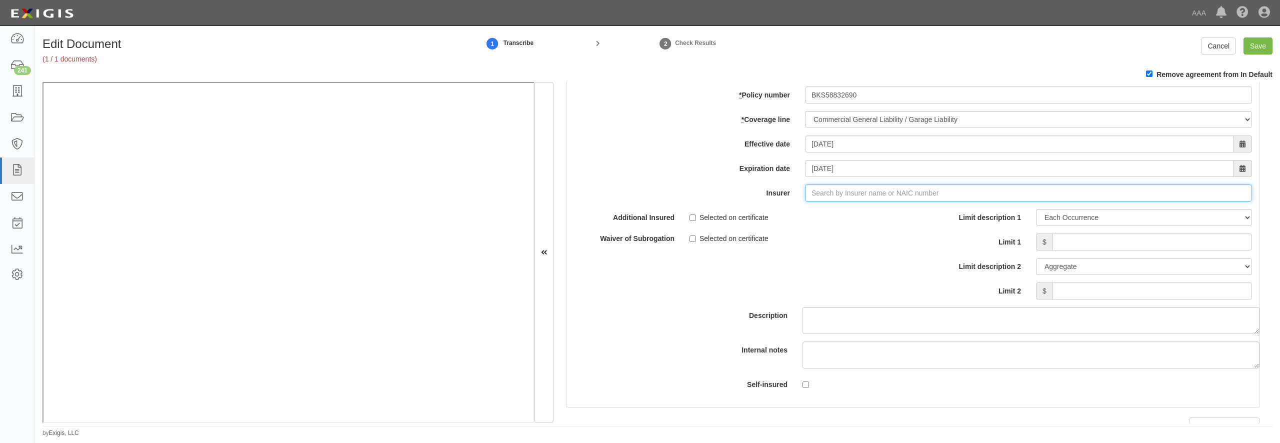
type input "21st Century Advantage Insurance Company (25232) NR Rating"
type input "2"
click at [795, 219] on div "Ohio Casualty Insurance Company ( 24074 ) A XV Rating" at bounding box center [850, 212] width 218 height 13
type input "Ohio Casualty Insurance Company (24074) A XV Rating"
click at [1072, 251] on input "Limit 1" at bounding box center [1153, 242] width 200 height 17
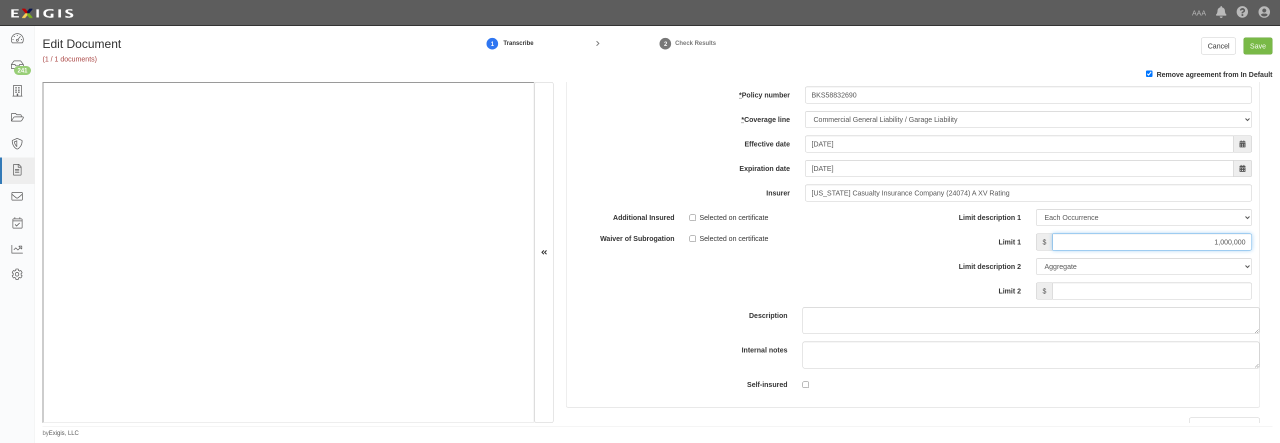
type input "1,000,000"
type input "2,000,000"
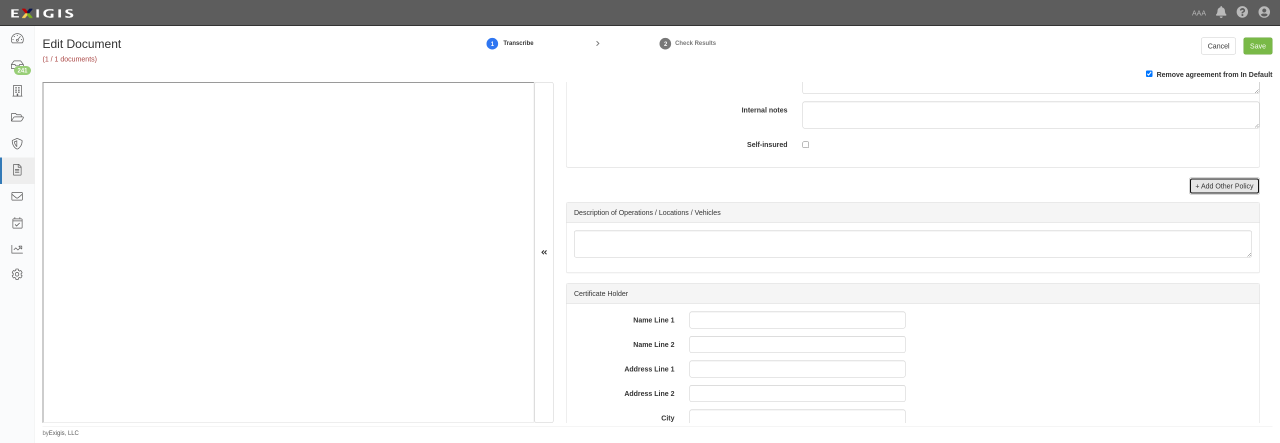
click at [1203, 195] on link "+ Add Other Policy" at bounding box center [1224, 186] width 71 height 17
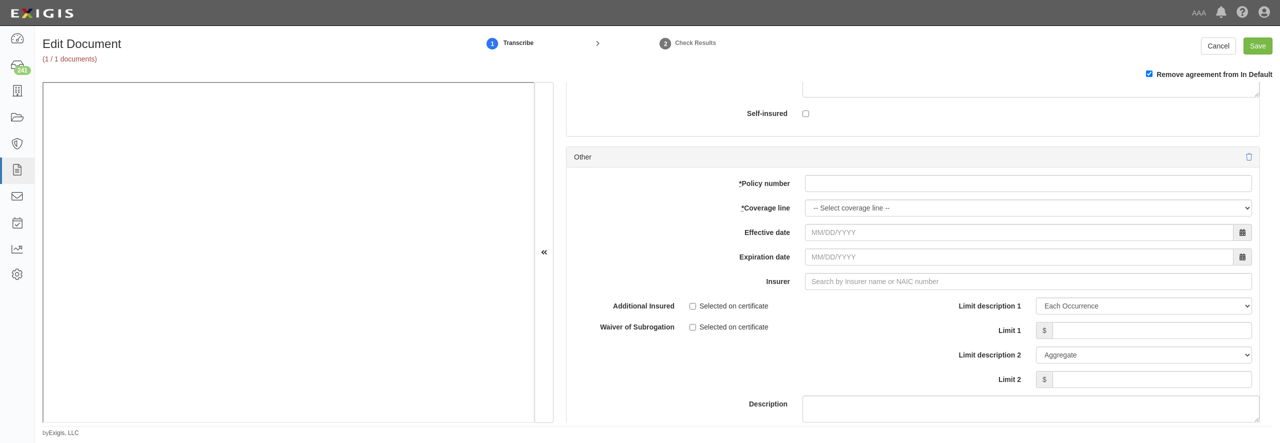
scroll to position [3169, 0]
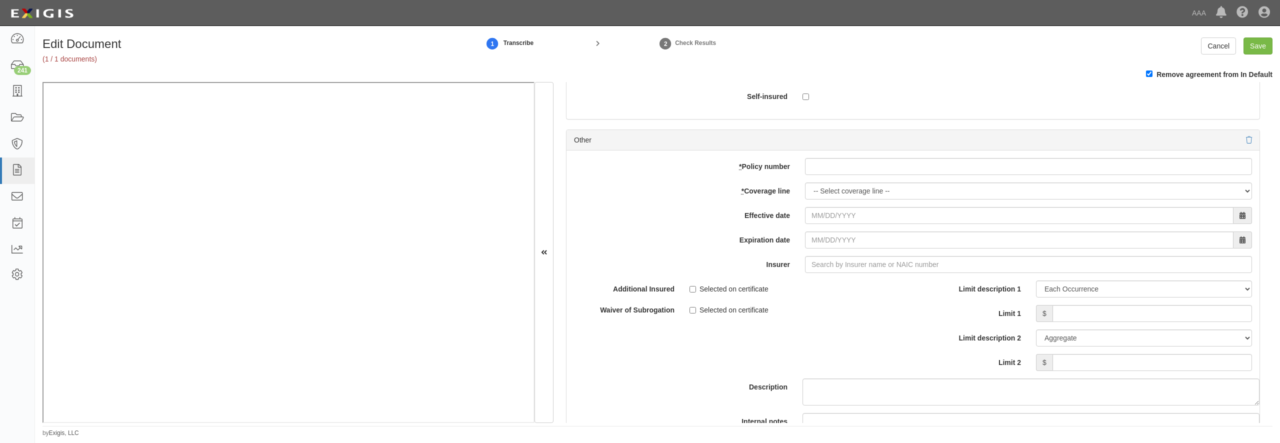
click at [843, 260] on div "add update renew This new policy will be added This new policy will update exis…" at bounding box center [913, 315] width 693 height 328
click at [841, 175] on input "* Policy number" at bounding box center [1028, 166] width 447 height 17
paste input "BAW58832690"
type input "BAW58832690"
select select "56"
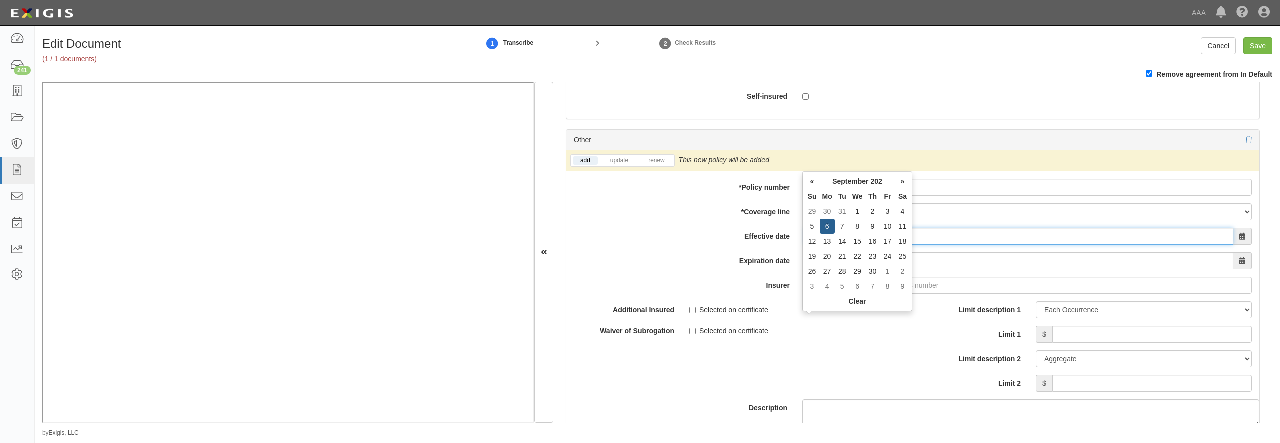
type input "09/06/2025"
type input "09/06/2026"
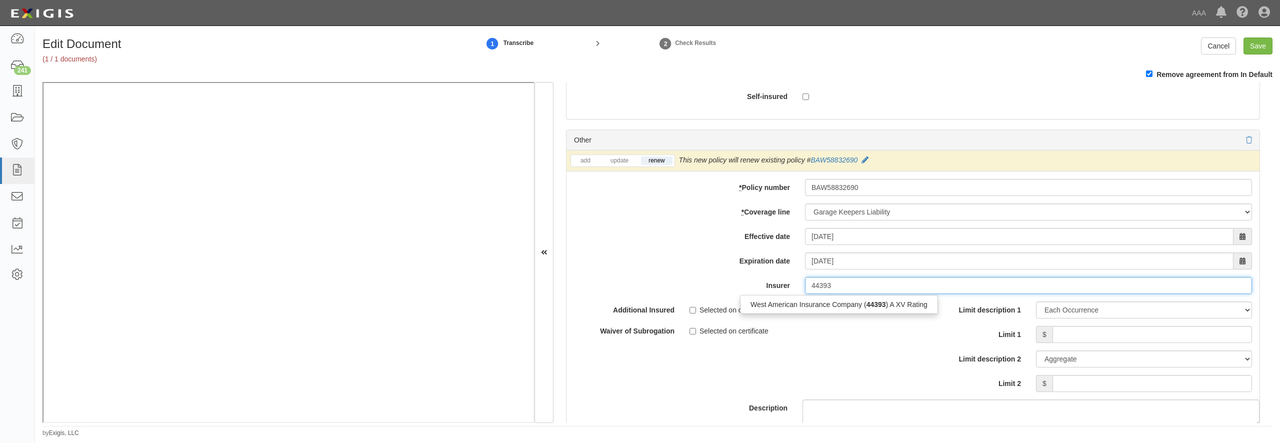
type input "44393"
click at [830, 315] on div "Selected on certificate" at bounding box center [798, 309] width 216 height 14
click at [843, 294] on input "Insurer" at bounding box center [1028, 285] width 447 height 17
click at [837, 311] on div "West American Insurance Company ( 44393 ) A XV Rating" at bounding box center [839, 304] width 197 height 13
type input "West American Insurance Company (44393) A XV Rating"
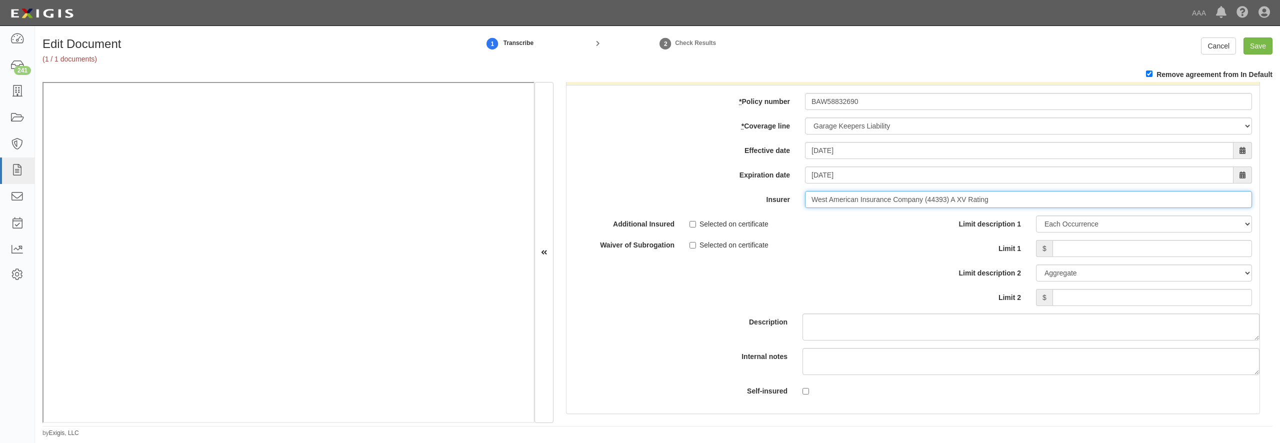
scroll to position [3265, 0]
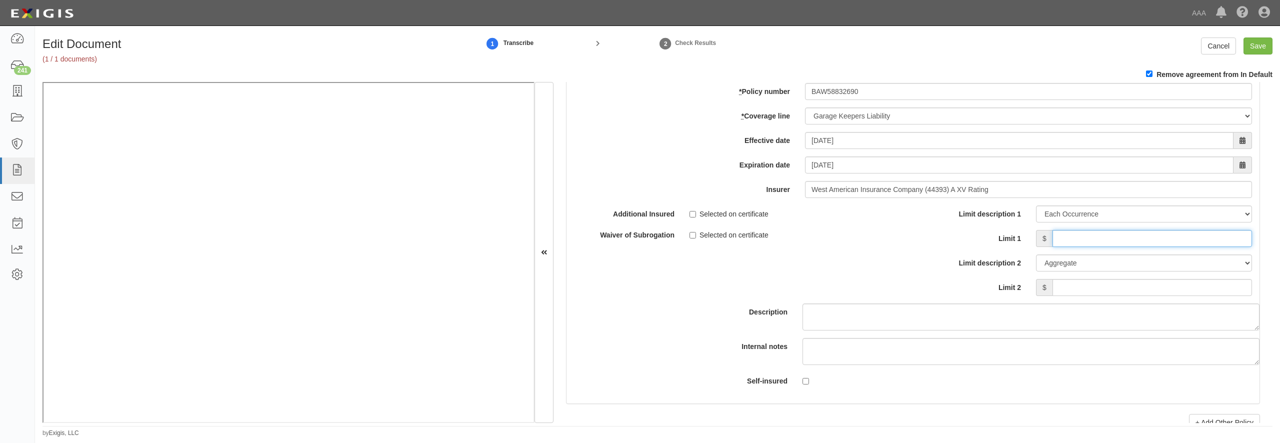
click at [1060, 247] on input "Limit 1" at bounding box center [1153, 238] width 200 height 17
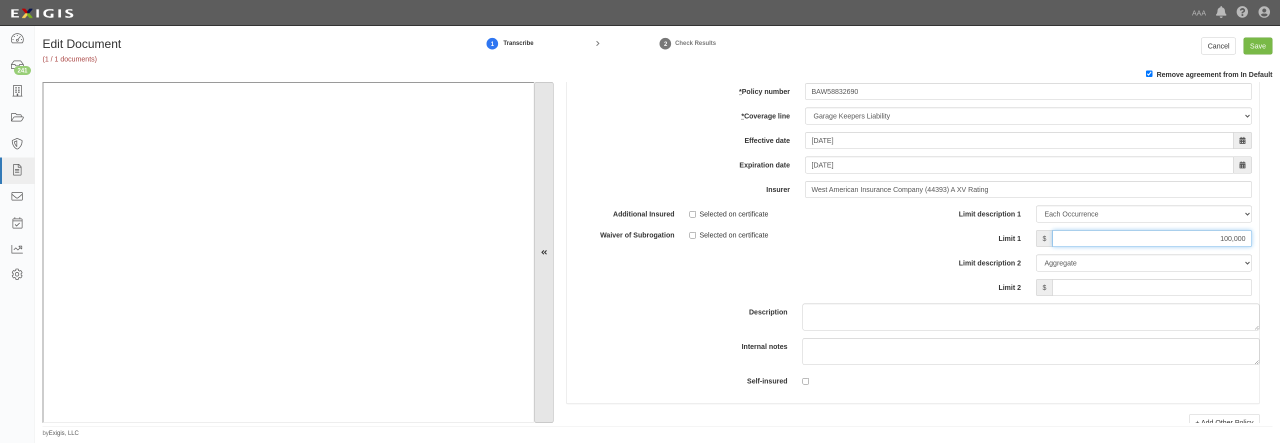
type input "100,000"
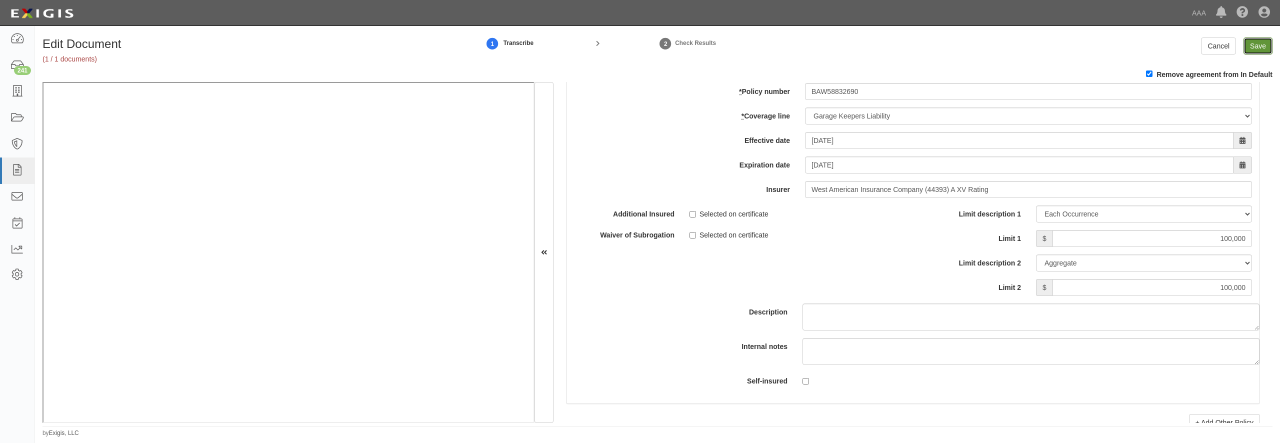
click at [1267, 42] on input "Save" at bounding box center [1258, 46] width 29 height 17
type input "1000000"
type input "2000000"
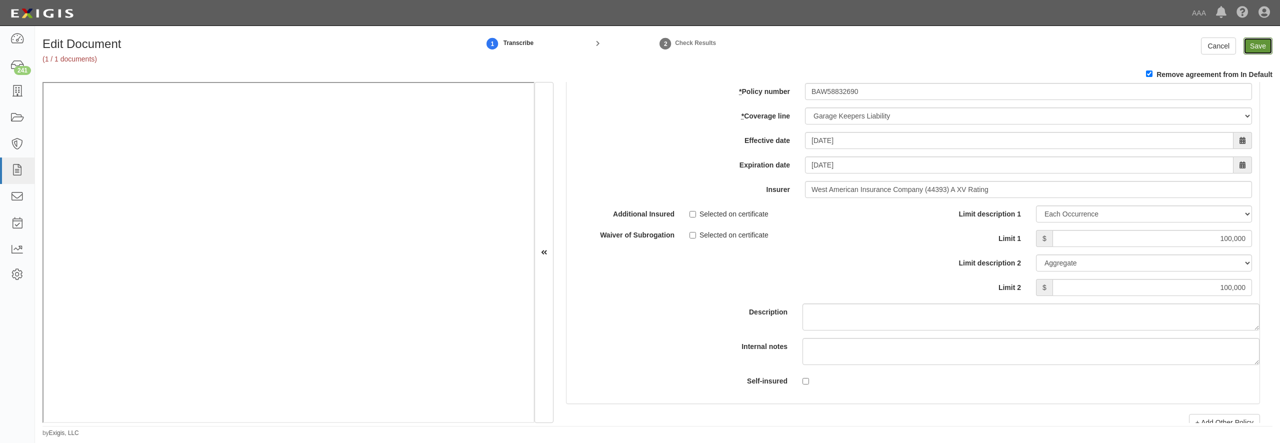
type input "100000"
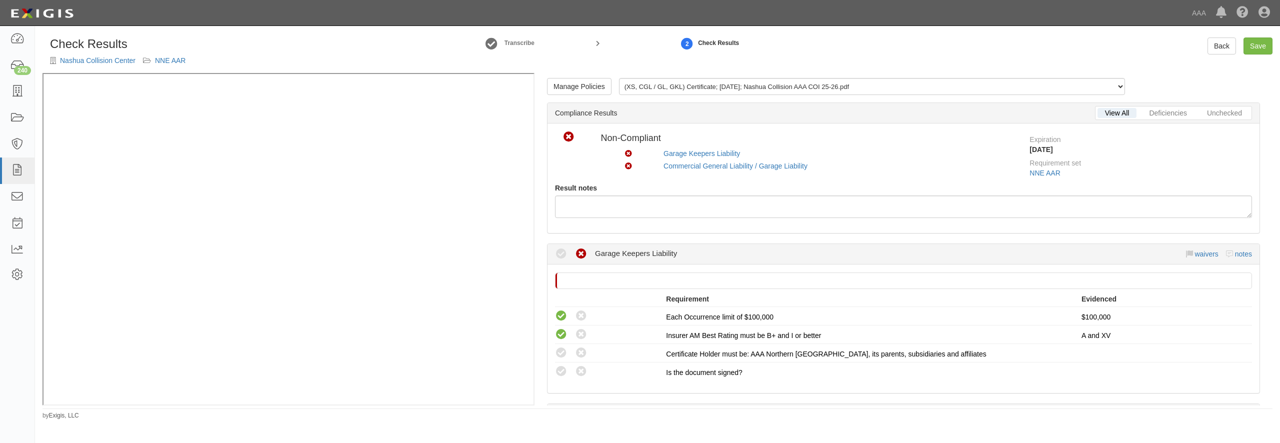
scroll to position [96, 0]
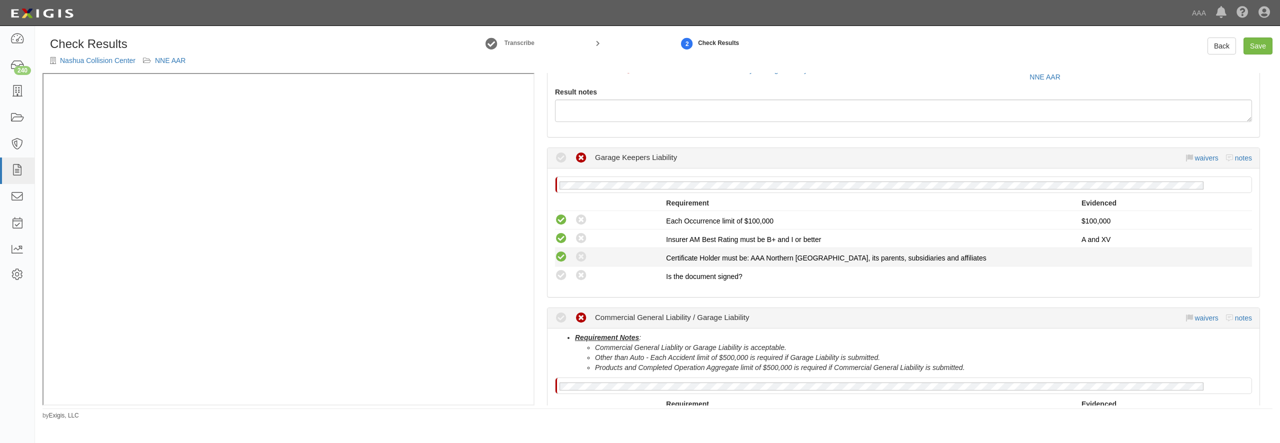
click at [564, 255] on icon at bounding box center [561, 257] width 13 height 13
radio input "true"
click at [563, 266] on li "Compliant Waived: Non-Compliant Certificate Holder must be: AAA [GEOGRAPHIC_DAT…" at bounding box center [903, 257] width 697 height 19
click at [564, 273] on icon at bounding box center [561, 276] width 13 height 13
radio input "true"
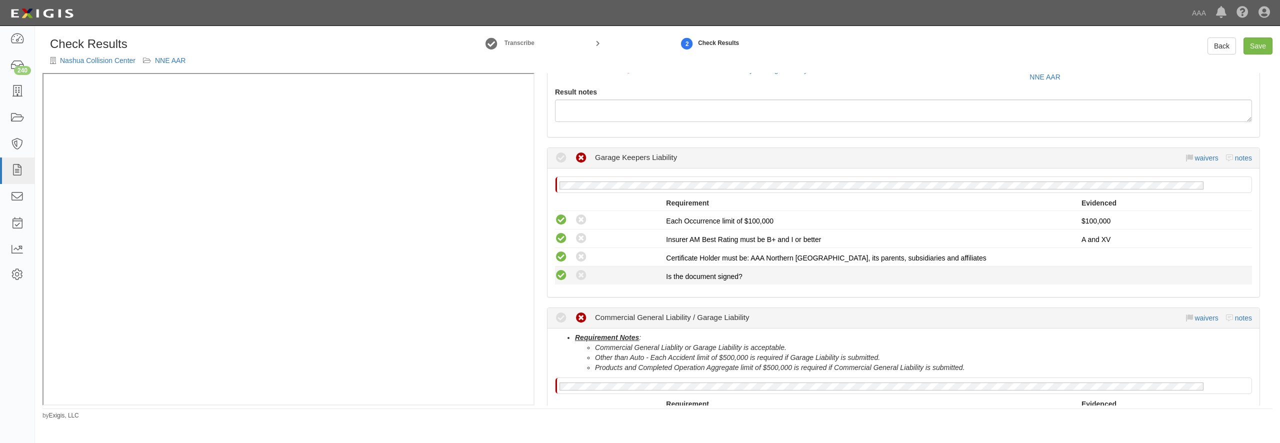
radio input "true"
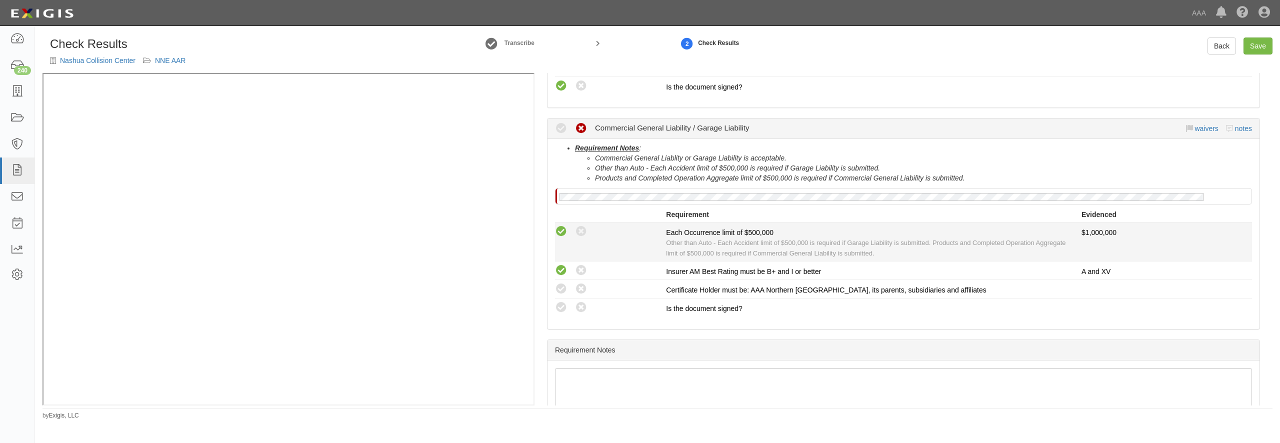
scroll to position [288, 0]
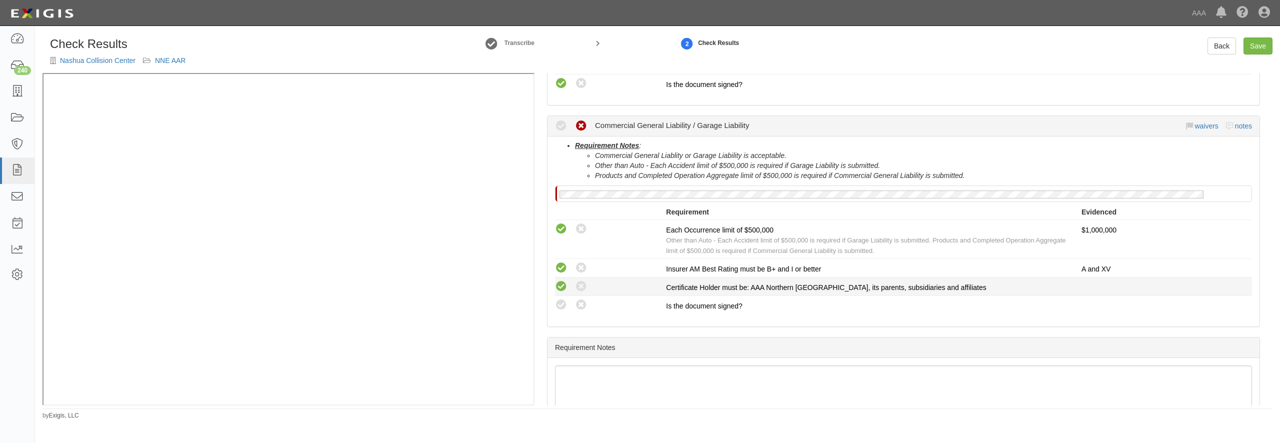
click at [566, 283] on icon at bounding box center [561, 287] width 13 height 13
radio input "true"
click at [560, 300] on icon at bounding box center [561, 305] width 13 height 13
radio input "true"
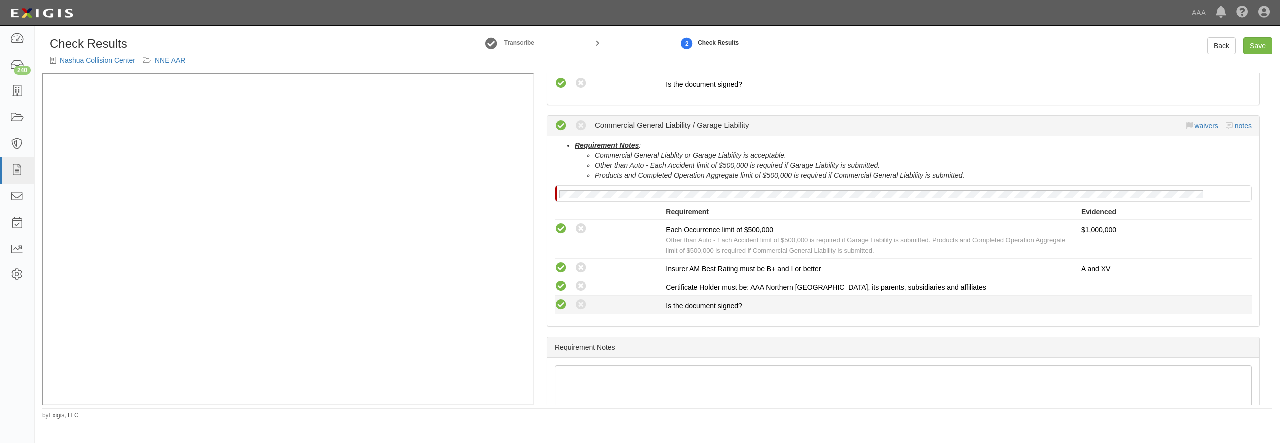
radio input "true"
click at [1254, 47] on link "Save" at bounding box center [1258, 46] width 29 height 17
radio input "true"
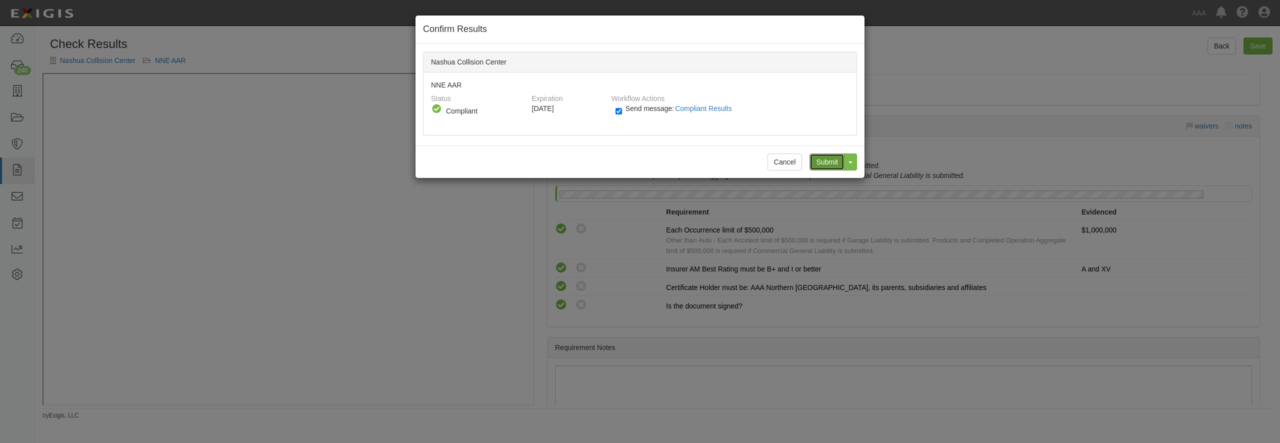
click at [814, 162] on input "Submit" at bounding box center [827, 162] width 35 height 17
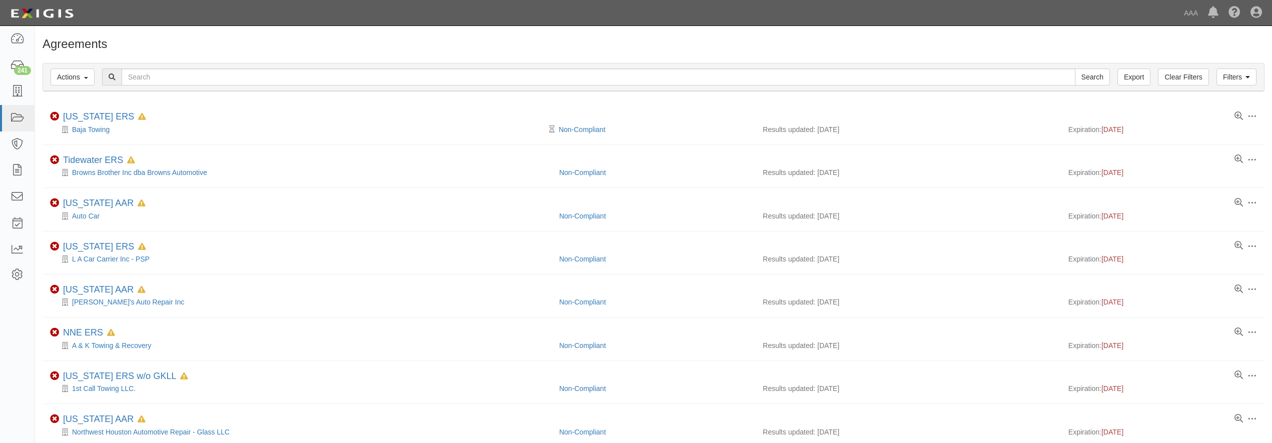
scroll to position [602, 0]
click at [20, 168] on icon at bounding box center [17, 171] width 14 height 12
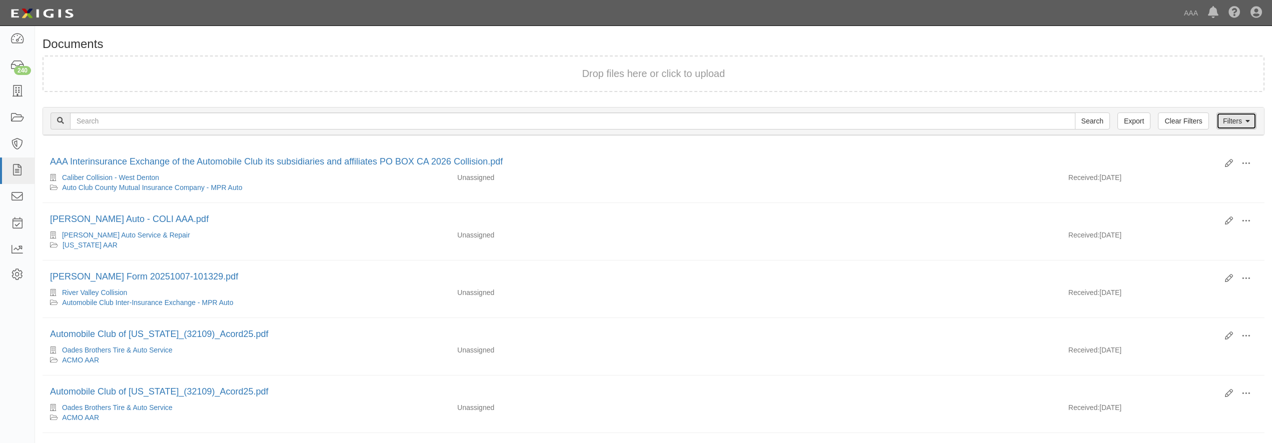
click at [1232, 119] on link "Filters" at bounding box center [1236, 121] width 40 height 17
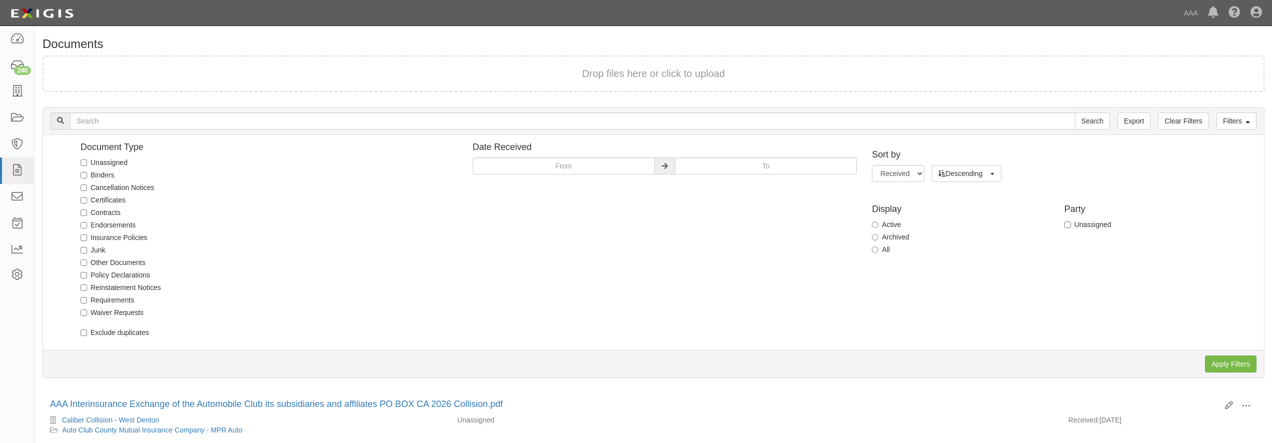
click at [105, 160] on label "Unassigned" at bounding box center [104, 163] width 47 height 10
click at [87, 160] on input "Unassigned" at bounding box center [84, 163] width 7 height 7
checkbox input "true"
click at [1229, 362] on input "Apply Filters" at bounding box center [1231, 364] width 52 height 17
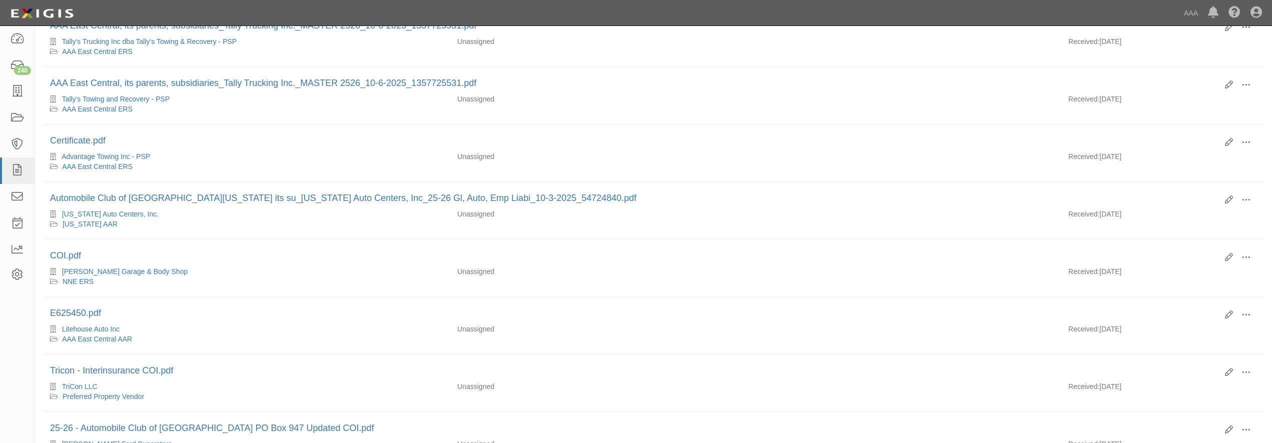
scroll to position [926, 0]
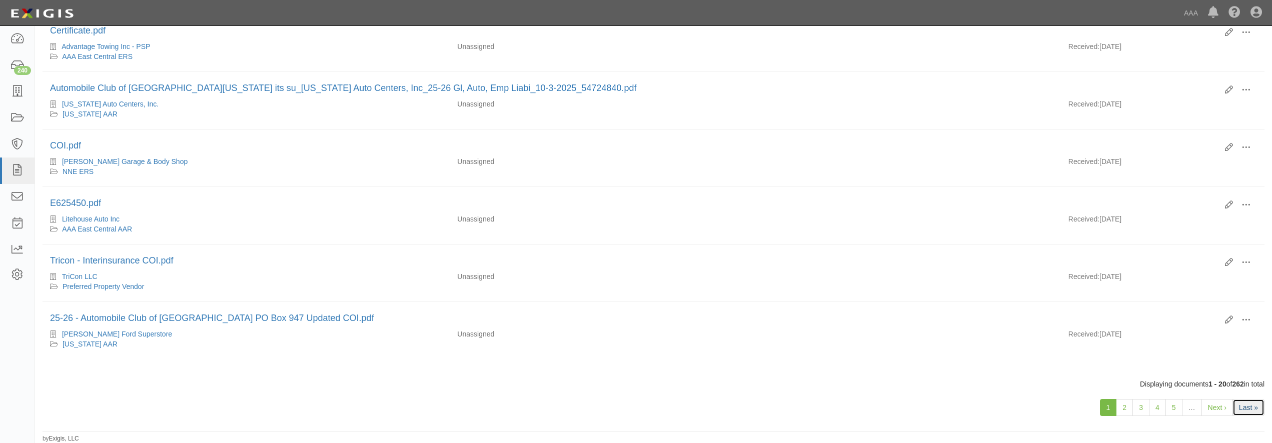
click at [1245, 407] on link "Last »" at bounding box center [1248, 407] width 32 height 17
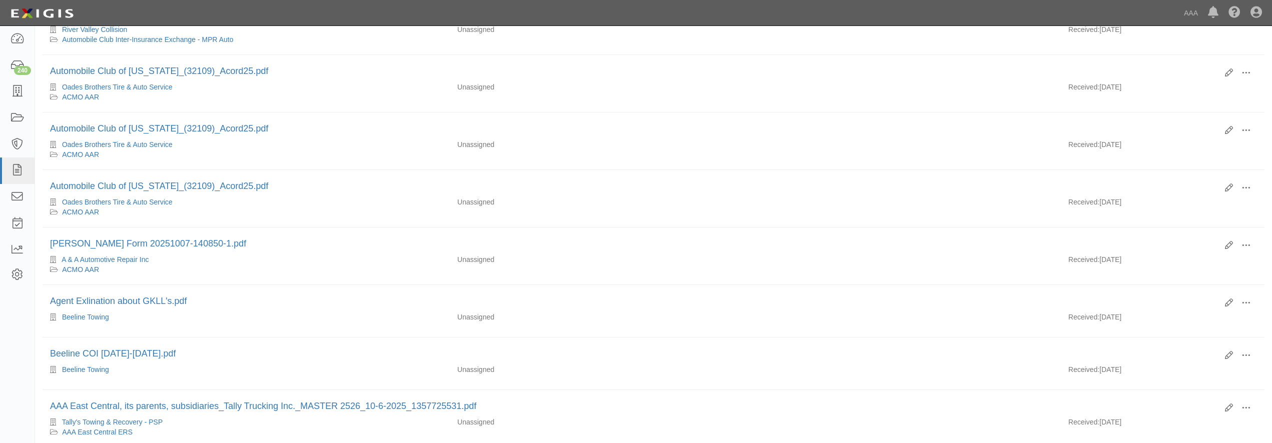
scroll to position [0, 0]
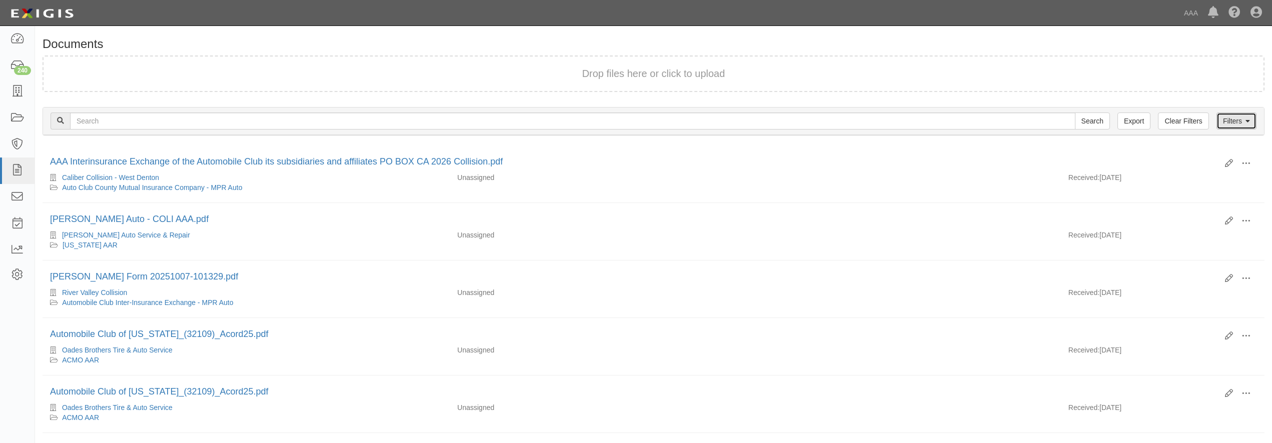
click at [1229, 122] on link "Filters" at bounding box center [1236, 121] width 40 height 17
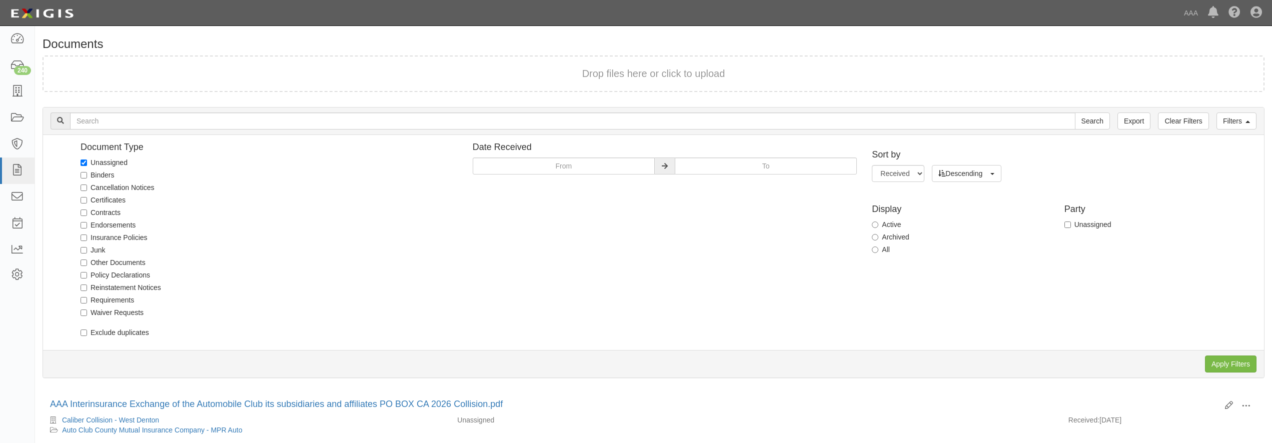
click at [886, 220] on label "Active" at bounding box center [886, 225] width 29 height 10
click at [878, 222] on input "Active" at bounding box center [875, 225] width 7 height 7
radio input "true"
click at [1230, 361] on input "Apply Filters" at bounding box center [1231, 364] width 52 height 17
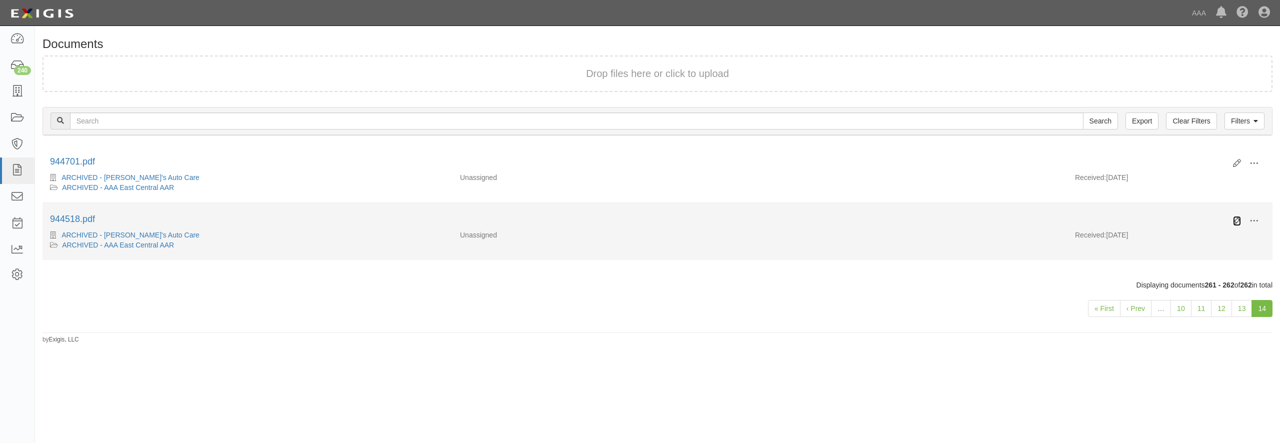
click at [1236, 219] on icon at bounding box center [1237, 221] width 8 height 8
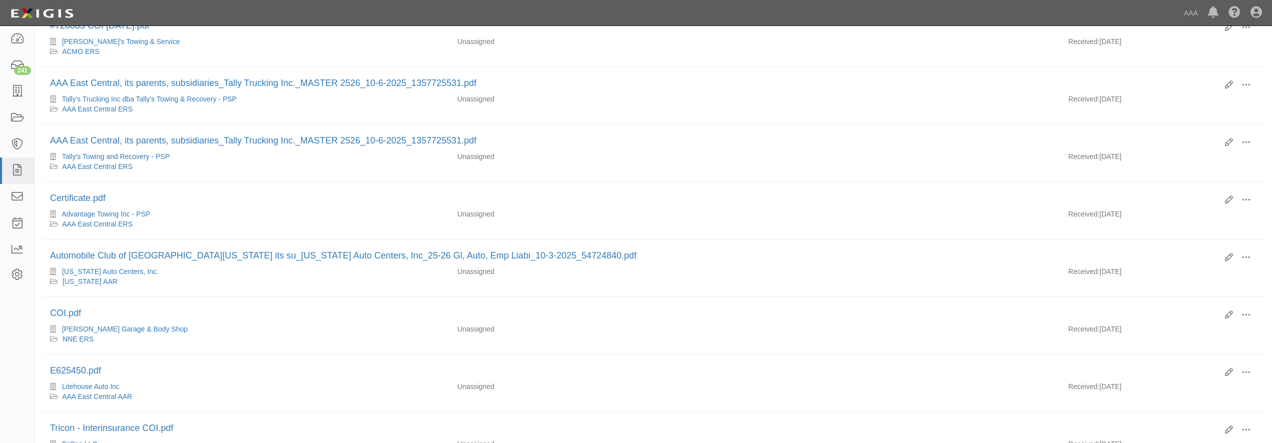
scroll to position [926, 0]
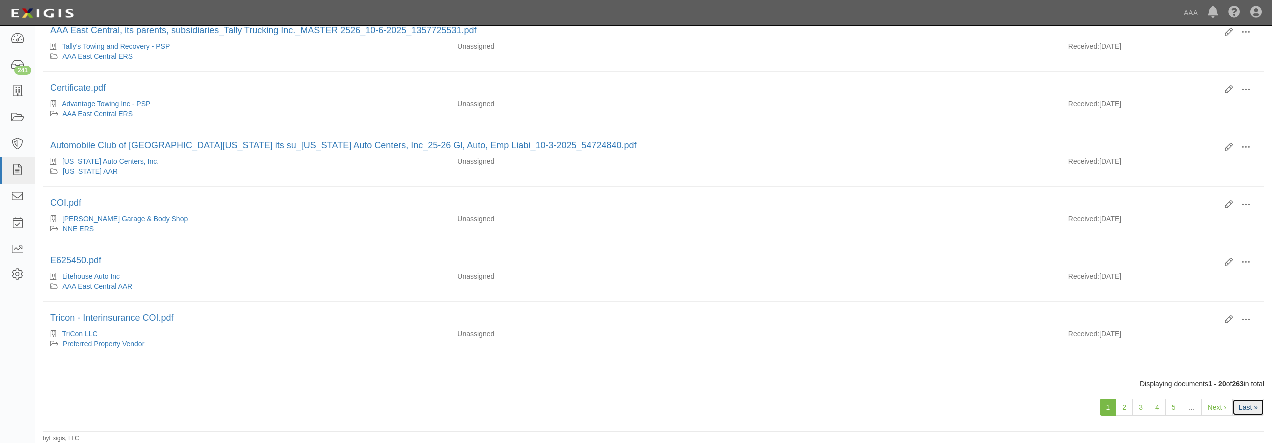
click at [1253, 401] on link "Last »" at bounding box center [1248, 407] width 32 height 17
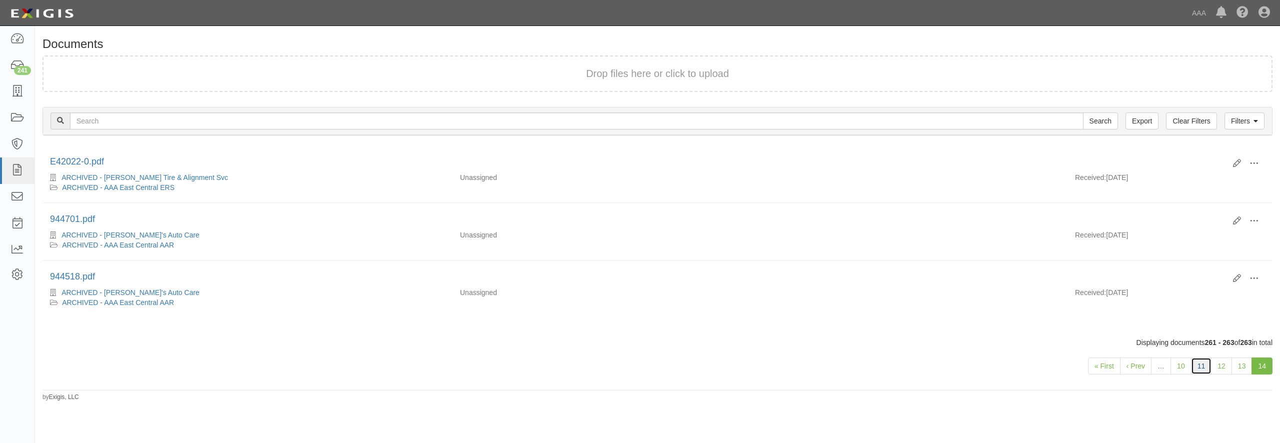
click at [1192, 369] on link "11" at bounding box center [1201, 366] width 21 height 17
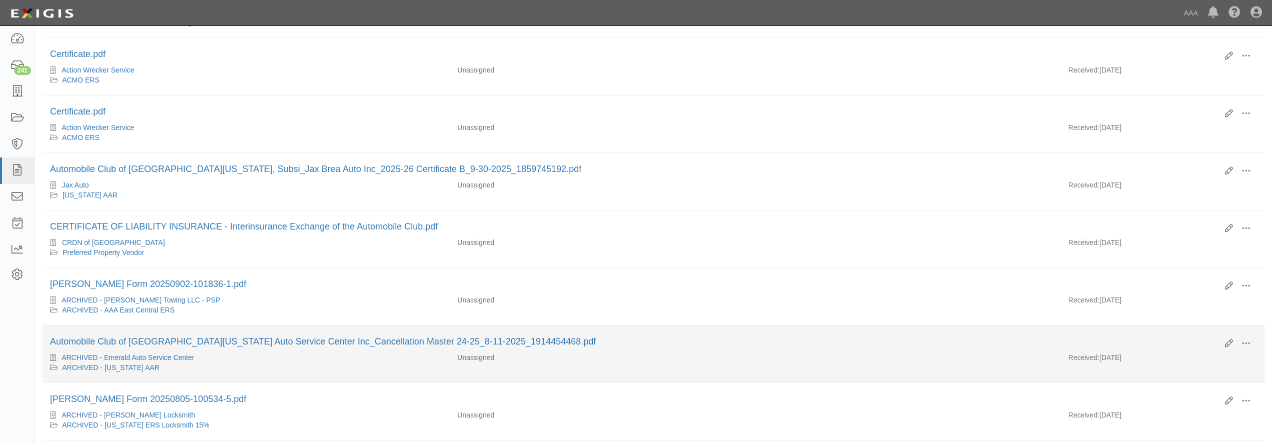
scroll to position [459, 0]
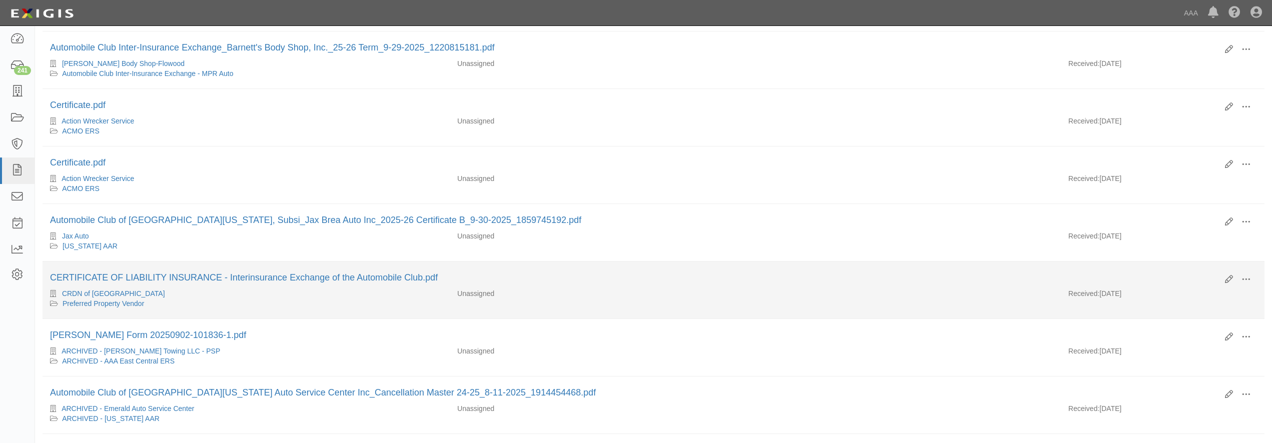
click at [287, 295] on div "CRDN of San Diego County" at bounding box center [246, 294] width 392 height 10
click at [290, 297] on div "CRDN of San Diego County" at bounding box center [246, 294] width 392 height 10
click at [1228, 282] on icon at bounding box center [1229, 280] width 8 height 8
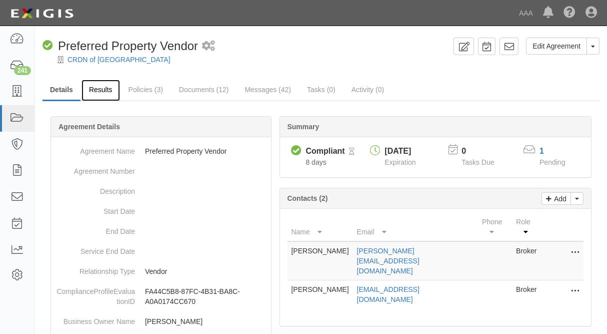
click at [97, 87] on link "Results" at bounding box center [101, 91] width 39 height 22
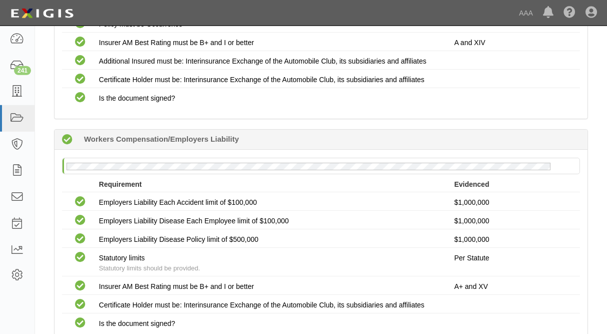
scroll to position [270, 0]
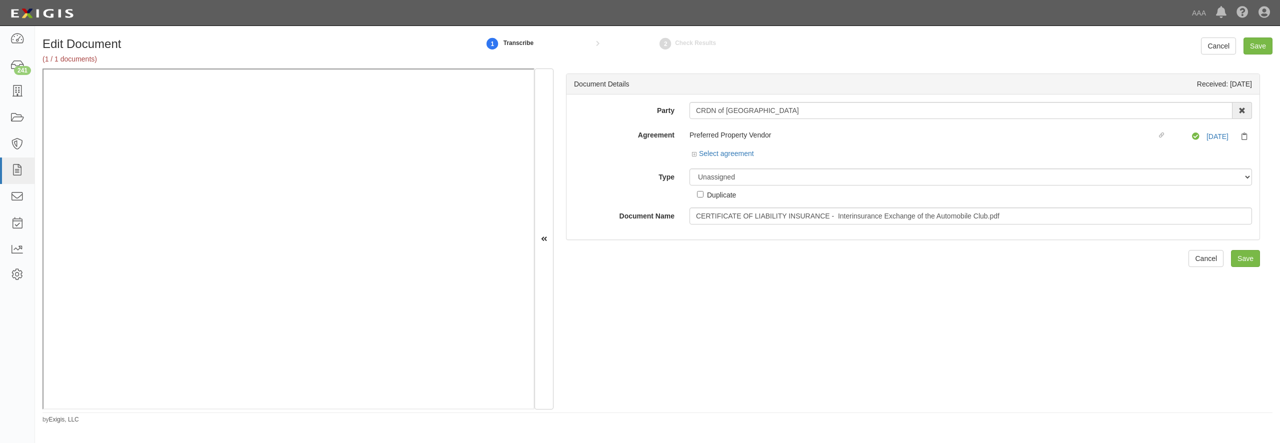
click at [787, 190] on div "Unassigned Binder Cancellation Notice Certificate Contract Endorsement Insuranc…" at bounding box center [971, 185] width 578 height 32
click at [690, 169] on select "Unassigned Binder Cancellation Notice Certificate Contract Endorsement Insuranc…" at bounding box center [971, 177] width 563 height 17
select select "OtherDetail"
click option "Other Document" at bounding box center [0, 0] width 0 height 0
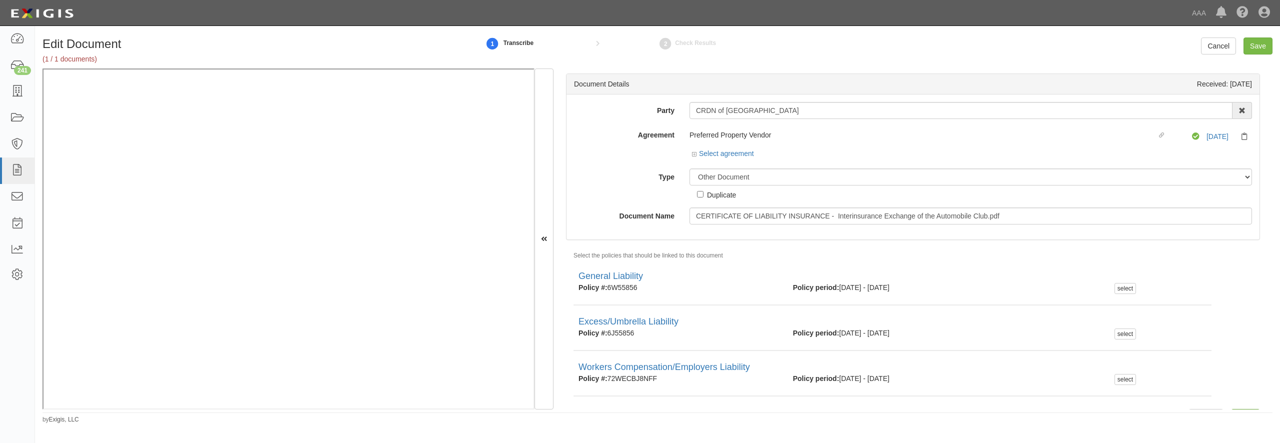
click at [718, 197] on div "Duplicate" at bounding box center [721, 194] width 29 height 11
click at [704, 197] on input "Duplicate" at bounding box center [700, 194] width 7 height 7
checkbox input "true"
click at [1268, 45] on input "Save" at bounding box center [1258, 46] width 29 height 17
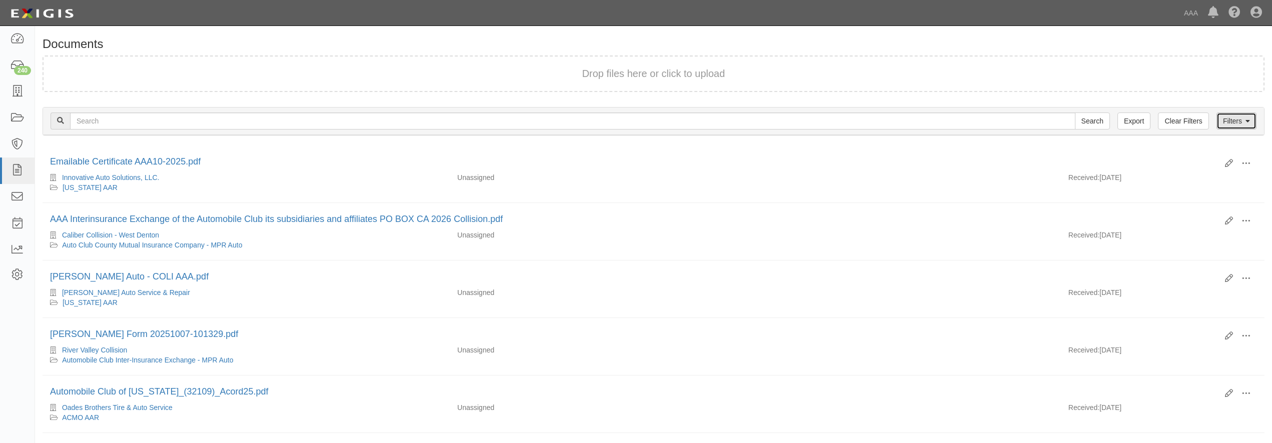
click at [1240, 123] on link "Filters" at bounding box center [1236, 121] width 40 height 17
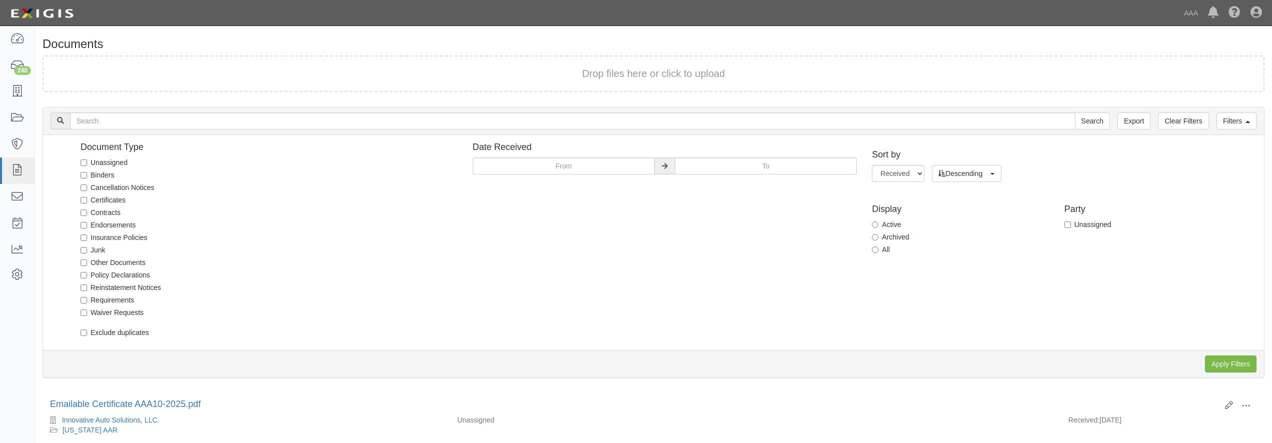
click at [114, 164] on label "Unassigned" at bounding box center [104, 163] width 47 height 10
click at [87, 164] on input "Unassigned" at bounding box center [84, 163] width 7 height 7
checkbox input "true"
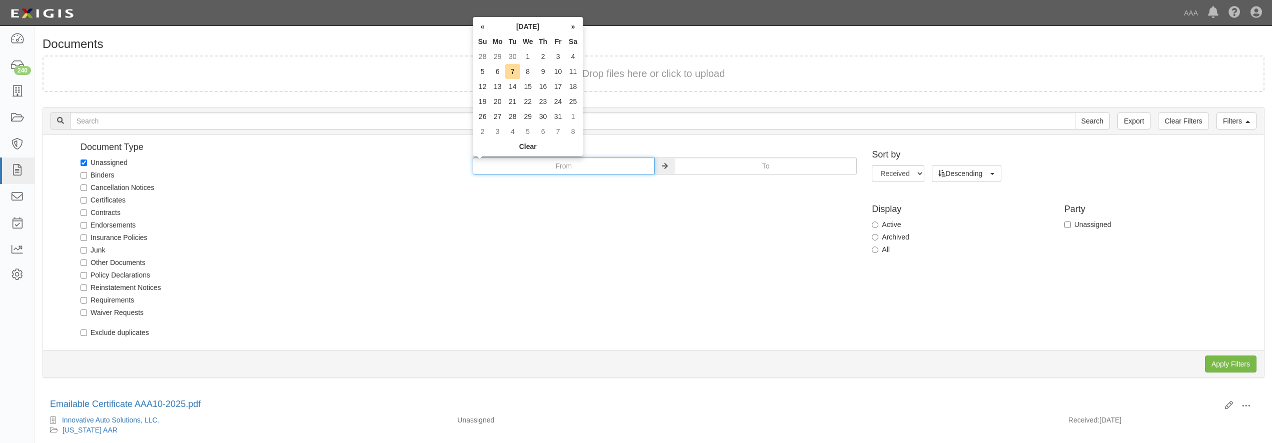
click at [604, 167] on input "text" at bounding box center [564, 166] width 182 height 17
click at [579, 27] on th "»" at bounding box center [573, 26] width 15 height 15
click at [479, 24] on th "«" at bounding box center [482, 26] width 15 height 15
click at [479, 25] on th "«" at bounding box center [482, 26] width 15 height 15
click at [514, 114] on td "30" at bounding box center [512, 116] width 15 height 15
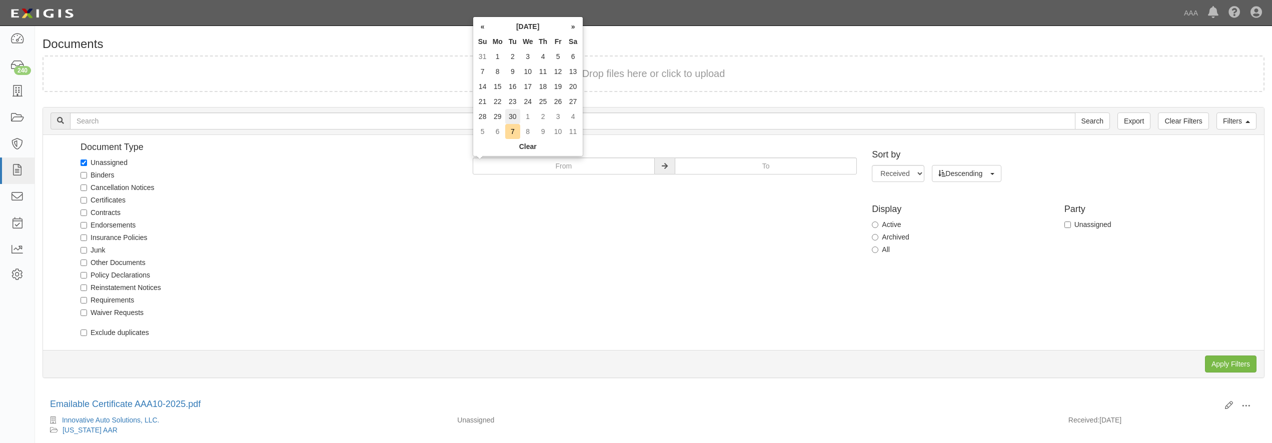
type input "[DATE]"
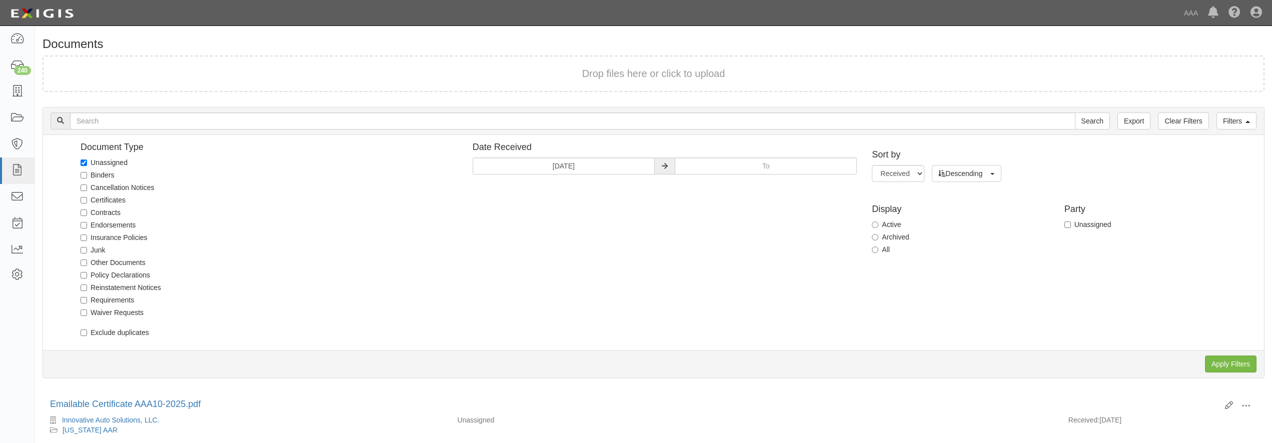
click at [544, 247] on div "Document Type Unassigned Binders Cancellation Notices Certificates Contracts En…" at bounding box center [657, 243] width 1213 height 200
click at [1244, 362] on input "Apply Filters" at bounding box center [1231, 364] width 52 height 17
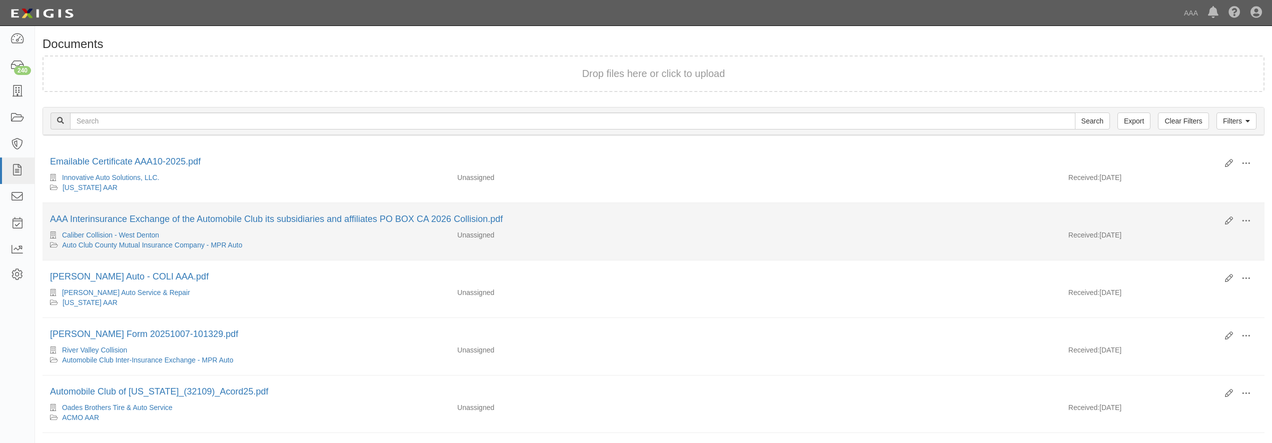
click at [694, 228] on div "Edit View View details Archive Delete AAA Interinsurance Exchange of the Automo…" at bounding box center [654, 221] width 1222 height 17
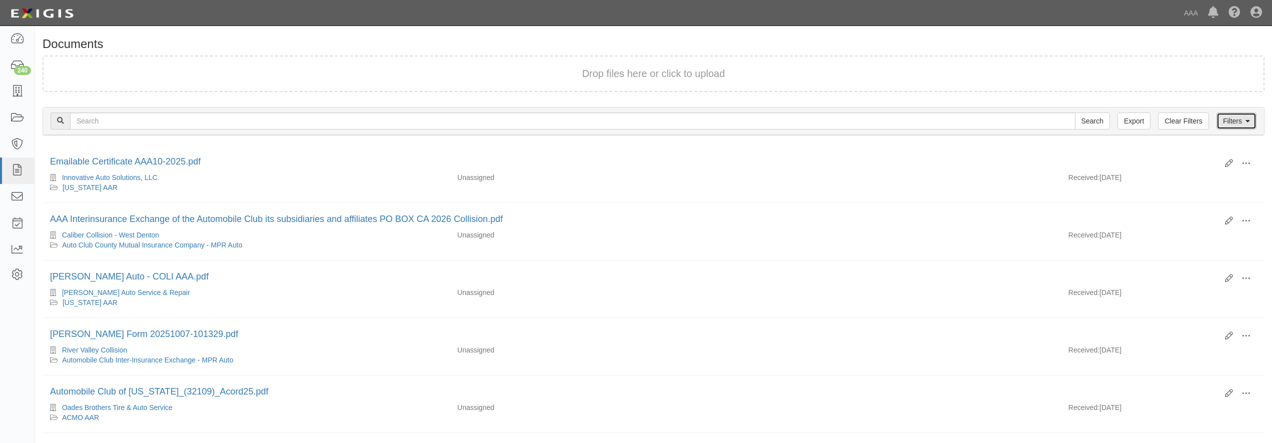
click at [1243, 121] on link "Filters" at bounding box center [1236, 121] width 40 height 17
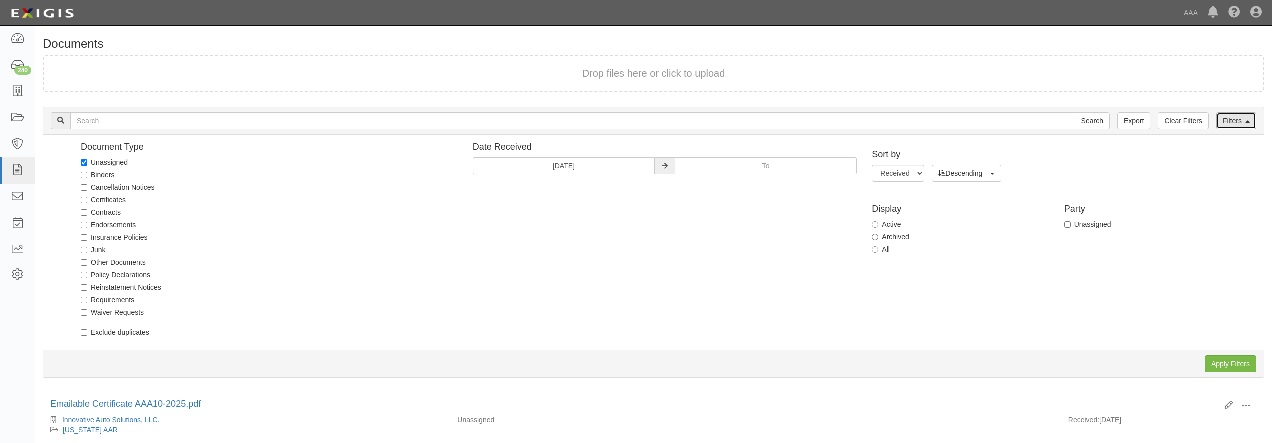
click at [1243, 121] on link "Filters" at bounding box center [1236, 121] width 40 height 17
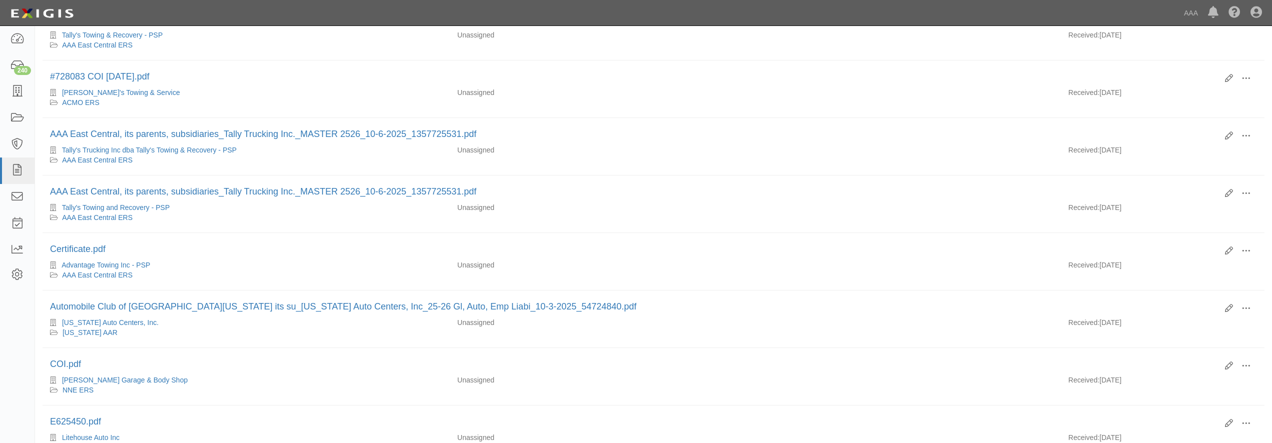
scroll to position [926, 0]
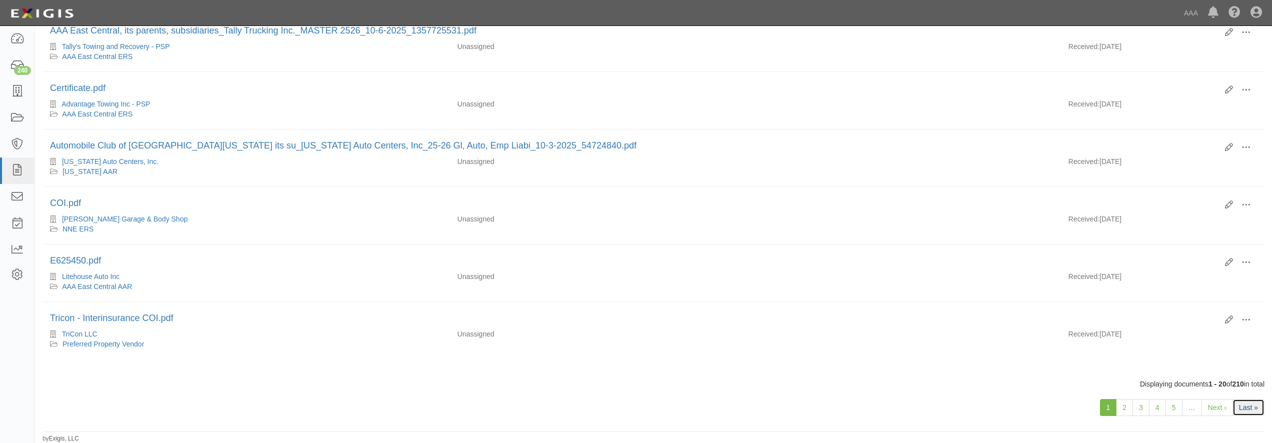
click at [1249, 415] on link "Last »" at bounding box center [1248, 407] width 32 height 17
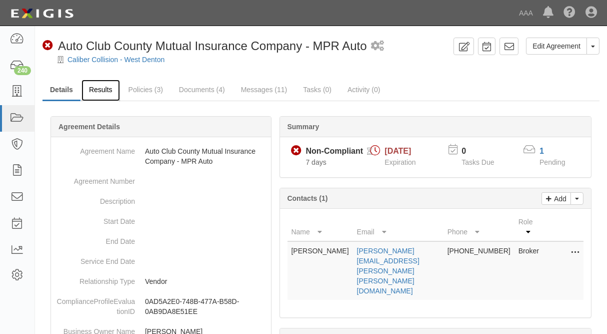
click at [97, 94] on link "Results" at bounding box center [101, 91] width 39 height 22
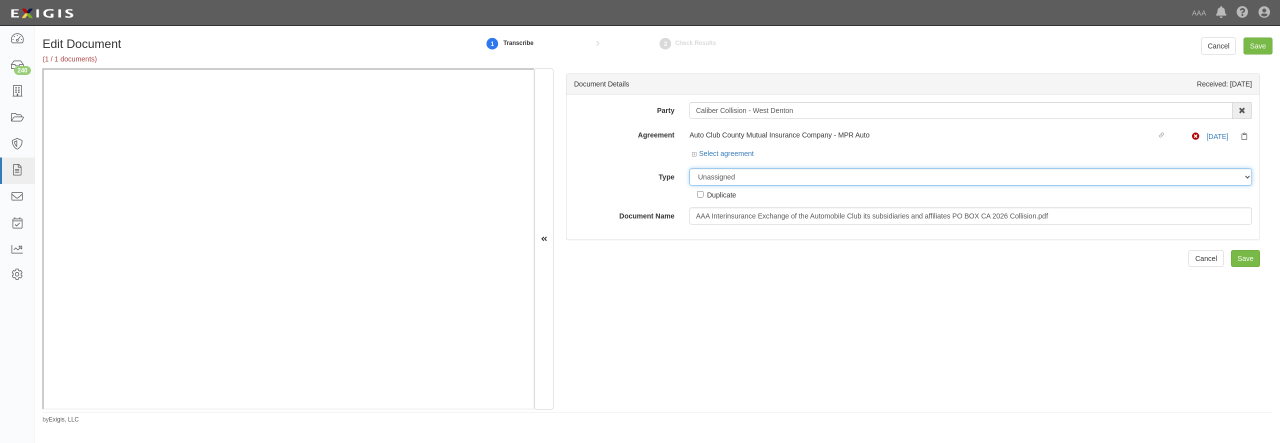
click at [744, 174] on select "Unassigned Binder Cancellation Notice Certificate Contract Endorsement Insuranc…" at bounding box center [971, 177] width 563 height 17
select select "CertificateDetail"
click option "Certificate" at bounding box center [0, 0] width 0 height 0
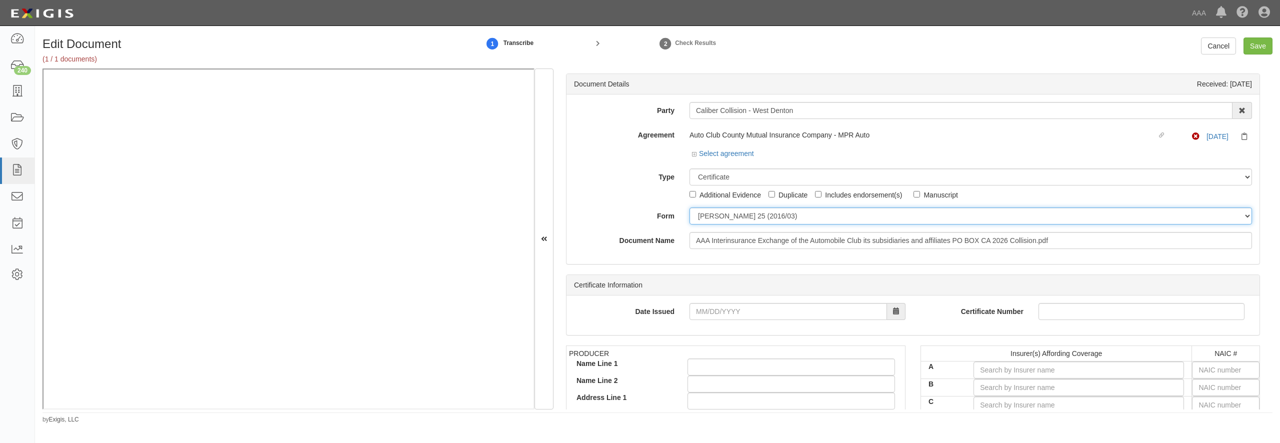
click at [690, 208] on select "ACORD 25 (2016/03) ACORD 101 ACORD 855 NY (2014/05) General" at bounding box center [971, 216] width 563 height 17
select select "GeneralFormDetail"
click option "General" at bounding box center [0, 0] width 0 height 0
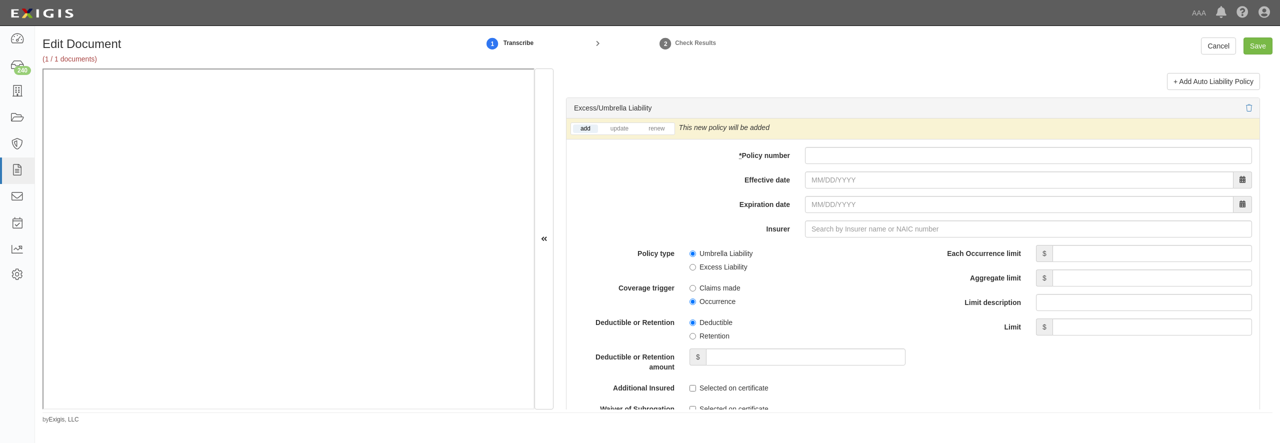
scroll to position [1969, 0]
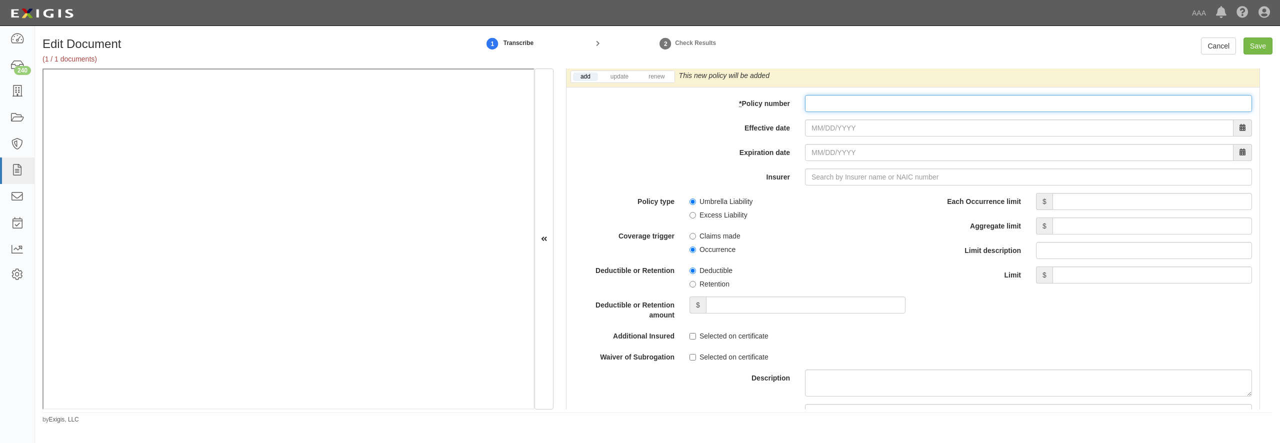
click at [820, 112] on input "* Policy number" at bounding box center [1028, 103] width 447 height 17
paste input "TH7-691-466402-045"
type input "TH7-691-466402-045"
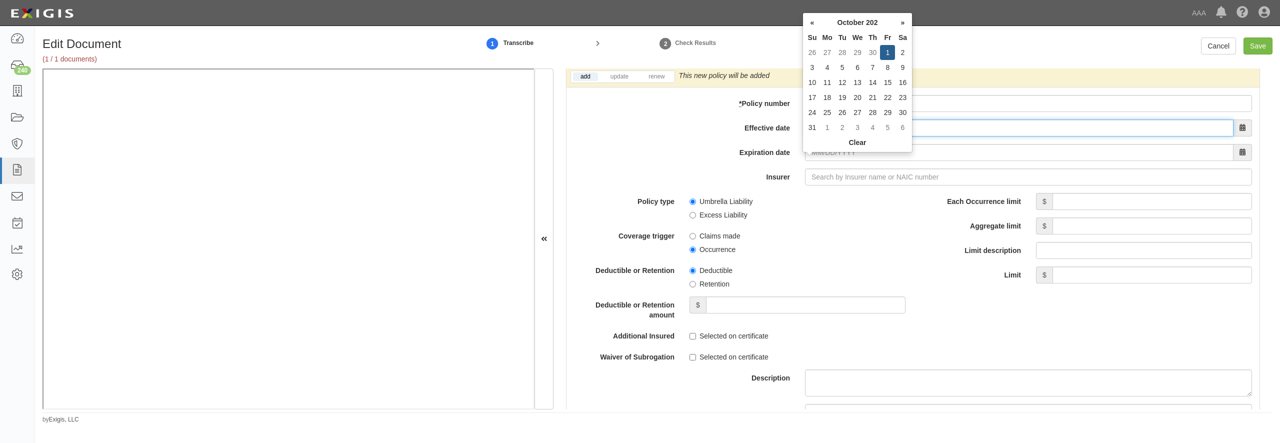
type input "10/01/2025"
type input "10/01/2026"
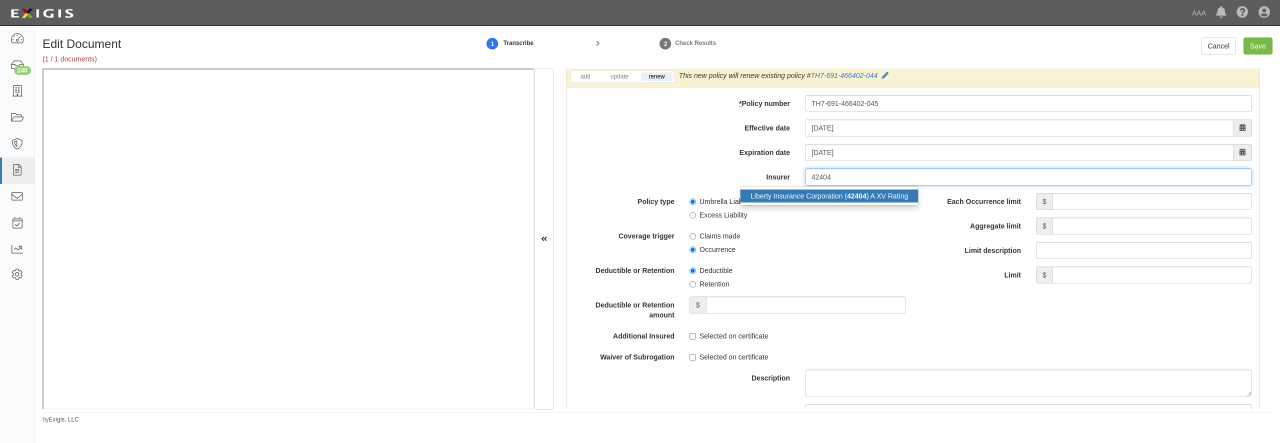
click at [837, 203] on div "Liberty Insurance Corporation ( 42404 ) A XV Rating" at bounding box center [830, 196] width 178 height 13
type input "Liberty Insurance Corporation (42404) A XV Rating"
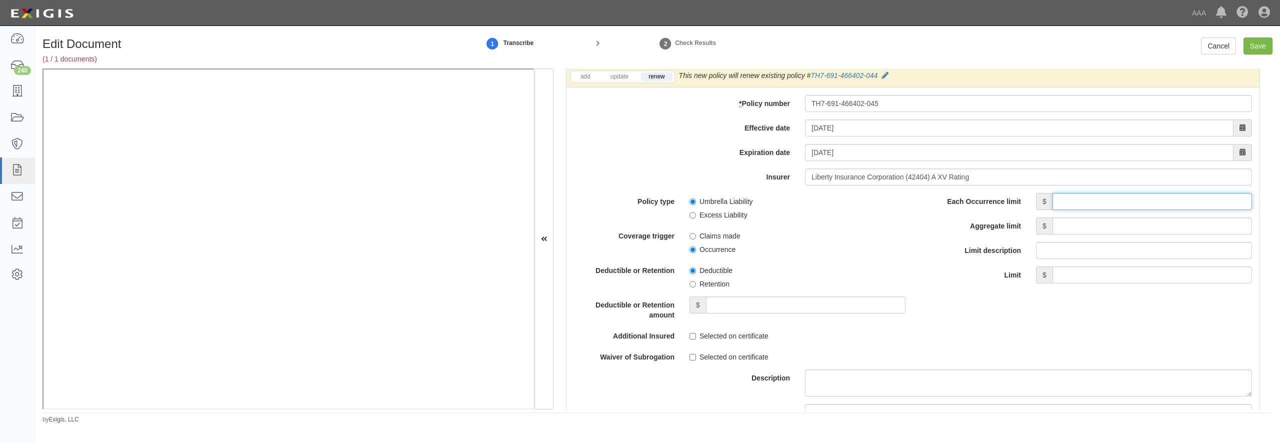
click at [1096, 210] on input "Each Occurrence limit" at bounding box center [1153, 201] width 200 height 17
type input "5,000,000"
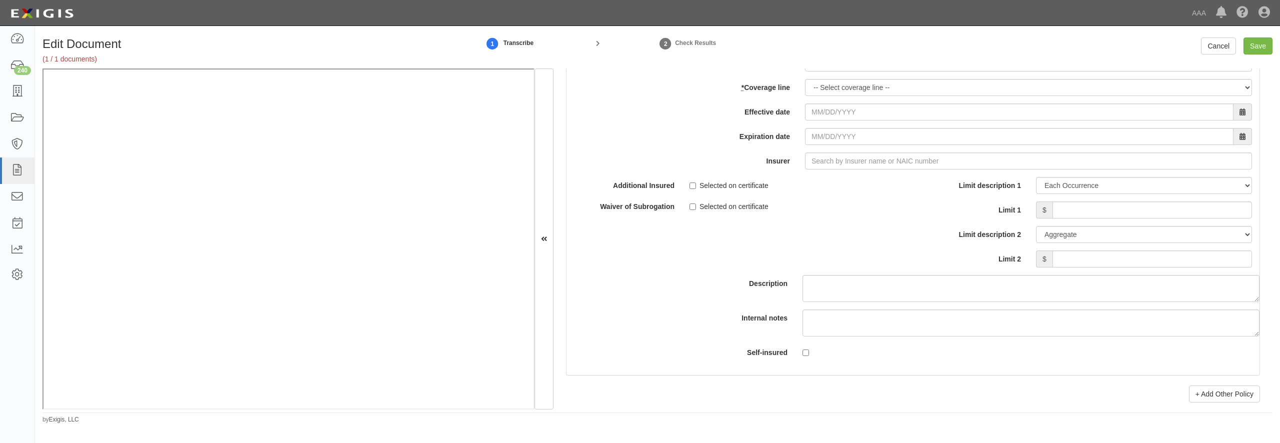
scroll to position [2881, 0]
click at [874, 120] on div "add update renew This new policy will be added This new policy will update exis…" at bounding box center [913, 209] width 693 height 328
click at [871, 69] on input "* Policy number" at bounding box center [1028, 60] width 447 height 17
paste input "EB2-C9B-466402-095"
type input "EB2-C9B-466402-095"
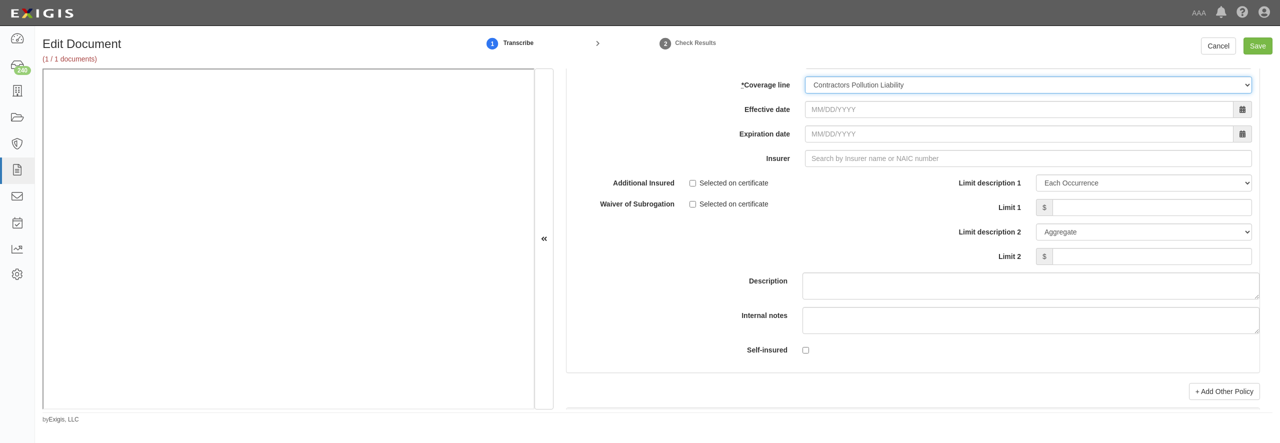
select select "70"
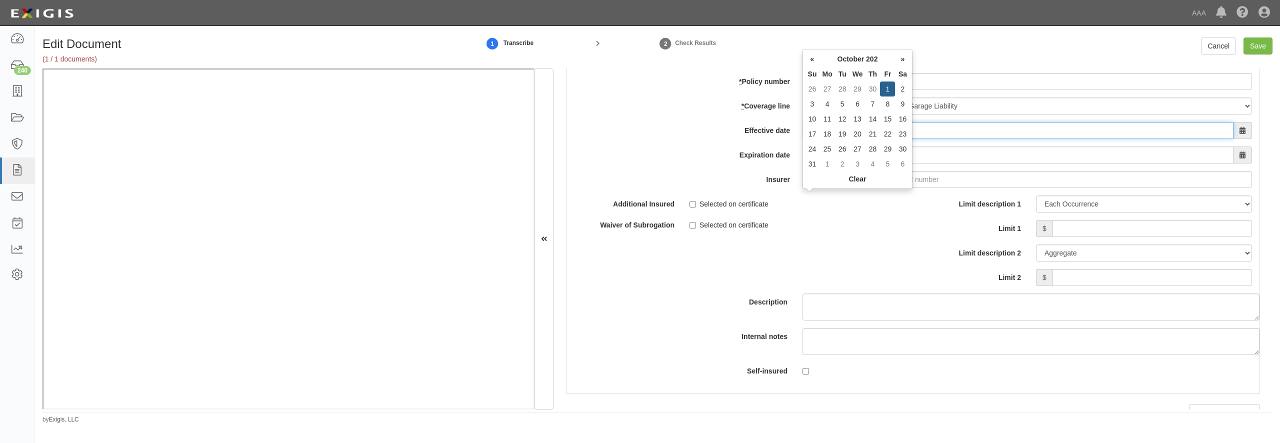
type input "10/01/2025"
type input "10/01/2026"
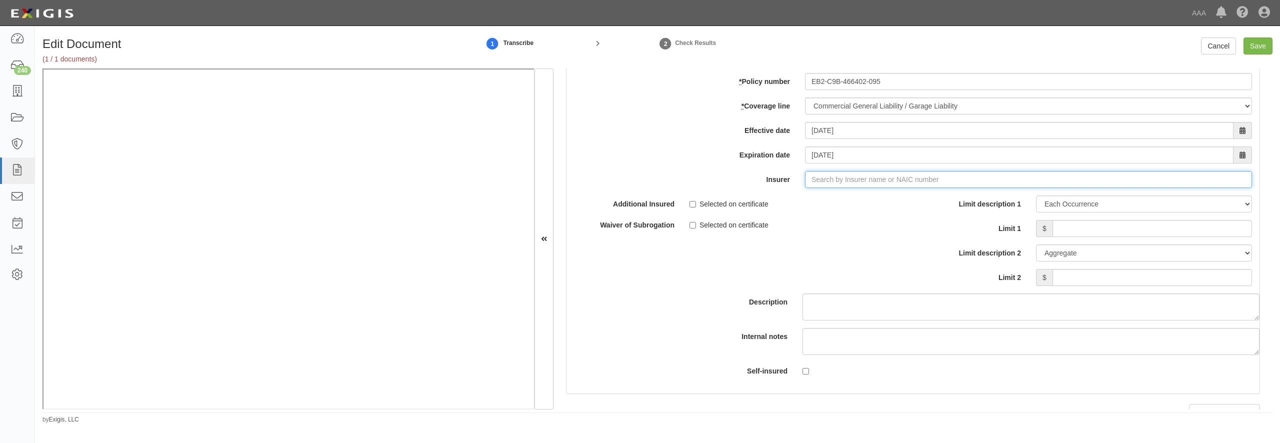
type input "21st Century Advantage Insurance Company (25232) NR Rating"
type input "2"
click at [893, 203] on strong "23035" at bounding box center [888, 199] width 20 height 8
type input "Liberty Mutual Fire Insurance Company (23035) A XV Rating"
click at [1077, 237] on input "Limit 1" at bounding box center [1153, 228] width 200 height 17
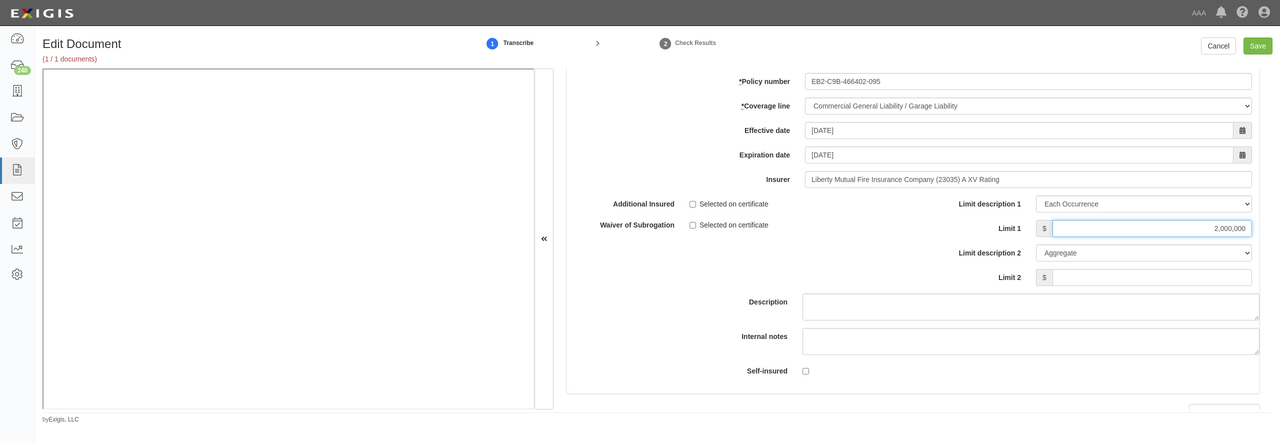
type input "2,000,000"
type input "4,000,000"
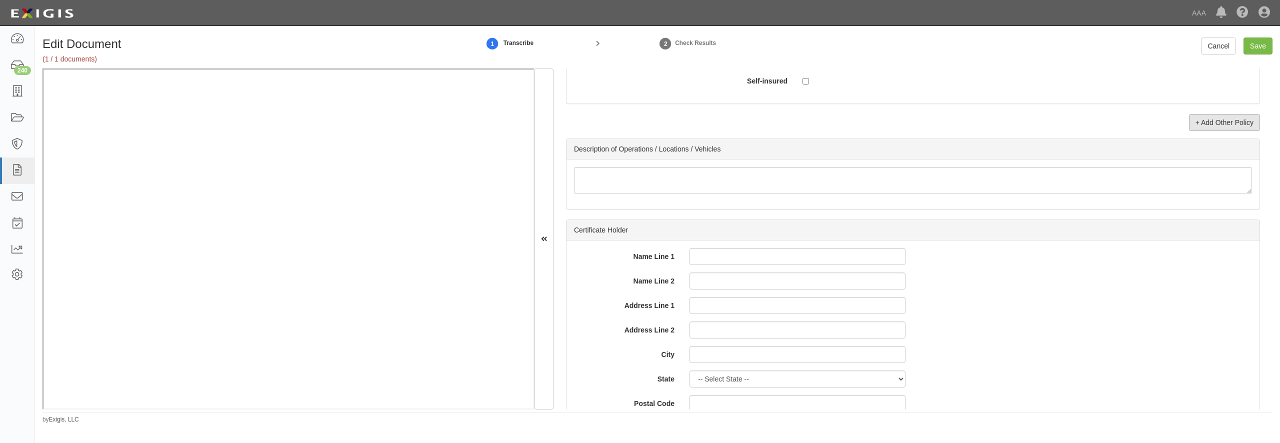
scroll to position [3171, 0]
click at [1206, 132] on link "+ Add Other Policy" at bounding box center [1224, 123] width 71 height 17
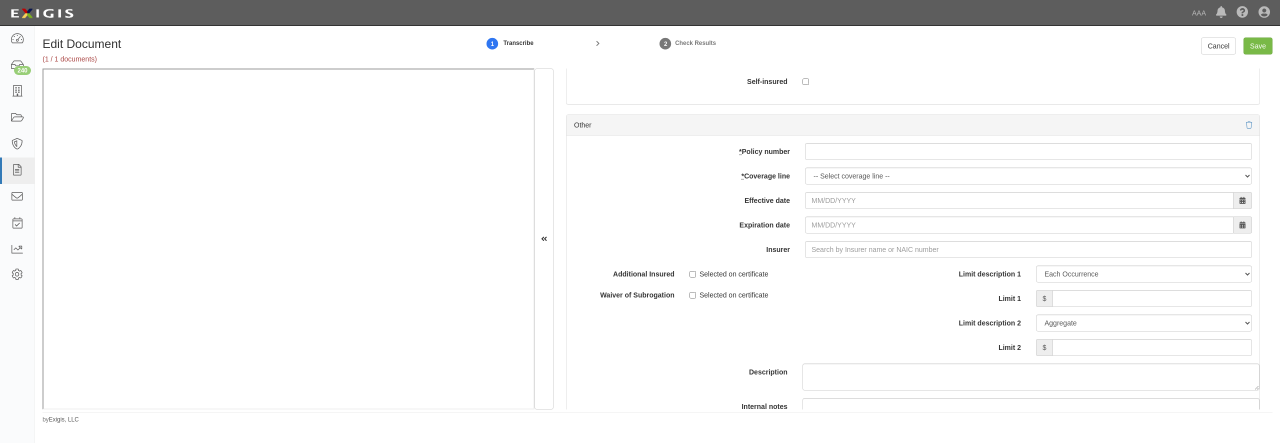
click at [847, 246] on div "add update renew This new policy will be added This new policy will update exis…" at bounding box center [913, 300] width 693 height 328
click at [848, 160] on input "* Policy number" at bounding box center [1028, 151] width 447 height 17
paste input "EB2-C9B-466402-095"
type input "EB2-C9B-466402-095"
select select "56"
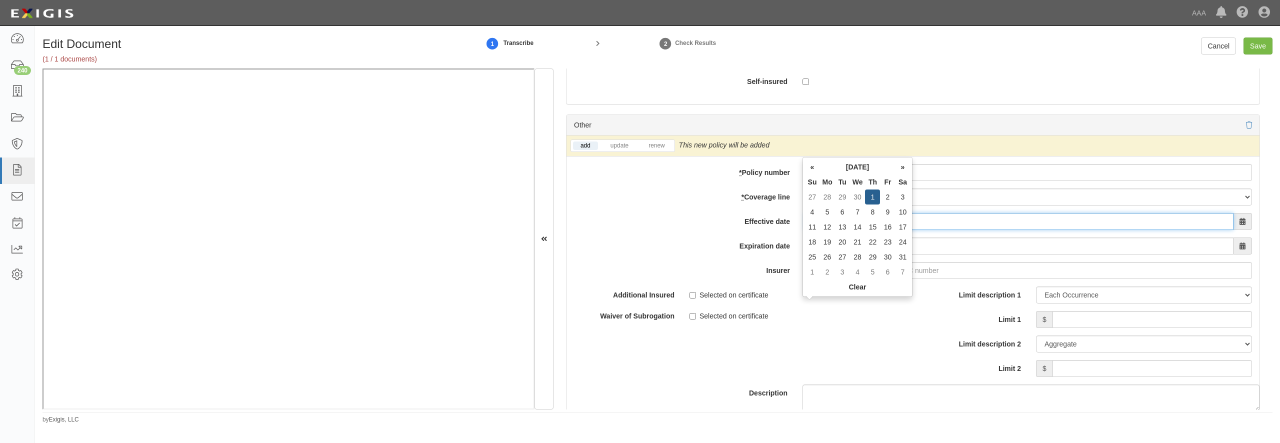
type input "10/01/0202"
type input "10/01/0203"
drag, startPoint x: 850, startPoint y: 313, endPoint x: 800, endPoint y: 305, distance: 50.7
click at [805, 230] on input "10/01/0202" at bounding box center [1019, 221] width 429 height 17
type input "[DATE]"
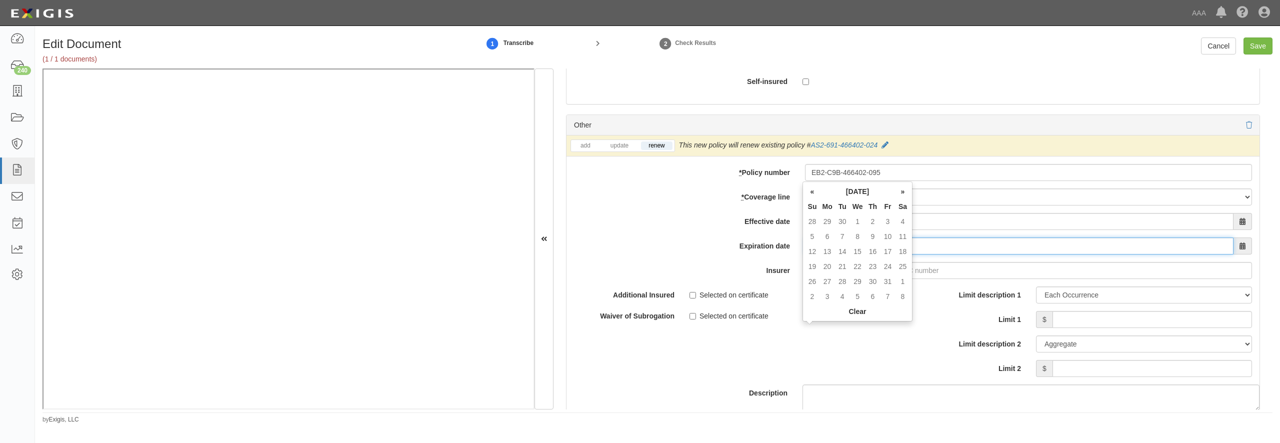
type input "10/01/2026"
type input "21st Century Advantage Insurance Company (25232) NR Rating"
type input "2"
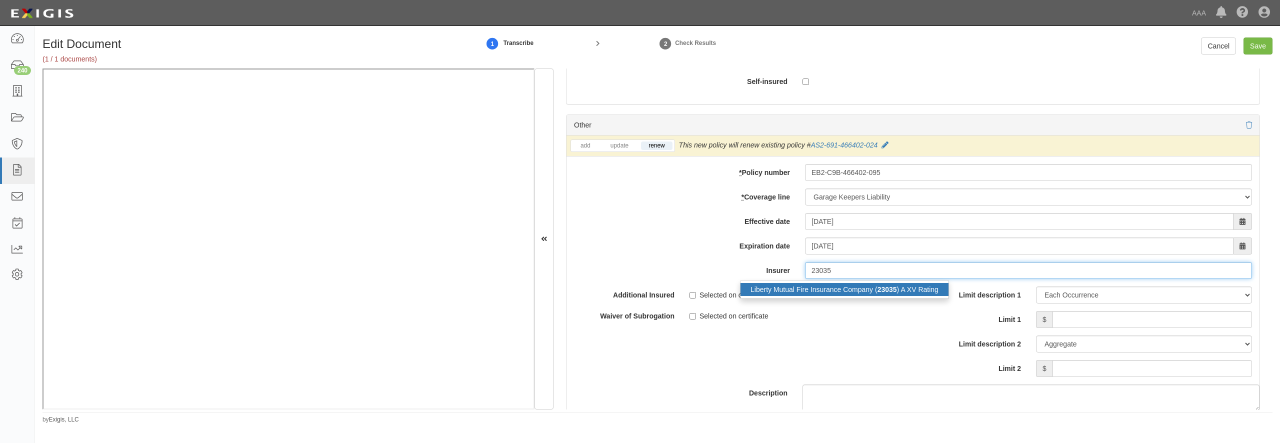
click at [826, 296] on div "Liberty Mutual Fire Insurance Company ( 23035 ) A XV Rating" at bounding box center [845, 289] width 208 height 13
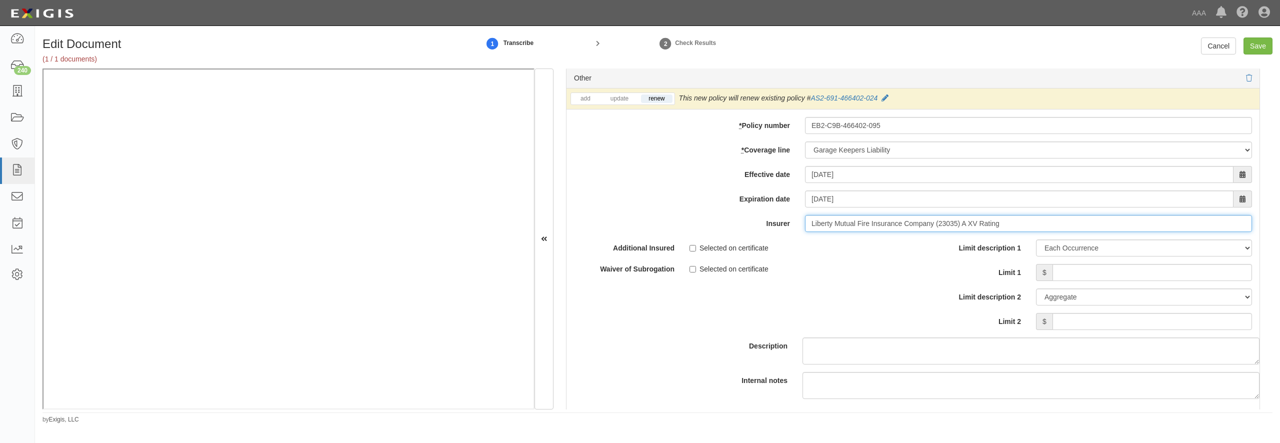
scroll to position [3267, 0]
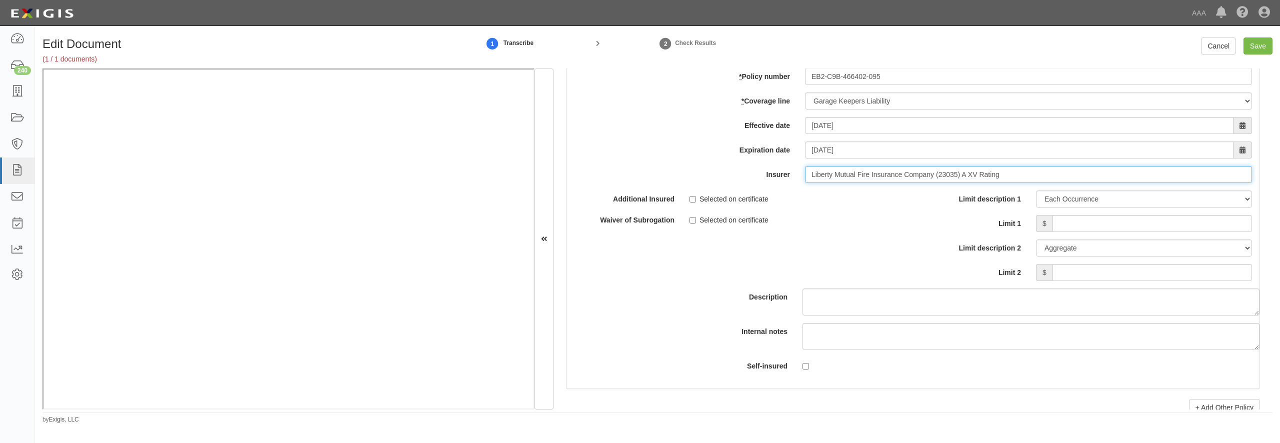
type input "Liberty Mutual Fire Insurance Company (23035) A XV Rating"
click at [1061, 232] on input "Limit 1" at bounding box center [1153, 223] width 200 height 17
type input "3,000,000"
click at [1251, 43] on input "Save" at bounding box center [1258, 46] width 29 height 17
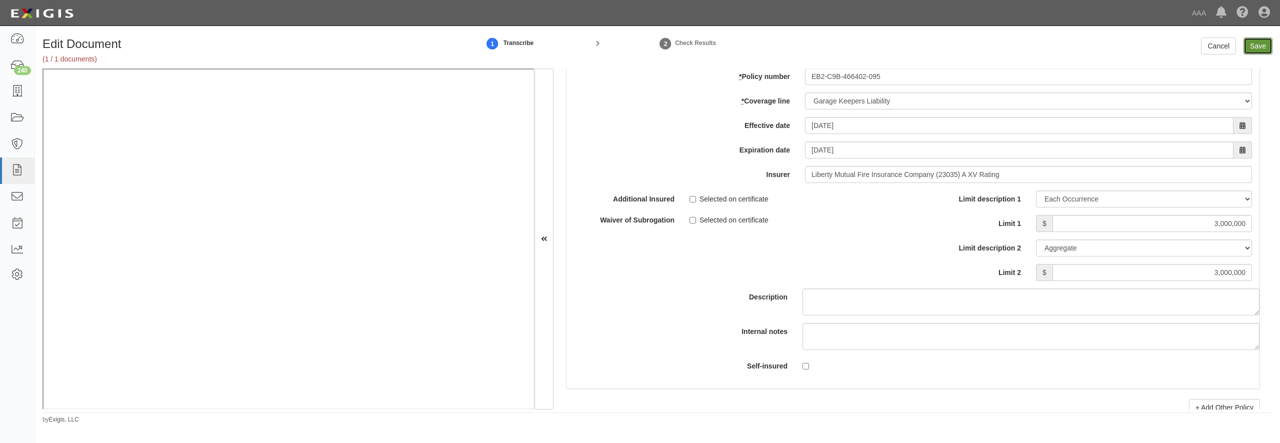
type input "5000000"
type input "2000000"
type input "4000000"
type input "3000000"
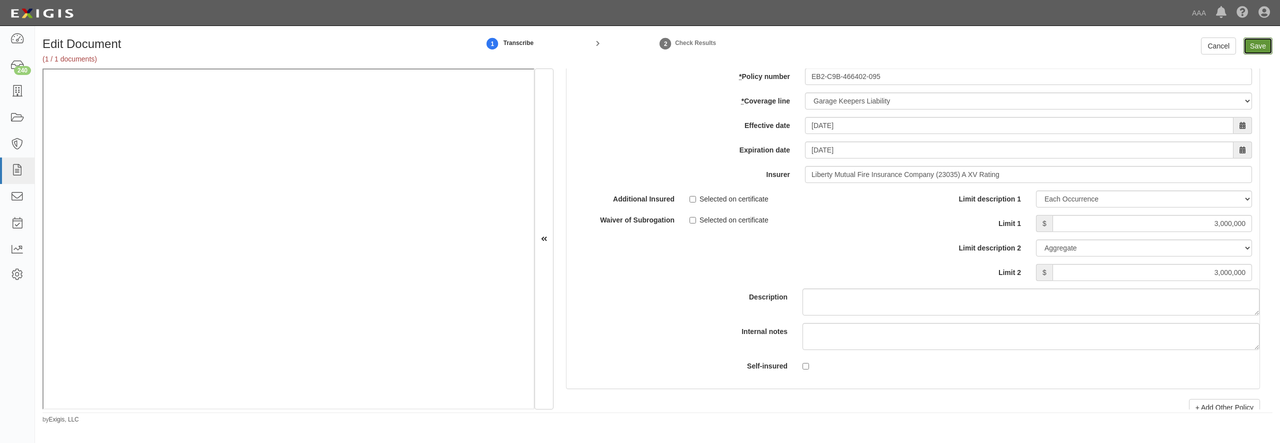
type input "3000000"
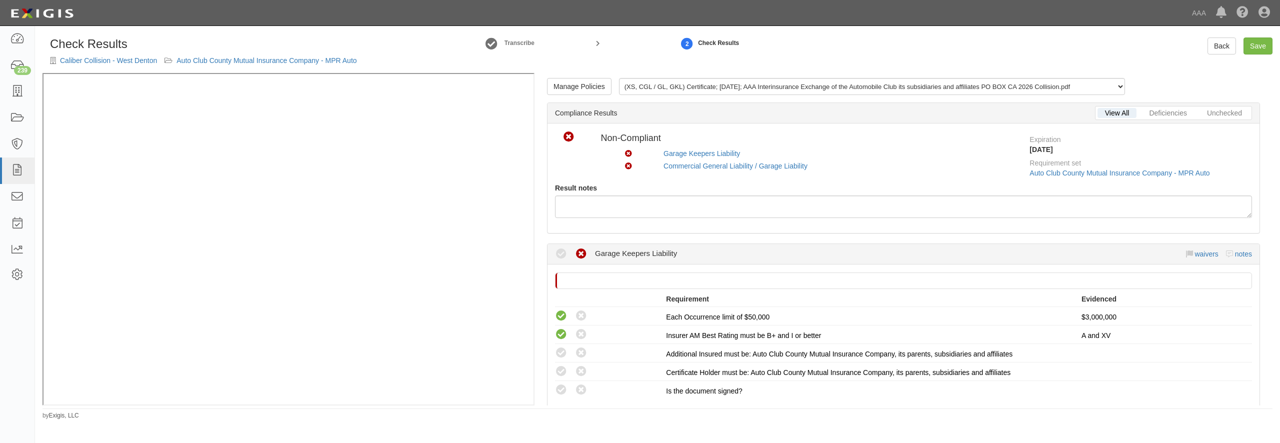
scroll to position [96, 0]
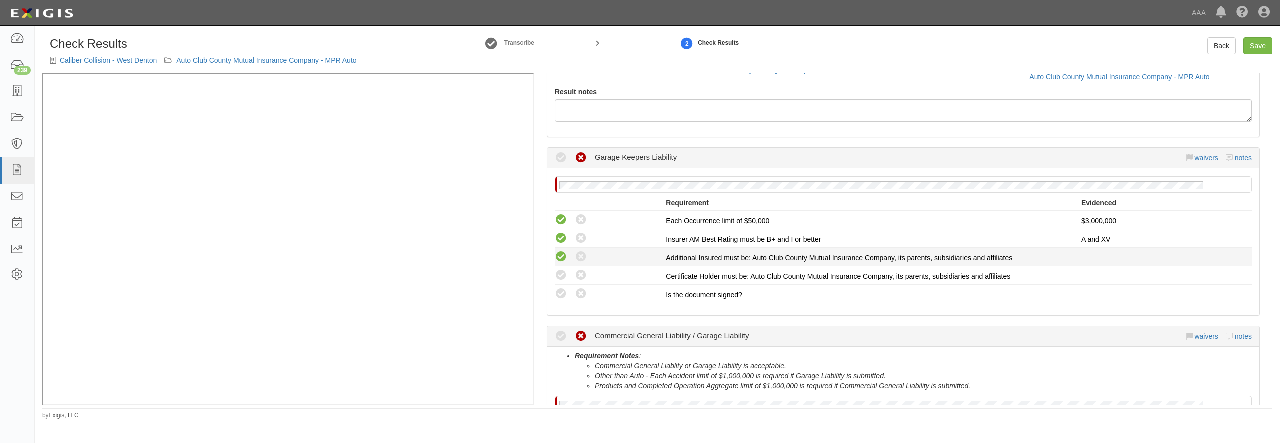
click at [562, 259] on icon at bounding box center [561, 257] width 13 height 13
radio input "true"
click at [556, 284] on li "Compliant Waived: Non-Compliant Certificate Holder must be: Auto Club County Mu…" at bounding box center [903, 276] width 697 height 19
click at [559, 282] on icon at bounding box center [561, 276] width 13 height 13
radio input "true"
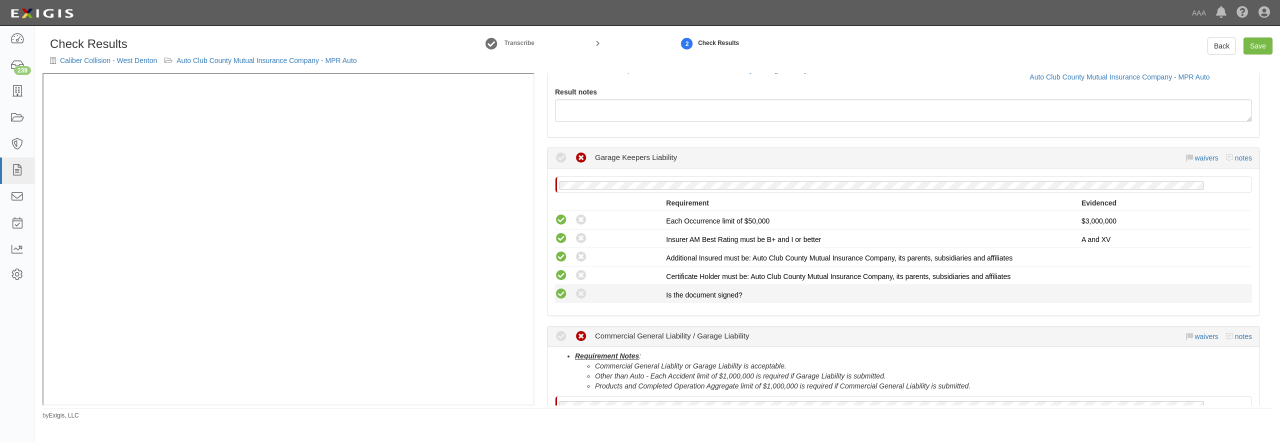
click at [560, 291] on icon at bounding box center [561, 294] width 13 height 13
radio input "true"
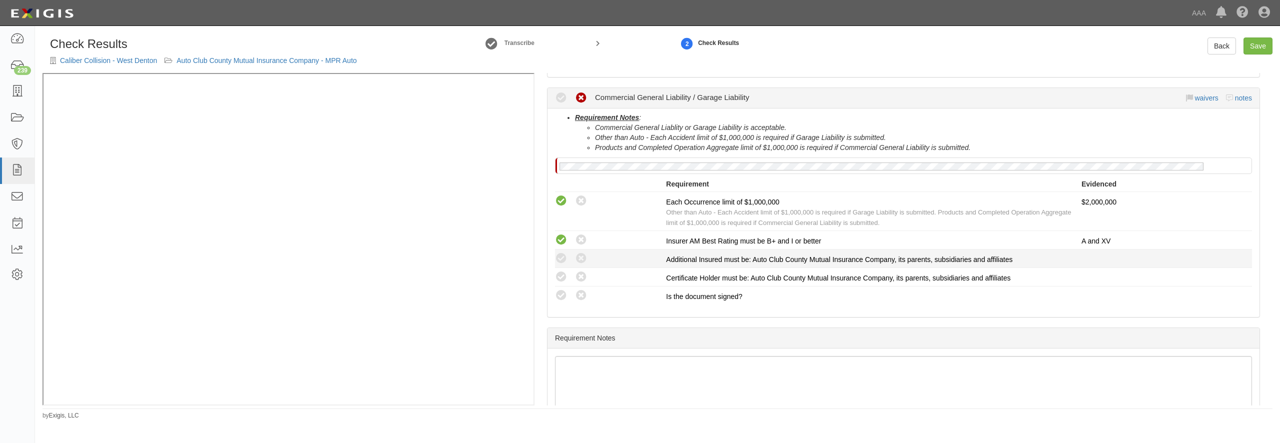
scroll to position [336, 0]
click at [559, 257] on icon at bounding box center [561, 257] width 13 height 13
radio input "true"
click at [562, 274] on icon at bounding box center [561, 276] width 13 height 13
radio input "true"
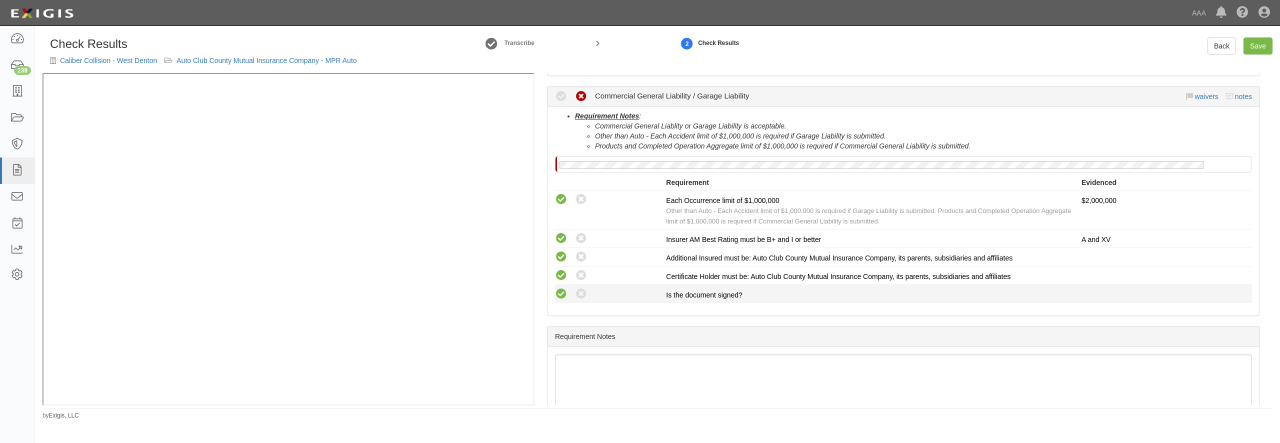
click at [561, 292] on icon at bounding box center [561, 294] width 13 height 13
radio input "true"
click at [1263, 44] on link "Save" at bounding box center [1258, 46] width 29 height 17
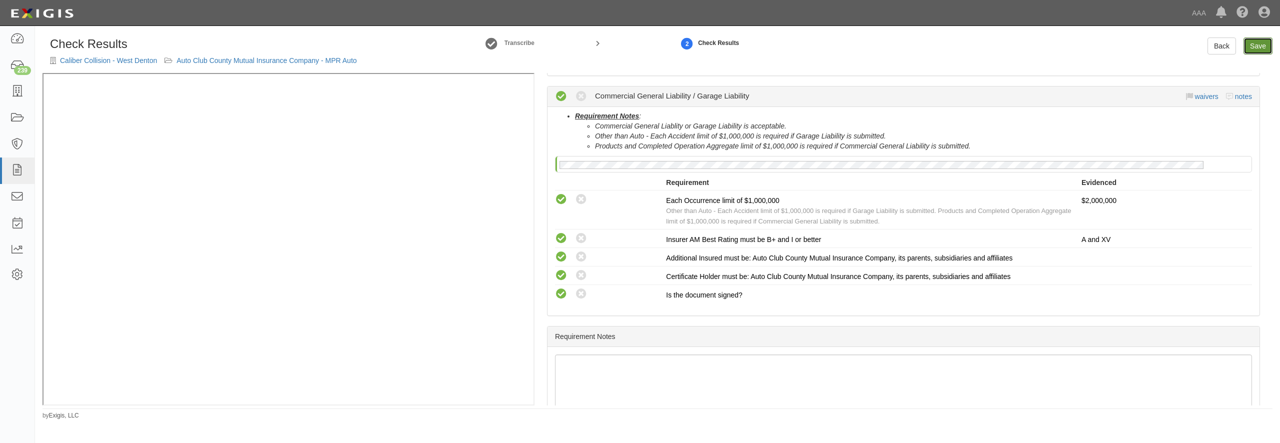
radio input "true"
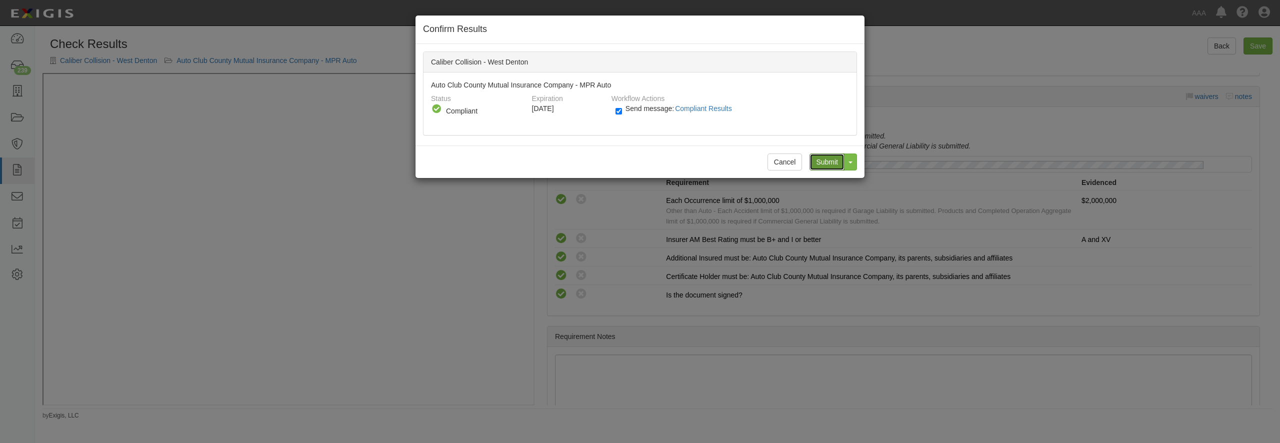
click at [832, 158] on input "Submit" at bounding box center [827, 162] width 35 height 17
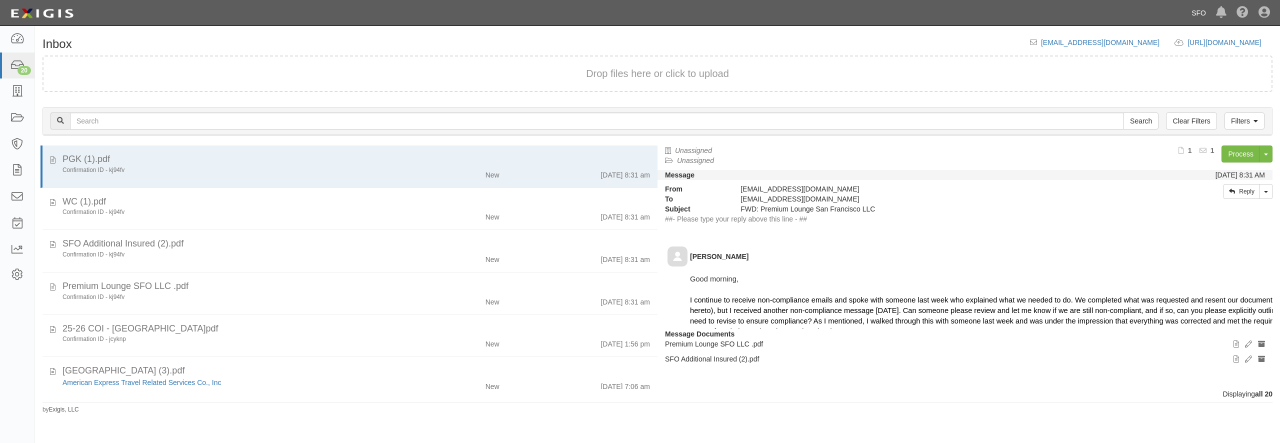
click at [1195, 17] on link "SFO" at bounding box center [1199, 13] width 25 height 20
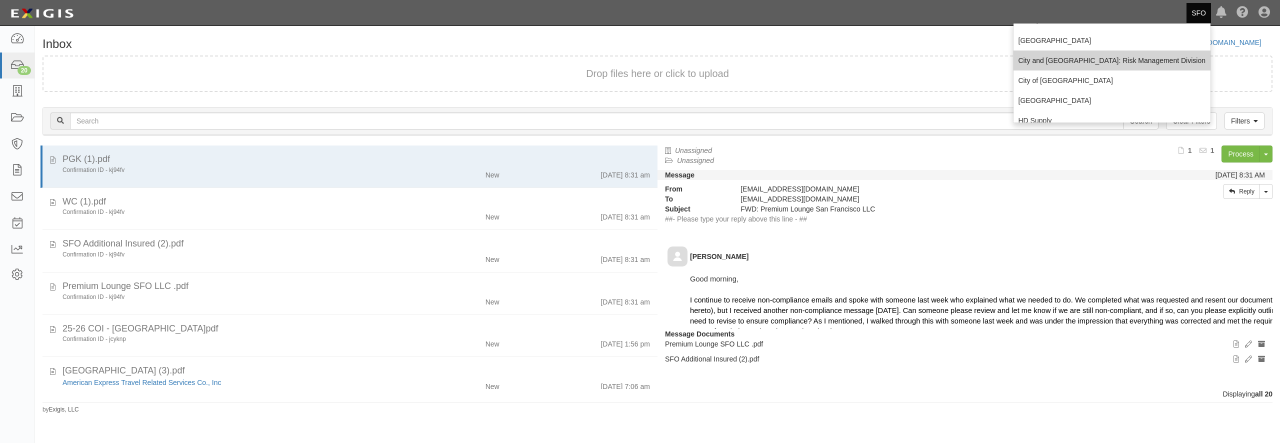
scroll to position [48, 0]
click at [1034, 68] on link "City of [GEOGRAPHIC_DATA]" at bounding box center [1113, 68] width 198 height 20
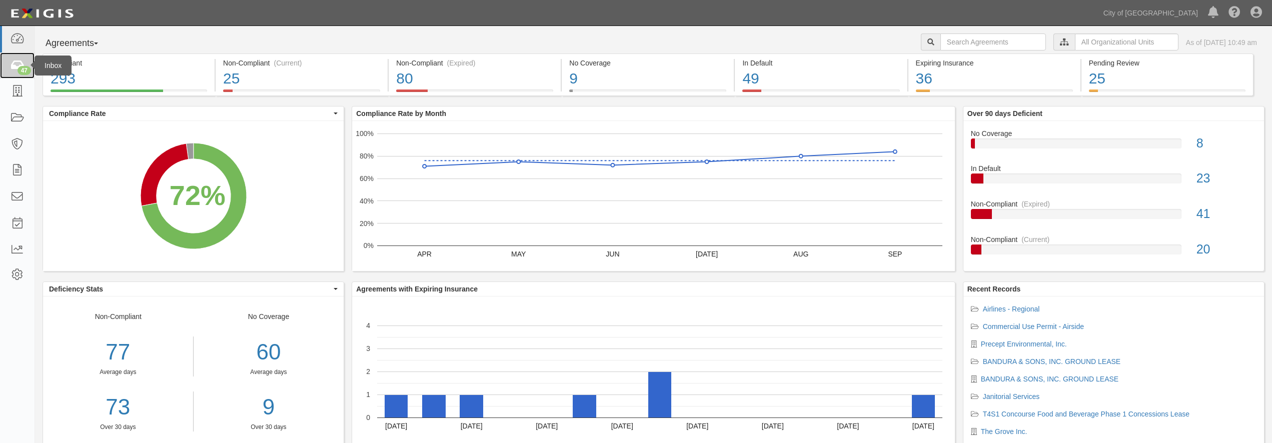
click at [13, 71] on icon at bounding box center [17, 66] width 14 height 12
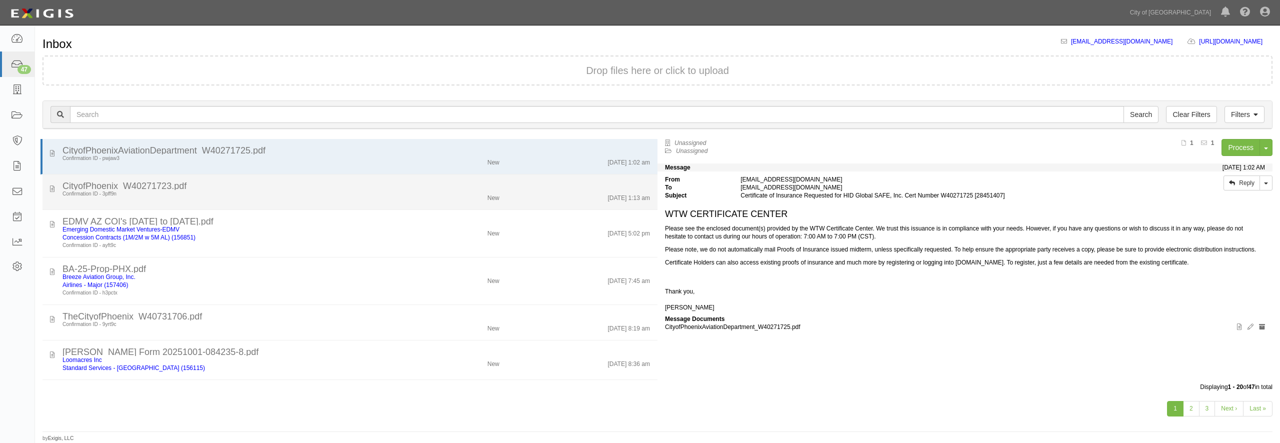
click at [312, 176] on li "CityofPhoenix_W40271723.pdf Confirmation ID - 3pff9n New 9/16/25 1:13 am" at bounding box center [350, 193] width 615 height 36
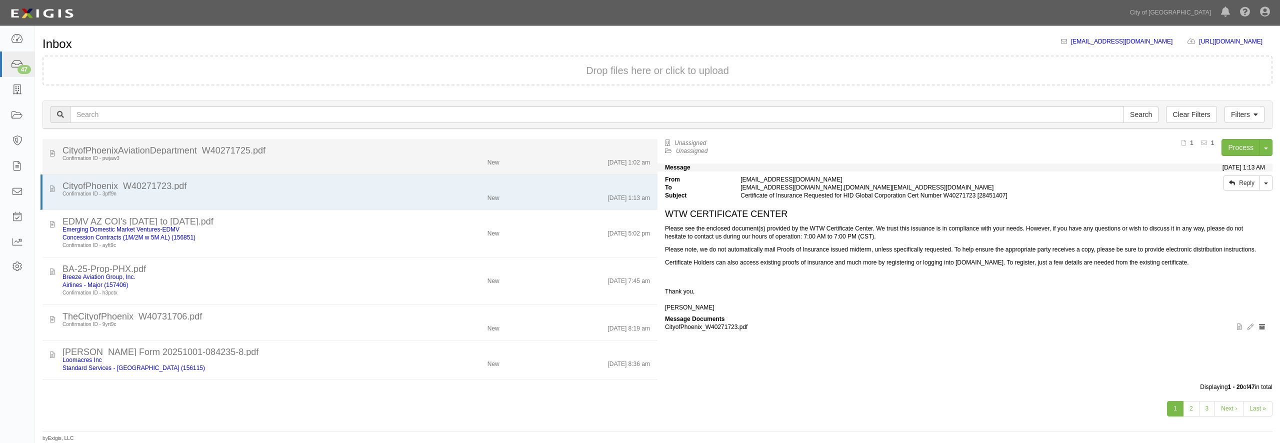
click at [305, 151] on div "CityofPhoenixAviationDepartment_W40271725.pdf" at bounding box center [357, 151] width 588 height 8
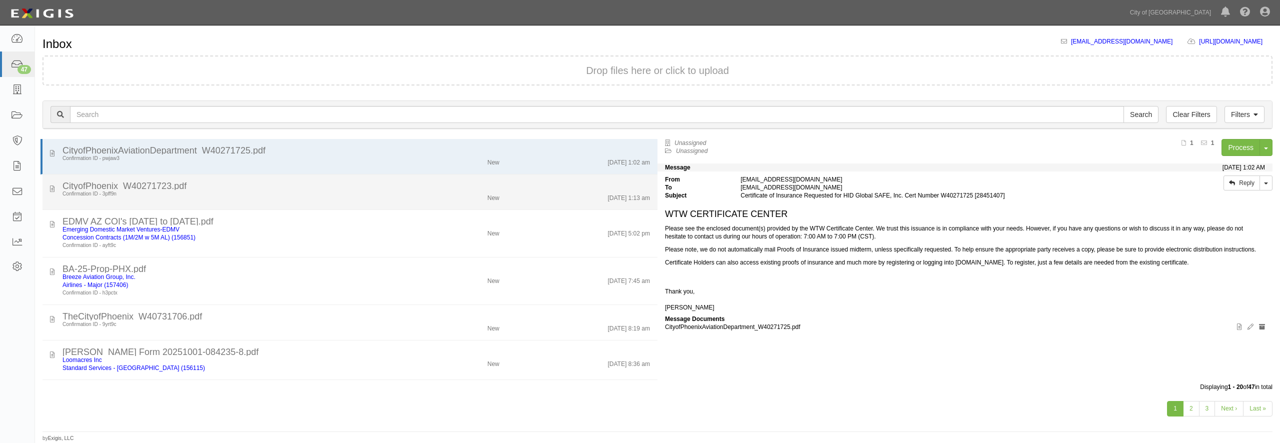
click at [300, 184] on div "CityofPhoenix_W40271723.pdf" at bounding box center [357, 186] width 588 height 8
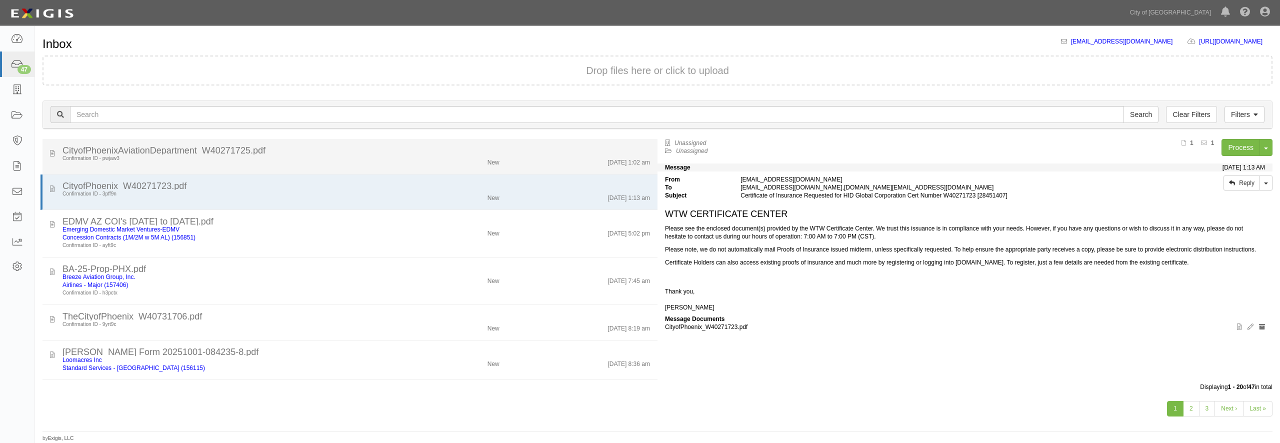
click at [312, 162] on div "Confirmation ID - pwjaw3" at bounding box center [231, 159] width 337 height 8
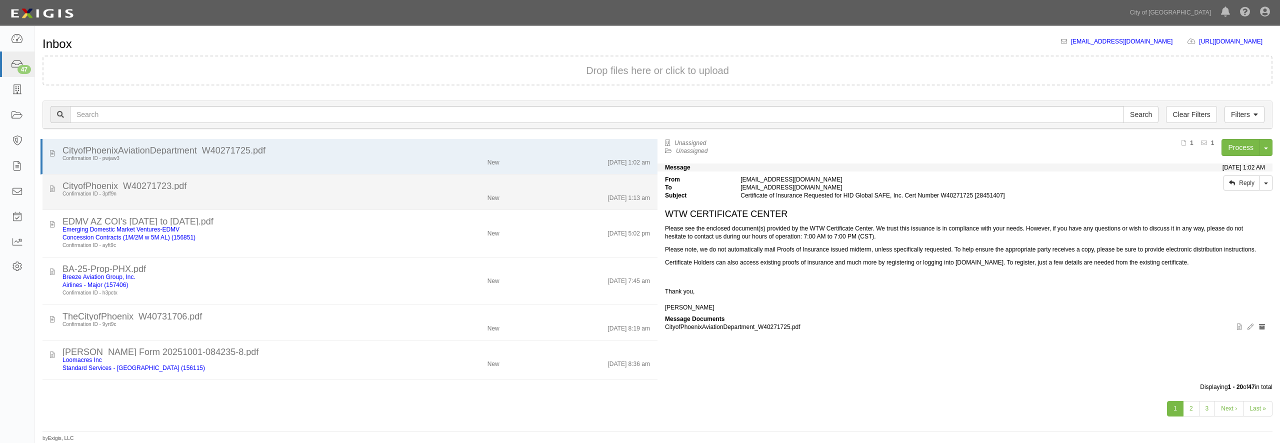
click at [302, 179] on li "CityofPhoenix_W40271723.pdf Confirmation ID - 3pff9n New 9/16/25 1:13 am" at bounding box center [350, 193] width 615 height 36
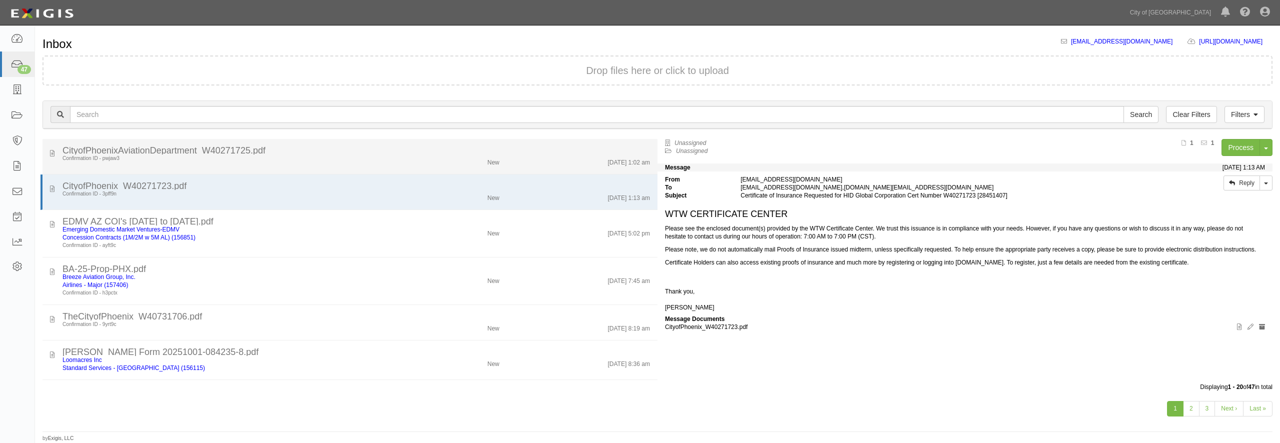
click at [294, 155] on div "Confirmation ID - pwjaw3" at bounding box center [231, 159] width 337 height 8
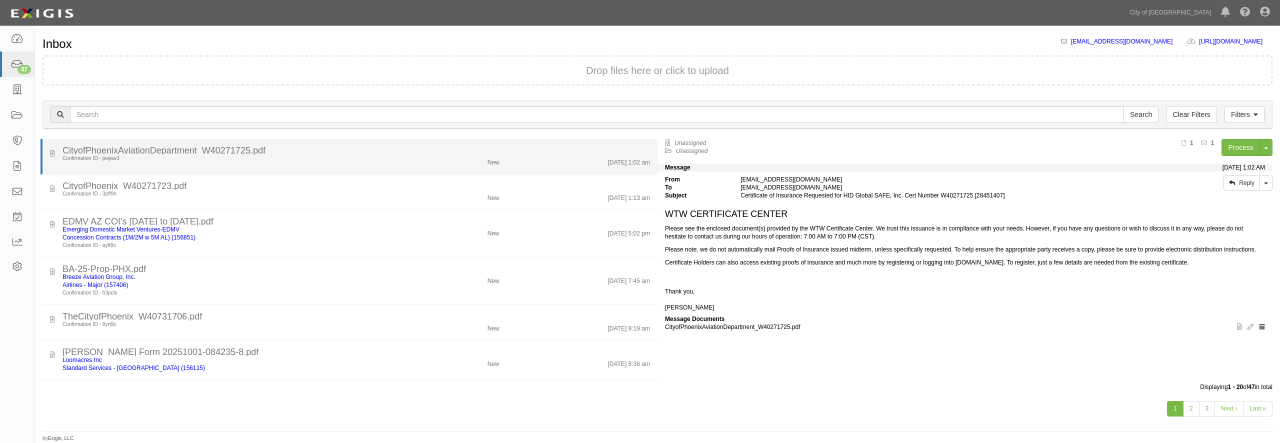
click at [314, 158] on div "Confirmation ID - pwjaw3" at bounding box center [231, 159] width 337 height 8
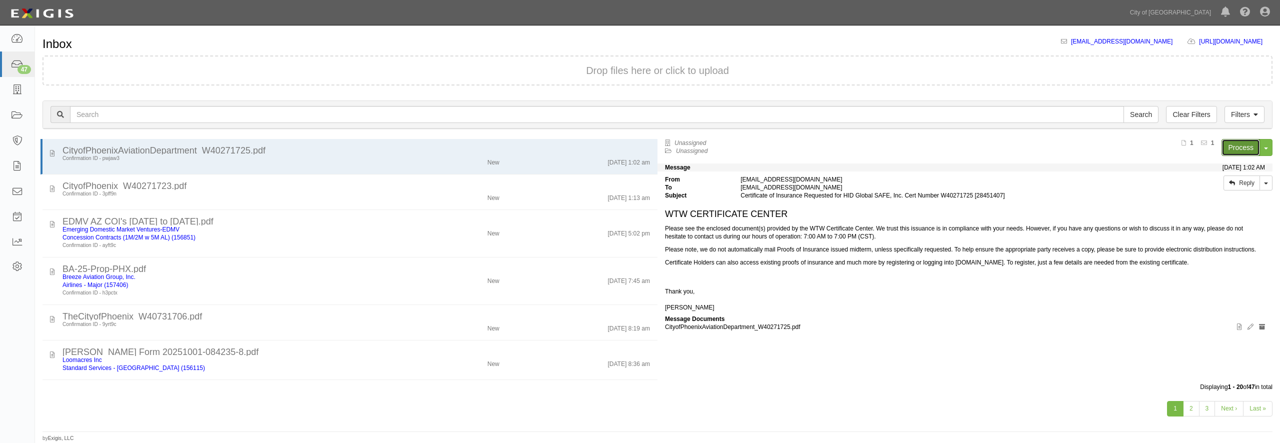
click at [1244, 147] on link "Process" at bounding box center [1241, 147] width 39 height 17
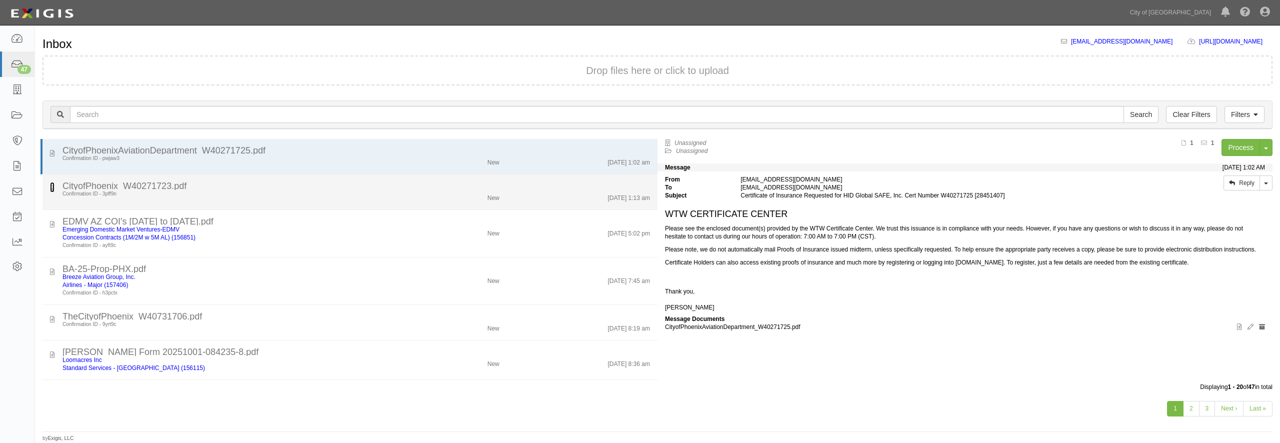
click at [53, 189] on icon at bounding box center [52, 187] width 5 height 10
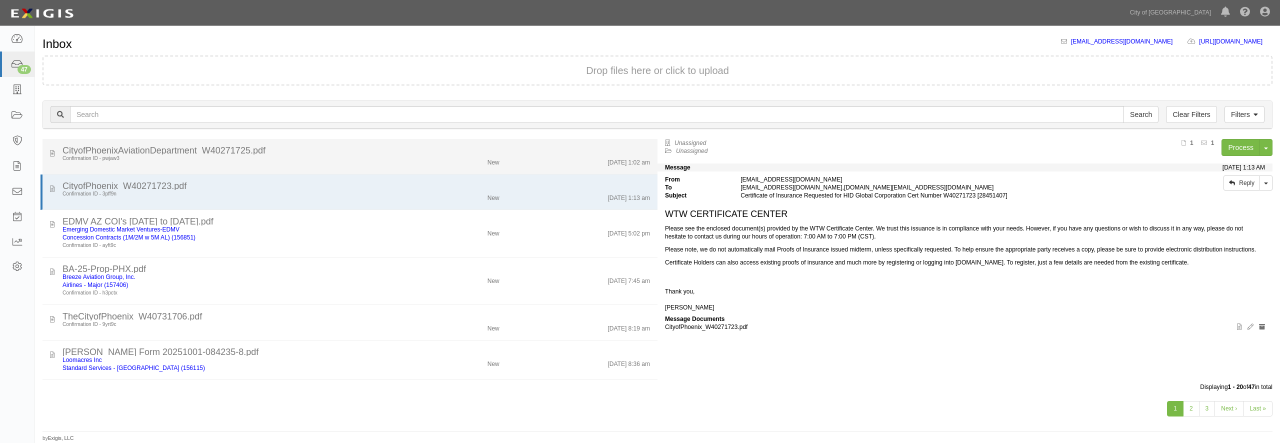
click at [379, 165] on div "Confirmation ID - pwjaw3 New 9/16/25 1:02 am" at bounding box center [356, 161] width 603 height 12
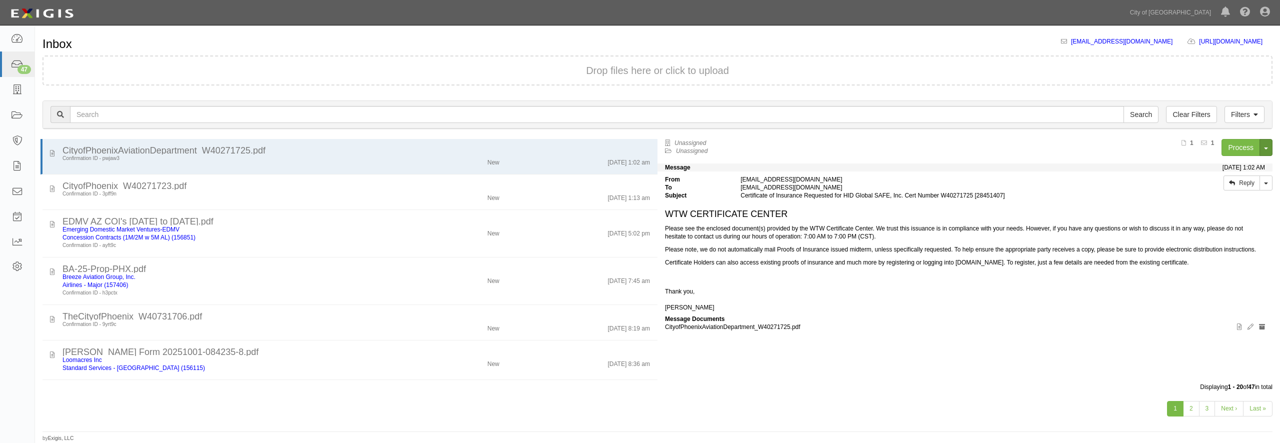
click at [1271, 148] on button "Toggle Document Dropdown" at bounding box center [1266, 147] width 13 height 17
click at [1240, 162] on link "Archive Document" at bounding box center [1232, 166] width 79 height 13
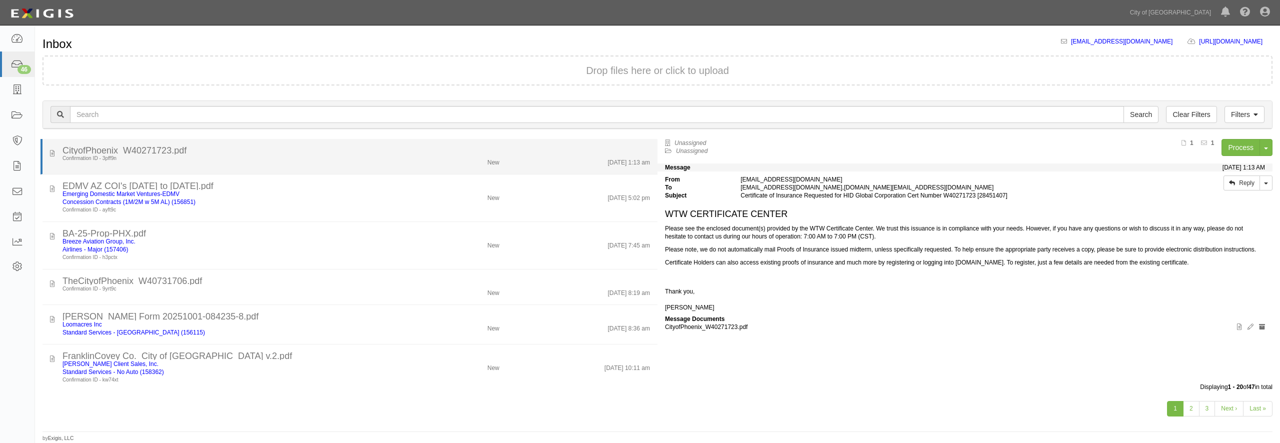
click at [422, 167] on li "CityofPhoenix_W40271723.pdf Confirmation ID - 3pff9n New 9/16/25 1:13 am" at bounding box center [349, 157] width 617 height 36
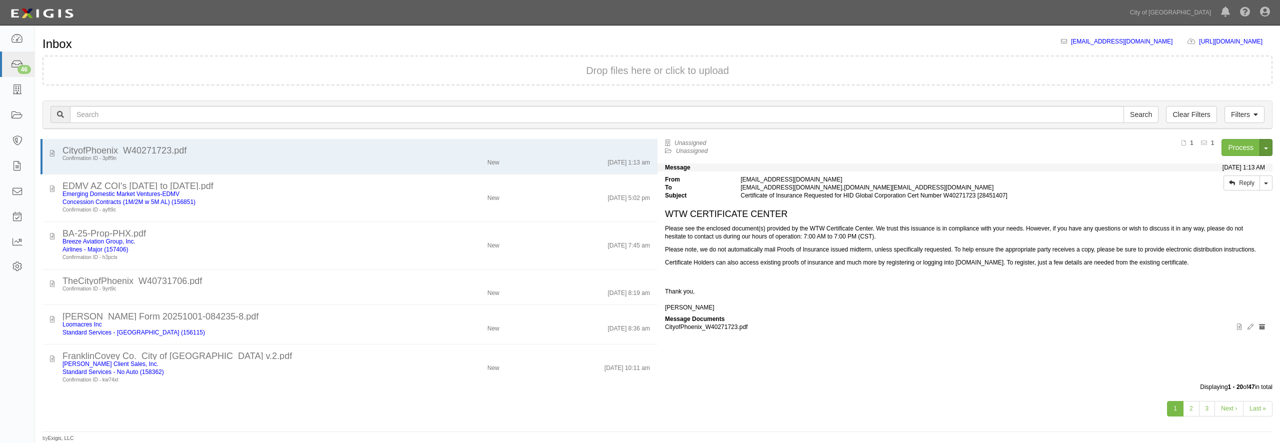
click at [1268, 150] on button "Toggle Document Dropdown" at bounding box center [1266, 147] width 13 height 17
click at [1229, 168] on link "Archive Document" at bounding box center [1232, 166] width 79 height 13
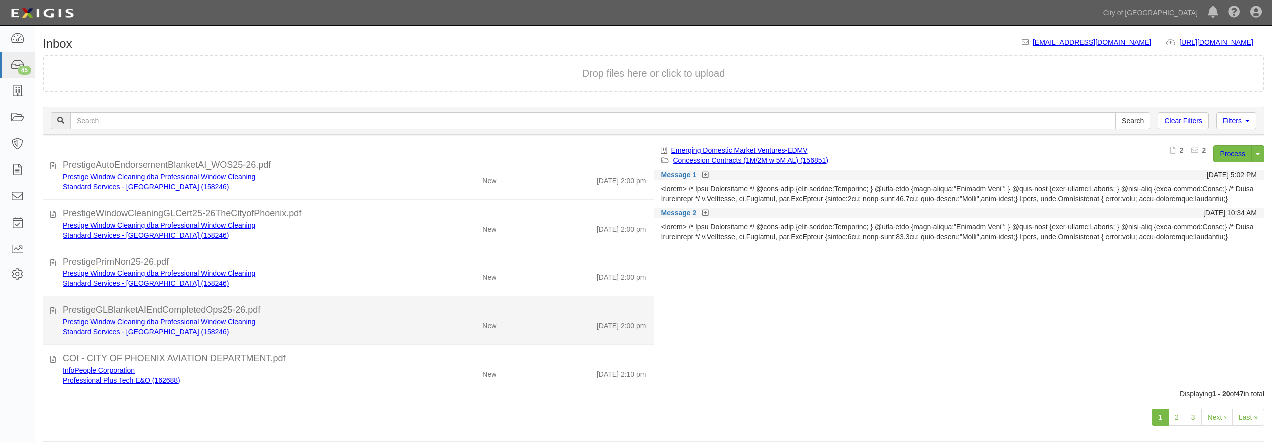
scroll to position [689, 0]
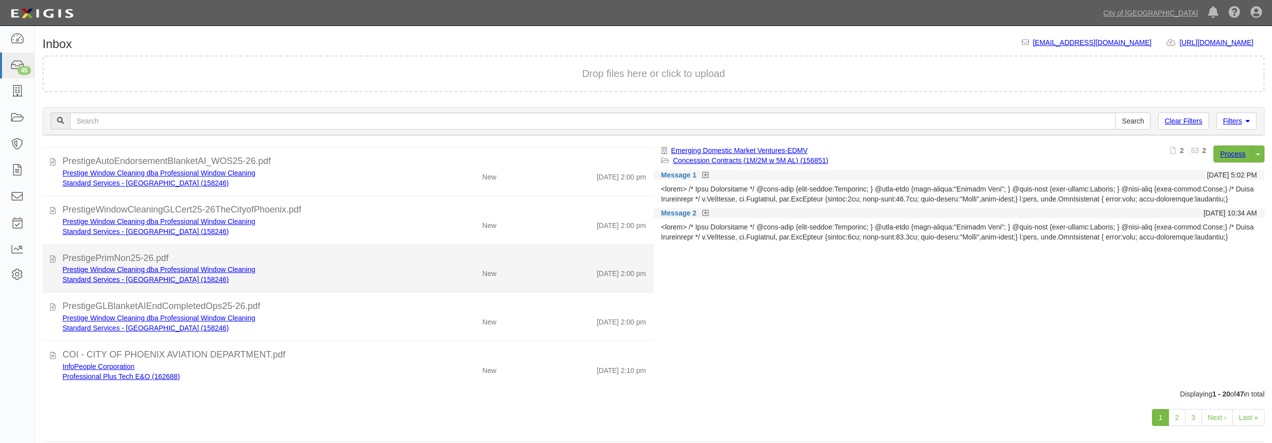
click at [327, 290] on li "PrestigePrimNon25-26.pdf Prestige Window Cleaning dba Professional Window Clean…" at bounding box center [348, 269] width 611 height 49
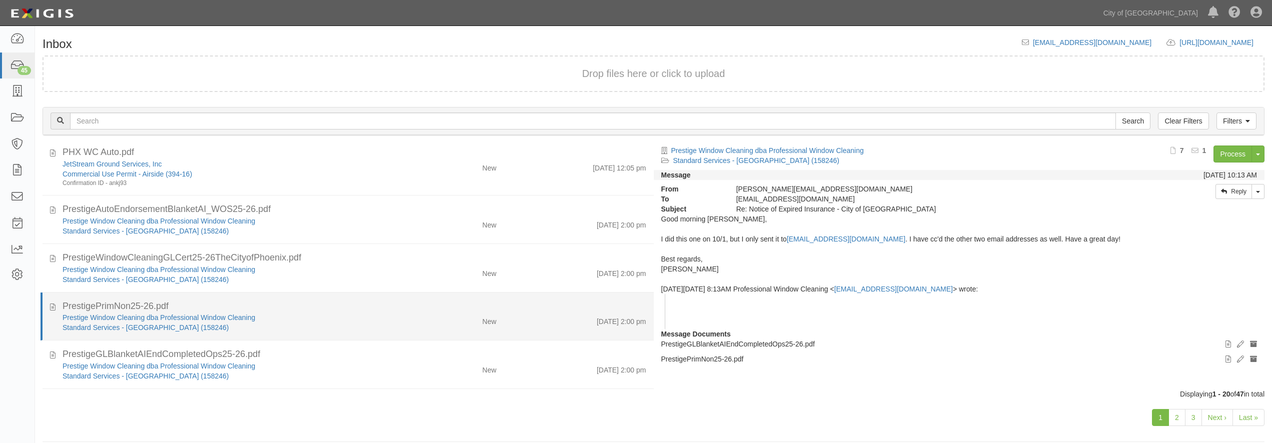
scroll to position [449, 0]
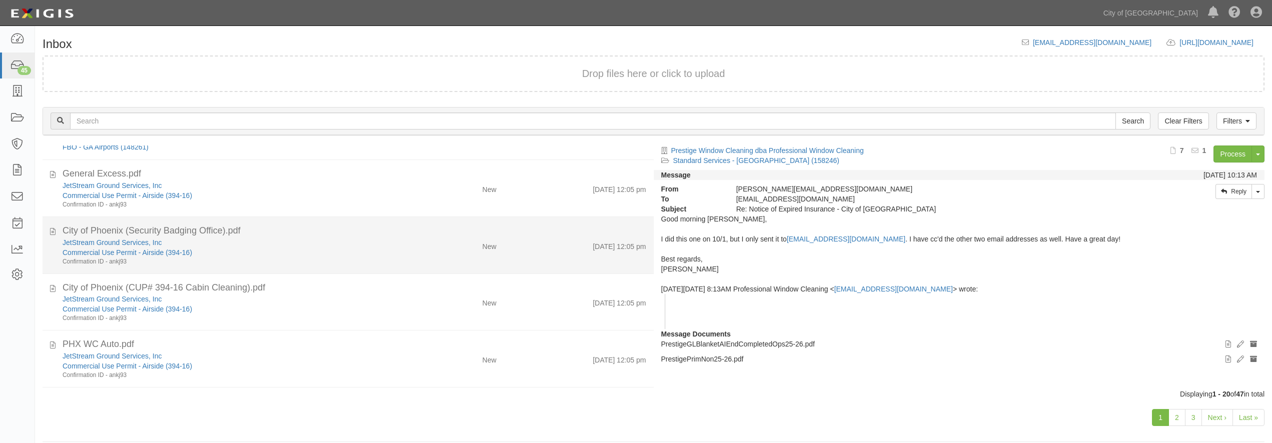
click at [325, 259] on div "Confirmation ID - ankj93" at bounding box center [230, 262] width 334 height 9
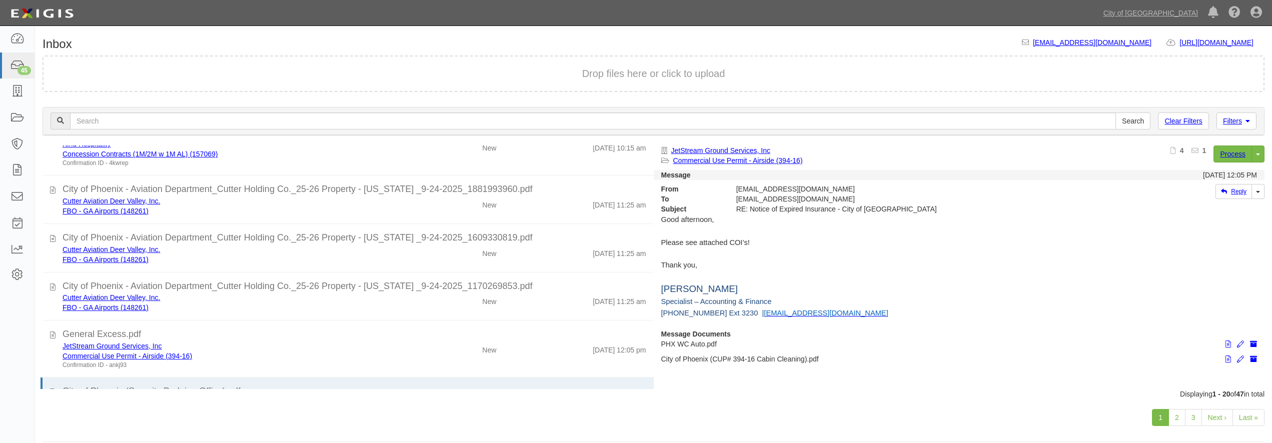
scroll to position [576, 0]
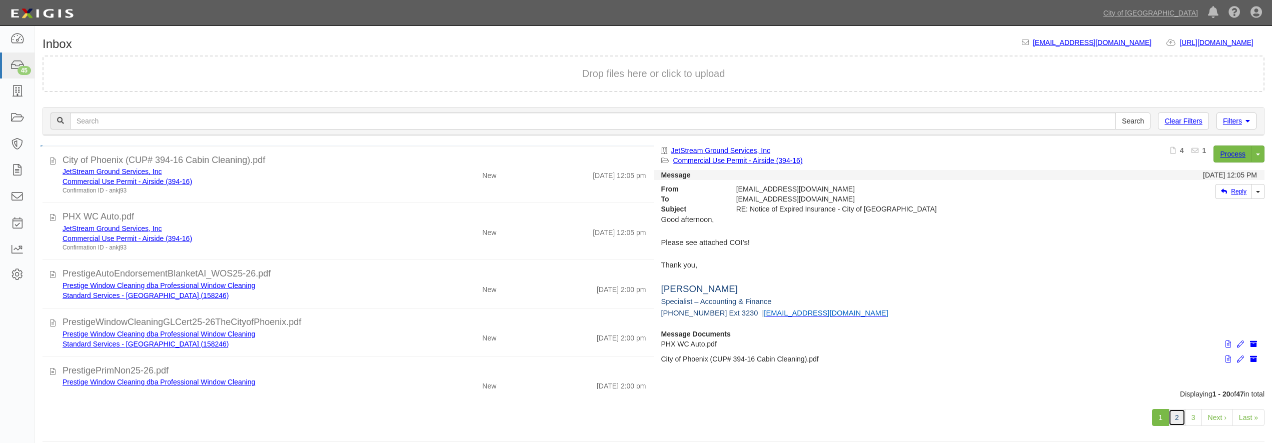
click at [1180, 416] on link "2" at bounding box center [1176, 417] width 17 height 17
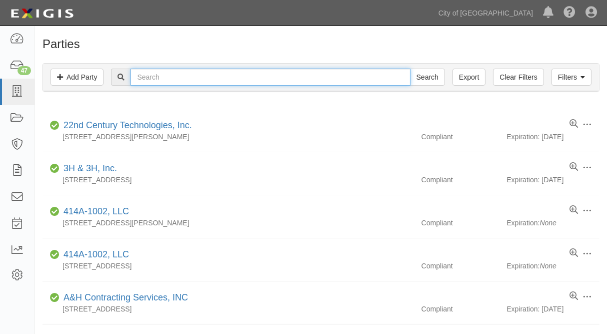
click at [243, 76] on input "text" at bounding box center [271, 77] width 280 height 17
click at [231, 76] on input "text" at bounding box center [271, 77] width 280 height 17
type input "hid"
click at [410, 69] on input "Search" at bounding box center [427, 77] width 35 height 17
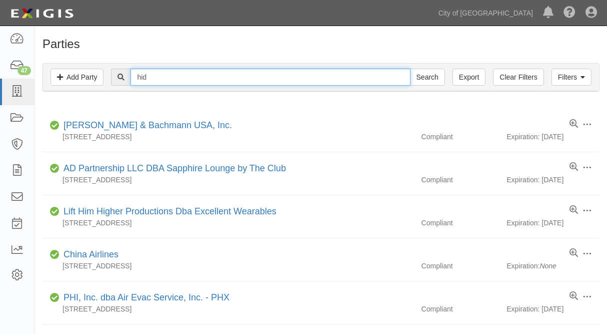
click at [246, 77] on input "hid" at bounding box center [271, 77] width 280 height 17
type input "safe"
click at [410, 69] on input "Search" at bounding box center [427, 77] width 35 height 17
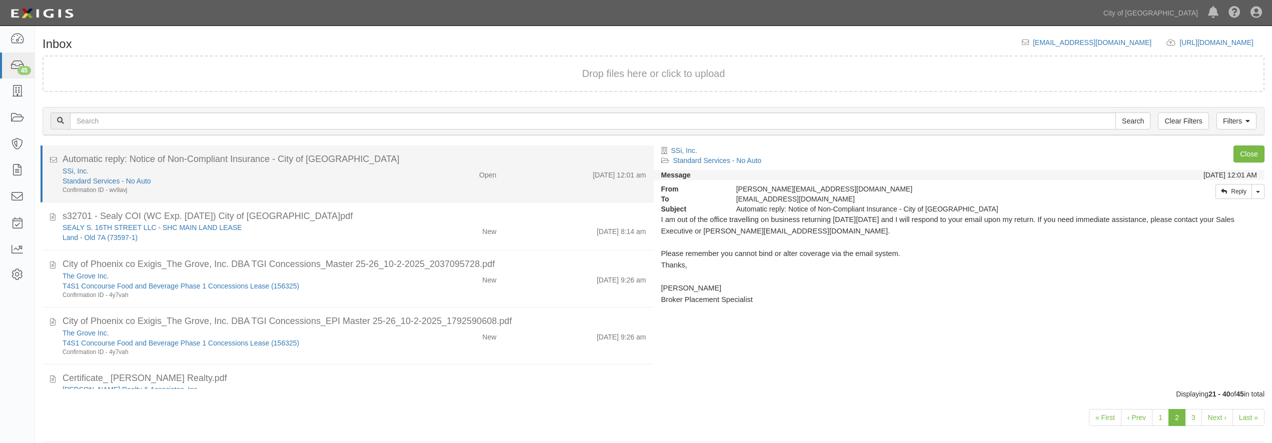
click at [372, 182] on div "Standard Services - No Auto" at bounding box center [230, 181] width 334 height 10
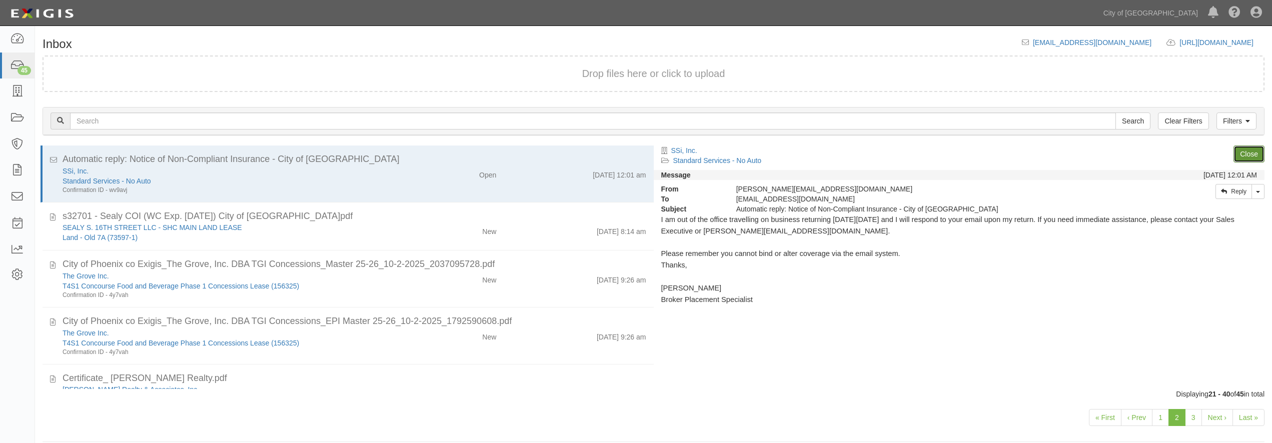
click at [1243, 152] on link "Close" at bounding box center [1248, 154] width 31 height 17
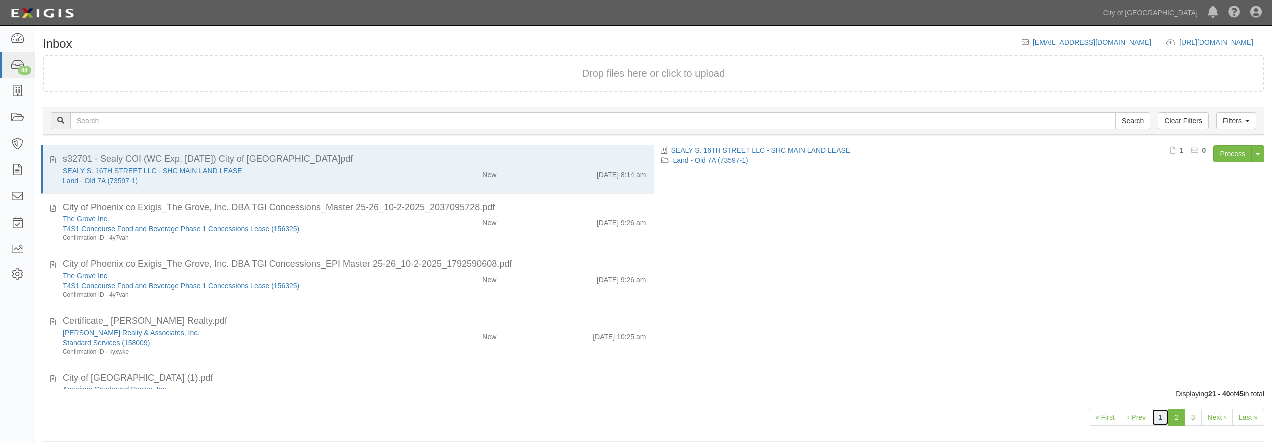
click at [1162, 420] on link "1" at bounding box center [1160, 417] width 17 height 17
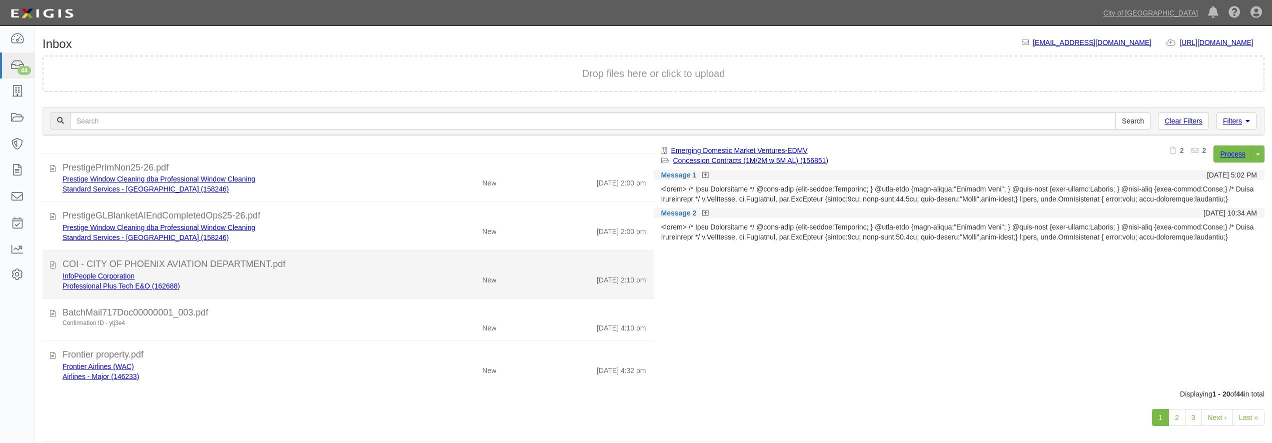
scroll to position [10, 0]
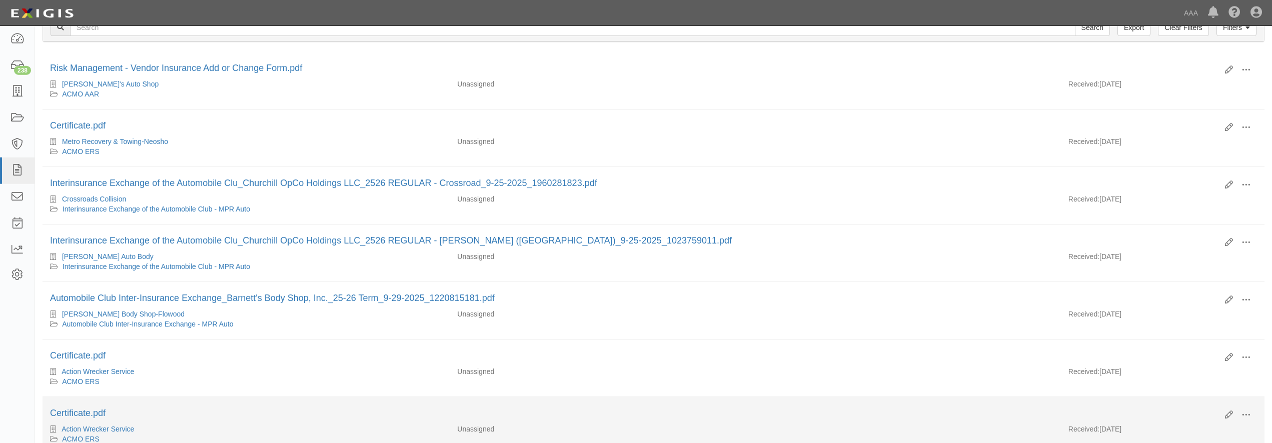
scroll to position [93, 0]
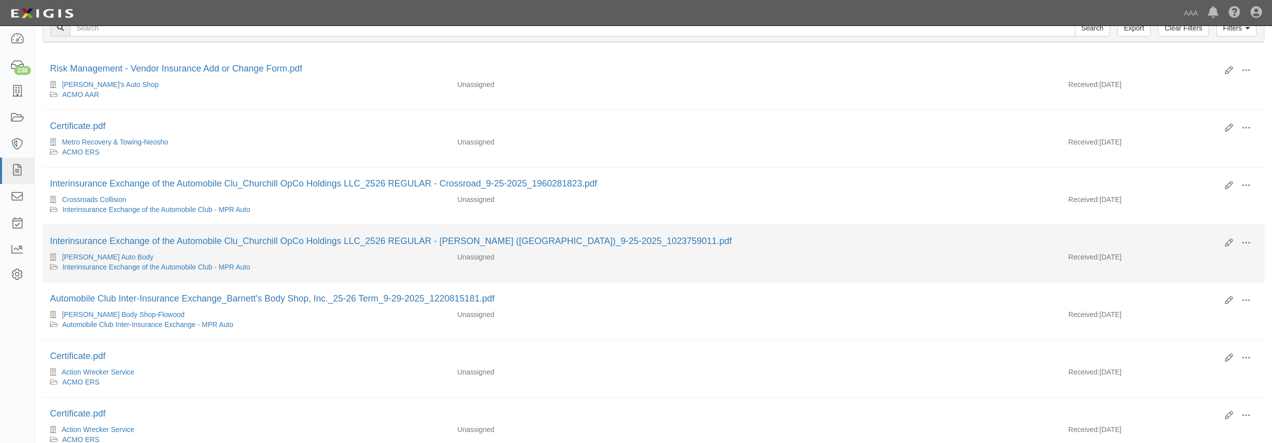
click at [413, 257] on div "[PERSON_NAME] Auto Body" at bounding box center [246, 257] width 392 height 10
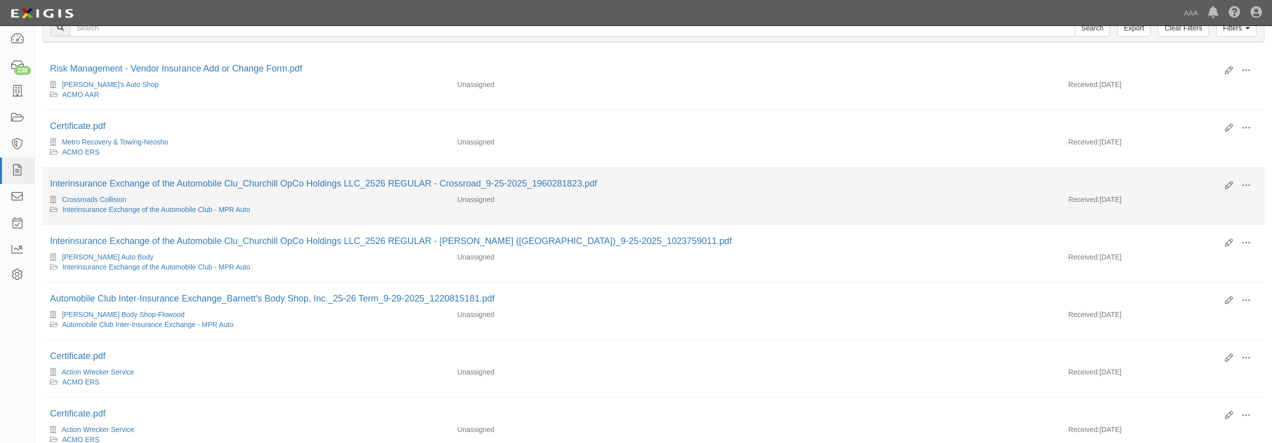
click at [340, 201] on div "Crossroads Collision" at bounding box center [246, 200] width 392 height 10
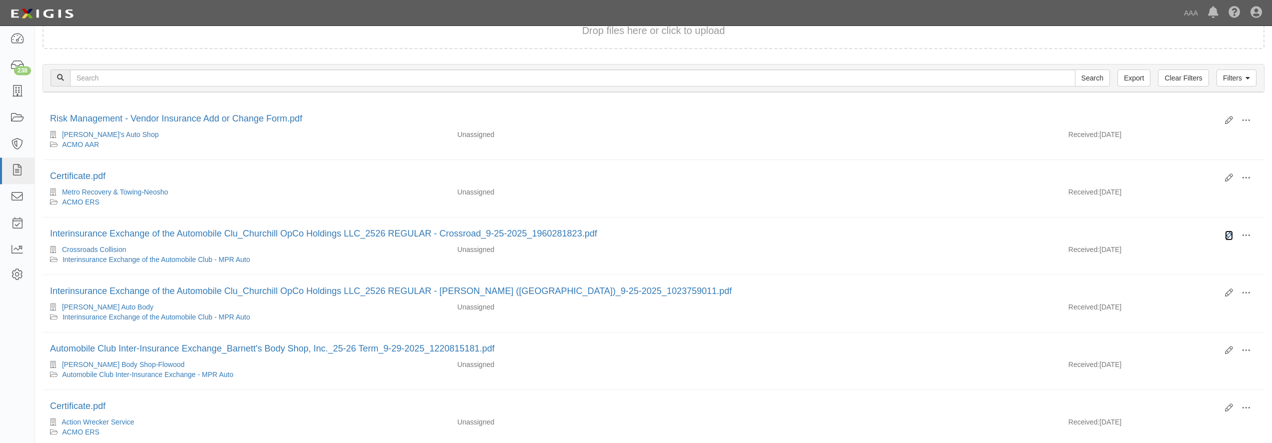
scroll to position [42, 0]
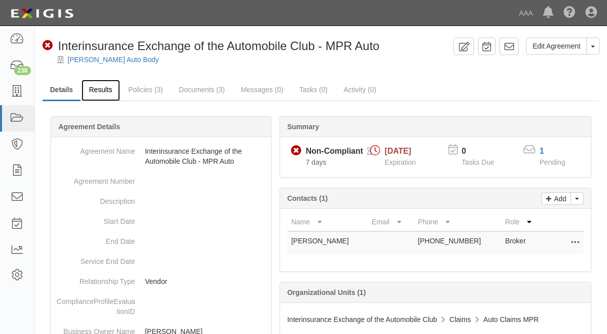
click at [95, 91] on link "Results" at bounding box center [101, 91] width 39 height 22
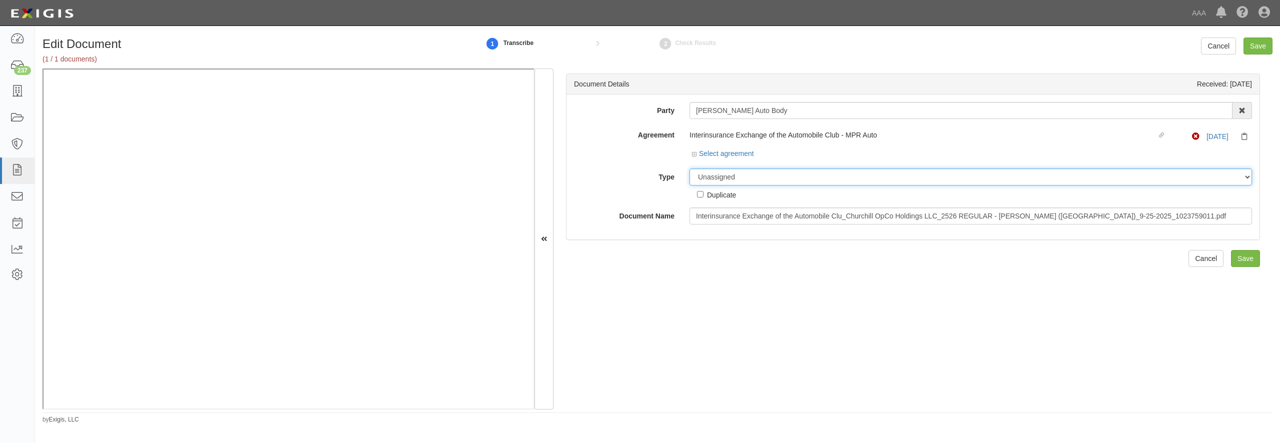
click at [766, 175] on select "Unassigned Binder Cancellation Notice Certificate Contract Endorsement Insuranc…" at bounding box center [971, 177] width 563 height 17
select select "CertificateDetail"
click option "Certificate" at bounding box center [0, 0] width 0 height 0
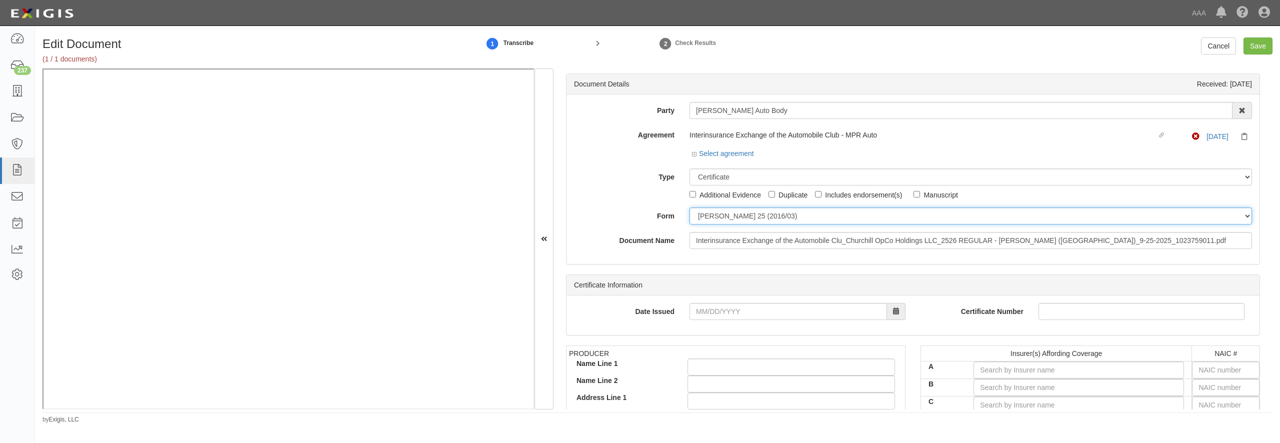
click at [690, 208] on select "ACORD 25 (2016/03) ACORD 101 ACORD 855 NY (2014/05) General" at bounding box center [971, 216] width 563 height 17
select select "GeneralFormDetail"
click option "General" at bounding box center [0, 0] width 0 height 0
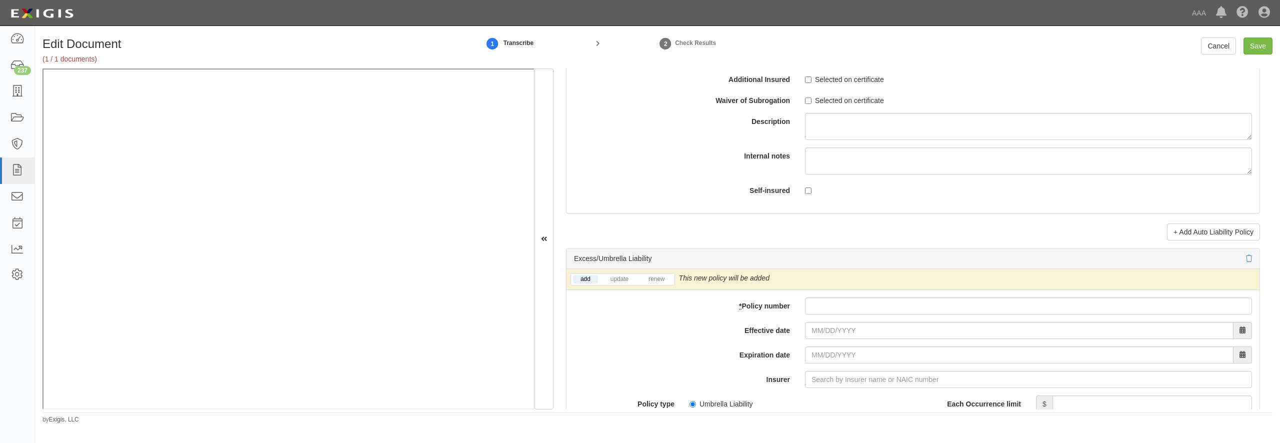
scroll to position [1921, 0]
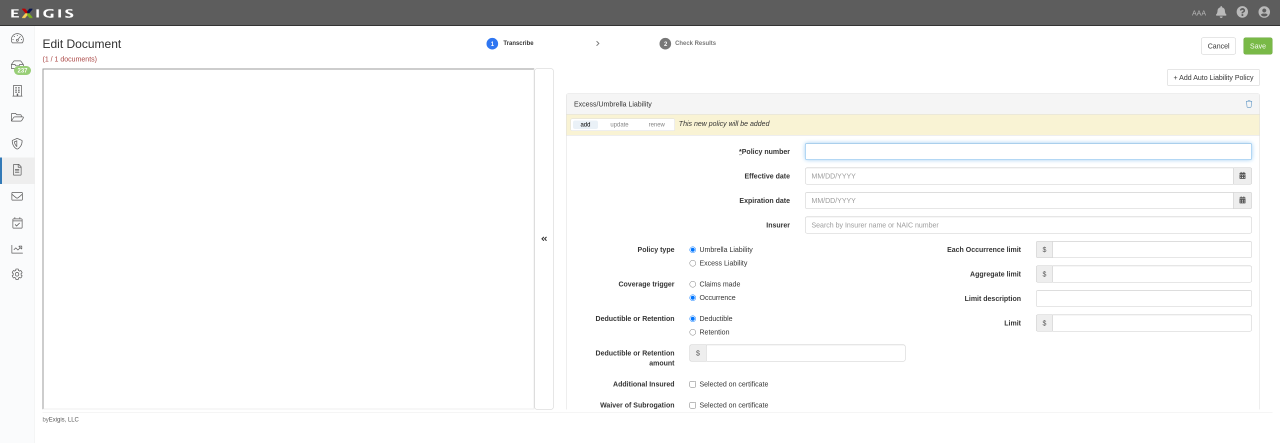
click at [824, 160] on input "* Policy number" at bounding box center [1028, 151] width 447 height 17
paste input "CUP-3X002324-25-NF"
type input "CUP-3X002324-25-NF"
type input "[DATE]"
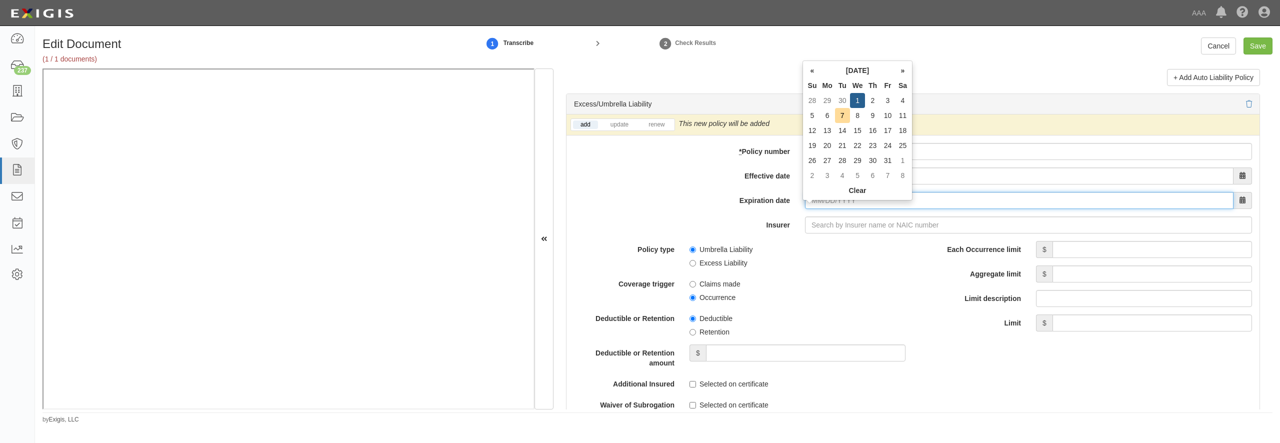
type input "10/01/2026"
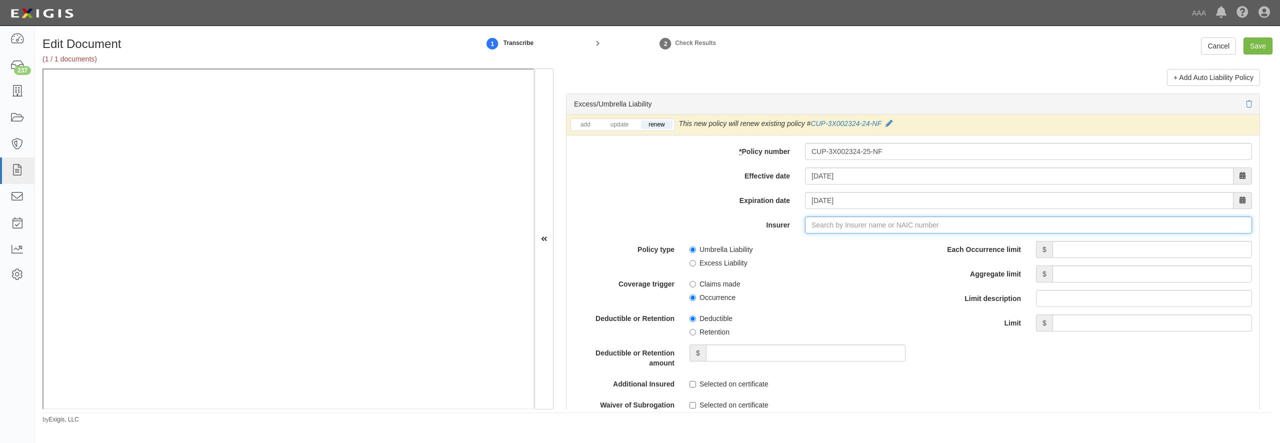
type input "21st Century Advantage Insurance Company (25232) NR Rating"
type input "2"
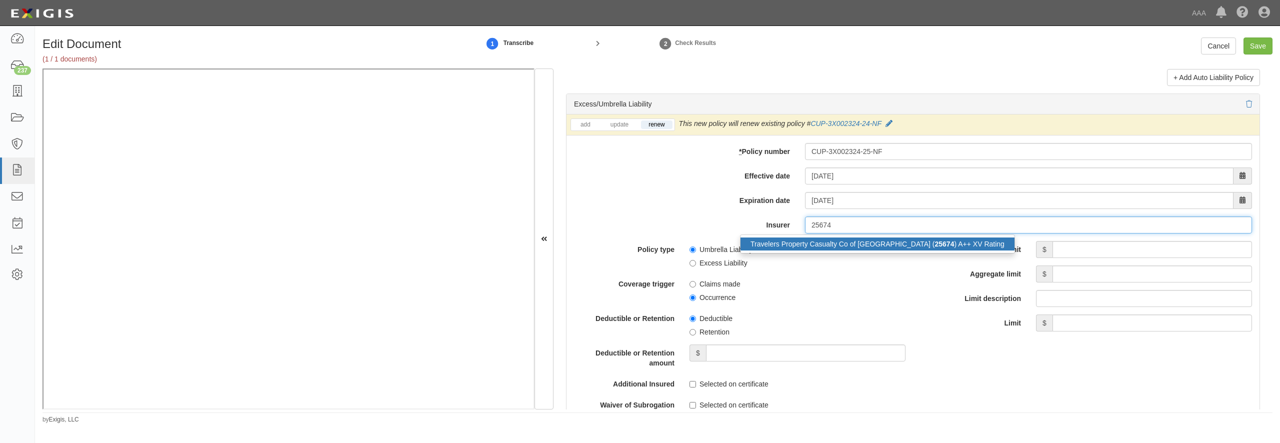
click at [877, 251] on div "Travelers Property Casualty Co of Amer ( 25674 ) A++ XV Rating" at bounding box center [878, 244] width 274 height 13
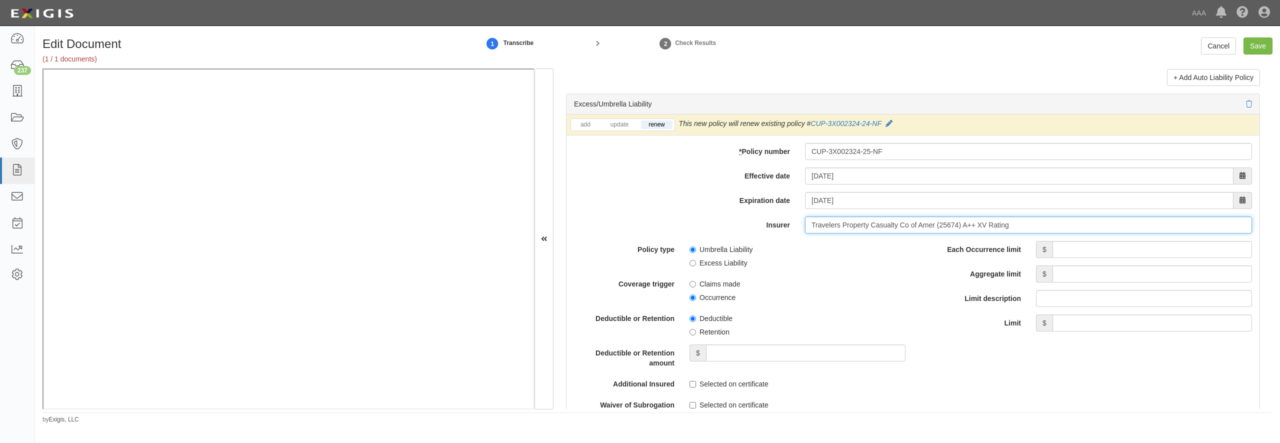
type input "Travelers Property Casualty Co of Amer (25674) A++ XV Rating"
click at [1075, 258] on input "Each Occurrence limit" at bounding box center [1153, 249] width 200 height 17
type input "10,000,000"
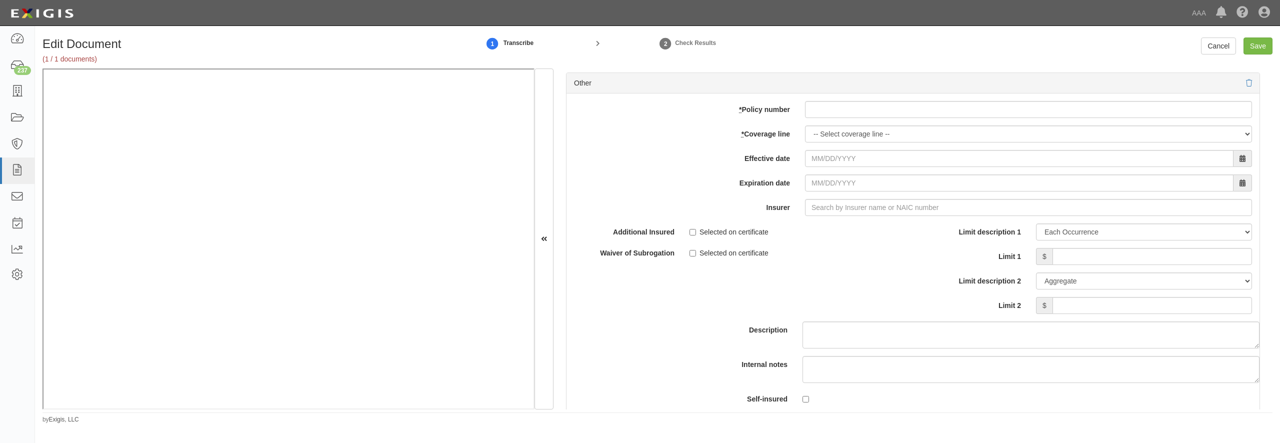
scroll to position [2833, 0]
click at [844, 117] on input "* Policy number" at bounding box center [1028, 108] width 447 height 17
paste input "Y-630-6Y015320-COF-25"
type input "Y-630-6Y015320-COF-25"
select select "70"
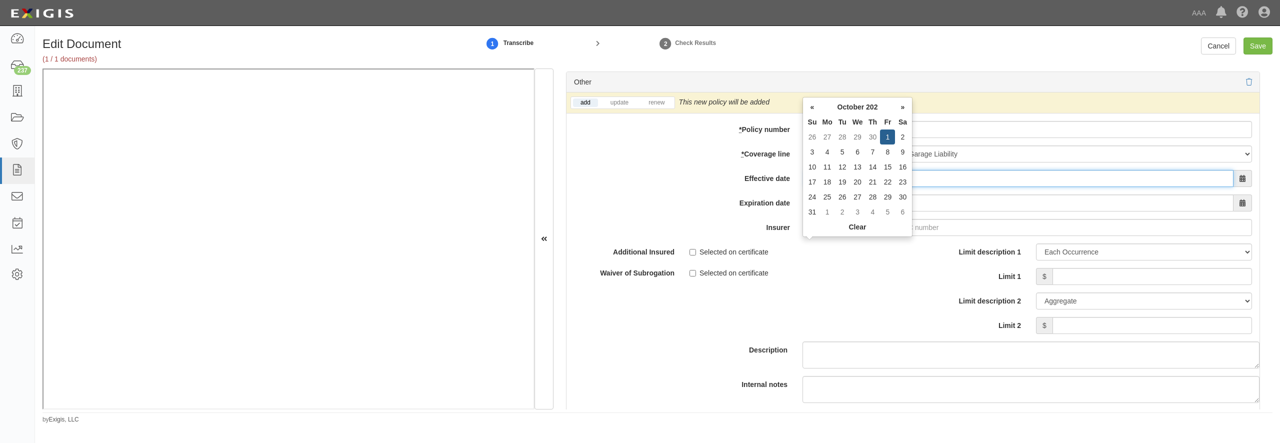
type input "[DATE]"
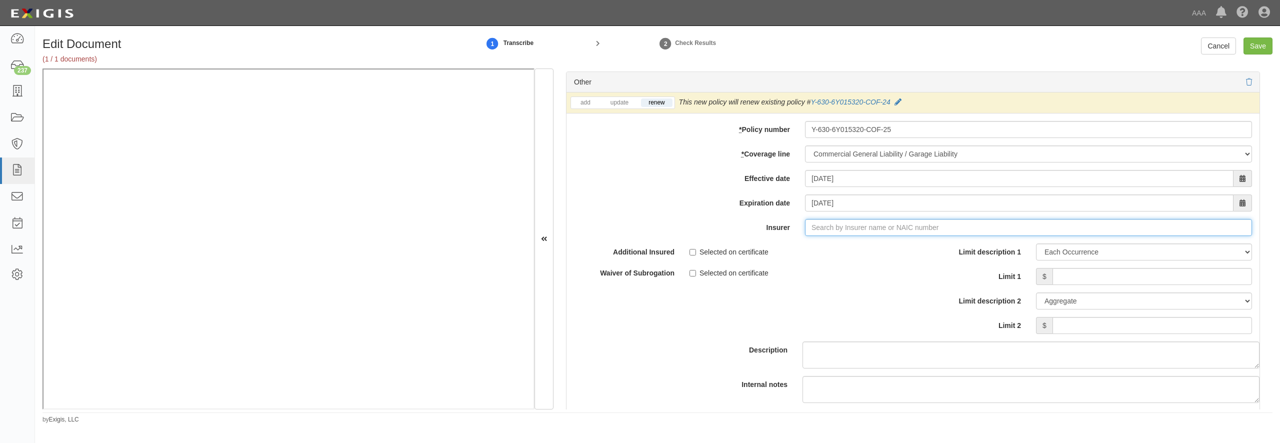
type input "21st Century Advantage Insurance Company (25232) NR Rating"
type input "2"
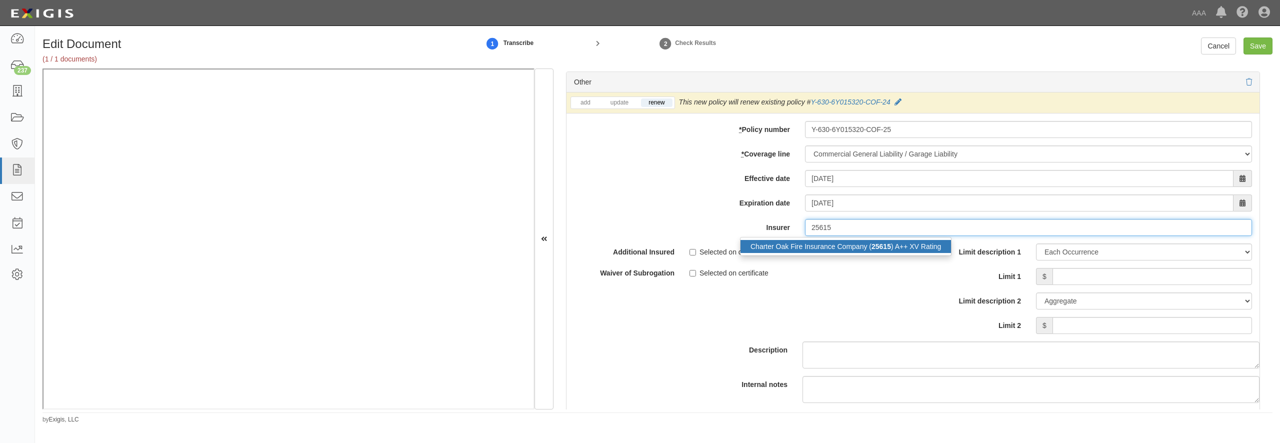
click at [833, 253] on div "Charter Oak Fire Insurance Company ( 25615 ) A++ XV Rating" at bounding box center [846, 246] width 211 height 13
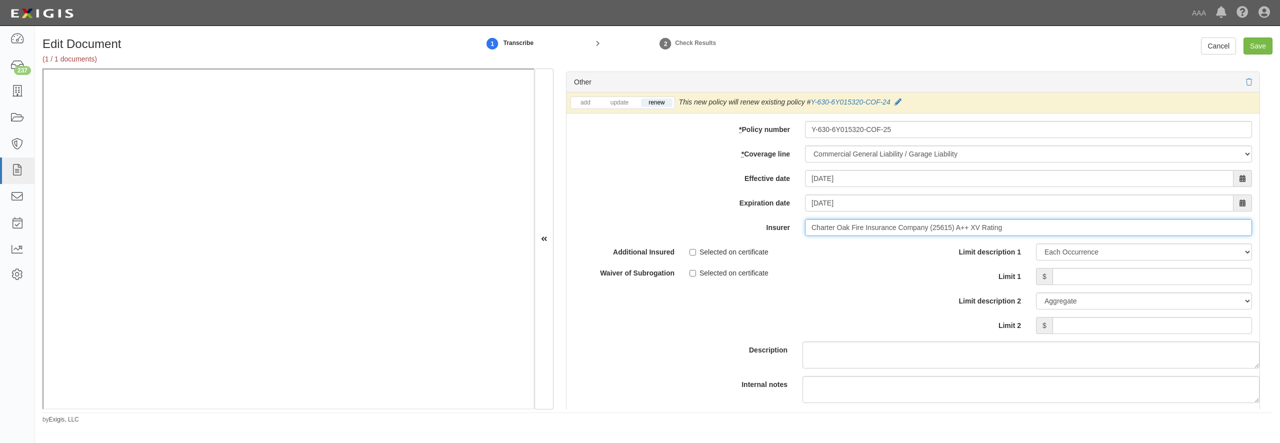
type input "Charter Oak Fire Insurance Company (25615) A++ XV Rating"
click at [1068, 285] on input "Limit 1" at bounding box center [1153, 276] width 200 height 17
type input "1,000,000"
type input "2,000,000"
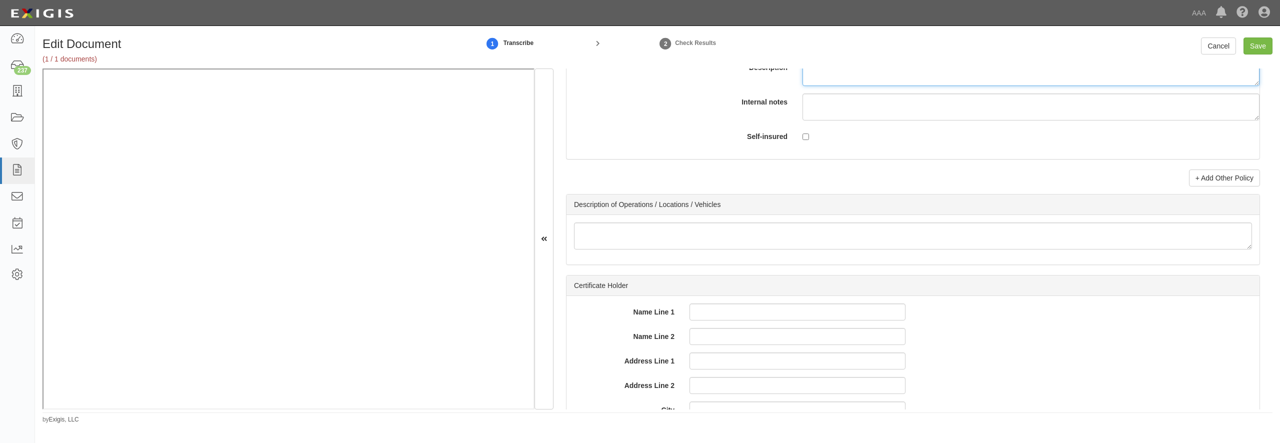
scroll to position [3118, 0]
click at [1229, 185] on link "+ Add Other Policy" at bounding box center [1224, 176] width 71 height 17
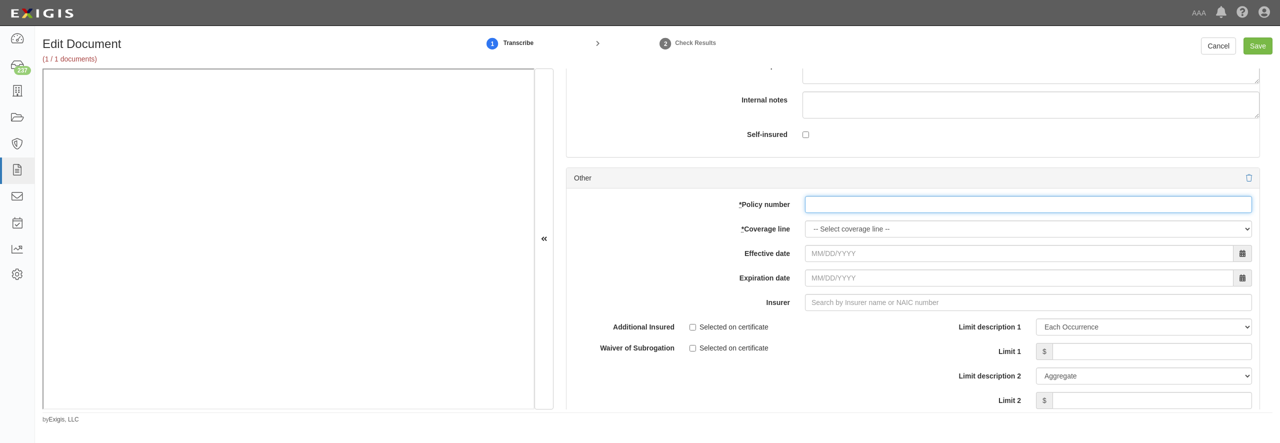
click at [894, 213] on input "* Policy number" at bounding box center [1028, 204] width 447 height 17
paste input "810-6Y015805-25-14-G"
type input "810-6Y015805-25-14-G"
select select "56"
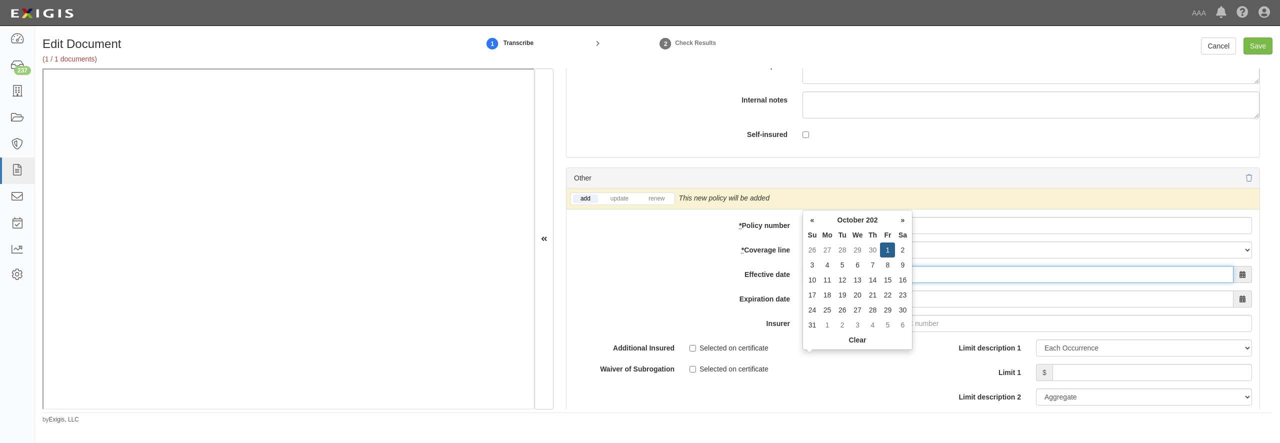
type input "10/01/2025"
type input "10/01/2026"
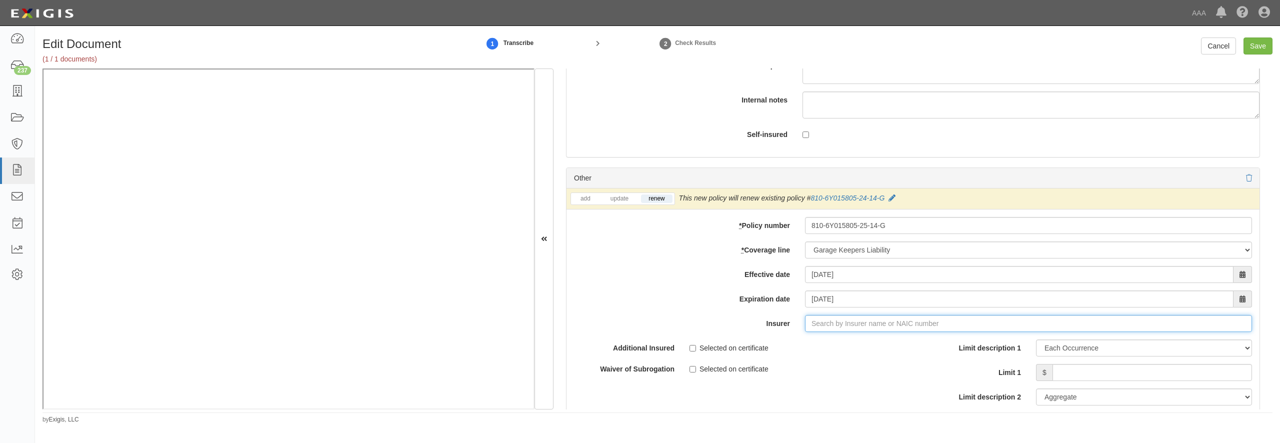
type input "21st Century Advantage Insurance Company (25232) NR Rating"
type input "2"
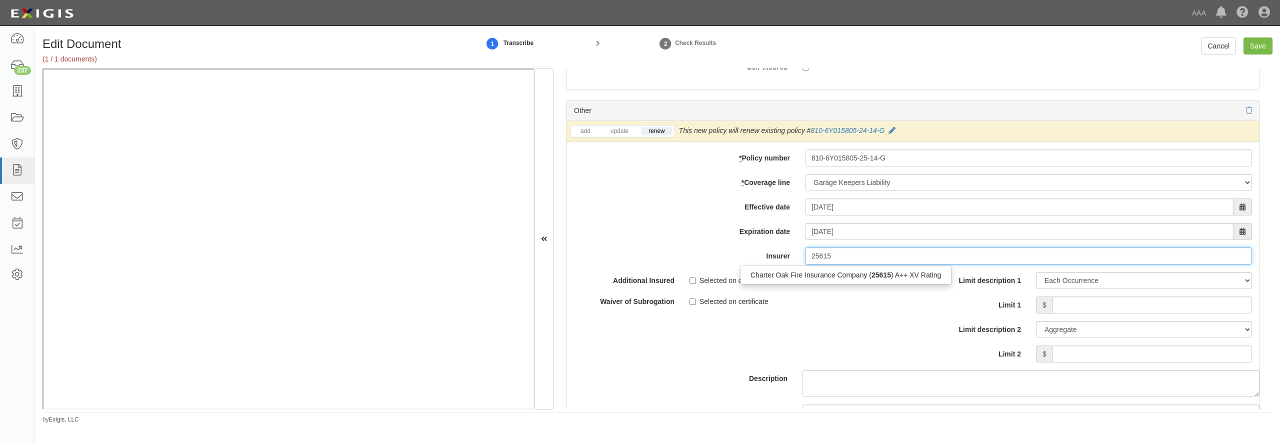
scroll to position [3217, 0]
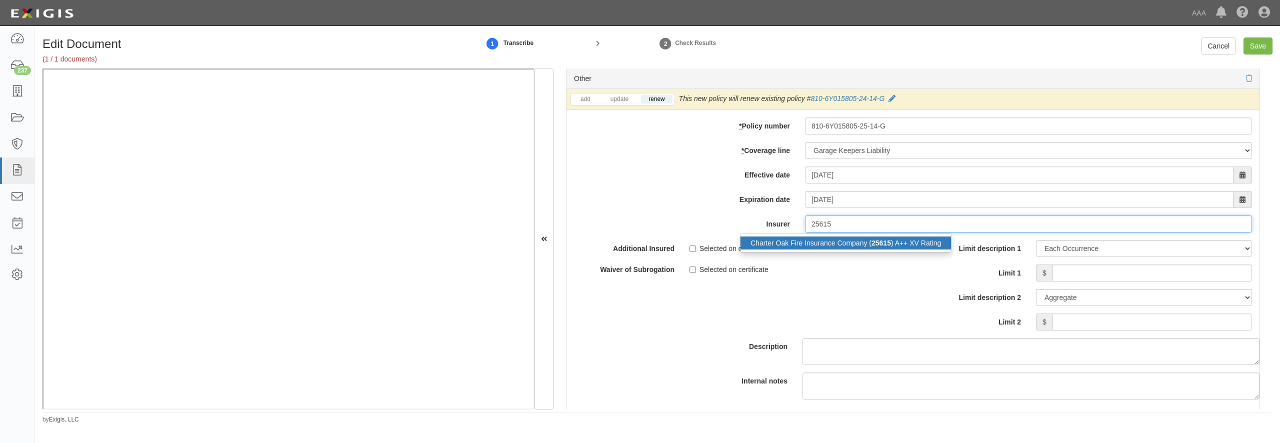
click at [838, 250] on div "Charter Oak Fire Insurance Company ( 25615 ) A++ XV Rating" at bounding box center [846, 243] width 211 height 13
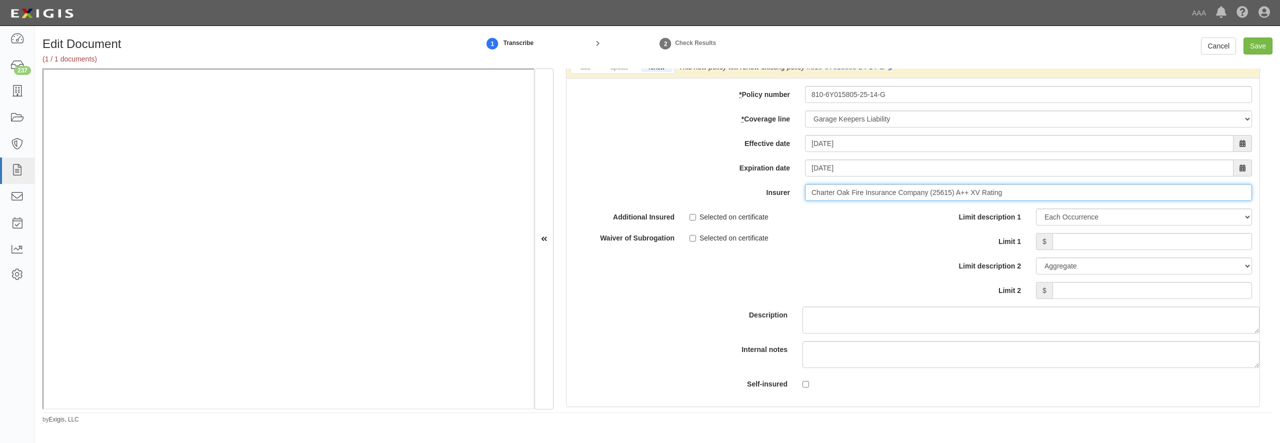
scroll to position [3313, 0]
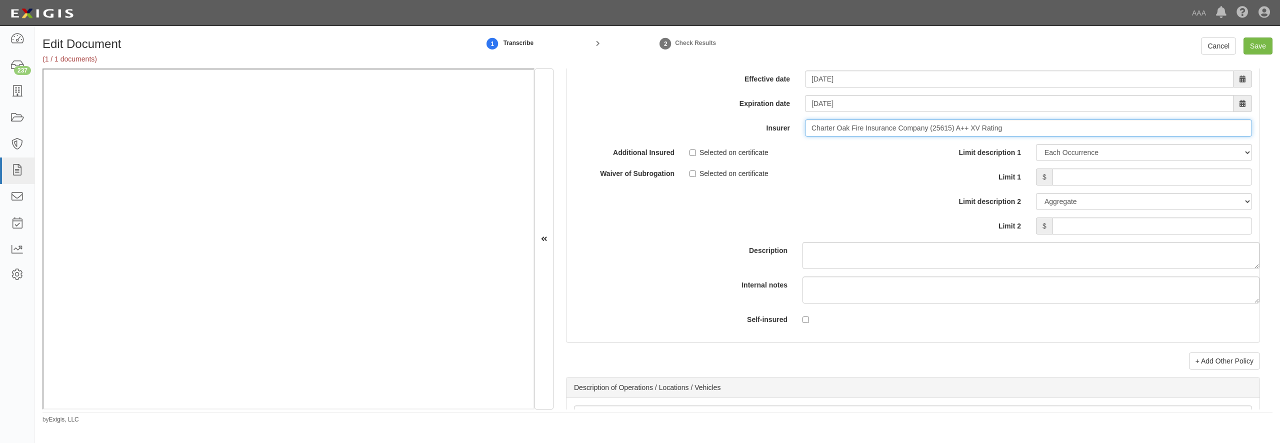
type input "Charter Oak Fire Insurance Company (25615) A++ XV Rating"
click at [1072, 186] on input "Limit 1" at bounding box center [1153, 177] width 200 height 17
type input "600,000"
click at [1263, 48] on input "Save" at bounding box center [1258, 46] width 29 height 17
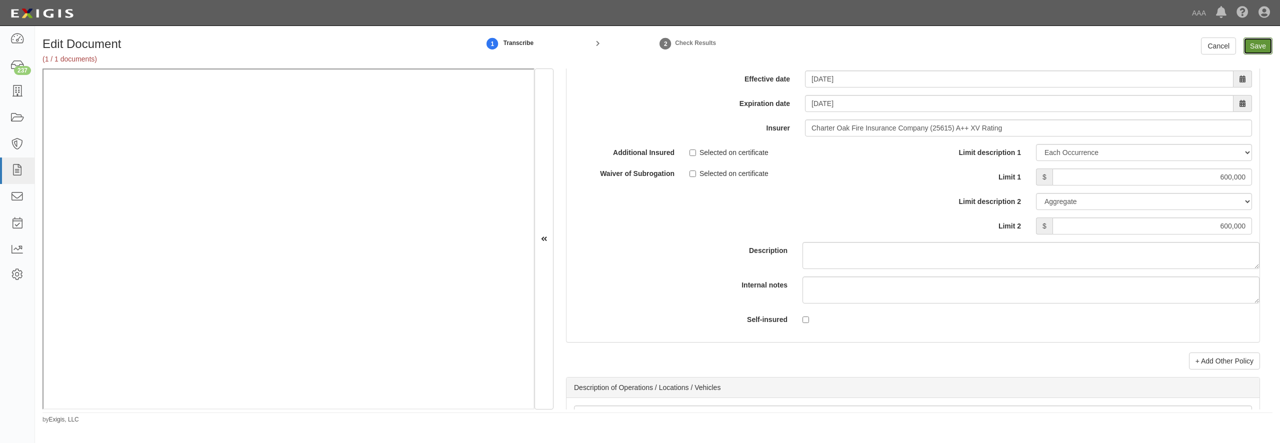
type input "10000000"
type input "1000000"
type input "2000000"
type input "600000"
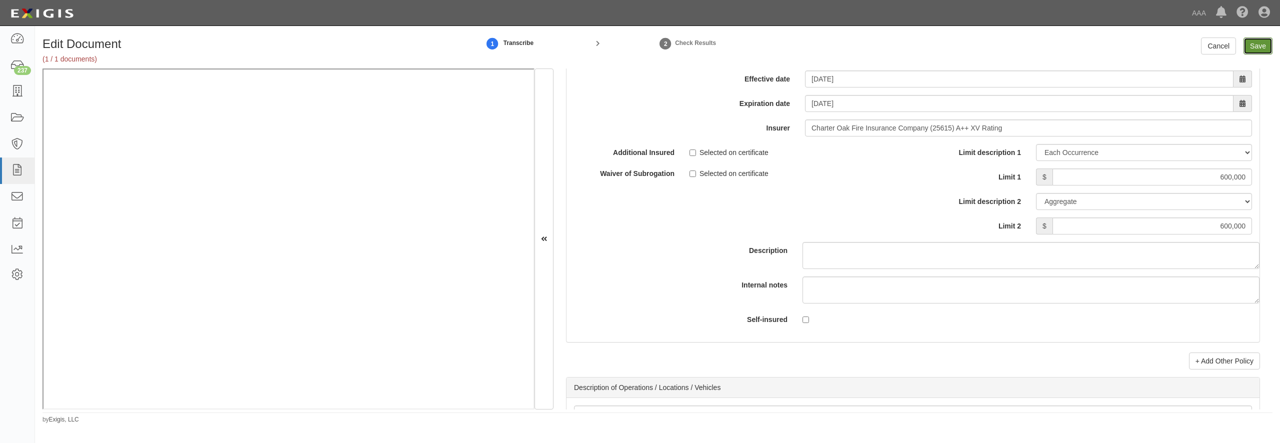
type input "600000"
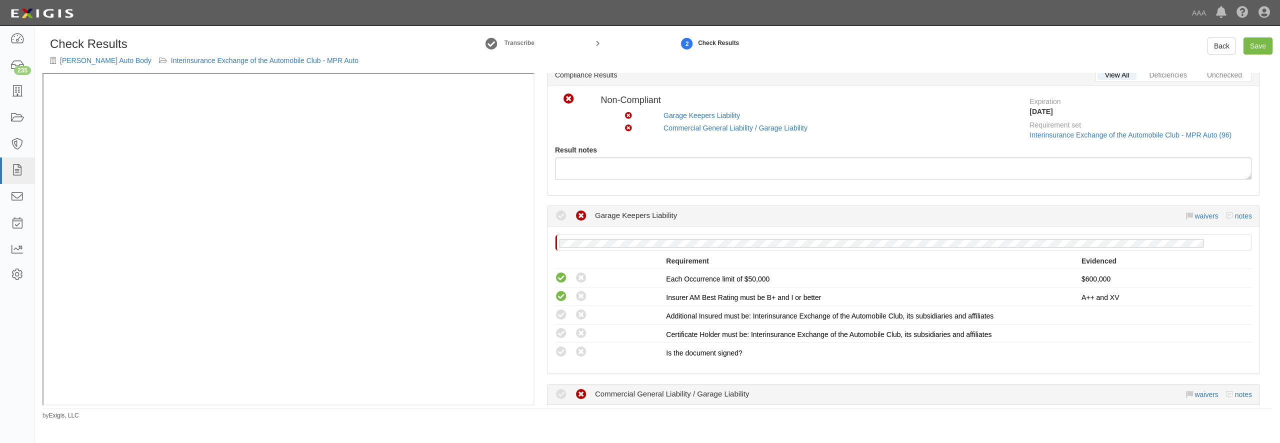
scroll to position [48, 0]
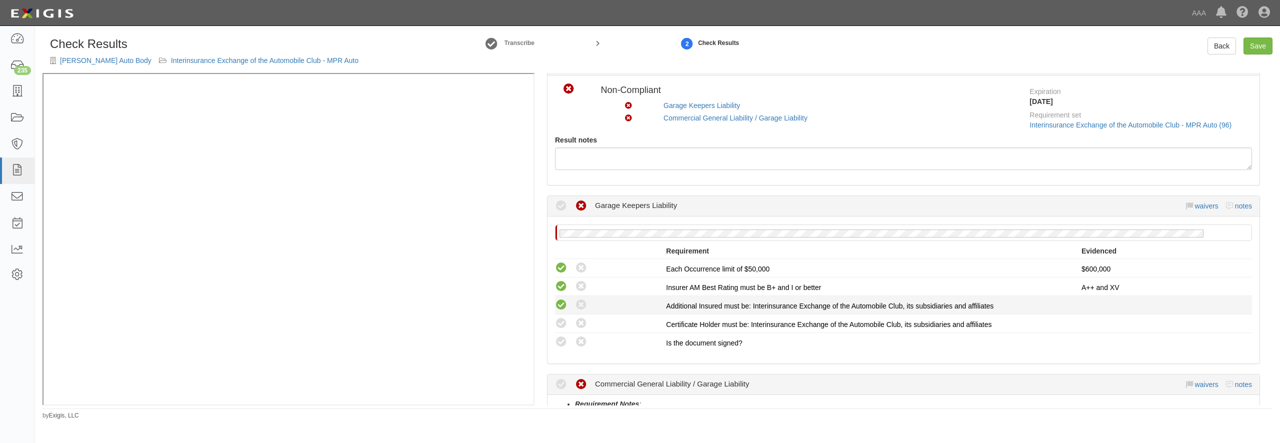
click at [562, 308] on icon at bounding box center [561, 305] width 13 height 13
radio input "true"
click at [560, 323] on icon at bounding box center [561, 324] width 13 height 13
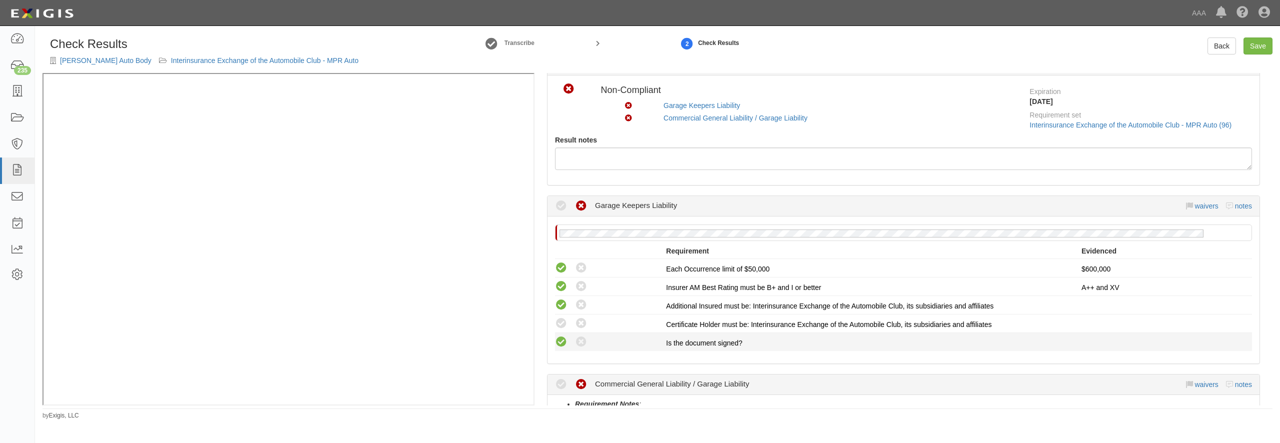
radio input "true"
click at [561, 337] on icon at bounding box center [561, 342] width 13 height 13
radio input "true"
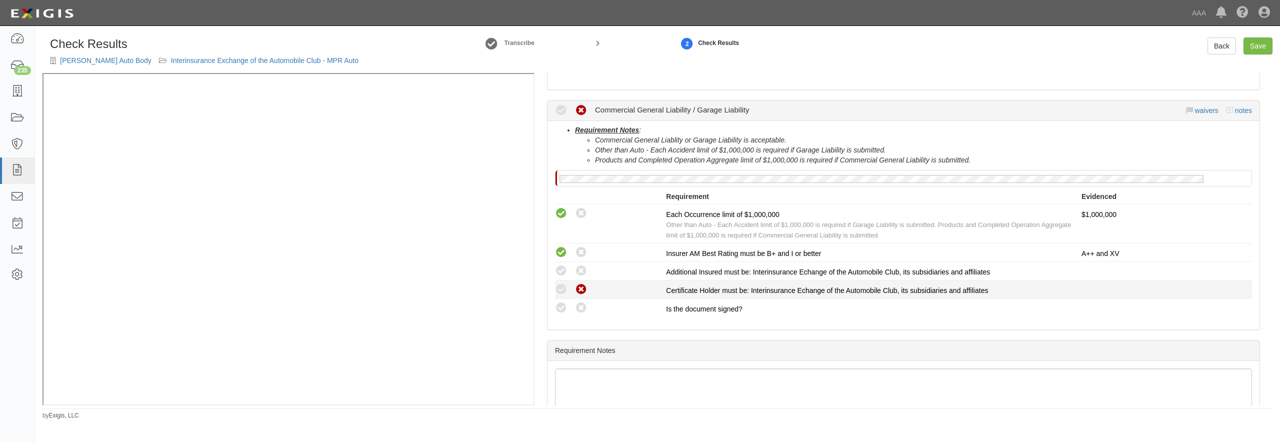
scroll to position [336, 0]
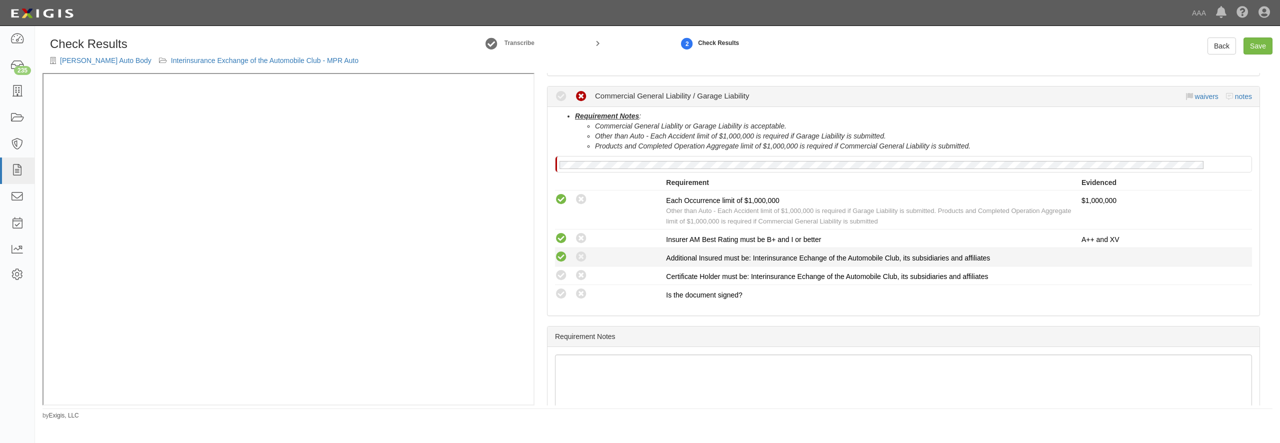
click at [563, 261] on icon at bounding box center [561, 257] width 13 height 13
radio input "true"
click at [563, 282] on li "Compliant Waived: Non-Compliant Certificate Holder must be: Interinsurance Echa…" at bounding box center [903, 276] width 697 height 19
click at [560, 295] on icon at bounding box center [561, 294] width 13 height 13
radio input "true"
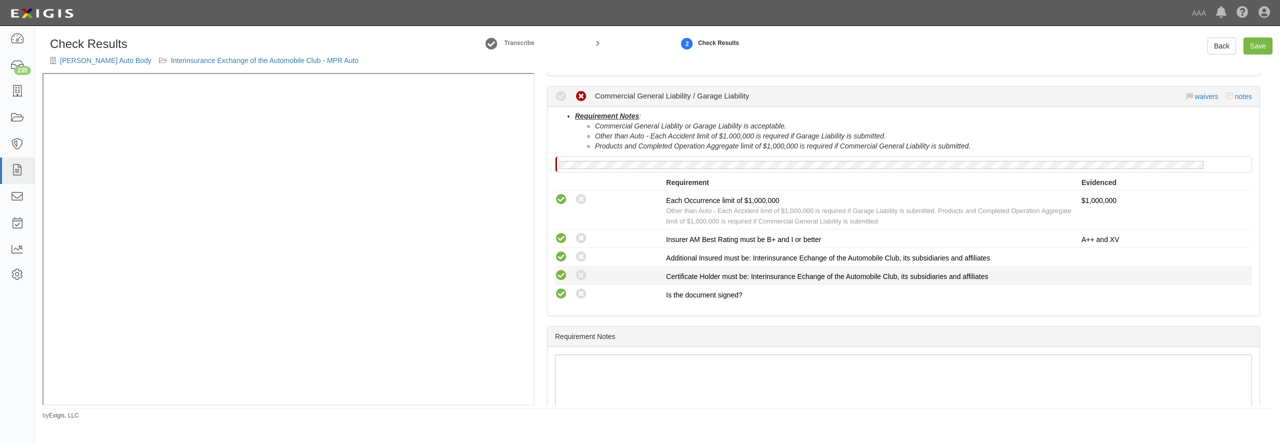
click at [562, 278] on icon at bounding box center [561, 276] width 13 height 13
radio input "true"
click at [1255, 44] on link "Save" at bounding box center [1258, 46] width 29 height 17
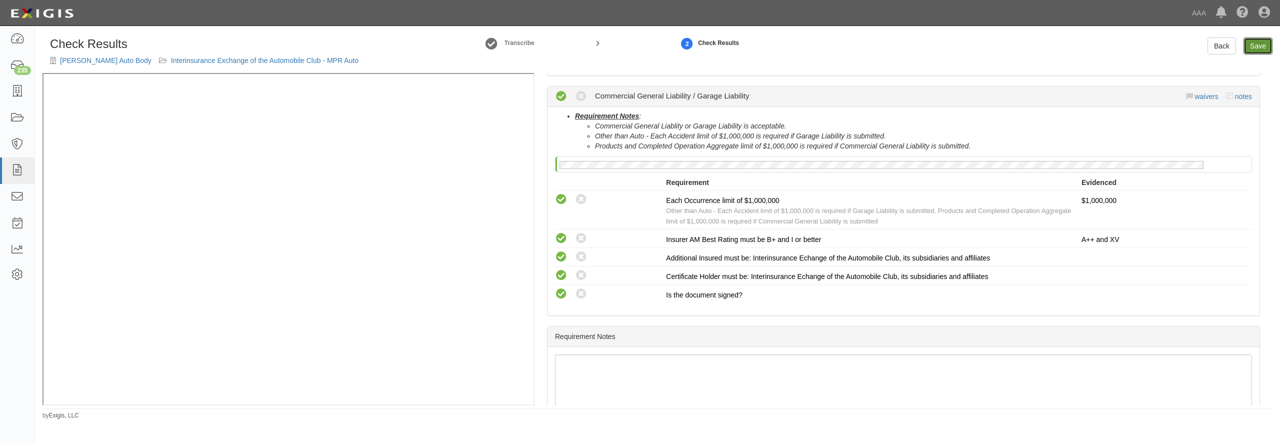
radio input "true"
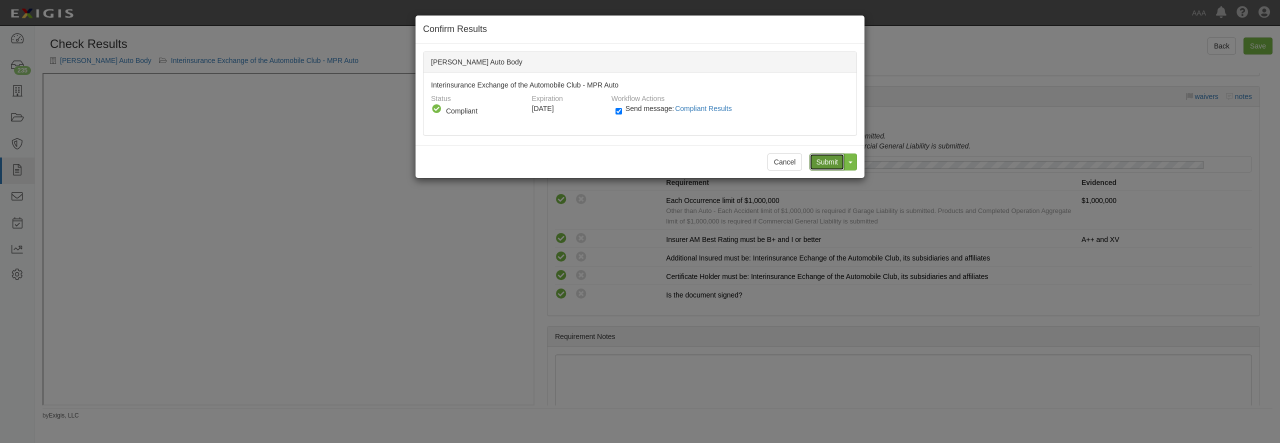
click at [828, 164] on input "Submit" at bounding box center [827, 162] width 35 height 17
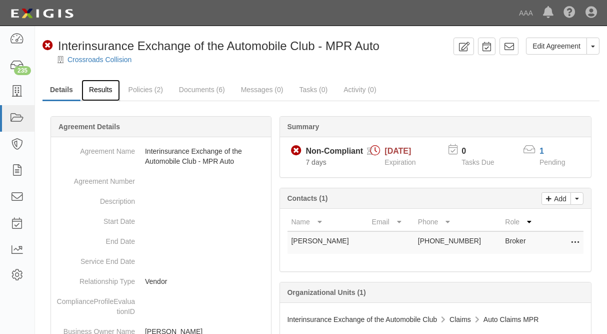
click at [97, 94] on link "Results" at bounding box center [101, 91] width 39 height 22
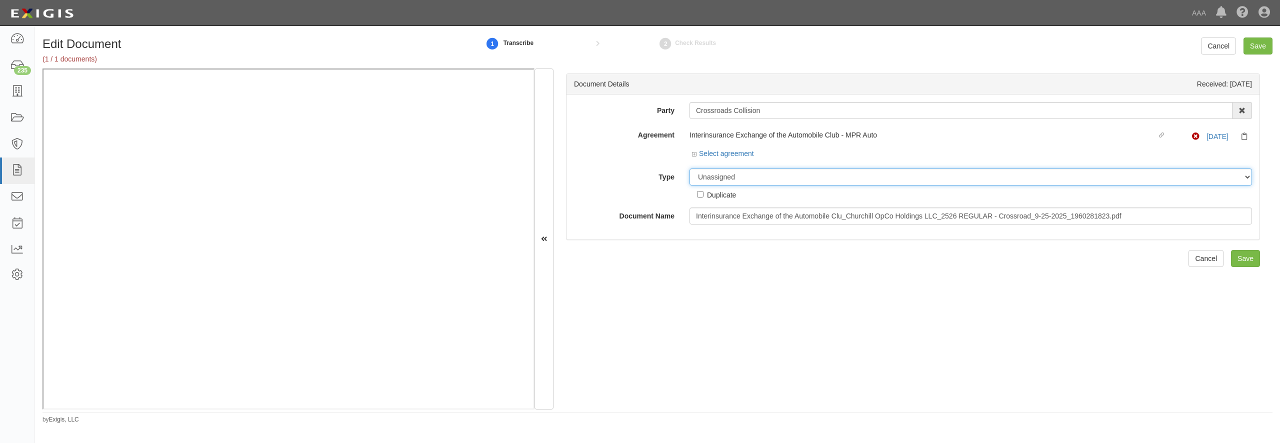
click at [773, 172] on select "Unassigned Binder Cancellation Notice Certificate Contract Endorsement Insuranc…" at bounding box center [971, 177] width 563 height 17
select select "CertificateDetail"
click option "Certificate" at bounding box center [0, 0] width 0 height 0
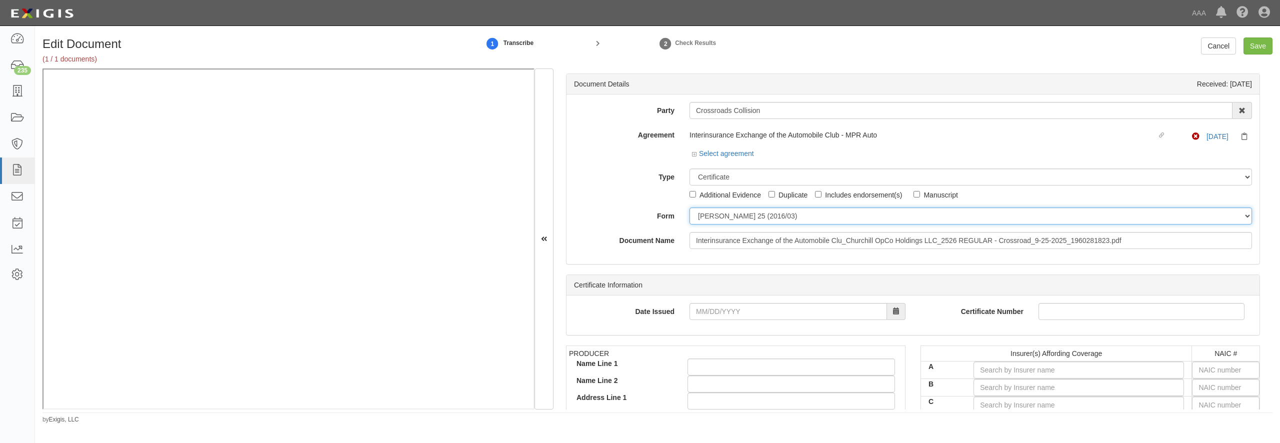
drag, startPoint x: 710, startPoint y: 214, endPoint x: 711, endPoint y: 222, distance: 8.0
click at [690, 208] on select "[PERSON_NAME] 25 (2016/03) [PERSON_NAME] 101 [PERSON_NAME] 855 NY (2014/05) Gen…" at bounding box center [971, 216] width 563 height 17
select select "GeneralFormDetail"
click option "General" at bounding box center [0, 0] width 0 height 0
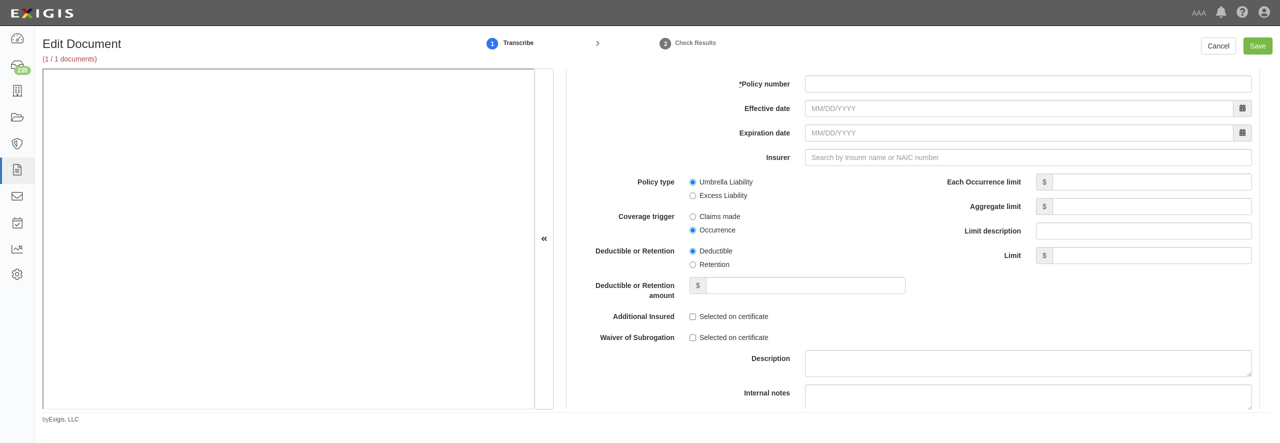
scroll to position [1969, 0]
paste input "CUP-3X002324-25-NF"
click at [826, 91] on input "CUP-3X002324-25-NF" at bounding box center [1028, 82] width 447 height 17
type input "CUP-3X002324-25-NF"
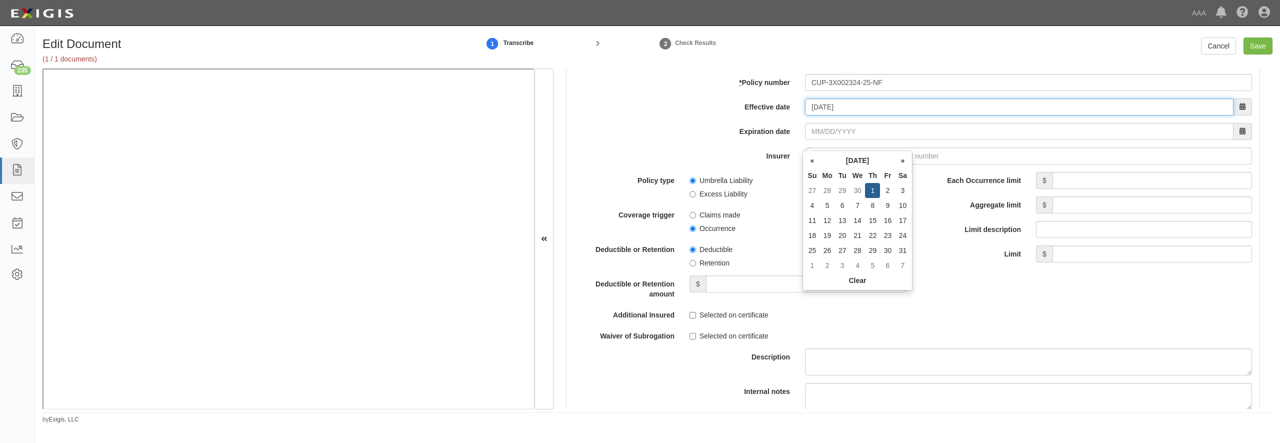
type input "10/01/0202"
type input "10/01/0203"
drag, startPoint x: 853, startPoint y: 143, endPoint x: 665, endPoint y: 171, distance: 190.1
click at [805, 116] on input "10/01/0202" at bounding box center [1019, 107] width 429 height 17
type input "10/01/2025"
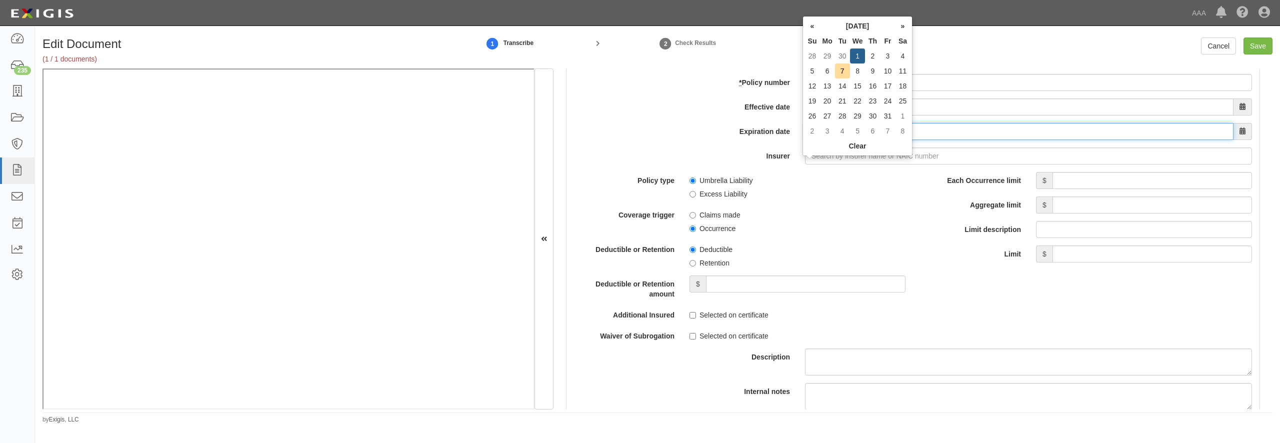
type input "10/01/2026"
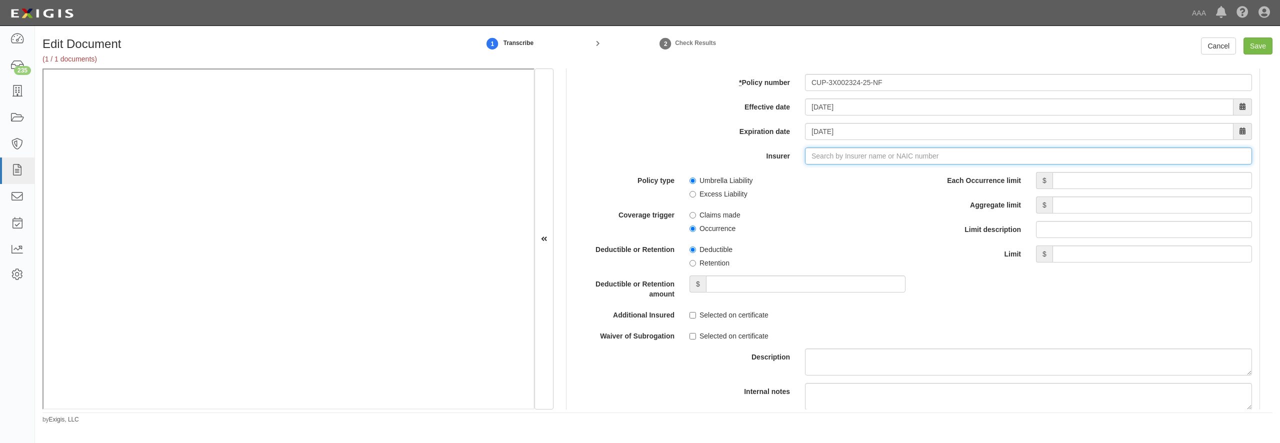
click at [829, 165] on input "Insurer" at bounding box center [1028, 156] width 447 height 17
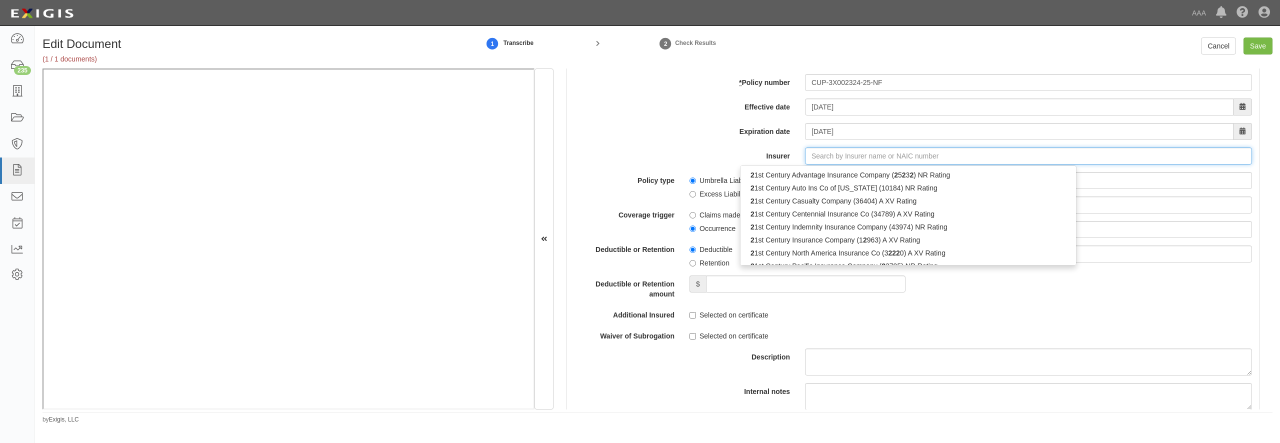
type input "21st Century Advantage Insurance Company (25232) NR Rating"
type input "2"
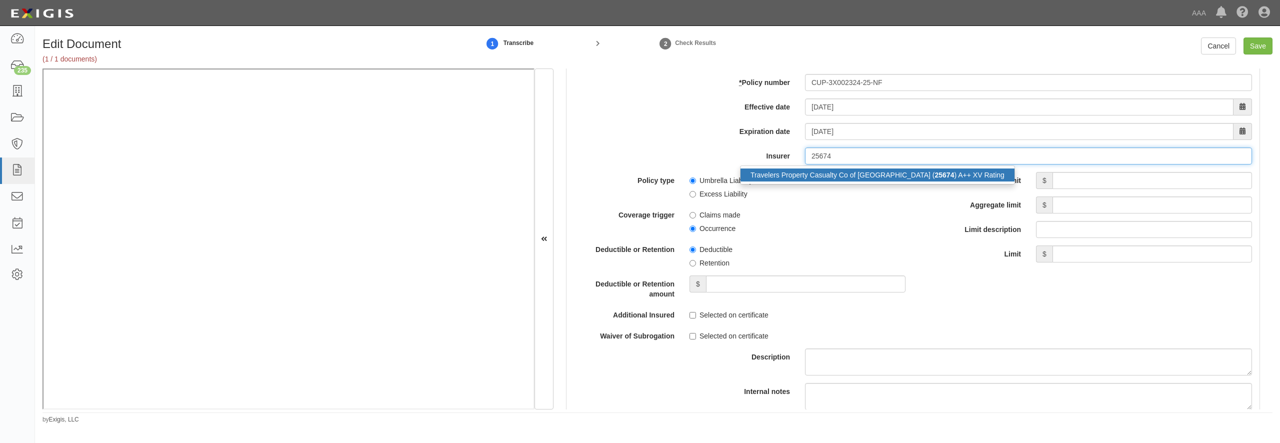
click at [836, 182] on div "Travelers Property Casualty Co of Amer ( 25674 ) A++ XV Rating" at bounding box center [878, 175] width 274 height 13
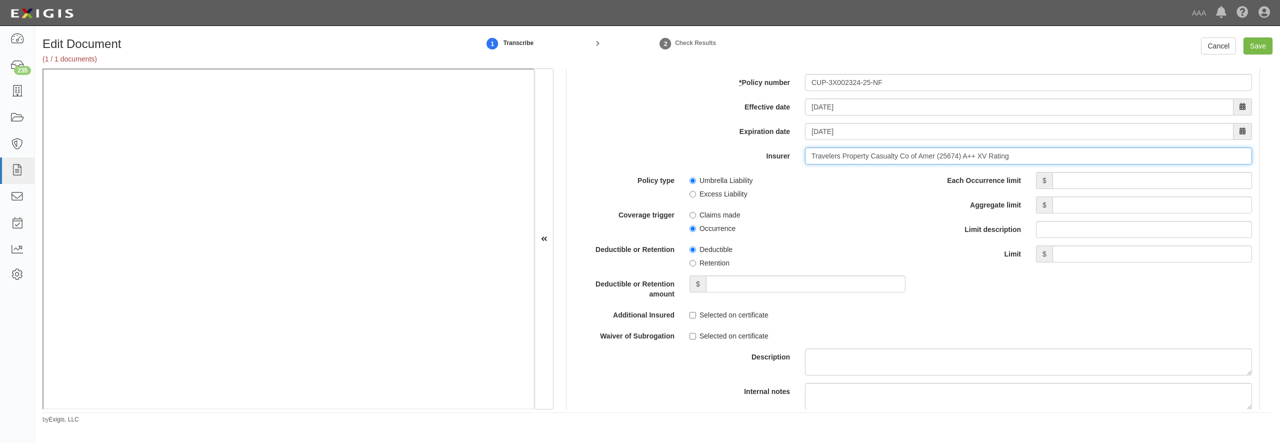
type input "Travelers Property Casualty Co of Amer (25674) A++ XV Rating"
click at [1063, 189] on input "Each Occurrence limit" at bounding box center [1153, 180] width 200 height 17
type input "10,000,000"
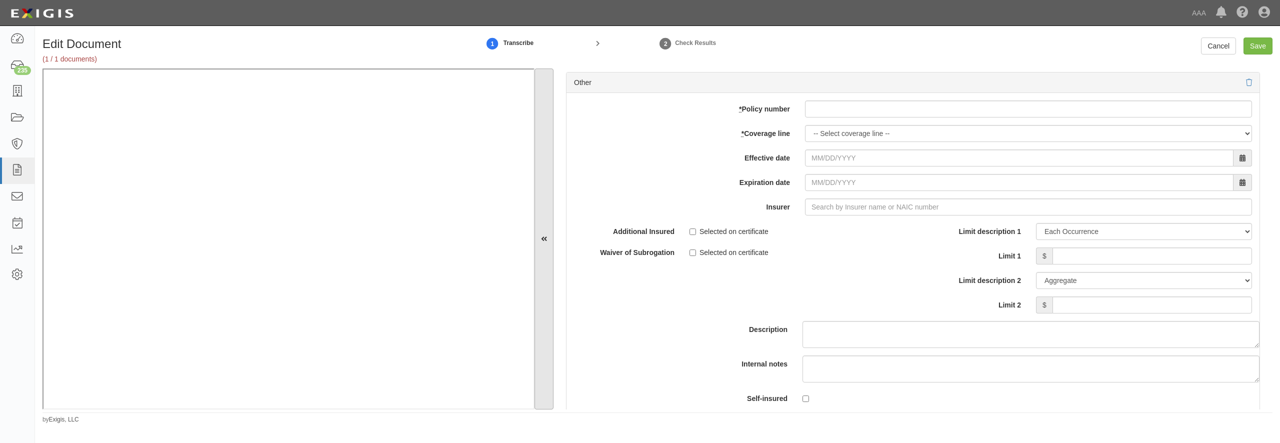
scroll to position [2833, 0]
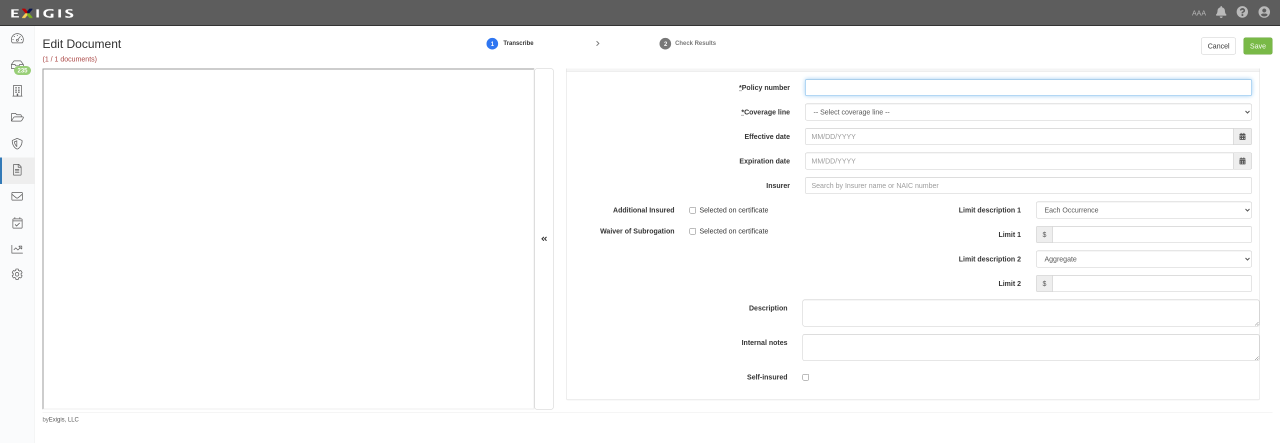
click at [850, 96] on input "* Policy number" at bounding box center [1028, 87] width 447 height 17
paste input "Y-630-6Y015320-COF-25"
type input "Y-630-6Y015320-COF-25"
select select "70"
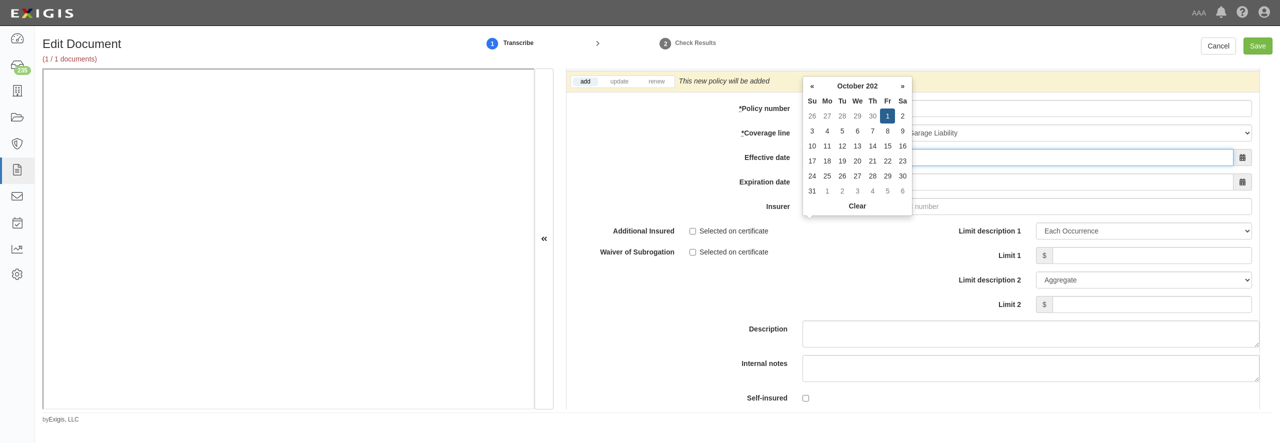
type input "10/01/2025"
type input "10/01/2026"
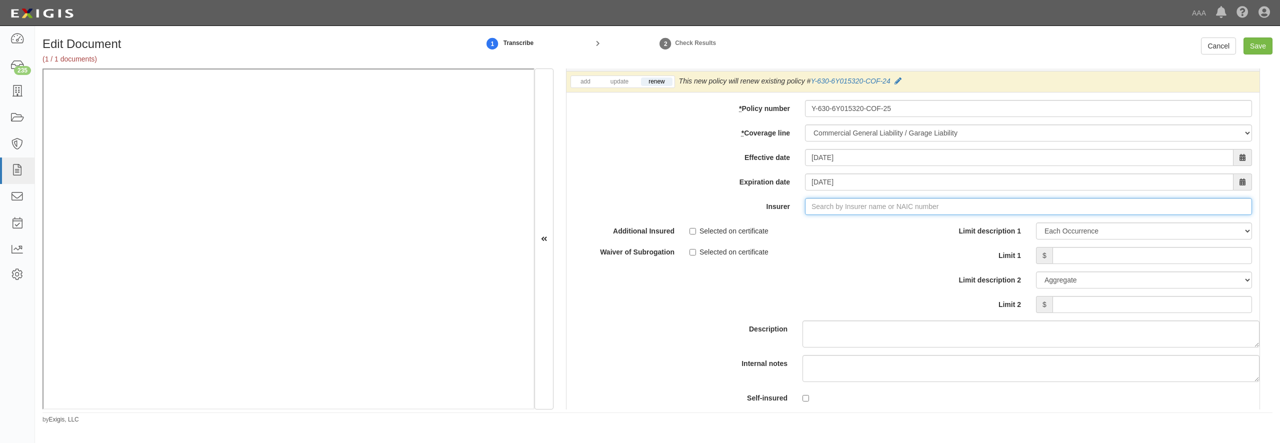
type input "21st Century Advantage Insurance Company (25232) NR Rating"
type input "2"
click at [822, 232] on div "Charter Oak Fire Insurance Company ( 25615 ) A++ XV Rating" at bounding box center [846, 225] width 211 height 13
type input "Charter Oak Fire Insurance Company (25615) A++ XV Rating"
click at [1080, 264] on input "Limit 1" at bounding box center [1153, 255] width 200 height 17
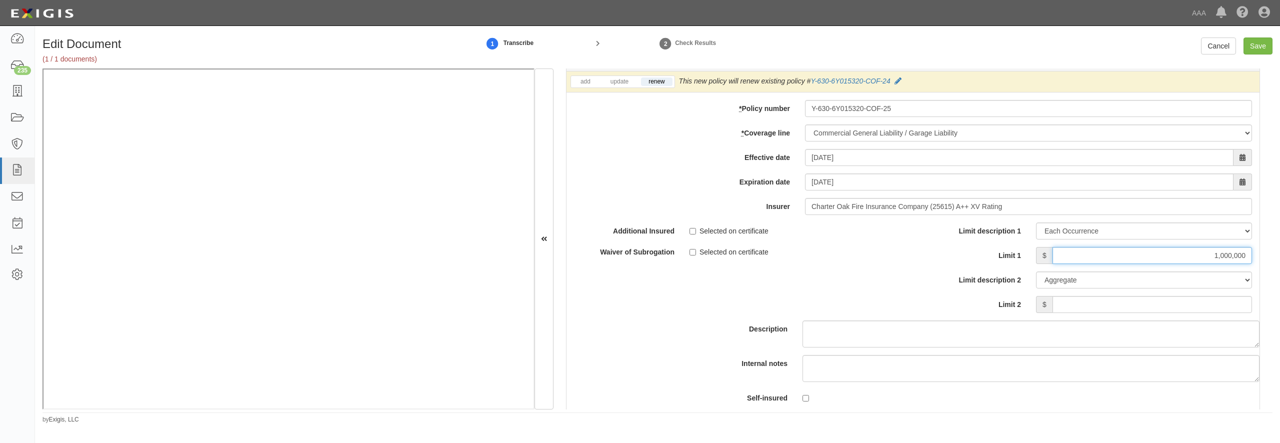
type input "1,000,000"
type input "2,000,000"
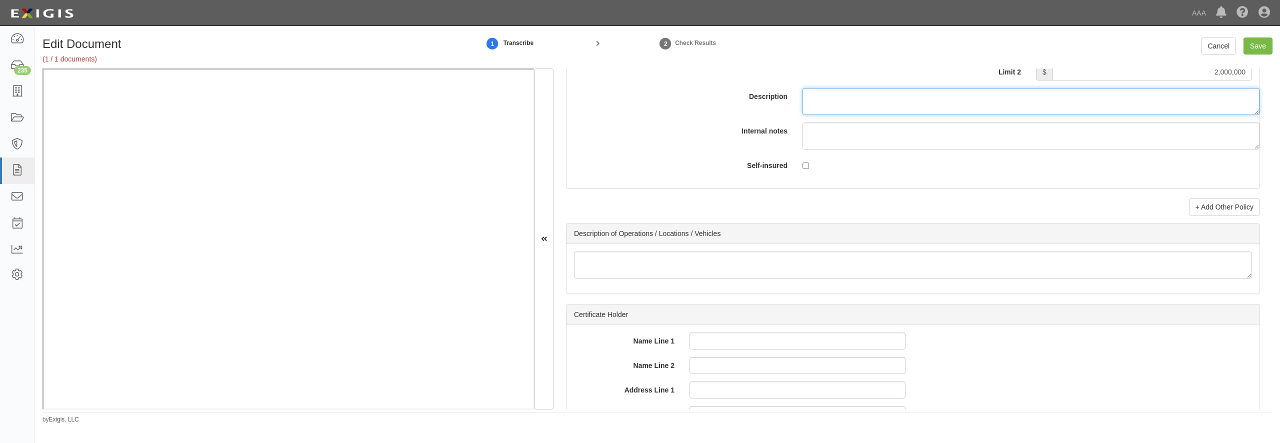
scroll to position [3073, 0]
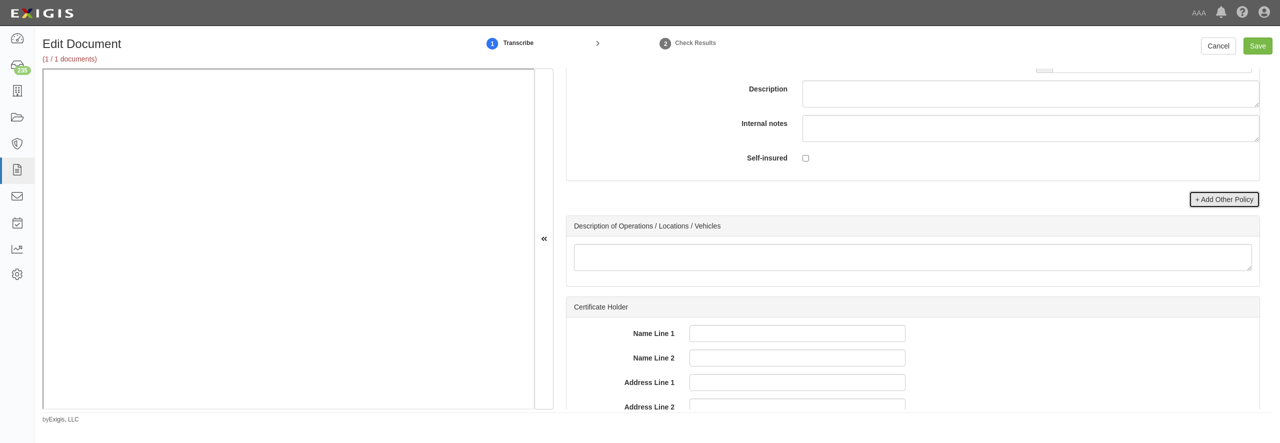
click at [1214, 208] on link "+ Add Other Policy" at bounding box center [1224, 199] width 71 height 17
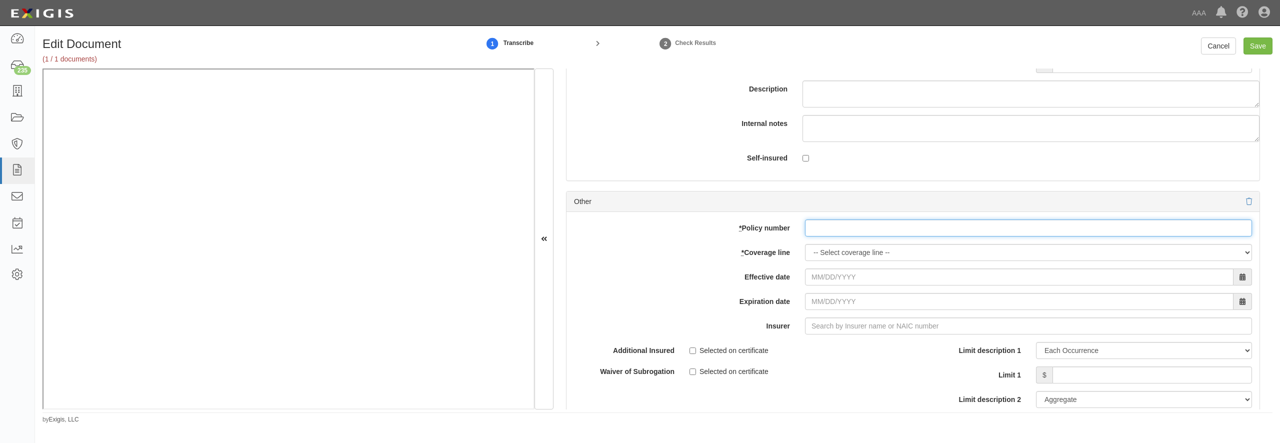
click at [817, 237] on input "* Policy number" at bounding box center [1028, 228] width 447 height 17
paste input "810-6Y015805-25-14-G"
type input "810-6Y015805-25-14-G"
select select "56"
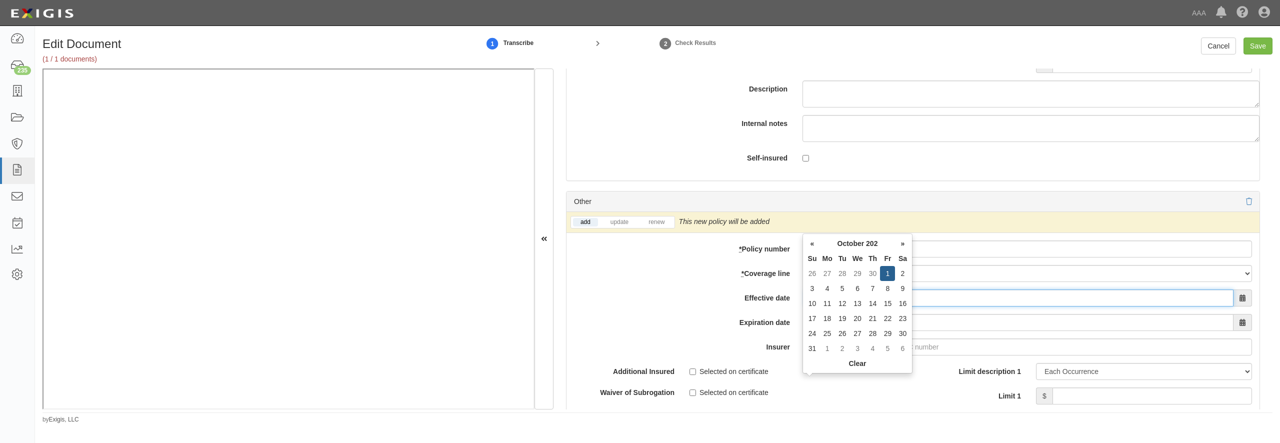
type input "10/01/2025"
type input "10/01/2026"
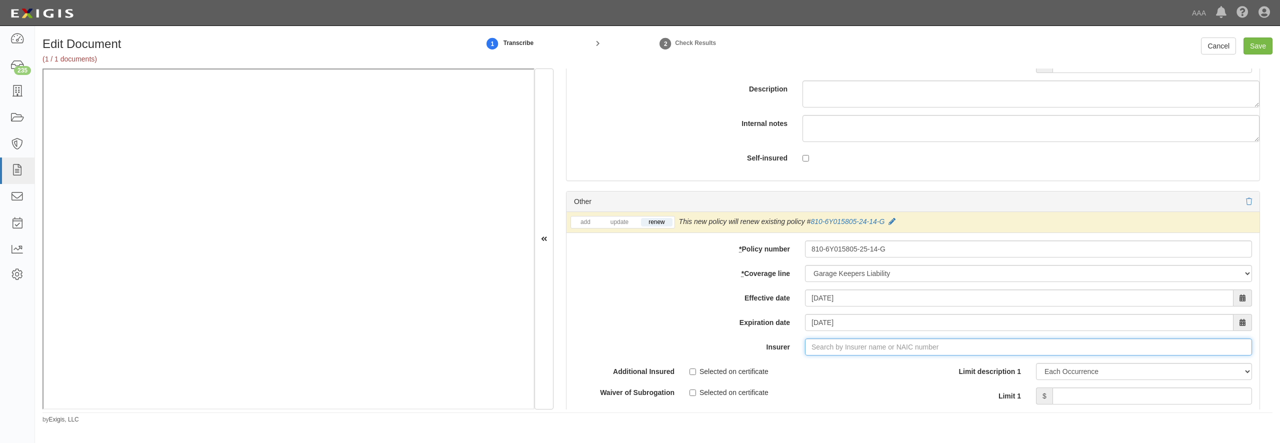
scroll to position [3266, 0]
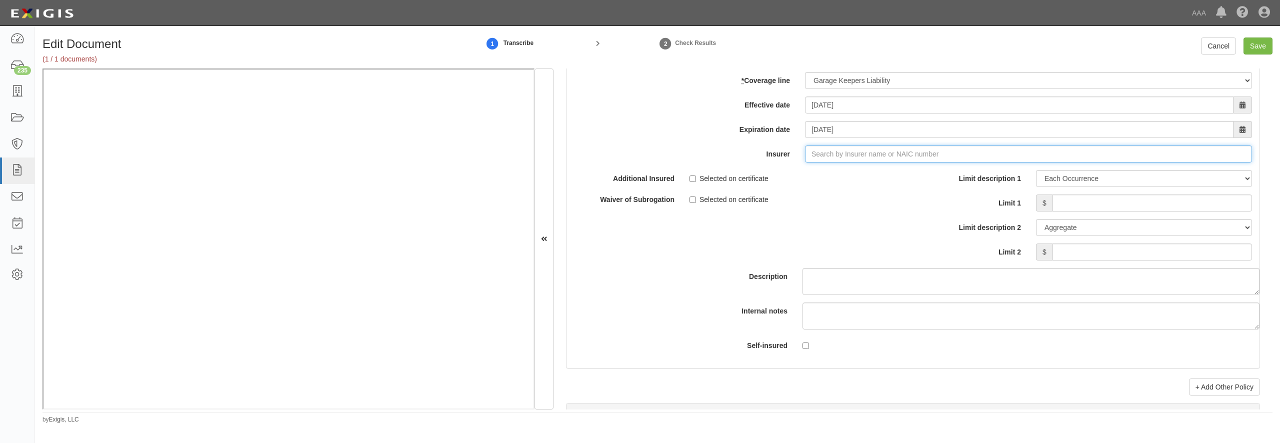
type input "21st Century Advantage Insurance Company (25232) NR Rating"
type input "2"
click at [787, 180] on div "Charter Oak Fire Insurance Company ( 25615 ) A++ XV Rating" at bounding box center [846, 173] width 211 height 13
type input "Charter Oak Fire Insurance Company (25615) A++ XV Rating"
click at [1070, 212] on input "Limit 1" at bounding box center [1153, 203] width 200 height 17
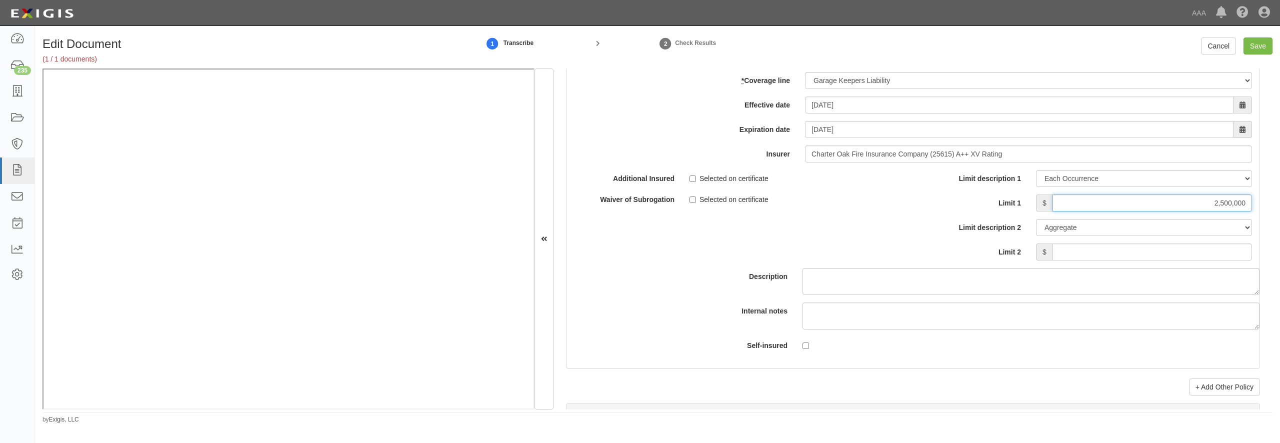
type input "2,500,000"
click at [1251, 46] on input "Save" at bounding box center [1258, 46] width 29 height 17
type input "10000000"
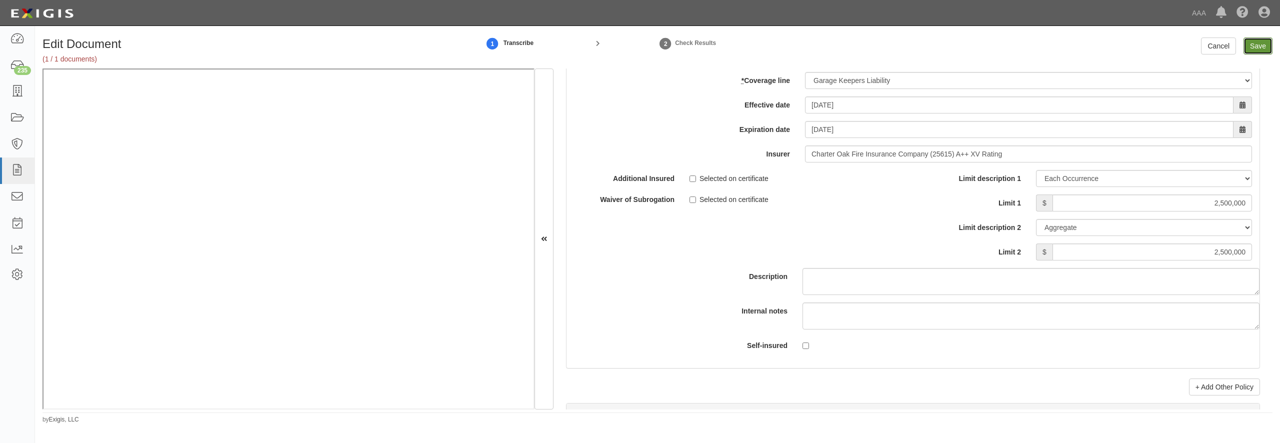
type input "1000000"
type input "2000000"
type input "2500000"
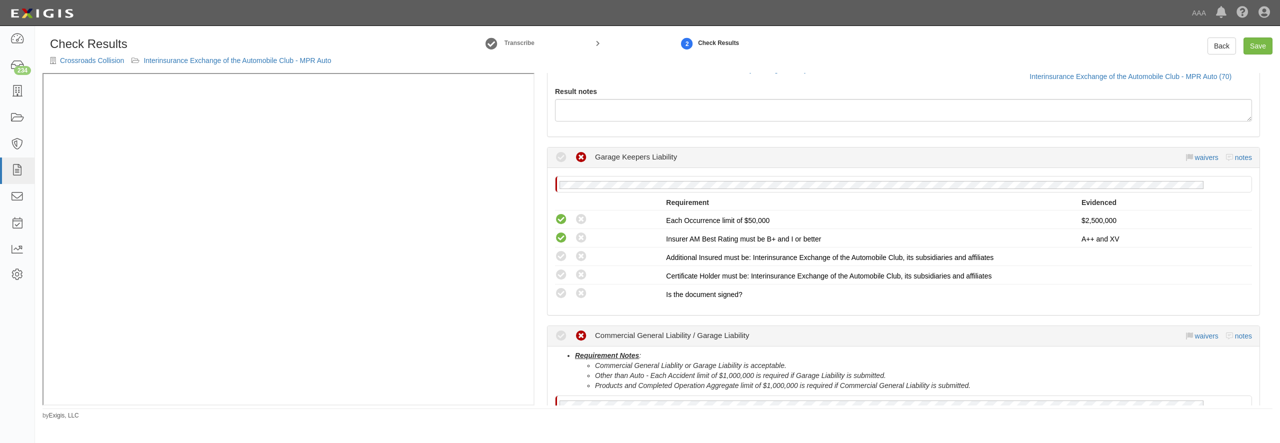
scroll to position [144, 0]
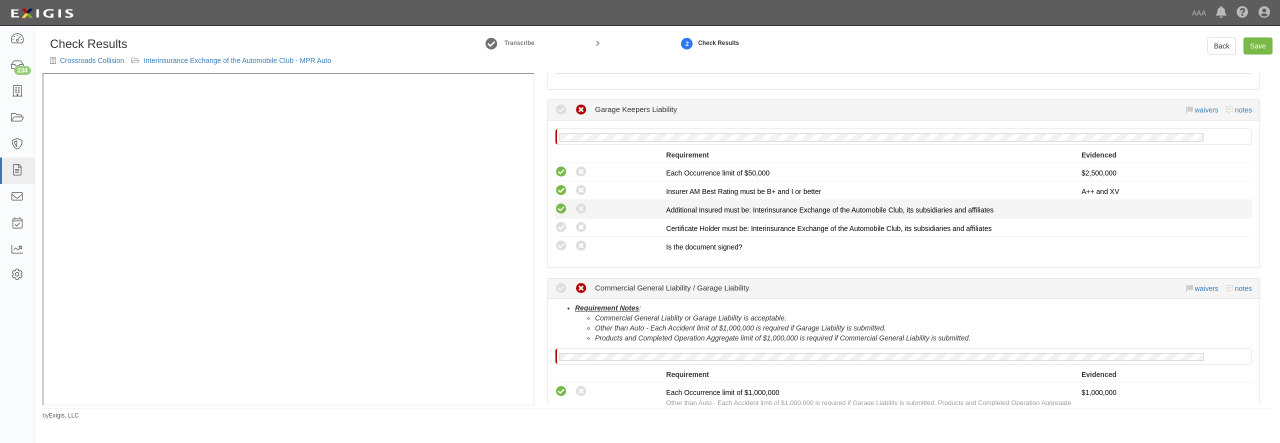
click at [566, 208] on icon at bounding box center [561, 209] width 13 height 13
radio input "true"
click at [563, 229] on icon at bounding box center [561, 228] width 13 height 13
radio input "true"
click at [564, 250] on icon at bounding box center [561, 246] width 13 height 13
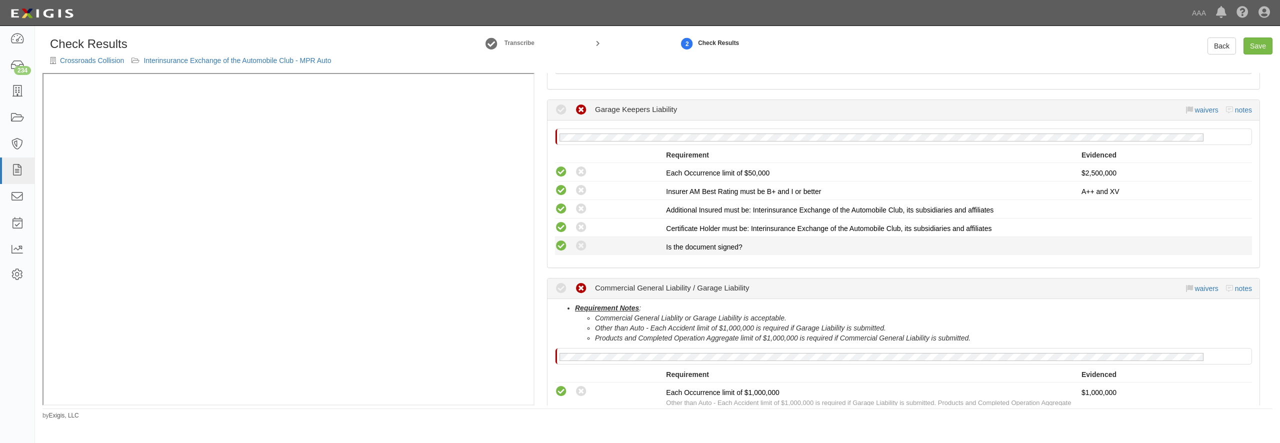
radio input "true"
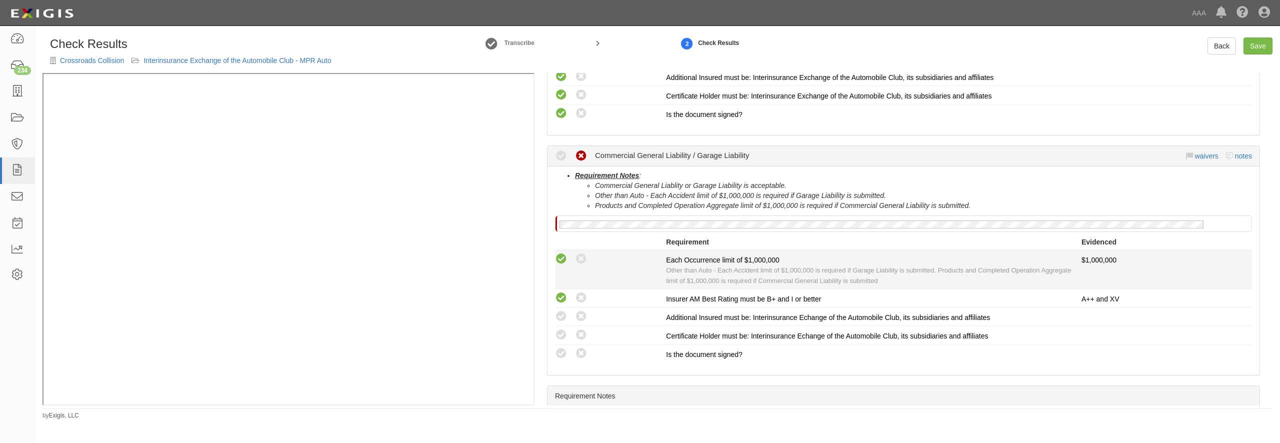
scroll to position [336, 0]
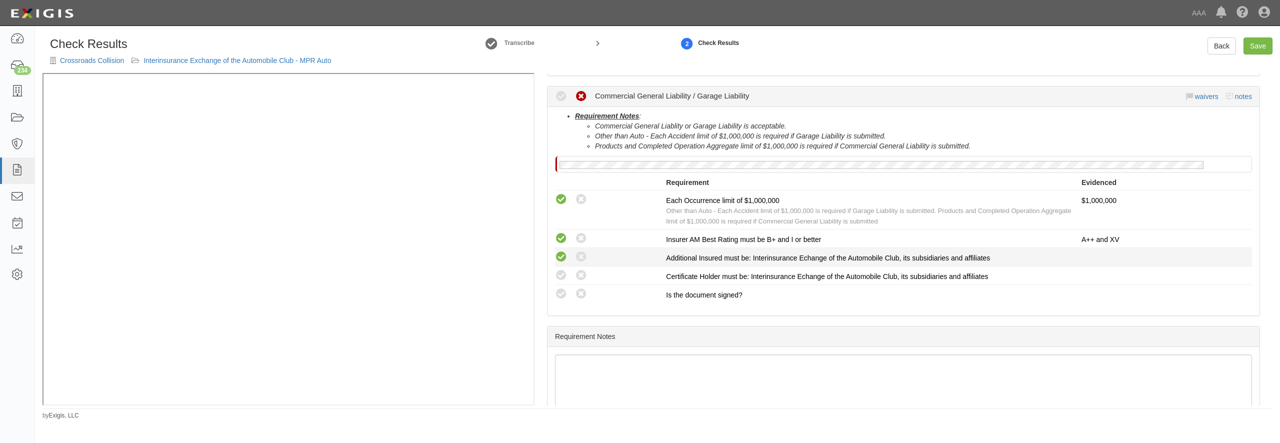
click at [566, 252] on icon at bounding box center [561, 257] width 13 height 13
radio input "true"
click at [561, 272] on icon at bounding box center [561, 276] width 13 height 13
radio input "true"
click at [561, 290] on icon at bounding box center [561, 294] width 13 height 13
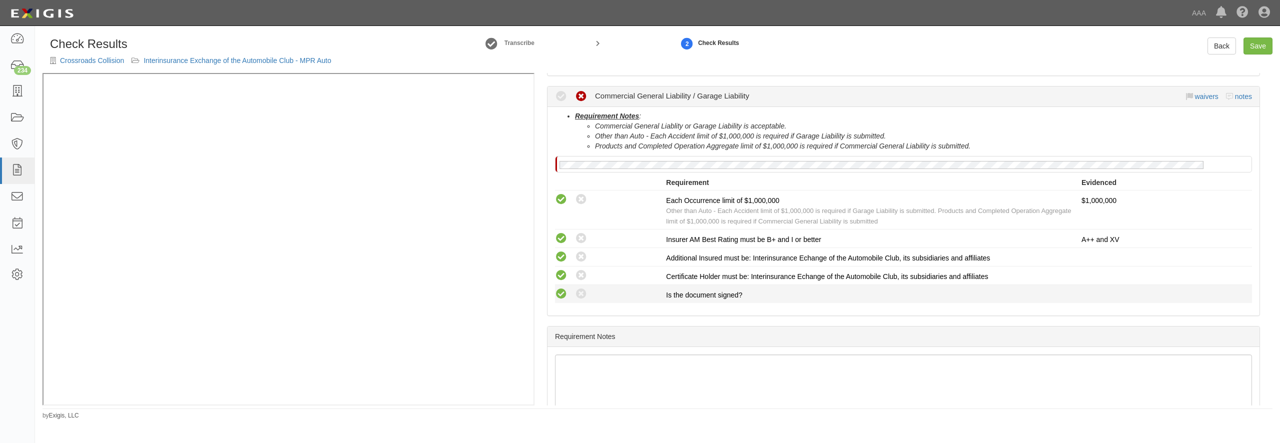
radio input "true"
click at [1268, 43] on link "Save" at bounding box center [1258, 46] width 29 height 17
radio input "true"
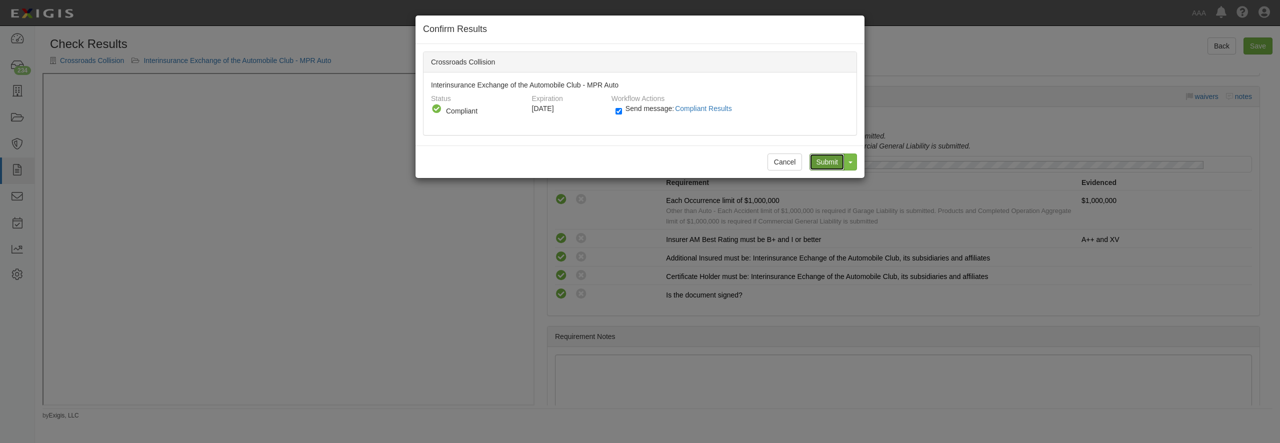
click at [816, 155] on input "Submit" at bounding box center [827, 162] width 35 height 17
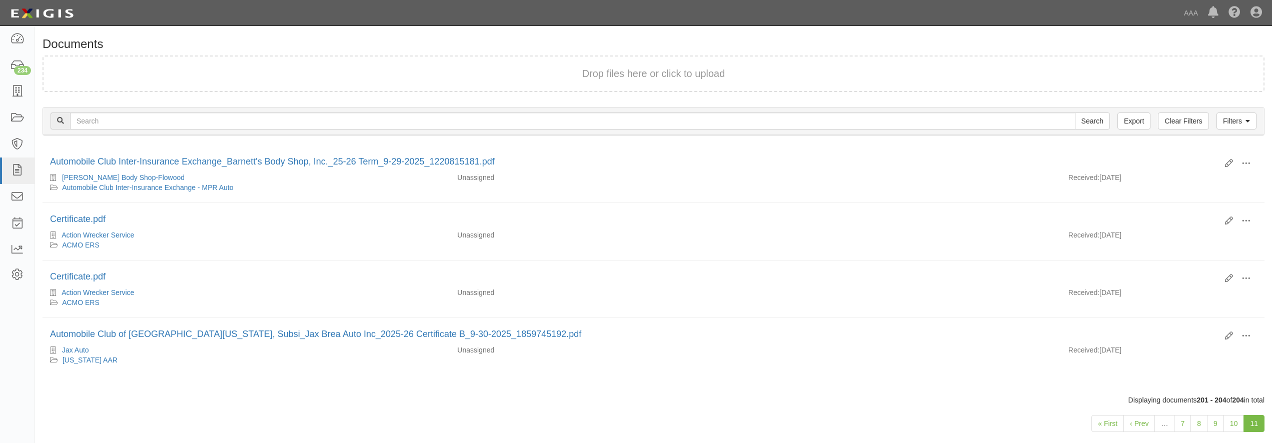
scroll to position [16, 0]
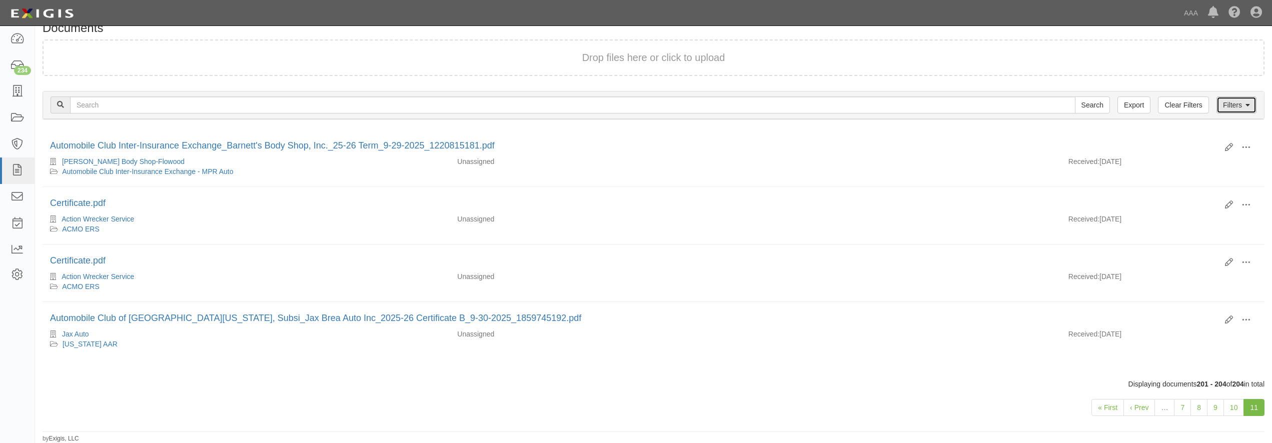
click at [1241, 101] on link "Filters" at bounding box center [1236, 105] width 40 height 17
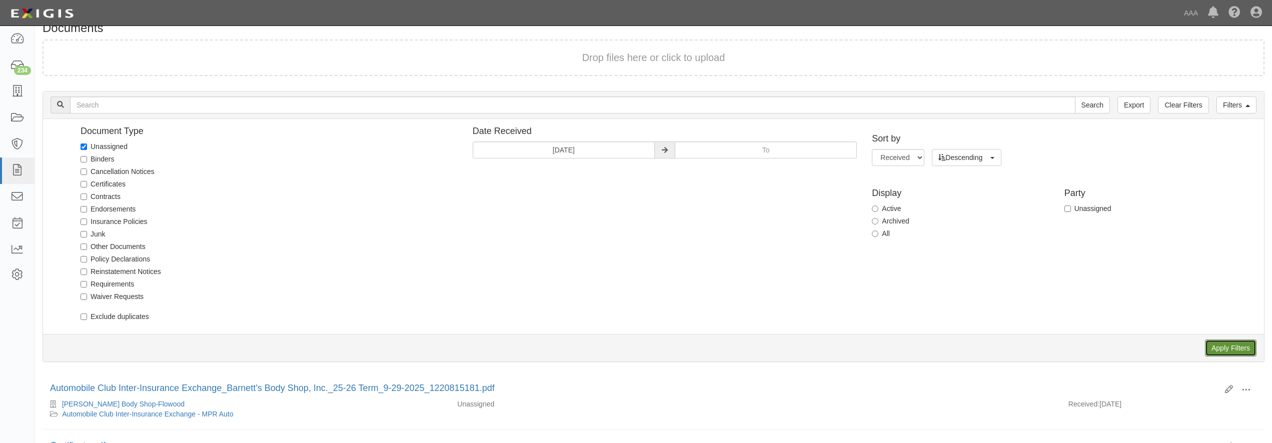
click at [1219, 342] on input "Apply Filters" at bounding box center [1231, 348] width 52 height 17
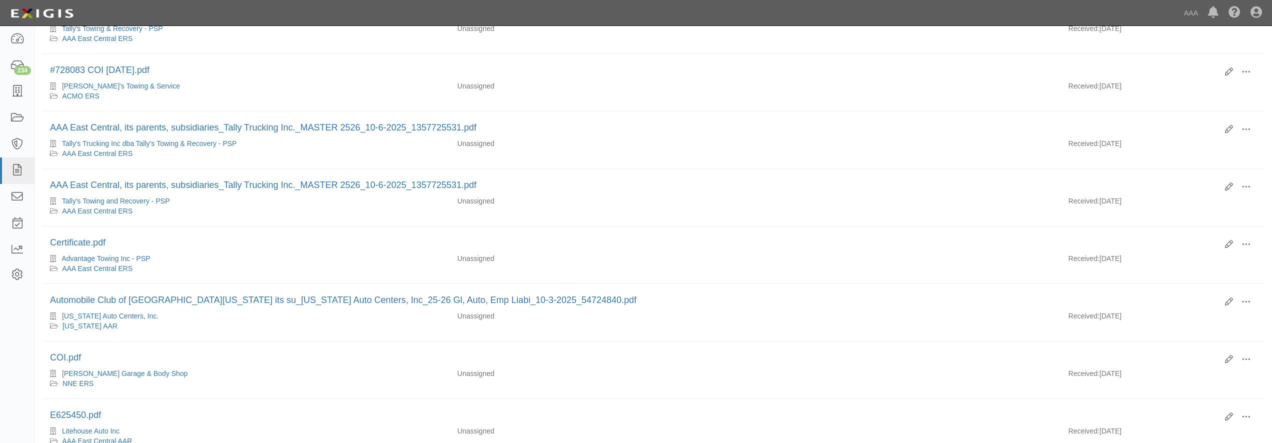
scroll to position [926, 0]
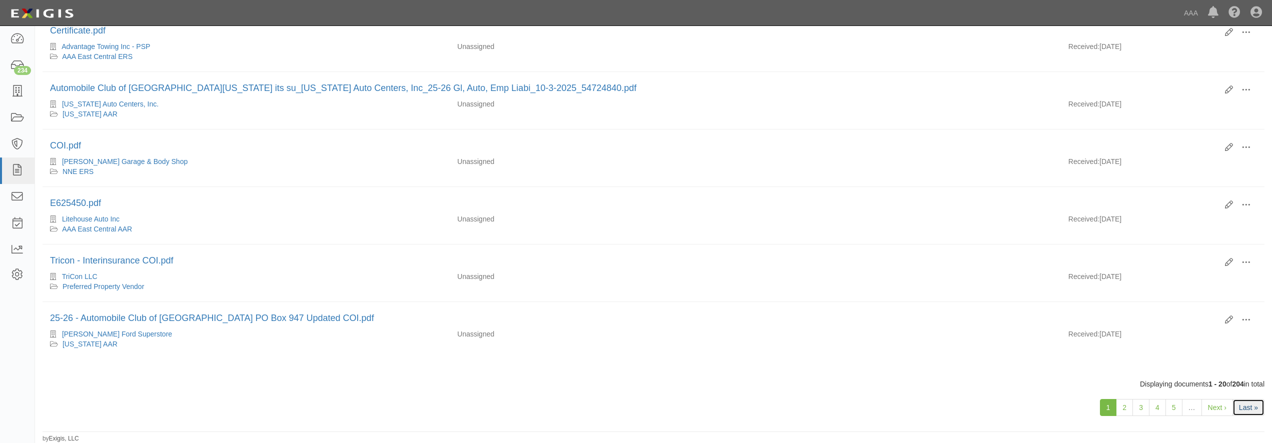
click at [1247, 404] on link "Last »" at bounding box center [1248, 407] width 32 height 17
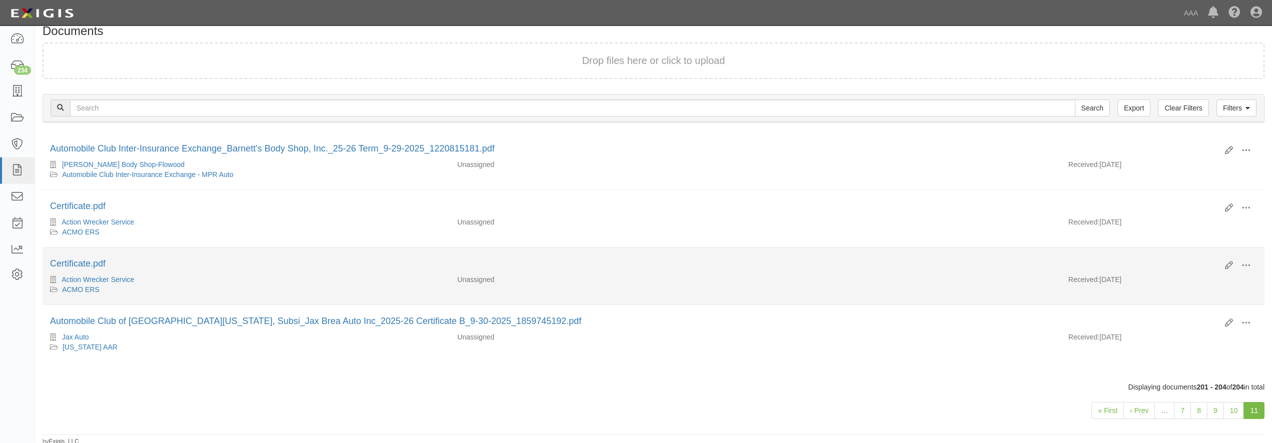
scroll to position [16, 0]
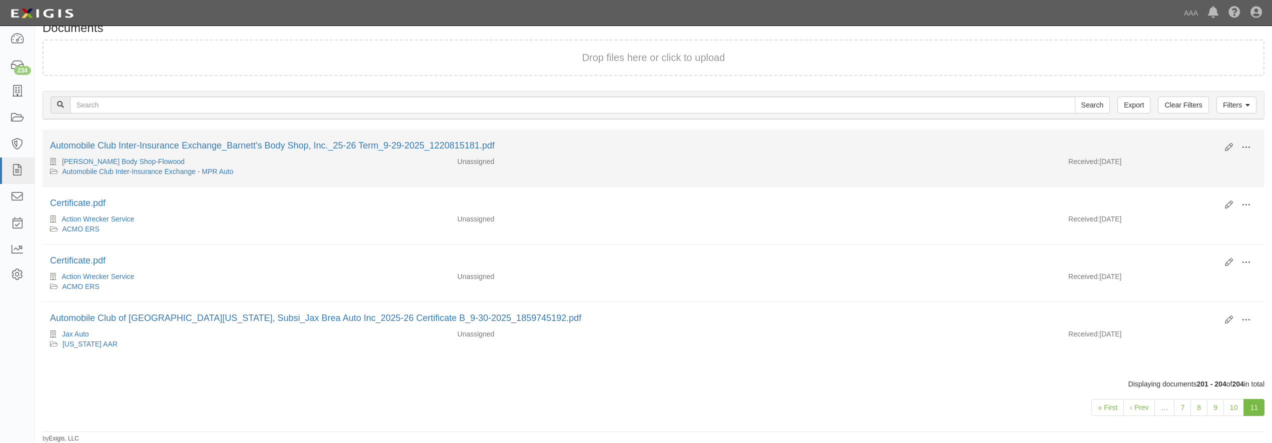
click at [1008, 185] on li "Edit View View details Archive Delete Automobile Club Inter-Insurance Exchange_…" at bounding box center [654, 159] width 1222 height 58
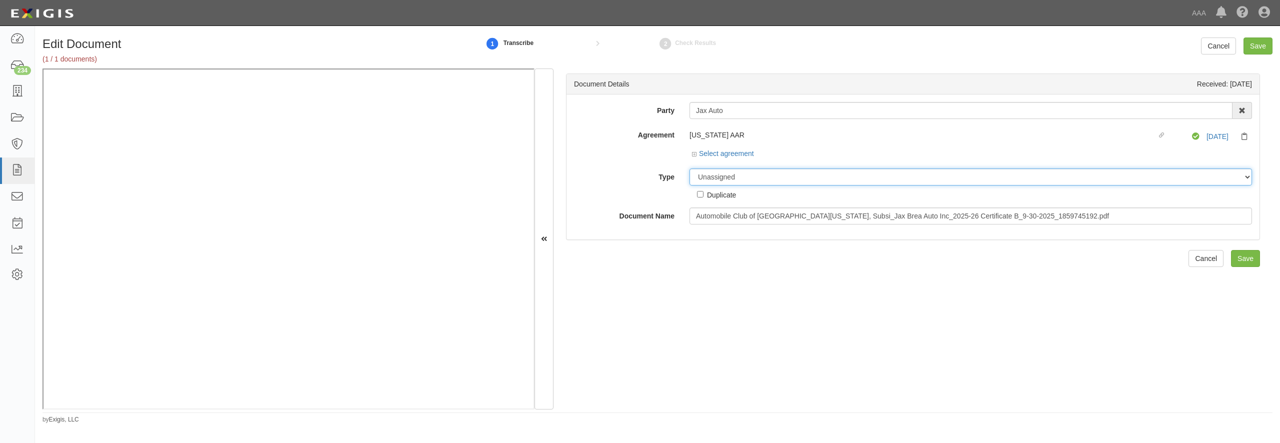
click at [690, 169] on select "Unassigned Binder Cancellation Notice Certificate Contract Endorsement Insuranc…" at bounding box center [971, 177] width 563 height 17
select select "CertificateDetail"
click option "Certificate" at bounding box center [0, 0] width 0 height 0
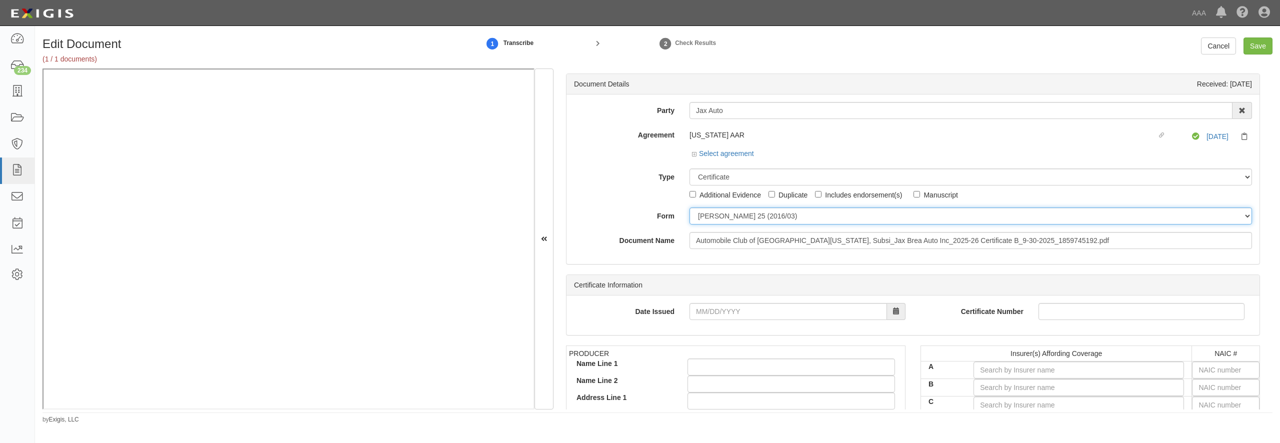
click at [690, 208] on select "ACORD 25 (2016/03) ACORD 101 ACORD 855 NY (2014/05) General" at bounding box center [971, 216] width 563 height 17
select select "GeneralFormDetail"
click option "General" at bounding box center [0, 0] width 0 height 0
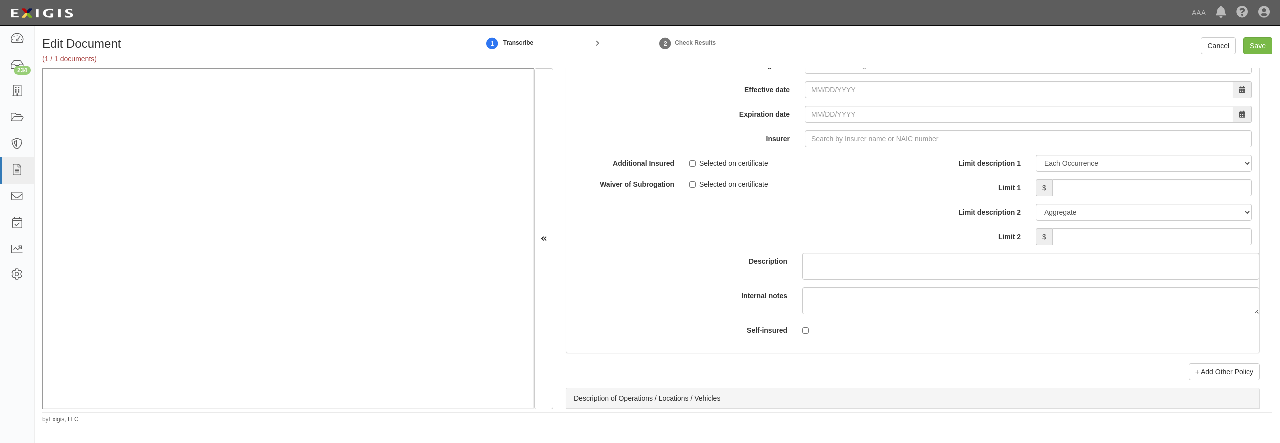
scroll to position [2881, 0]
click at [852, 48] on input "* Policy number" at bounding box center [1028, 39] width 447 height 17
paste input "LGA-ML-10000254-01"
type input "LGA-ML-10000254-01"
select select "56"
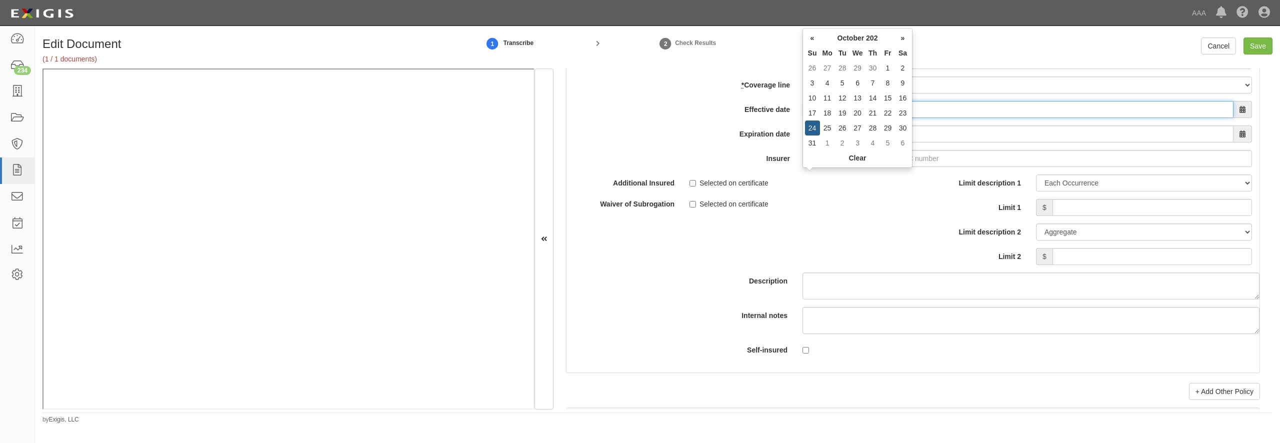
type input "10/24/2025"
type input "[DATE]"
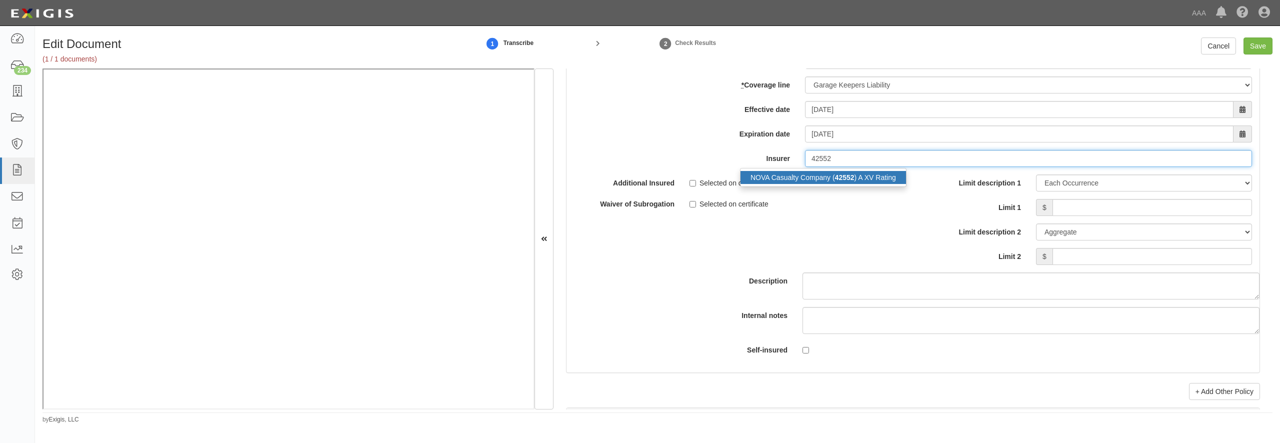
click at [805, 184] on div "NOVA Casualty Company ( 42552 ) A XV Rating" at bounding box center [824, 177] width 166 height 13
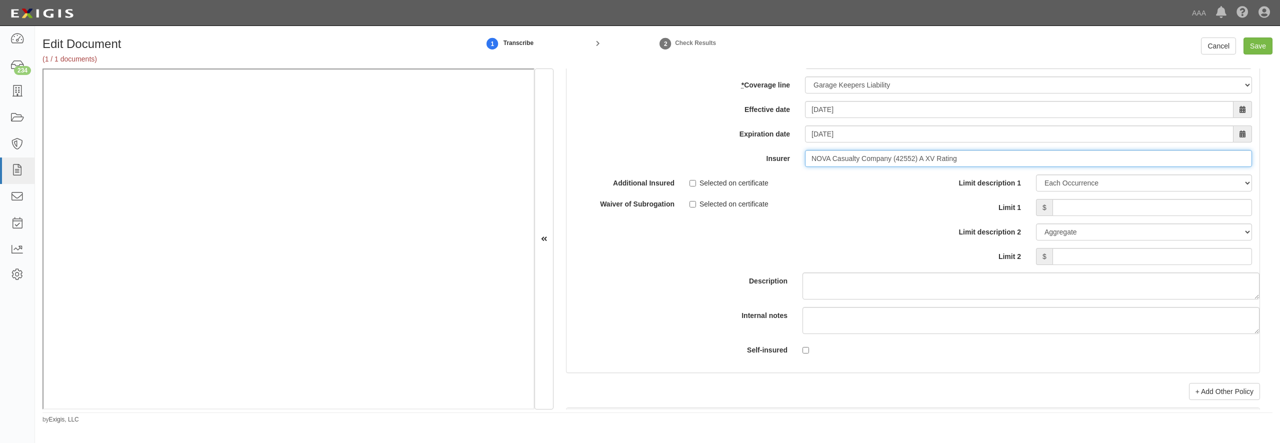
type input "NOVA Casualty Company (42552) A XV Rating"
click at [672, 38] on link "renew" at bounding box center [656, 34] width 31 height 9
click at [1088, 216] on input "Limit 1" at bounding box center [1153, 207] width 200 height 17
click at [1110, 216] on input "Limit 1" at bounding box center [1153, 207] width 200 height 17
type input "150,000"
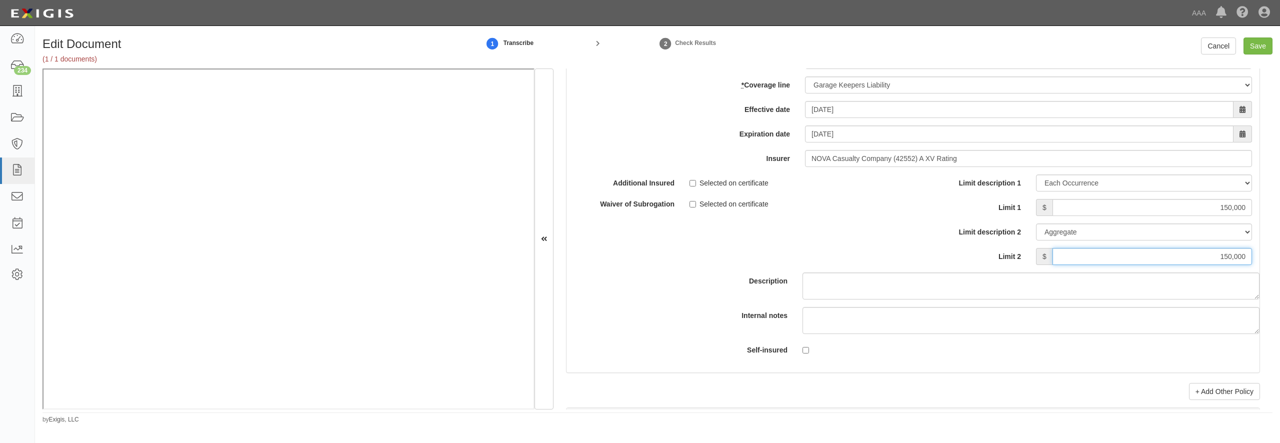
type input "150,000"
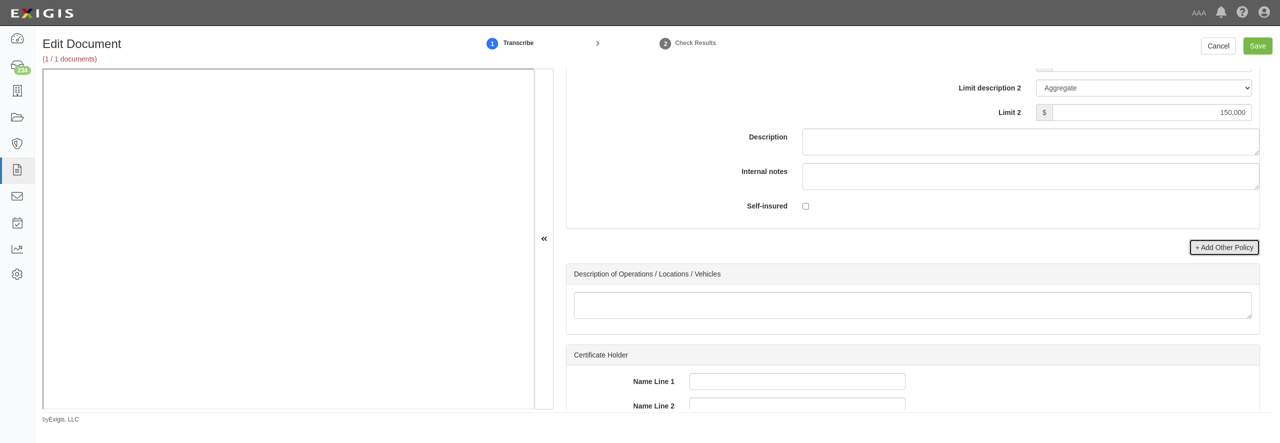
click at [1212, 256] on link "+ Add Other Policy" at bounding box center [1224, 247] width 71 height 17
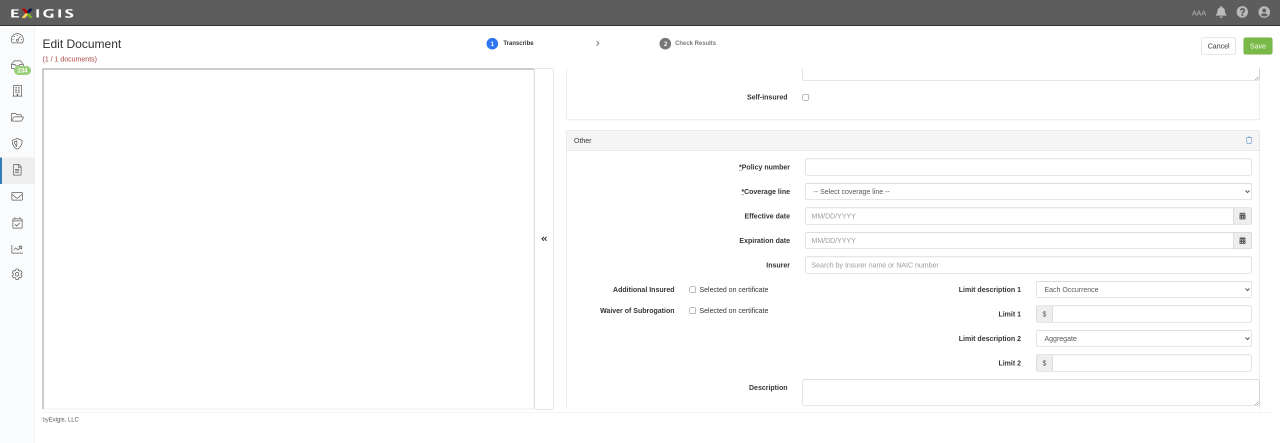
scroll to position [3169, 0]
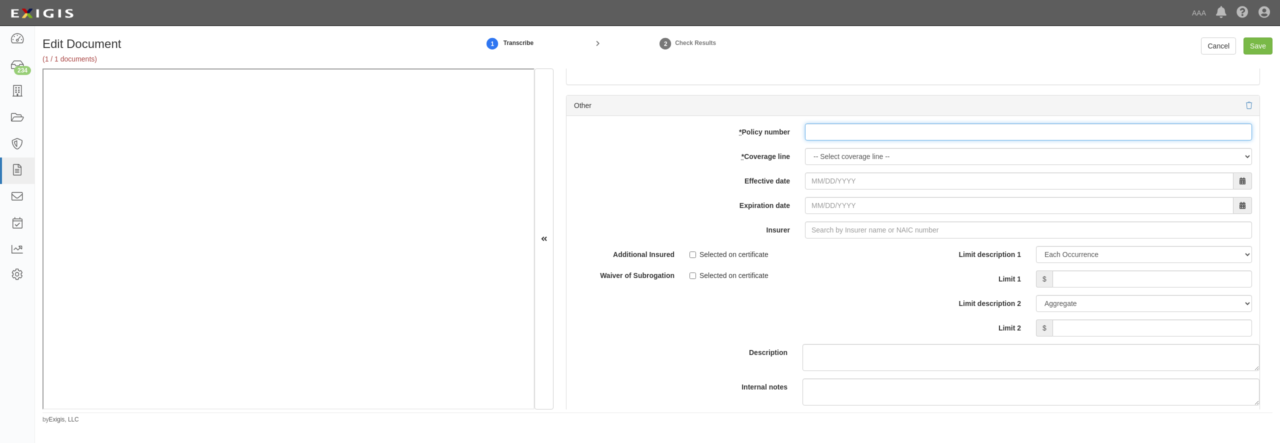
click at [839, 141] on input "* Policy number" at bounding box center [1028, 132] width 447 height 17
paste input "LGA-ML-10000254-01"
type input "LGA-ML-10000254-01"
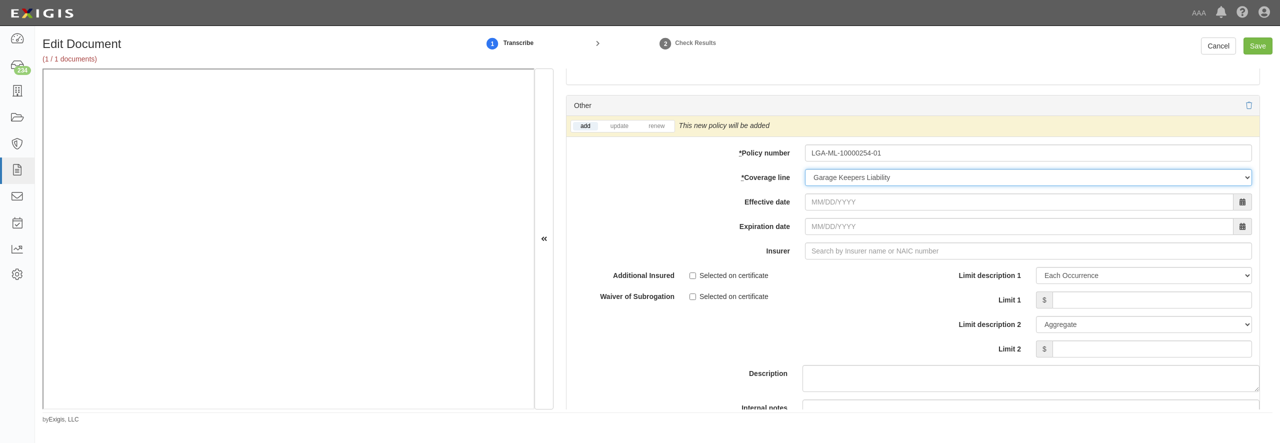
select select "70"
type input "10/24/2025"
type input "10/24/2026"
click at [848, 260] on input "42552" at bounding box center [1028, 251] width 447 height 17
type input "42552"
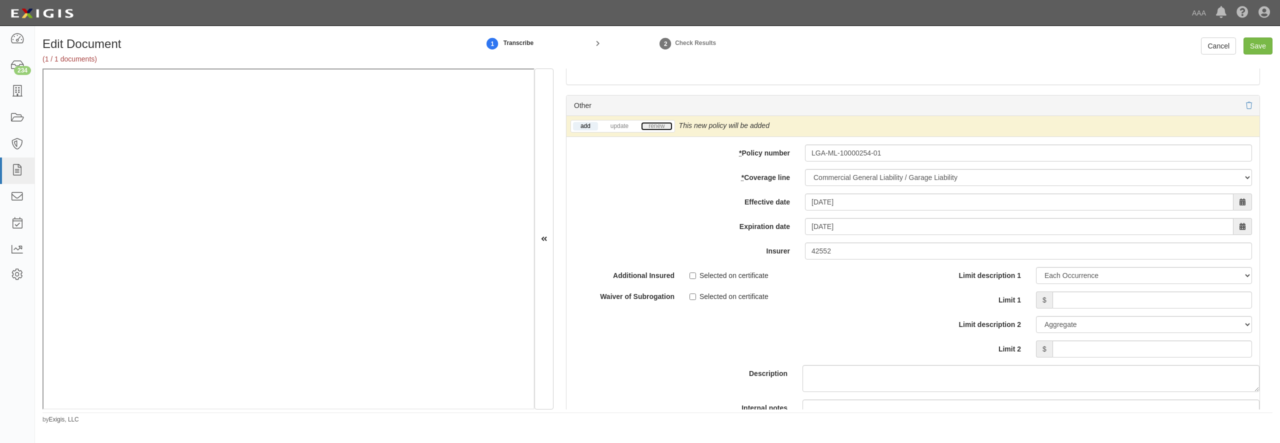
click at [661, 131] on link "renew" at bounding box center [656, 126] width 31 height 9
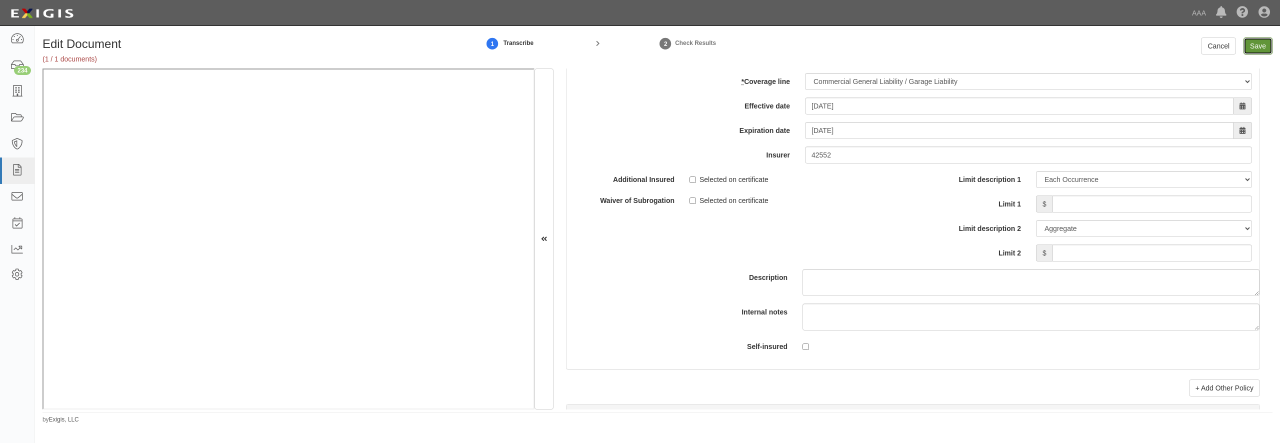
click at [1256, 47] on input "Save" at bounding box center [1258, 46] width 29 height 17
type input "150000"
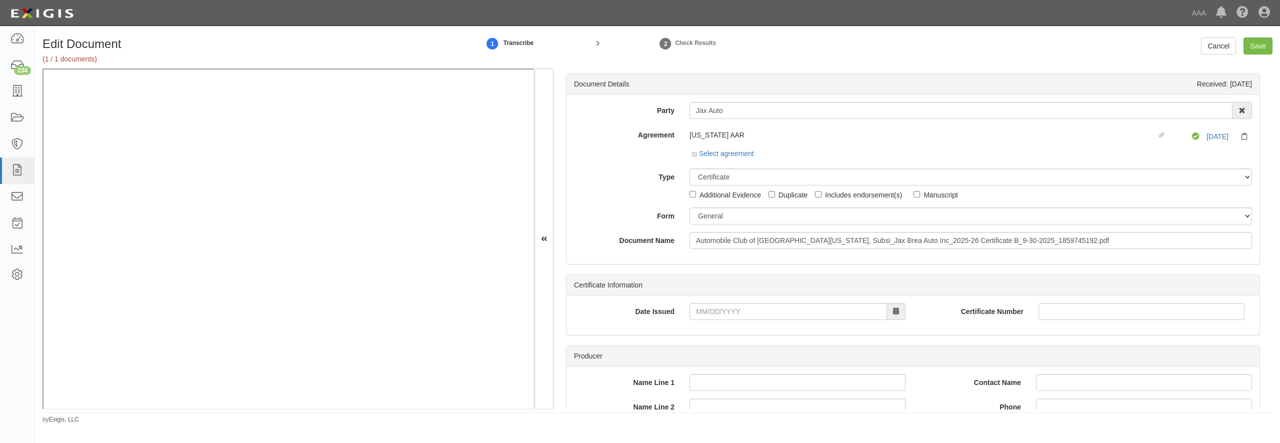
select select "CertificateDetail"
select select "GeneralFormDetail"
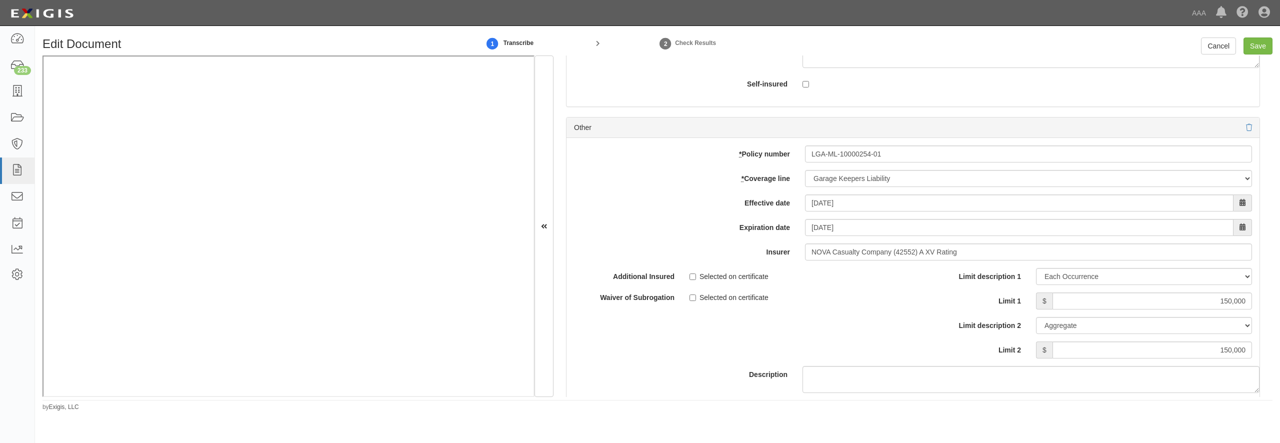
scroll to position [2922, 0]
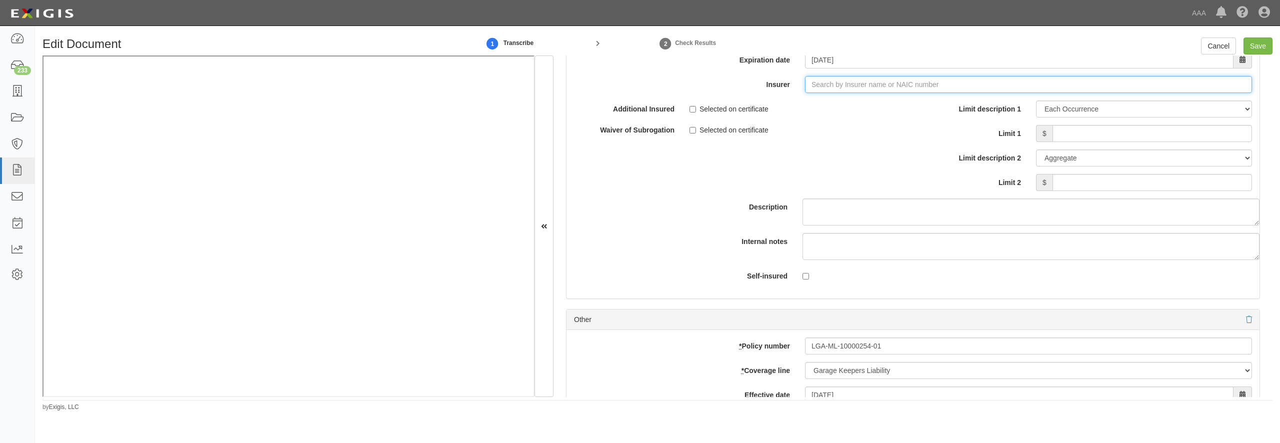
click at [833, 93] on input "Insurer" at bounding box center [1028, 84] width 447 height 17
click at [786, 110] on div "NOVA Casualty Company ( 42552 ) A XV Rating" at bounding box center [824, 103] width 166 height 13
type input "NOVA Casualty Company (42552) A XV Rating"
click at [1083, 142] on input "Limit 1" at bounding box center [1153, 133] width 200 height 17
type input "150,000"
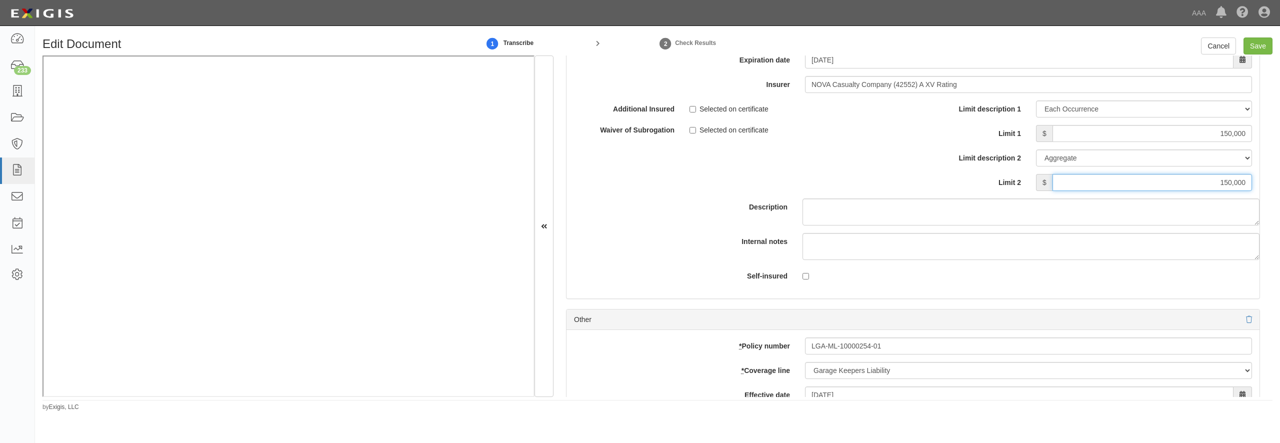
type input "150,000"
click at [1191, 142] on input "150,000" at bounding box center [1153, 133] width 200 height 17
type input "1,000,000"
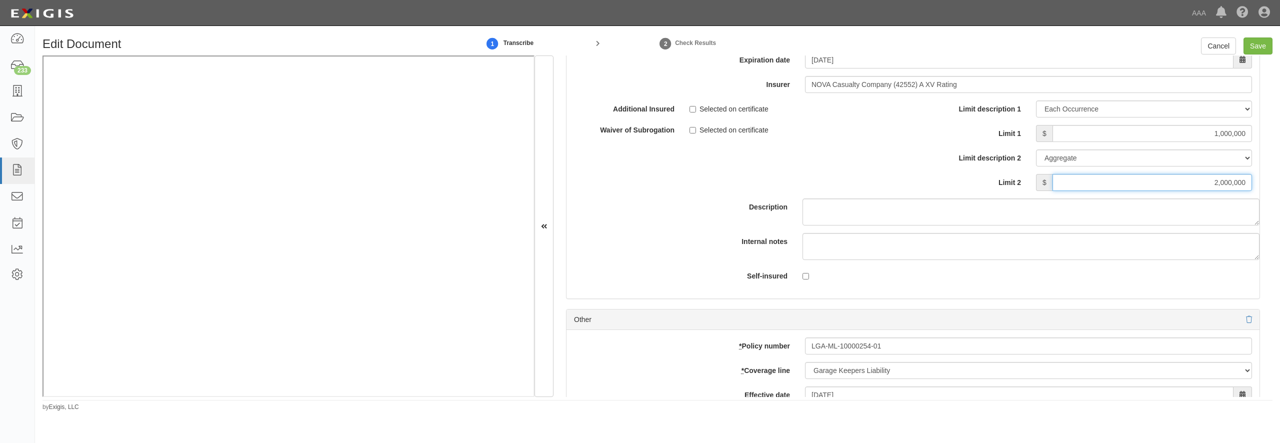
type input "2,000,000"
click at [1262, 51] on input "Save" at bounding box center [1258, 46] width 29 height 17
type input "1000000"
type input "2000000"
type input "150000"
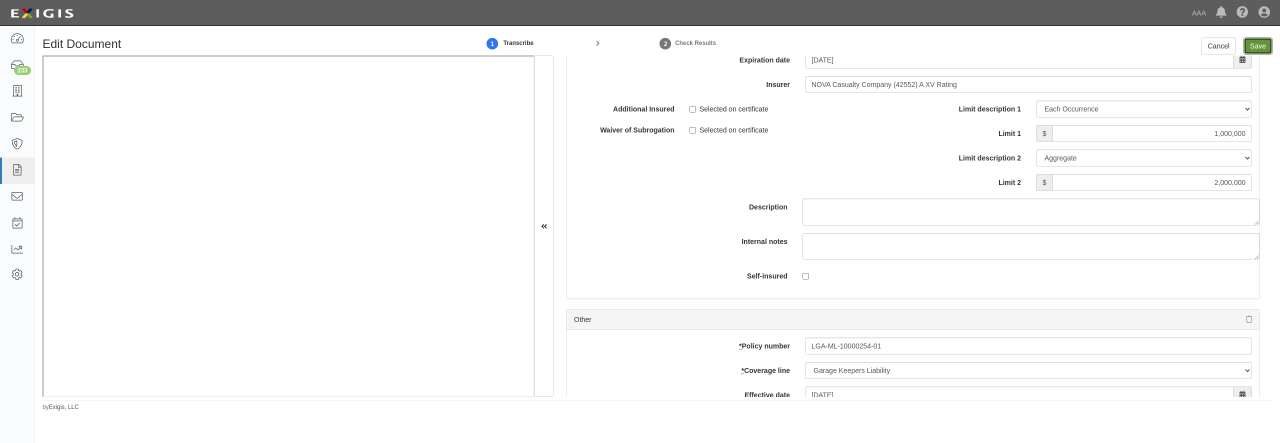
type input "150000"
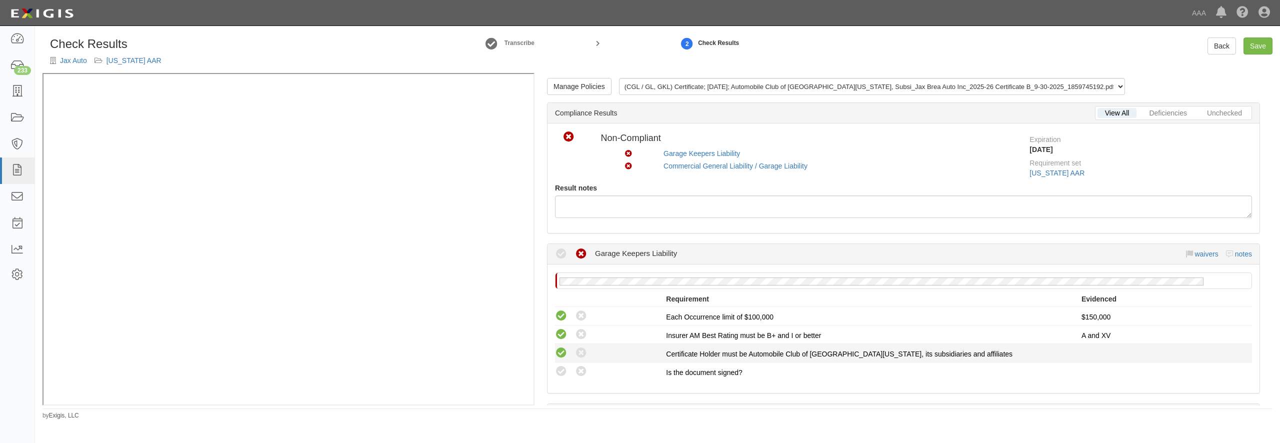
click at [561, 360] on icon at bounding box center [561, 353] width 13 height 13
radio input "true"
click at [563, 370] on icon at bounding box center [561, 372] width 13 height 13
radio input "true"
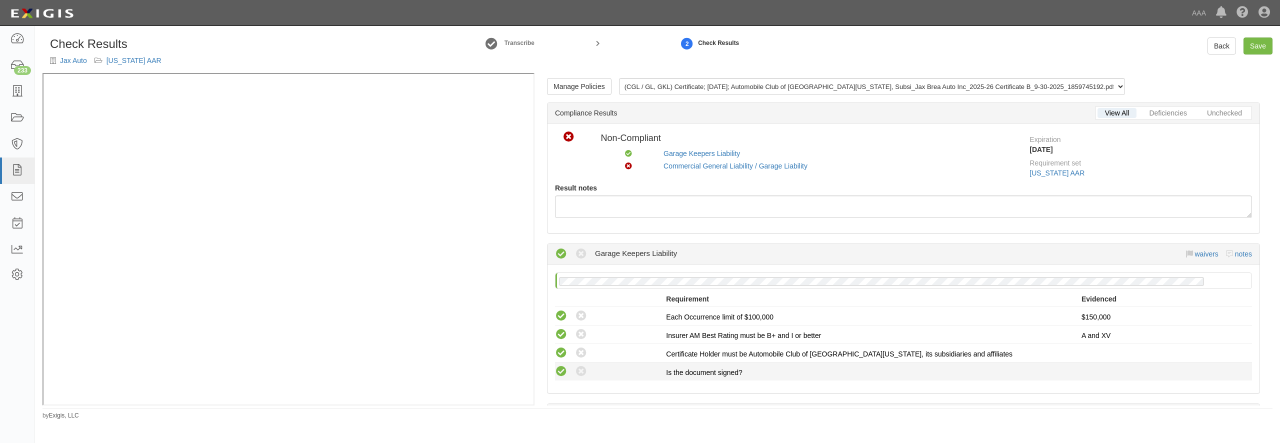
scroll to position [240, 0]
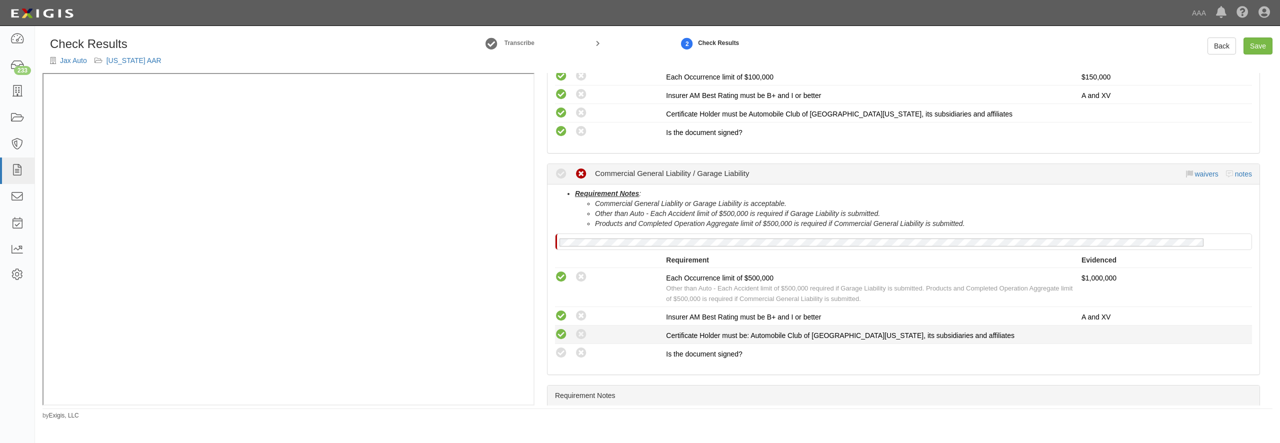
click at [559, 331] on icon at bounding box center [561, 335] width 13 height 13
radio input "true"
click at [560, 355] on icon at bounding box center [561, 353] width 13 height 13
radio input "true"
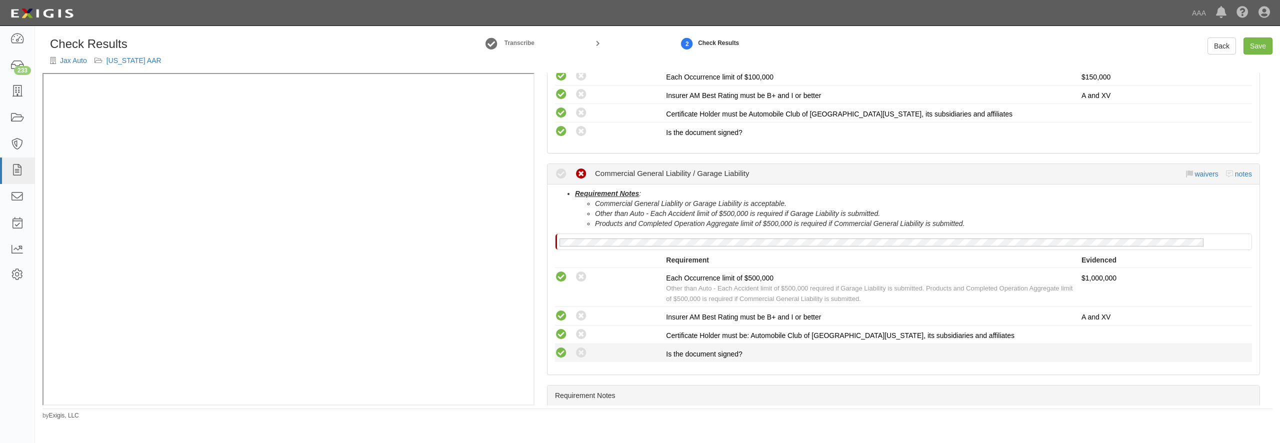
radio input "true"
click at [1249, 43] on link "Save" at bounding box center [1258, 46] width 29 height 17
radio input "true"
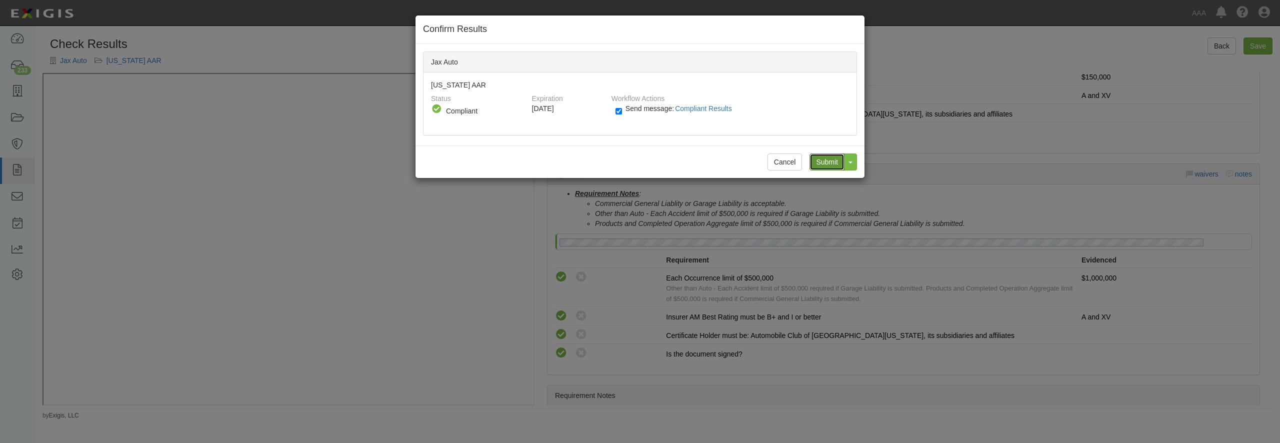
click at [821, 163] on input "Submit" at bounding box center [827, 162] width 35 height 17
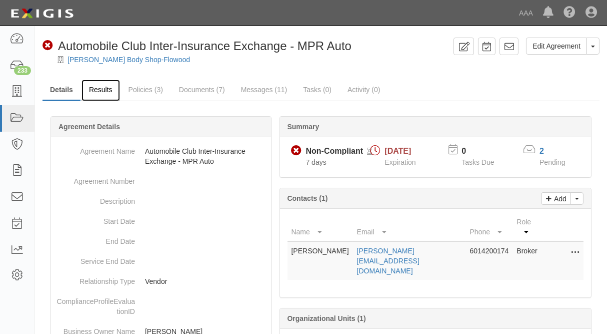
click at [106, 92] on link "Results" at bounding box center [101, 91] width 39 height 22
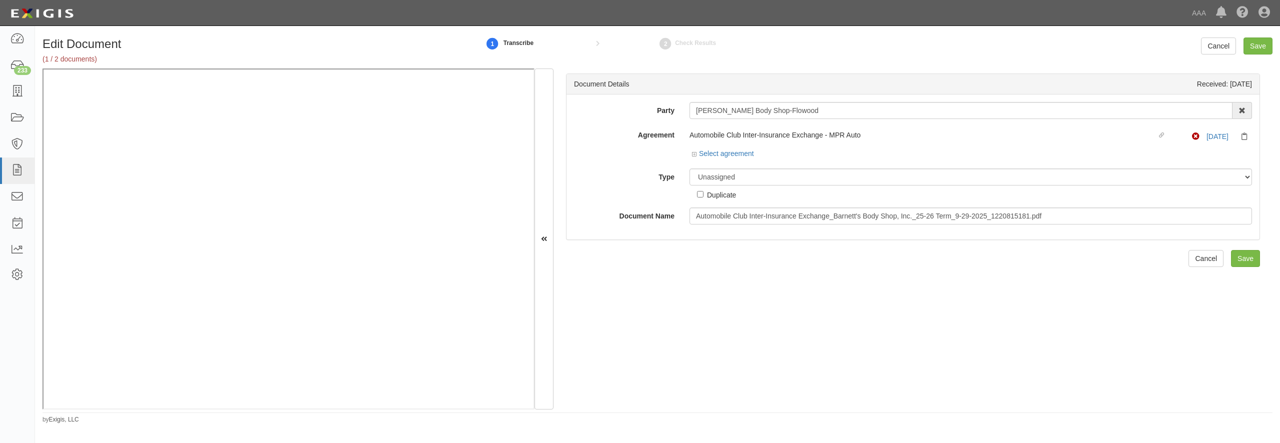
click at [774, 178] on select "Unassigned Binder Cancellation Notice Certificate Contract Endorsement Insuranc…" at bounding box center [971, 177] width 563 height 17
select select "CertificateDetail"
click option "Certificate" at bounding box center [0, 0] width 0 height 0
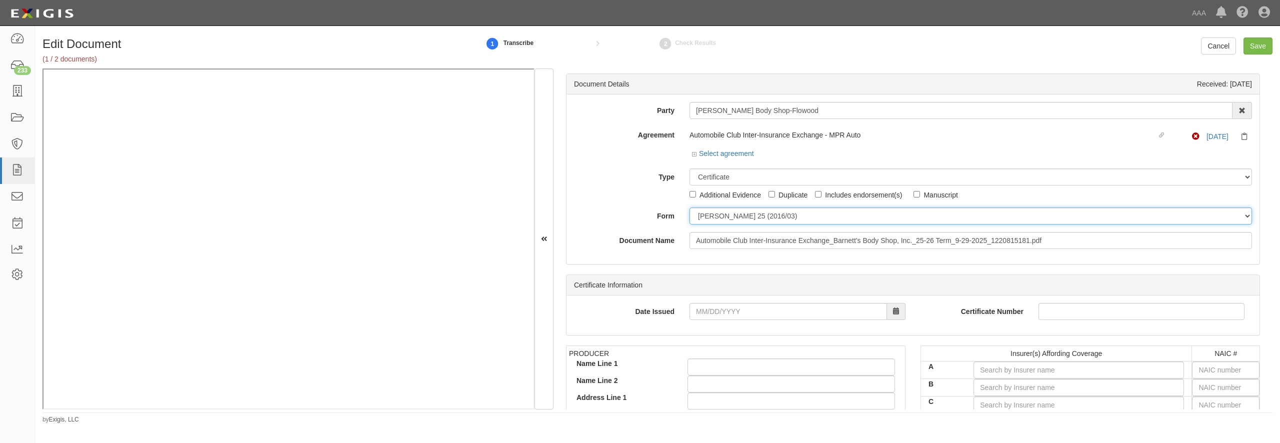
click at [690, 208] on select "ACORD 25 (2016/03) ACORD 101 ACORD 855 NY (2014/05) General" at bounding box center [971, 216] width 563 height 17
select select "GeneralFormDetail"
click option "General" at bounding box center [0, 0] width 0 height 0
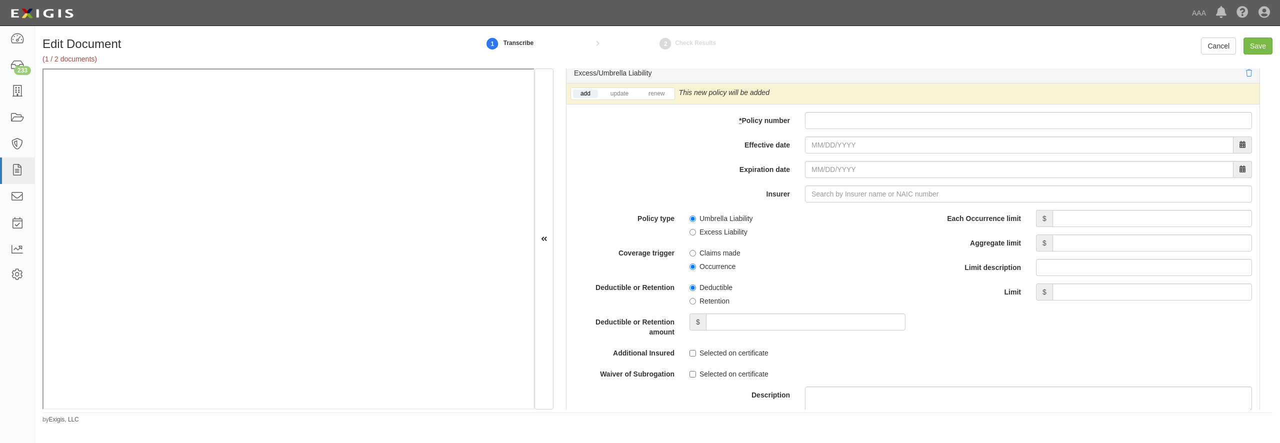
scroll to position [1969, 0]
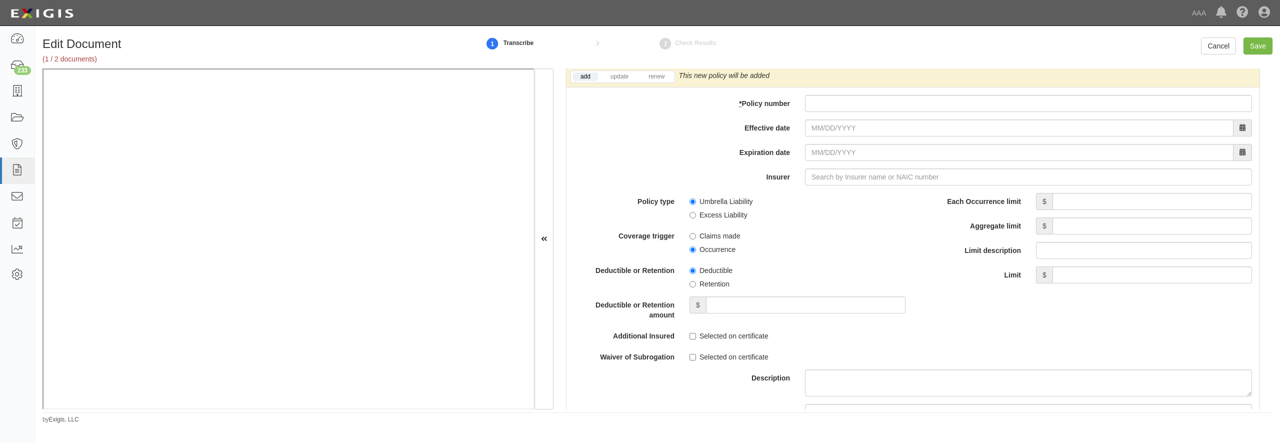
click at [833, 88] on div "add update renew This new policy will be added This new policy will update exis…" at bounding box center [913, 77] width 693 height 21
click at [830, 112] on input "* Policy number" at bounding box center [1028, 103] width 447 height 17
paste input "6J27746"
type input "6J27746"
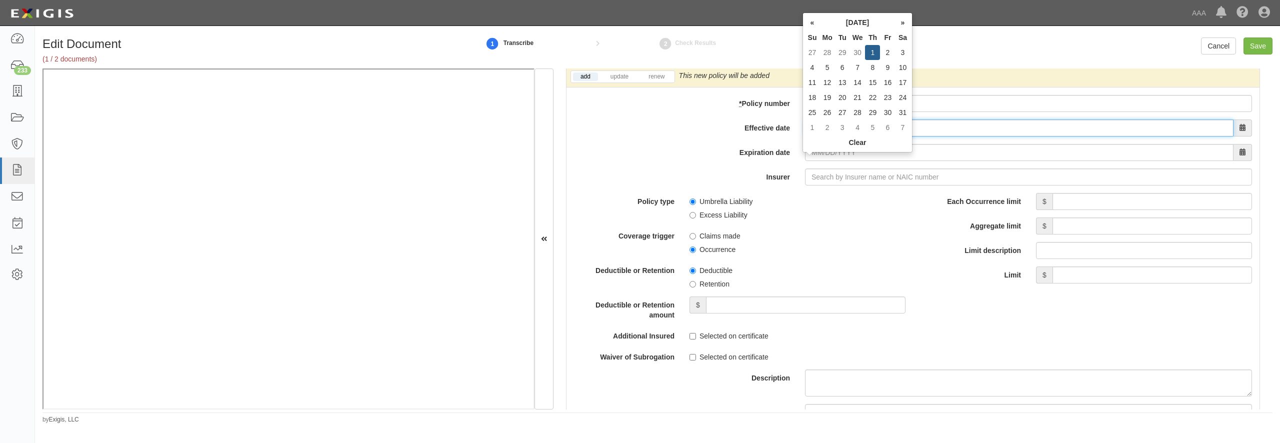
type input "10/01/2025"
type input "[DATE]"
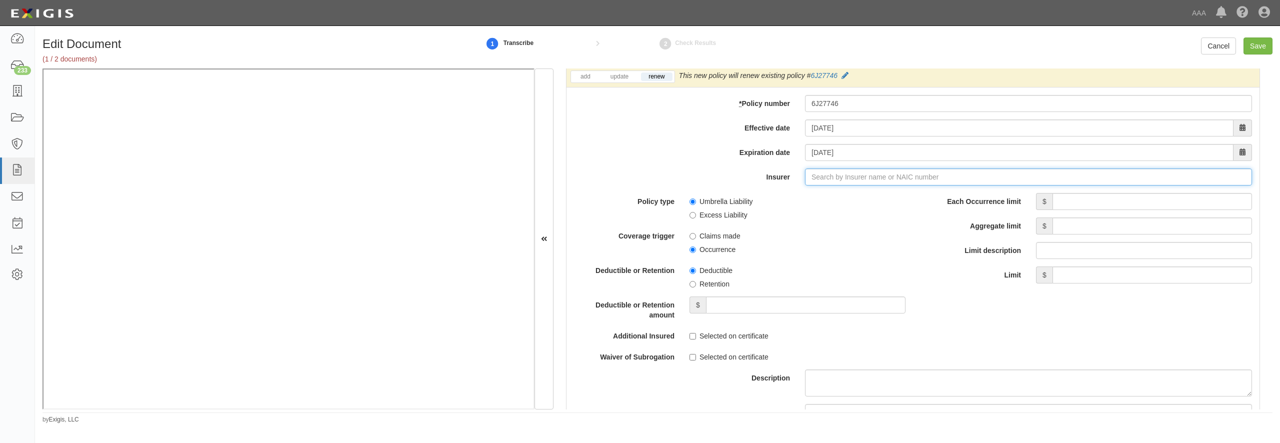
type input "21st Century Advantage Insurance Company (25232) NR Rating"
type input "21"
click at [810, 203] on div "Employers Mutual Casualty Company ( 21415 ) A XIV Rating" at bounding box center [843, 196] width 205 height 13
type input "Employers Mutual Casualty Company (21415) A XIV Rating"
click at [1067, 210] on input "Each Occurrence limit" at bounding box center [1153, 201] width 200 height 17
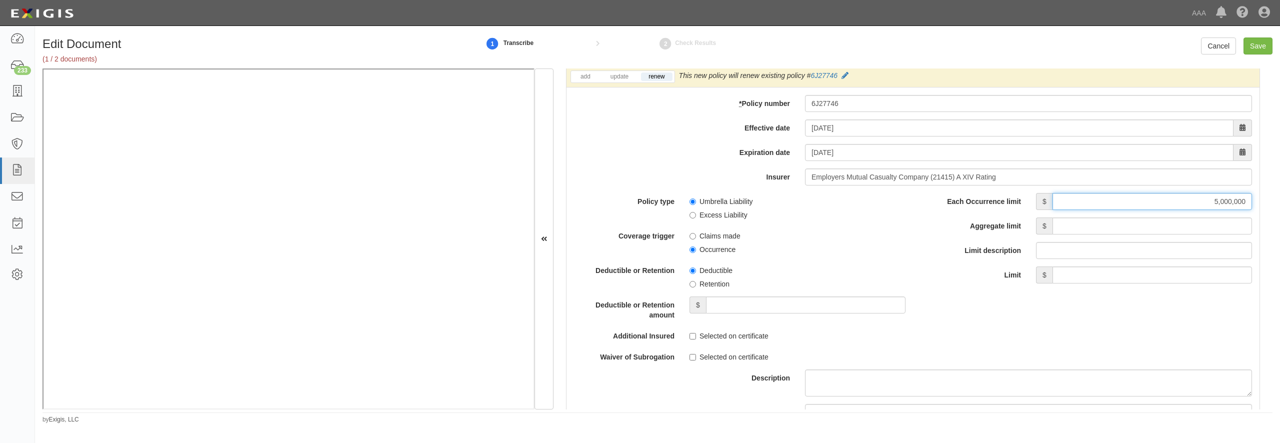
type input "5,000,000"
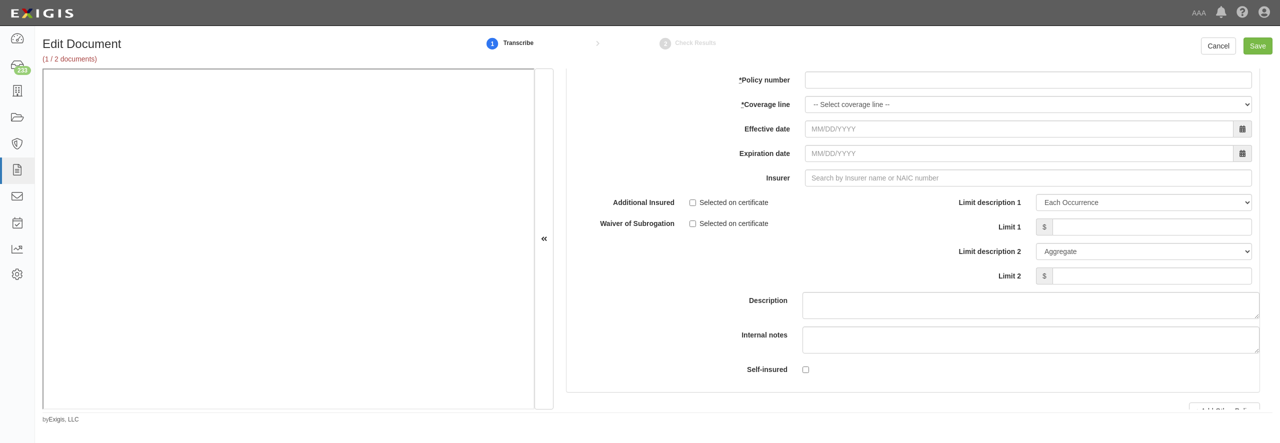
scroll to position [2833, 0]
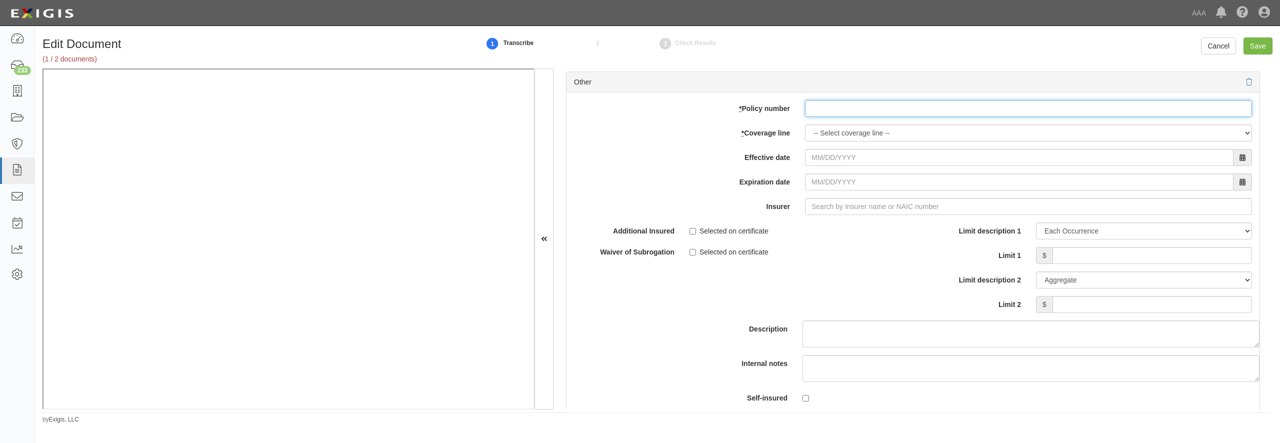
click at [946, 117] on input "* Policy number" at bounding box center [1028, 108] width 447 height 17
paste input "6W27746"
type input "6W27746"
select select "70"
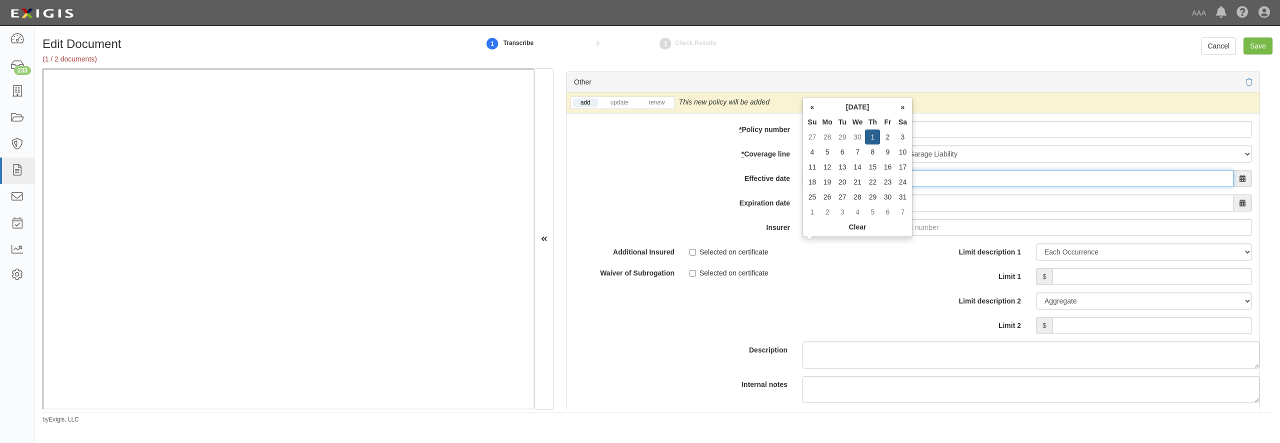
type input "10/01/0202"
type input "10/01/0203"
drag, startPoint x: 849, startPoint y: 245, endPoint x: 773, endPoint y: 250, distance: 76.2
click at [805, 187] on input "10/01/0202" at bounding box center [1019, 178] width 429 height 17
type input "10/01/2025"
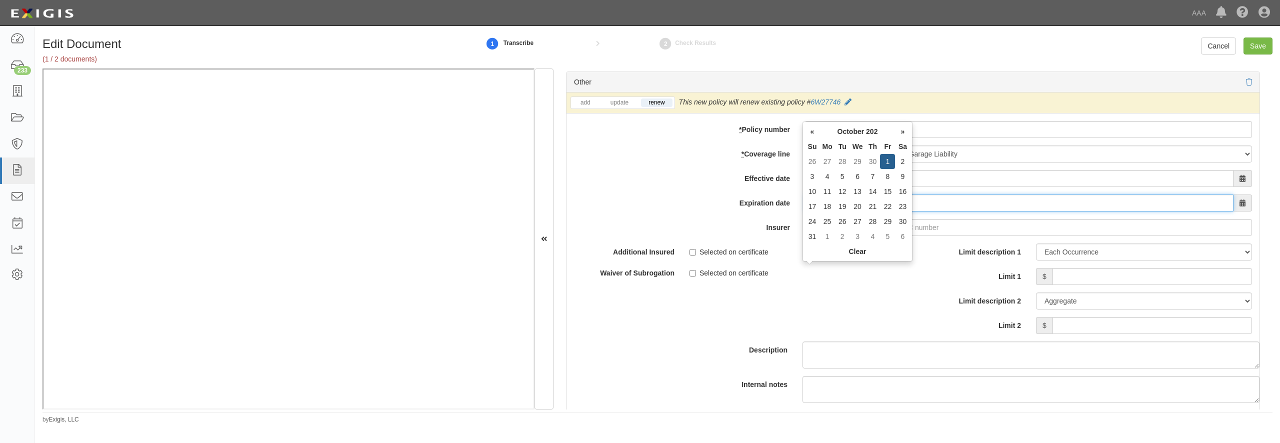
type input "10/01/2026"
type input "21st Century Advantage Insurance Company (25232) NR Rating"
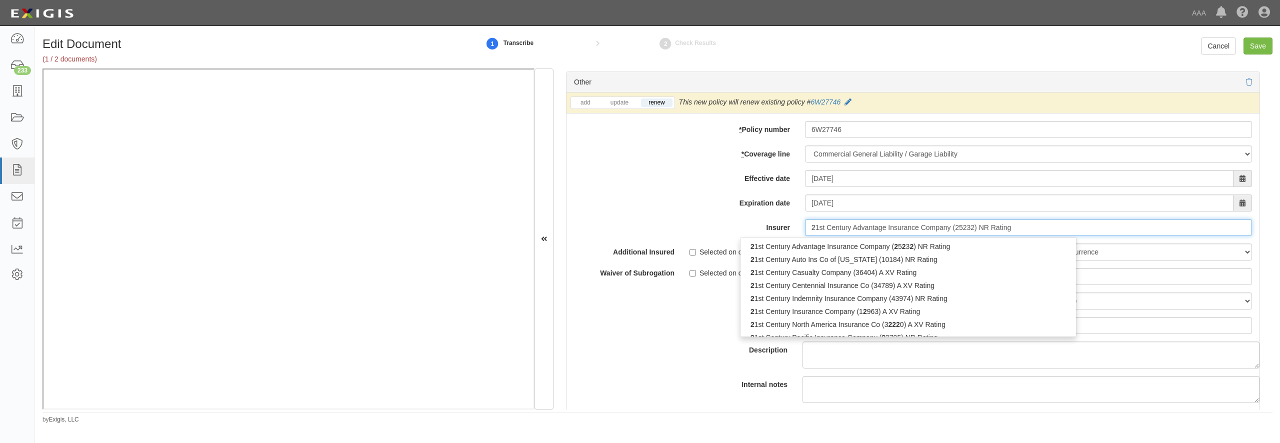
type input "21"
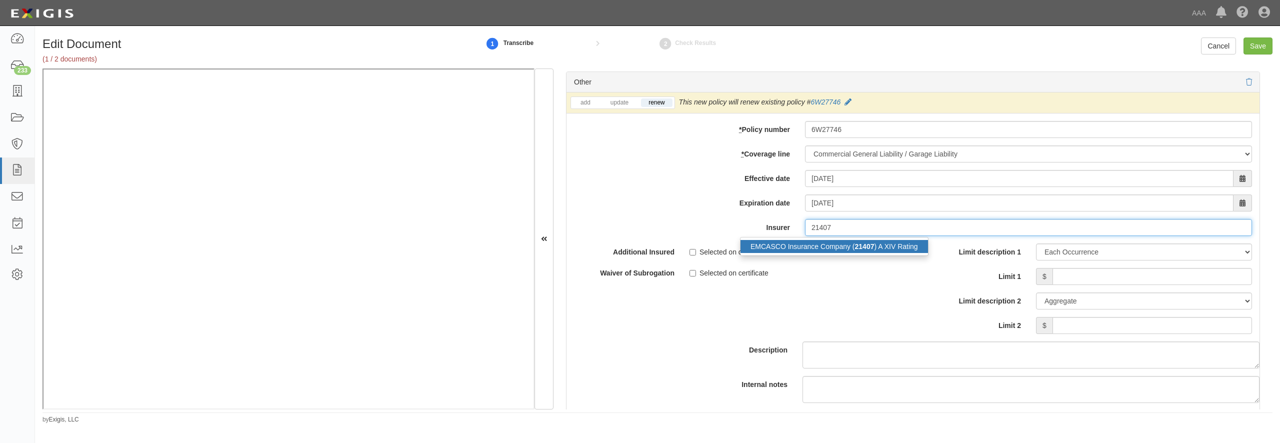
click at [808, 253] on div "EMCASCO Insurance Company ( 21407 ) A XIV Rating" at bounding box center [835, 246] width 188 height 13
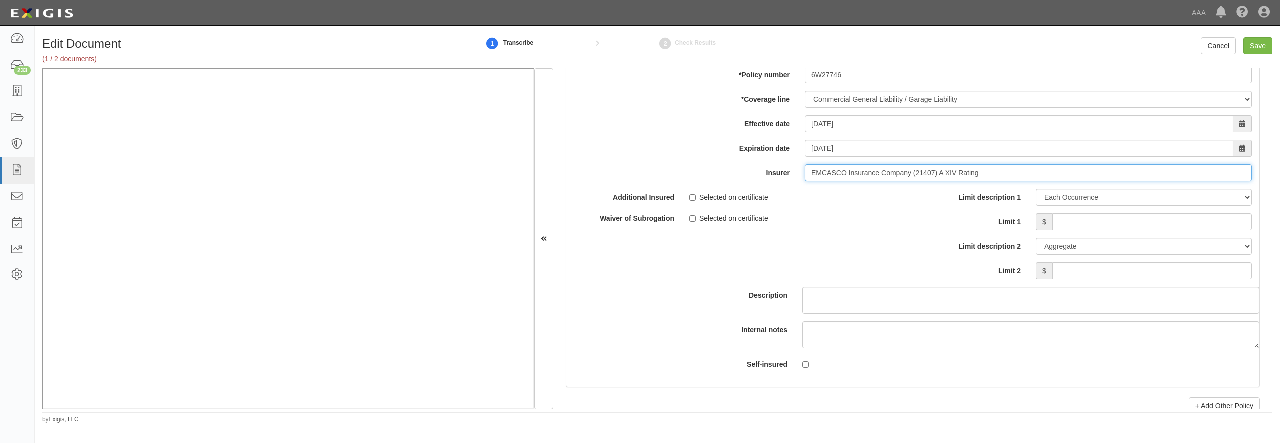
scroll to position [2929, 0]
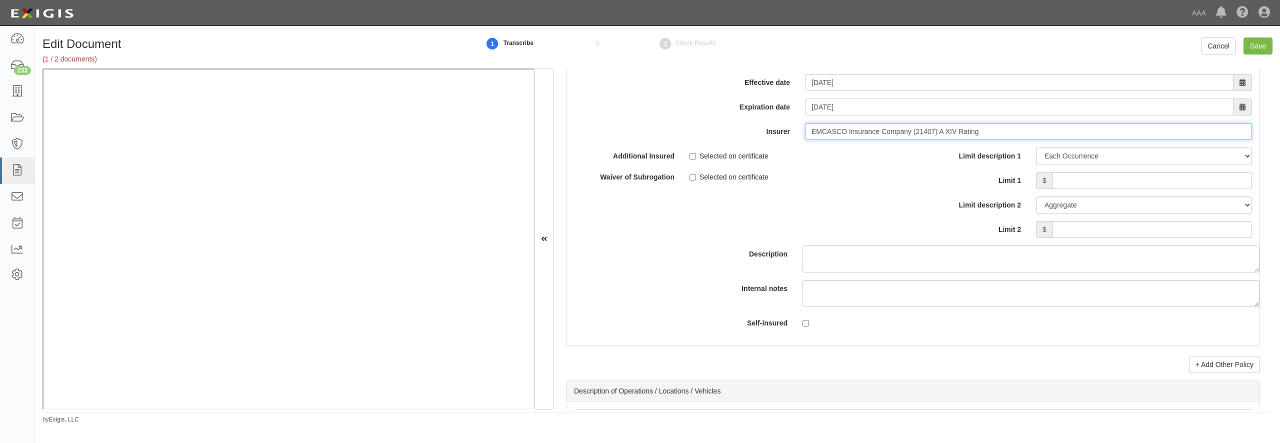
type input "EMCASCO Insurance Company (21407) A XIV Rating"
click at [1081, 189] on input "Limit 1" at bounding box center [1153, 180] width 200 height 17
type input "1,000,000"
type input "2,000,000"
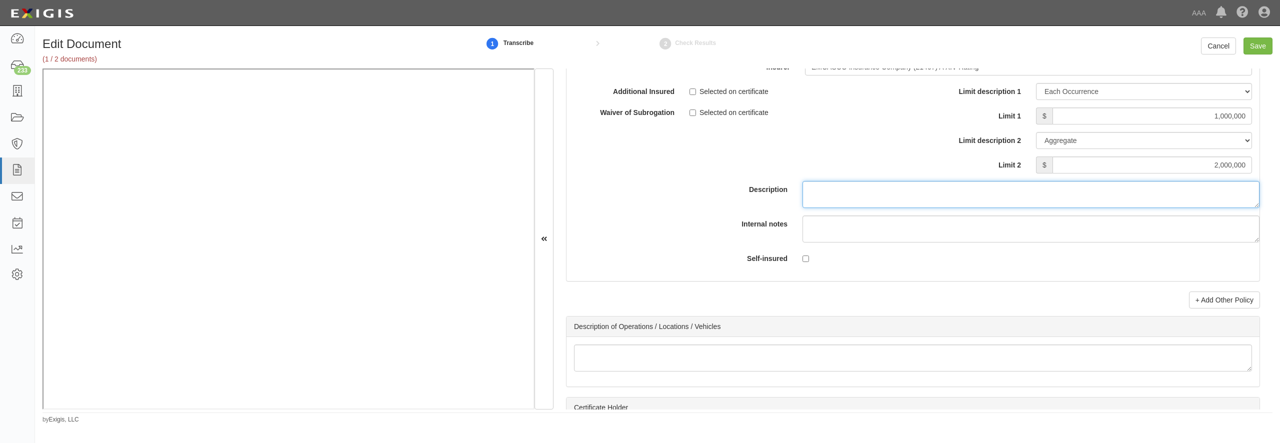
scroll to position [3121, 0]
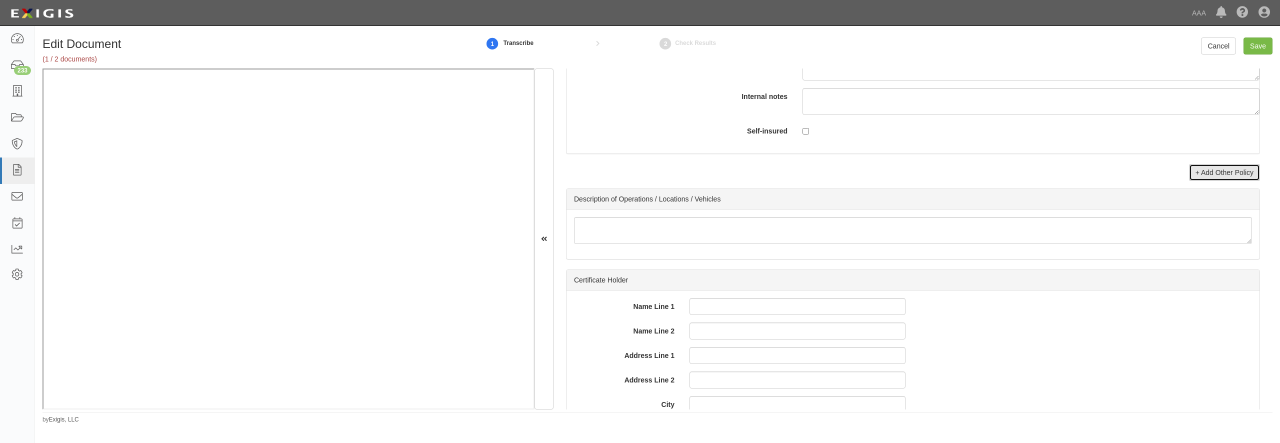
click at [1202, 181] on link "+ Add Other Policy" at bounding box center [1224, 172] width 71 height 17
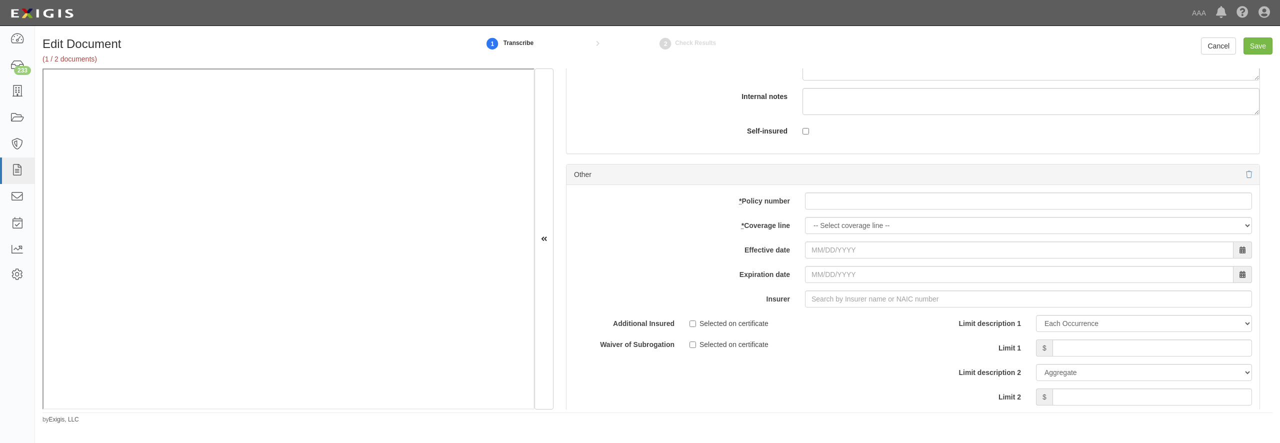
scroll to position [3169, 0]
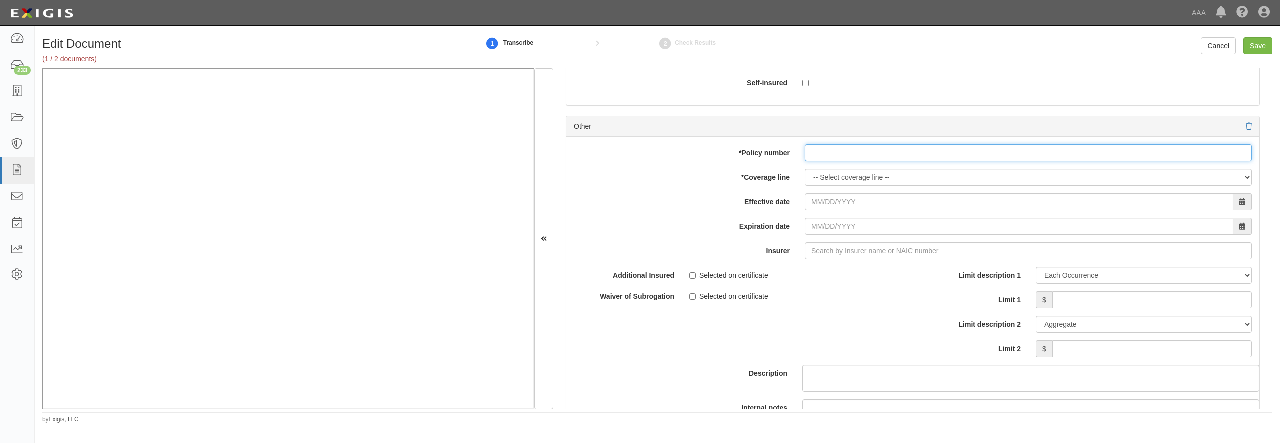
click at [833, 162] on input "* Policy number" at bounding box center [1028, 153] width 447 height 17
paste input "6W27746"
type input "6W27746"
select select "56"
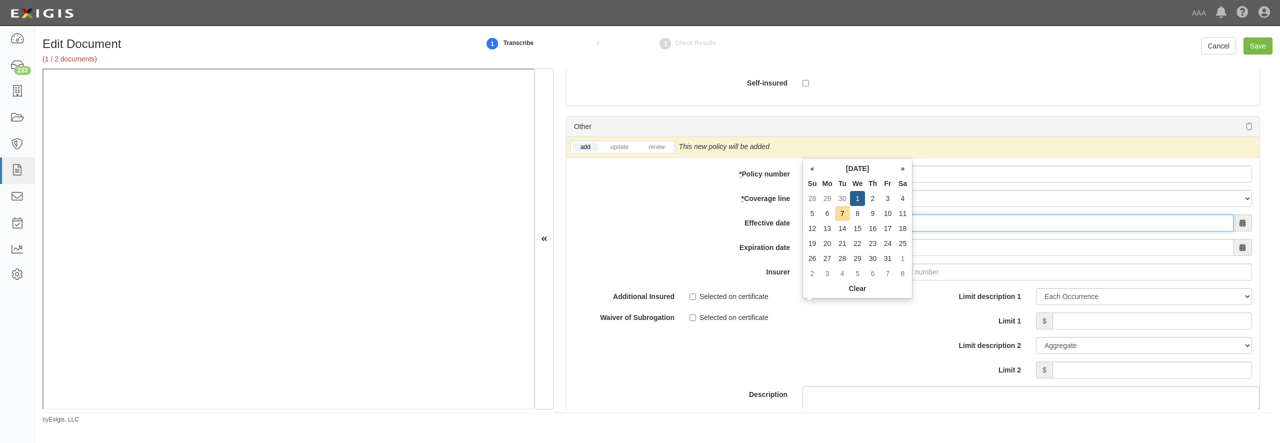
type input "10/01/2025"
type input "[DATE]"
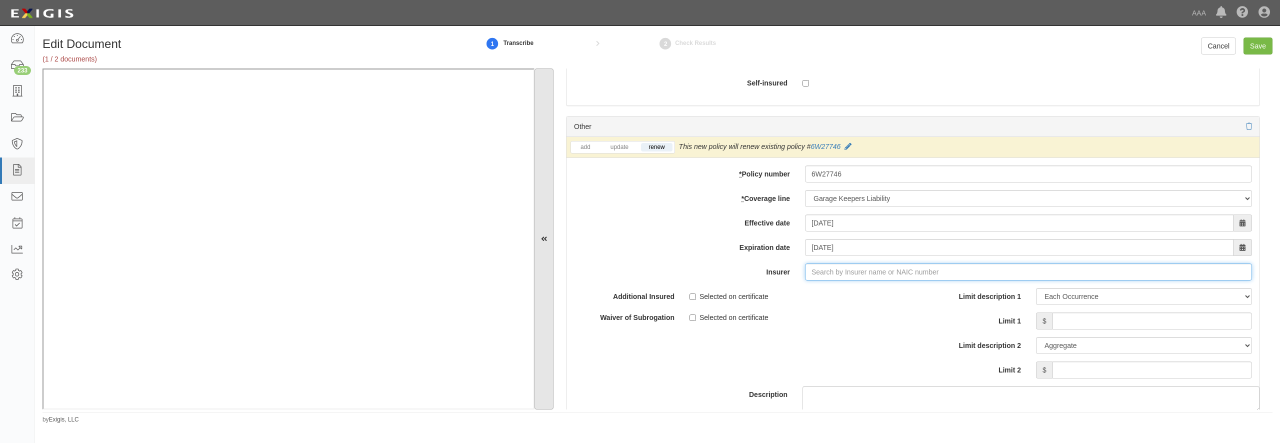
type input "21st Century Advantage Insurance Company (25232) NR Rating"
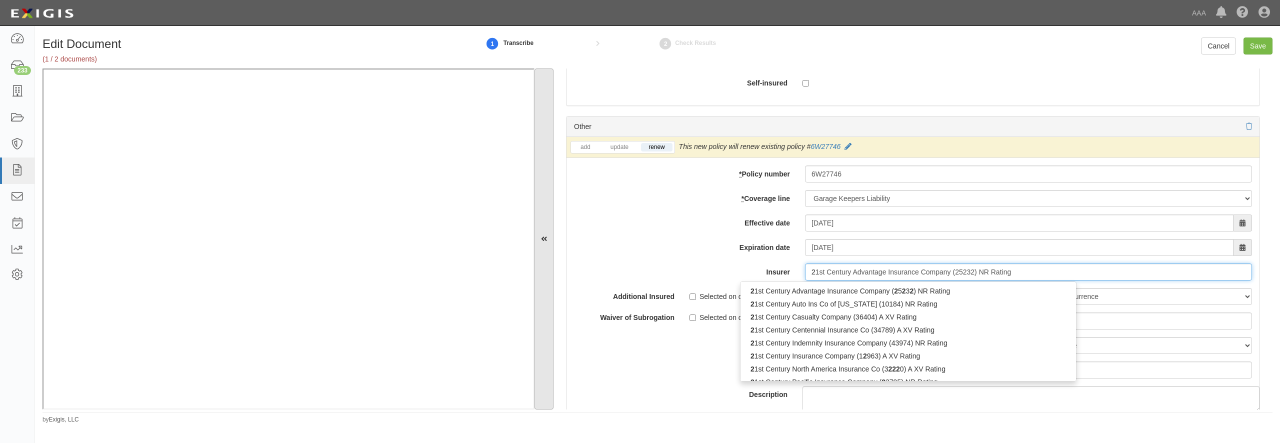
type input "21"
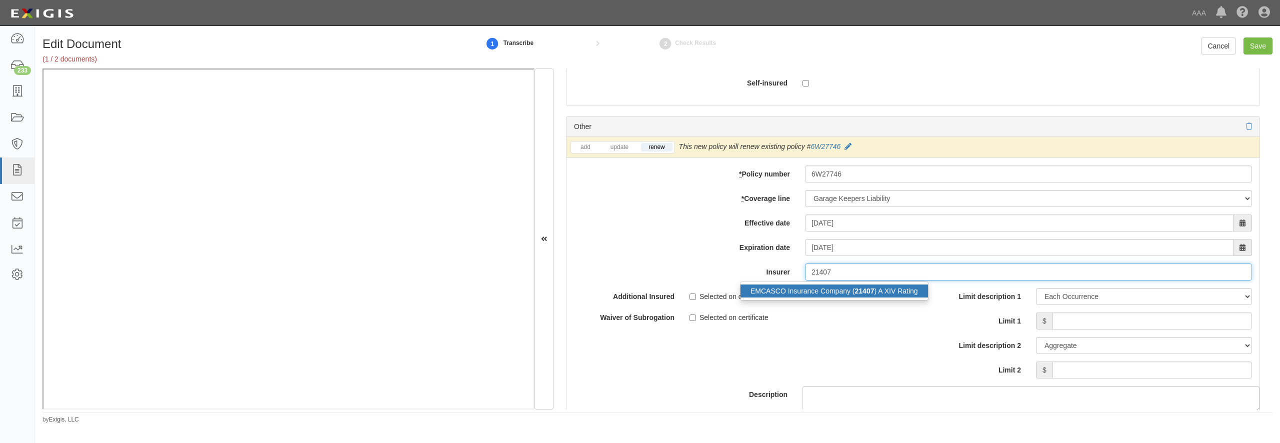
click at [856, 295] on strong "21407" at bounding box center [865, 291] width 20 height 8
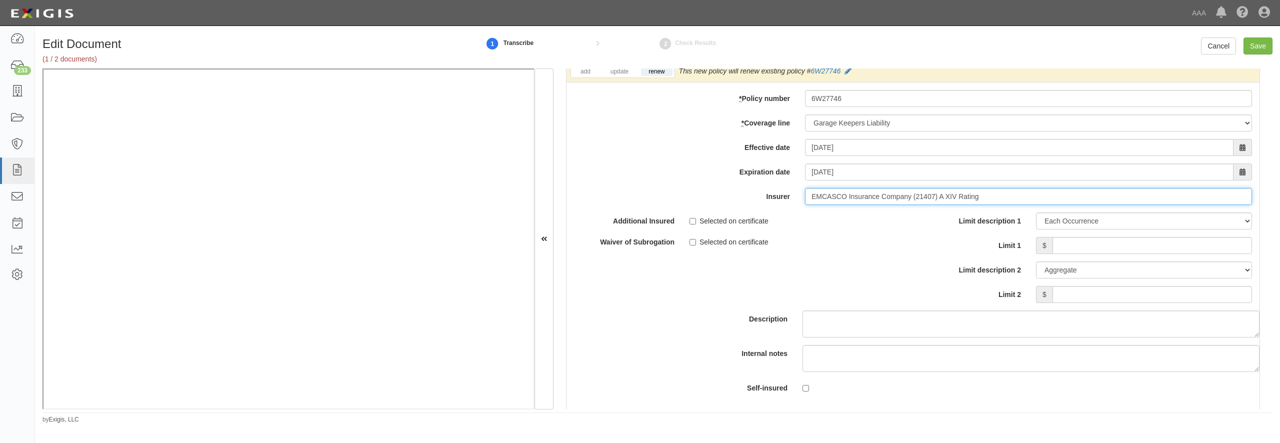
scroll to position [3313, 0]
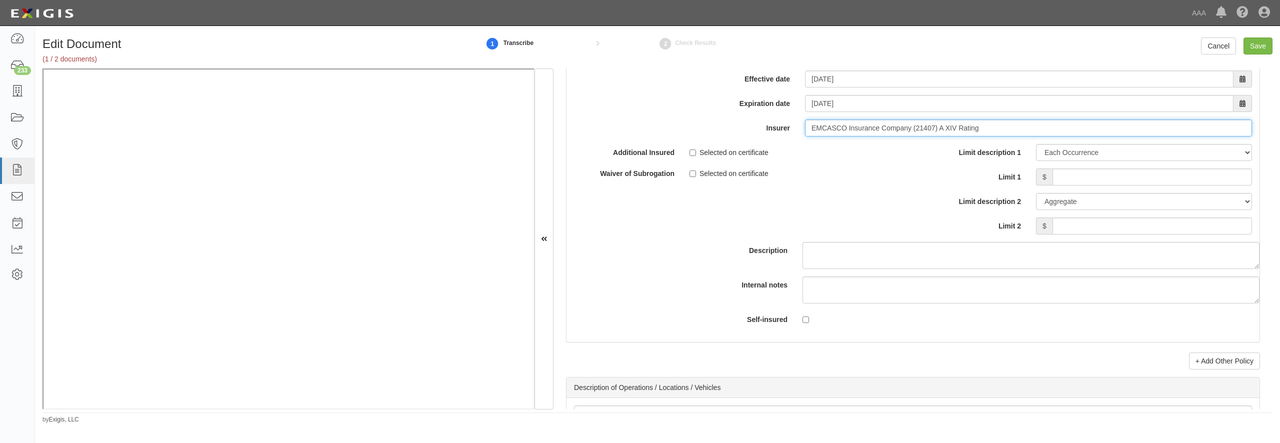
type input "EMCASCO Insurance Company (21407) A XIV Rating"
click at [1094, 186] on input "Limit 1" at bounding box center [1153, 177] width 200 height 17
click at [1090, 186] on input "Limit 1" at bounding box center [1153, 177] width 200 height 17
type input "1,000,000"
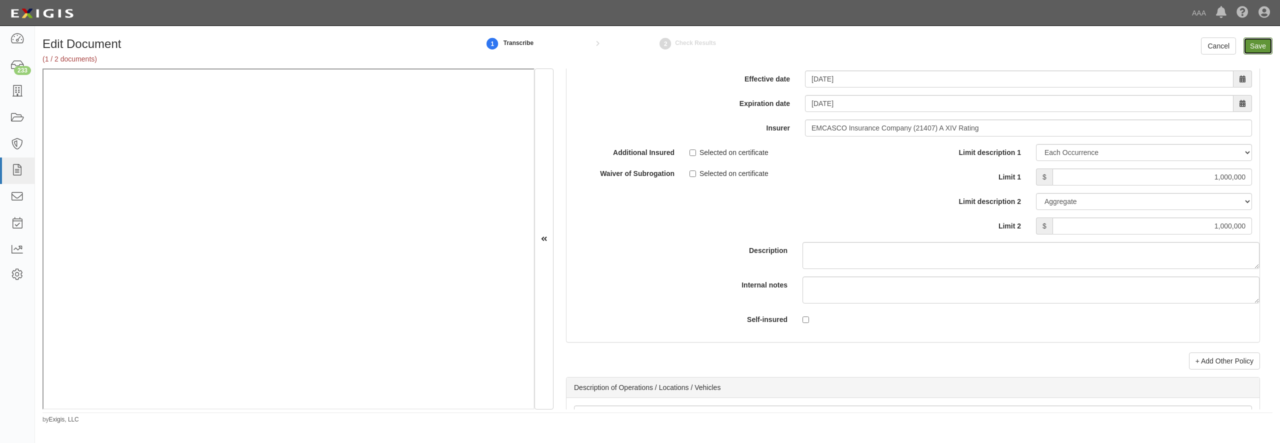
click at [1268, 41] on input "Save" at bounding box center [1258, 46] width 29 height 17
type input "5000000"
type input "1000000"
type input "2000000"
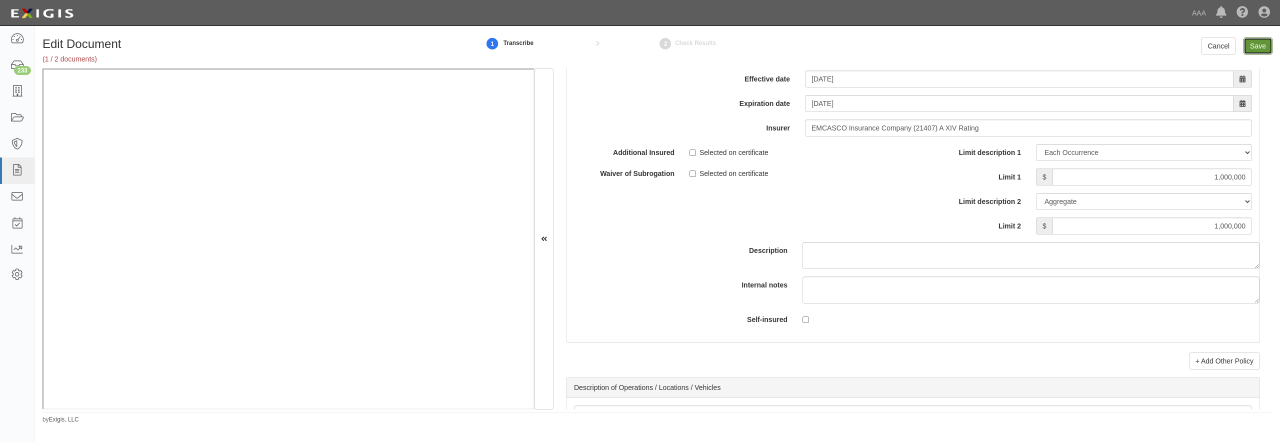
type input "1000000"
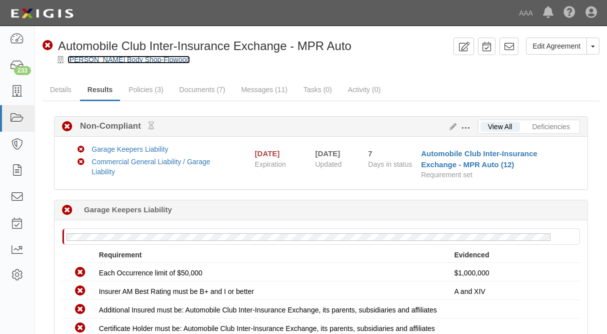
click at [83, 62] on link "[PERSON_NAME] Body Shop-Flowood" at bounding box center [129, 60] width 123 height 8
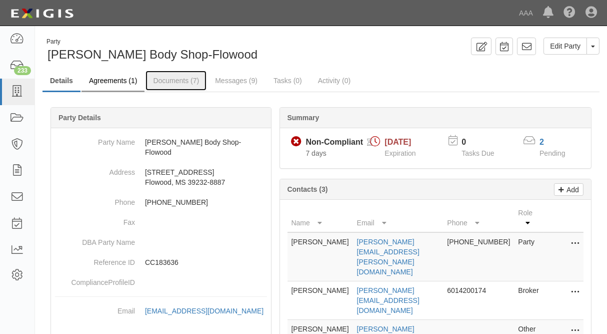
drag, startPoint x: 151, startPoint y: 74, endPoint x: 121, endPoint y: 80, distance: 31.2
click at [150, 74] on link "Documents (7)" at bounding box center [176, 81] width 61 height 20
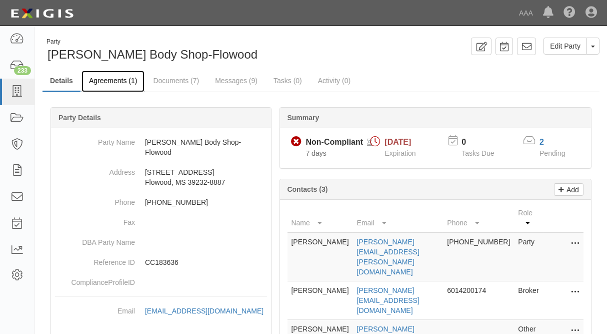
click at [121, 80] on link "Agreements (1)" at bounding box center [113, 82] width 63 height 22
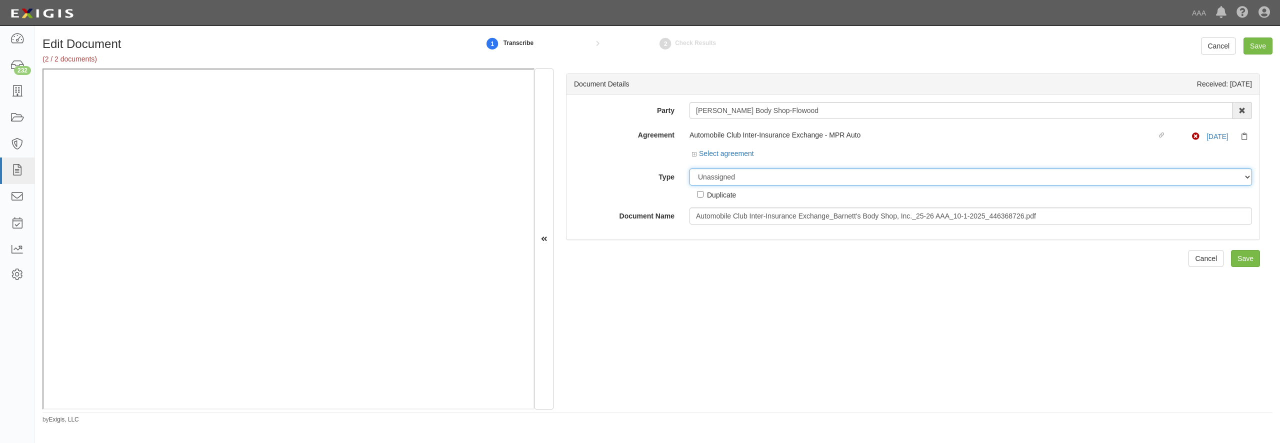
click at [690, 169] on select "Unassigned Binder Cancellation Notice Certificate Contract Endorsement Insuranc…" at bounding box center [971, 177] width 563 height 17
select select "OtherDetail"
click option "Other Document" at bounding box center [0, 0] width 0 height 0
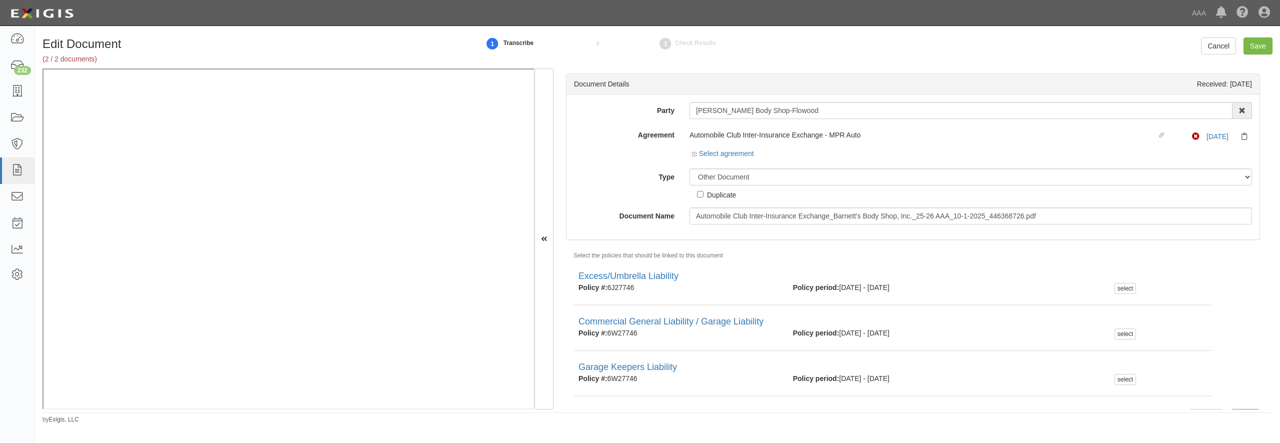
click at [722, 198] on div "Duplicate" at bounding box center [721, 194] width 29 height 11
click at [704, 198] on input "Duplicate" at bounding box center [700, 194] width 7 height 7
checkbox input "true"
click at [1256, 47] on input "Save" at bounding box center [1258, 46] width 29 height 17
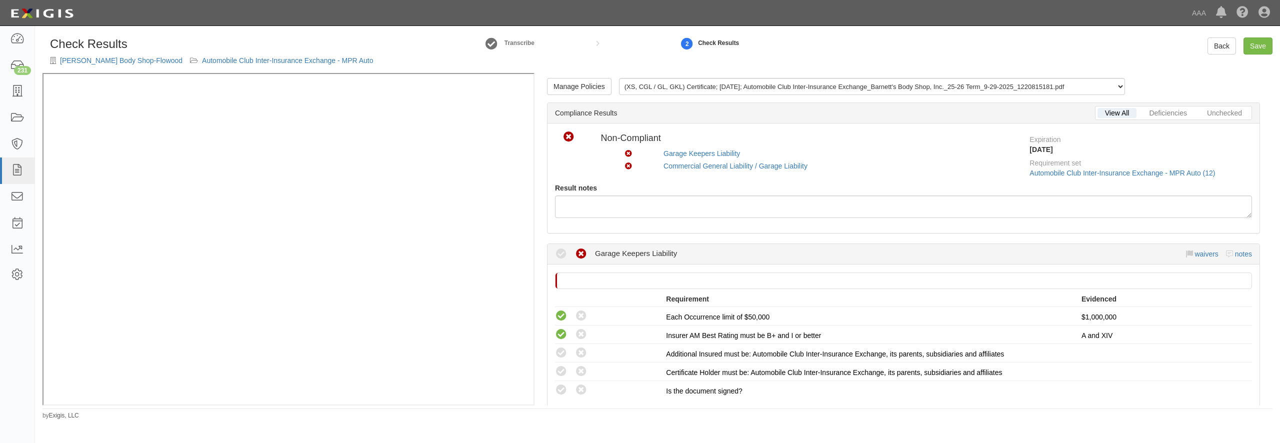
scroll to position [96, 0]
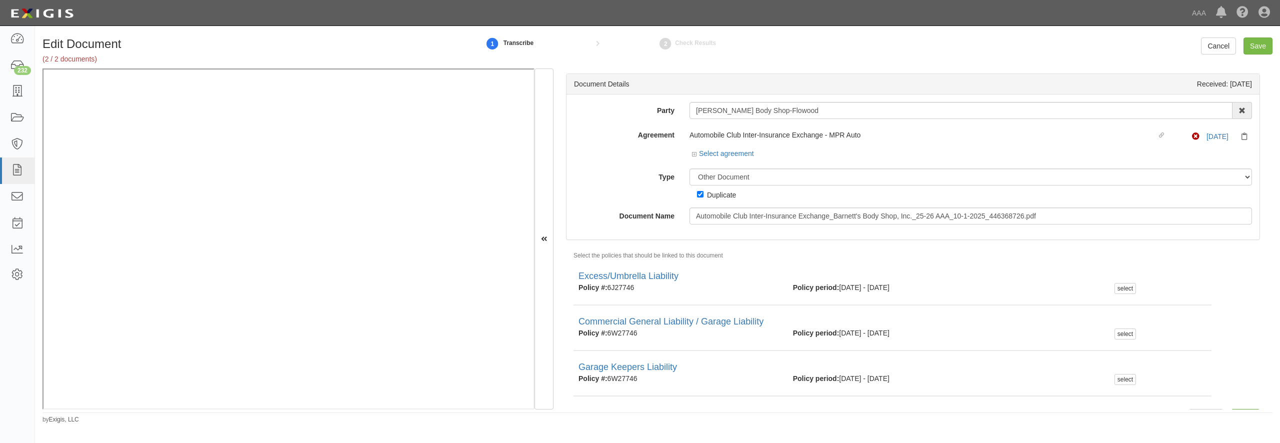
select select "OtherDetail"
click at [719, 195] on div "Duplicate" at bounding box center [721, 194] width 29 height 11
click at [704, 195] on input "Duplicate" at bounding box center [700, 194] width 7 height 7
checkbox input "false"
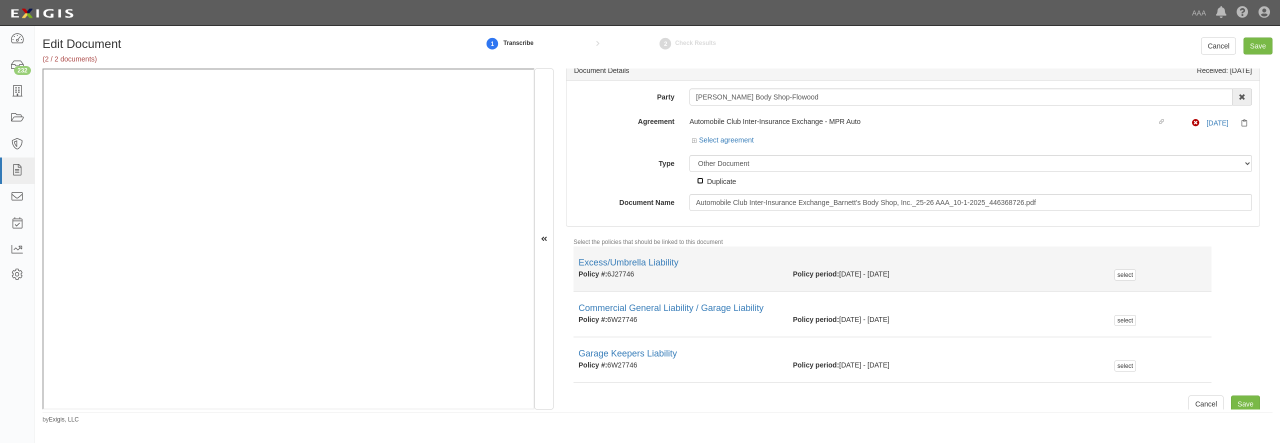
scroll to position [22, 0]
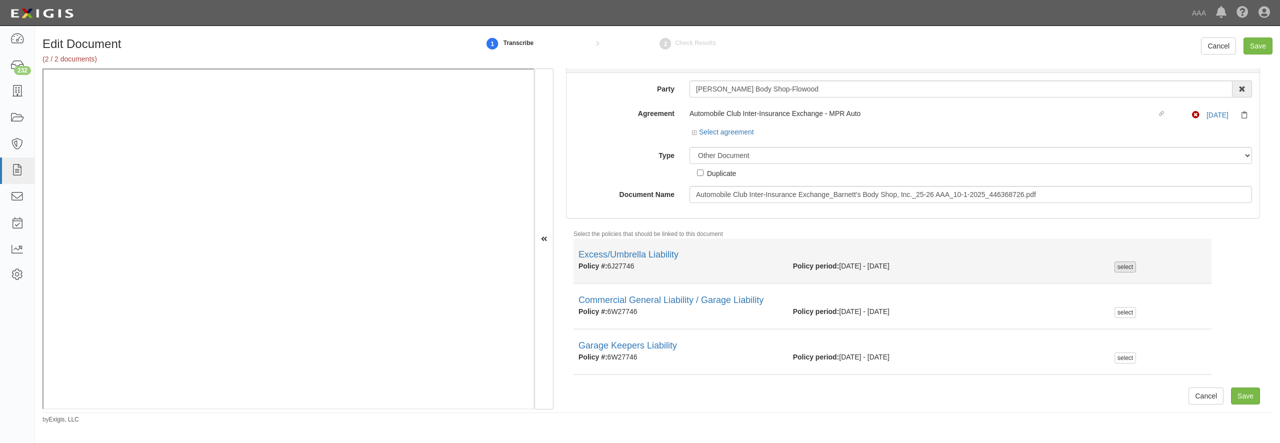
click at [1119, 265] on div "select" at bounding box center [1126, 267] width 22 height 11
checkbox input "true"
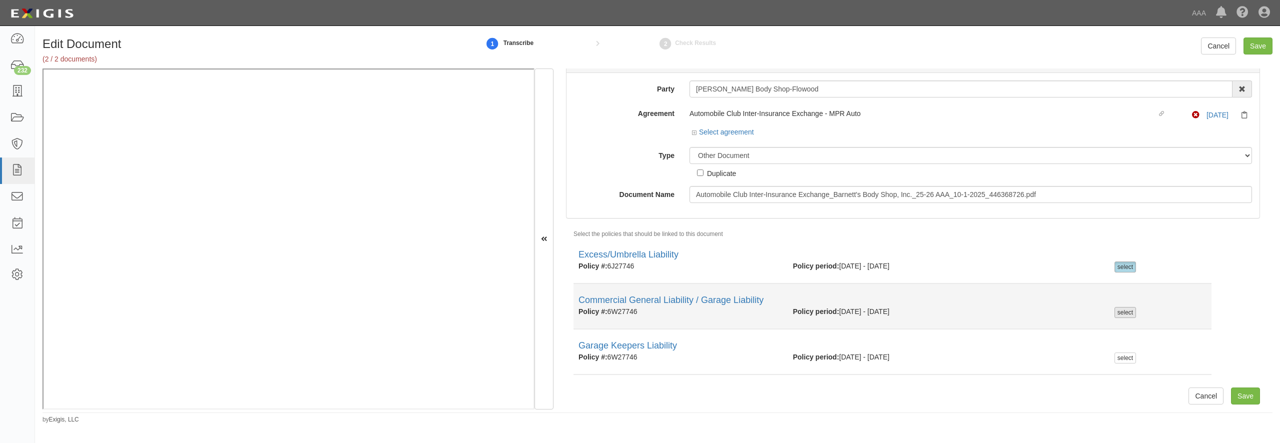
click at [1122, 310] on div "select" at bounding box center [1126, 312] width 22 height 11
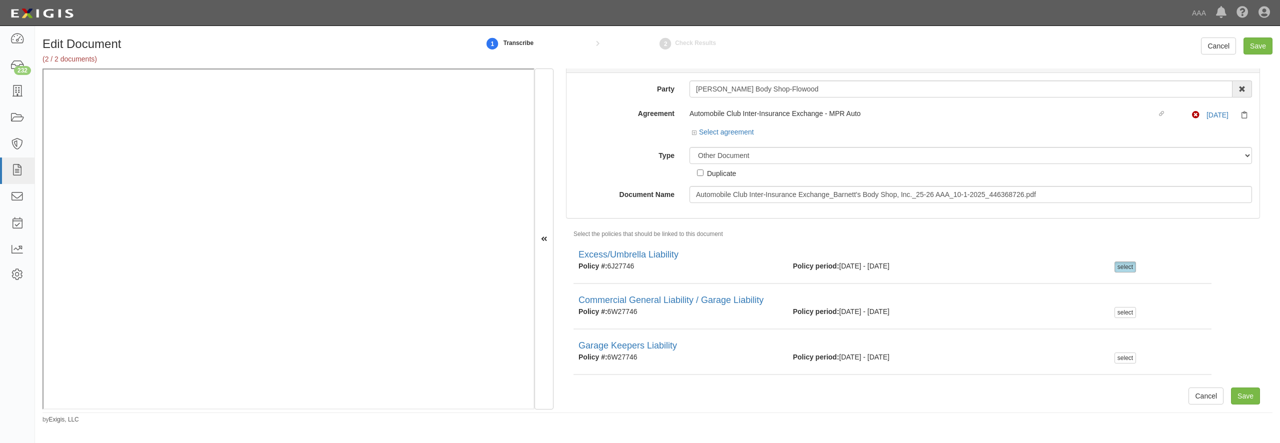
checkbox input "true"
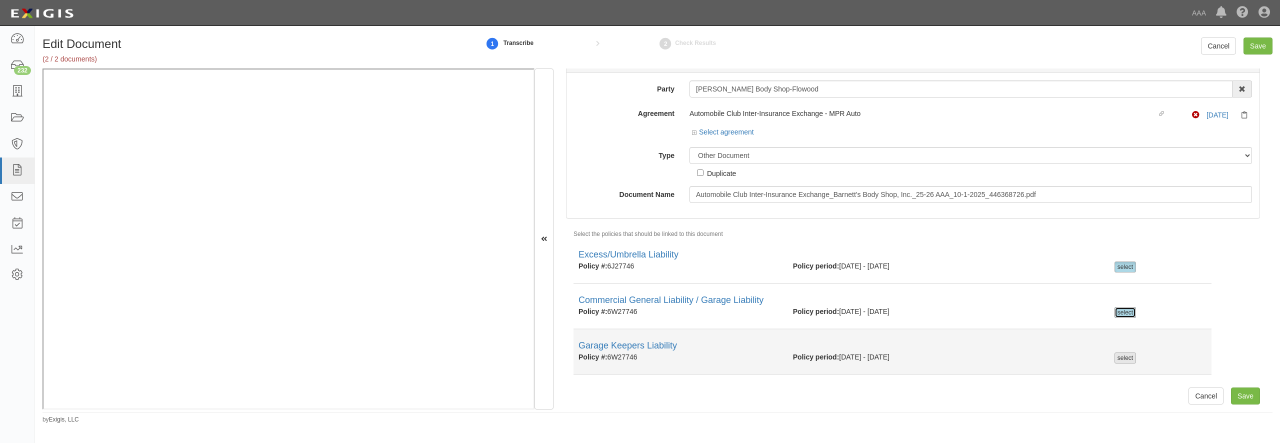
click at [1127, 359] on div "select" at bounding box center [1126, 358] width 22 height 11
checkbox input "true"
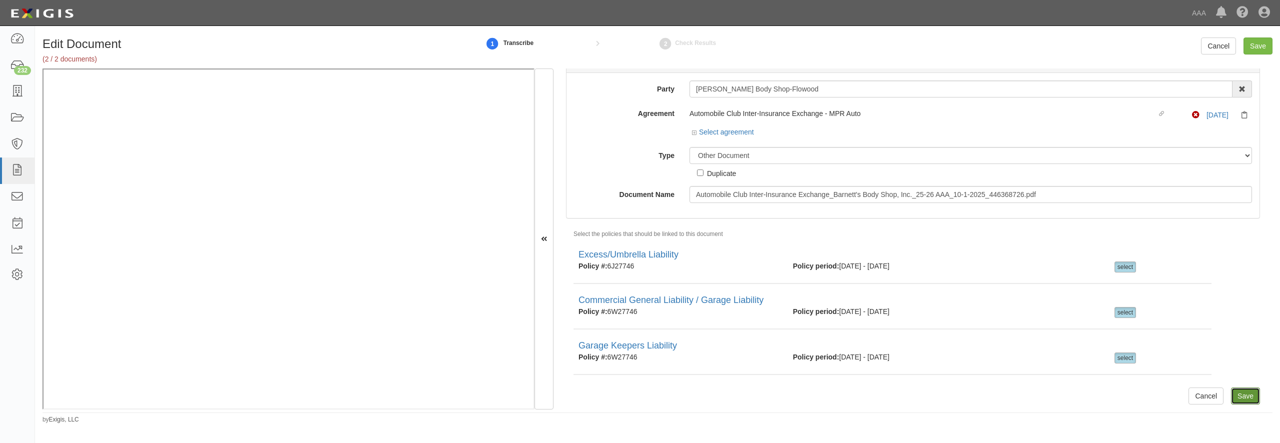
click at [1235, 395] on input "Save" at bounding box center [1245, 396] width 29 height 17
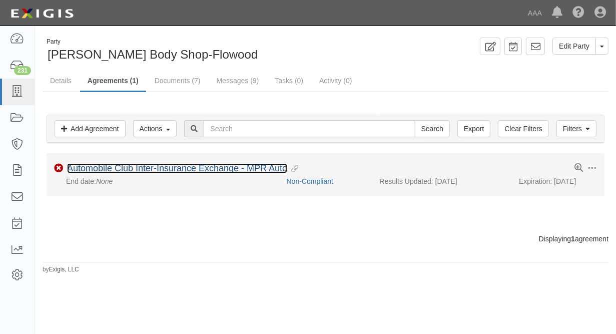
click at [107, 166] on link "Automobile Club Inter-Insurance Exchange - MPR Auto" at bounding box center [177, 168] width 220 height 10
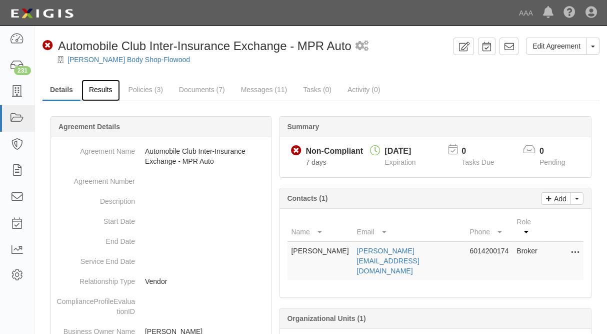
click at [99, 91] on link "Results" at bounding box center [101, 91] width 39 height 22
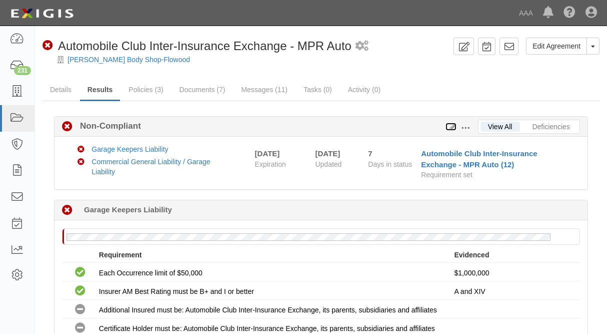
click at [455, 128] on icon at bounding box center [451, 127] width 11 height 7
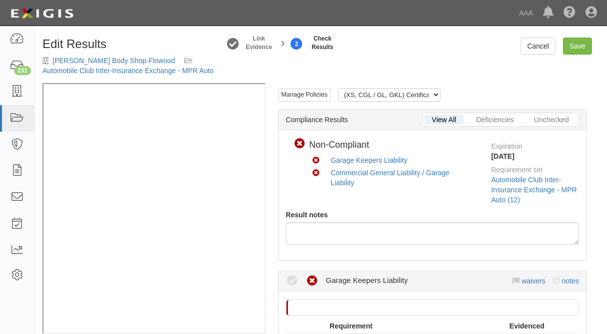
scroll to position [237, 0]
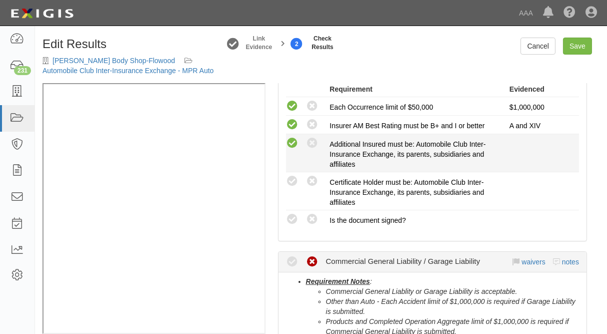
click at [295, 143] on icon at bounding box center [292, 143] width 13 height 13
radio input "true"
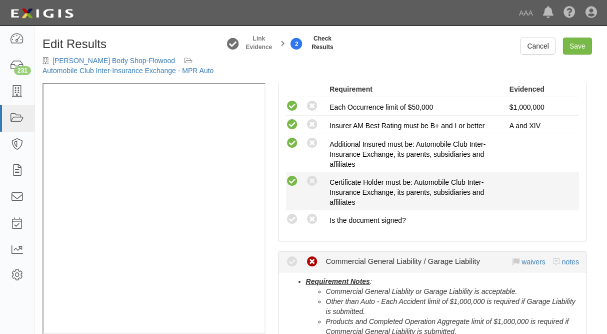
click at [293, 175] on icon at bounding box center [292, 181] width 13 height 13
radio input "true"
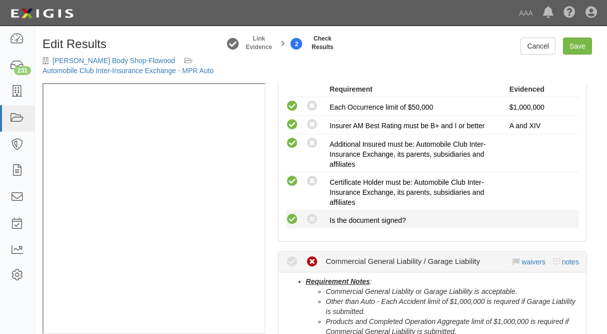
click at [295, 219] on icon at bounding box center [292, 219] width 13 height 13
radio input "true"
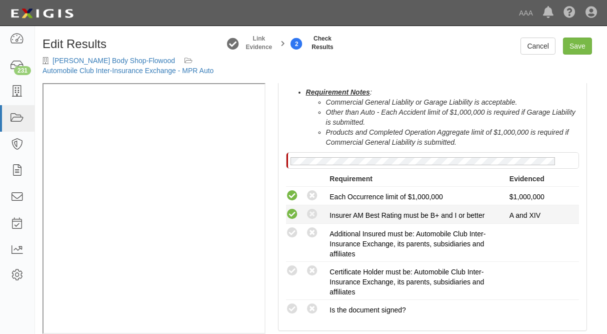
scroll to position [473, 0]
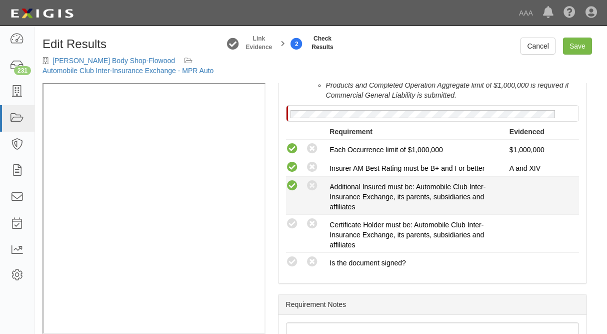
click at [288, 186] on icon at bounding box center [292, 186] width 13 height 13
radio input "true"
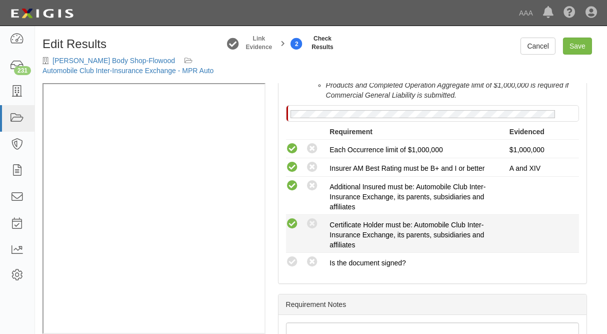
click at [294, 218] on icon at bounding box center [292, 224] width 13 height 13
radio input "true"
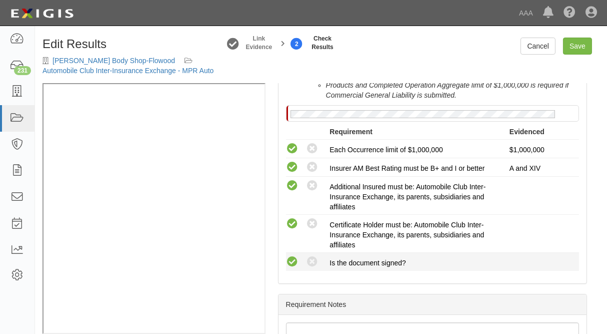
click at [294, 258] on icon at bounding box center [292, 262] width 13 height 13
radio input "true"
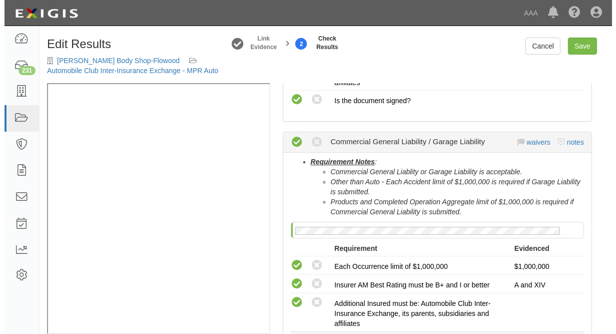
scroll to position [331, 0]
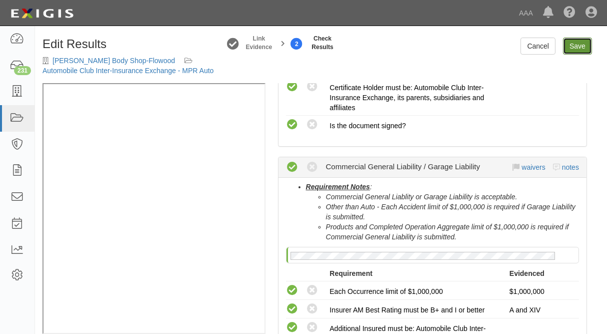
click at [586, 48] on link "Save" at bounding box center [577, 46] width 29 height 17
radio input "true"
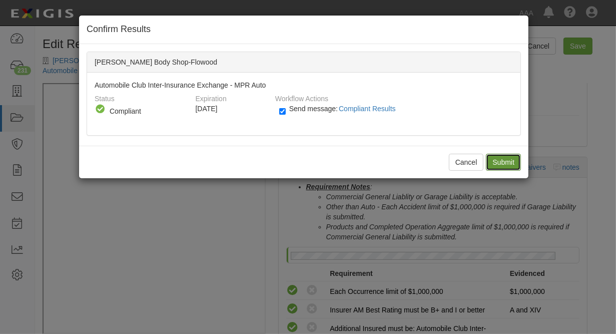
click at [498, 158] on input "Submit" at bounding box center [503, 162] width 35 height 17
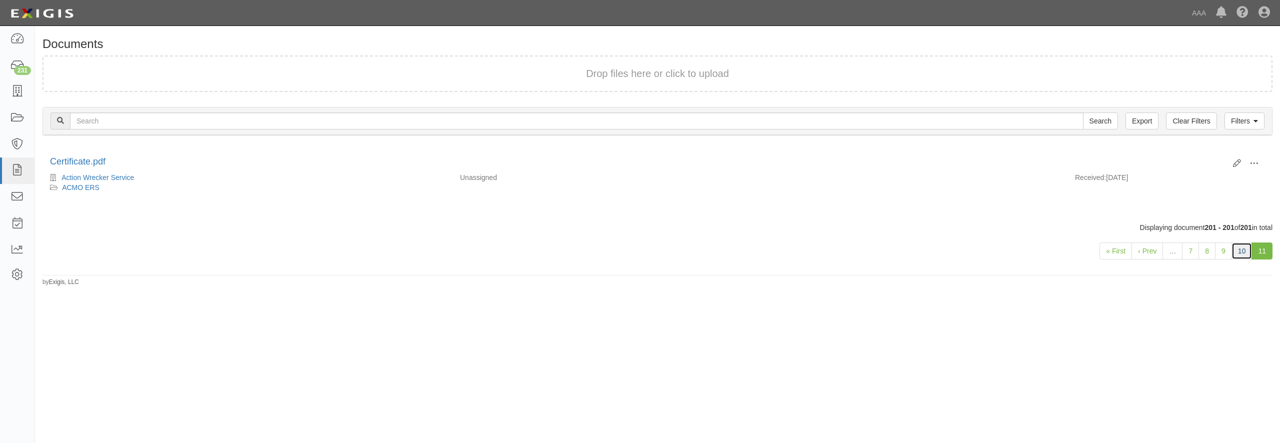
click at [1241, 251] on link "10" at bounding box center [1242, 251] width 21 height 17
